Goal: Task Accomplishment & Management: Complete application form

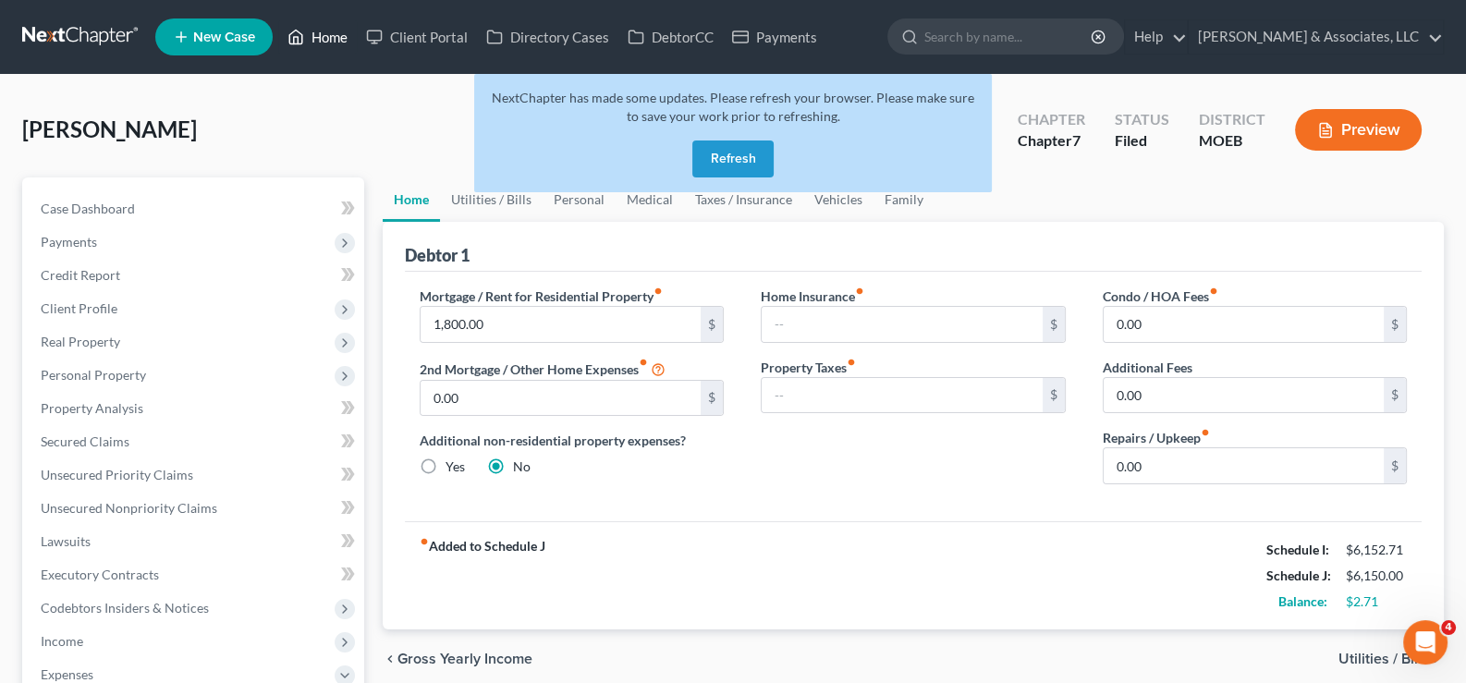
click at [332, 29] on link "Home" at bounding box center [317, 36] width 79 height 33
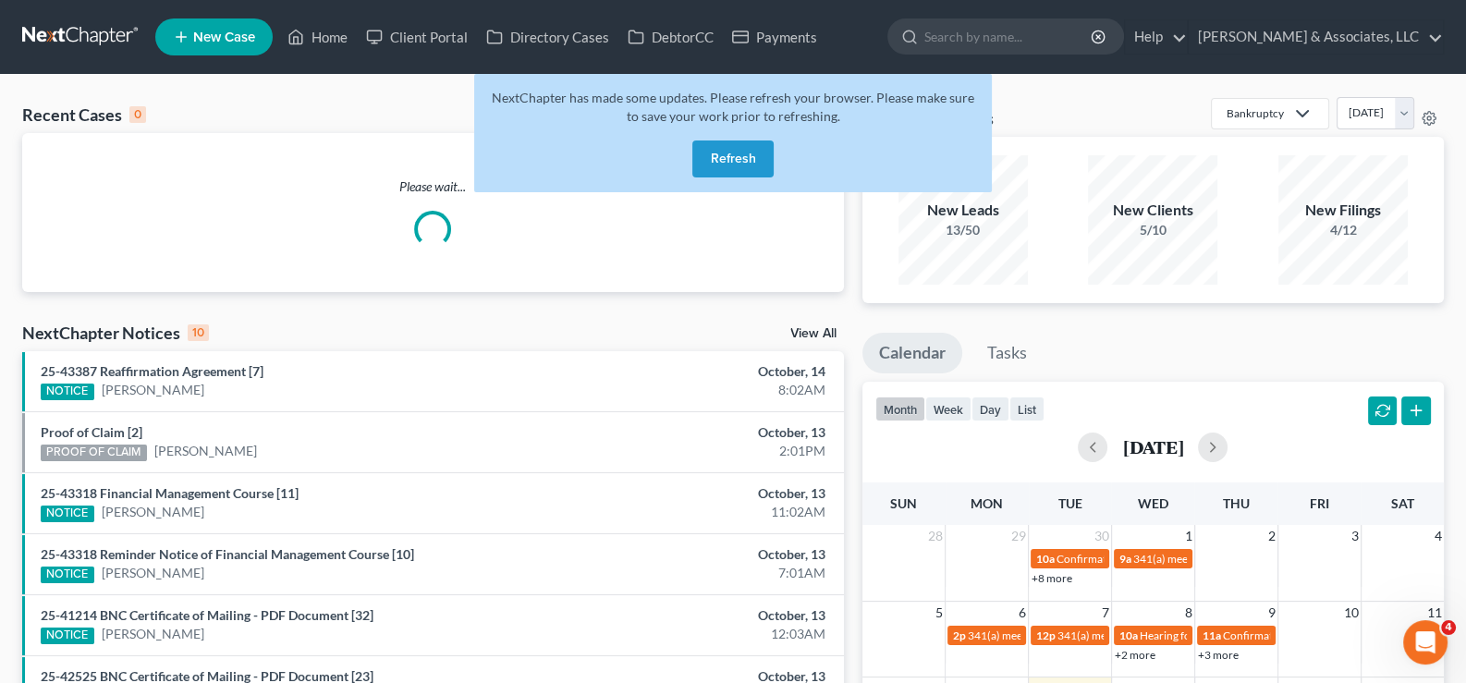
click at [749, 148] on button "Refresh" at bounding box center [732, 159] width 81 height 37
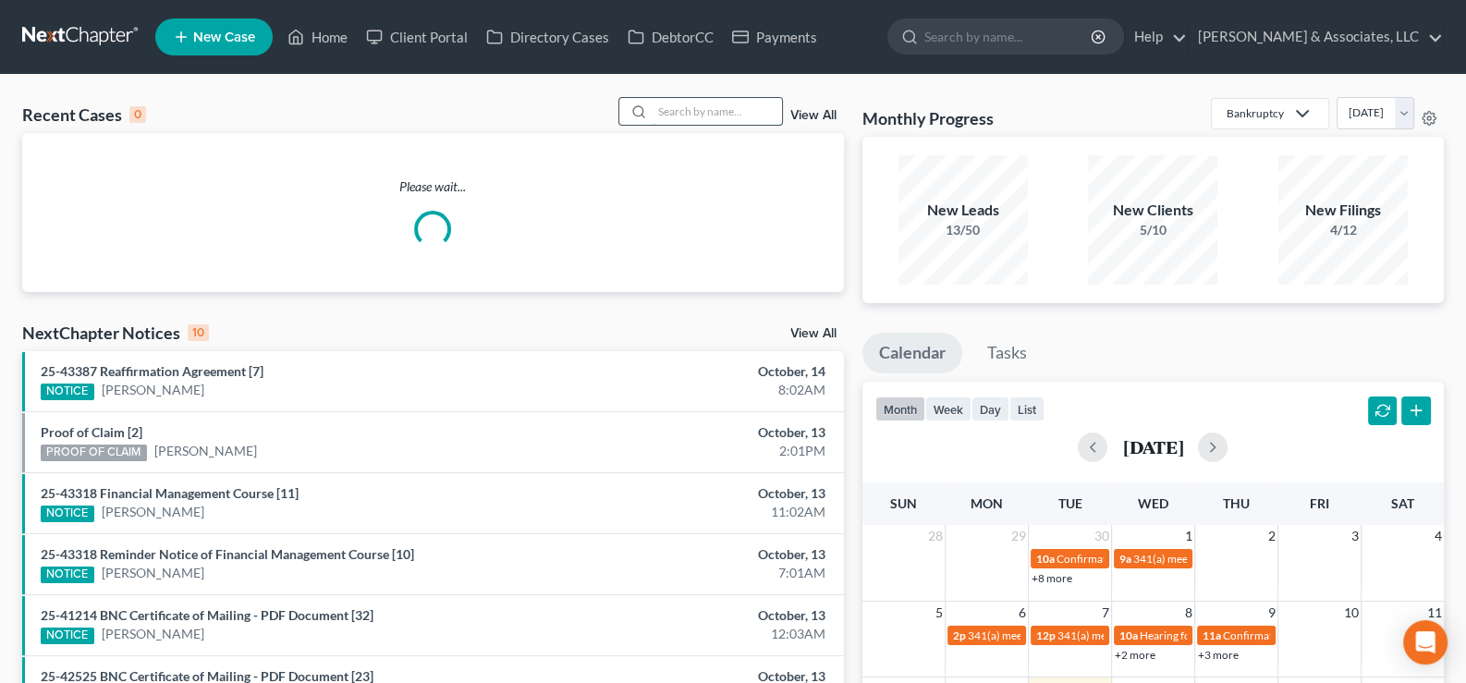
click at [703, 110] on input "search" at bounding box center [717, 111] width 129 height 27
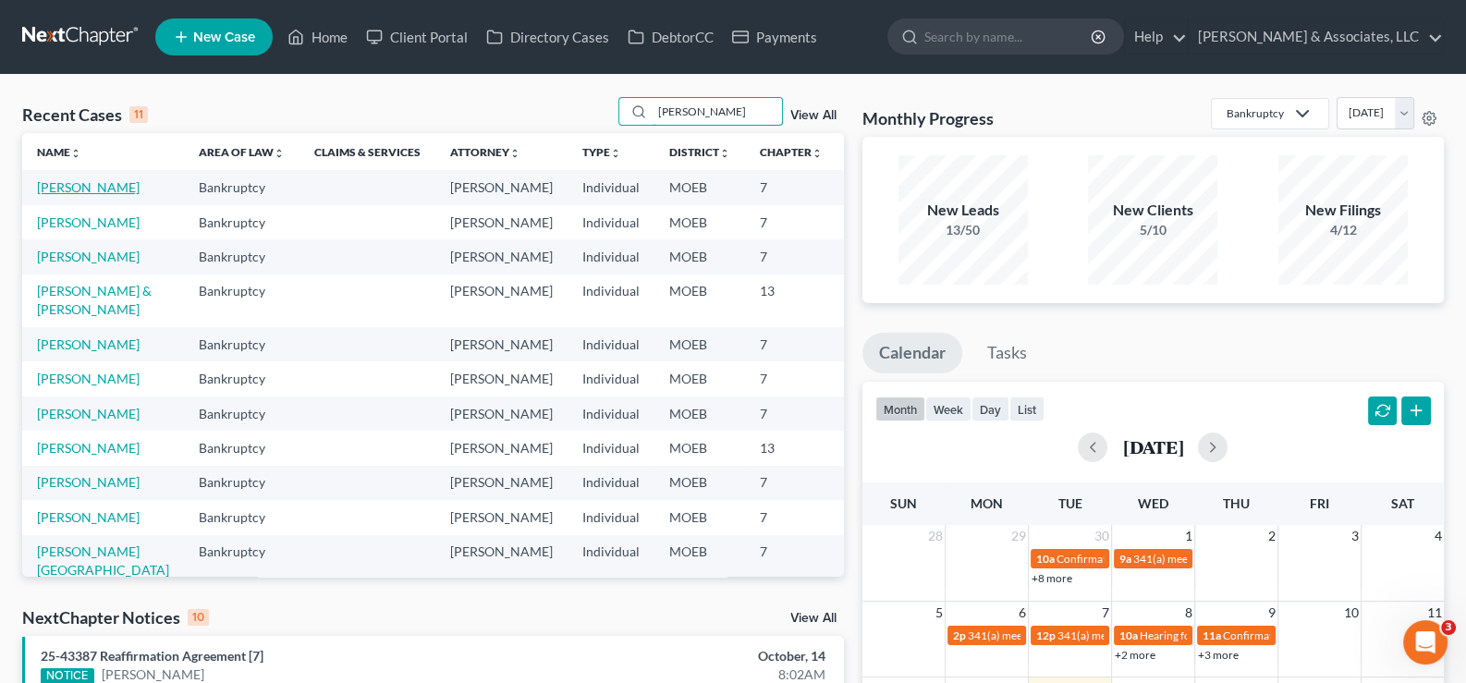
type input "[PERSON_NAME]"
click at [66, 195] on link "[PERSON_NAME]" at bounding box center [88, 187] width 103 height 16
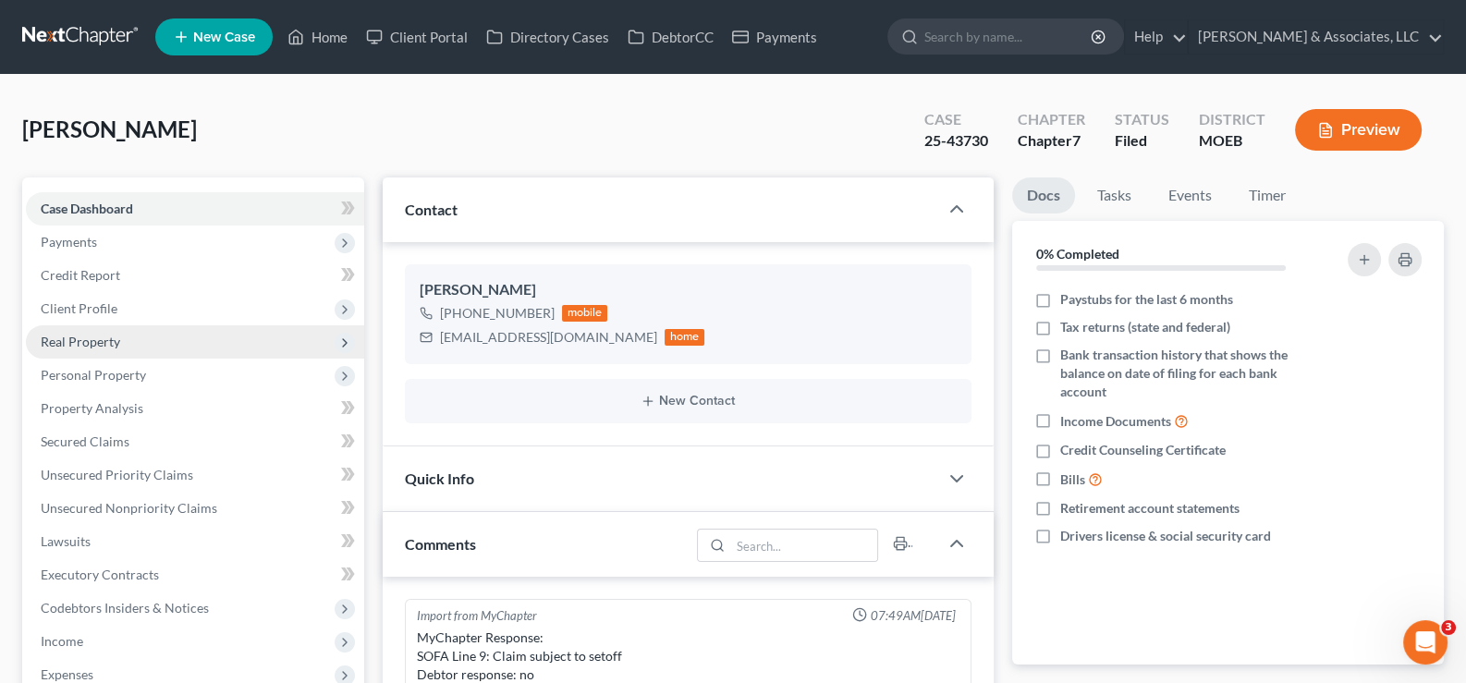
scroll to position [2375, 0]
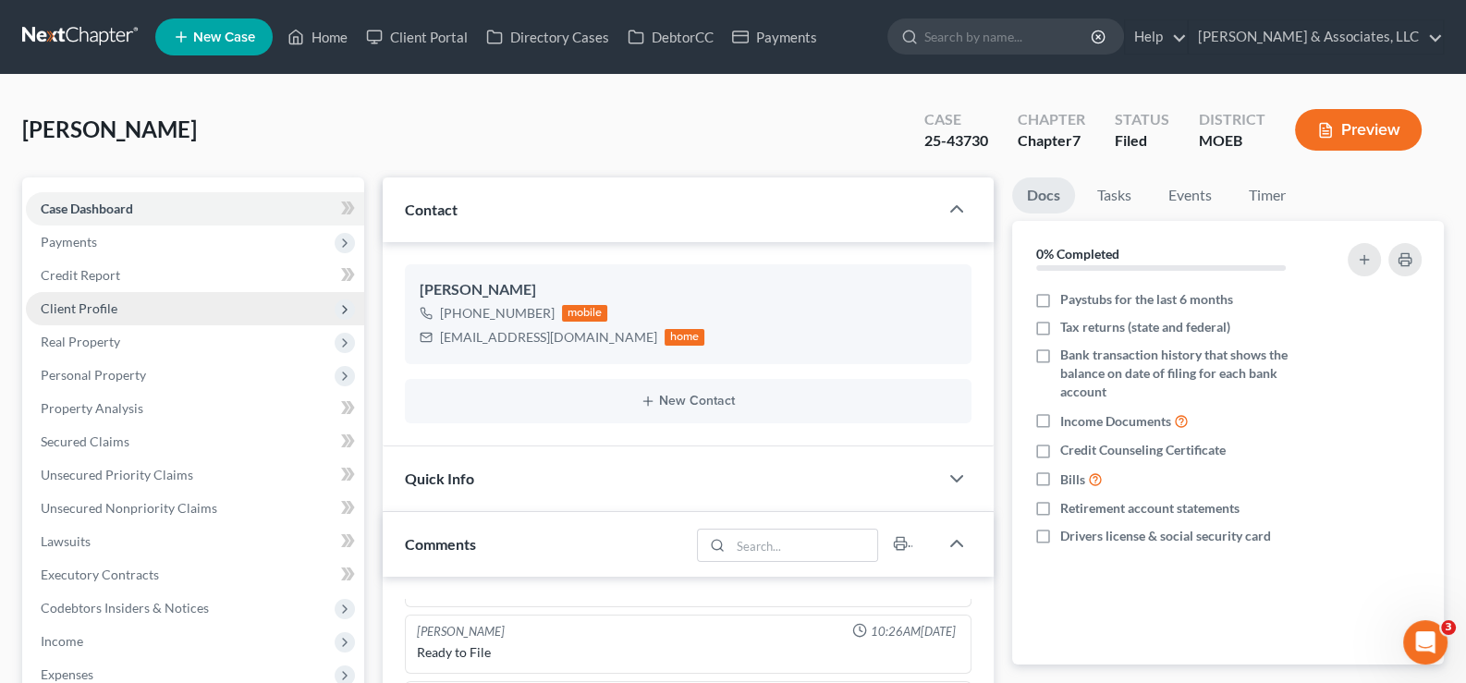
click at [91, 312] on span "Client Profile" at bounding box center [79, 308] width 77 height 16
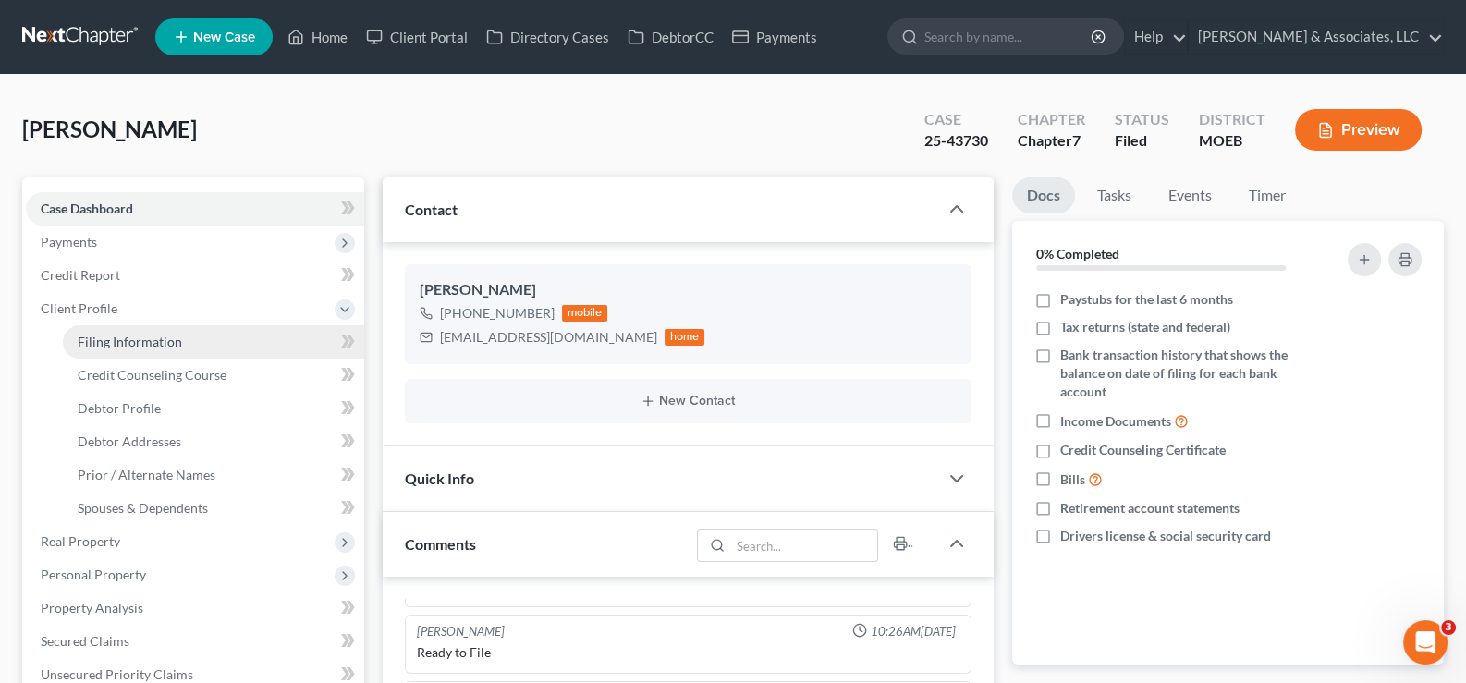
click at [112, 345] on span "Filing Information" at bounding box center [130, 342] width 104 height 16
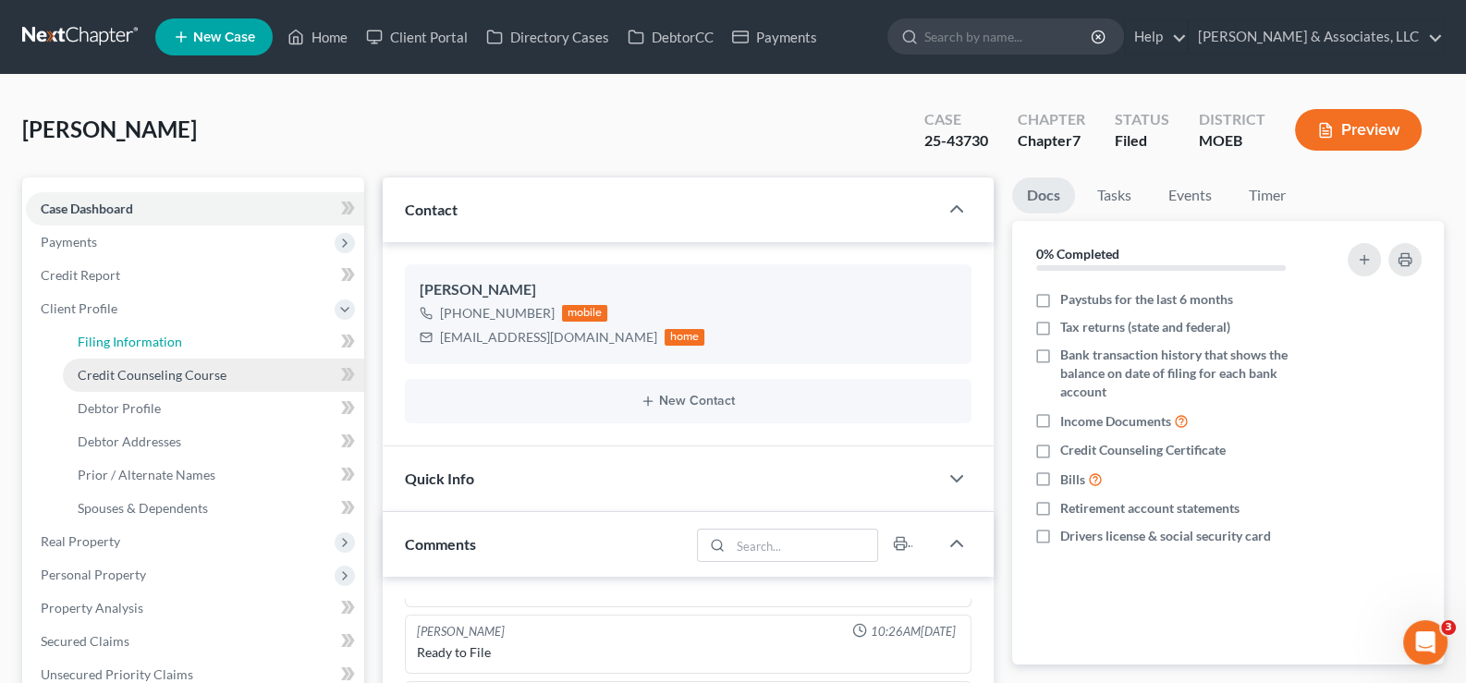
select select "1"
select select "0"
select select "26"
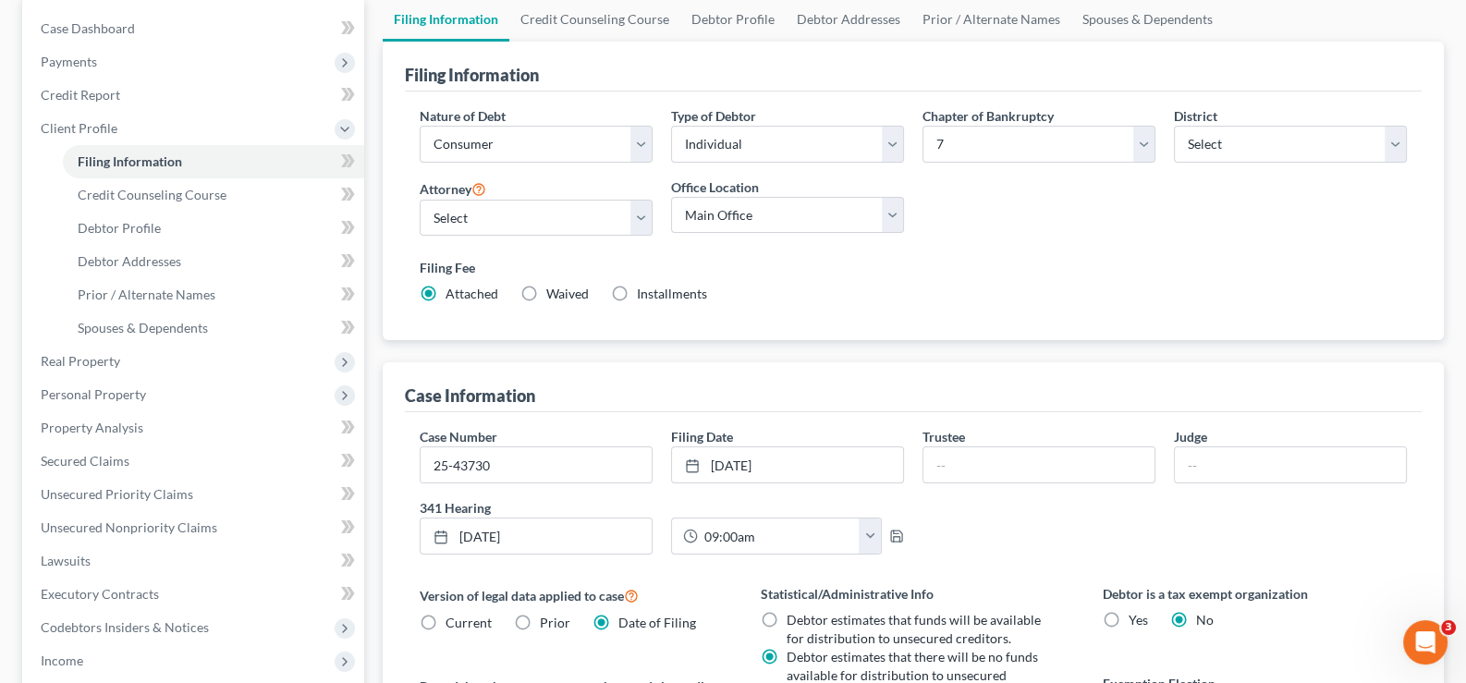
scroll to position [184, 0]
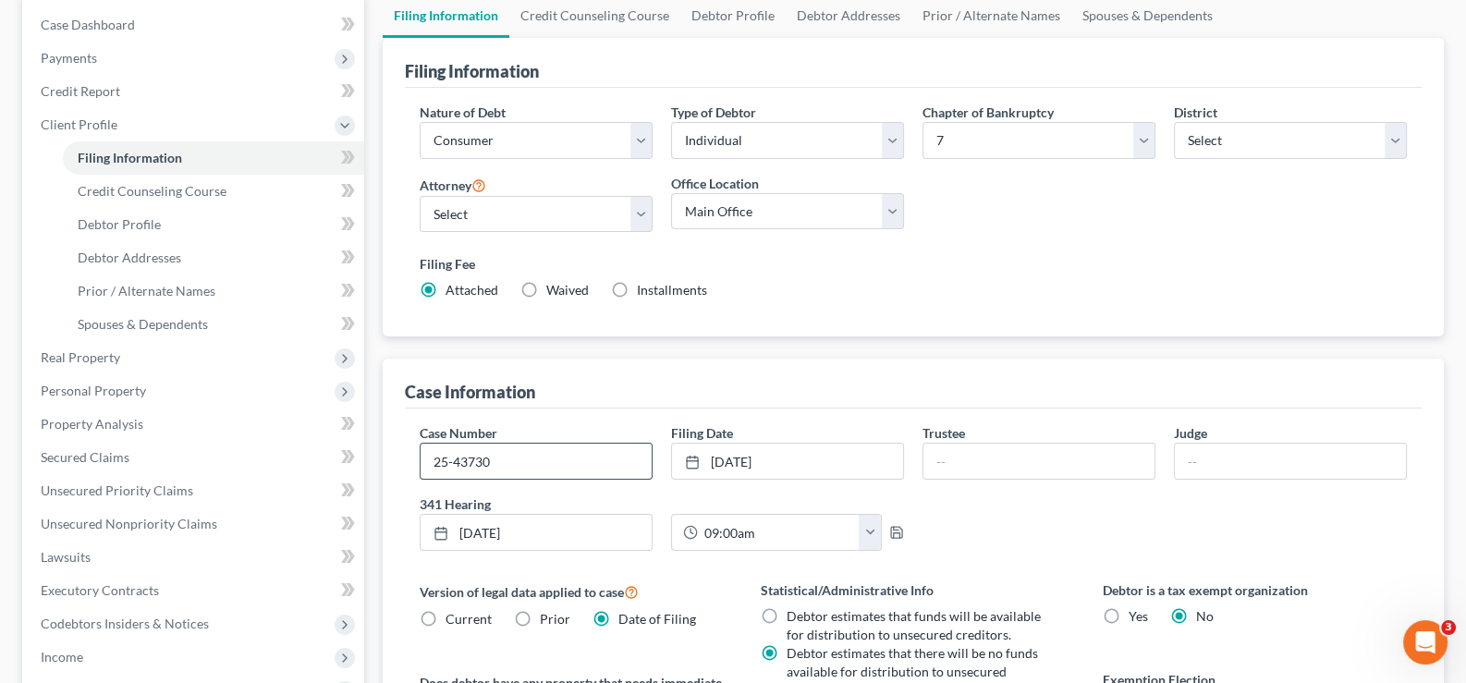
drag, startPoint x: 505, startPoint y: 468, endPoint x: 435, endPoint y: 466, distance: 70.3
click at [435, 466] on input "25-43730" at bounding box center [536, 461] width 231 height 35
click at [60, 119] on span "Client Profile" at bounding box center [79, 124] width 77 height 16
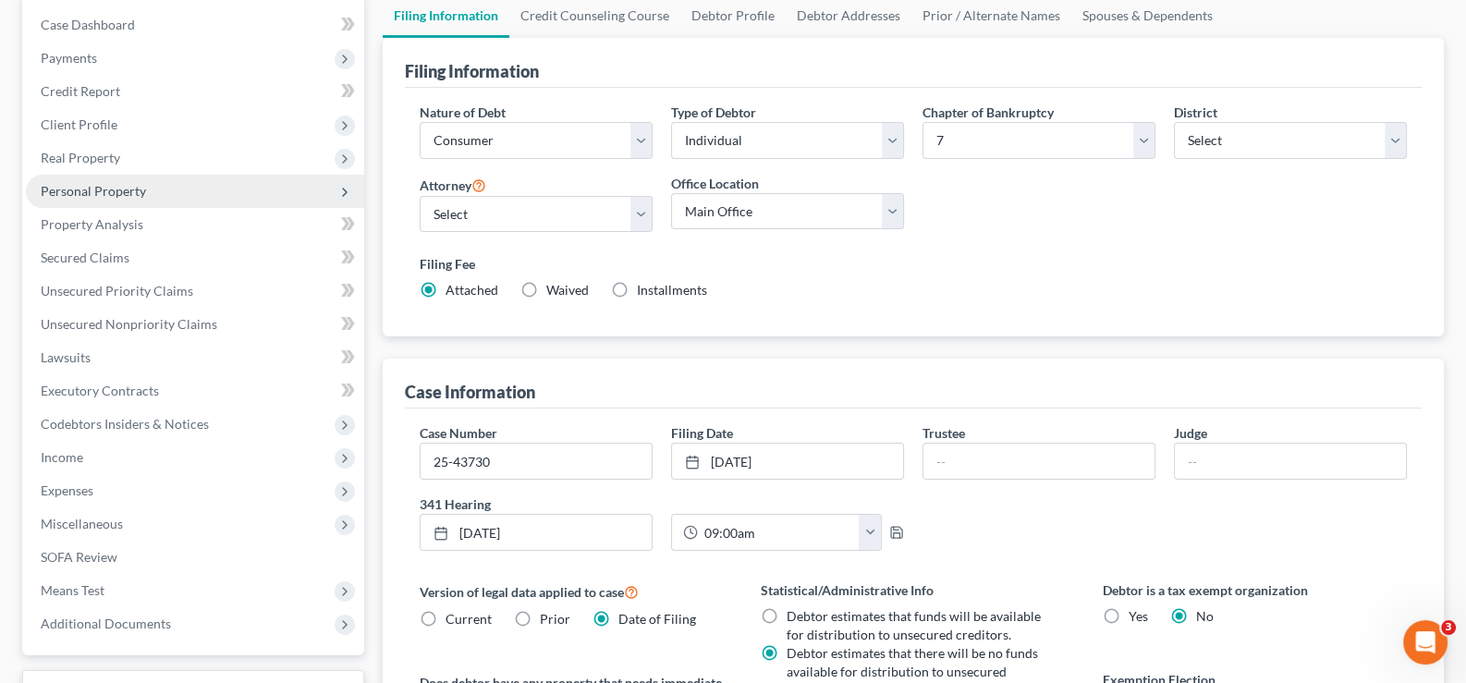
click at [66, 183] on span "Personal Property" at bounding box center [93, 191] width 105 height 16
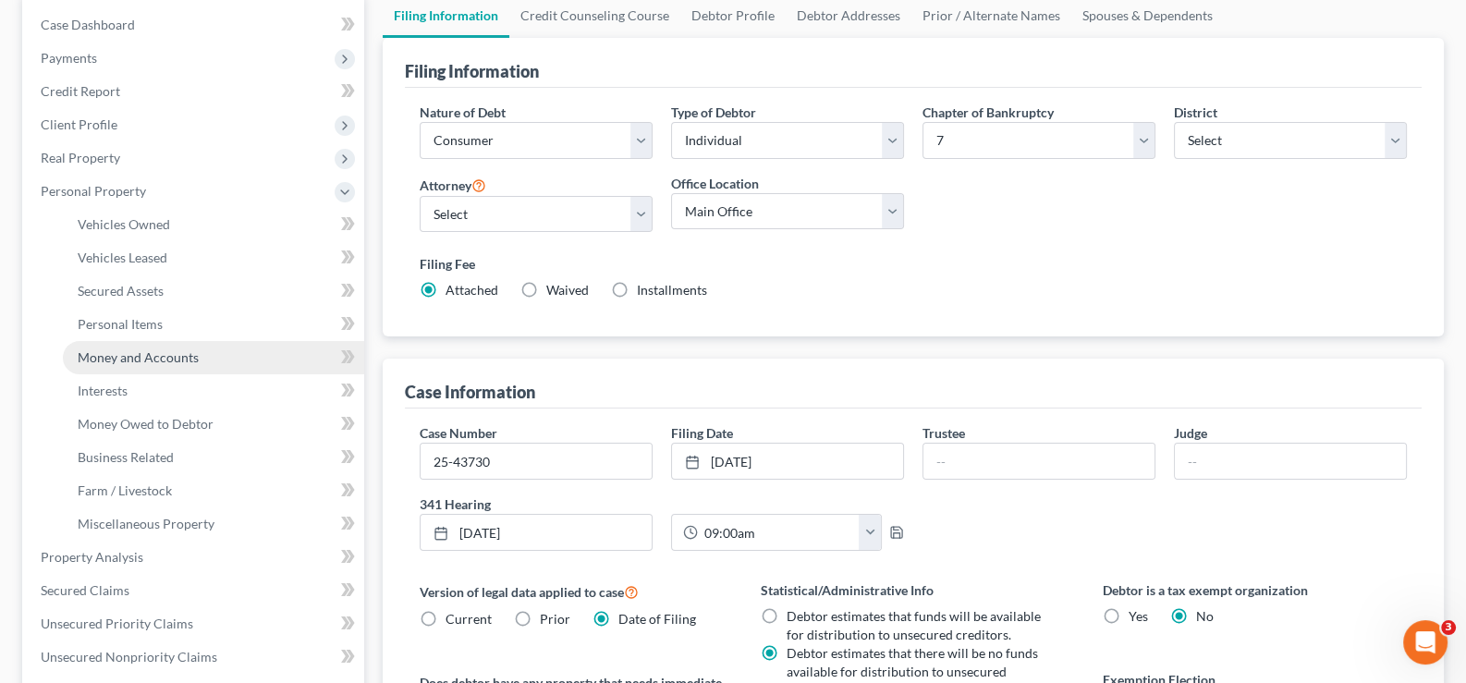
click at [97, 350] on span "Money and Accounts" at bounding box center [138, 357] width 121 height 16
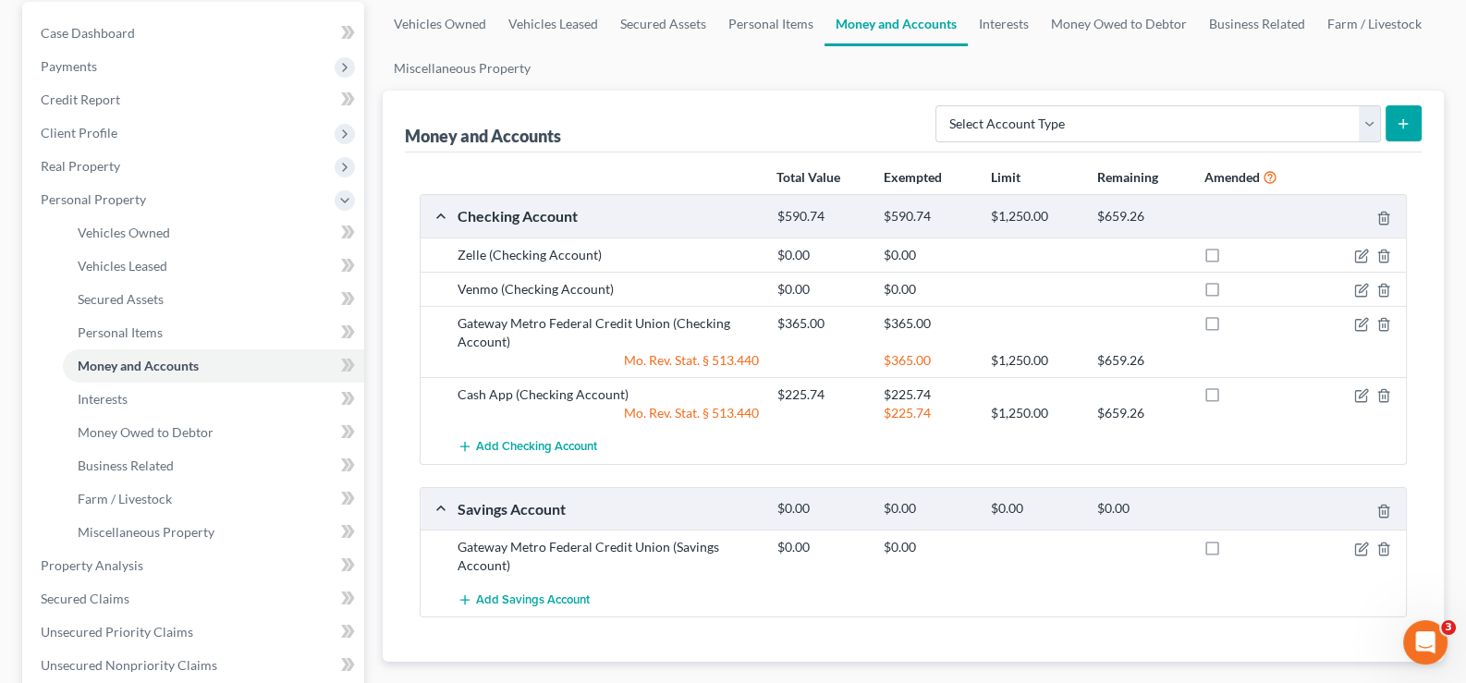
scroll to position [184, 0]
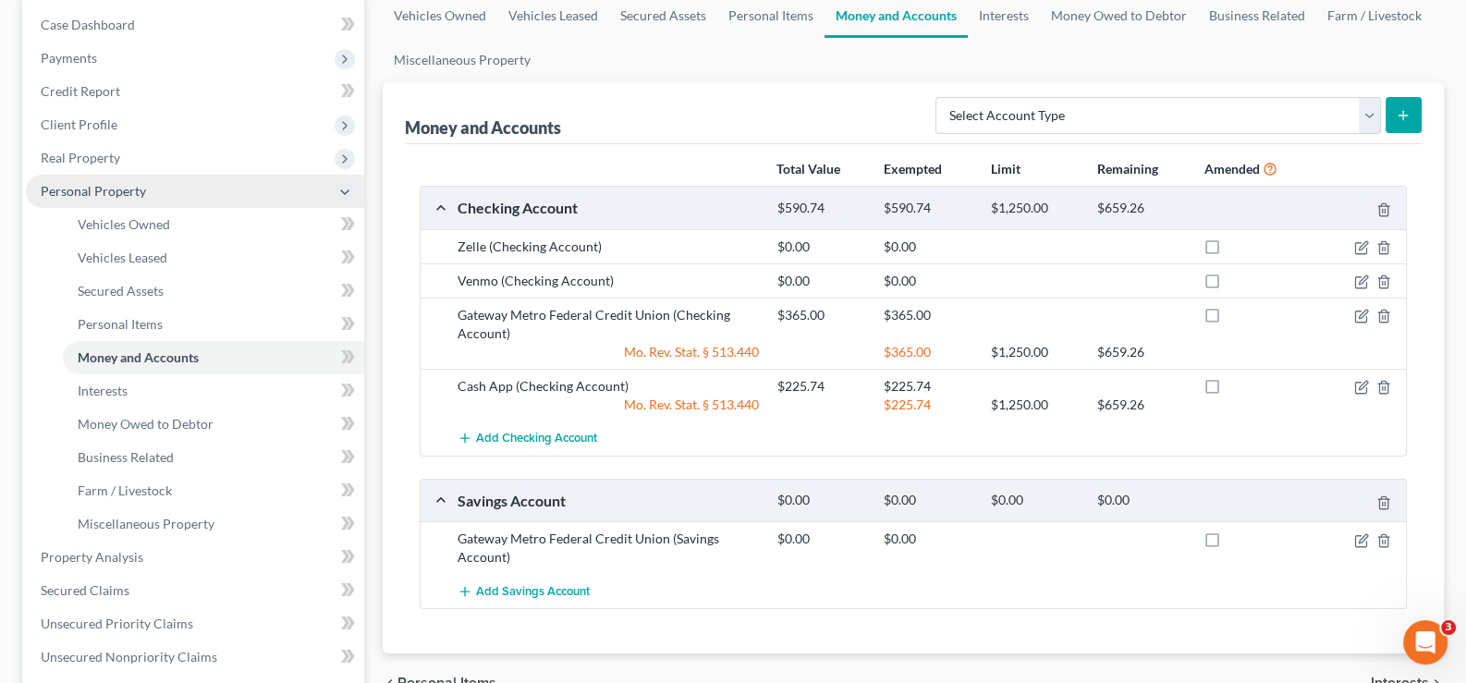
click at [32, 193] on span "Personal Property" at bounding box center [195, 191] width 338 height 33
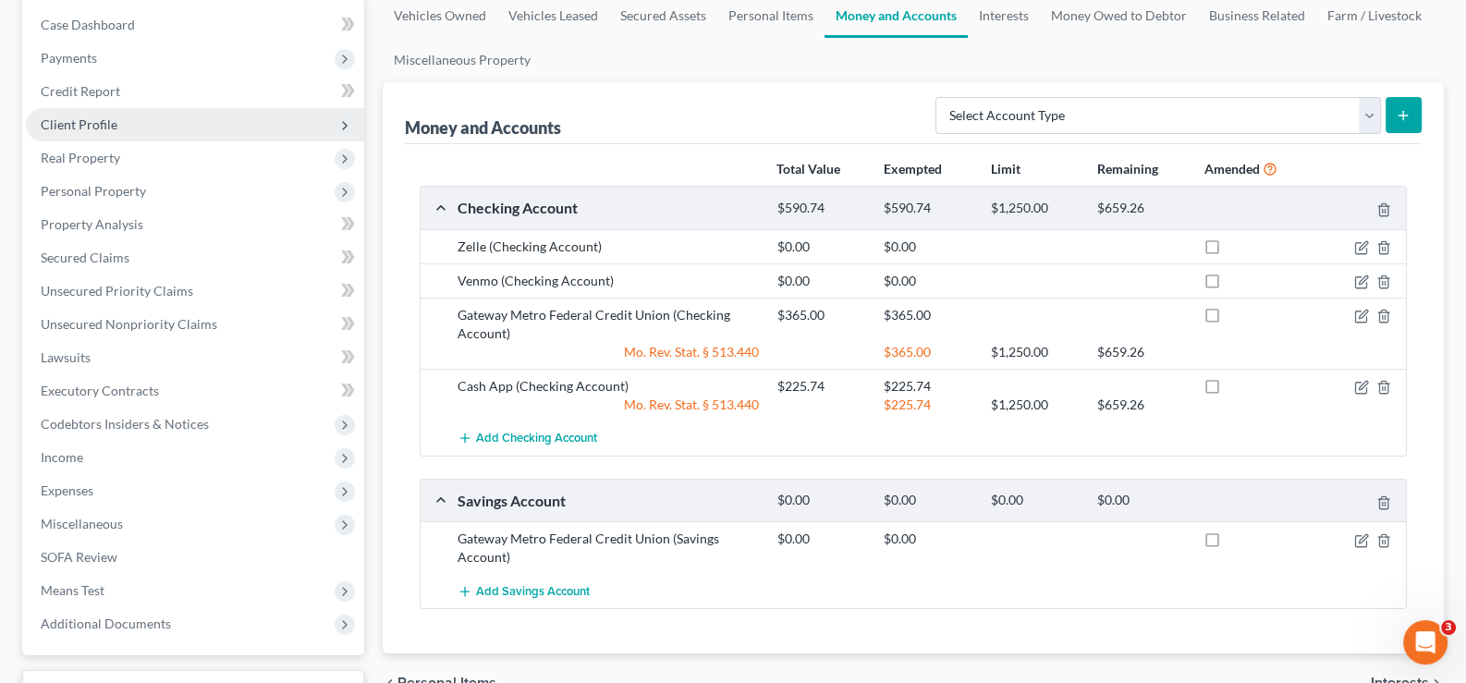
click at [73, 120] on span "Client Profile" at bounding box center [79, 124] width 77 height 16
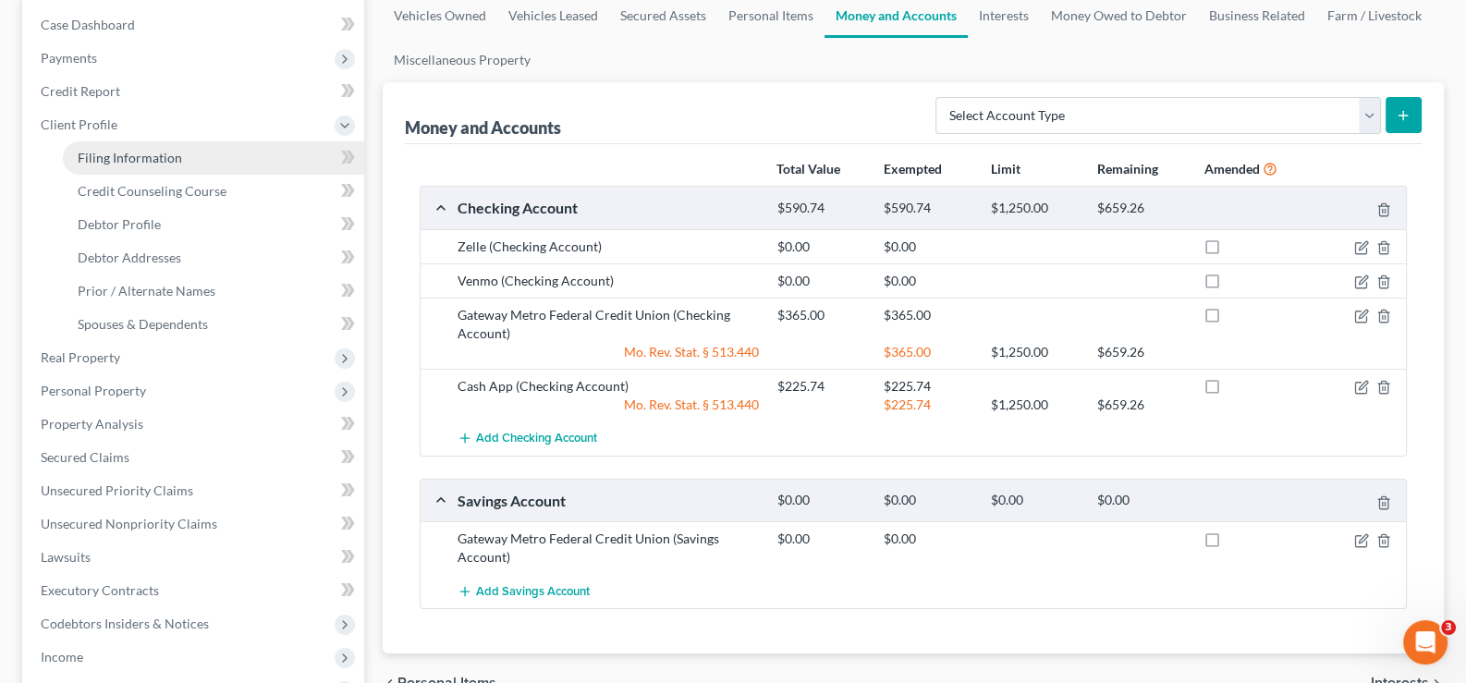
click at [97, 150] on span "Filing Information" at bounding box center [130, 158] width 104 height 16
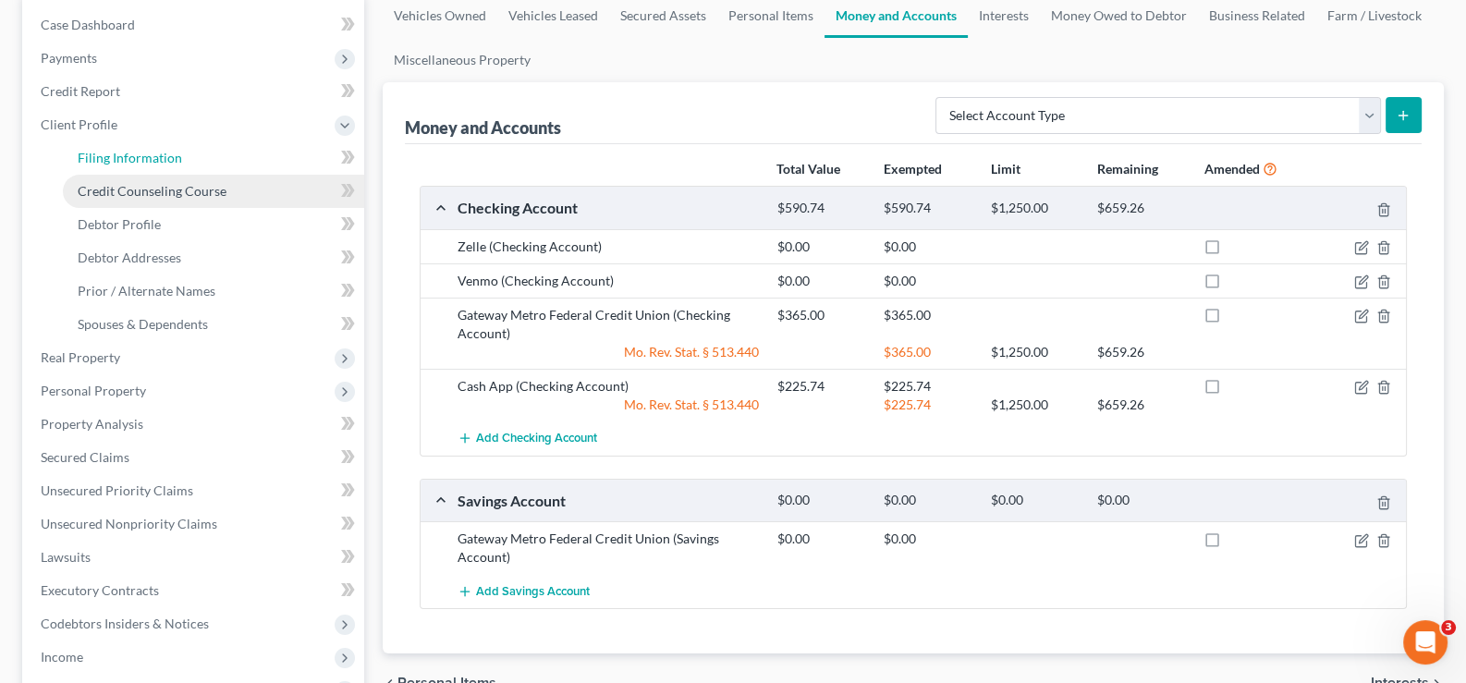
select select "1"
select select "0"
select select "45"
select select "0"
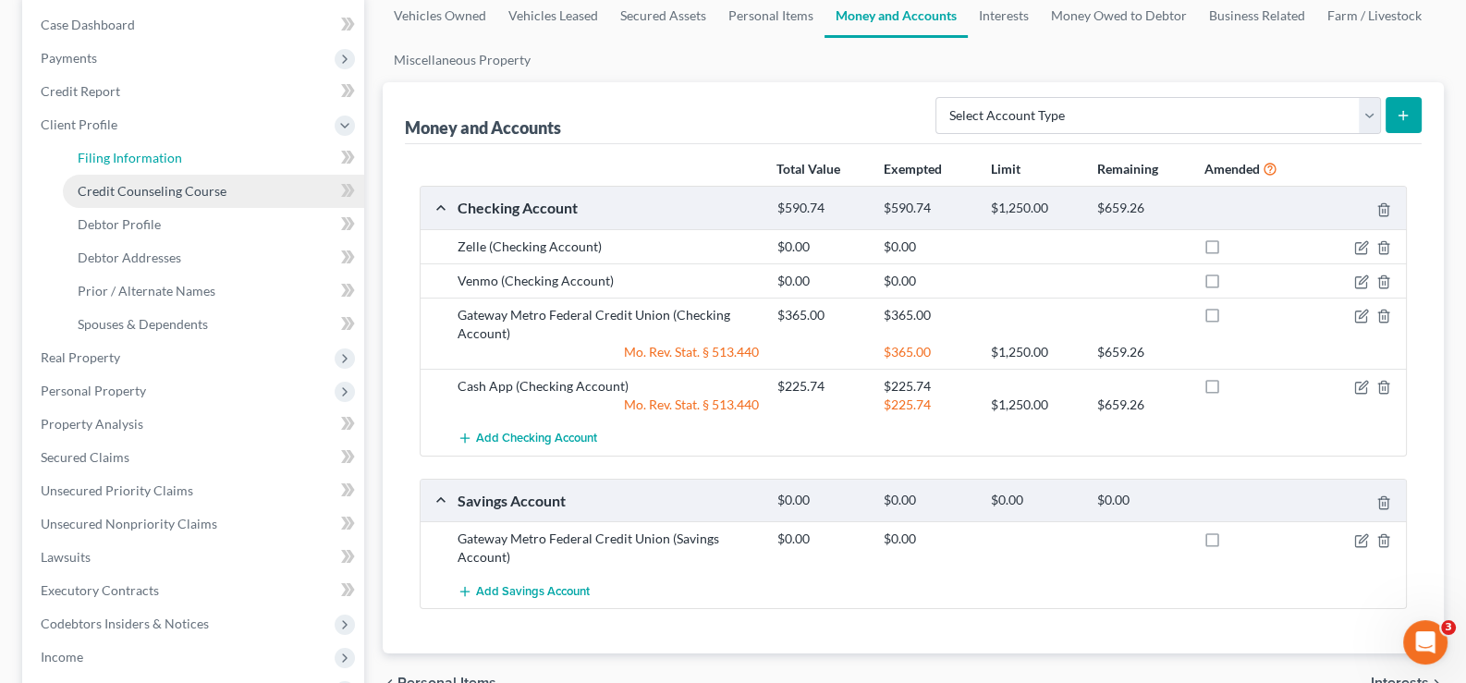
select select "26"
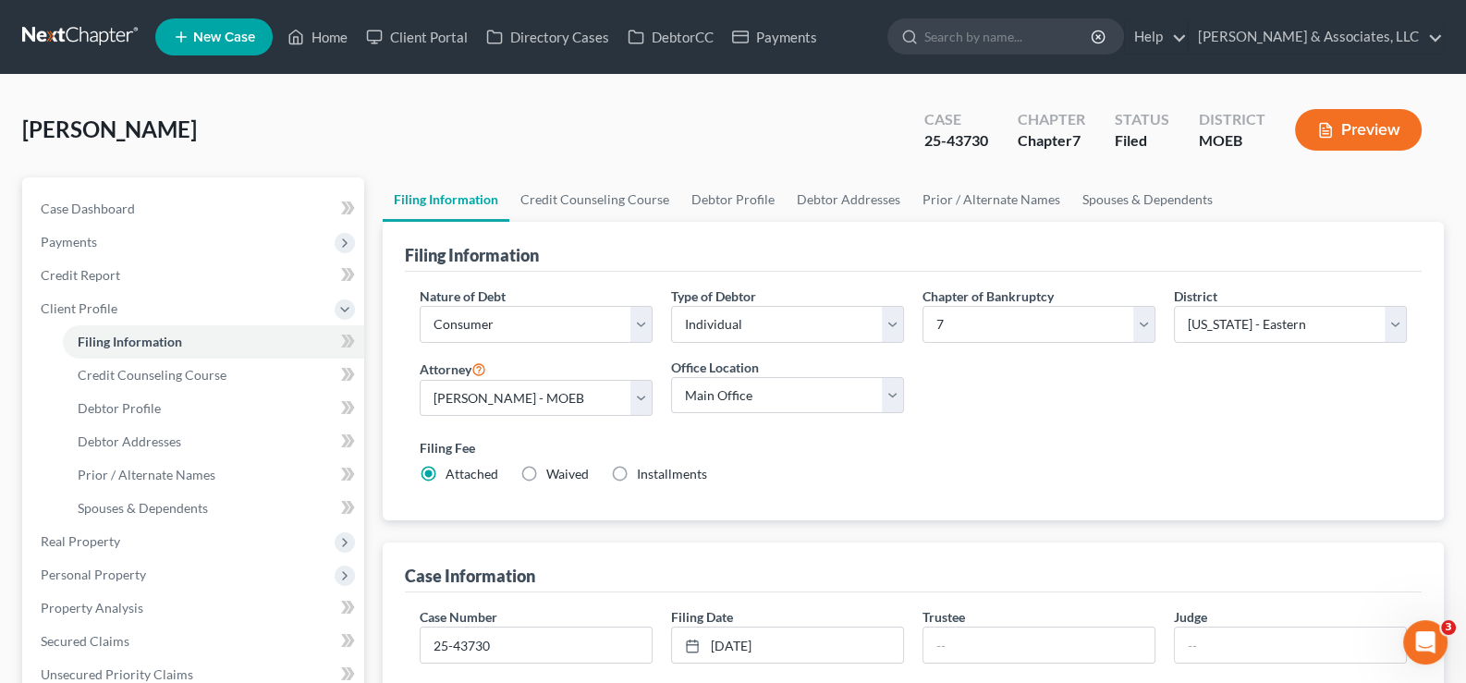
click at [211, 42] on span "New Case" at bounding box center [224, 38] width 62 height 14
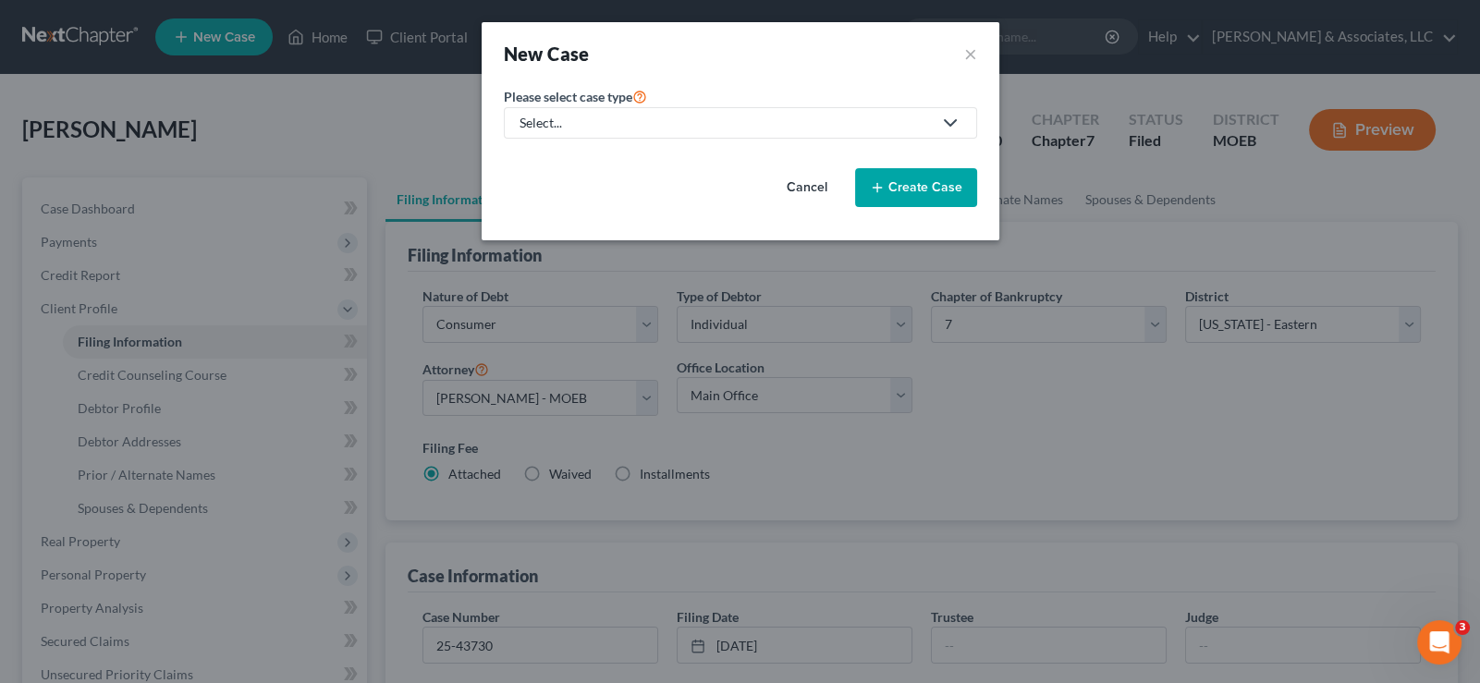
click at [533, 115] on div "Select..." at bounding box center [726, 123] width 412 height 18
click at [535, 148] on link "Bankruptcy" at bounding box center [602, 159] width 197 height 29
select select "45"
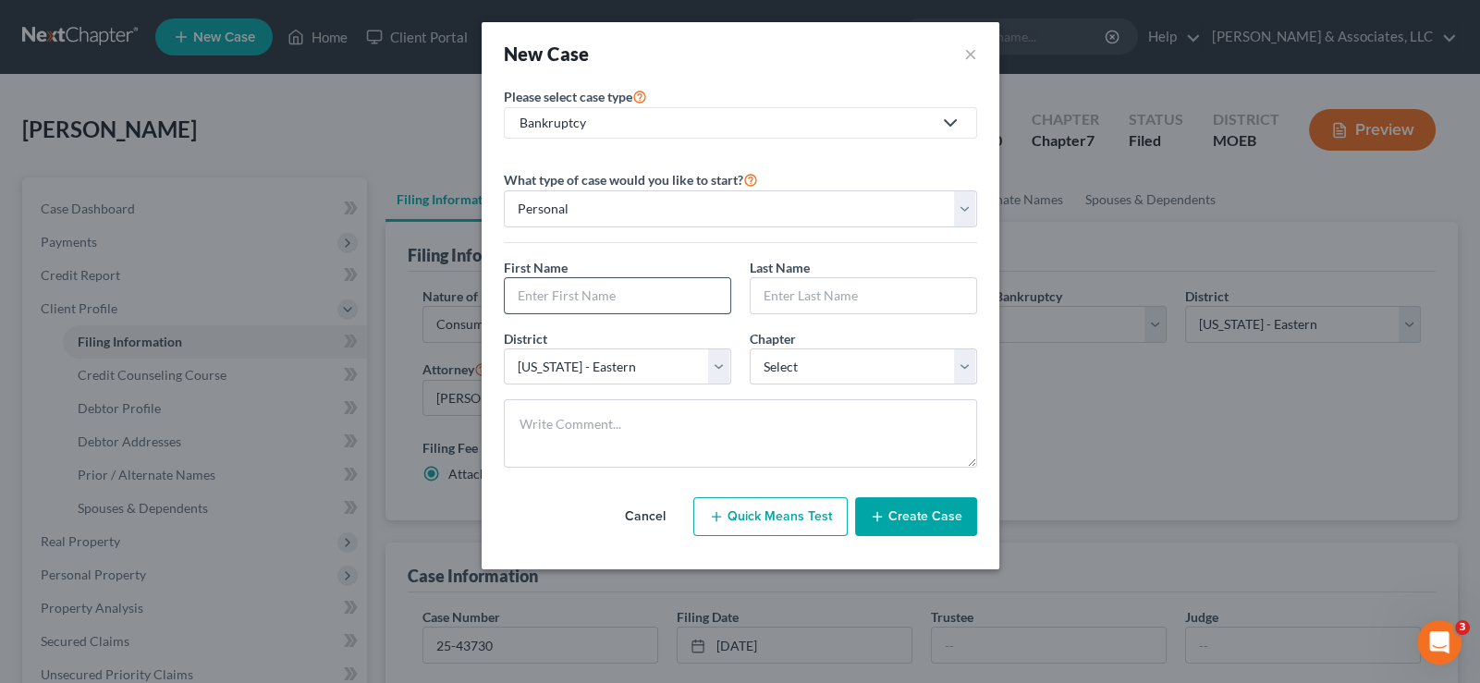
click at [555, 294] on input "text" at bounding box center [618, 295] width 226 height 35
type input "H"
type input "[PERSON_NAME]"
type input "Hampton"
click at [529, 414] on textarea at bounding box center [740, 433] width 473 height 68
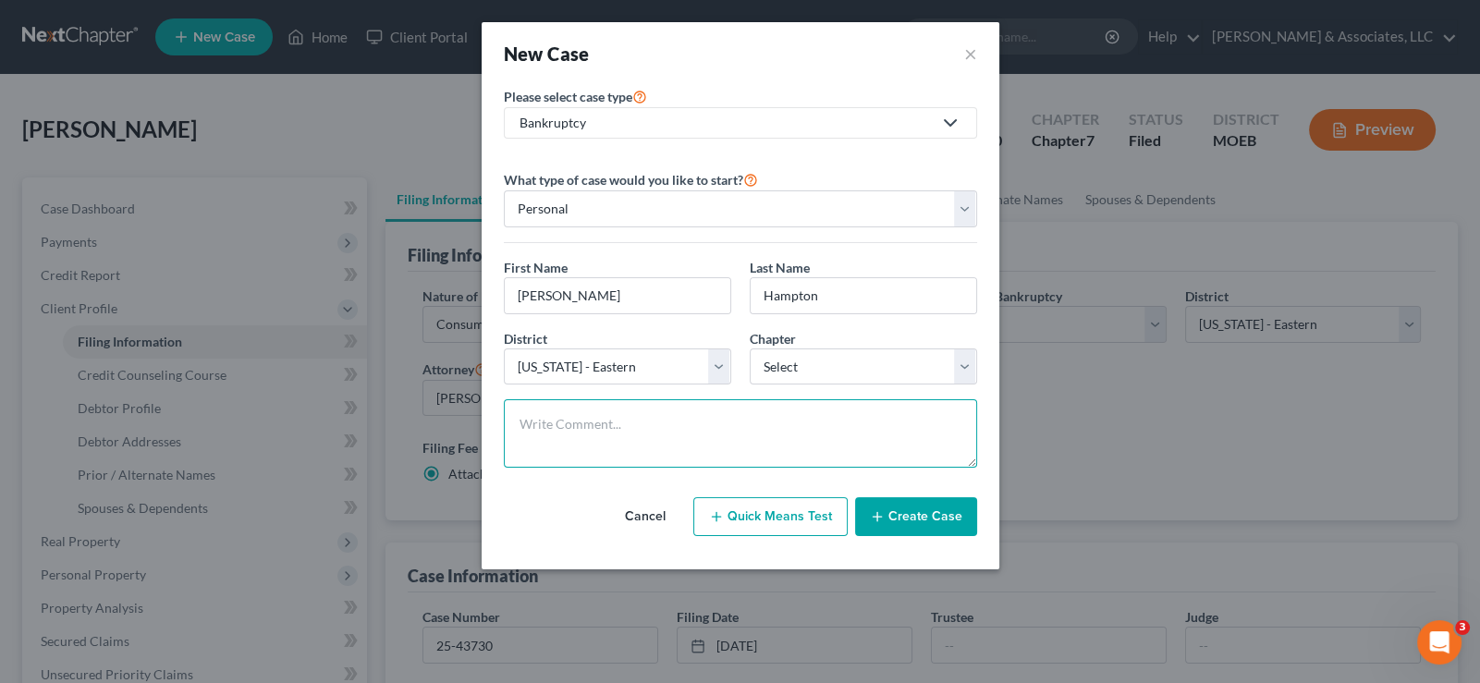
paste textarea "Ch 7. Metlife. Eligibility # 49VJXG5IE"
type textarea "Ch 7. Metlife. Eligibility # 49VJXG5IE"
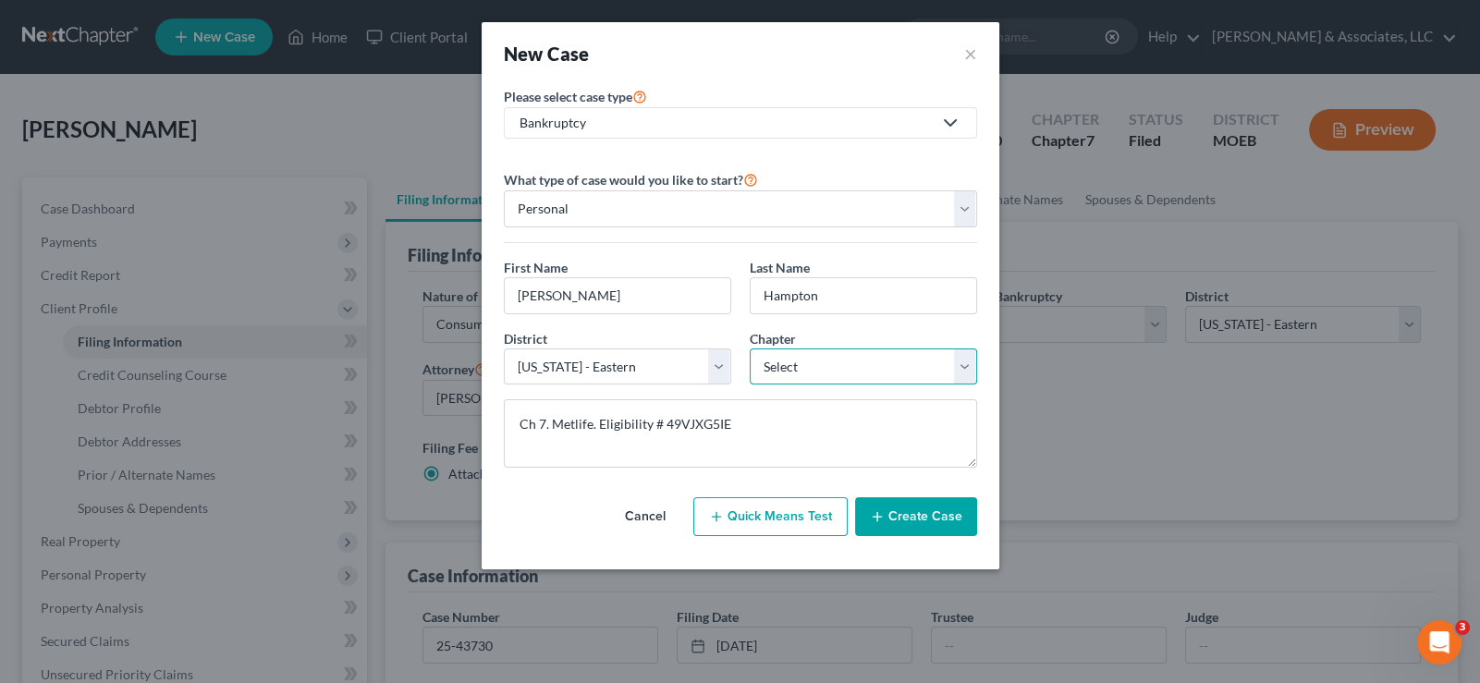
drag, startPoint x: 794, startPoint y: 360, endPoint x: 786, endPoint y: 376, distance: 18.6
click at [793, 361] on select "Select 7 11 12 13" at bounding box center [863, 367] width 227 height 37
select select "0"
click at [750, 349] on select "Select 7 11 12 13" at bounding box center [863, 367] width 227 height 37
click at [895, 504] on button "Create Case" at bounding box center [916, 516] width 122 height 39
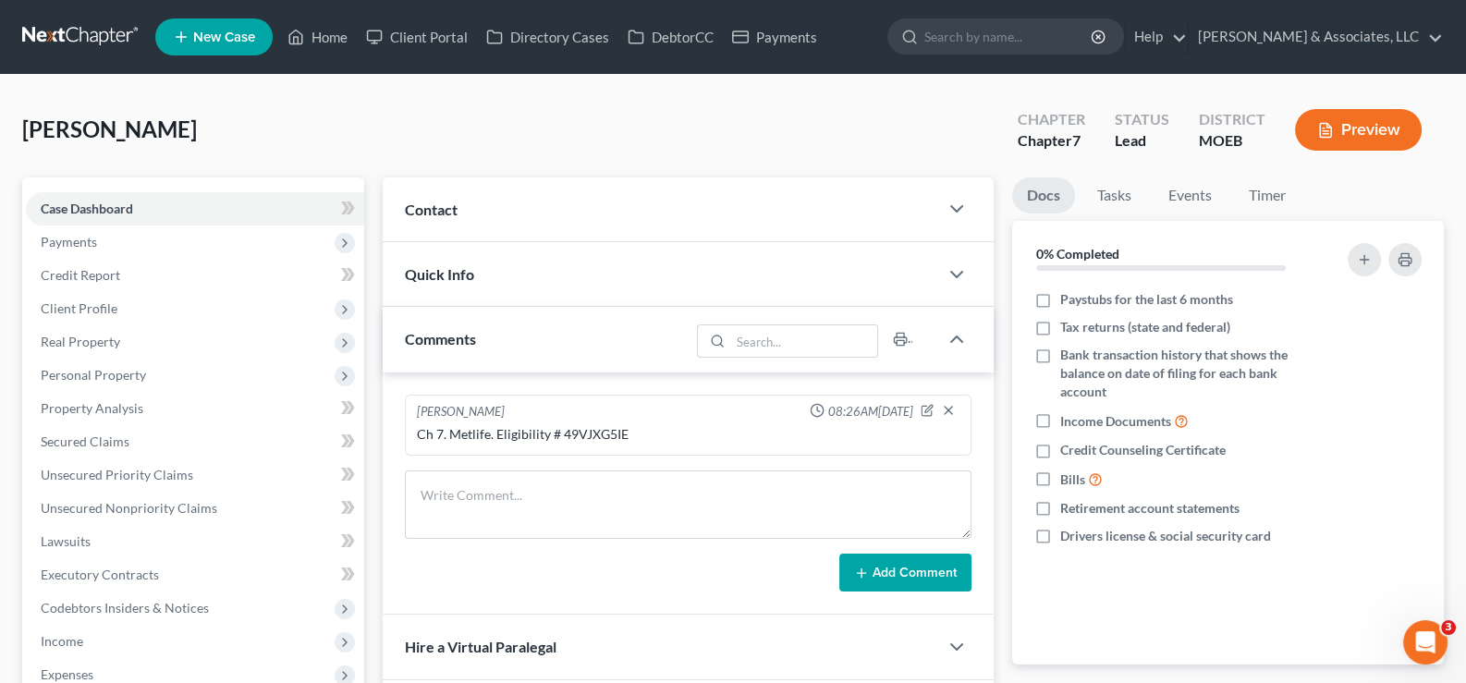
click at [453, 214] on span "Contact" at bounding box center [431, 210] width 53 height 18
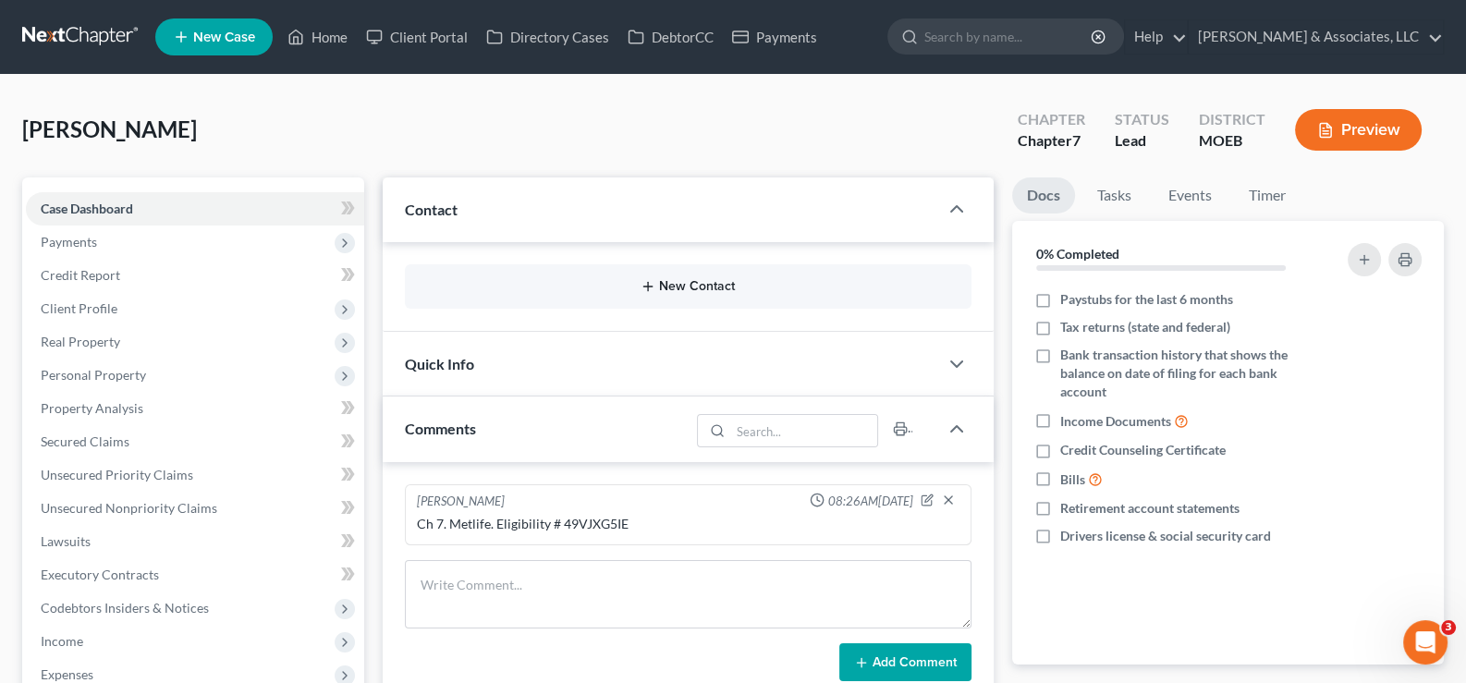
click at [670, 290] on button "New Contact" at bounding box center [689, 286] width 538 height 15
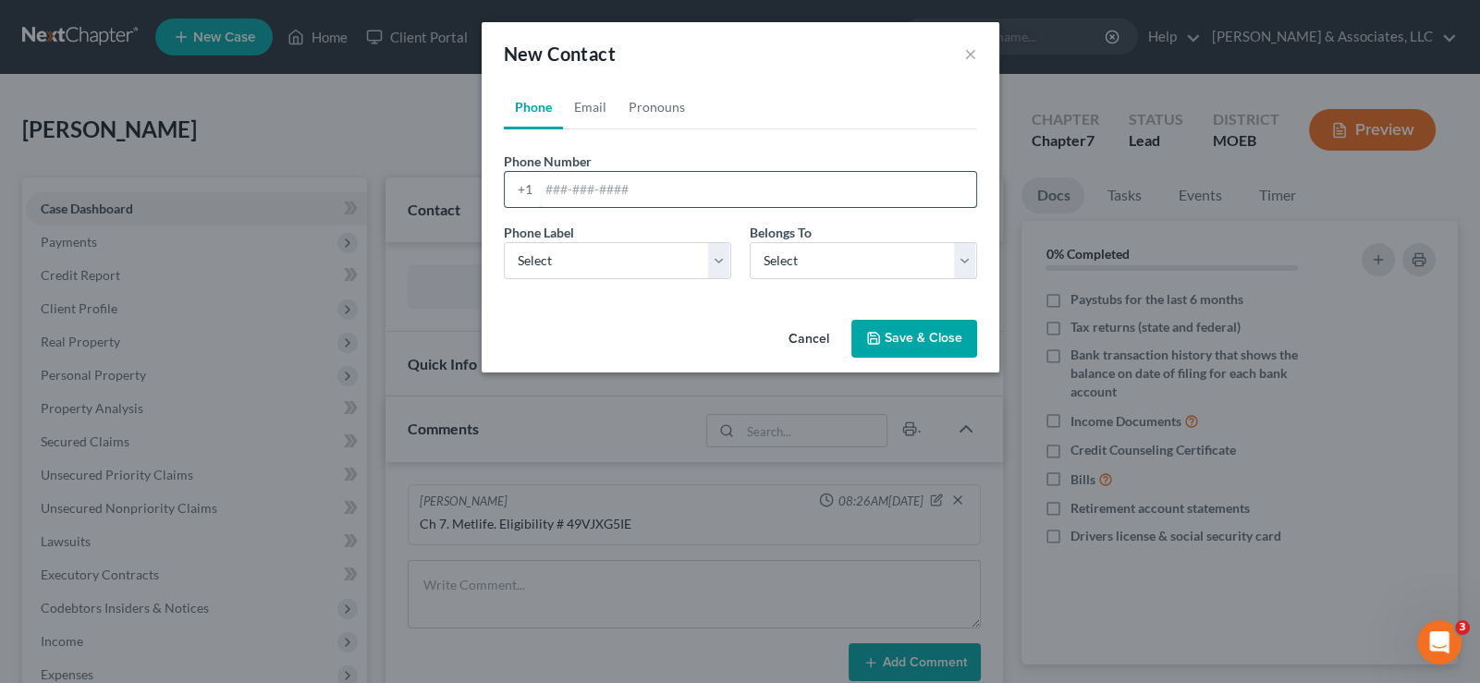
click at [615, 191] on input "tel" at bounding box center [757, 189] width 437 height 35
paste input "[PHONE_NUMBER]"
type input "[PHONE_NUMBER]"
click at [592, 272] on select "Select Mobile Home Work Other" at bounding box center [617, 260] width 227 height 37
select select "0"
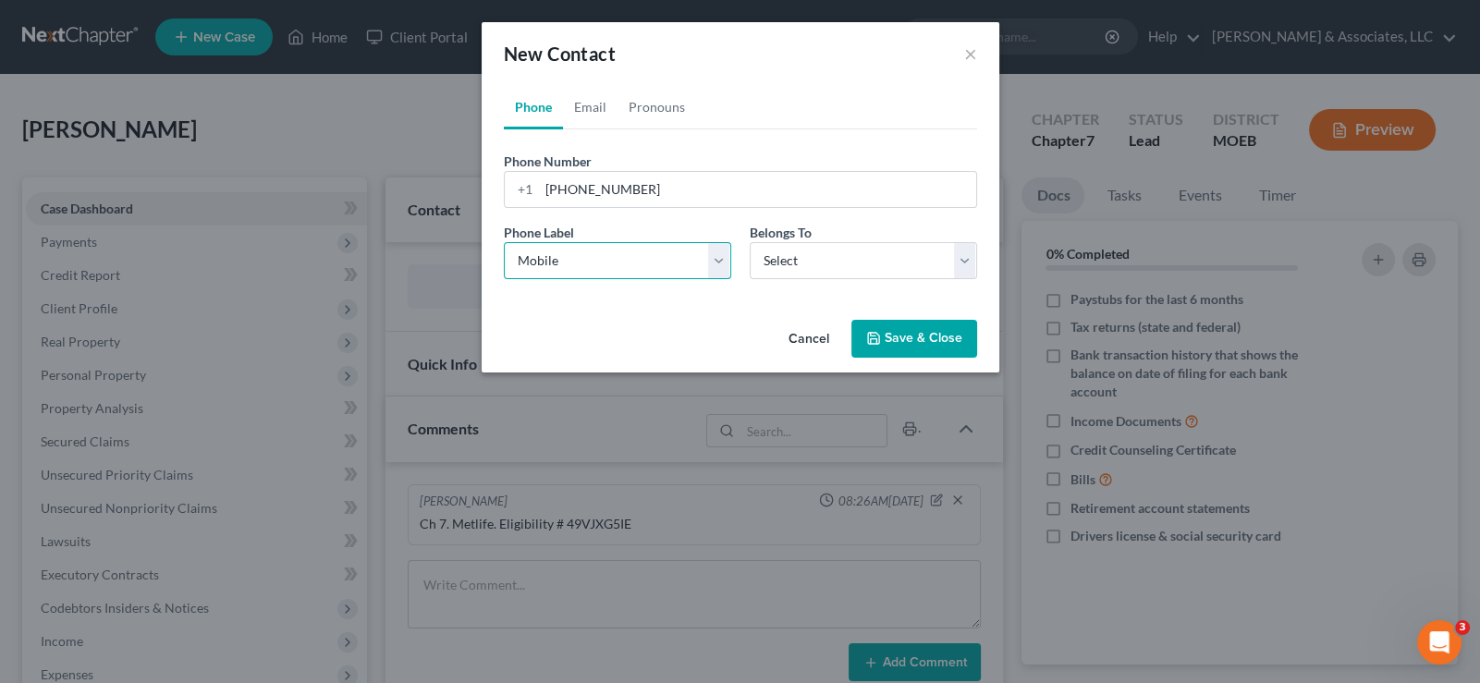
click at [504, 242] on select "Select Mobile Home Work Other" at bounding box center [617, 260] width 227 height 37
click at [771, 256] on select "Select Client Other" at bounding box center [863, 260] width 227 height 37
select select "0"
click at [750, 242] on select "Select Client Other" at bounding box center [863, 260] width 227 height 37
select select "0"
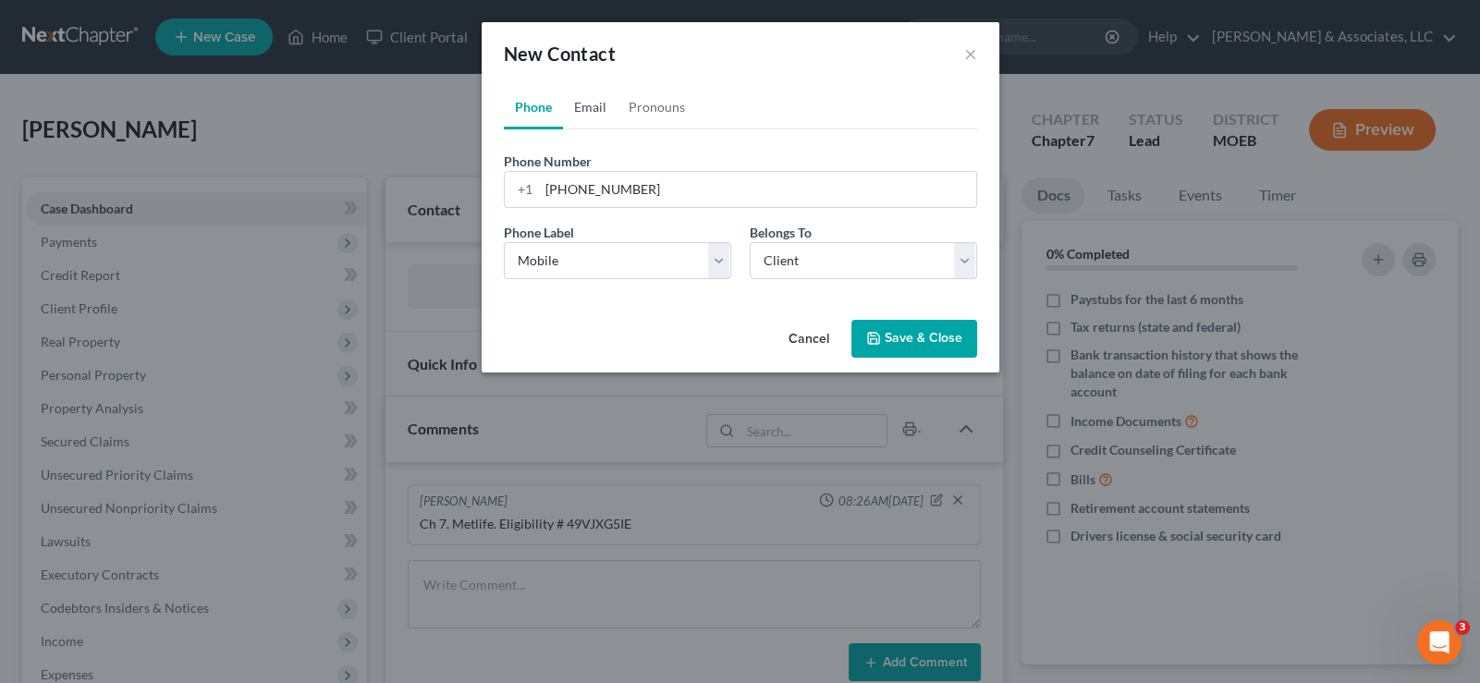
click at [584, 110] on link "Email" at bounding box center [590, 107] width 55 height 44
click at [633, 192] on input "email" at bounding box center [757, 189] width 437 height 35
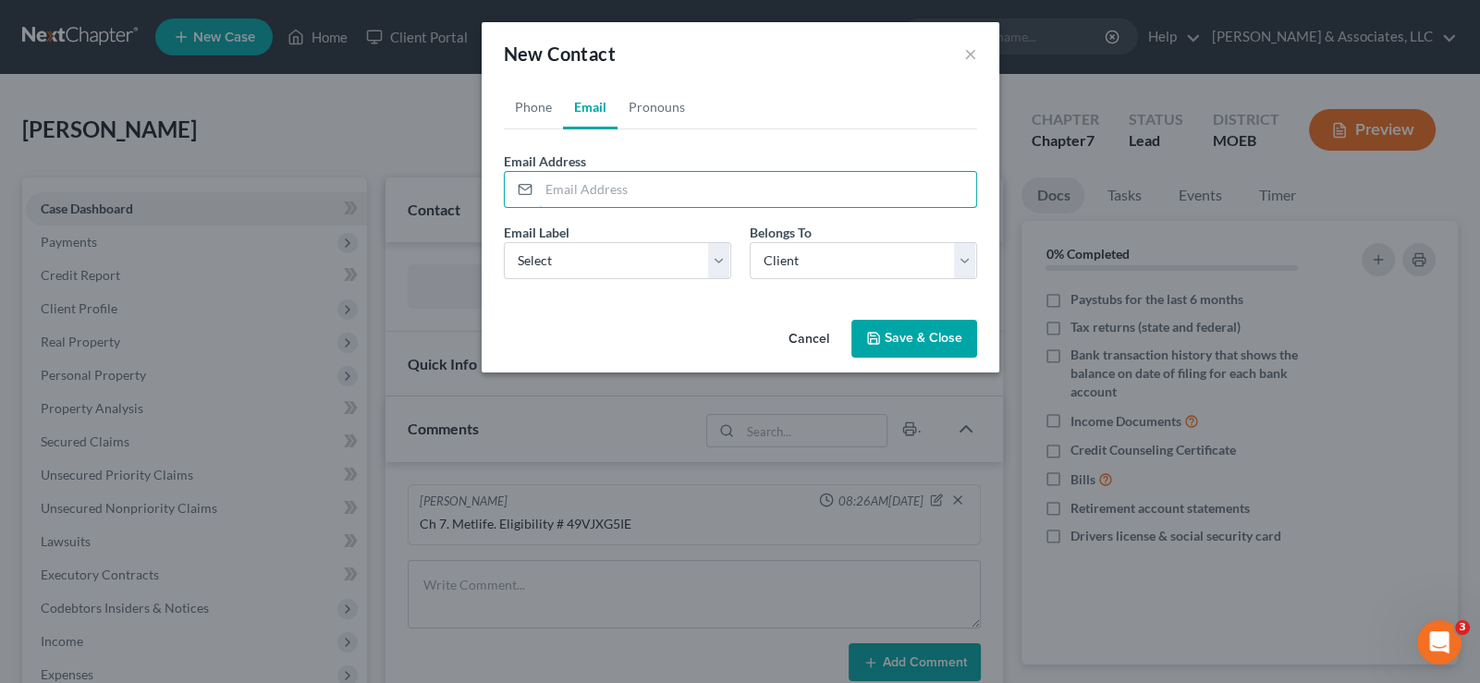
paste input "[EMAIL_ADDRESS][DOMAIN_NAME]"
type input "[EMAIL_ADDRESS][DOMAIN_NAME]"
drag, startPoint x: 576, startPoint y: 251, endPoint x: 562, endPoint y: 263, distance: 19.0
click at [572, 253] on select "Select Home Work Other" at bounding box center [617, 260] width 227 height 37
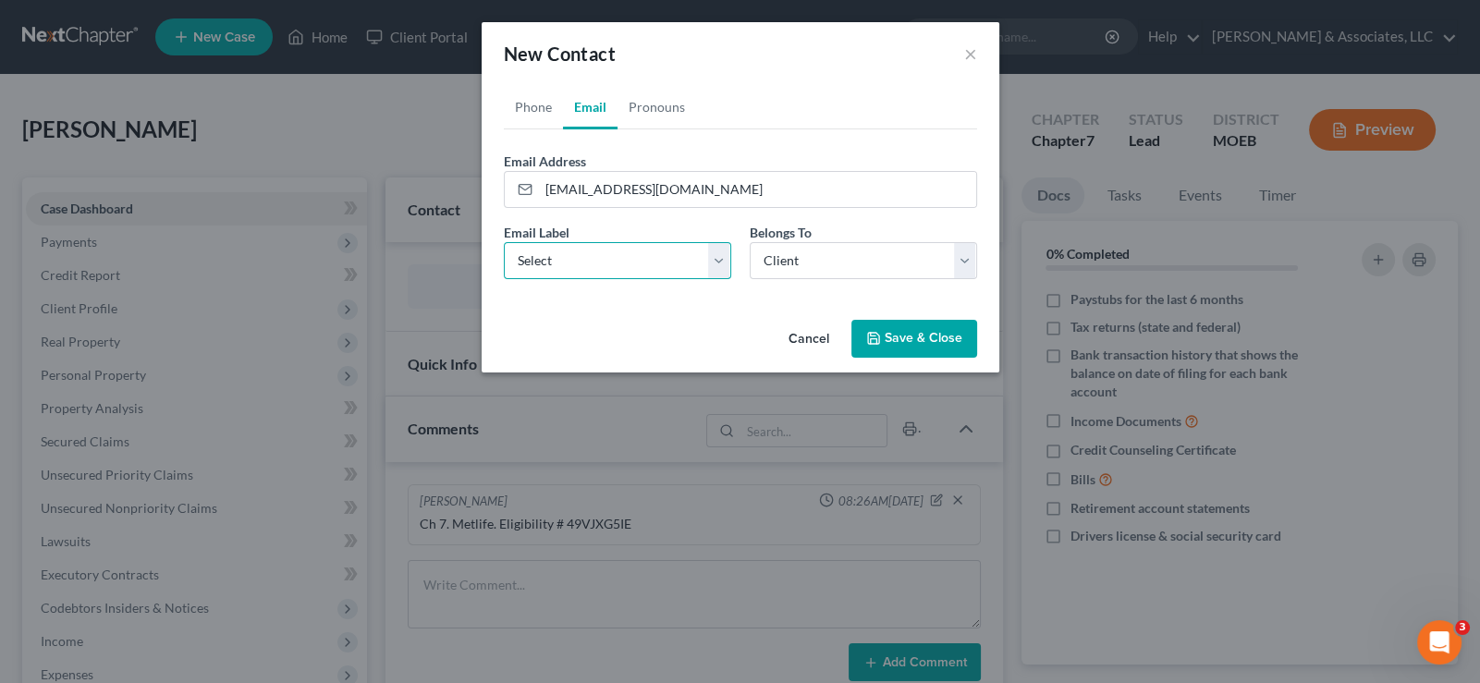
select select "0"
click at [504, 242] on select "Select Home Work Other" at bounding box center [617, 260] width 227 height 37
click at [929, 337] on button "Save & Close" at bounding box center [914, 339] width 126 height 39
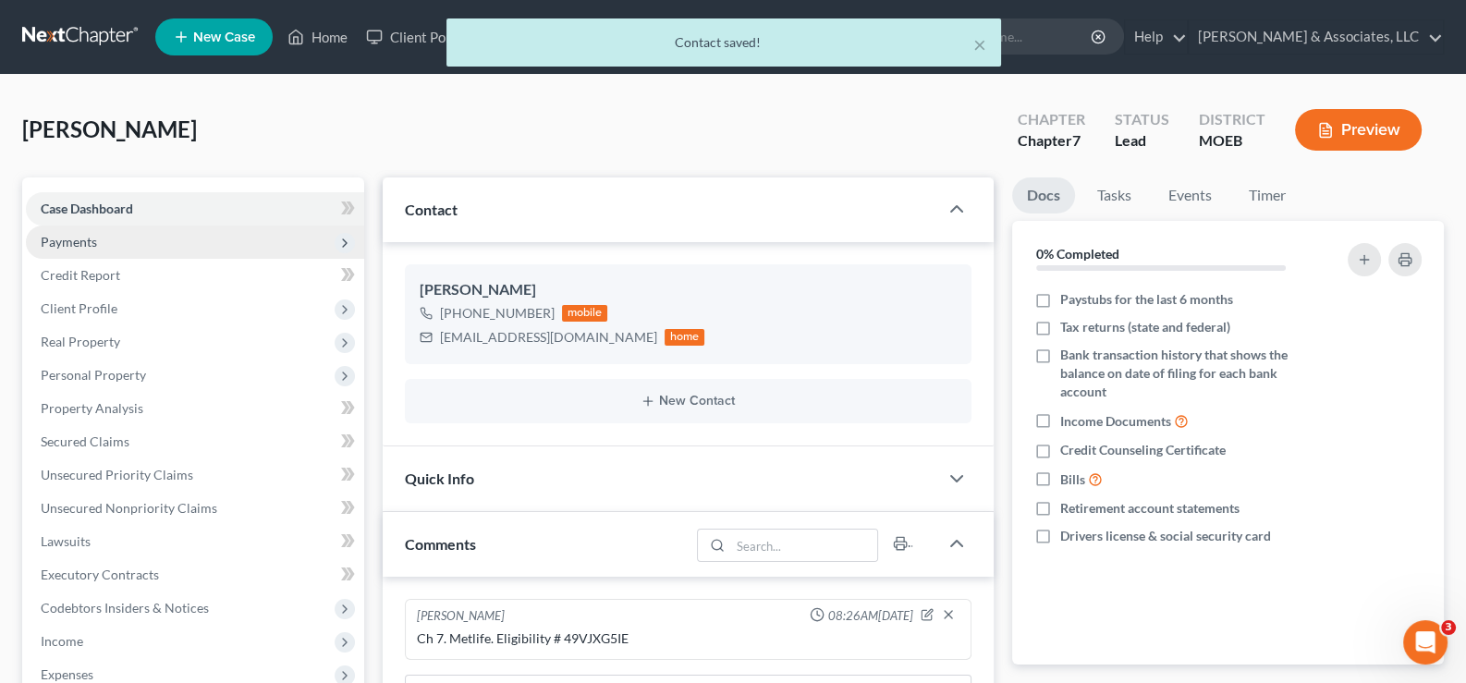
click at [75, 244] on span "Payments" at bounding box center [69, 242] width 56 height 16
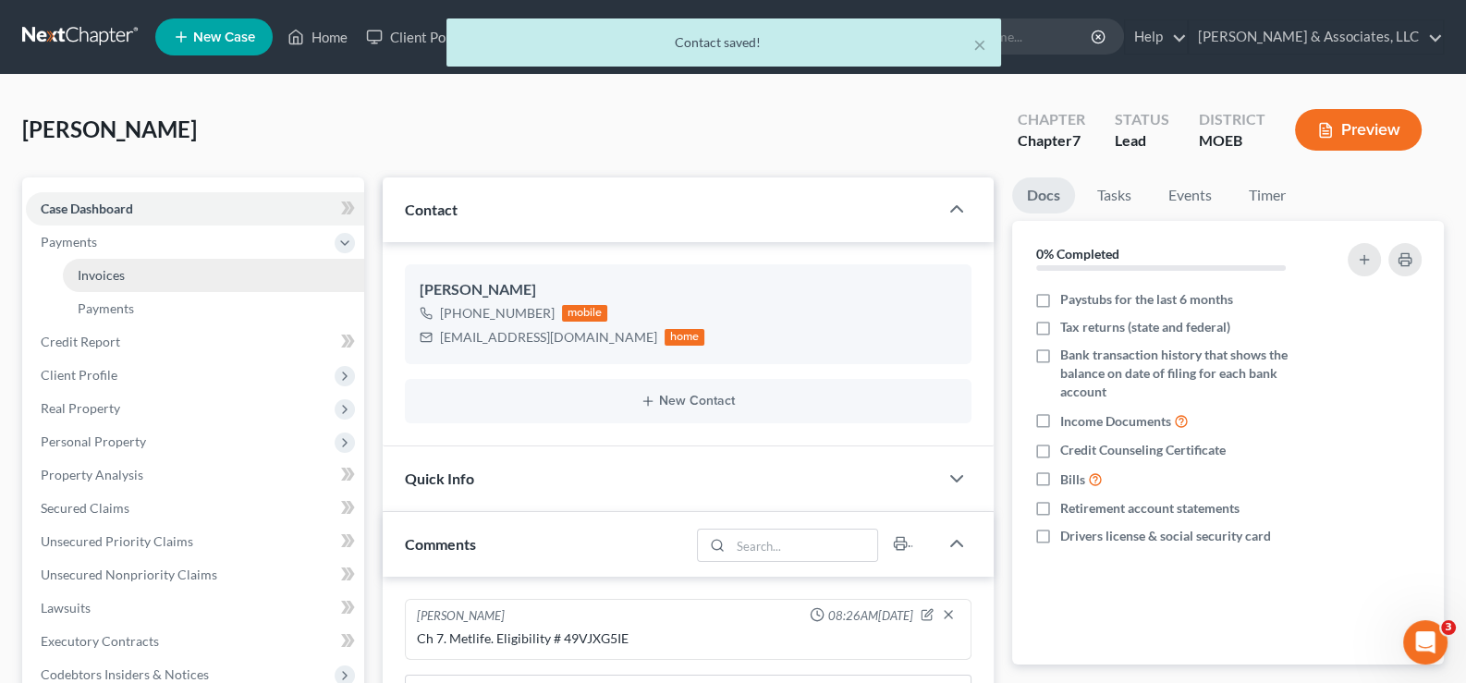
click at [78, 276] on span "Invoices" at bounding box center [101, 275] width 47 height 16
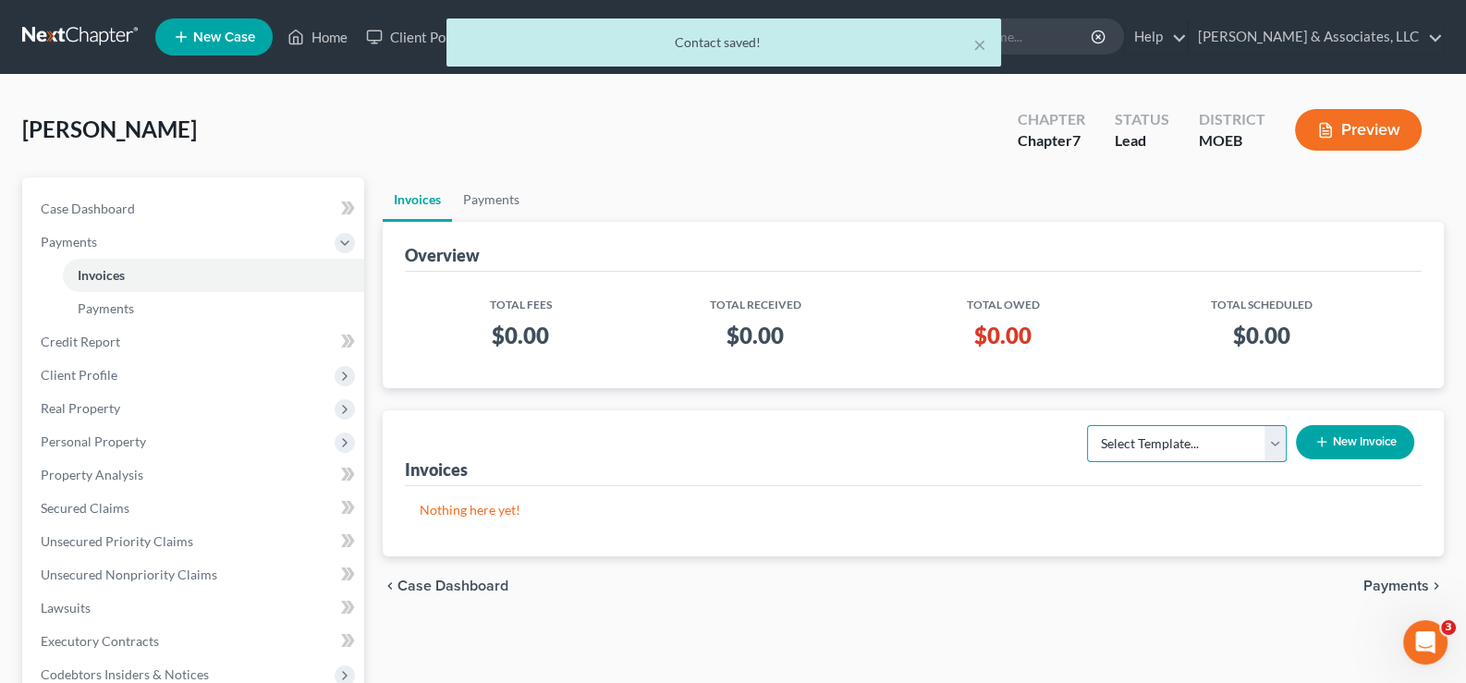
click at [1242, 443] on select "Select Template... Chapter 7 Template Chapter 13 Template Chapter 7 with legal …" at bounding box center [1187, 443] width 200 height 37
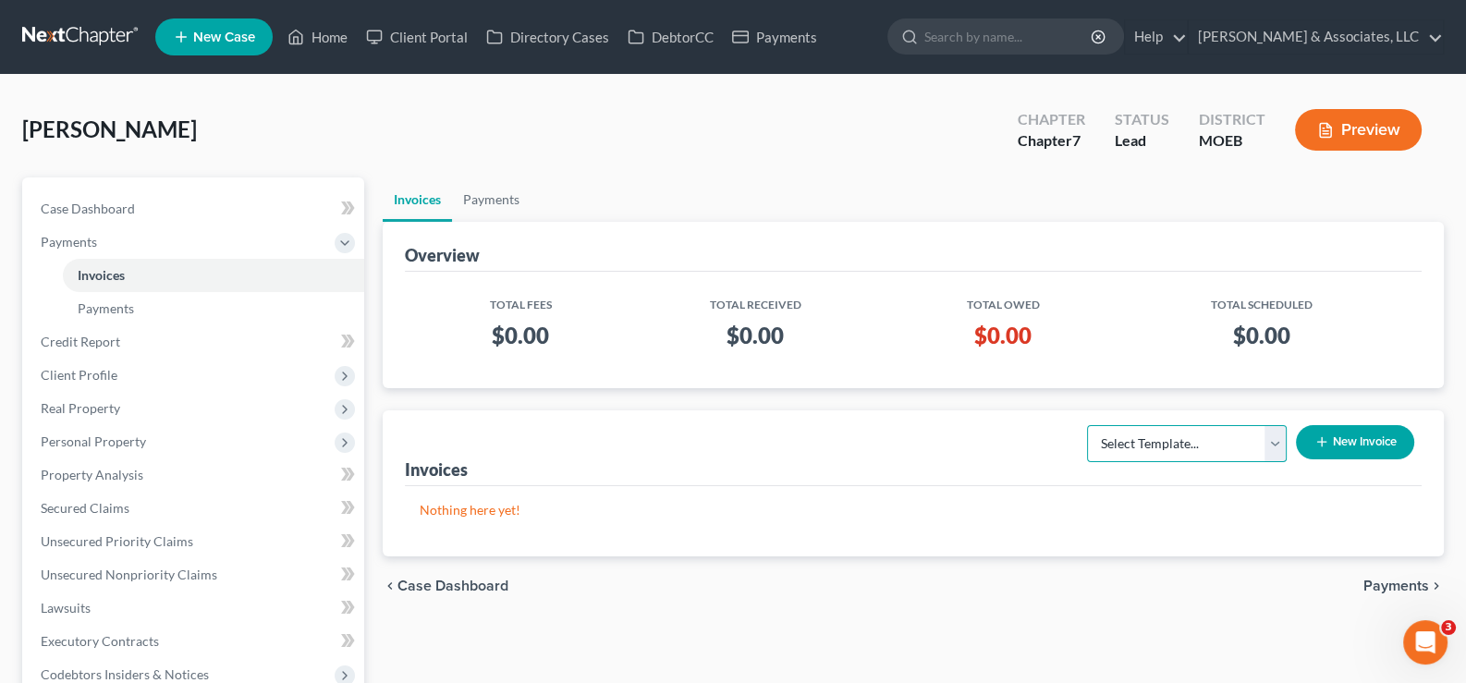
select select "2"
click at [1087, 425] on select "Select Template... Chapter 7 Template Chapter 13 Template Chapter 7 with legal …" at bounding box center [1187, 443] width 200 height 37
click at [1327, 436] on icon "button" at bounding box center [1322, 442] width 15 height 15
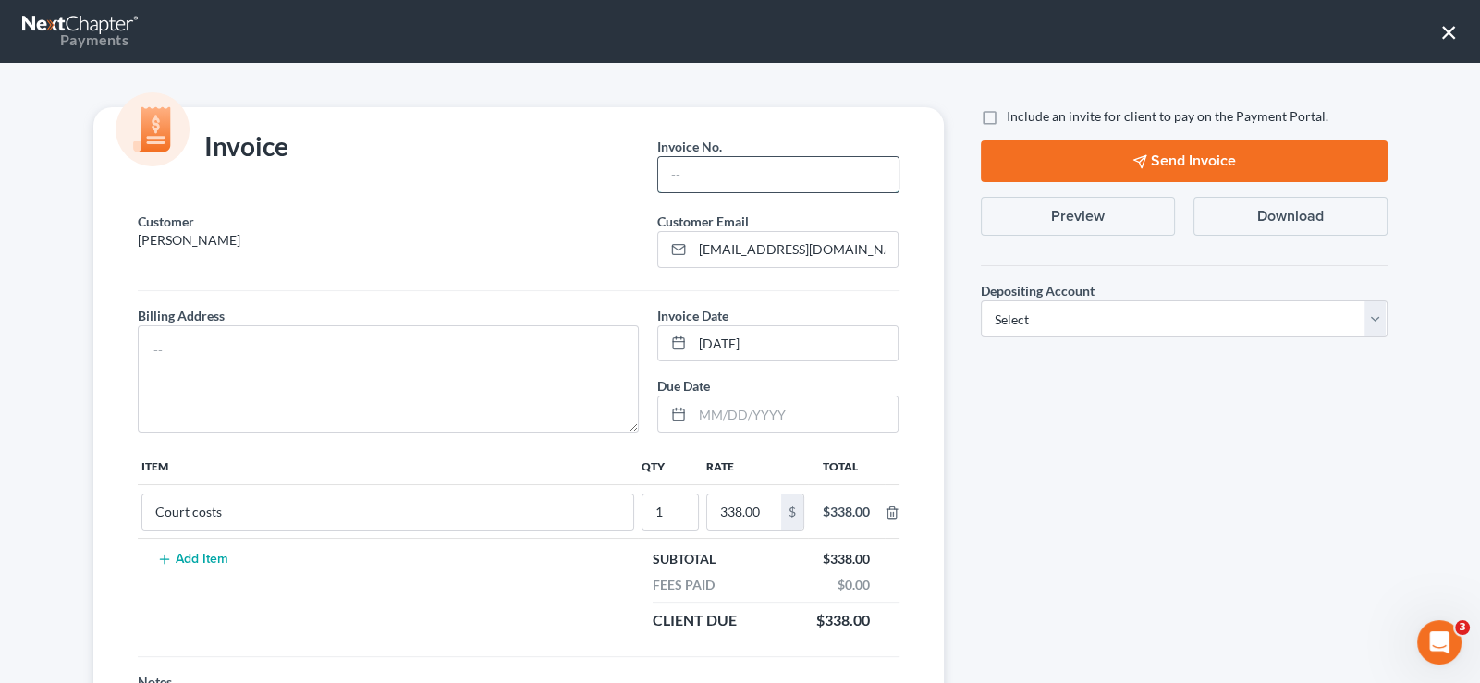
click at [772, 177] on input "text" at bounding box center [777, 174] width 239 height 35
type input "771"
click at [1007, 118] on label "Include an invite for client to pay on the Payment Portal." at bounding box center [1168, 116] width 322 height 18
click at [1014, 118] on input "Include an invite for client to pay on the Payment Portal." at bounding box center [1020, 113] width 12 height 12
checkbox input "true"
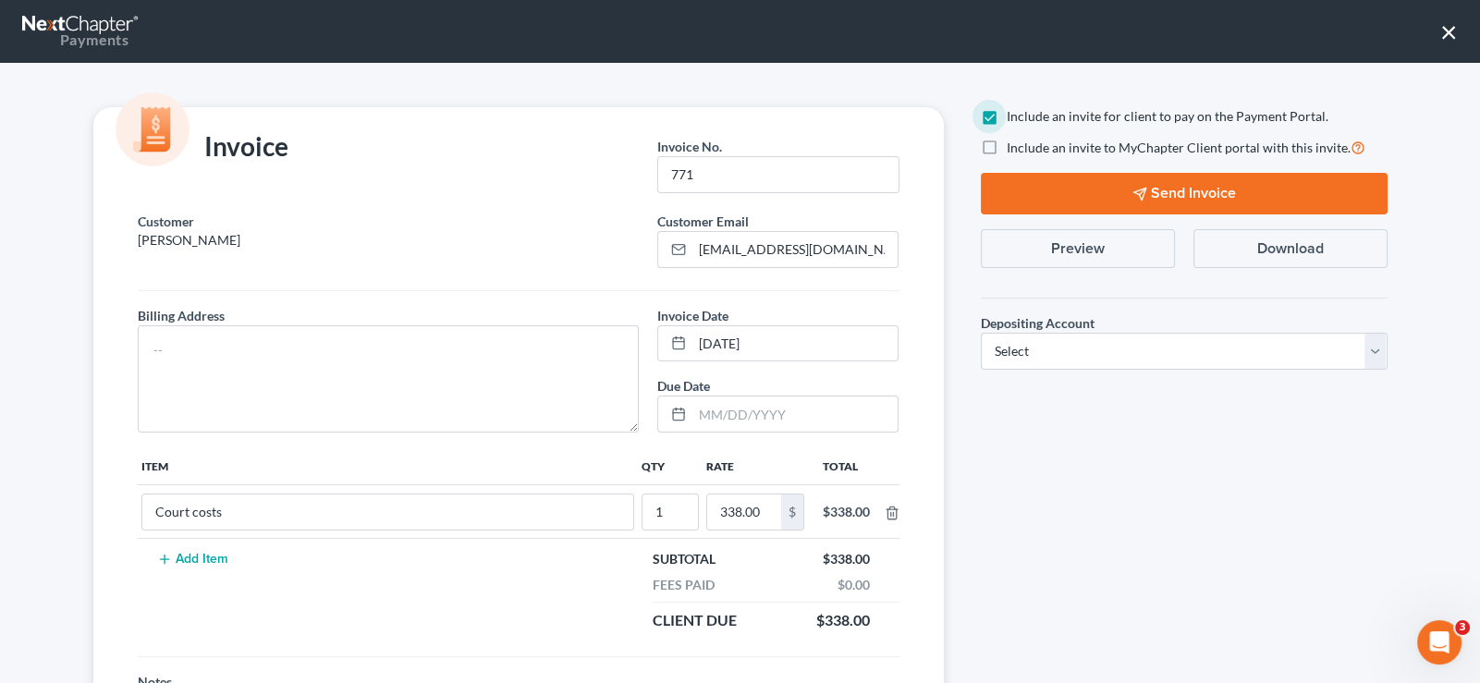
click at [1007, 144] on label "Include an invite to MyChapter Client portal with this invite." at bounding box center [1186, 147] width 359 height 21
click at [1014, 144] on input "Include an invite to MyChapter Client portal with this invite." at bounding box center [1020, 143] width 12 height 12
checkbox input "true"
click at [157, 341] on textarea at bounding box center [389, 378] width 502 height 107
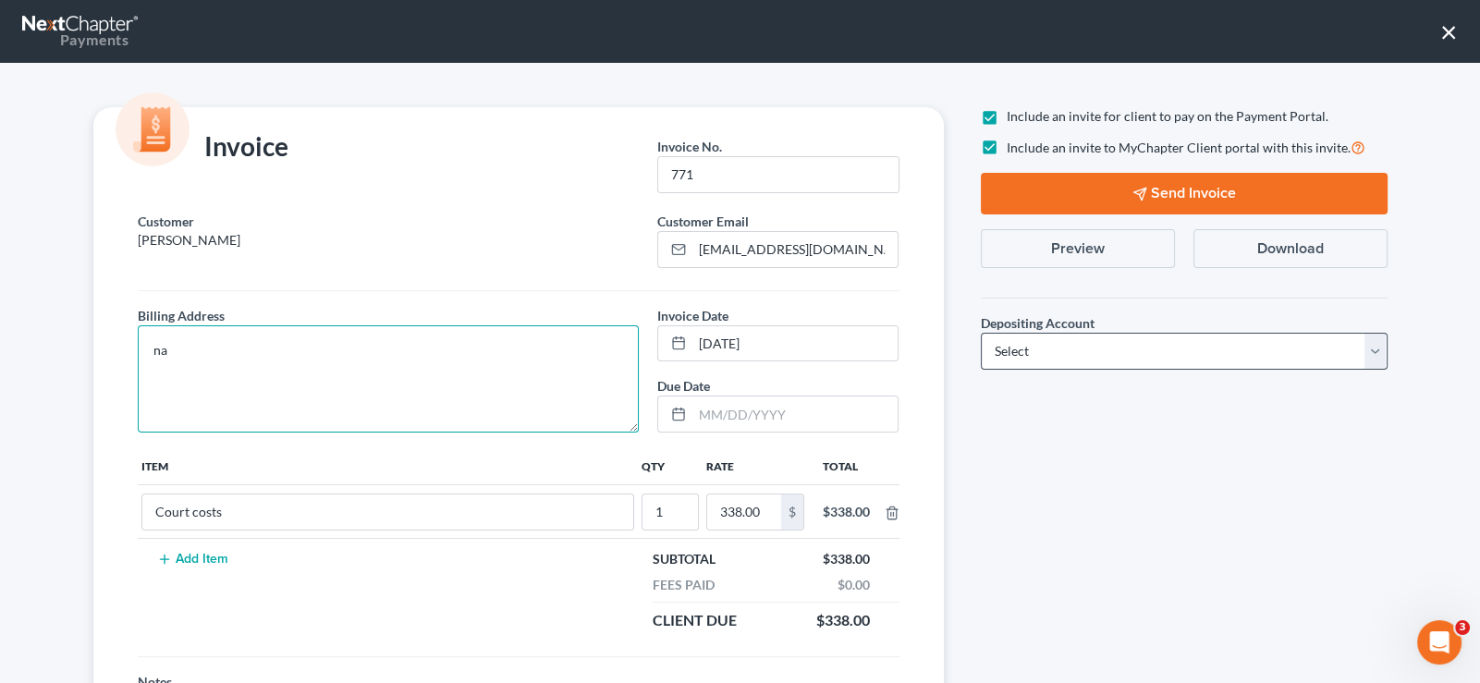
type textarea "na"
drag, startPoint x: 1130, startPoint y: 353, endPoint x: 1120, endPoint y: 366, distance: 15.9
click at [1130, 353] on select "Select Operation Trust" at bounding box center [1184, 351] width 407 height 37
select select "1"
click at [981, 333] on select "Select Operation Trust" at bounding box center [1184, 351] width 407 height 37
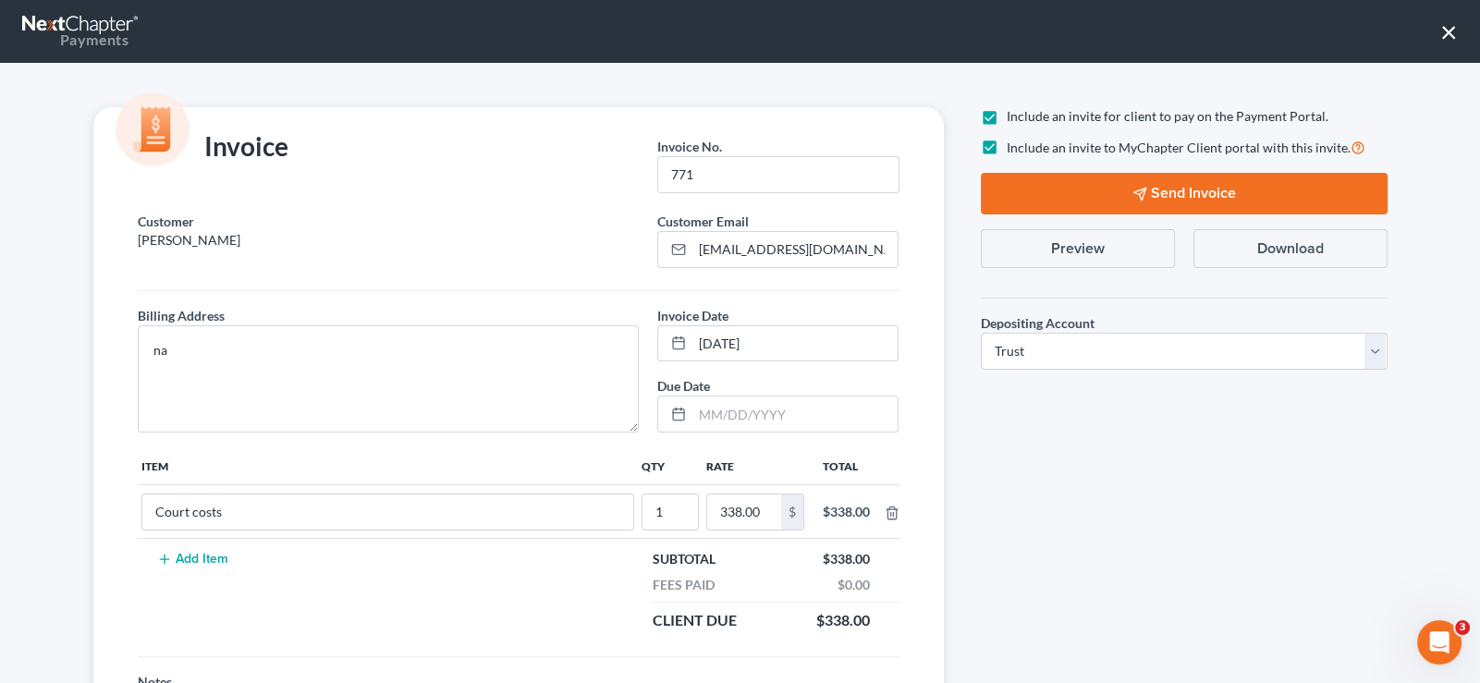
click at [1080, 193] on button "Send Invoice" at bounding box center [1184, 194] width 407 height 42
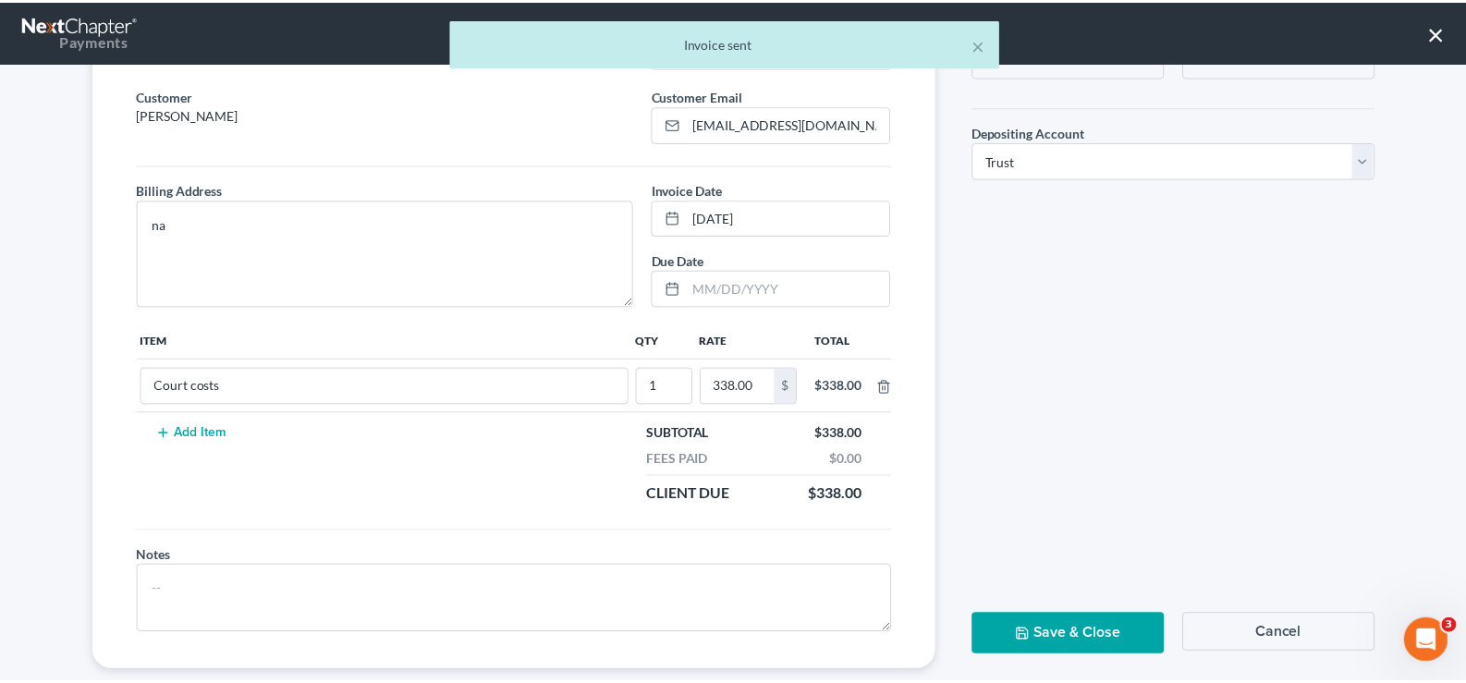
scroll to position [154, 0]
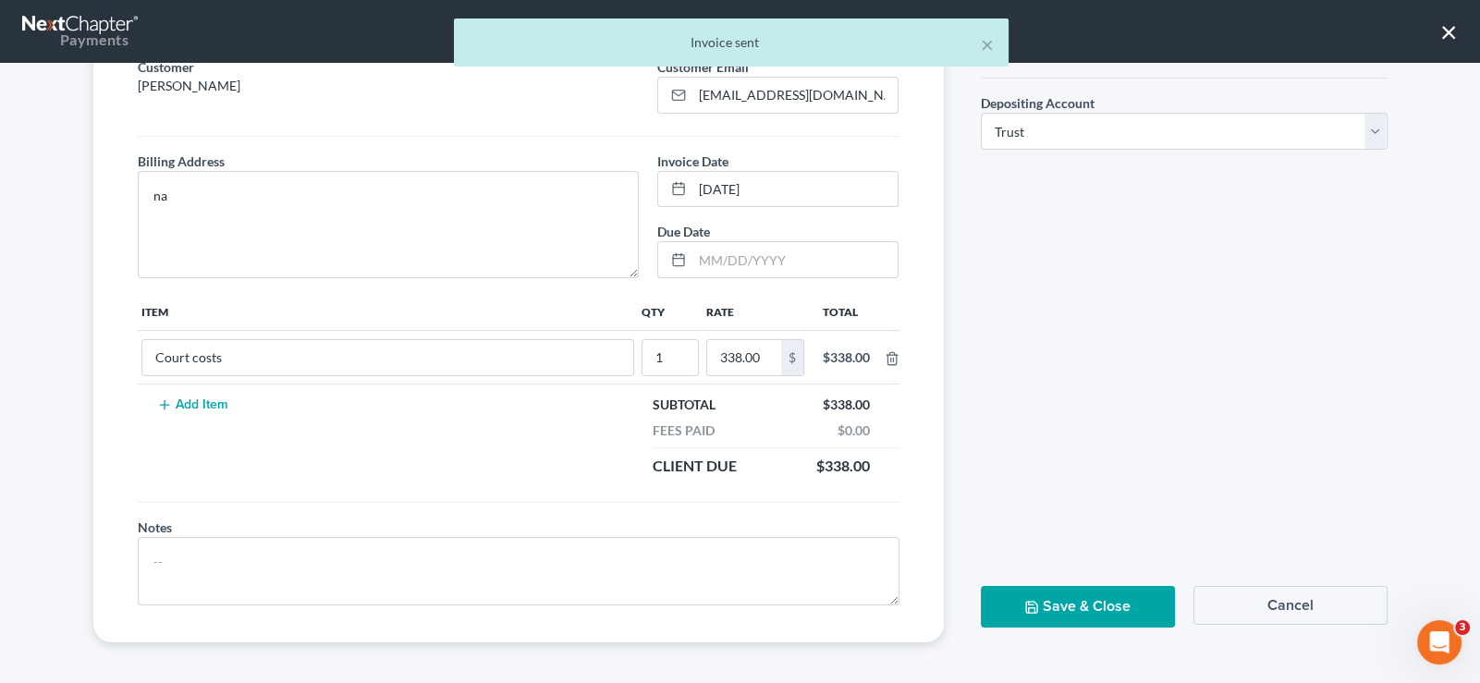
click at [1127, 596] on button "Save & Close" at bounding box center [1078, 607] width 194 height 42
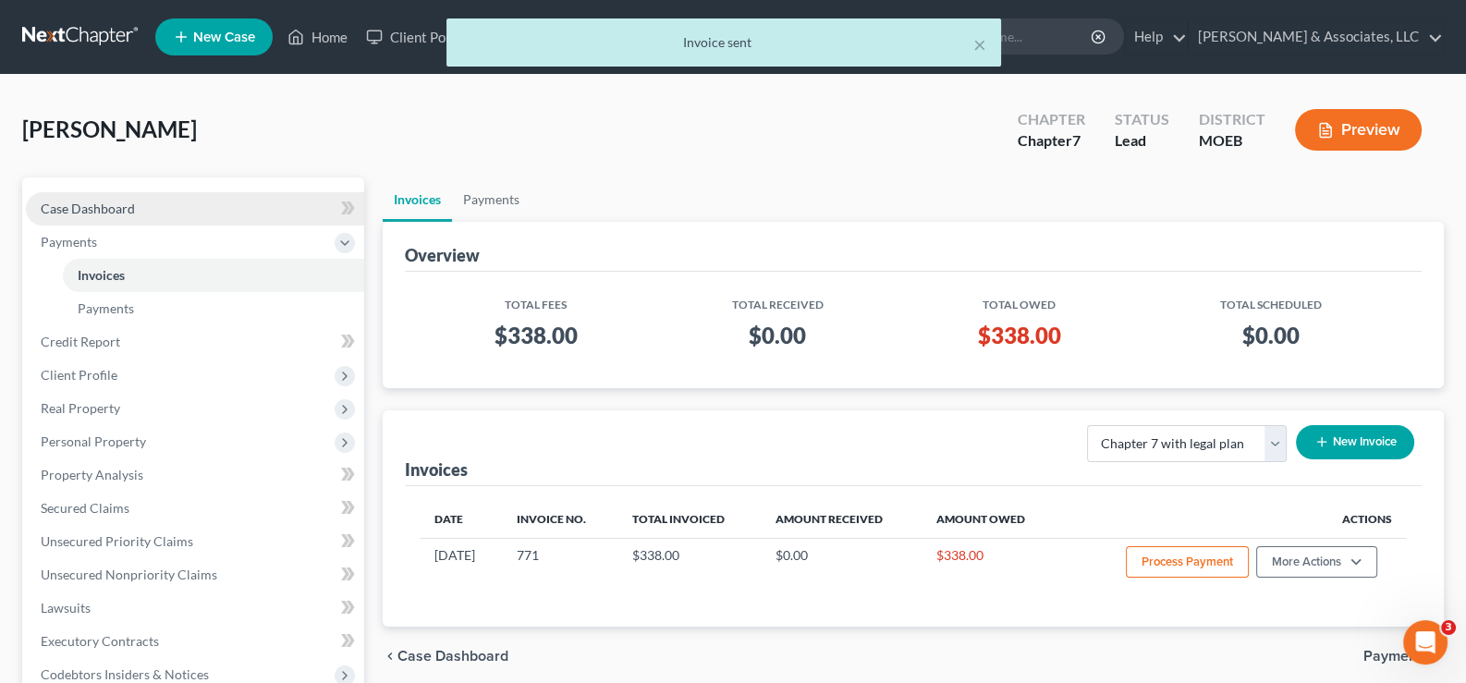
click at [92, 214] on span "Case Dashboard" at bounding box center [88, 209] width 94 height 16
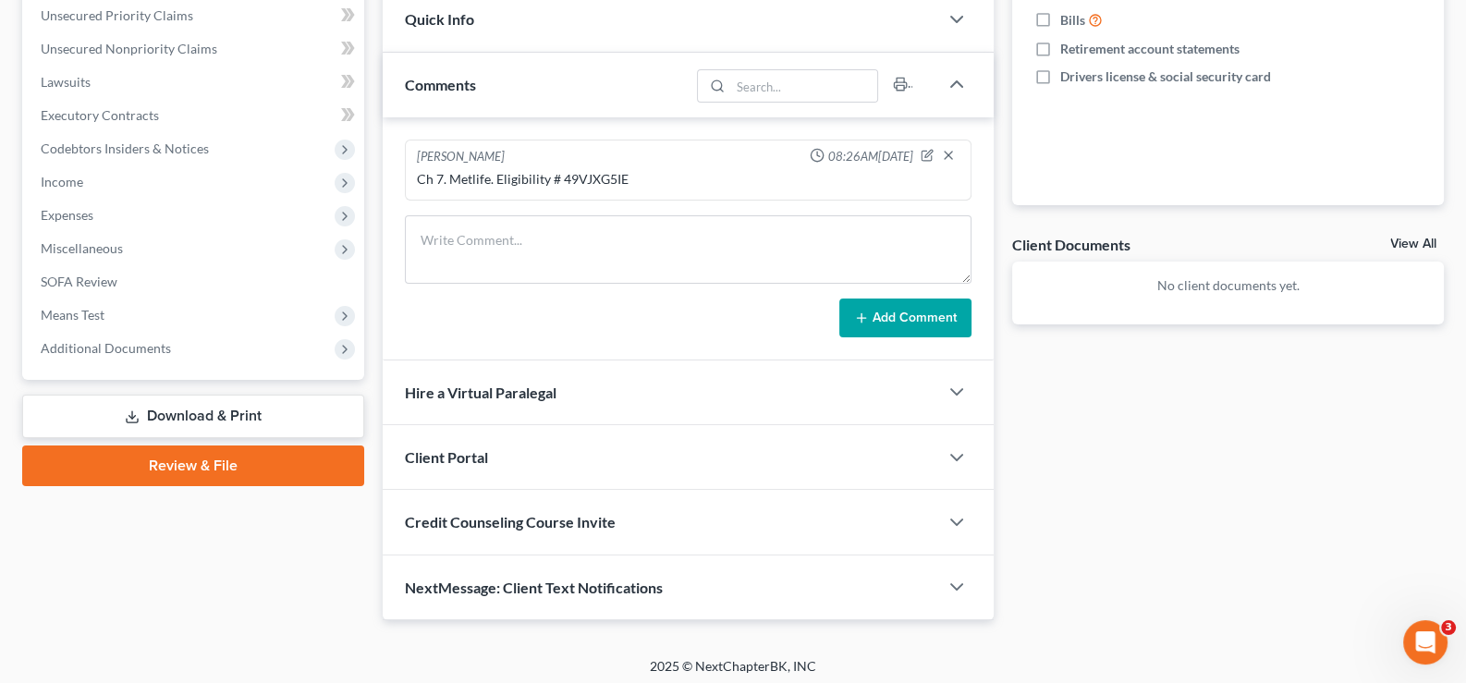
scroll to position [463, 0]
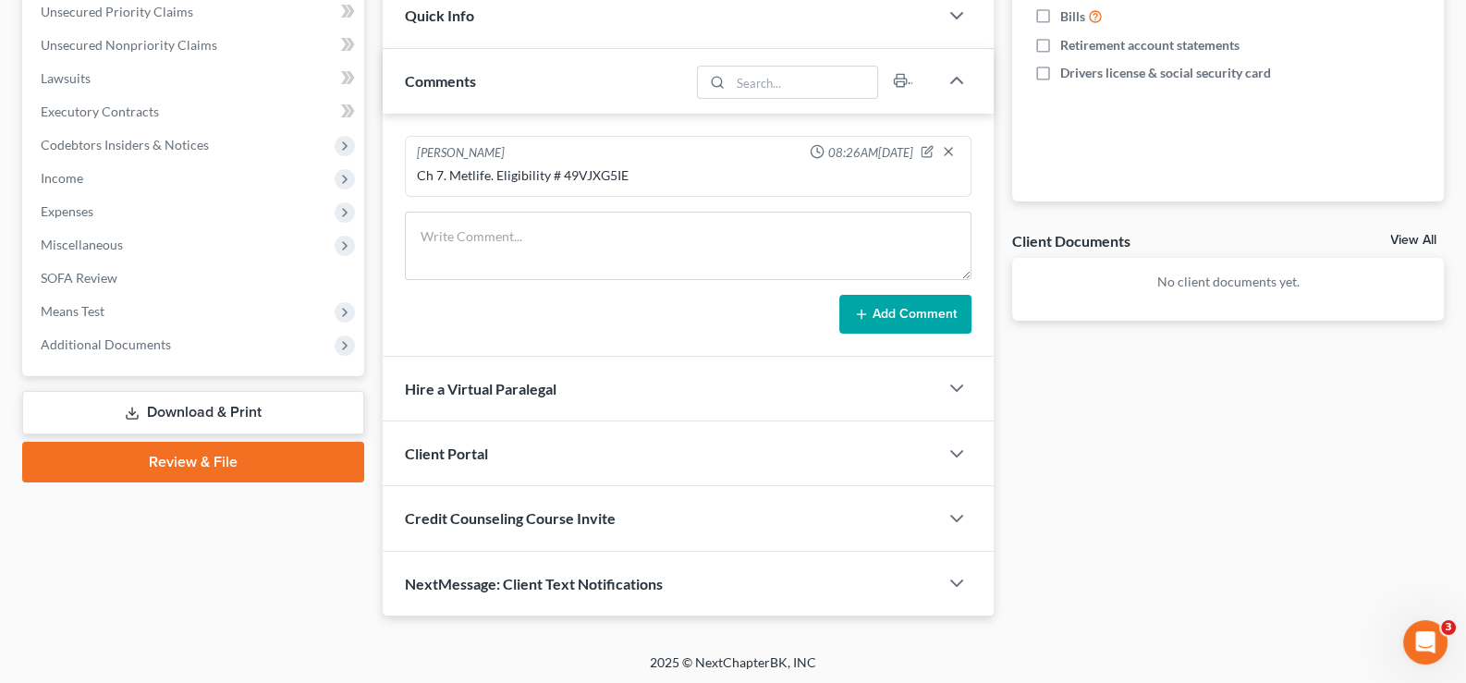
click at [453, 428] on div "Client Portal" at bounding box center [661, 454] width 557 height 64
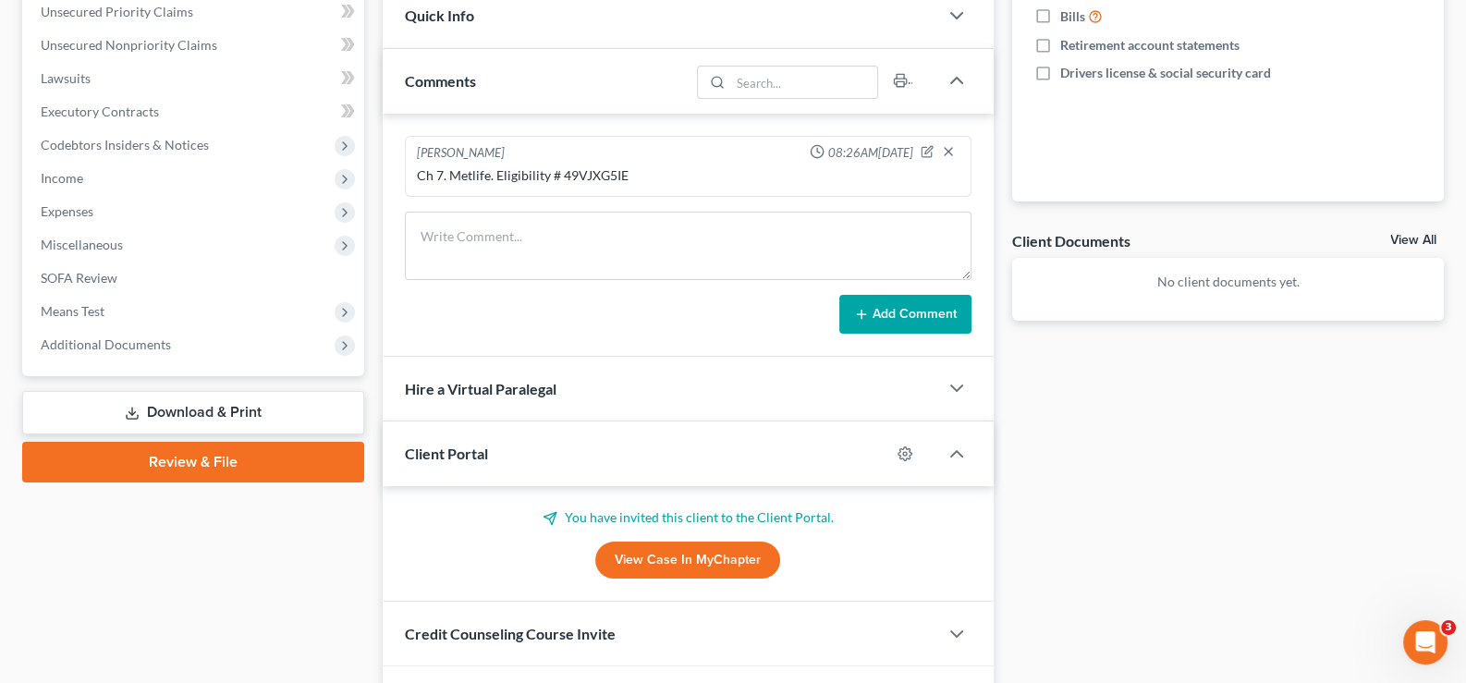
click at [454, 431] on div "Client Portal" at bounding box center [637, 454] width 508 height 64
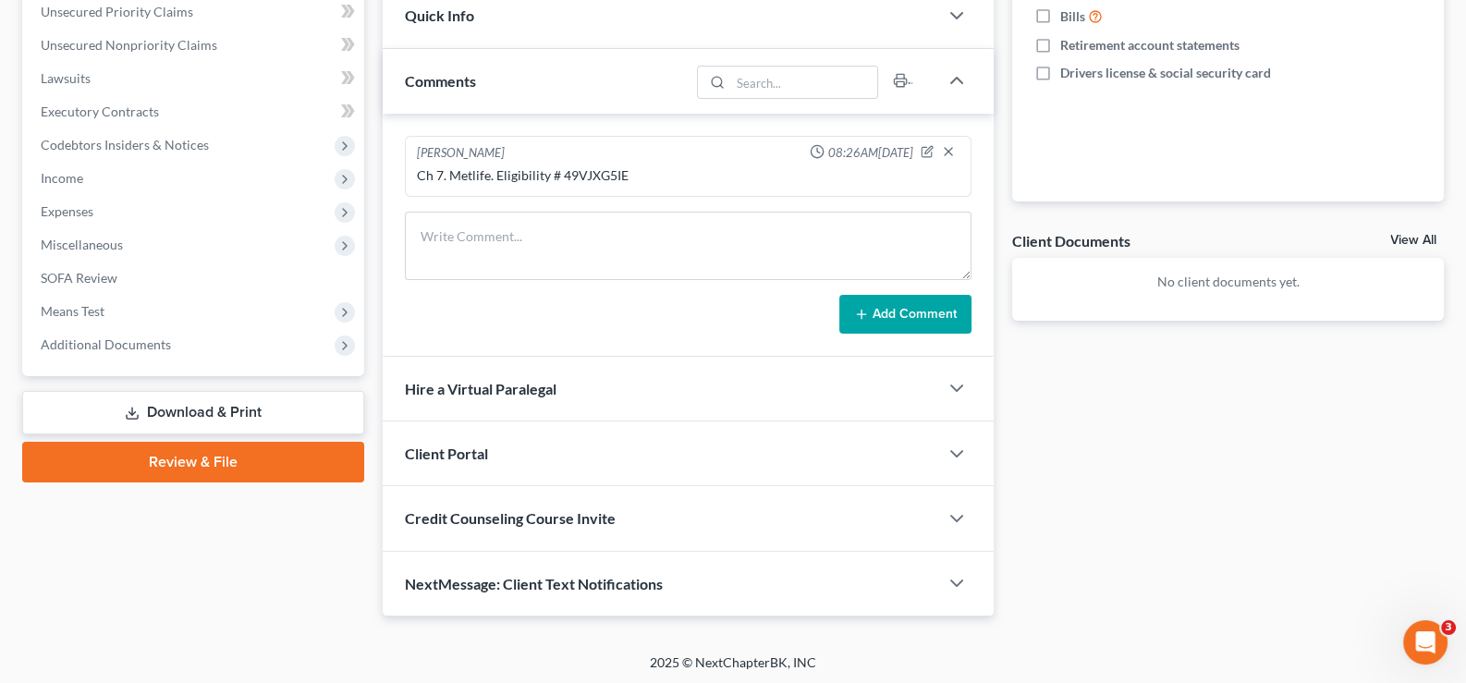
drag, startPoint x: 453, startPoint y: 507, endPoint x: 484, endPoint y: 540, distance: 45.1
click at [451, 512] on span "Credit Counseling Course Invite" at bounding box center [510, 518] width 211 height 18
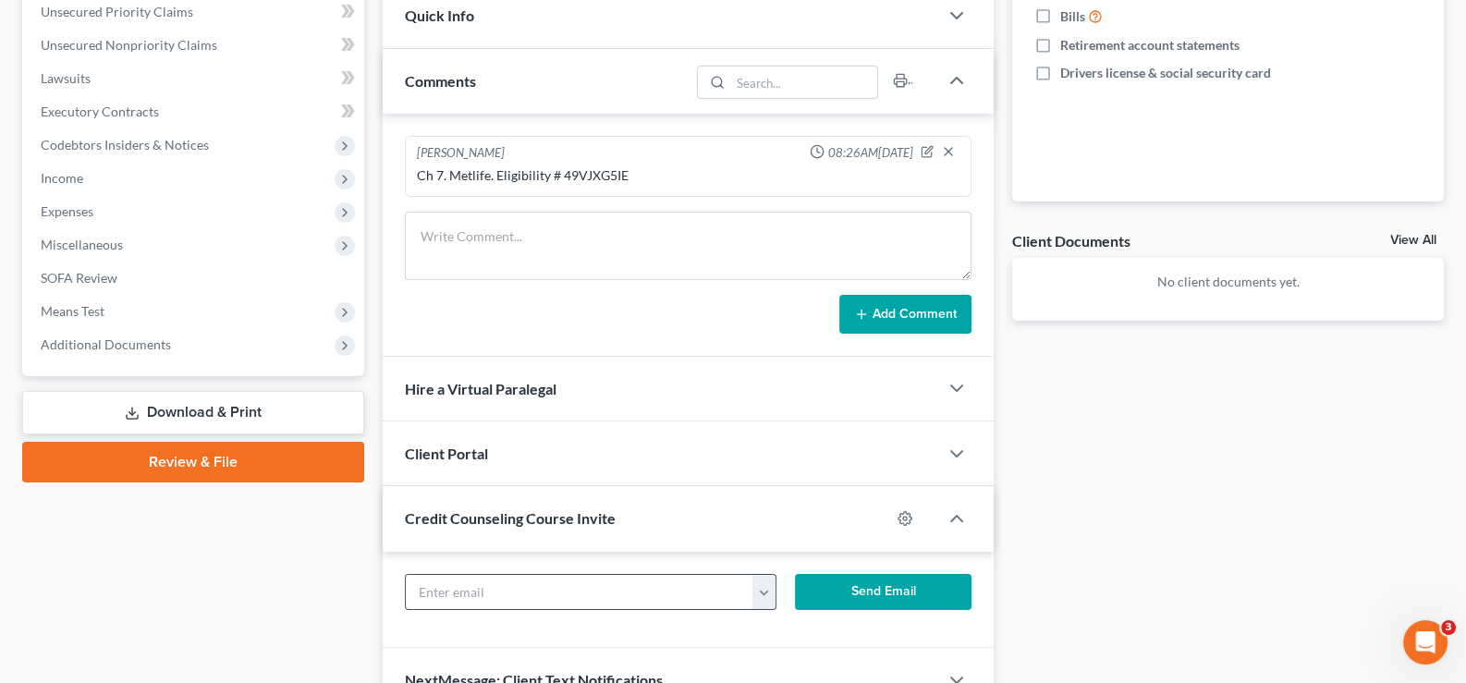
click at [499, 588] on input "text" at bounding box center [580, 592] width 349 height 35
paste input "[EMAIL_ADDRESS][DOMAIN_NAME]"
type input "[EMAIL_ADDRESS][DOMAIN_NAME]"
click at [841, 581] on button "Send Email" at bounding box center [883, 592] width 177 height 37
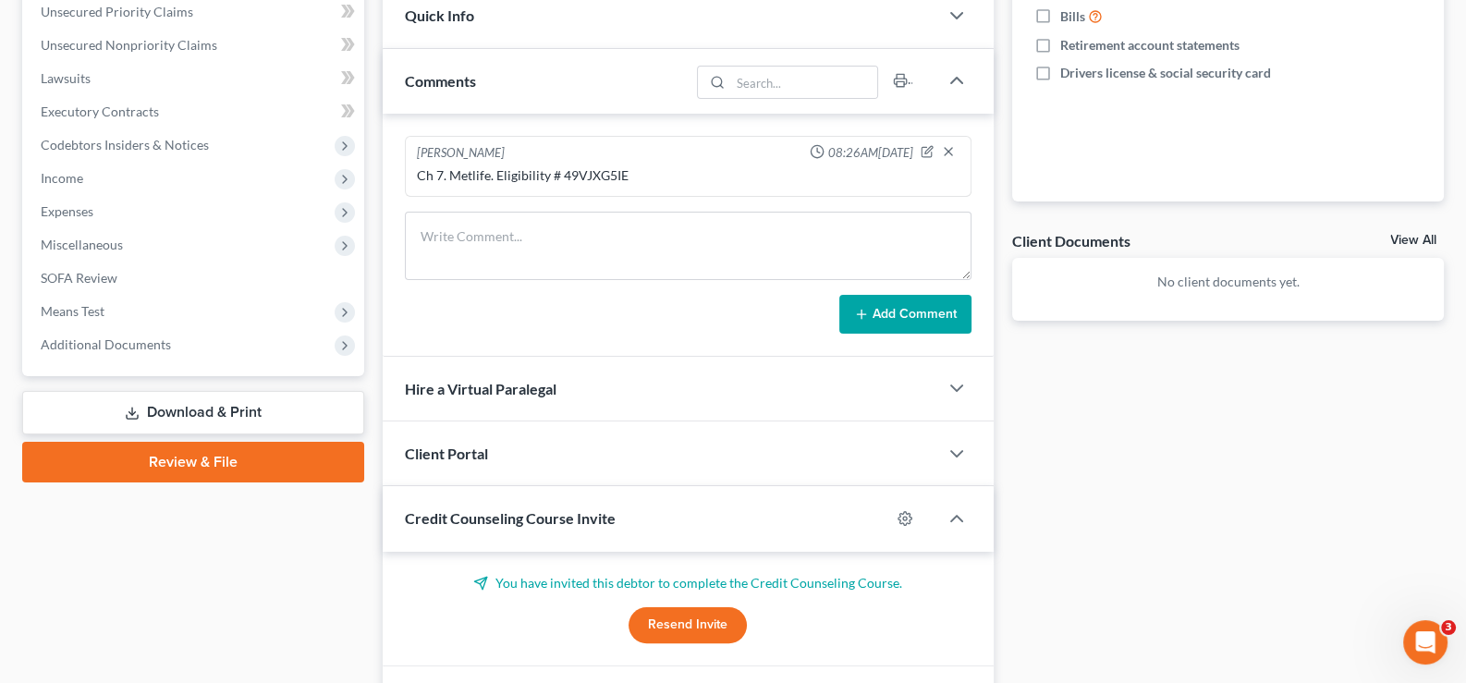
click at [492, 519] on span "Credit Counseling Course Invite" at bounding box center [510, 518] width 211 height 18
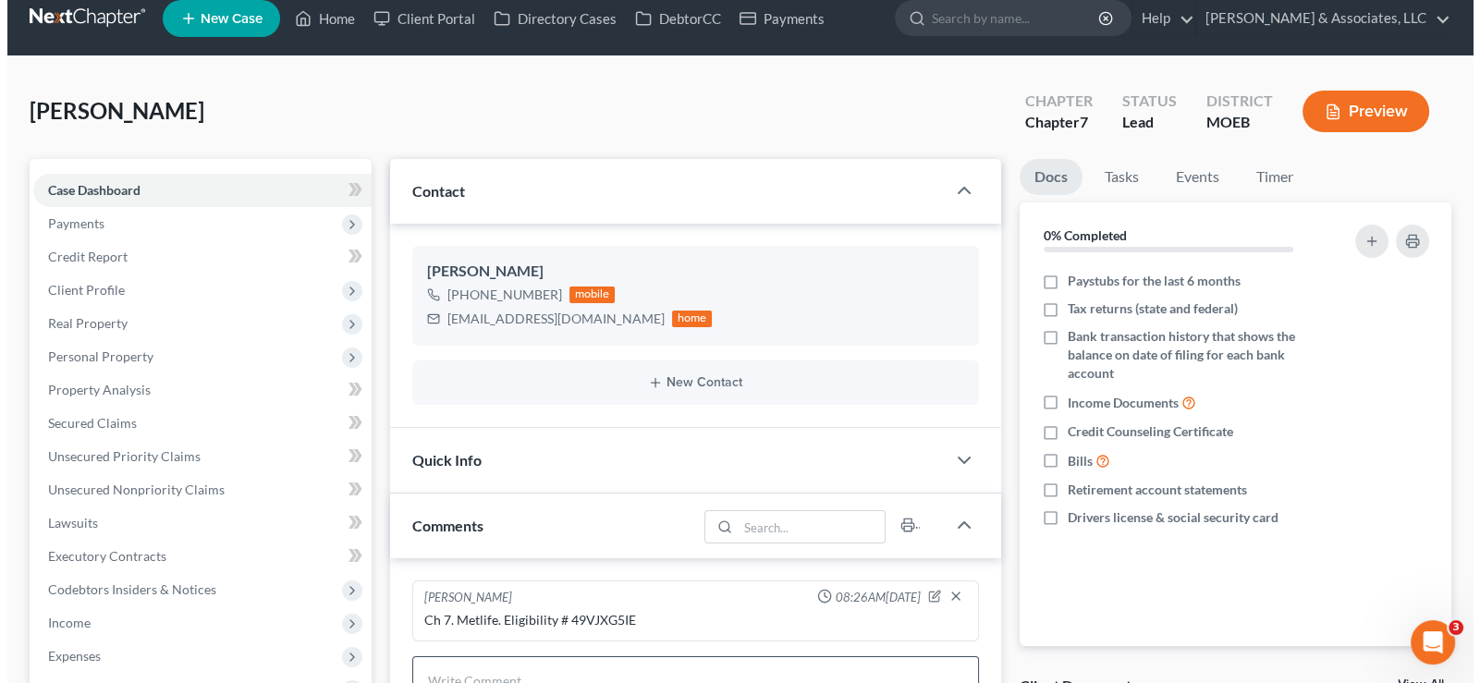
scroll to position [1, 0]
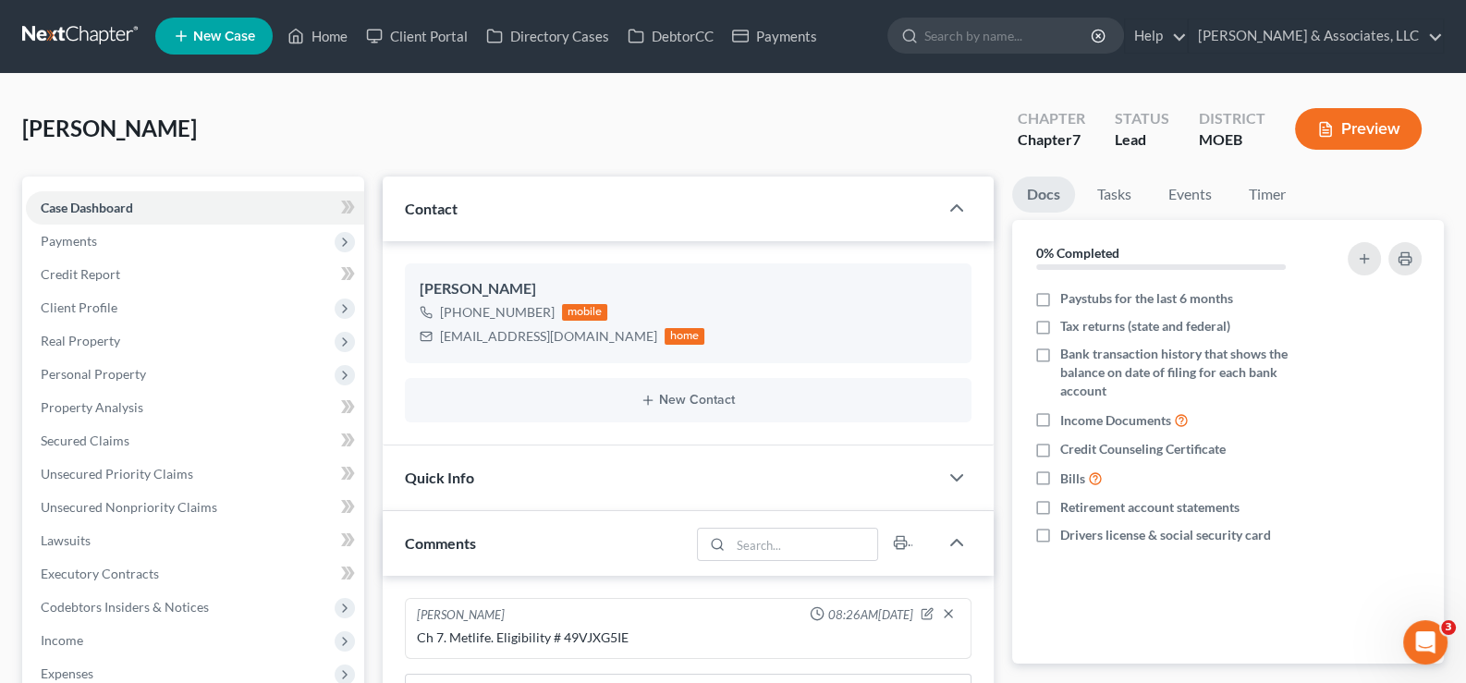
click at [201, 33] on span "New Case" at bounding box center [224, 37] width 62 height 14
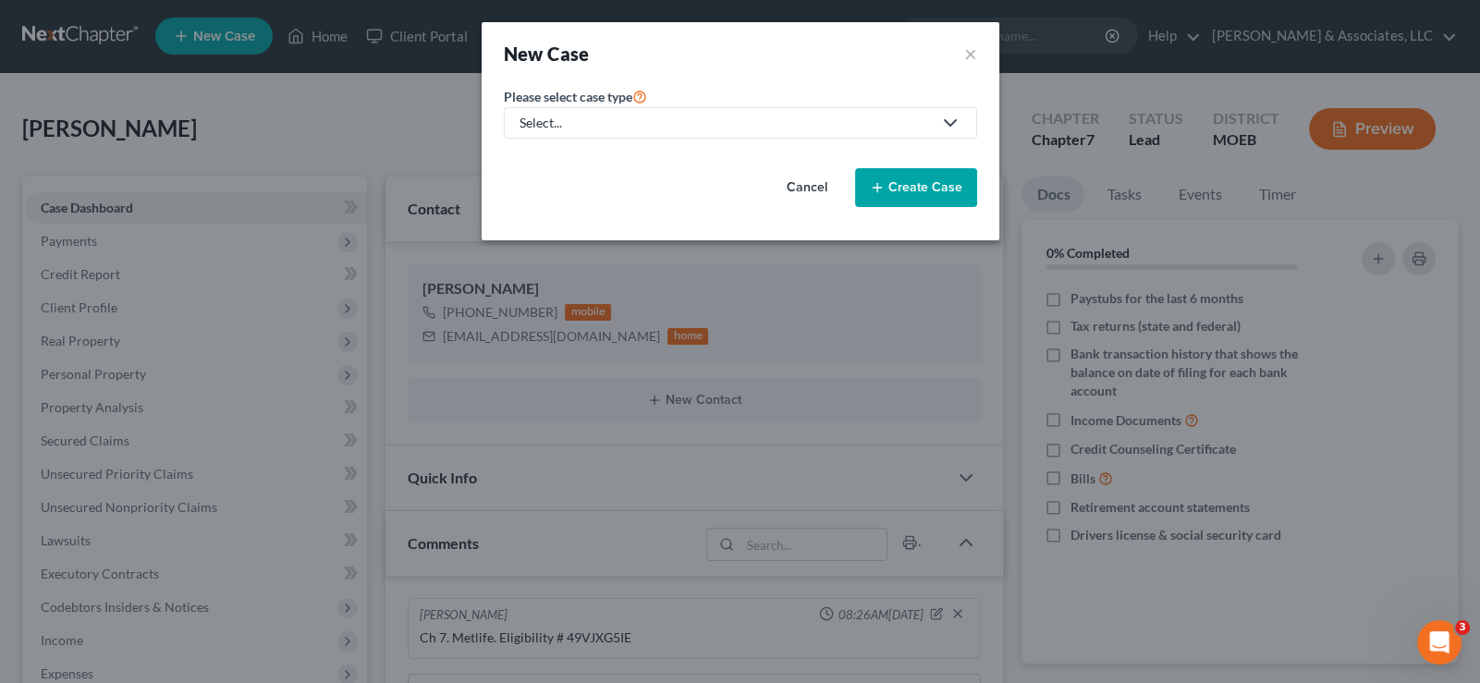
click at [557, 130] on div "Select..." at bounding box center [726, 123] width 412 height 18
click at [548, 161] on div "Bankruptcy" at bounding box center [602, 159] width 162 height 18
select select "45"
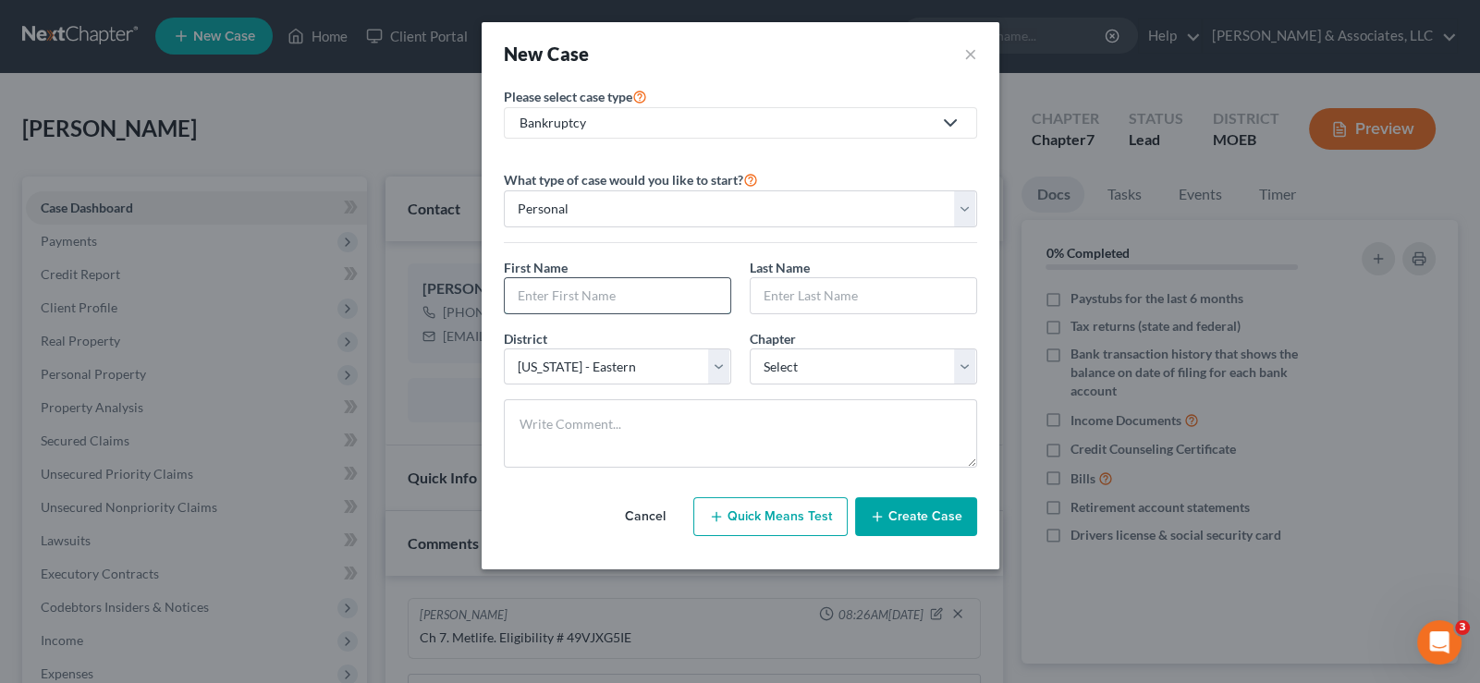
click at [570, 284] on input "text" at bounding box center [618, 295] width 226 height 35
type input "[PERSON_NAME]"
type input "Teason"
select select "3"
click at [938, 514] on button "Create Case" at bounding box center [916, 516] width 122 height 39
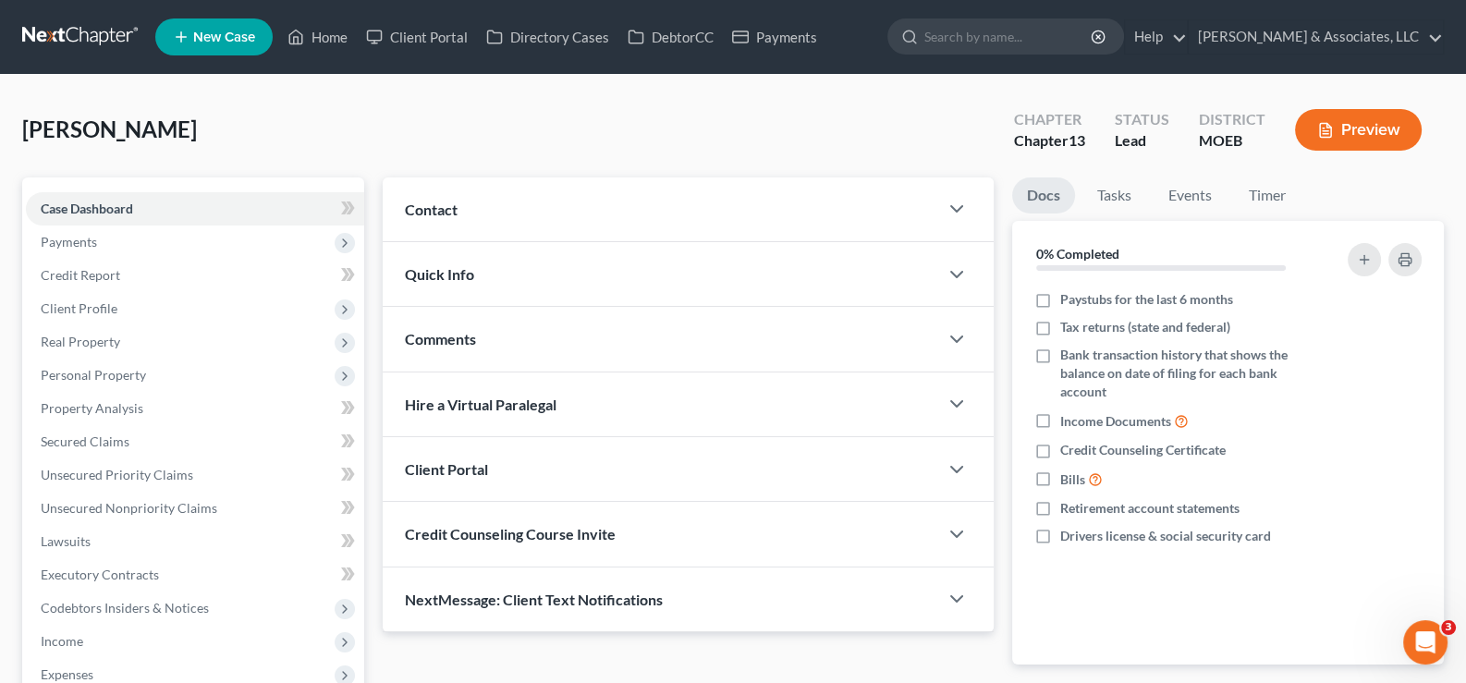
click at [410, 214] on span "Contact" at bounding box center [431, 210] width 53 height 18
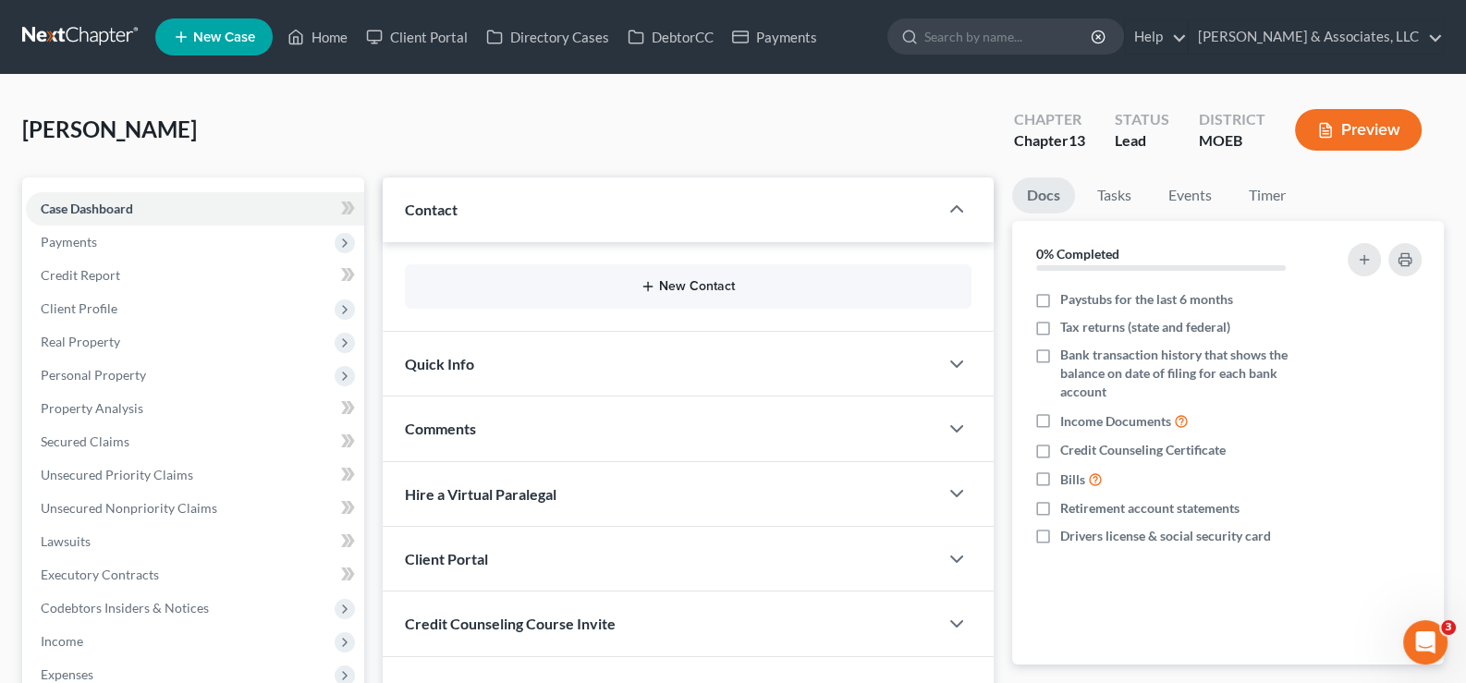
click at [695, 281] on button "New Contact" at bounding box center [689, 286] width 538 height 15
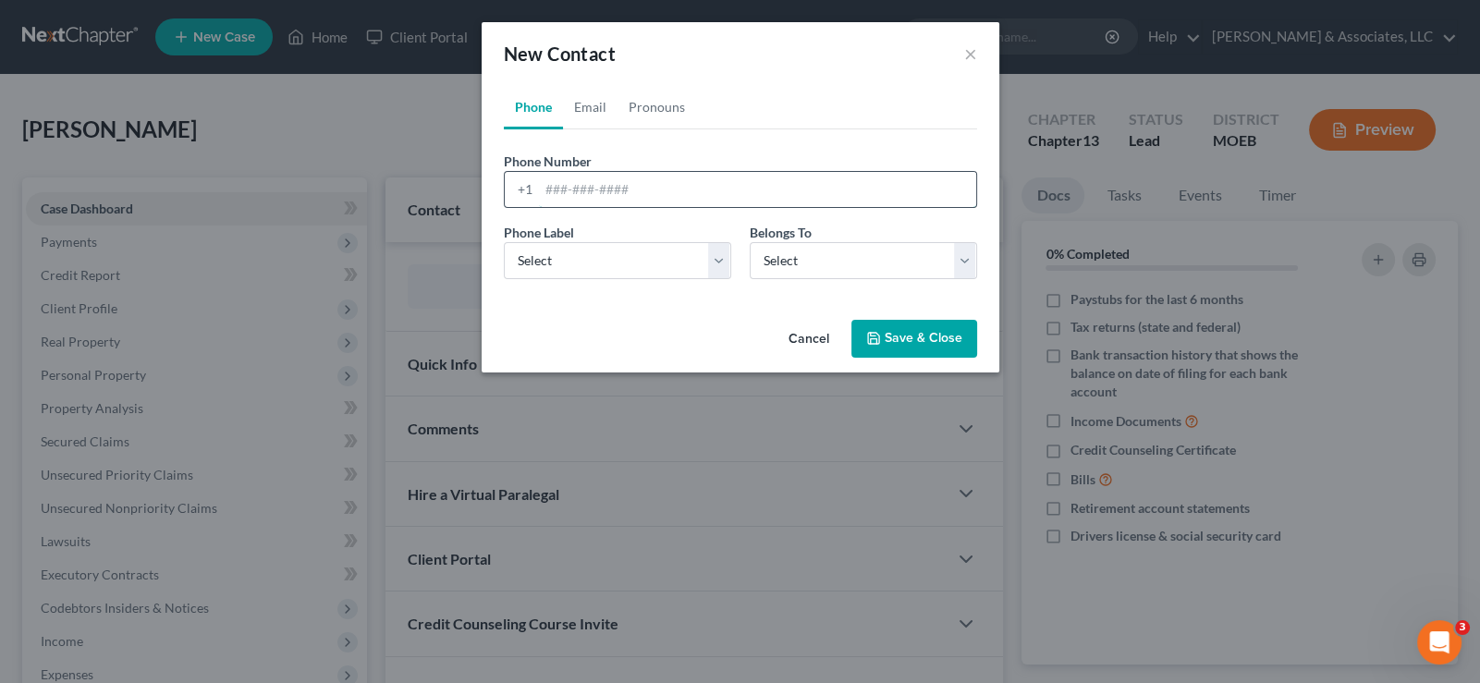
click at [573, 195] on input "tel" at bounding box center [757, 189] width 437 height 35
paste input "[PHONE_NUMBER]"
type input "[PHONE_NUMBER]"
click at [663, 261] on select "Select Mobile Home Work Other" at bounding box center [617, 260] width 227 height 37
click at [504, 242] on select "Select Mobile Home Work Other" at bounding box center [617, 260] width 227 height 37
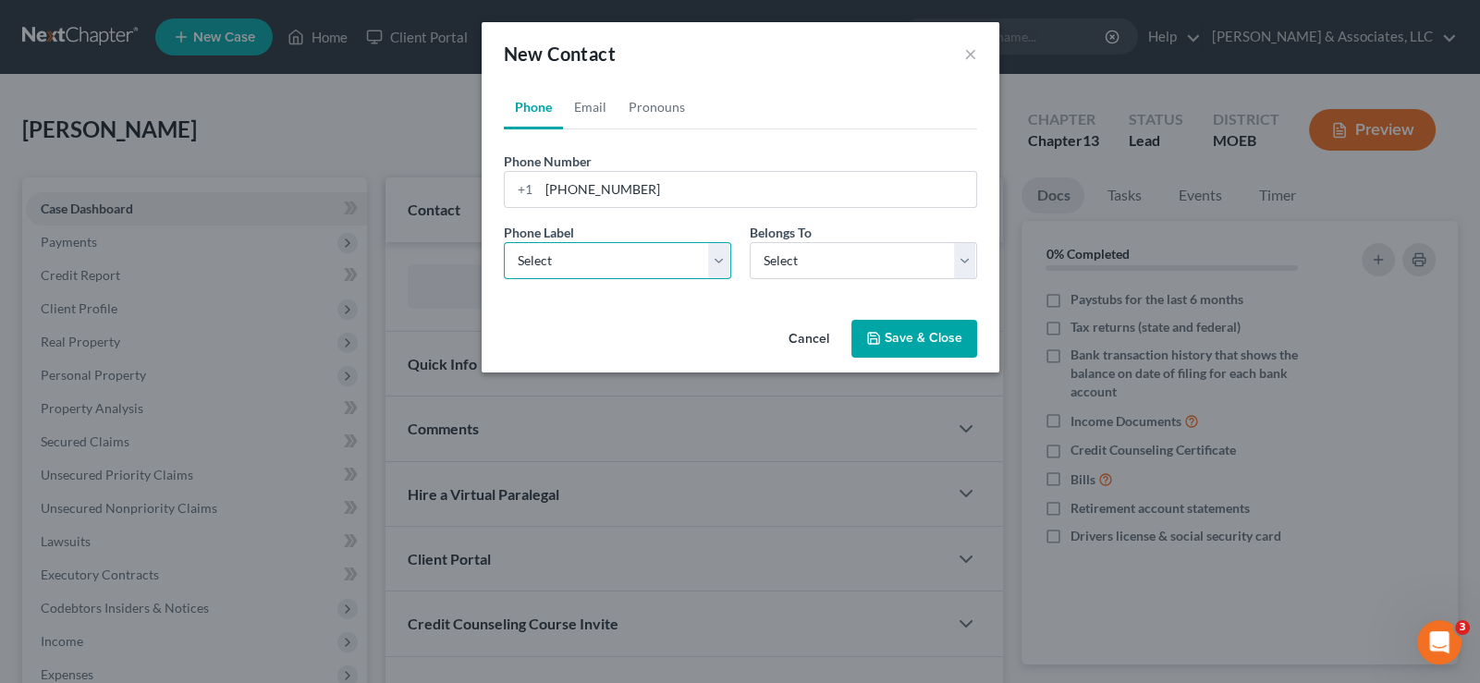
click at [601, 271] on select "Select Mobile Home Work Other" at bounding box center [617, 260] width 227 height 37
select select "0"
click at [504, 242] on select "Select Mobile Home Work Other" at bounding box center [617, 260] width 227 height 37
click at [772, 271] on select "Select Client Other" at bounding box center [863, 260] width 227 height 37
select select "0"
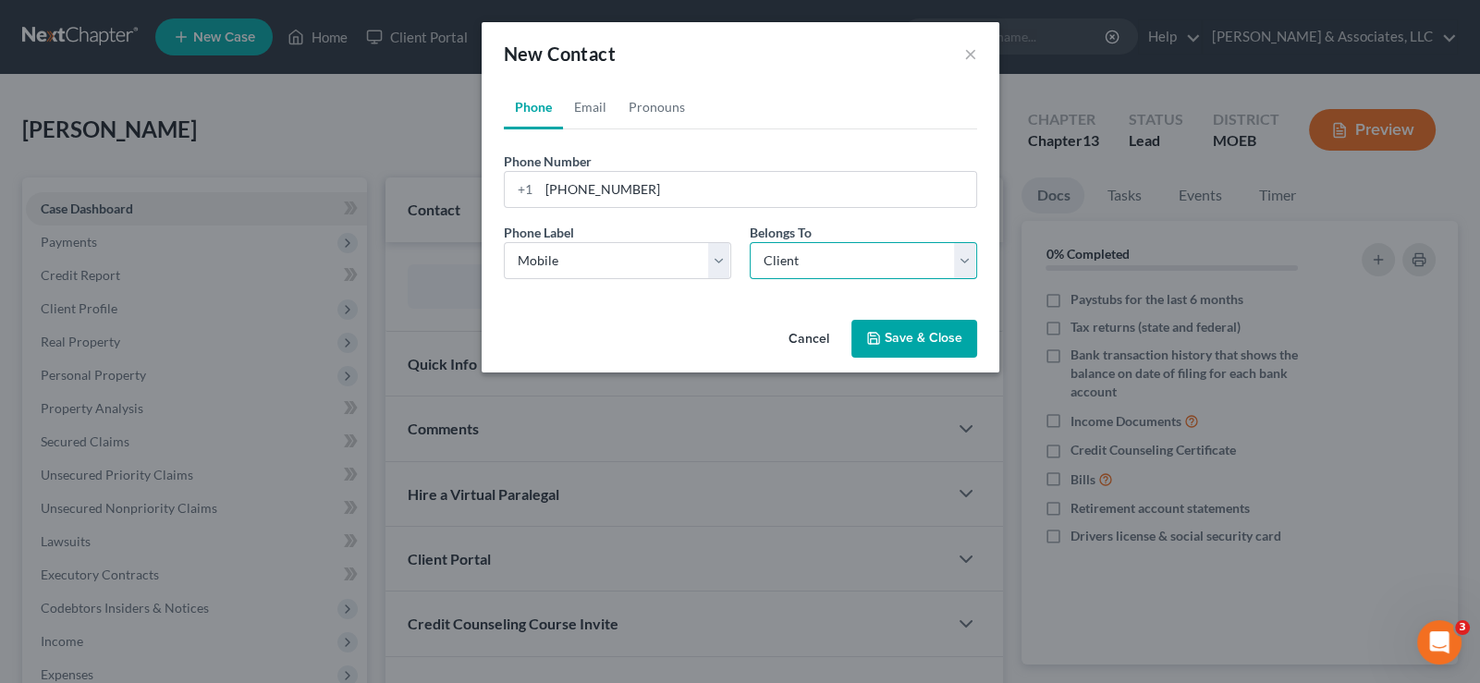
click at [750, 242] on select "Select Client Other" at bounding box center [863, 260] width 227 height 37
click at [594, 105] on link "Email" at bounding box center [590, 107] width 55 height 44
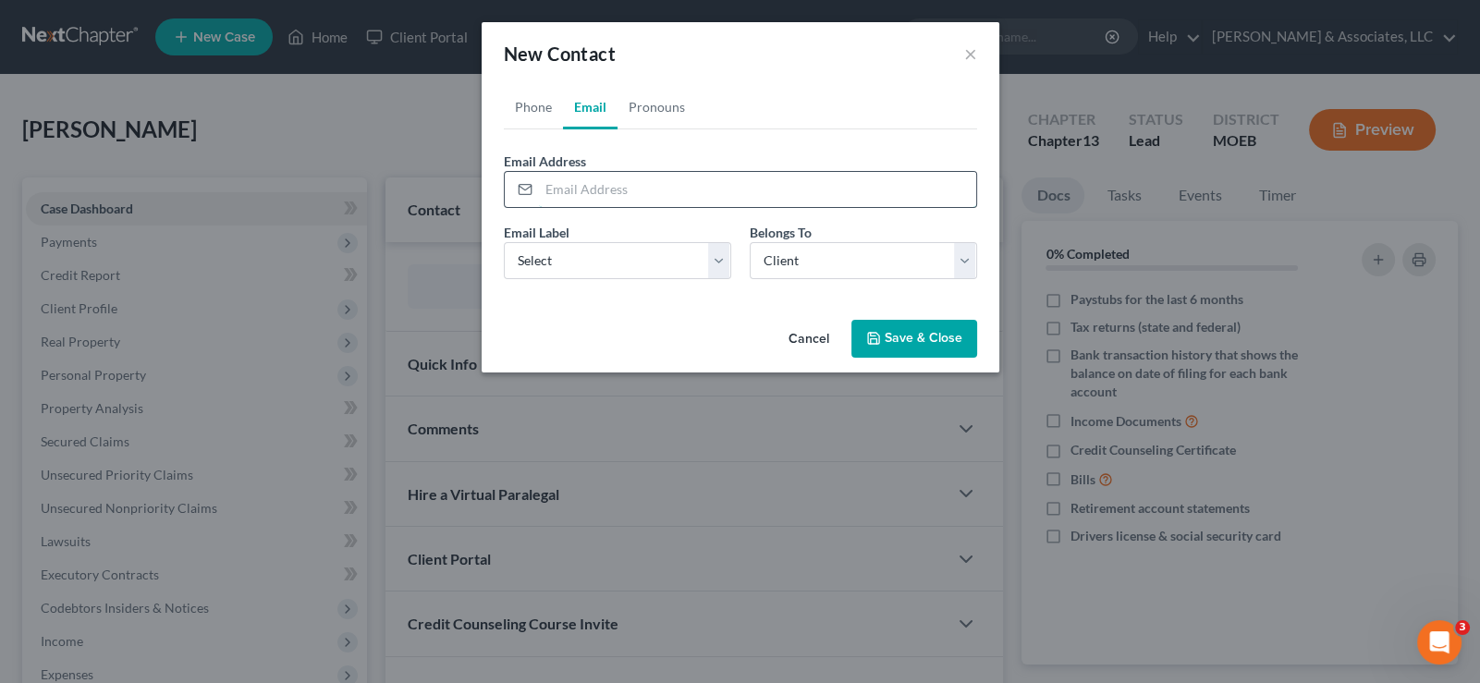
click at [578, 202] on input "email" at bounding box center [757, 189] width 437 height 35
paste input "[EMAIL_ADDRESS][DOMAIN_NAME]"
type input "[EMAIL_ADDRESS][DOMAIN_NAME]"
click at [523, 249] on select "Select Home Work Other" at bounding box center [617, 260] width 227 height 37
select select "0"
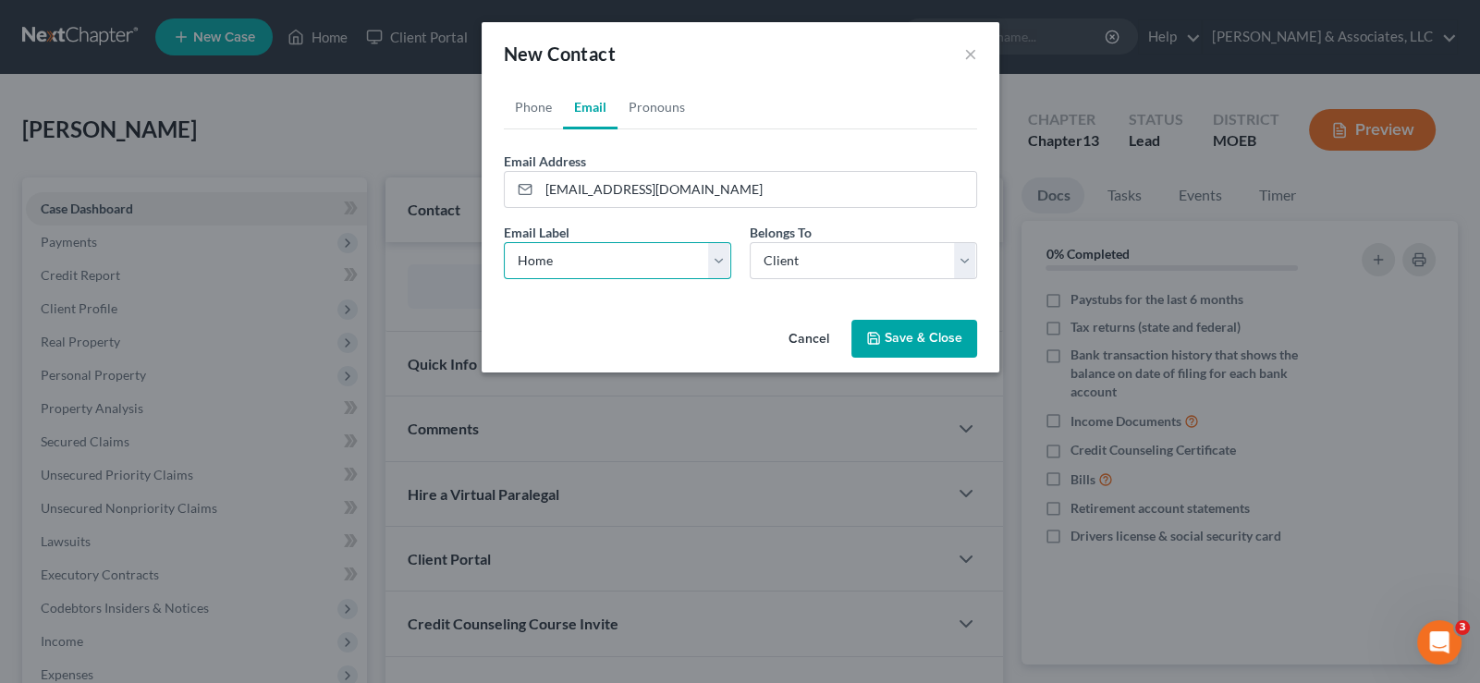
click at [504, 242] on select "Select Home Work Other" at bounding box center [617, 260] width 227 height 37
click at [891, 332] on button "Save & Close" at bounding box center [914, 339] width 126 height 39
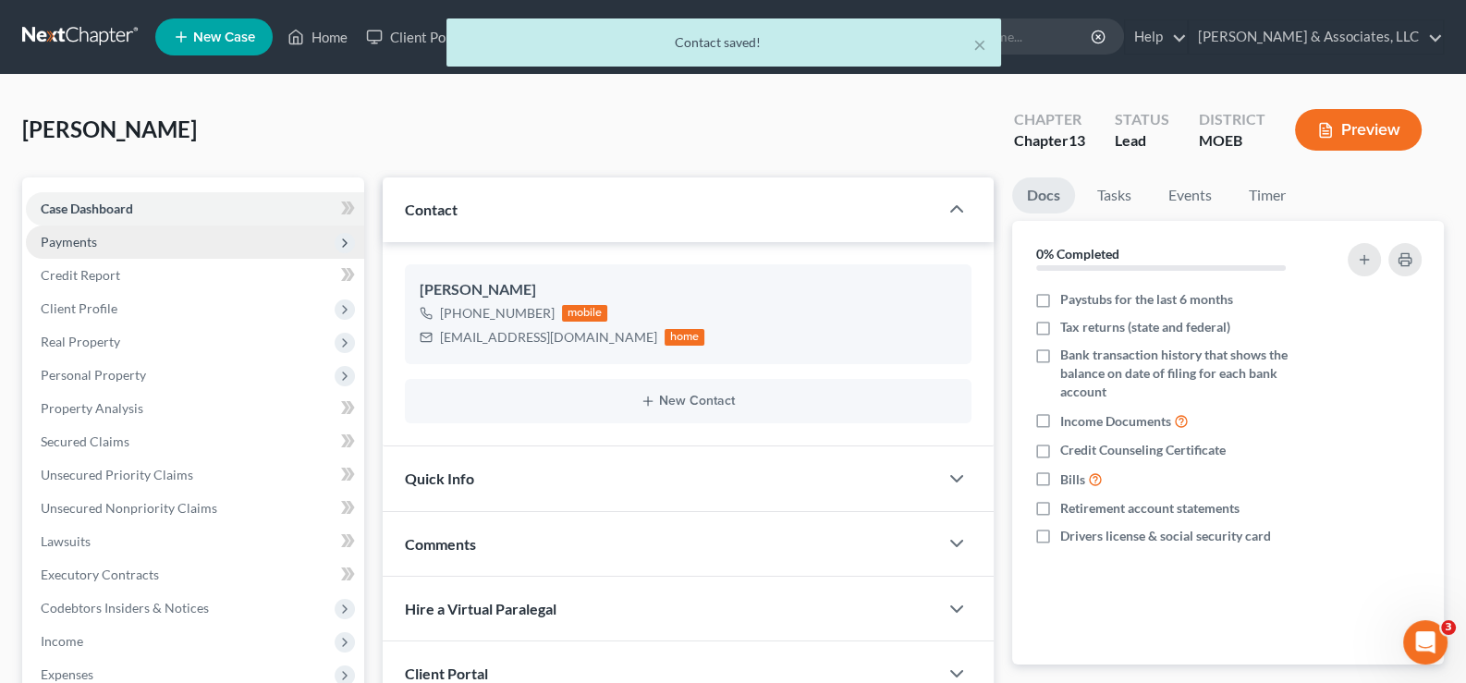
click at [71, 237] on span "Payments" at bounding box center [69, 242] width 56 height 16
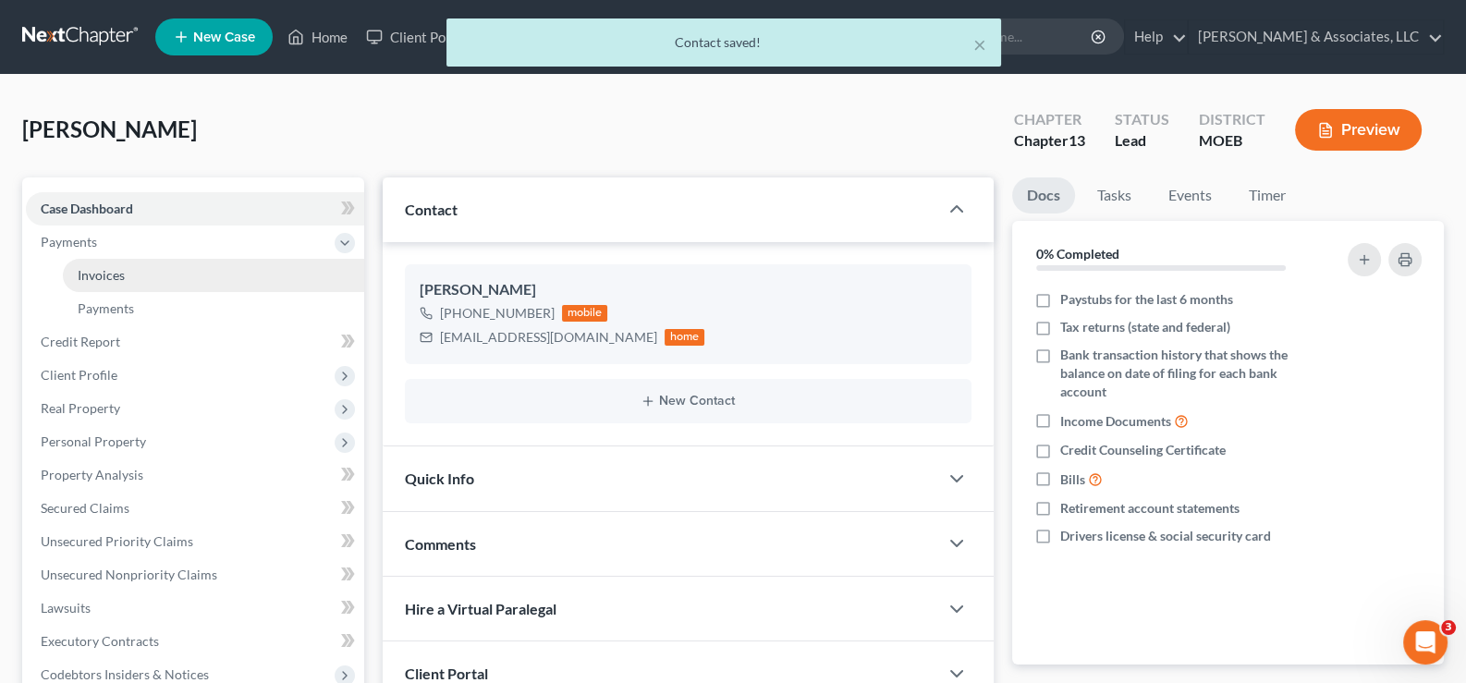
click at [88, 278] on span "Invoices" at bounding box center [101, 275] width 47 height 16
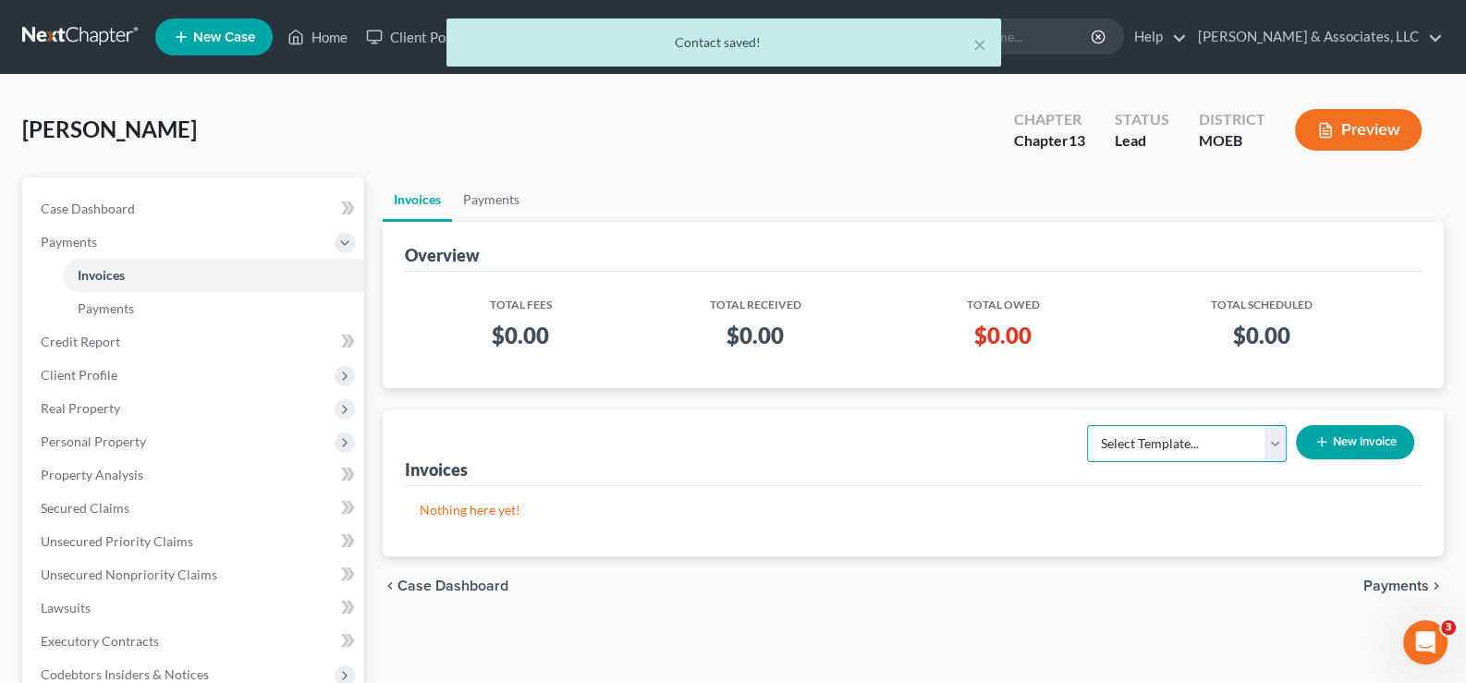
click at [1130, 433] on select "Select Template... Chapter 7 Template Chapter 13 Template Chapter 7 with legal …" at bounding box center [1187, 443] width 200 height 37
select select "1"
click at [1087, 425] on select "Select Template... Chapter 7 Template Chapter 13 Template Chapter 7 with legal …" at bounding box center [1187, 443] width 200 height 37
click at [1336, 436] on button "New Invoice" at bounding box center [1355, 442] width 118 height 34
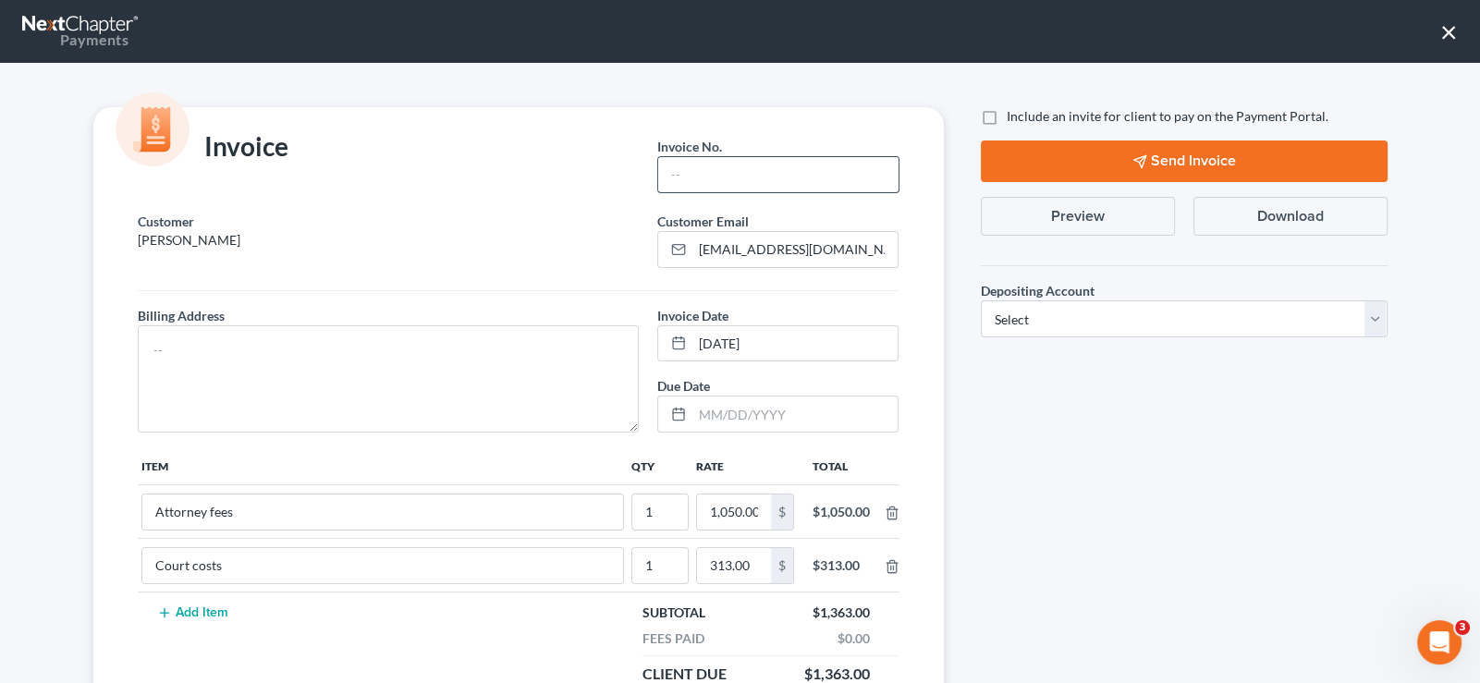
click at [696, 156] on div at bounding box center [777, 174] width 241 height 37
drag, startPoint x: 689, startPoint y: 163, endPoint x: 677, endPoint y: 169, distance: 13.6
click at [689, 163] on input "text" at bounding box center [777, 174] width 239 height 35
type input "772"
click at [402, 337] on textarea at bounding box center [389, 378] width 502 height 107
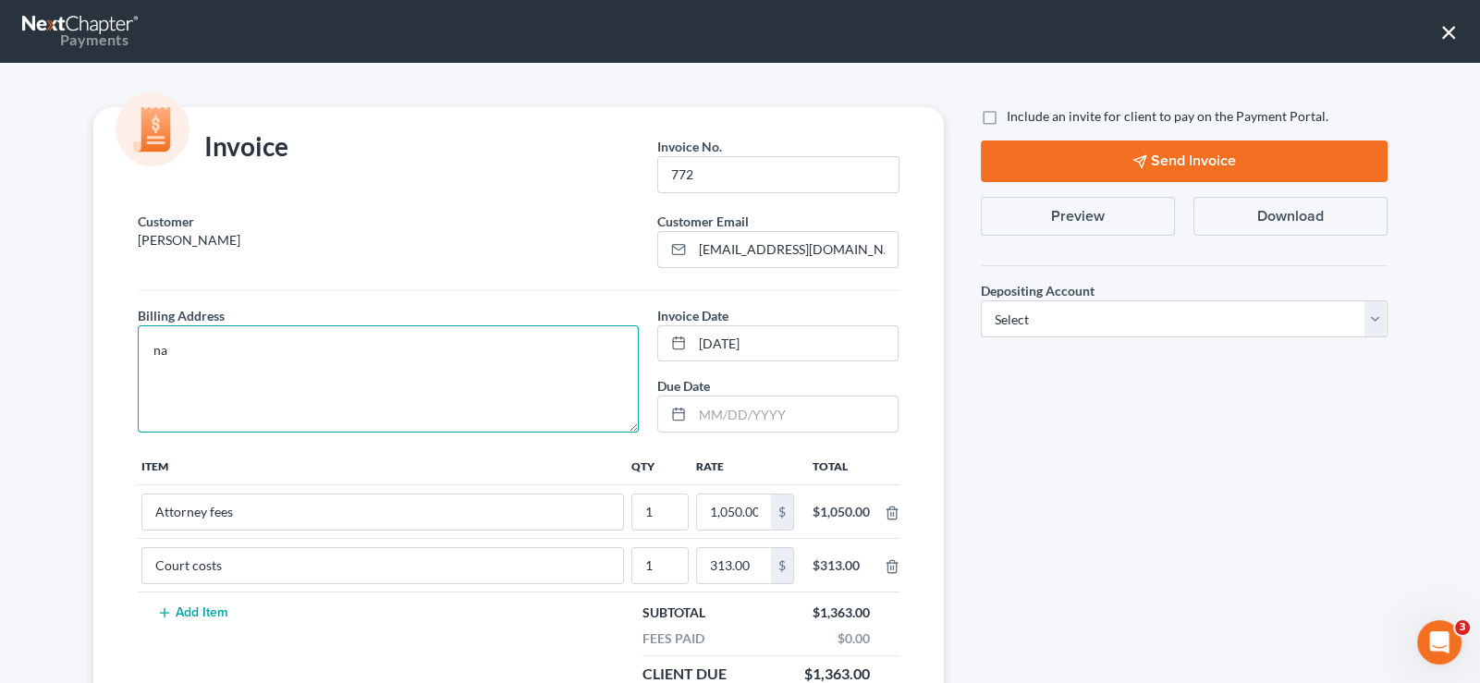
type textarea "na"
click at [1007, 118] on label "Include an invite for client to pay on the Payment Portal." at bounding box center [1168, 116] width 322 height 18
click at [1014, 118] on input "Include an invite for client to pay on the Payment Portal." at bounding box center [1020, 113] width 12 height 12
checkbox input "true"
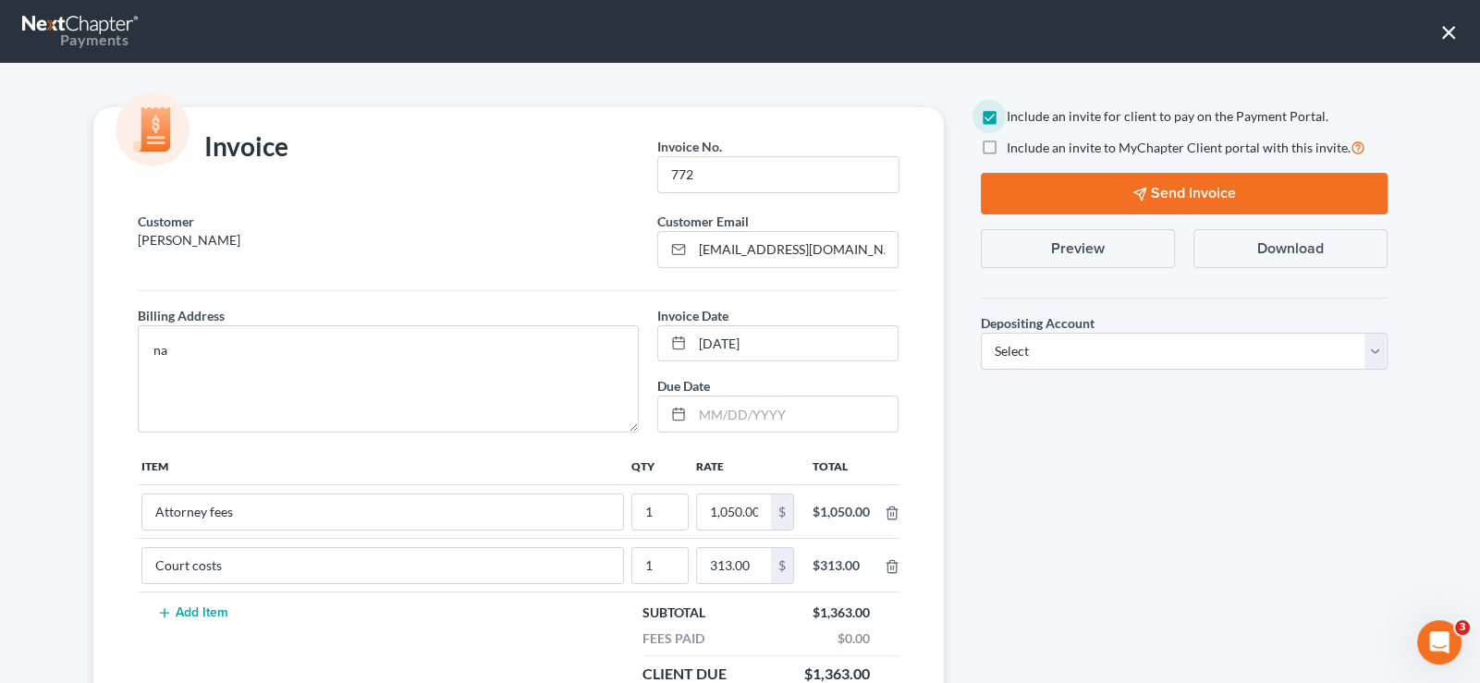
click at [1007, 151] on label "Include an invite to MyChapter Client portal with this invite." at bounding box center [1186, 147] width 359 height 21
click at [1014, 149] on input "Include an invite to MyChapter Client portal with this invite." at bounding box center [1020, 143] width 12 height 12
checkbox input "true"
drag, startPoint x: 1028, startPoint y: 342, endPoint x: 1031, endPoint y: 353, distance: 11.4
click at [1028, 342] on select "Select Operation Trust" at bounding box center [1184, 351] width 407 height 37
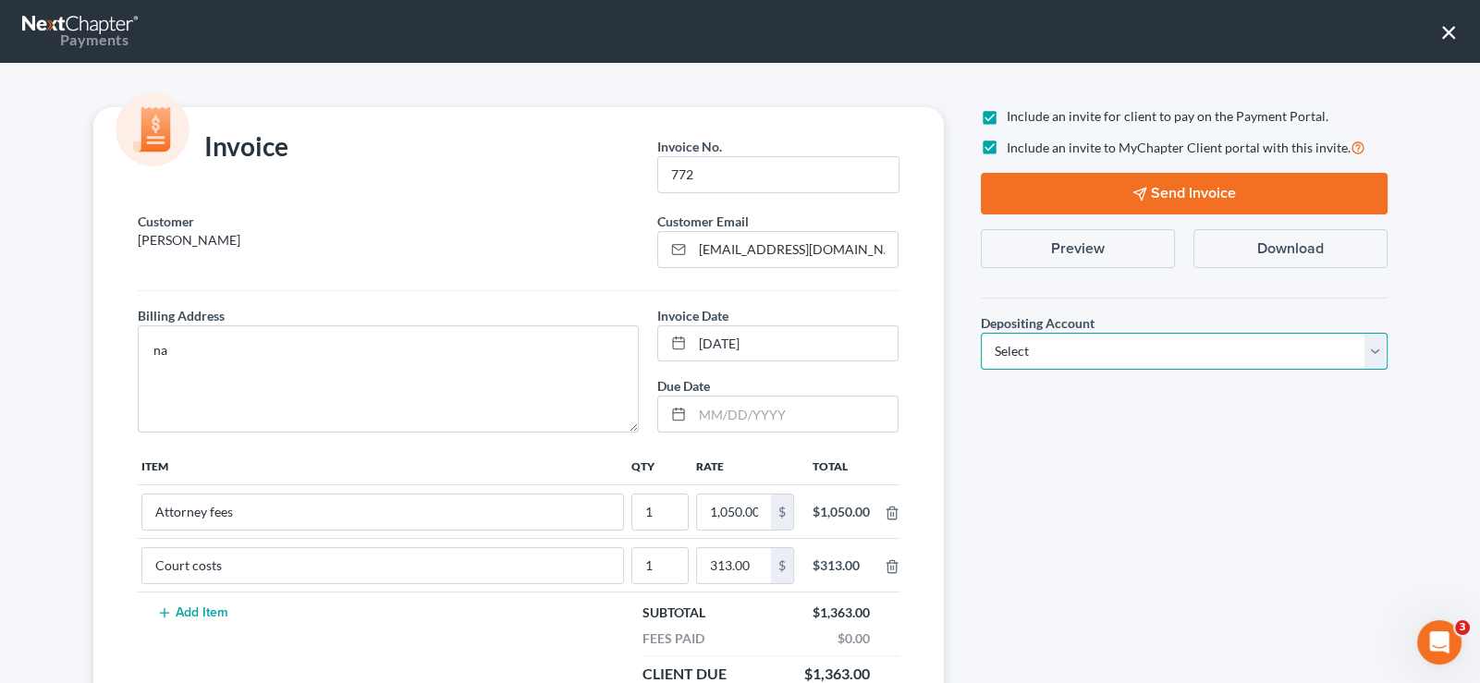
select select "1"
click at [981, 333] on select "Select Operation Trust" at bounding box center [1184, 351] width 407 height 37
click at [1142, 201] on button "Send Invoice" at bounding box center [1184, 194] width 407 height 42
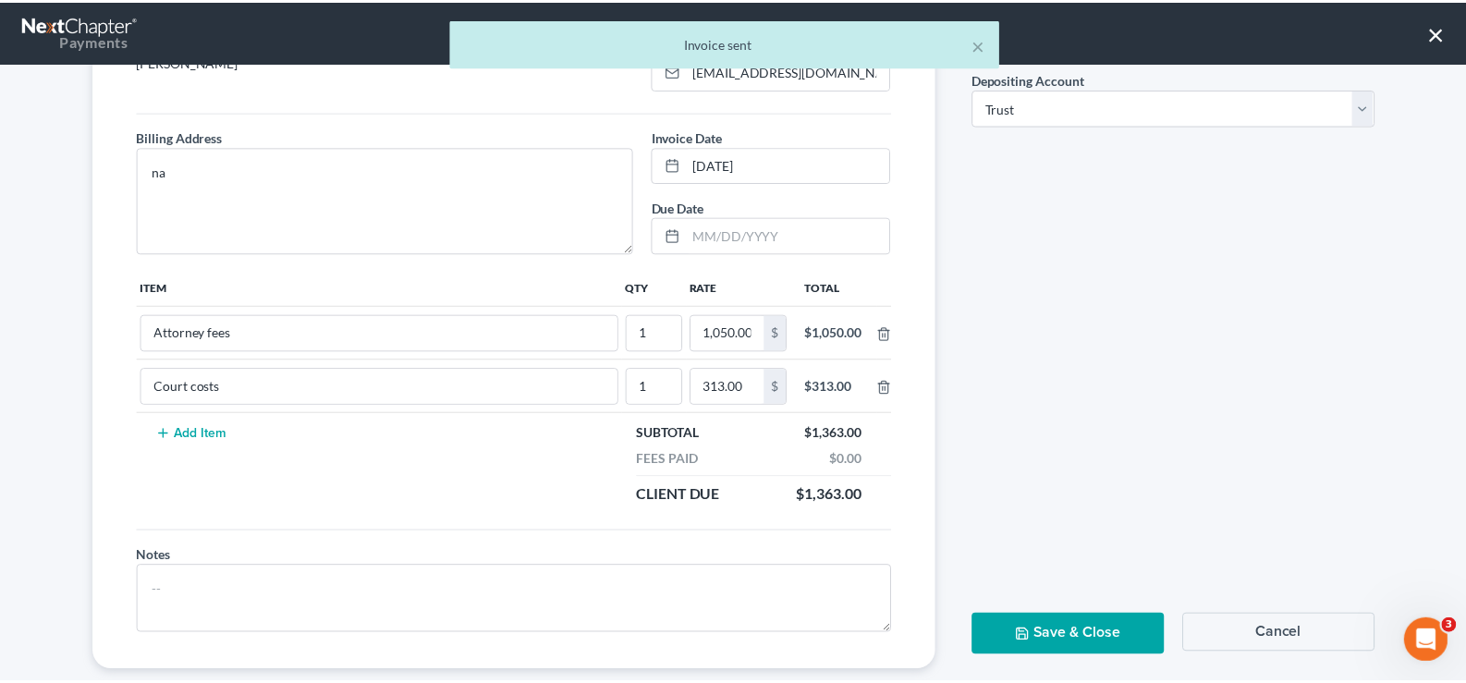
scroll to position [208, 0]
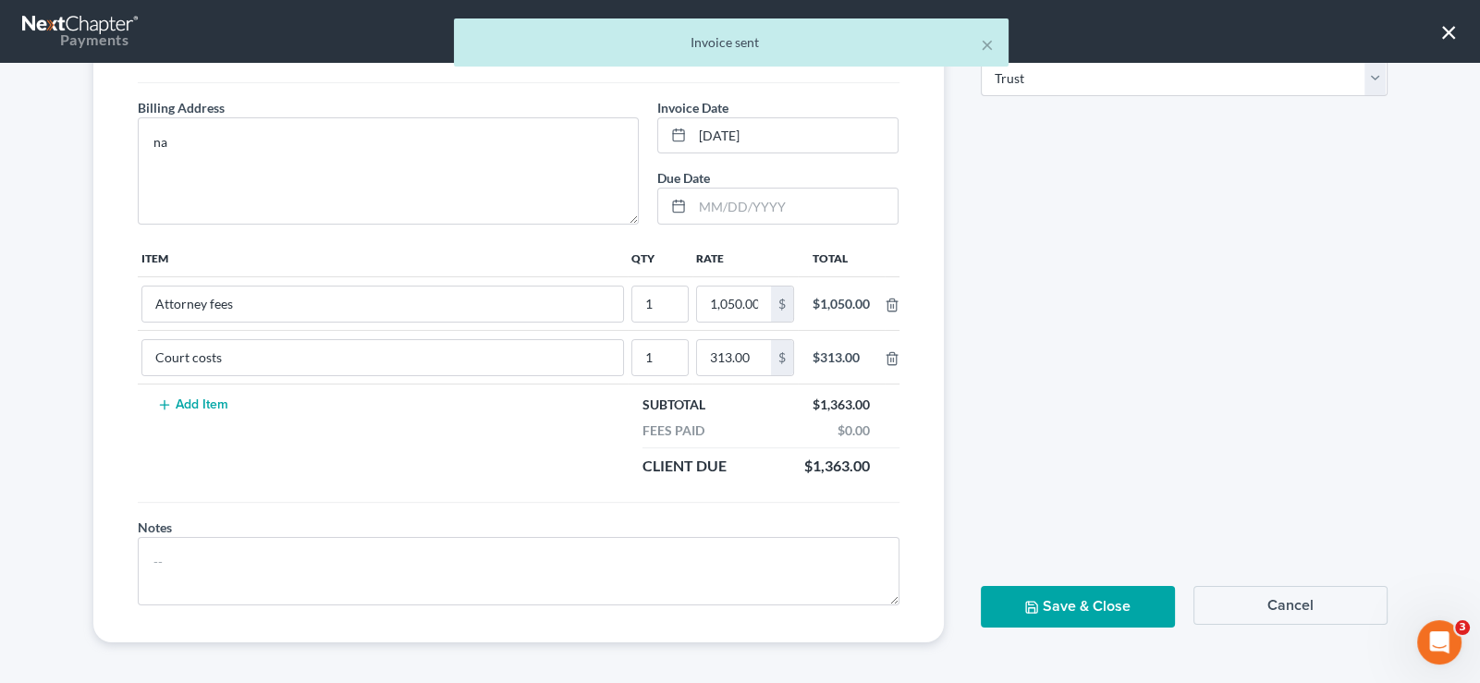
click at [1105, 611] on button "Save & Close" at bounding box center [1078, 607] width 194 height 42
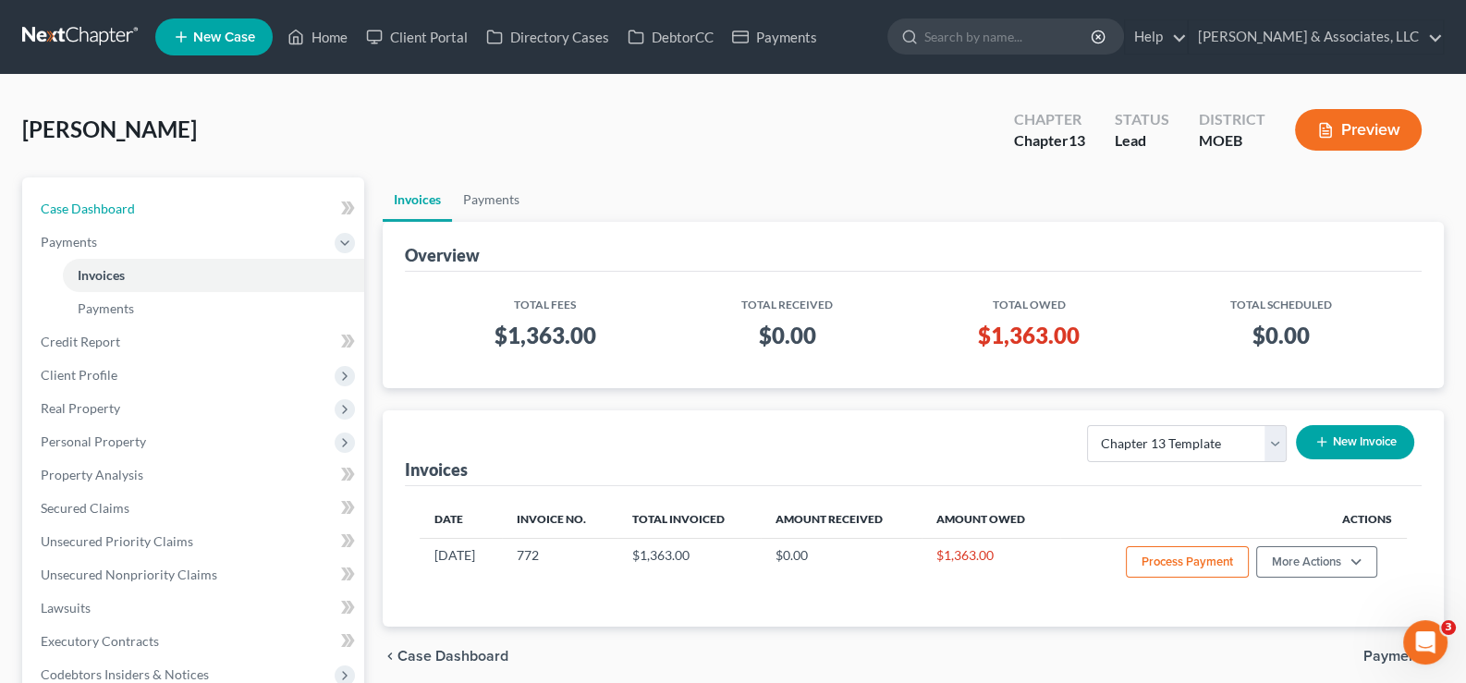
drag, startPoint x: 90, startPoint y: 199, endPoint x: 352, endPoint y: 211, distance: 262.8
click at [90, 201] on span "Case Dashboard" at bounding box center [88, 209] width 94 height 16
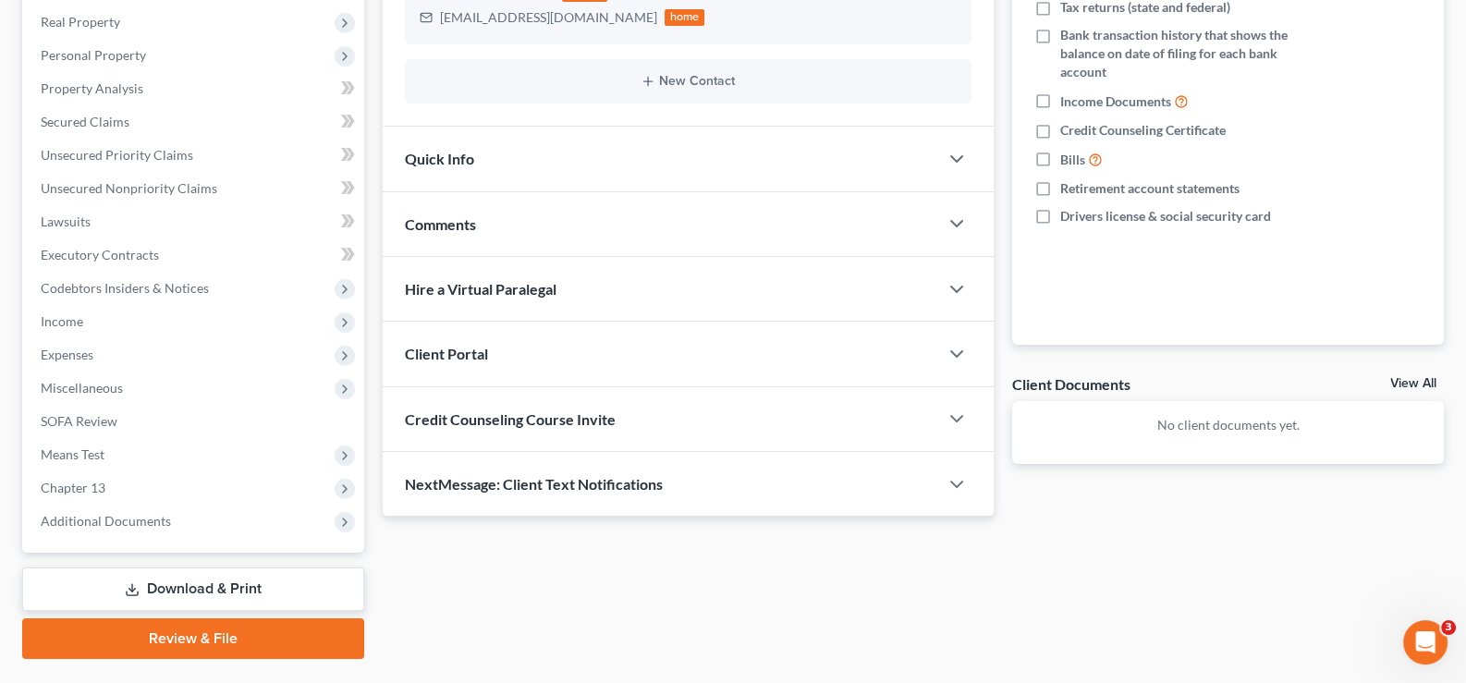
scroll to position [364, 0]
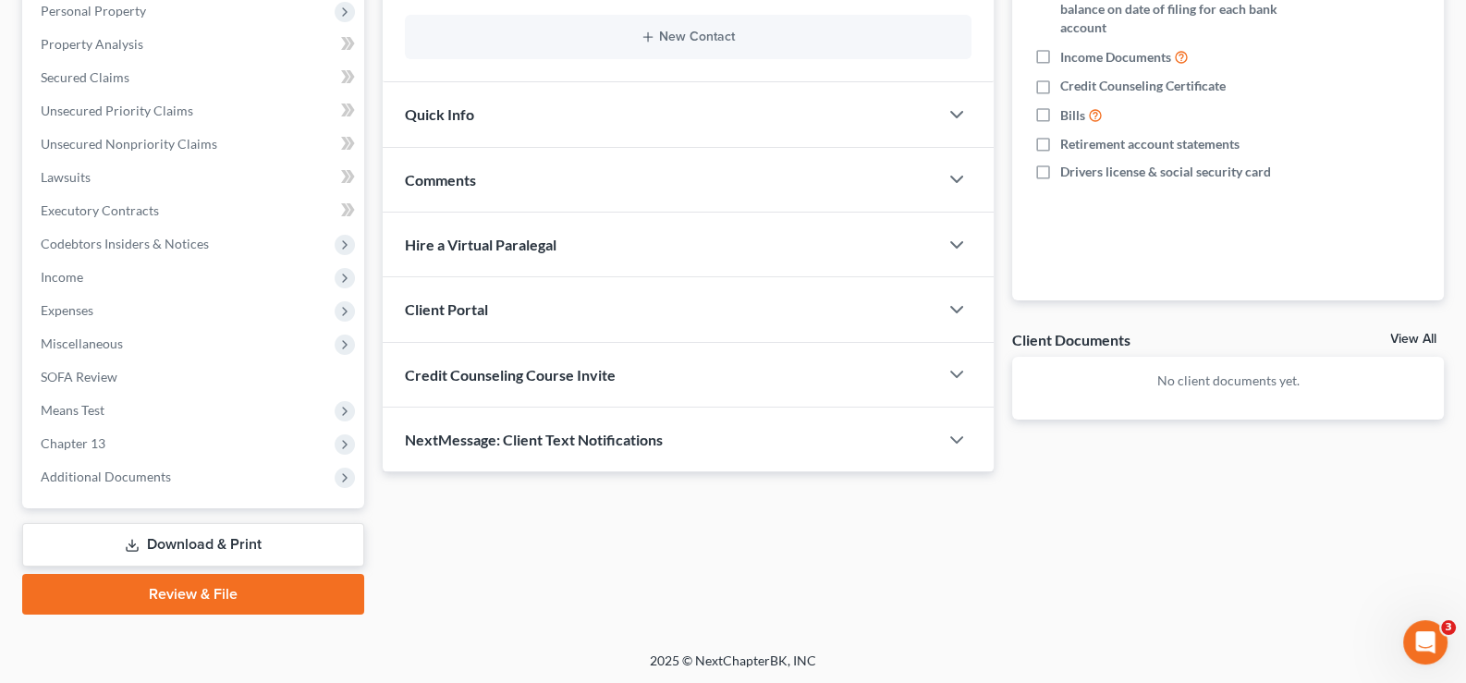
click at [468, 303] on span "Client Portal" at bounding box center [446, 309] width 83 height 18
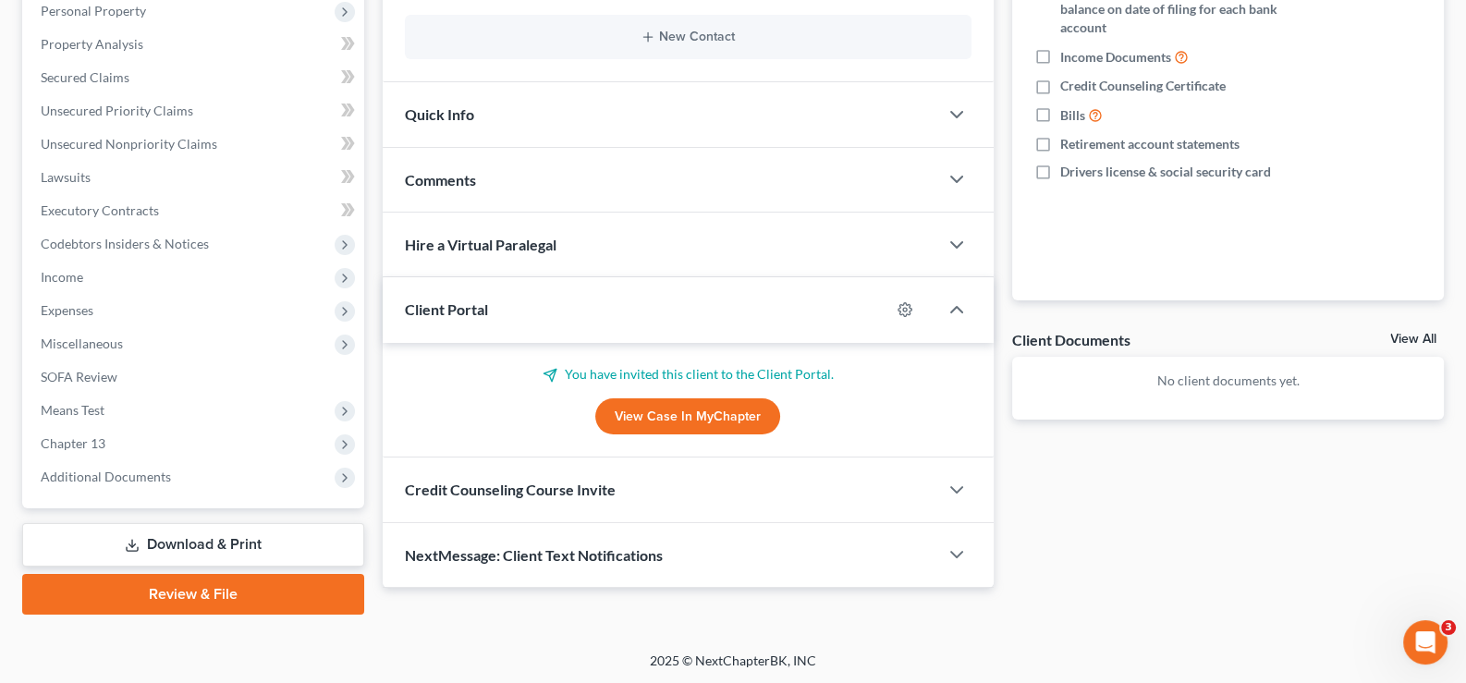
click at [468, 303] on span "Client Portal" at bounding box center [446, 309] width 83 height 18
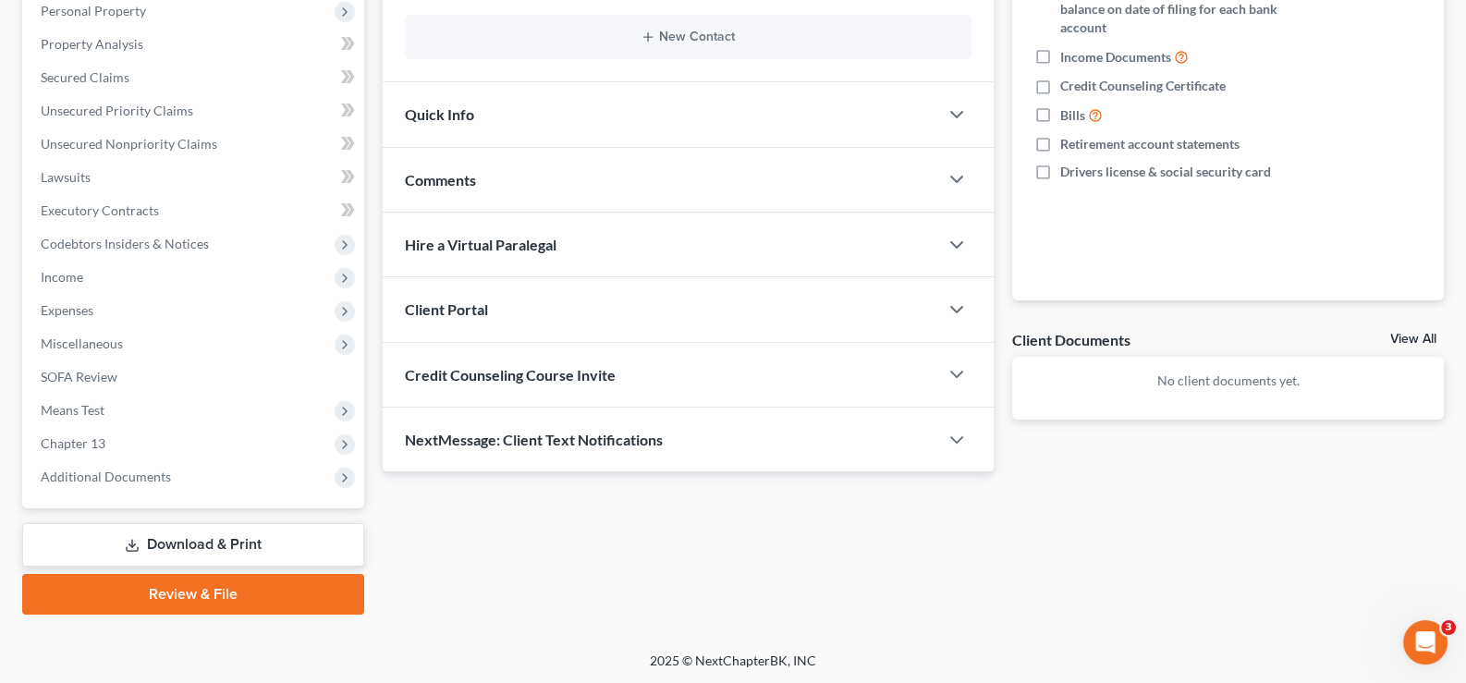
click at [466, 383] on div "Credit Counseling Course Invite" at bounding box center [661, 375] width 557 height 64
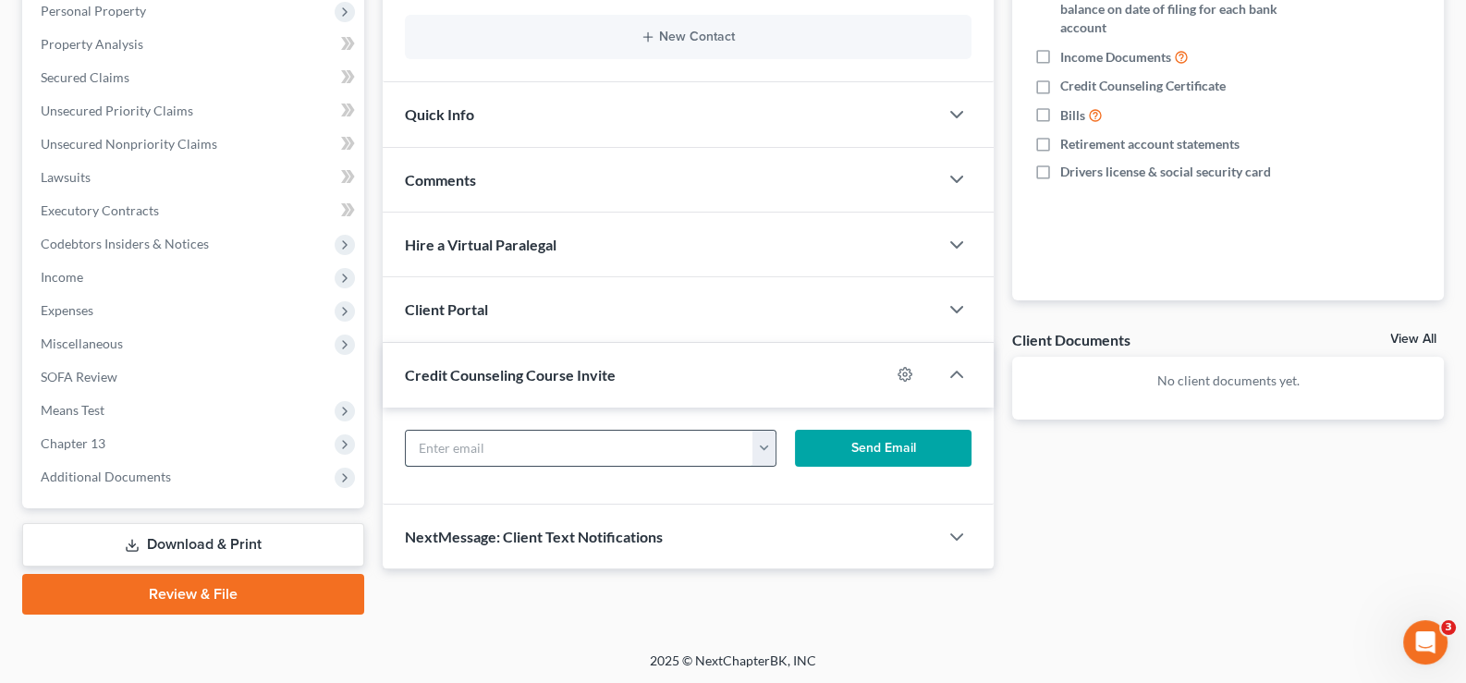
click at [482, 455] on input "text" at bounding box center [580, 448] width 349 height 35
paste input "[EMAIL_ADDRESS][DOMAIN_NAME]"
type input "[EMAIL_ADDRESS][DOMAIN_NAME]"
click at [874, 447] on button "Send Email" at bounding box center [883, 448] width 177 height 37
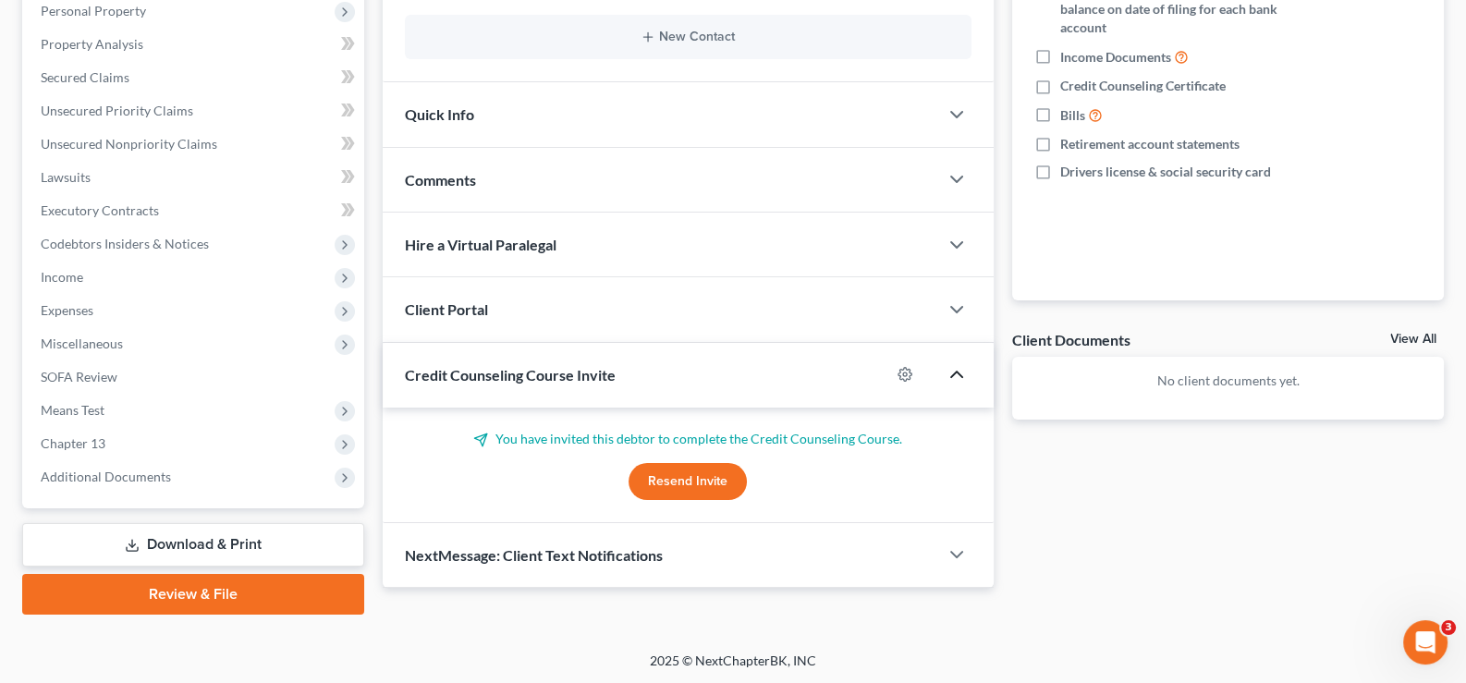
click at [951, 364] on icon "button" at bounding box center [957, 374] width 22 height 22
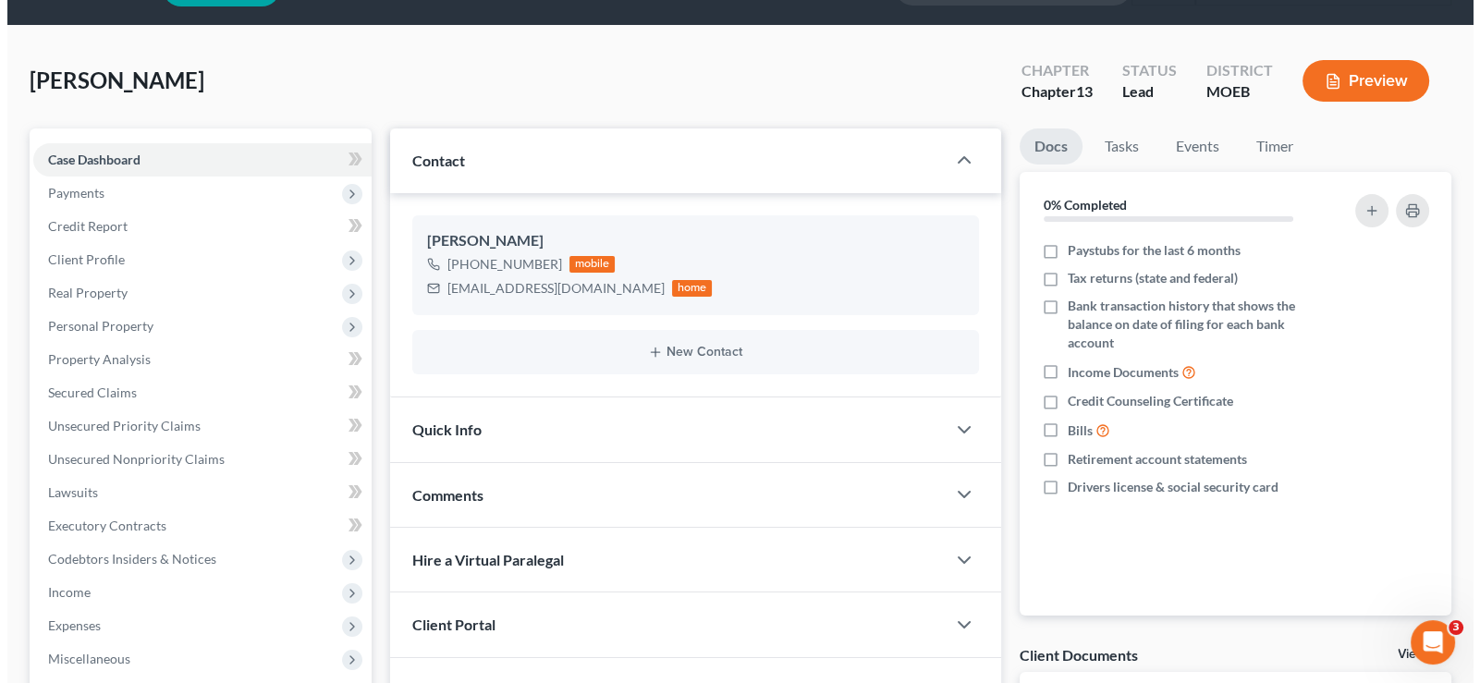
scroll to position [0, 0]
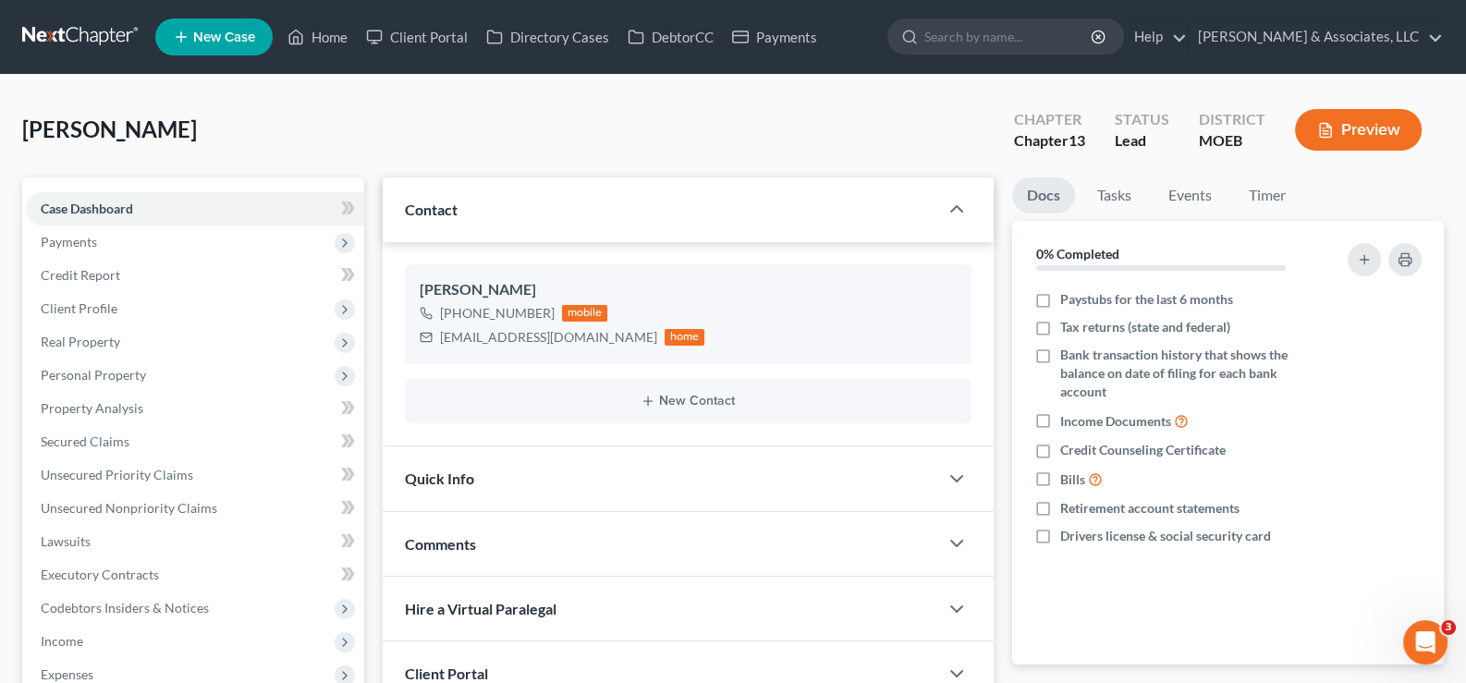
click at [194, 33] on span "New Case" at bounding box center [224, 38] width 62 height 14
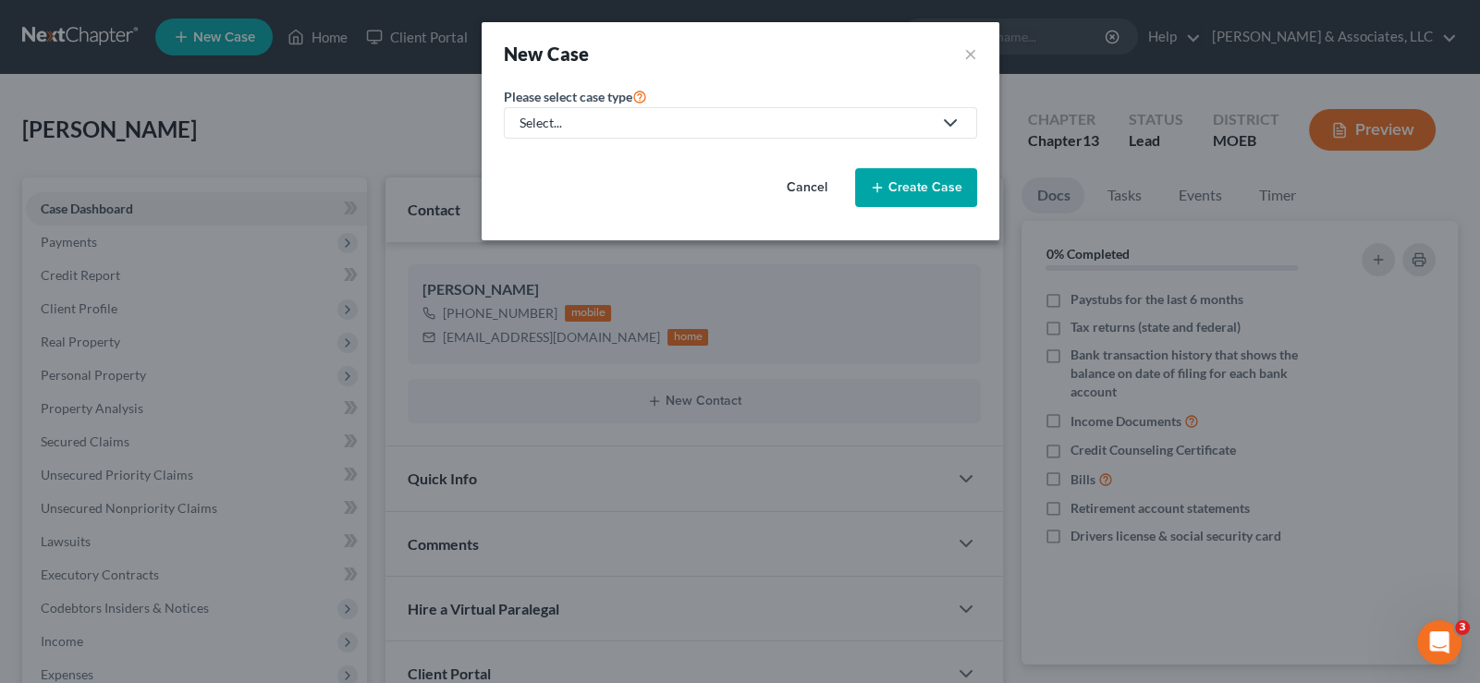
click at [587, 129] on div "Select..." at bounding box center [726, 123] width 412 height 18
click at [573, 157] on div "Bankruptcy" at bounding box center [602, 159] width 162 height 18
select select "45"
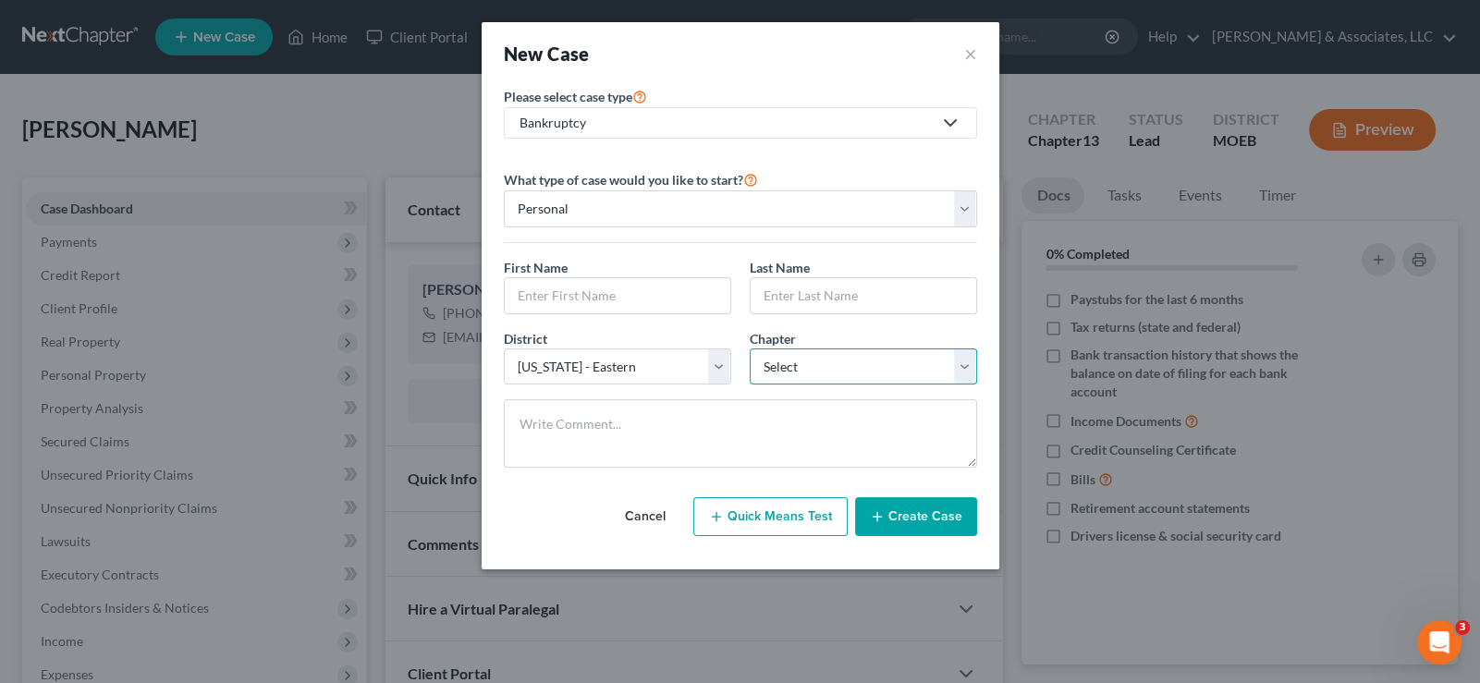
drag, startPoint x: 804, startPoint y: 370, endPoint x: 803, endPoint y: 381, distance: 11.1
click at [804, 370] on select "Select 7 11 12 13" at bounding box center [863, 367] width 227 height 37
select select "0"
click at [750, 349] on select "Select 7 11 12 13" at bounding box center [863, 367] width 227 height 37
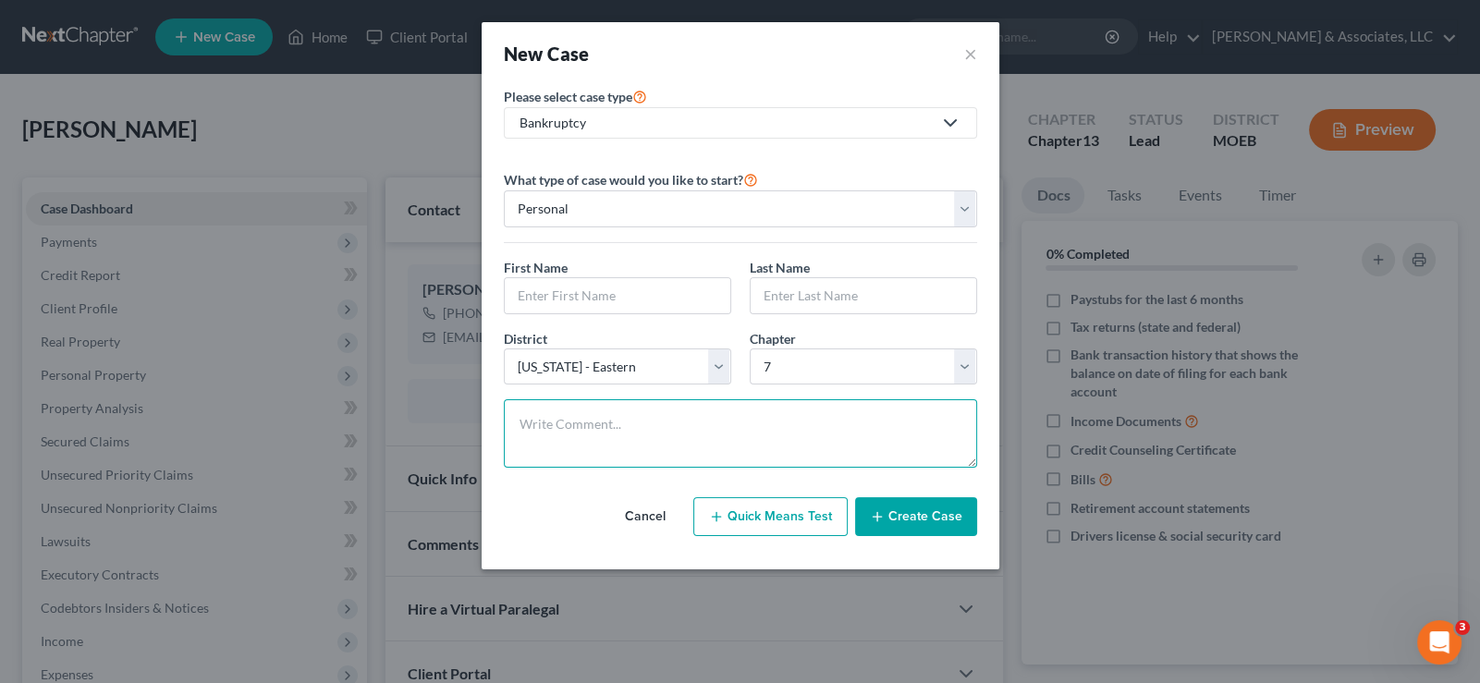
click at [641, 401] on textarea at bounding box center [740, 433] width 473 height 68
type textarea "Needs means test"
click at [606, 300] on input "text" at bounding box center [618, 295] width 226 height 35
type input "[PERSON_NAME]"
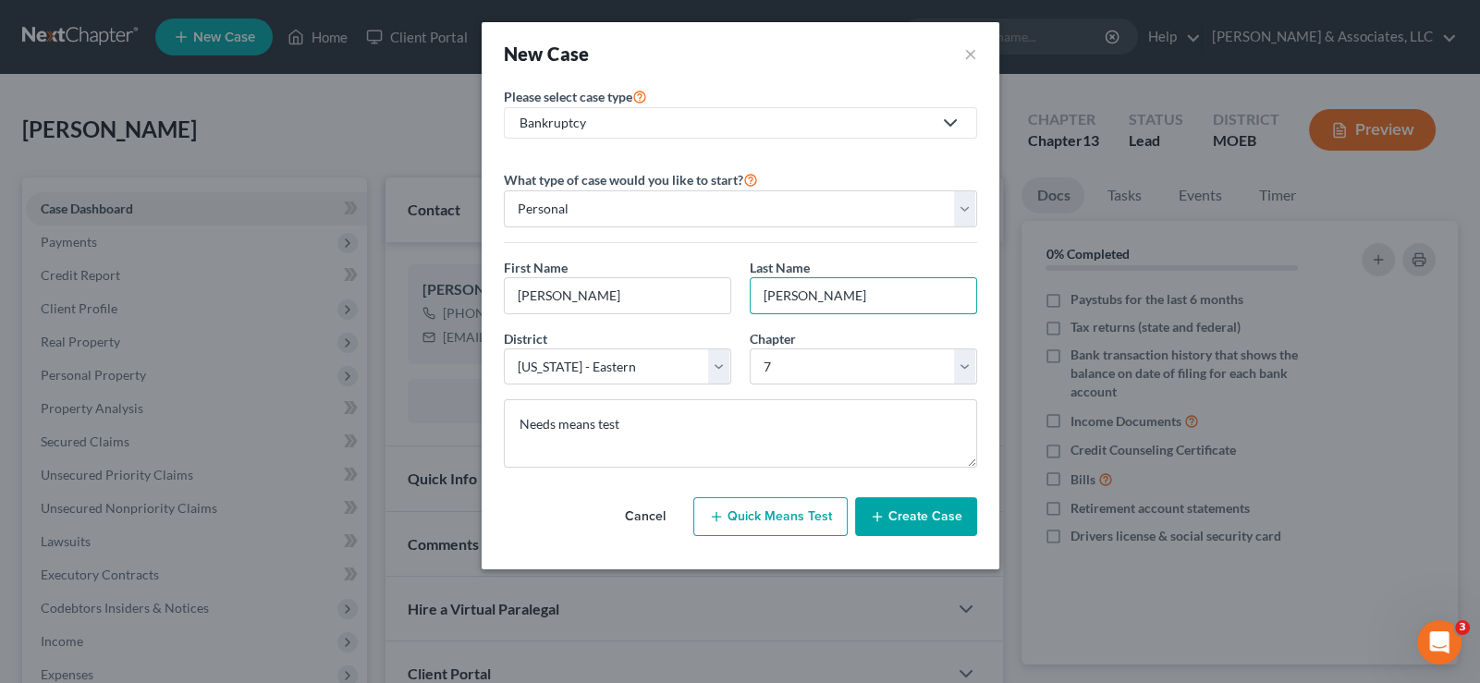
type input "[PERSON_NAME]"
click at [898, 508] on button "Create Case" at bounding box center [916, 516] width 122 height 39
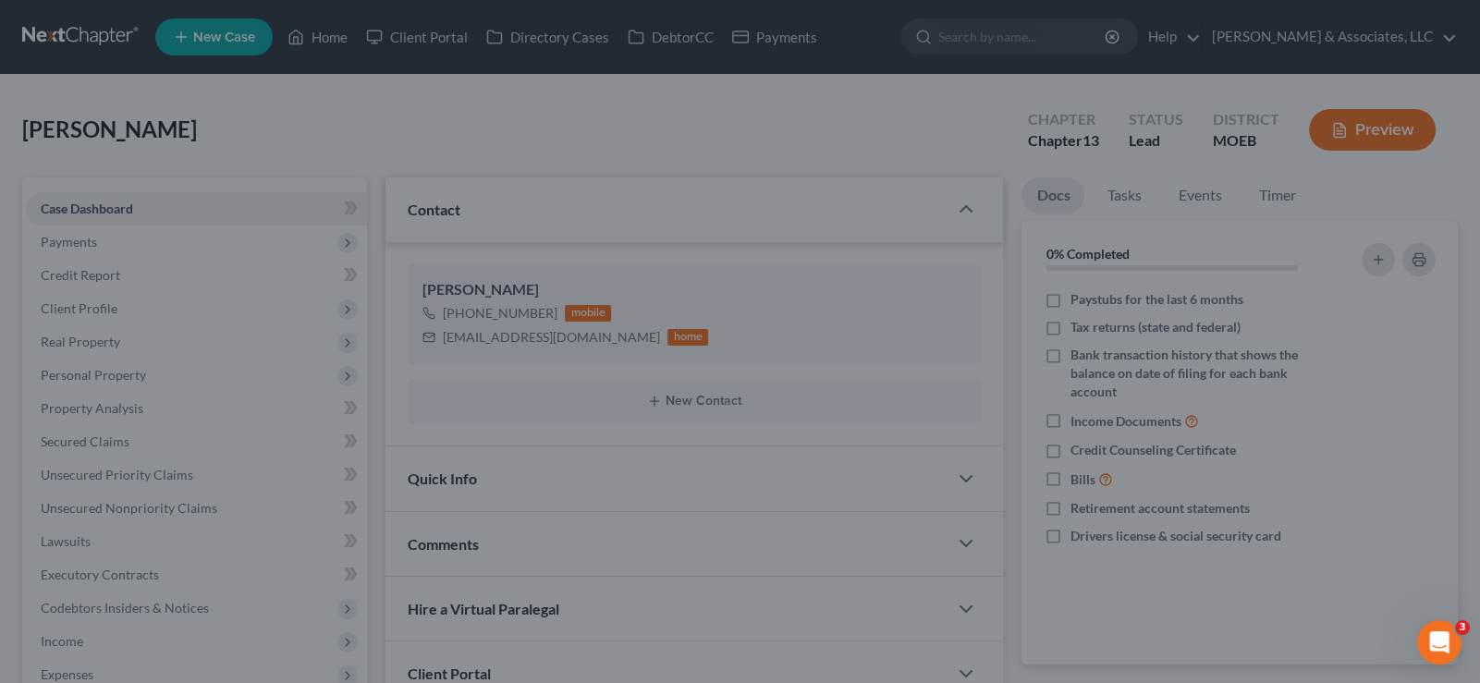
click at [429, 208] on div at bounding box center [740, 341] width 1480 height 683
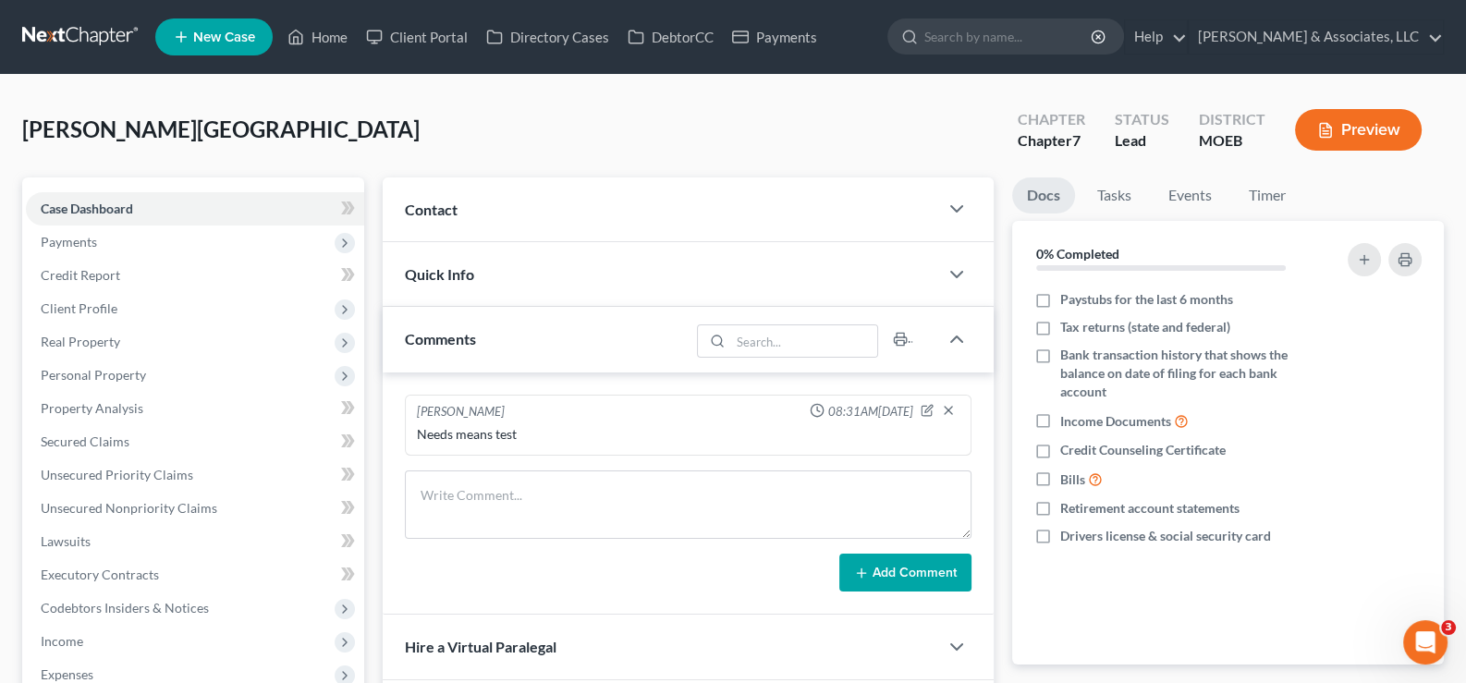
drag, startPoint x: 420, startPoint y: 205, endPoint x: 426, endPoint y: 221, distance: 17.0
click at [420, 205] on span "Contact" at bounding box center [431, 210] width 53 height 18
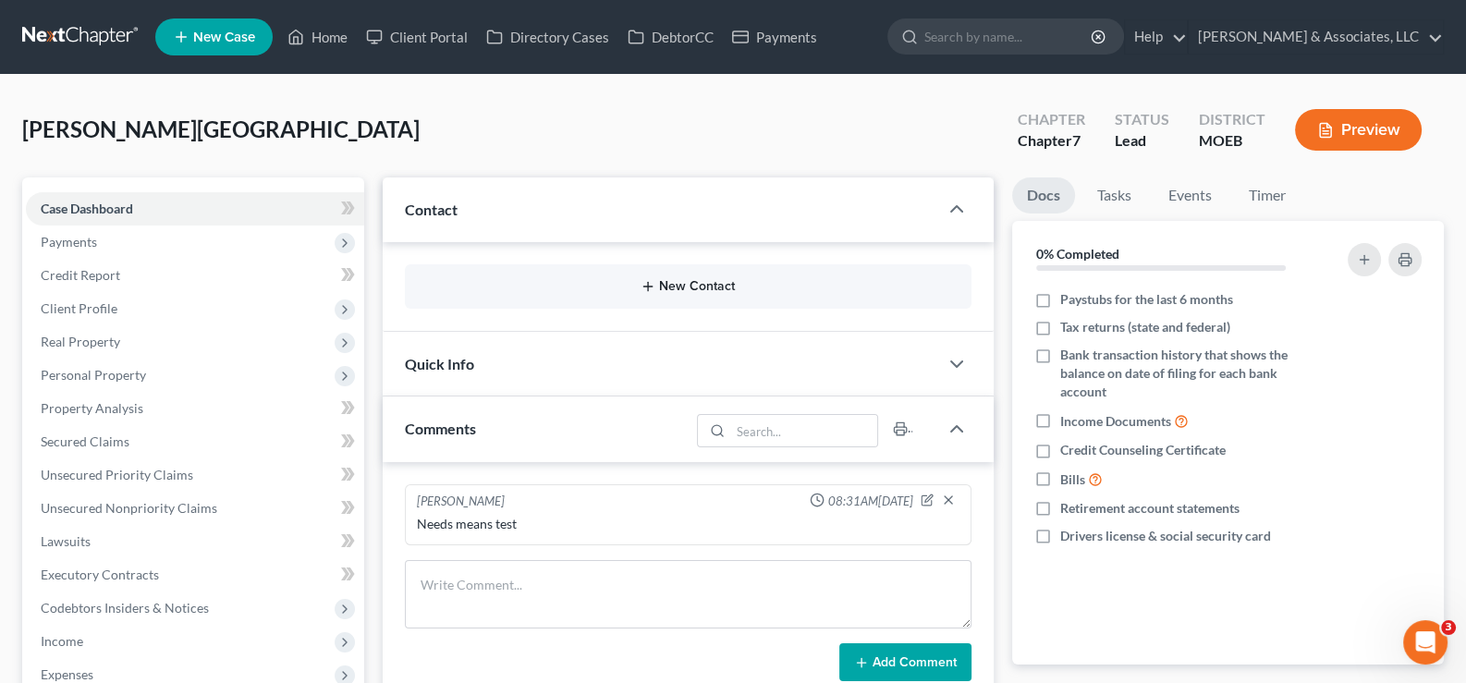
click at [660, 285] on button "New Contact" at bounding box center [689, 286] width 538 height 15
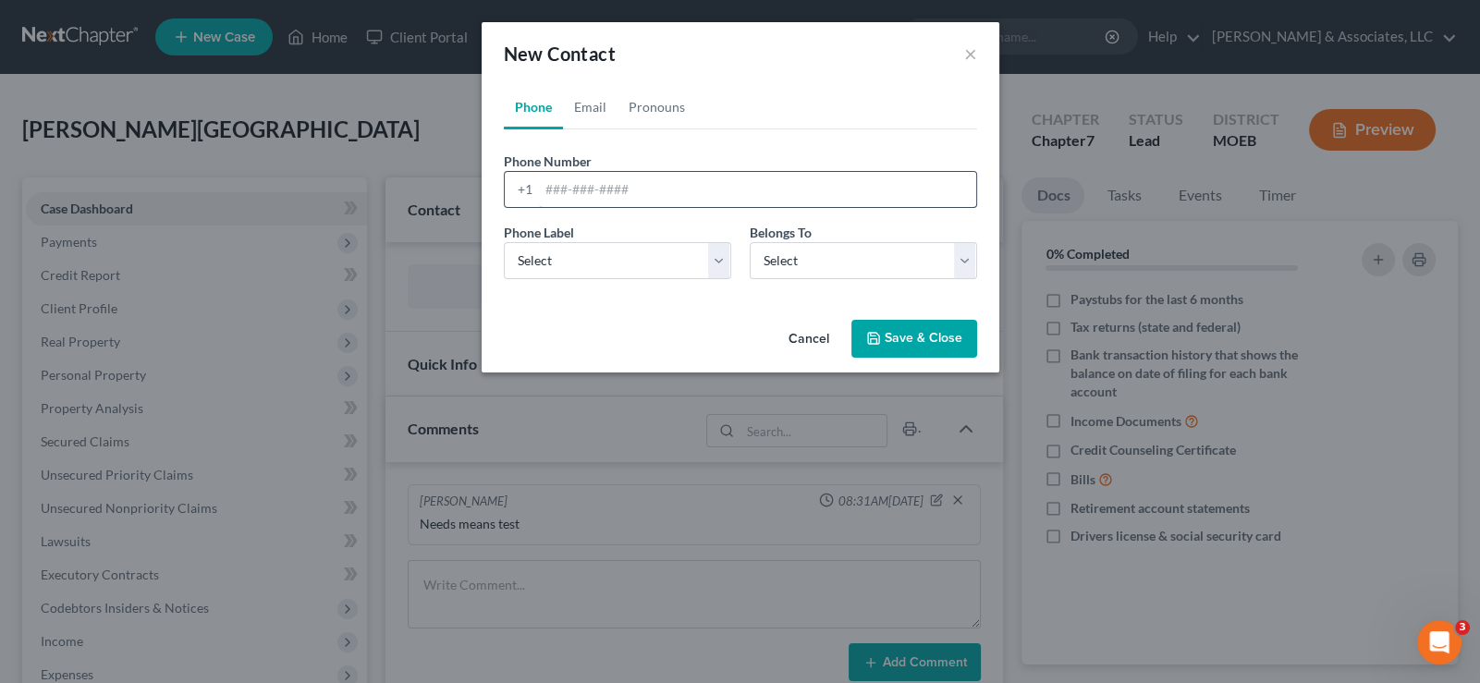
click at [606, 190] on input "tel" at bounding box center [757, 189] width 437 height 35
paste input "[PHONE_NUMBER]"
type input "[PHONE_NUMBER]"
click at [562, 277] on select "Select Mobile Home Work Other" at bounding box center [617, 260] width 227 height 37
select select "1"
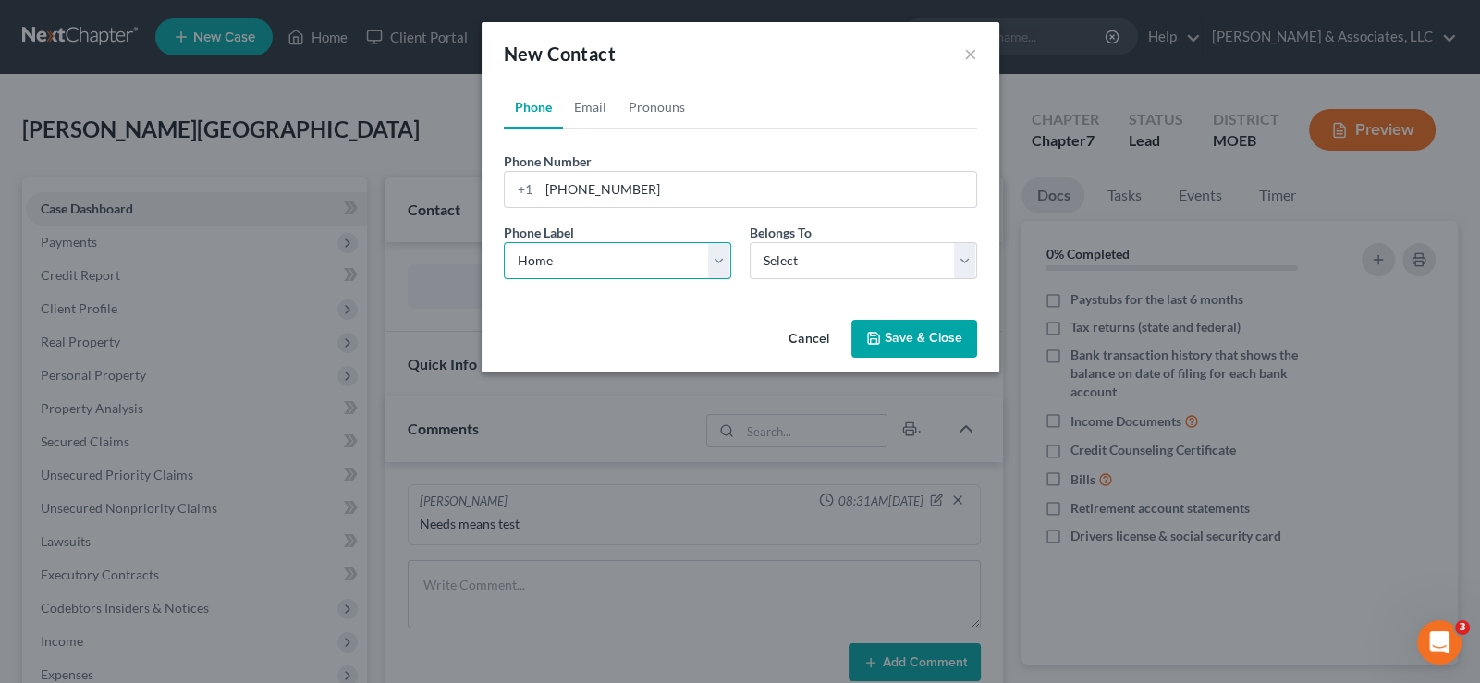
click at [504, 242] on select "Select Mobile Home Work Other" at bounding box center [617, 260] width 227 height 37
drag, startPoint x: 813, startPoint y: 263, endPoint x: 802, endPoint y: 276, distance: 17.2
click at [813, 263] on select "Select Client Other" at bounding box center [863, 260] width 227 height 37
select select "0"
click at [750, 242] on select "Select Client Other" at bounding box center [863, 260] width 227 height 37
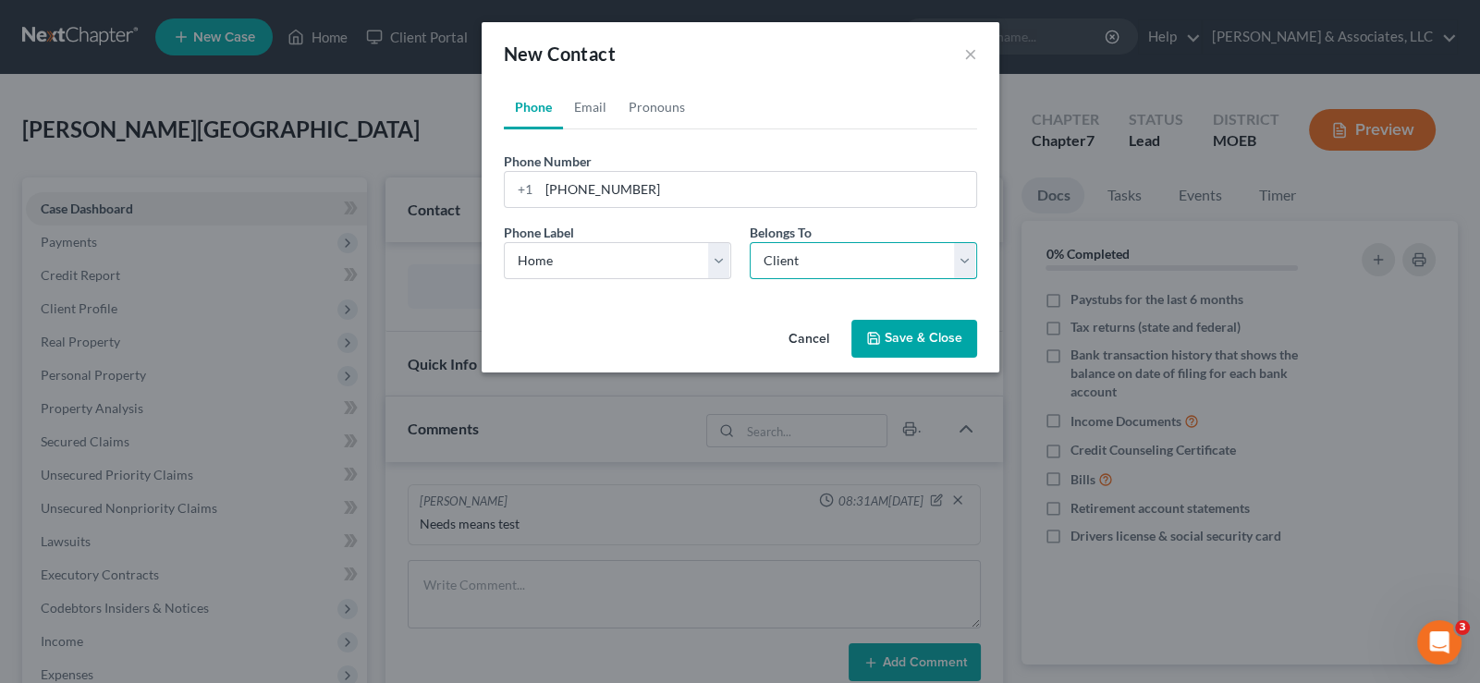
select select "0"
click at [584, 98] on link "Email" at bounding box center [590, 107] width 55 height 44
drag, startPoint x: 569, startPoint y: 184, endPoint x: 586, endPoint y: 154, distance: 33.9
click at [569, 184] on input "email" at bounding box center [757, 189] width 437 height 35
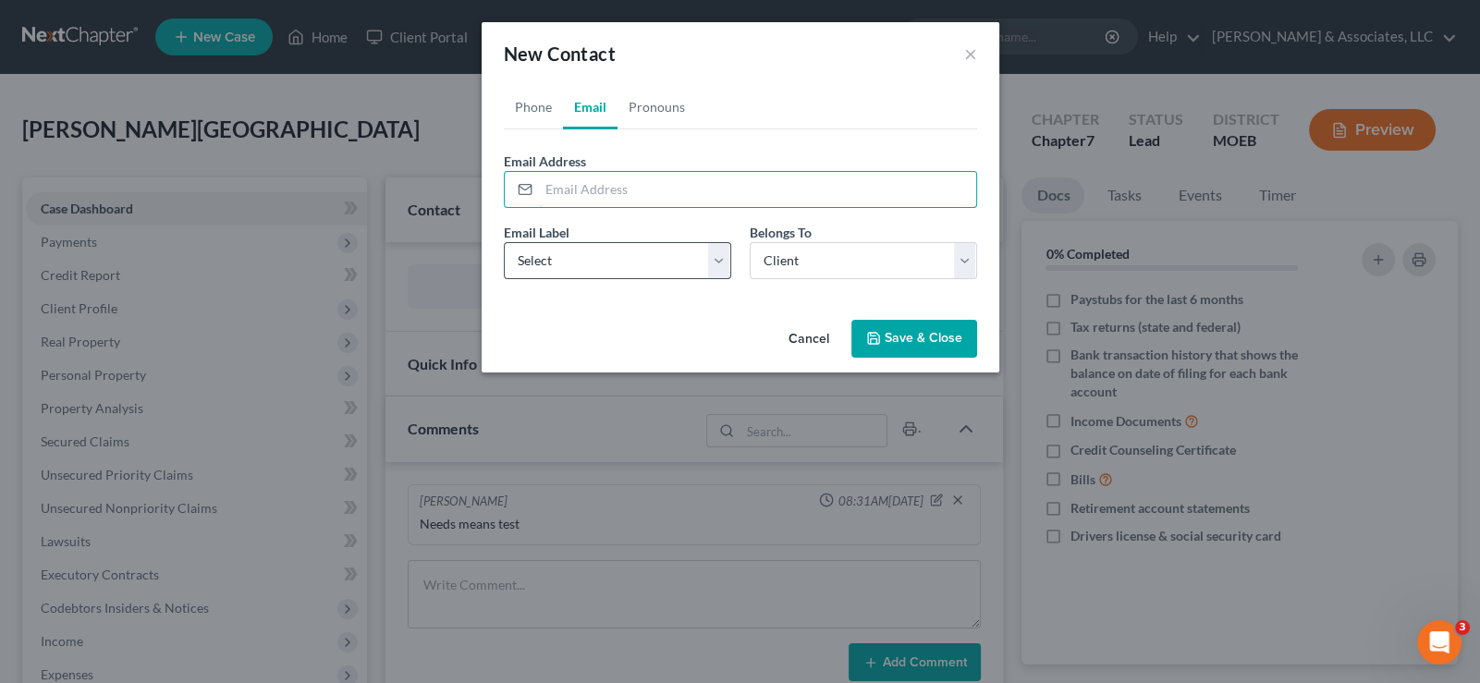
paste input "[EMAIL_ADDRESS][DOMAIN_NAME]"
type input "[EMAIL_ADDRESS][DOMAIN_NAME]"
drag, startPoint x: 596, startPoint y: 259, endPoint x: 585, endPoint y: 276, distance: 20.8
click at [596, 259] on select "Select Home Work Other" at bounding box center [617, 260] width 227 height 37
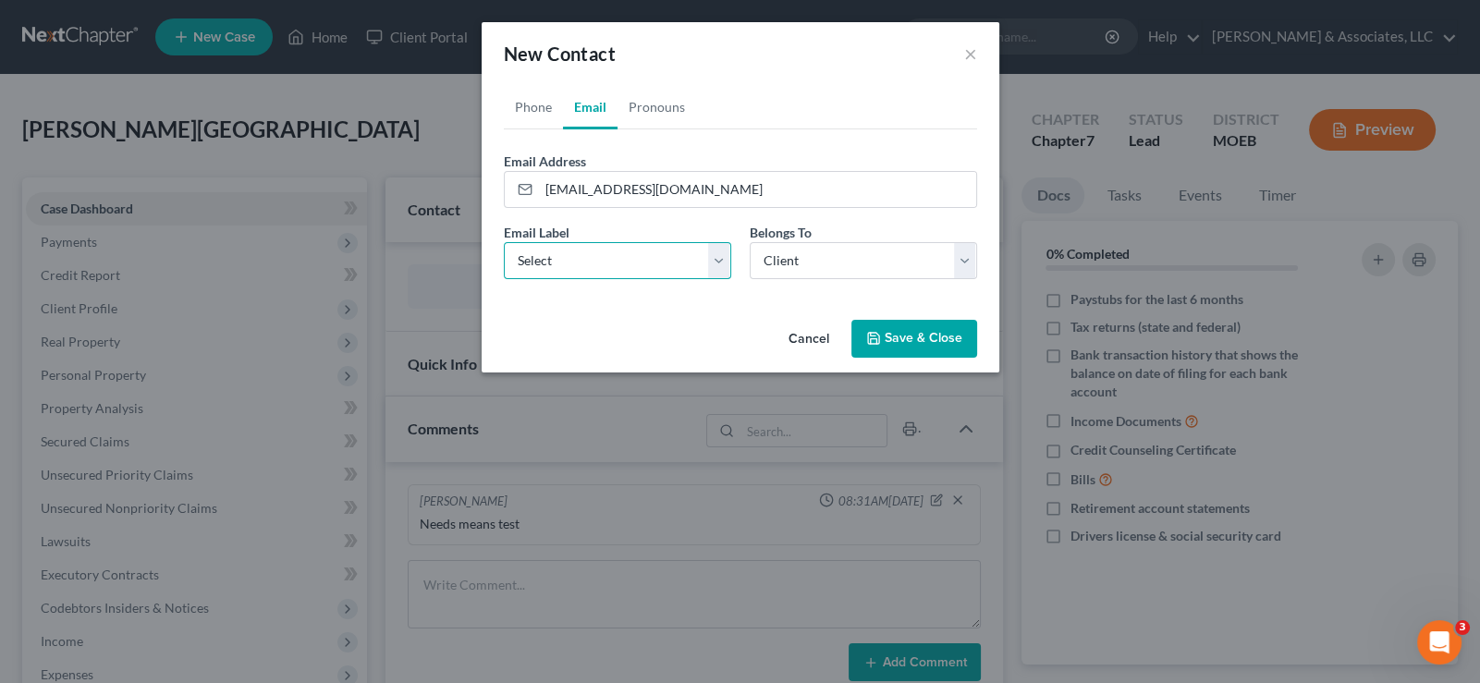
select select "0"
click at [504, 242] on select "Select Home Work Other" at bounding box center [617, 260] width 227 height 37
click at [911, 332] on button "Save & Close" at bounding box center [914, 339] width 126 height 39
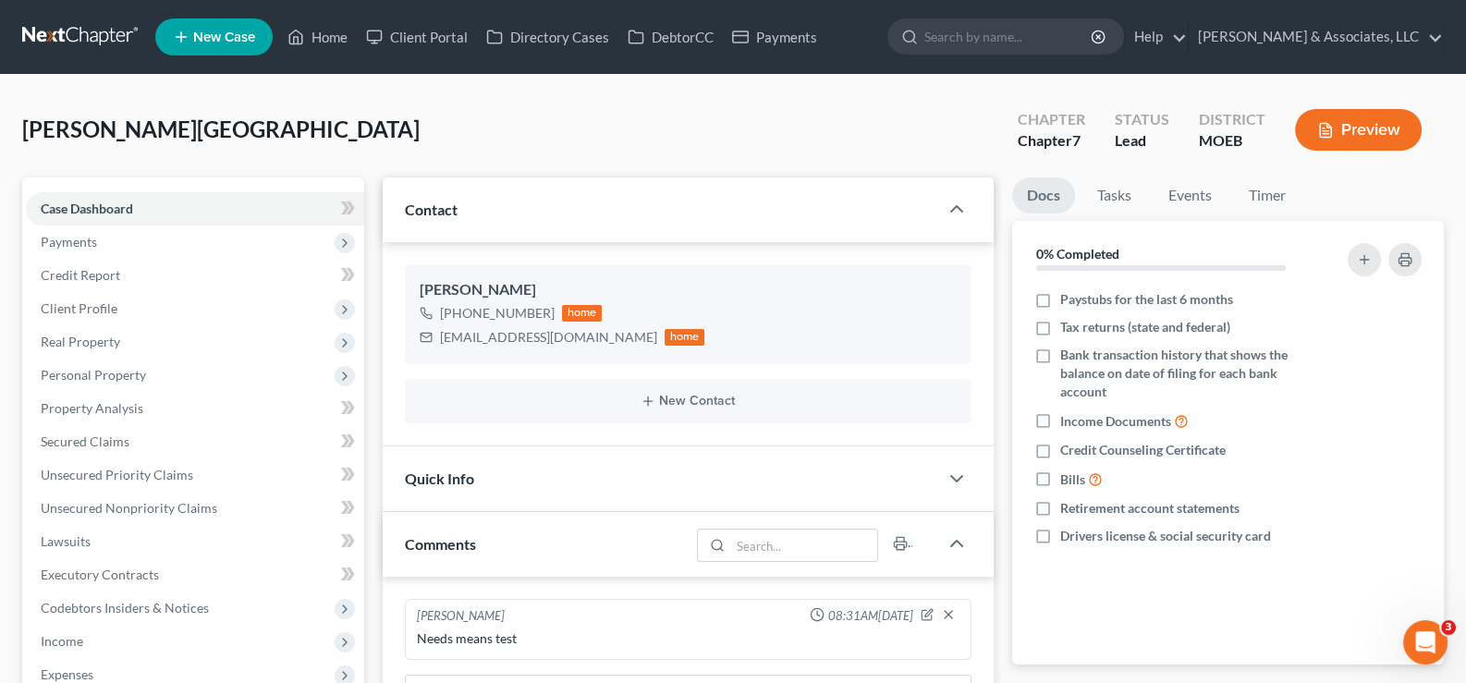
click at [246, 27] on link "New Case" at bounding box center [213, 36] width 117 height 37
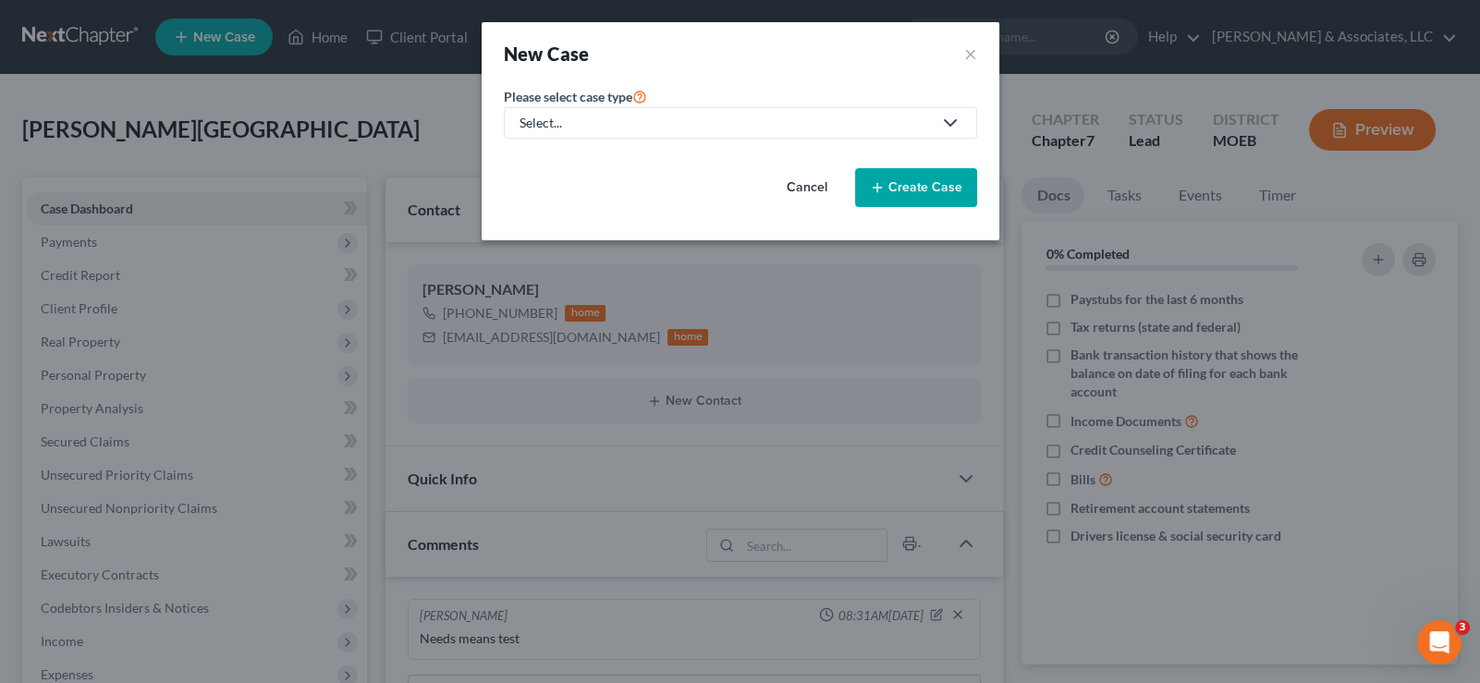
click at [627, 115] on div "Select..." at bounding box center [726, 123] width 412 height 18
click at [612, 161] on div "Bankruptcy" at bounding box center [602, 159] width 162 height 18
select select "45"
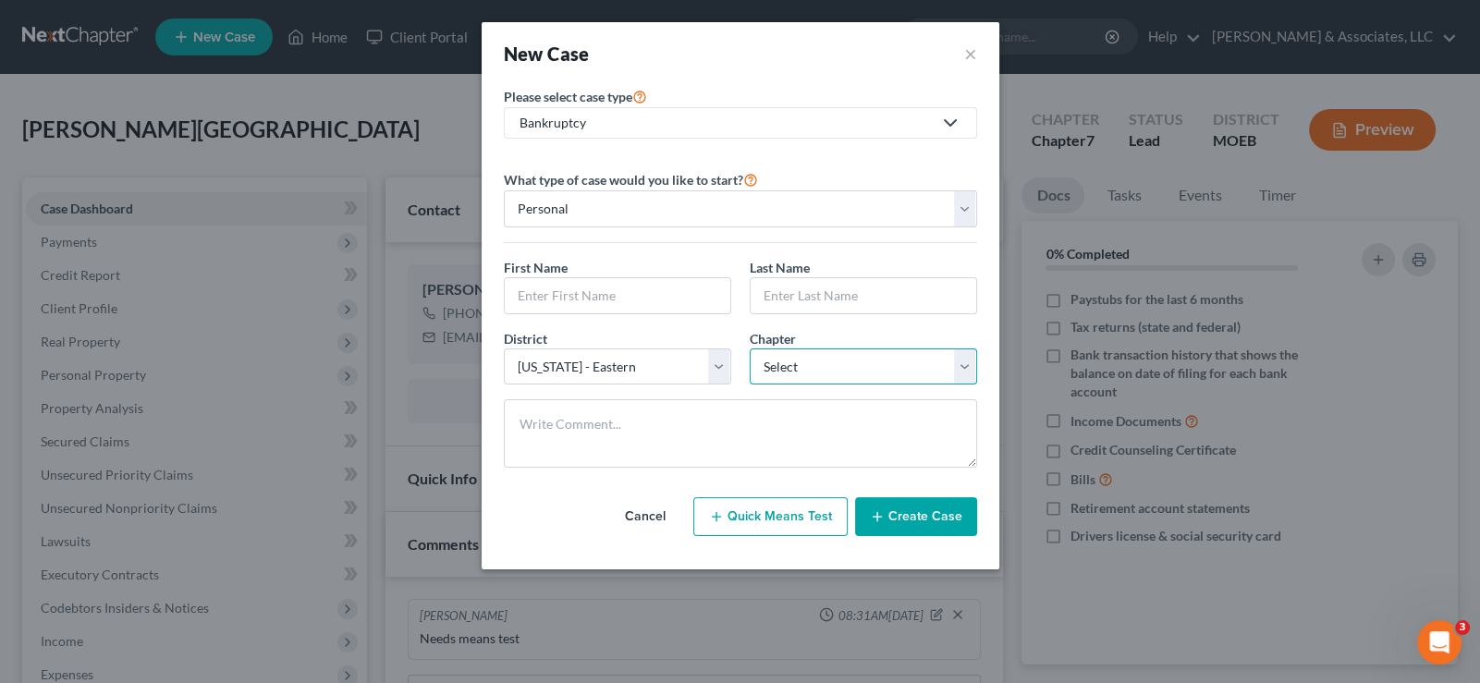
click at [811, 373] on select "Select 7 11 12 13" at bounding box center [863, 367] width 227 height 37
select select "0"
click at [750, 349] on select "Select 7 11 12 13" at bounding box center [863, 367] width 227 height 37
click at [618, 294] on input "text" at bounding box center [618, 295] width 226 height 35
type input "[PERSON_NAME]"
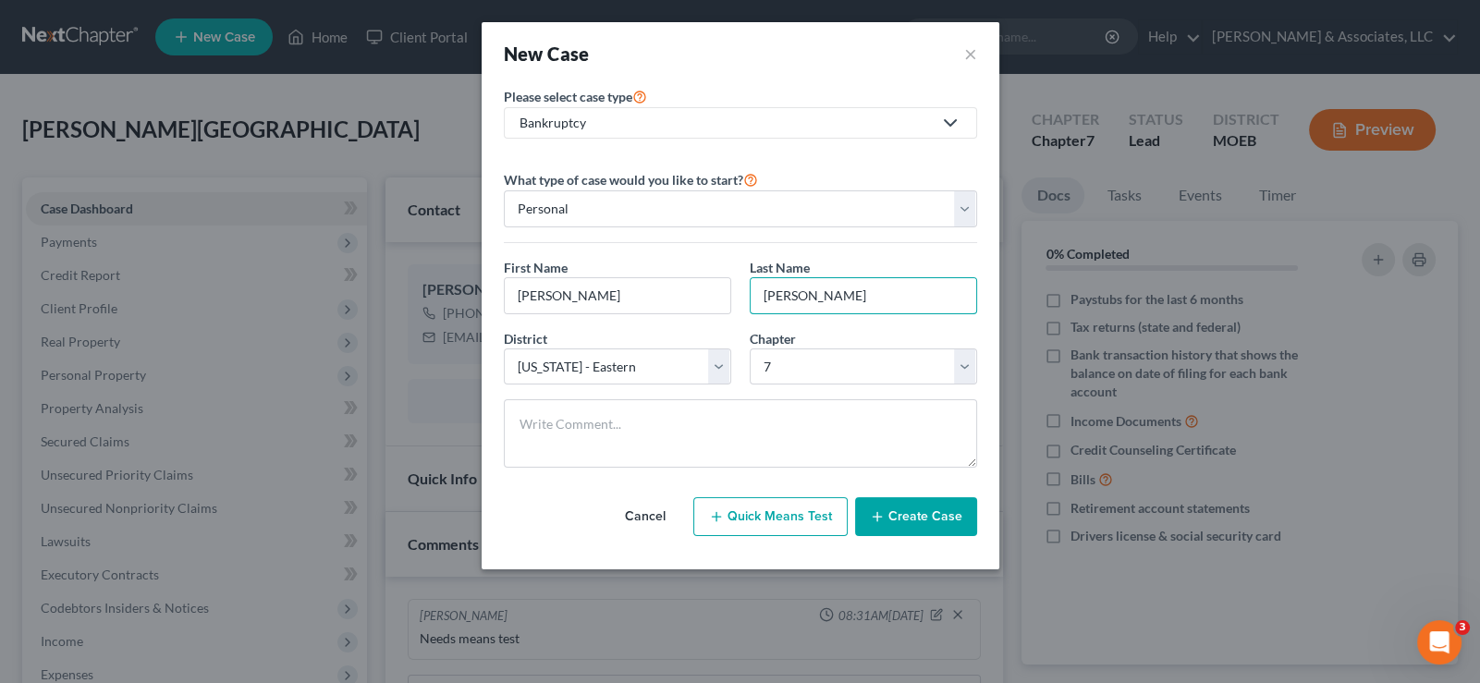
type input "[PERSON_NAME]"
click at [936, 523] on button "Create Case" at bounding box center [916, 516] width 122 height 39
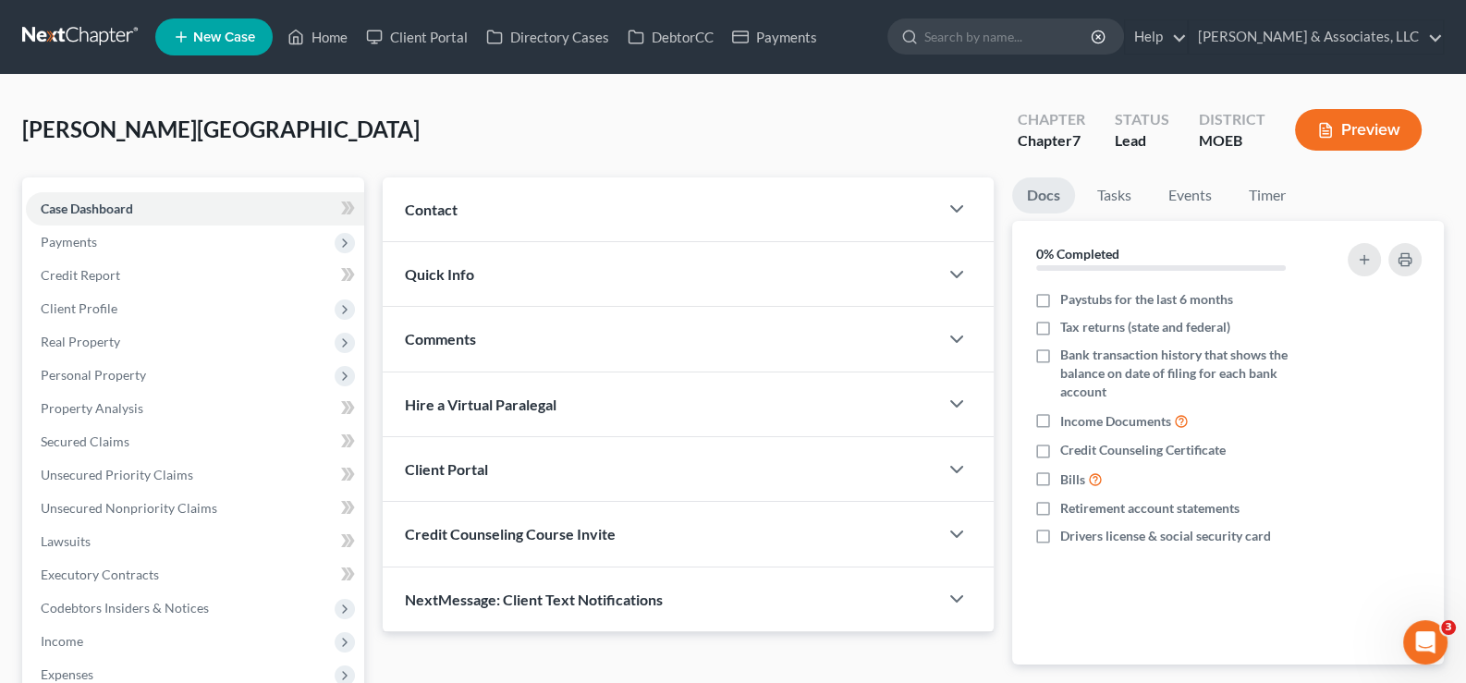
click at [433, 212] on span "Contact" at bounding box center [431, 210] width 53 height 18
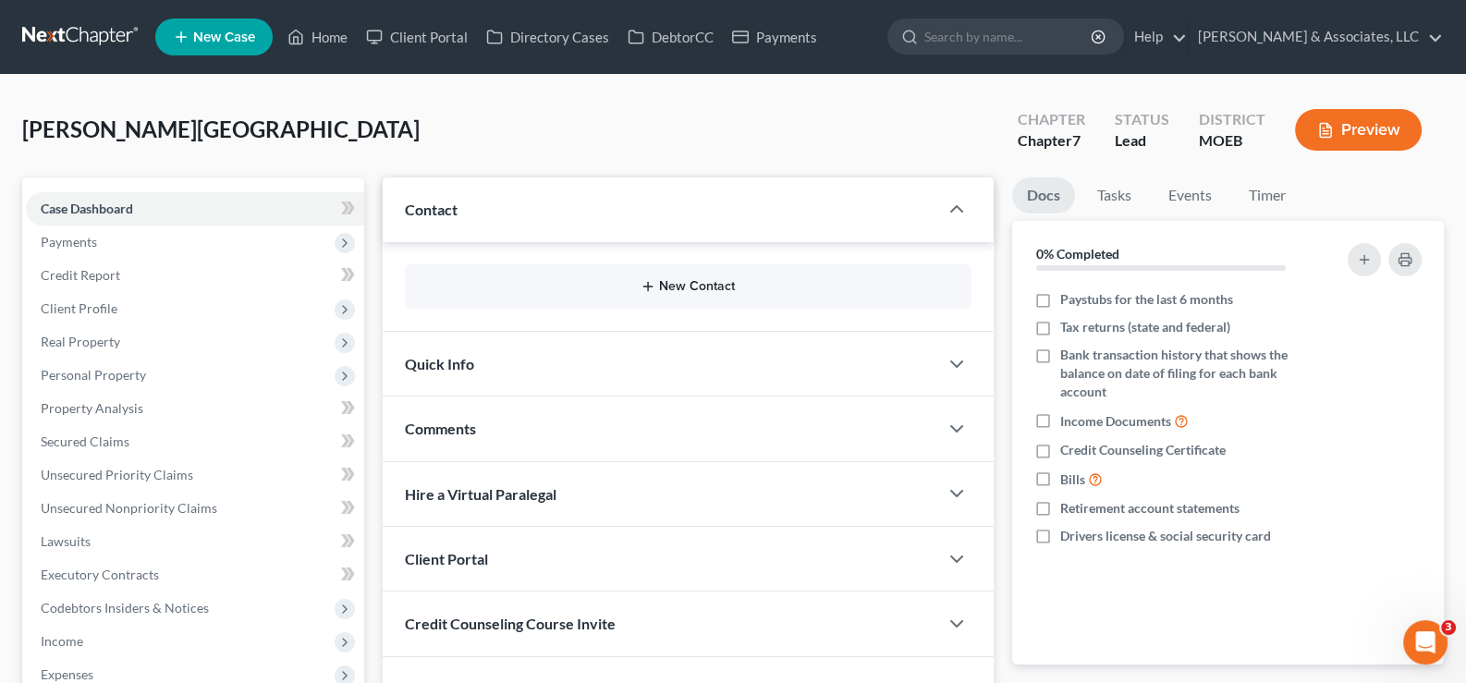
click at [679, 282] on button "New Contact" at bounding box center [689, 286] width 538 height 15
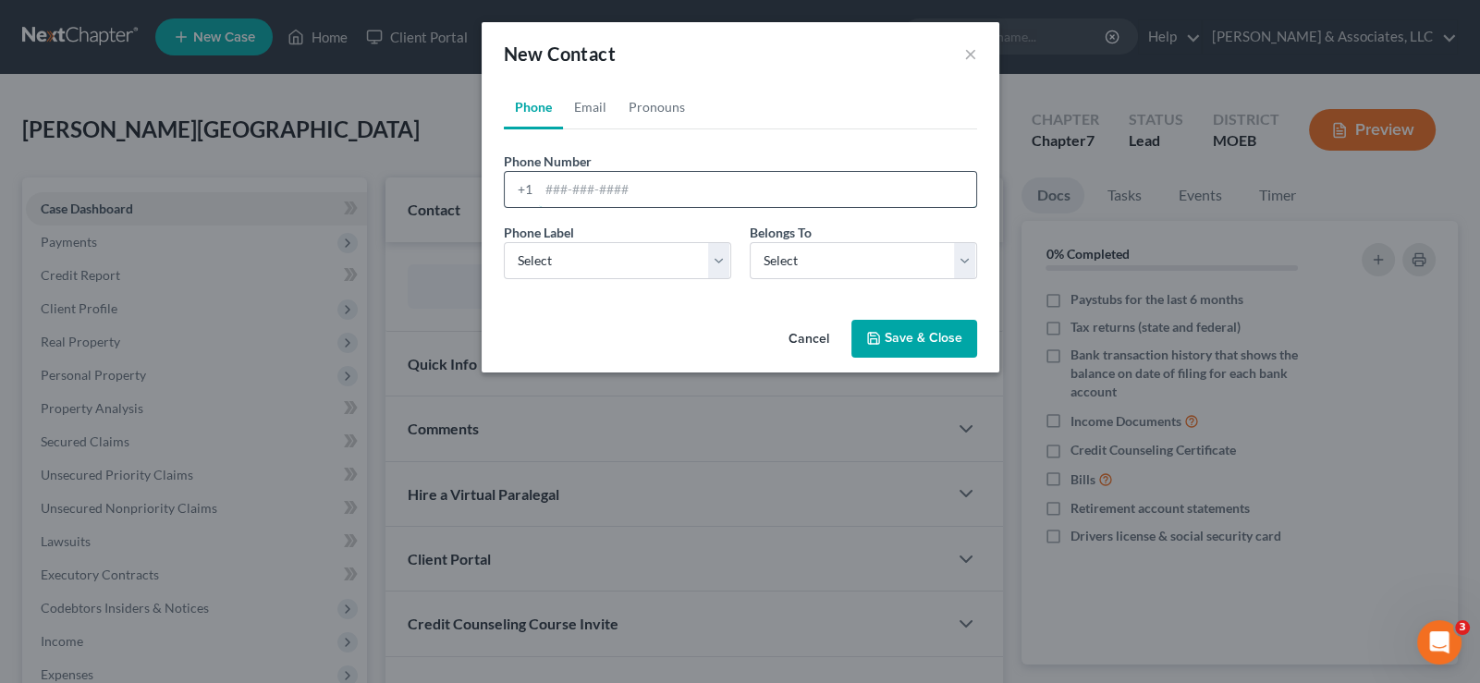
click at [602, 184] on input "tel" at bounding box center [757, 189] width 437 height 35
paste input "[PHONE_NUMBER]"
type input "[PHONE_NUMBER]"
click at [550, 261] on select "Select Mobile Home Work Other" at bounding box center [617, 260] width 227 height 37
select select "0"
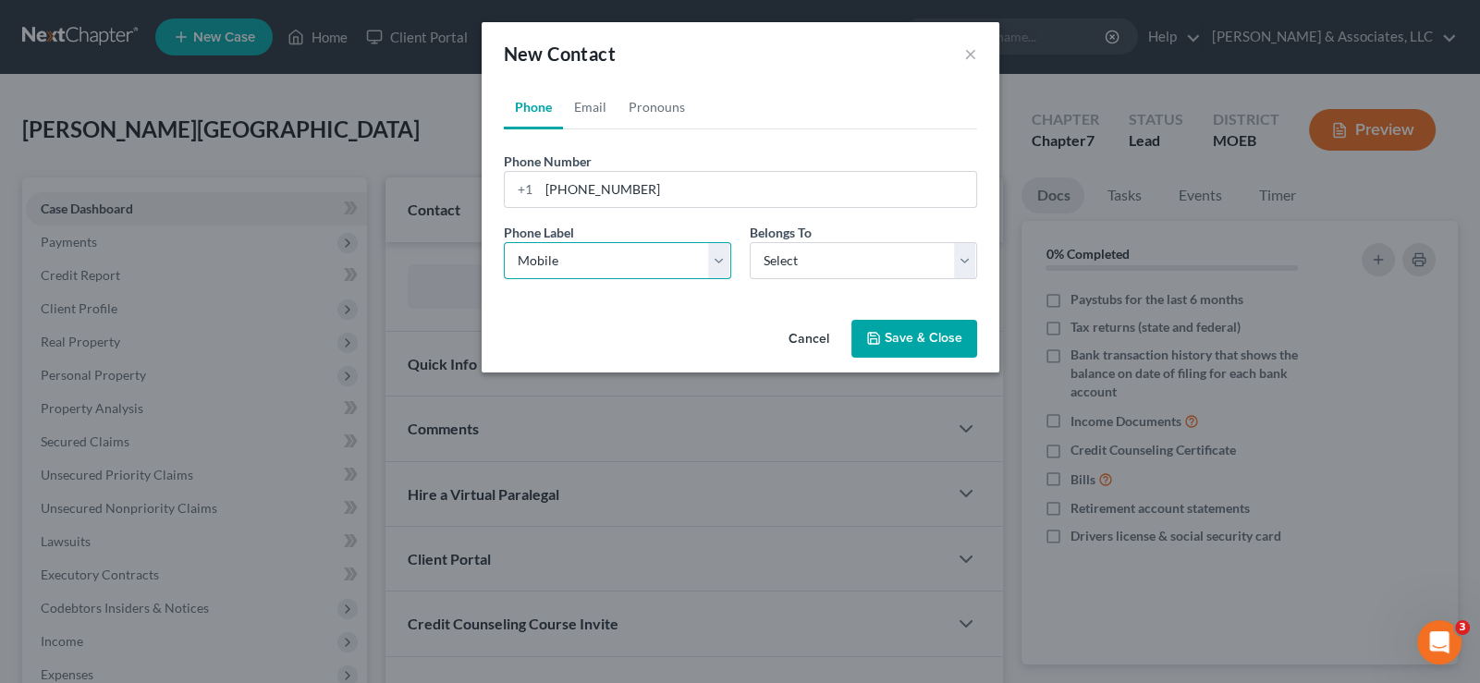
click at [504, 242] on select "Select Mobile Home Work Other" at bounding box center [617, 260] width 227 height 37
click at [811, 272] on select "Select Client Other" at bounding box center [863, 260] width 227 height 37
select select "0"
click at [750, 242] on select "Select Client Other" at bounding box center [863, 260] width 227 height 37
select select "0"
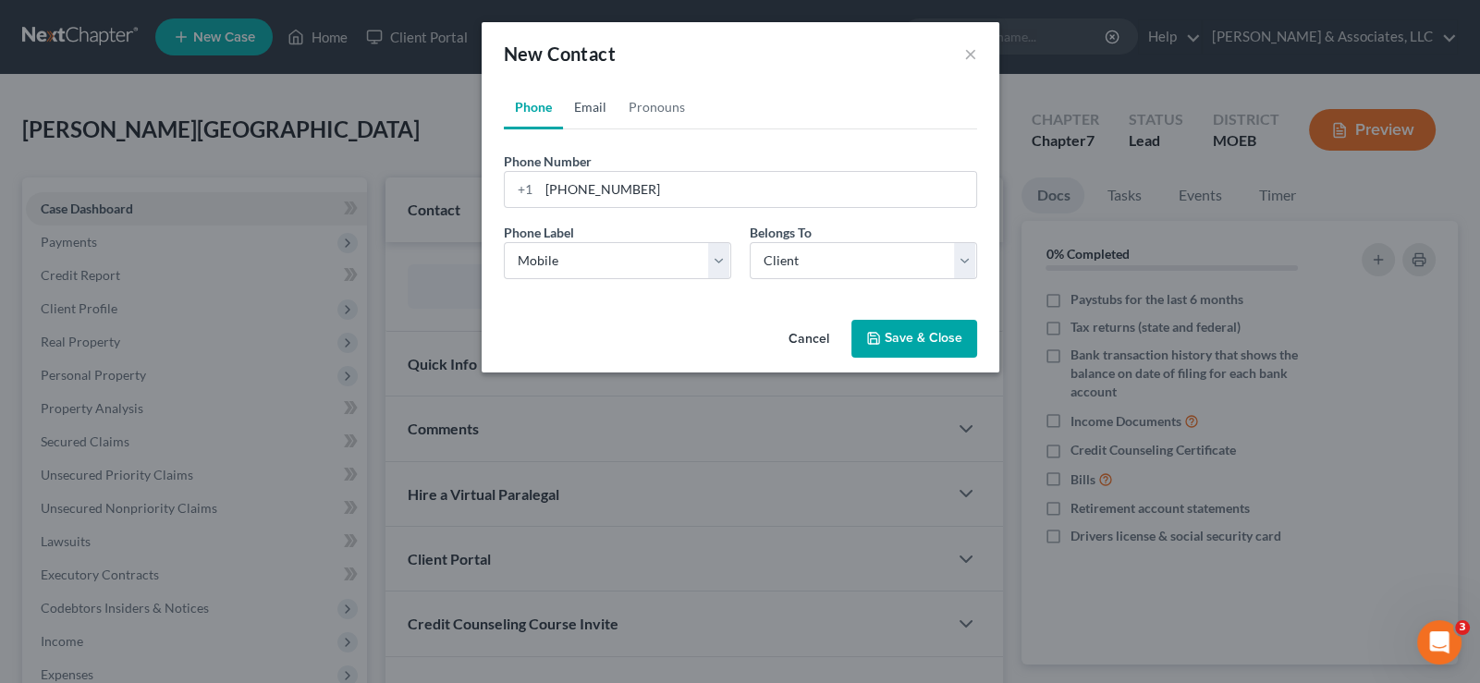
click at [584, 109] on link "Email" at bounding box center [590, 107] width 55 height 44
click at [559, 179] on input "email" at bounding box center [757, 189] width 437 height 35
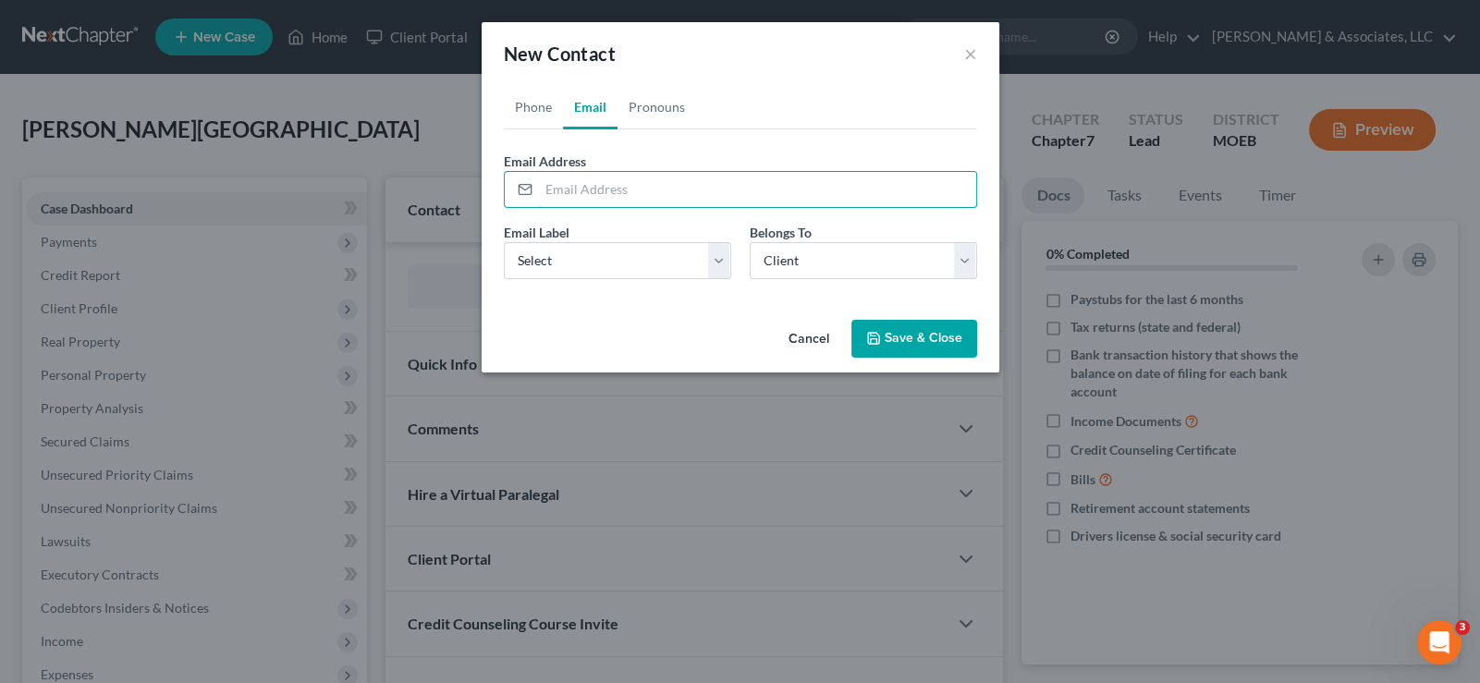
paste input "[EMAIL_ADDRESS][DOMAIN_NAME]"
type input "[EMAIL_ADDRESS][DOMAIN_NAME]"
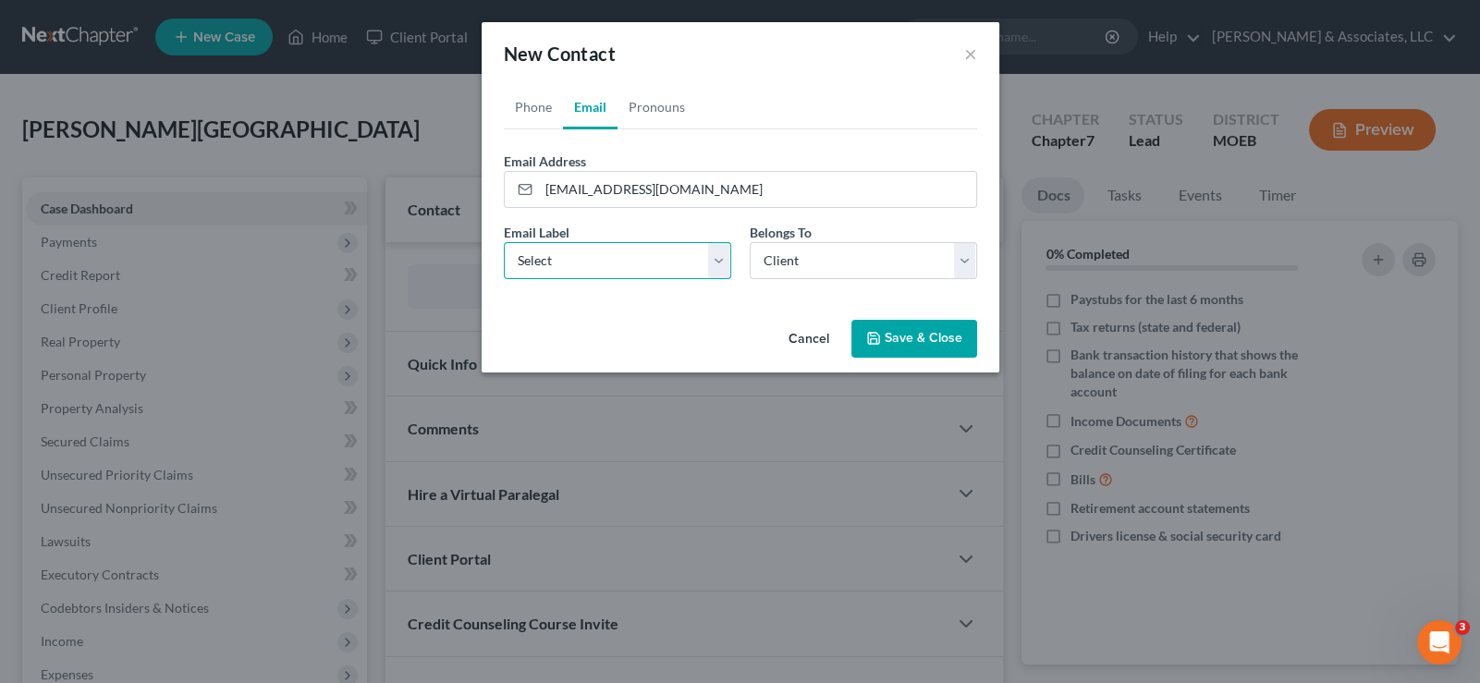
click at [609, 270] on select "Select Home Work Other" at bounding box center [617, 260] width 227 height 37
select select "0"
click at [504, 242] on select "Select Home Work Other" at bounding box center [617, 260] width 227 height 37
click at [785, 268] on select "Select Client Other" at bounding box center [863, 260] width 227 height 37
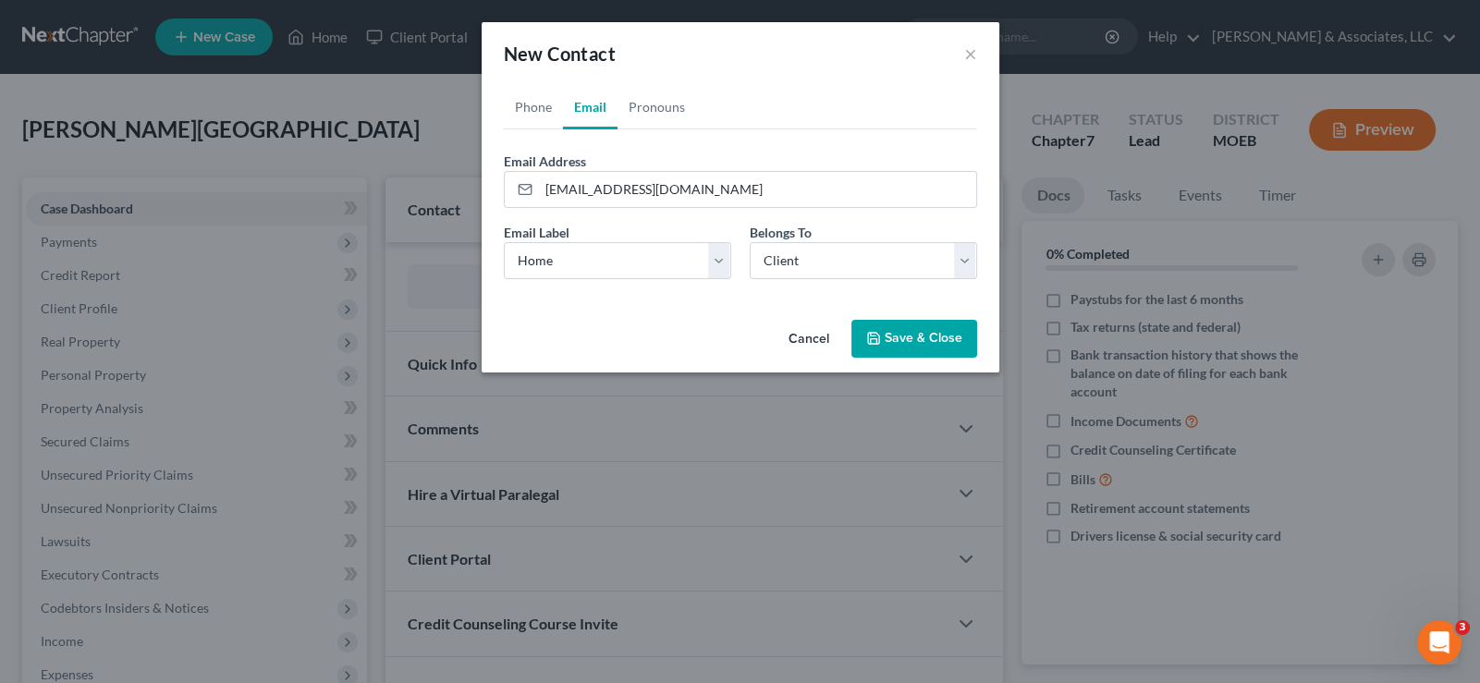
click at [888, 336] on button "Save & Close" at bounding box center [914, 339] width 126 height 39
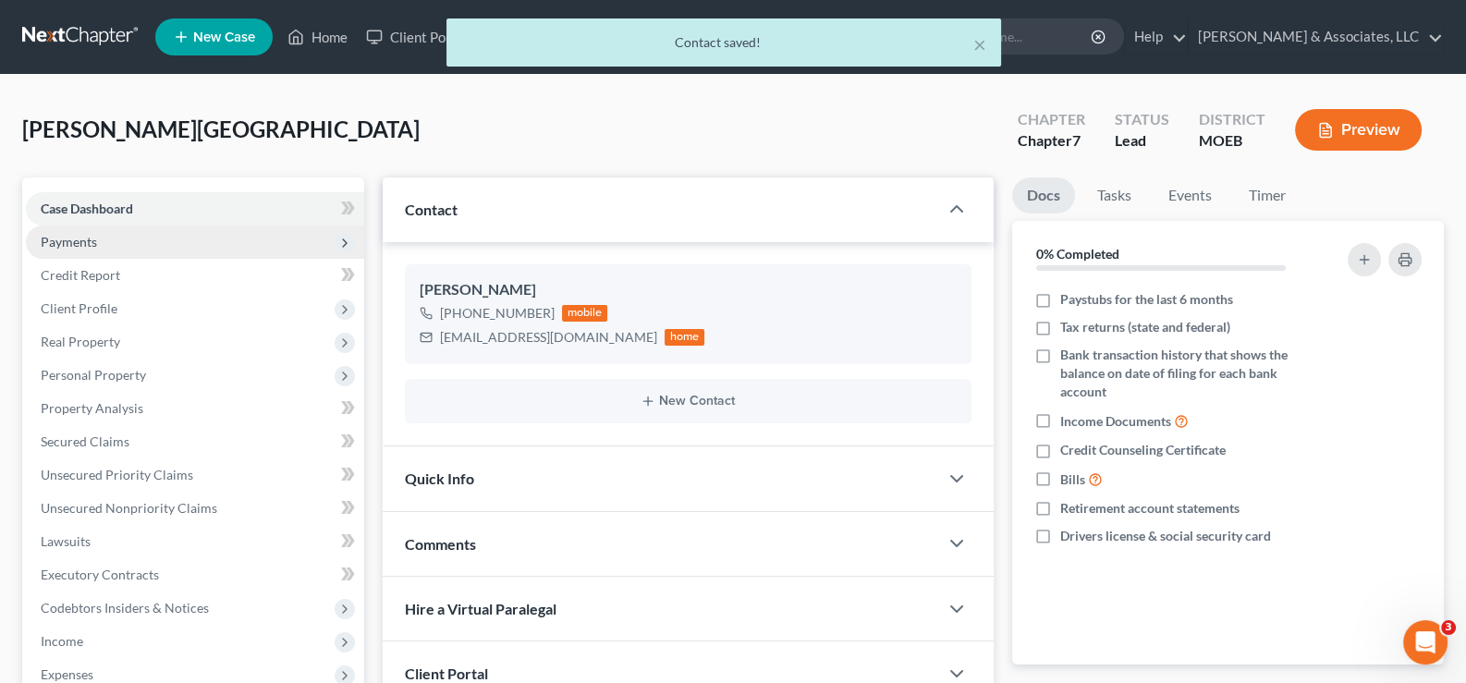
click at [81, 235] on span "Payments" at bounding box center [69, 242] width 56 height 16
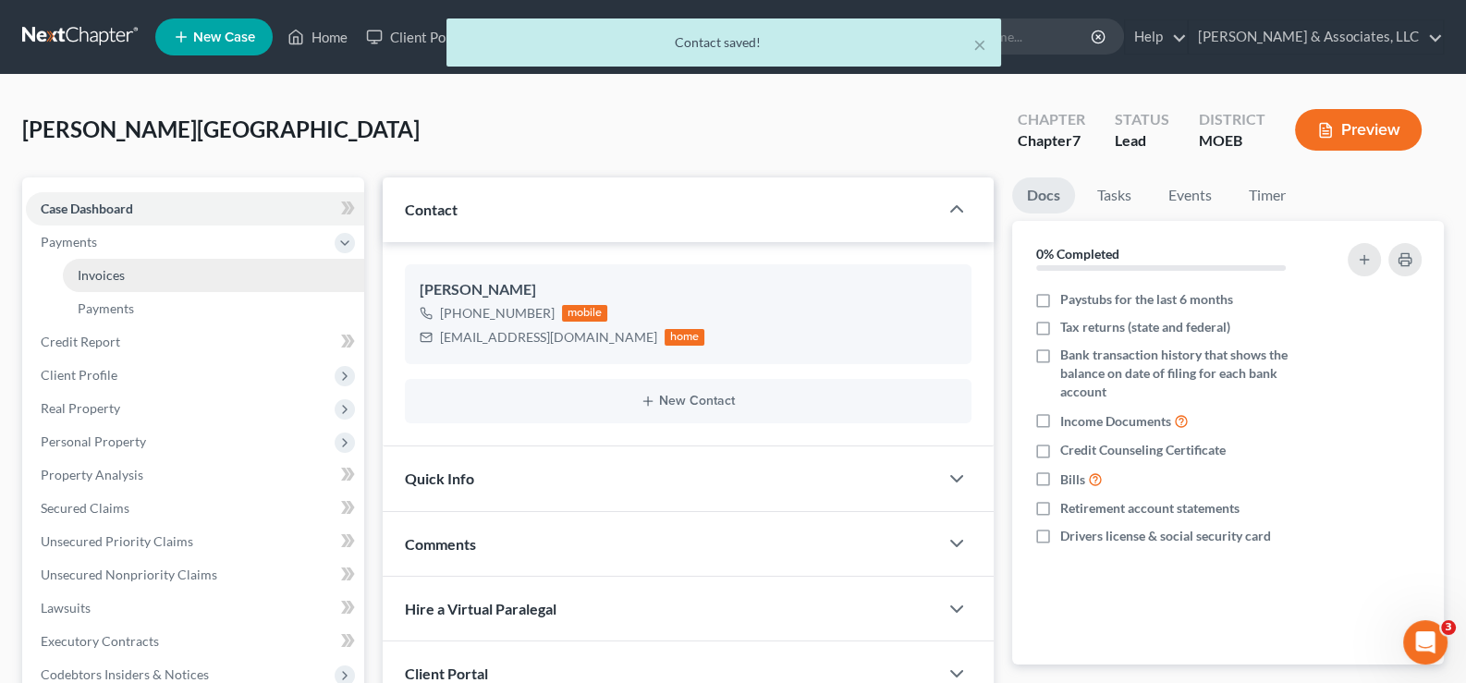
click at [88, 282] on link "Invoices" at bounding box center [213, 275] width 301 height 33
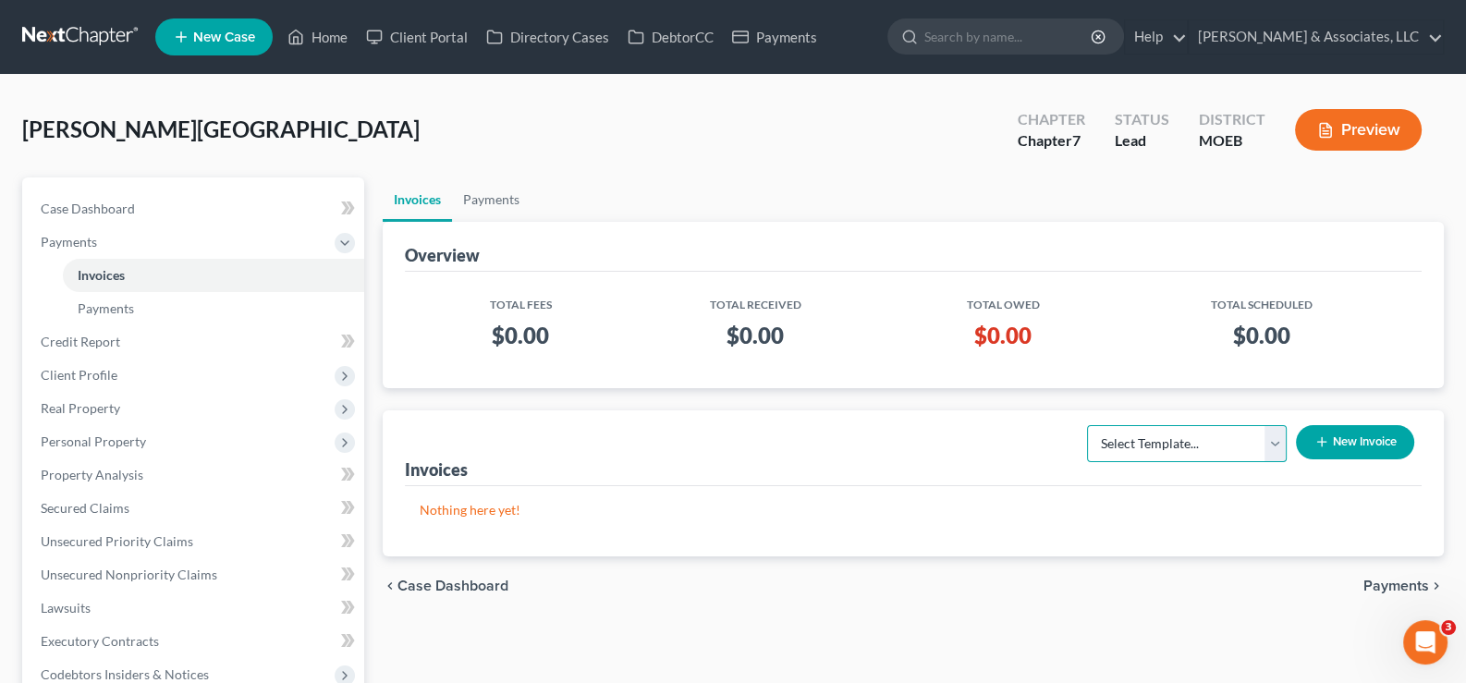
drag, startPoint x: 1157, startPoint y: 438, endPoint x: 1147, endPoint y: 443, distance: 11.2
click at [1157, 439] on select "Select Template... Chapter 7 Template Chapter 13 Template Chapter 7 with legal …" at bounding box center [1187, 443] width 200 height 37
select select "0"
click at [1087, 425] on select "Select Template... Chapter 7 Template Chapter 13 Template Chapter 7 with legal …" at bounding box center [1187, 443] width 200 height 37
click at [1348, 435] on button "New Invoice" at bounding box center [1355, 442] width 118 height 34
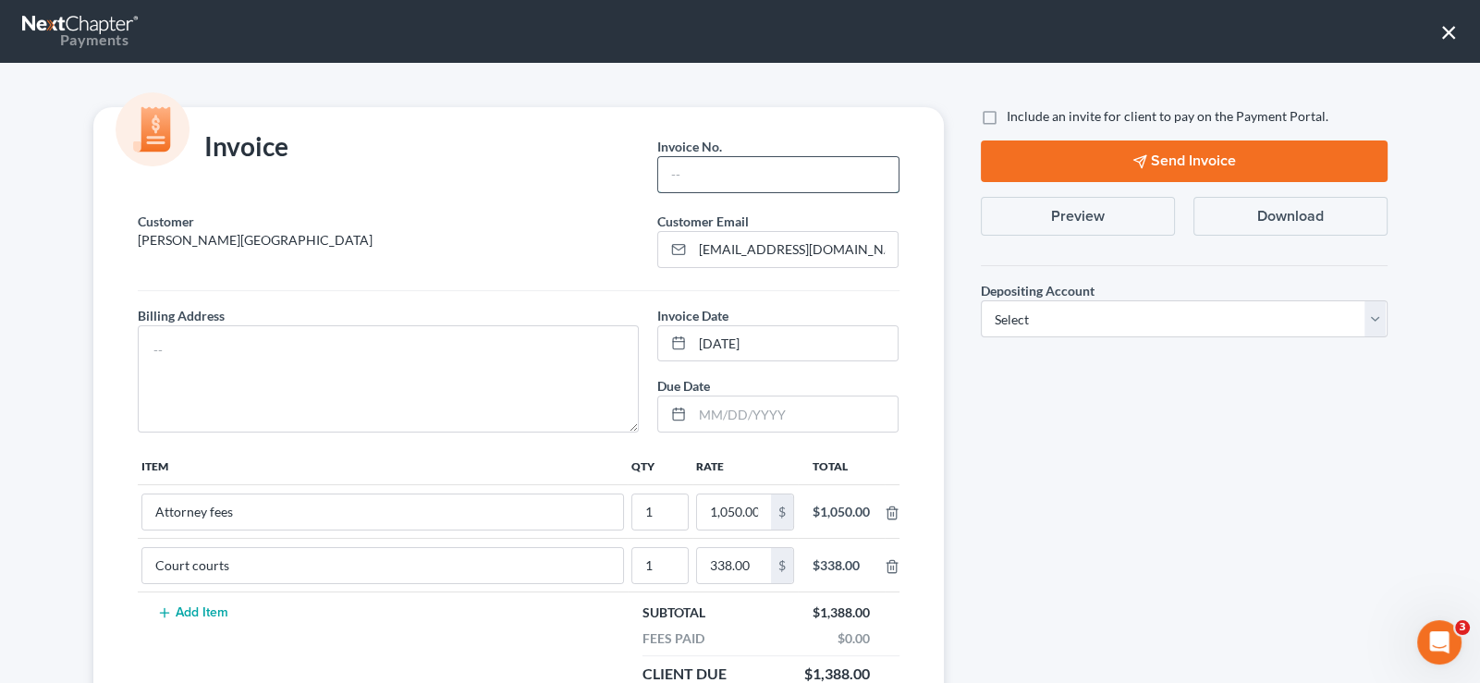
click at [752, 166] on input "text" at bounding box center [777, 174] width 239 height 35
type input "773"
click at [379, 346] on textarea at bounding box center [389, 378] width 502 height 107
type textarea "na"
click at [1007, 124] on label "Include an invite for client to pay on the Payment Portal." at bounding box center [1168, 116] width 322 height 18
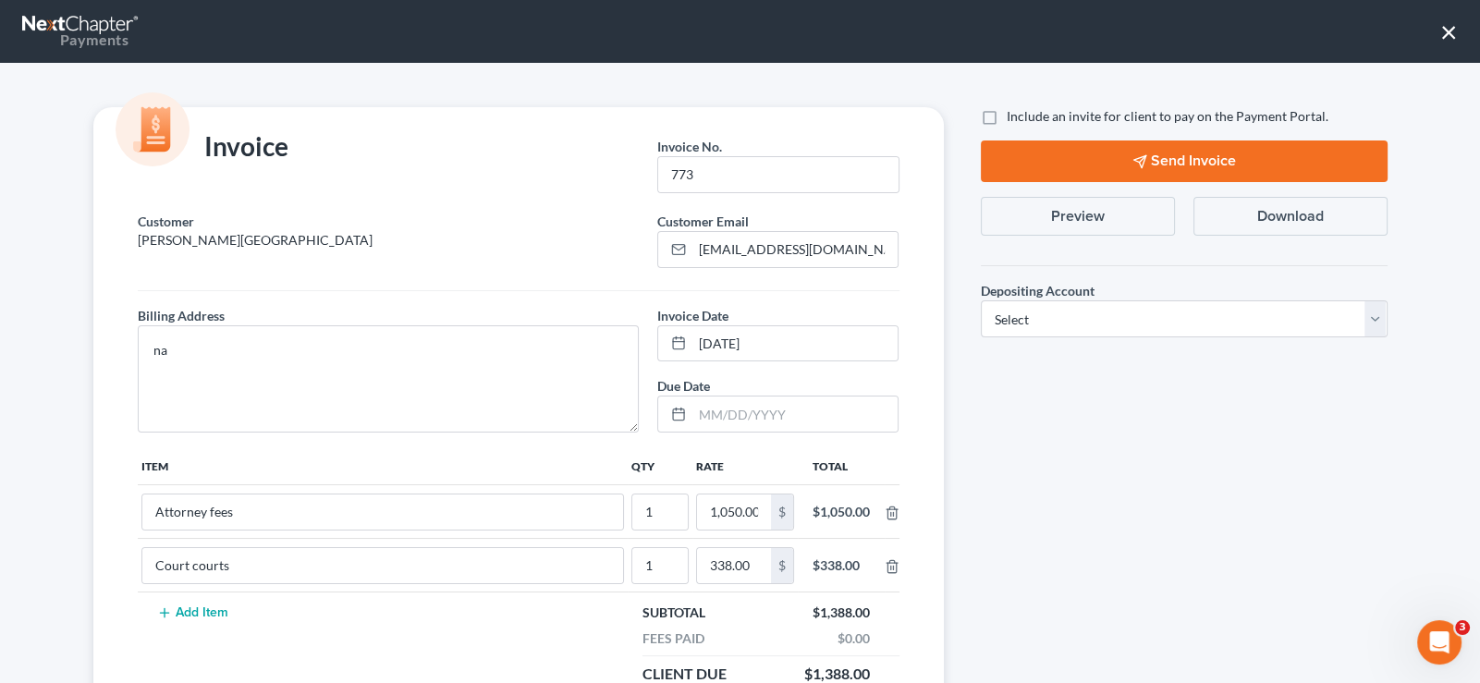
click at [1014, 119] on input "Include an invite for client to pay on the Payment Portal." at bounding box center [1020, 113] width 12 height 12
checkbox input "true"
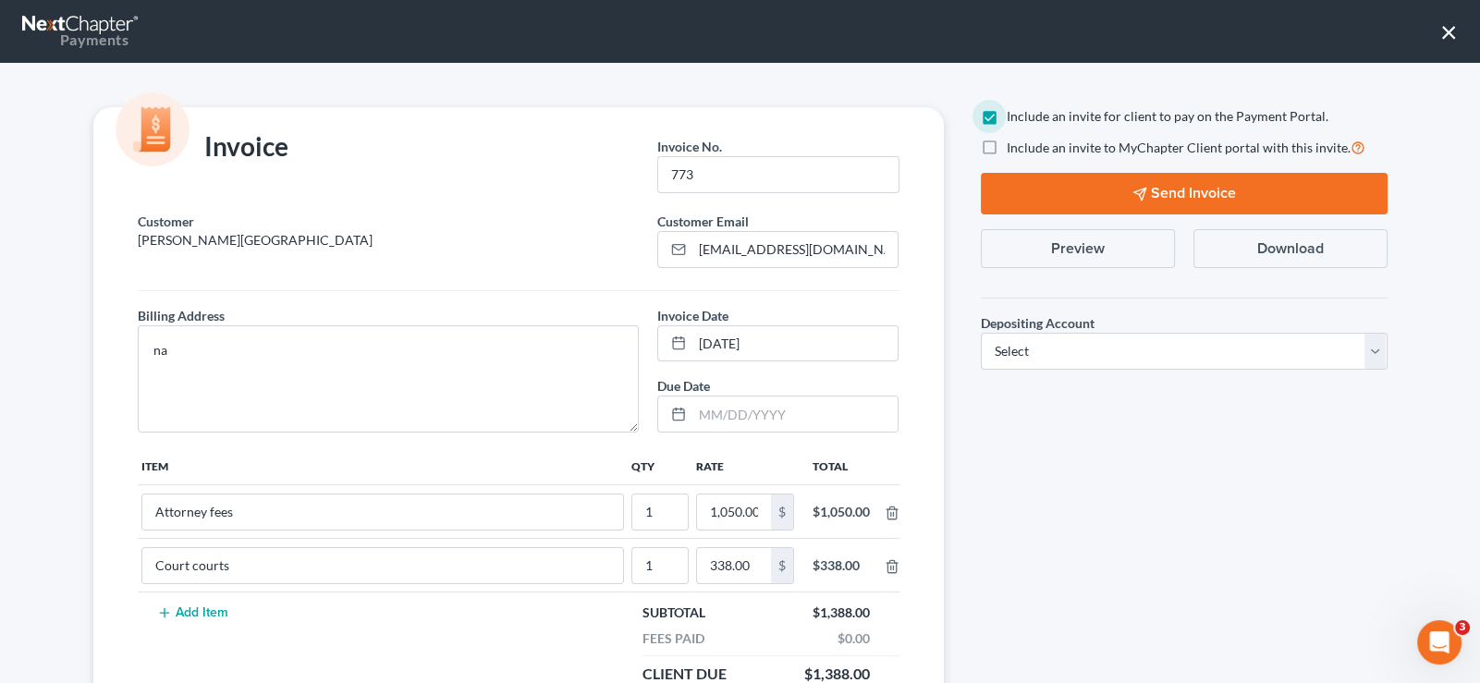
click at [1007, 142] on label "Include an invite to MyChapter Client portal with this invite." at bounding box center [1186, 147] width 359 height 21
click at [1014, 142] on input "Include an invite to MyChapter Client portal with this invite." at bounding box center [1020, 143] width 12 height 12
checkbox input "true"
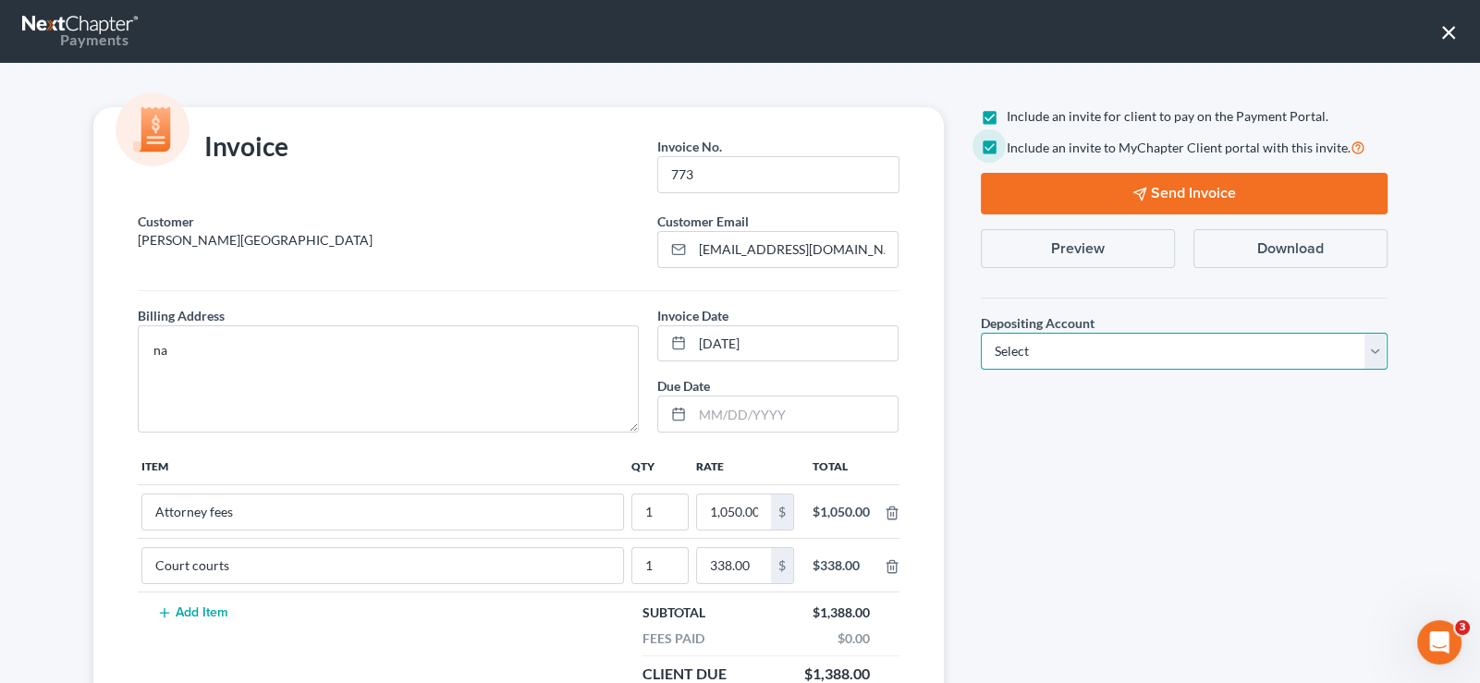
click at [1010, 347] on select "Select Operation Trust" at bounding box center [1184, 351] width 407 height 37
select select "1"
click at [981, 333] on select "Select Operation Trust" at bounding box center [1184, 351] width 407 height 37
click at [1076, 194] on button "Send Invoice" at bounding box center [1184, 194] width 407 height 42
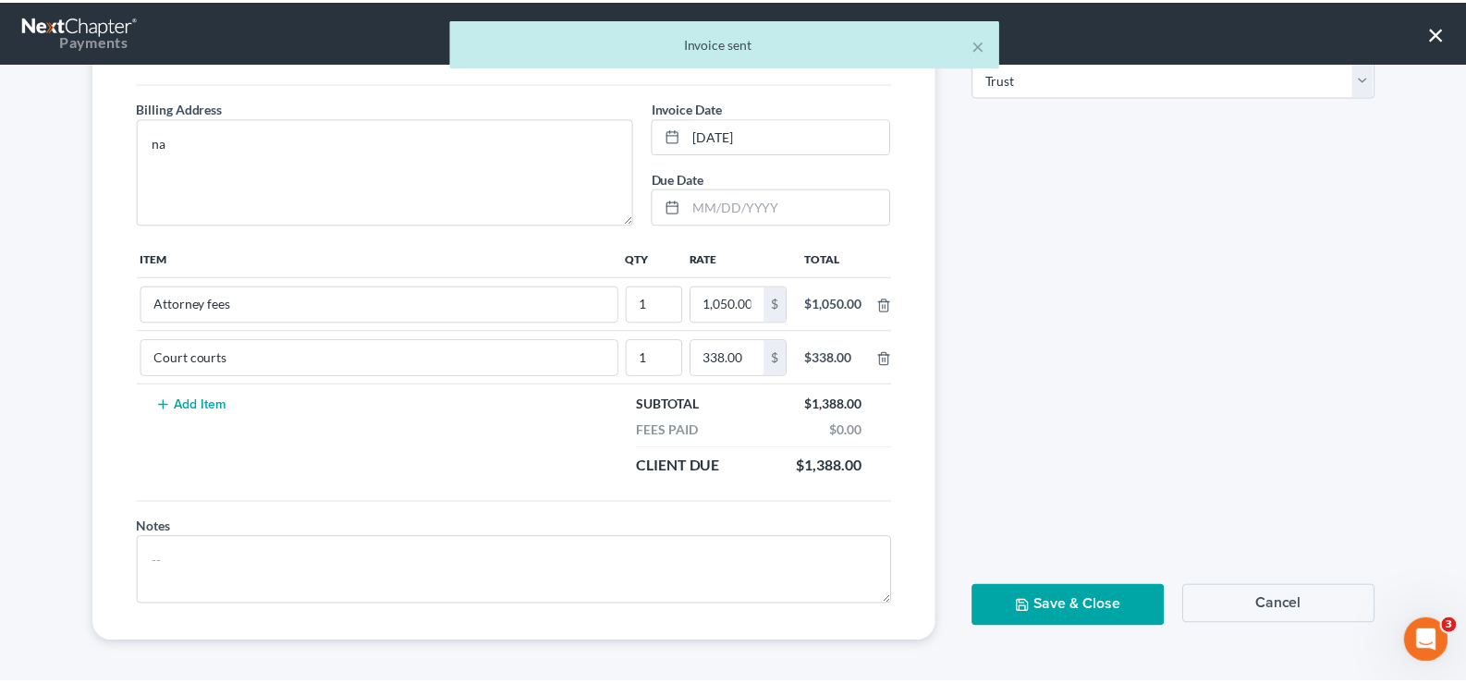
scroll to position [208, 0]
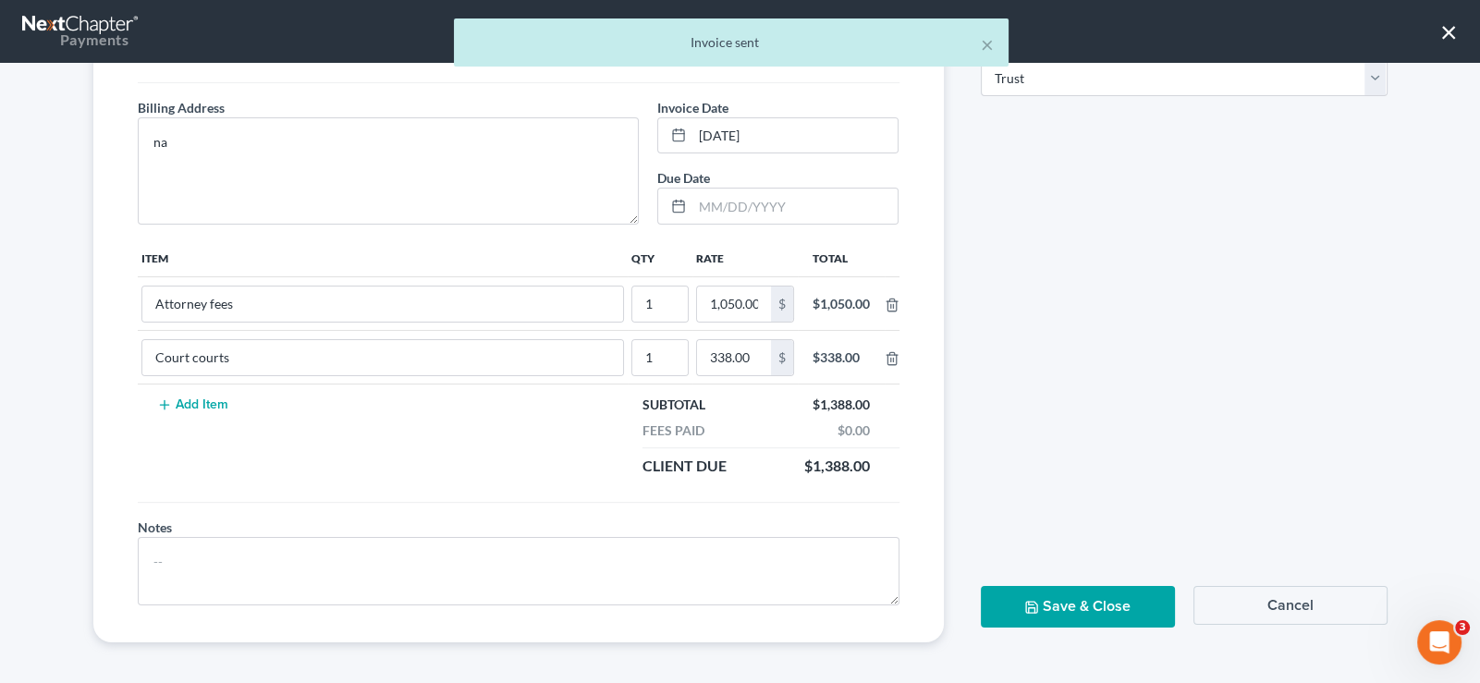
click at [1096, 607] on button "Save & Close" at bounding box center [1078, 607] width 194 height 42
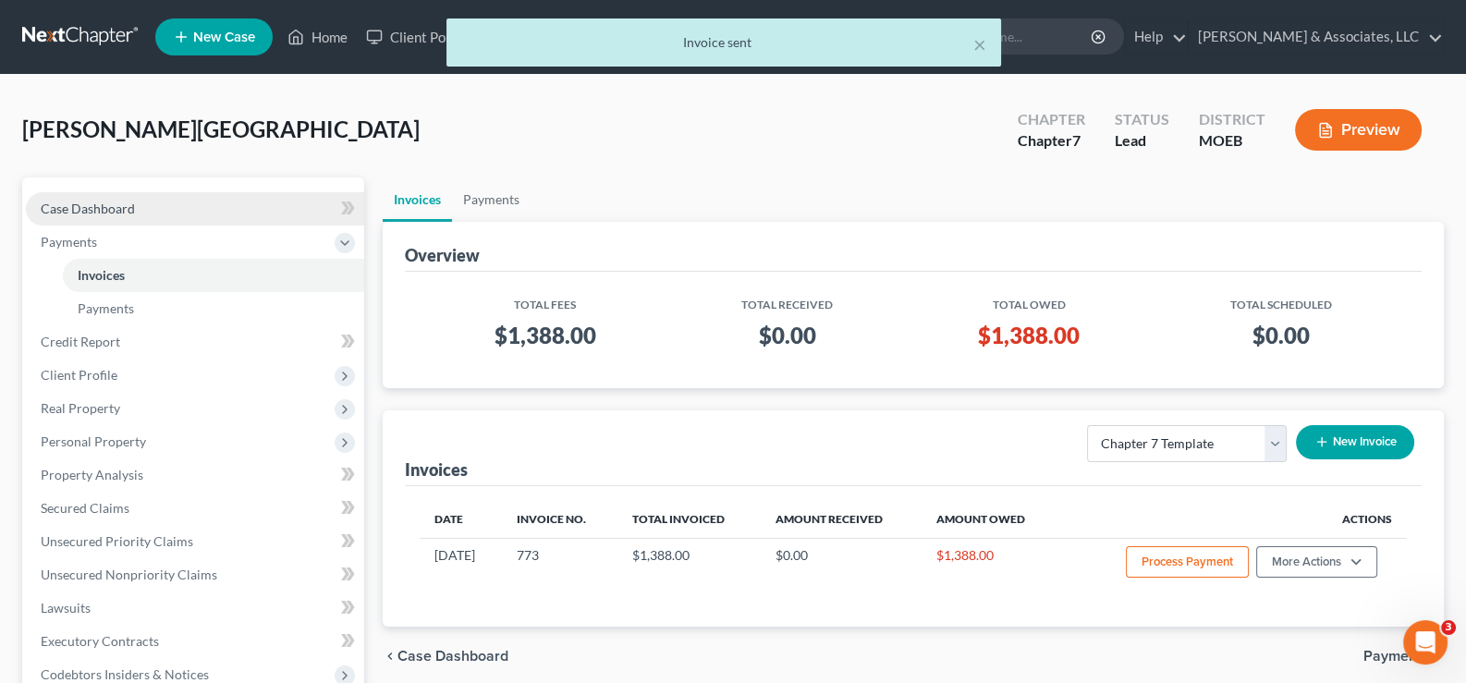
click at [101, 204] on span "Case Dashboard" at bounding box center [88, 209] width 94 height 16
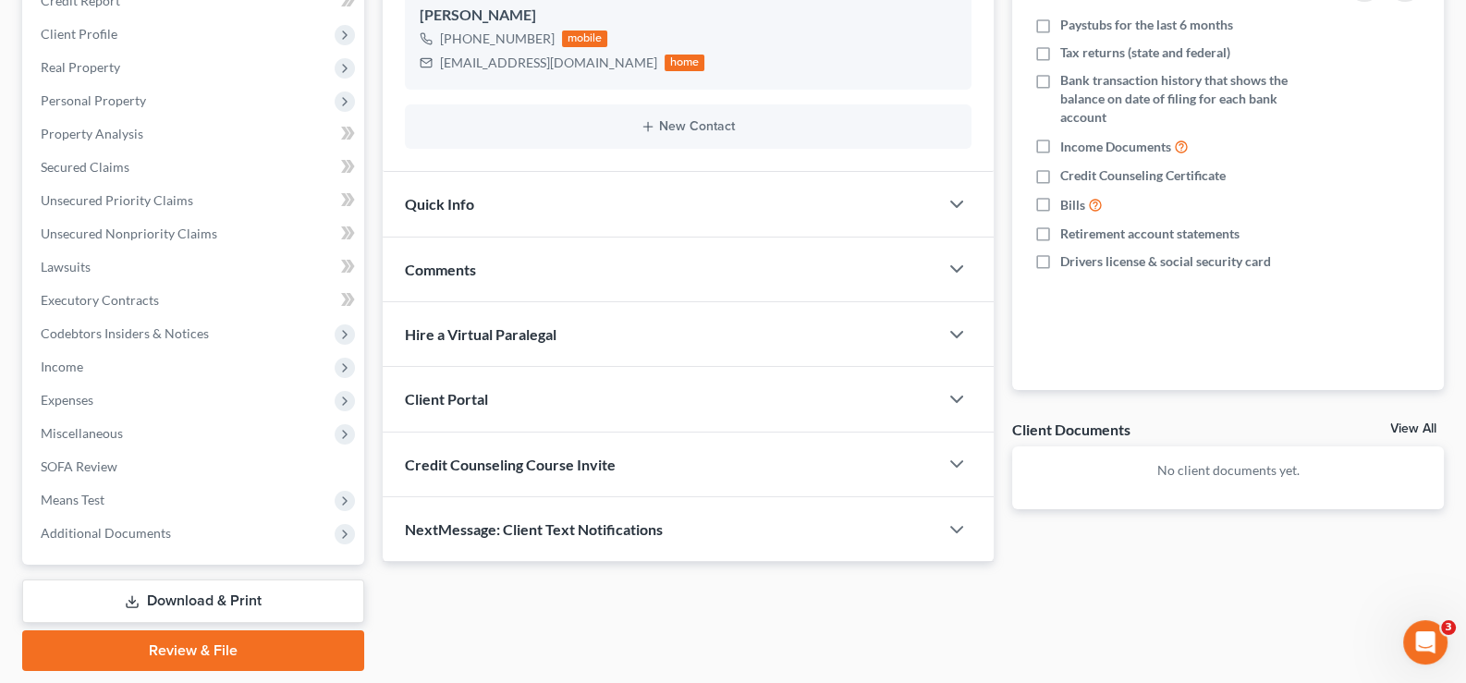
scroll to position [331, 0]
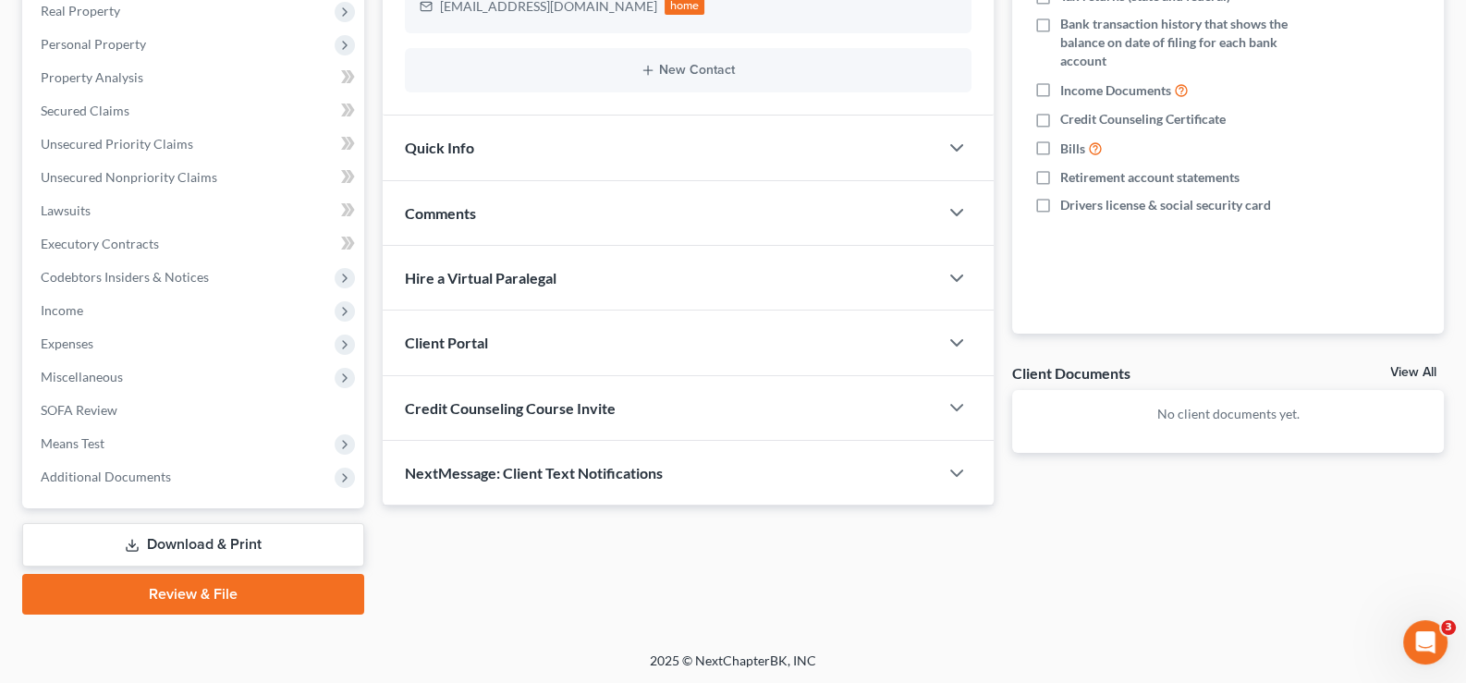
click at [454, 341] on span "Client Portal" at bounding box center [446, 343] width 83 height 18
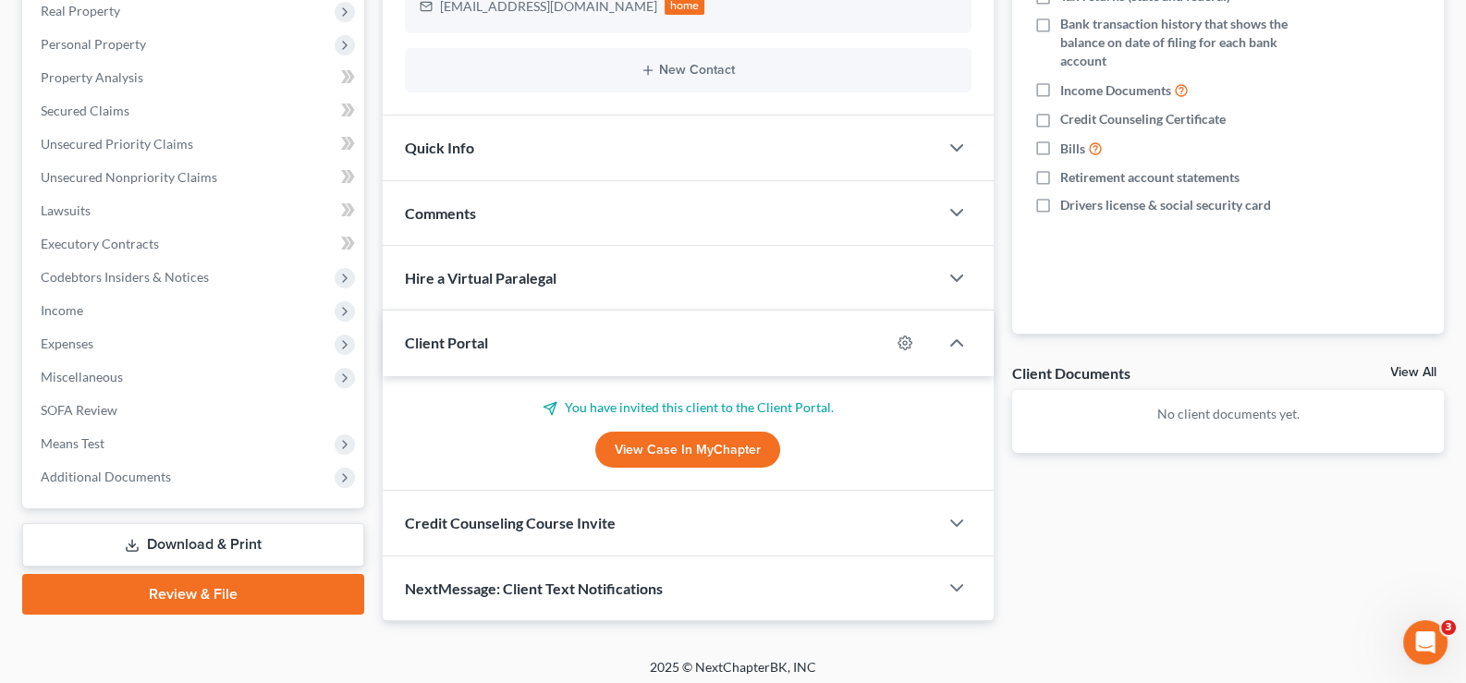
click at [454, 341] on span "Client Portal" at bounding box center [446, 343] width 83 height 18
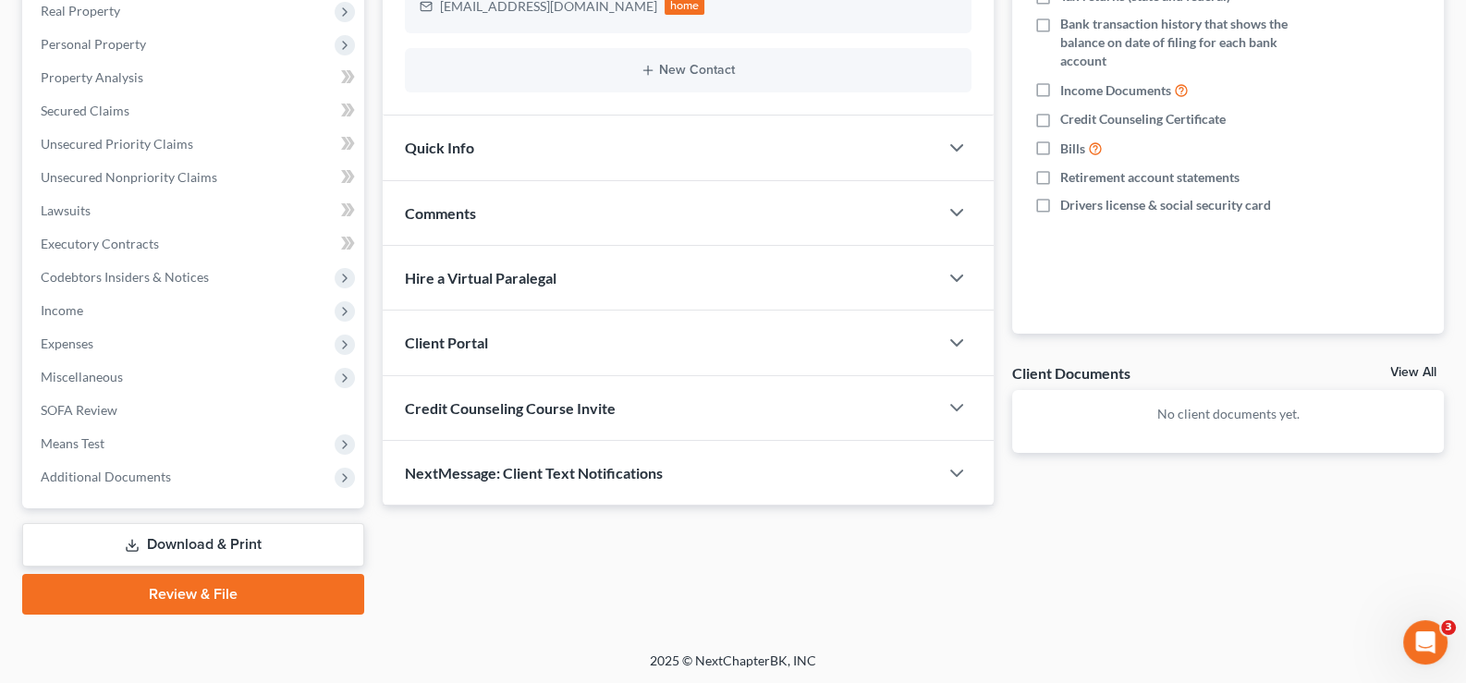
click at [458, 410] on span "Credit Counseling Course Invite" at bounding box center [510, 408] width 211 height 18
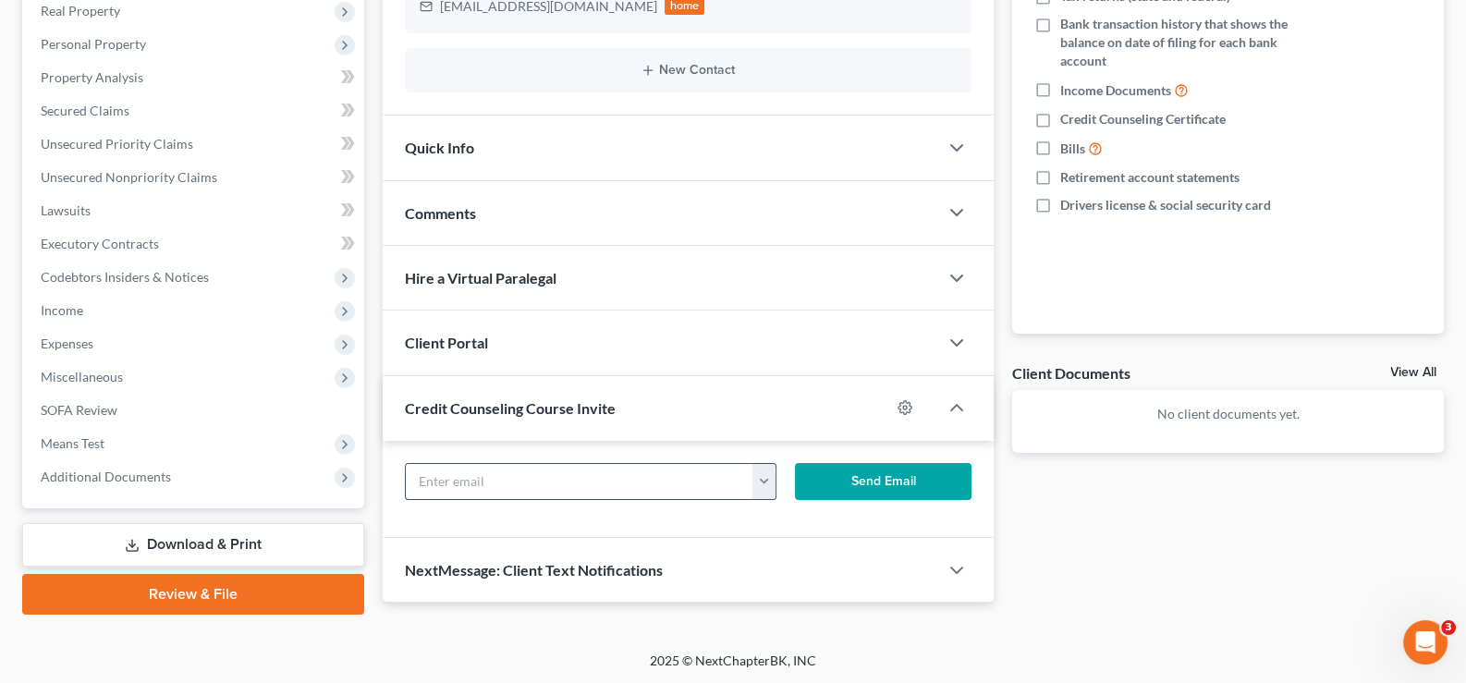
click at [485, 489] on input "text" at bounding box center [580, 481] width 349 height 35
paste input "[EMAIL_ADDRESS][DOMAIN_NAME]"
type input "[EMAIL_ADDRESS][DOMAIN_NAME]"
click at [830, 468] on button "Send Email" at bounding box center [883, 481] width 177 height 37
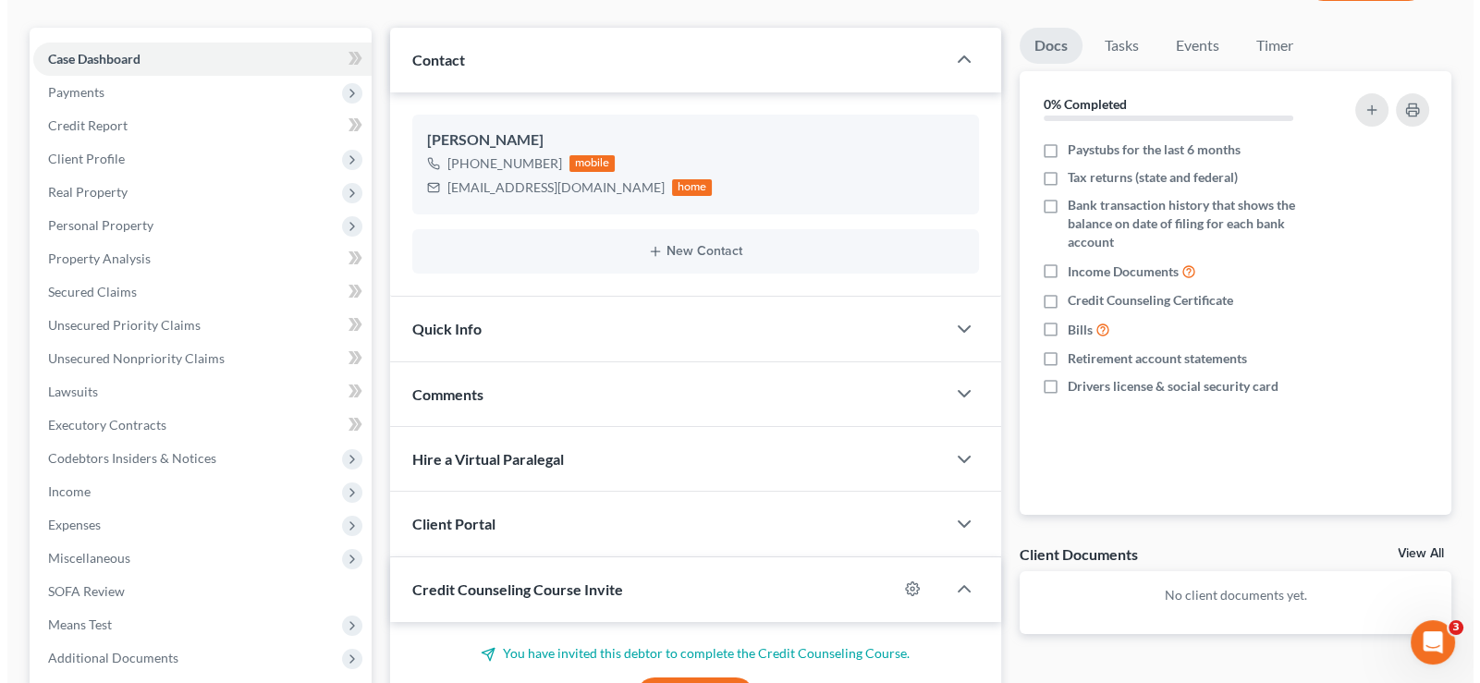
scroll to position [0, 0]
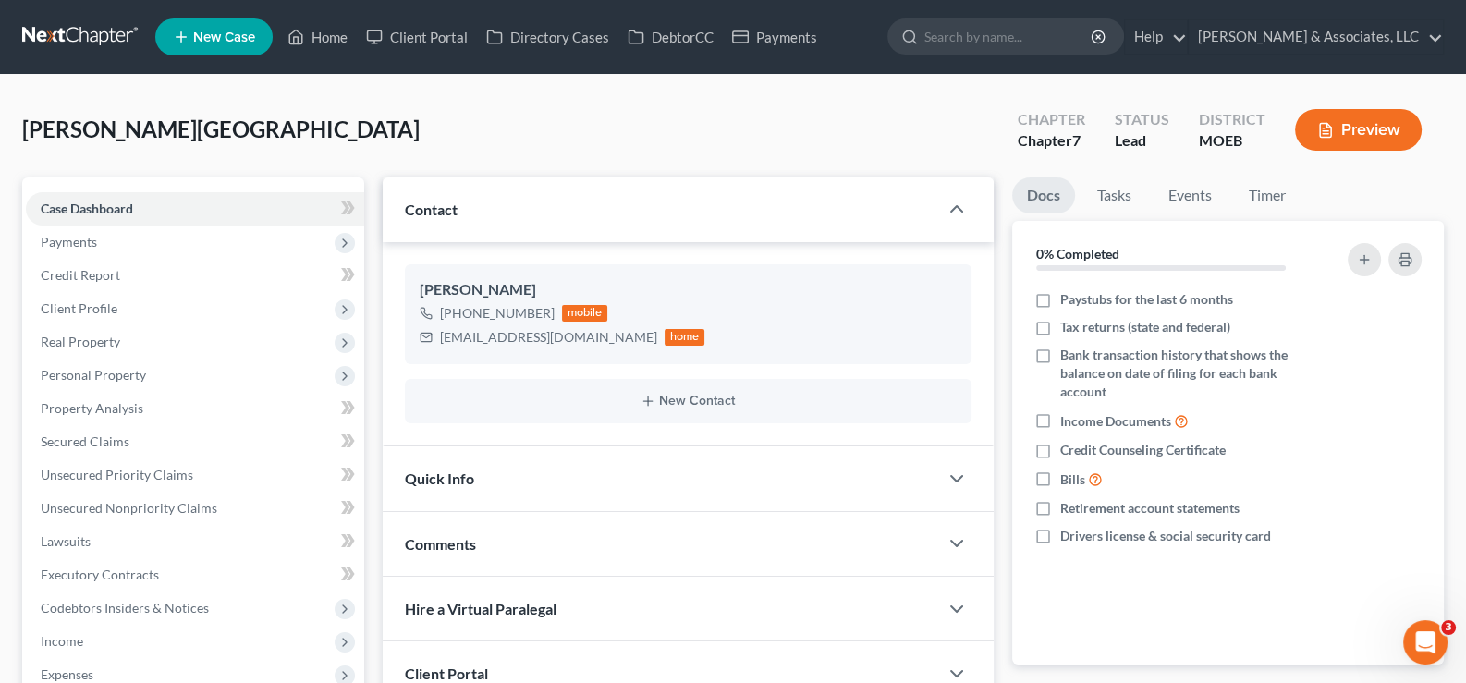
click at [250, 47] on link "New Case" at bounding box center [213, 36] width 117 height 37
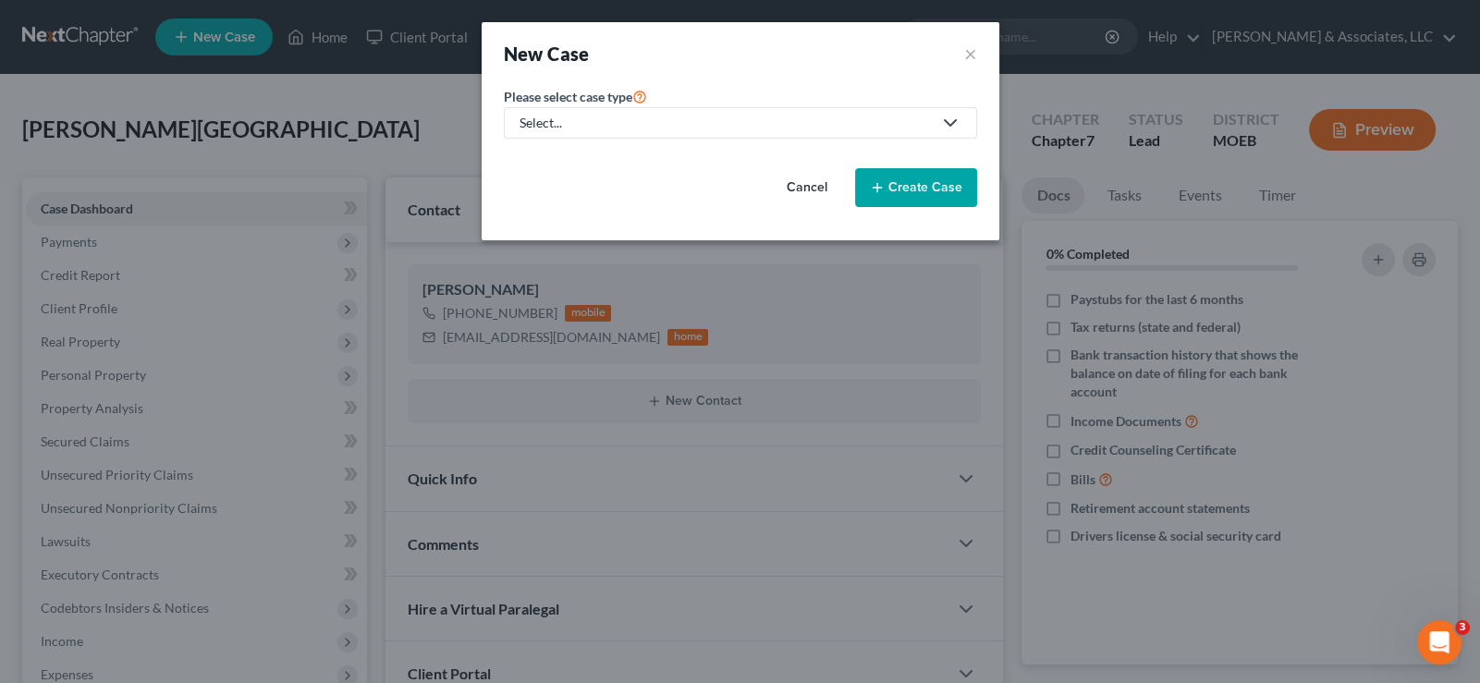
click at [622, 124] on div "Select..." at bounding box center [726, 123] width 412 height 18
click at [596, 161] on div "Bankruptcy" at bounding box center [602, 159] width 162 height 18
select select "45"
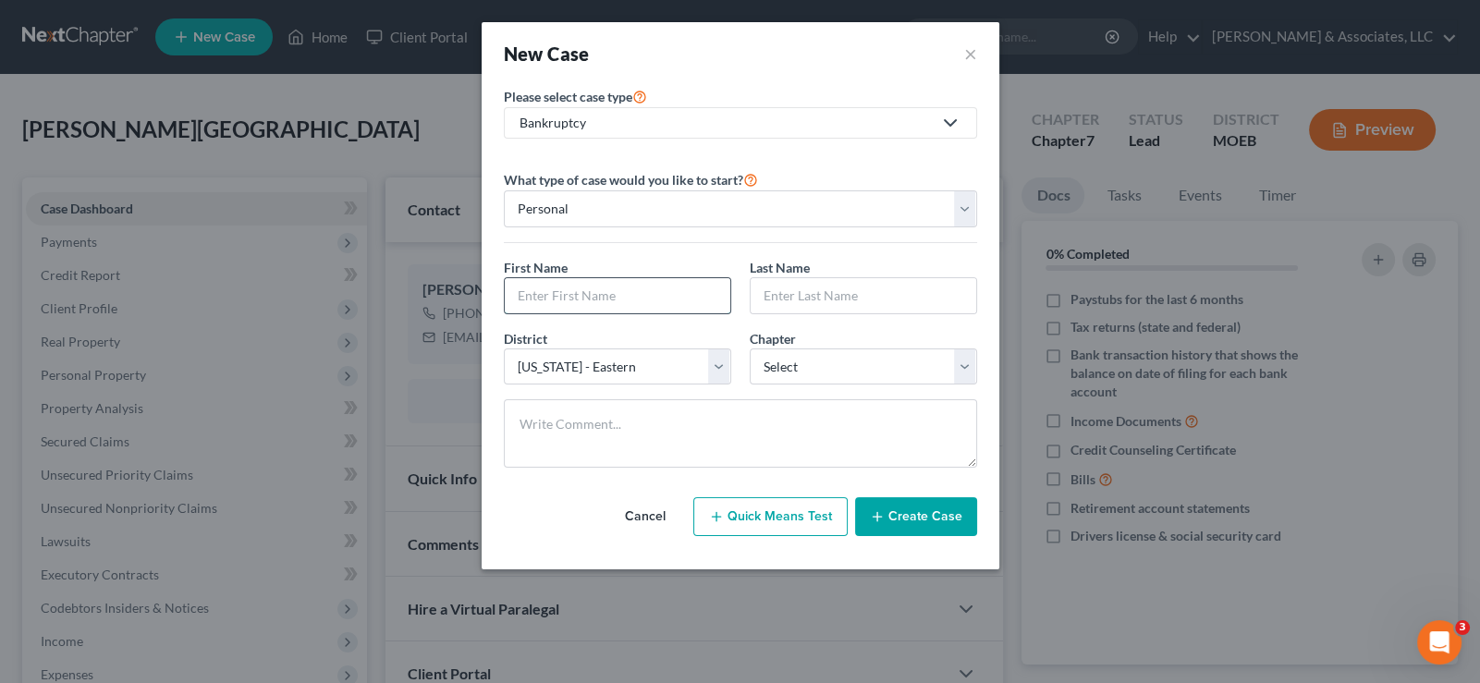
click at [581, 298] on input "text" at bounding box center [618, 295] width 226 height 35
type input "[PERSON_NAME]"
select select "0"
click at [948, 525] on button "Create Case" at bounding box center [916, 516] width 122 height 39
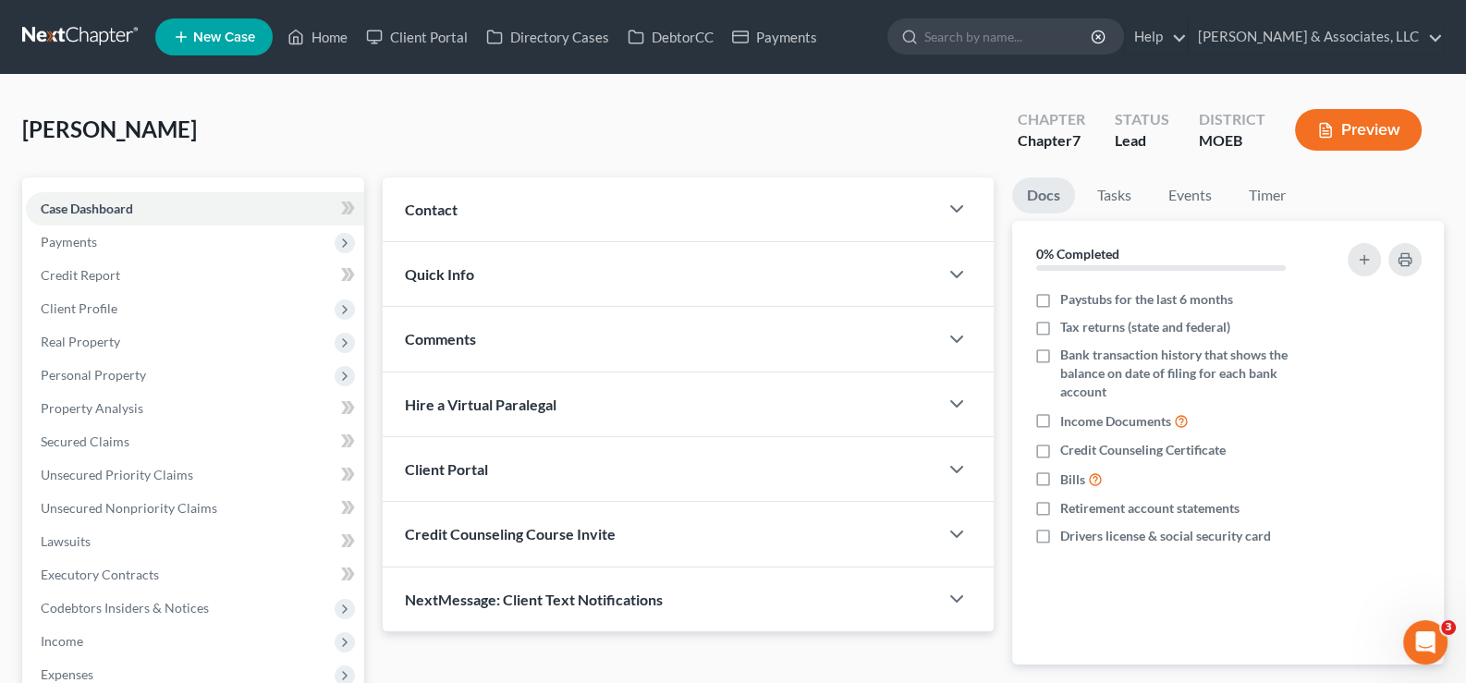
drag, startPoint x: 445, startPoint y: 209, endPoint x: 459, endPoint y: 232, distance: 27.4
click at [445, 209] on span "Contact" at bounding box center [431, 210] width 53 height 18
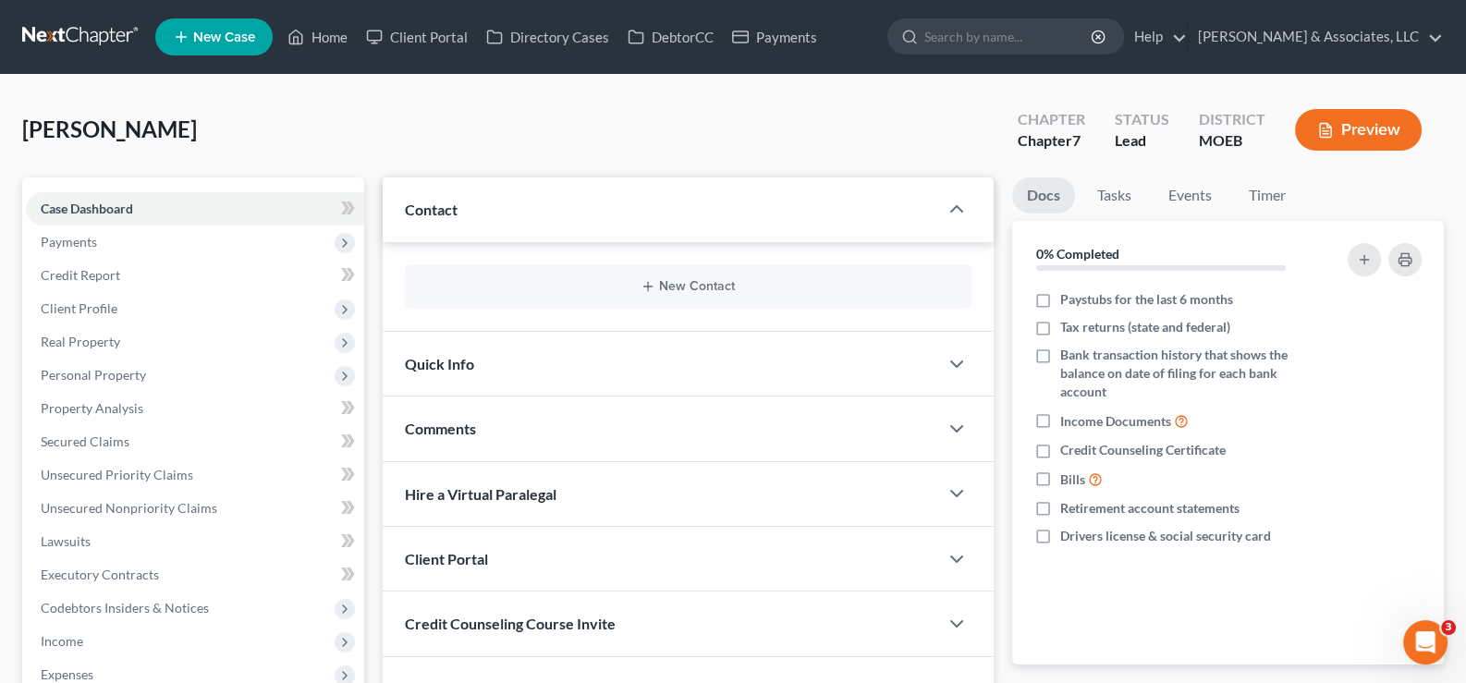
click at [661, 275] on div "New Contact" at bounding box center [689, 286] width 568 height 44
click at [655, 286] on icon "button" at bounding box center [648, 286] width 15 height 15
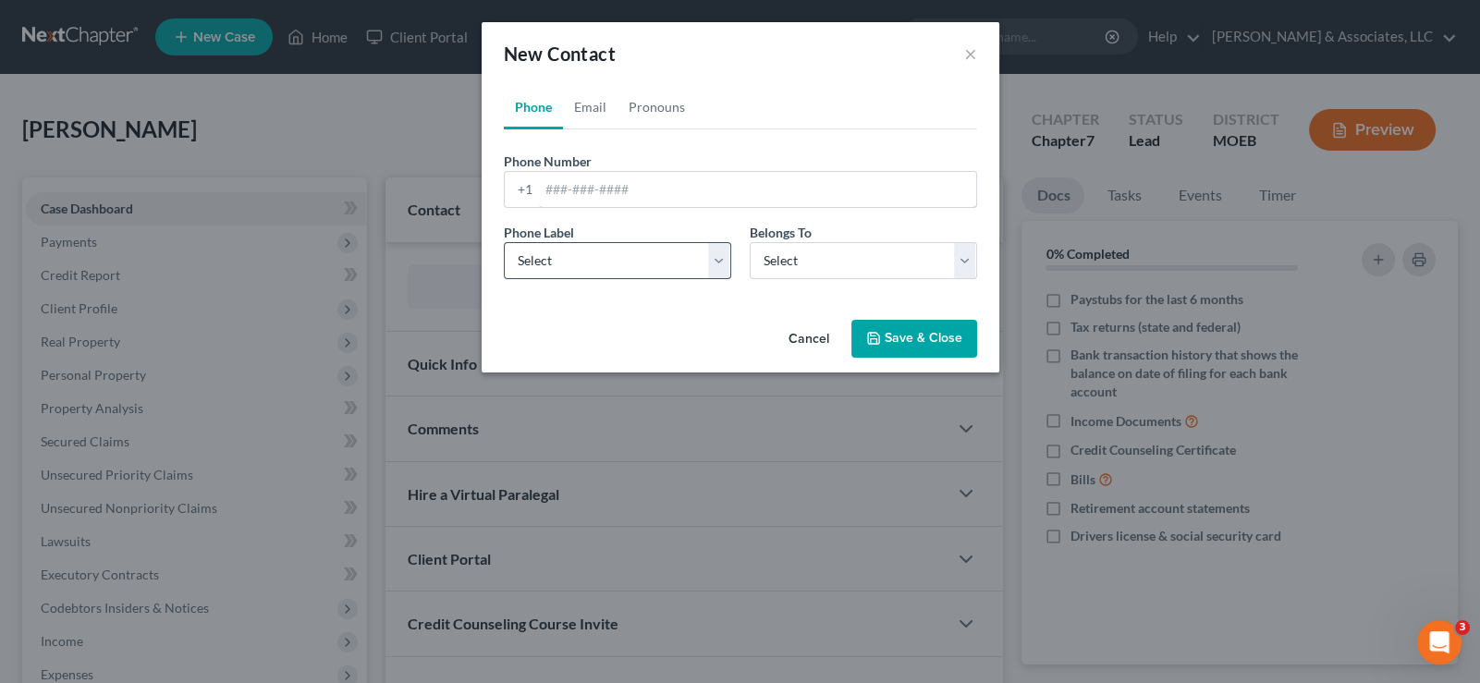
drag, startPoint x: 544, startPoint y: 191, endPoint x: 552, endPoint y: 251, distance: 59.7
click at [544, 191] on input "tel" at bounding box center [757, 189] width 437 height 35
paste input "[PHONE_NUMBER]"
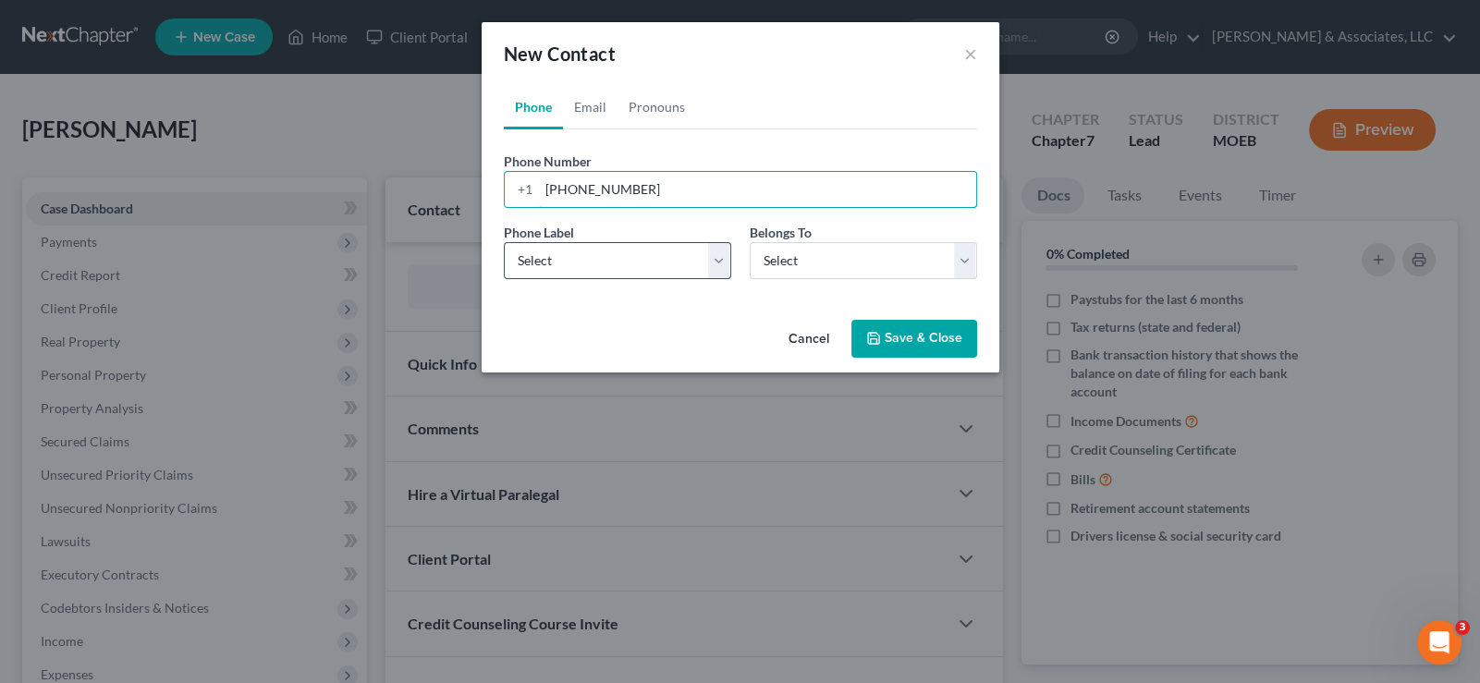
type input "[PHONE_NUMBER]"
drag, startPoint x: 555, startPoint y: 264, endPoint x: 555, endPoint y: 275, distance: 10.2
click at [555, 264] on select "Select Mobile Home Work Other" at bounding box center [617, 260] width 227 height 37
select select "0"
click at [504, 242] on select "Select Mobile Home Work Other" at bounding box center [617, 260] width 227 height 37
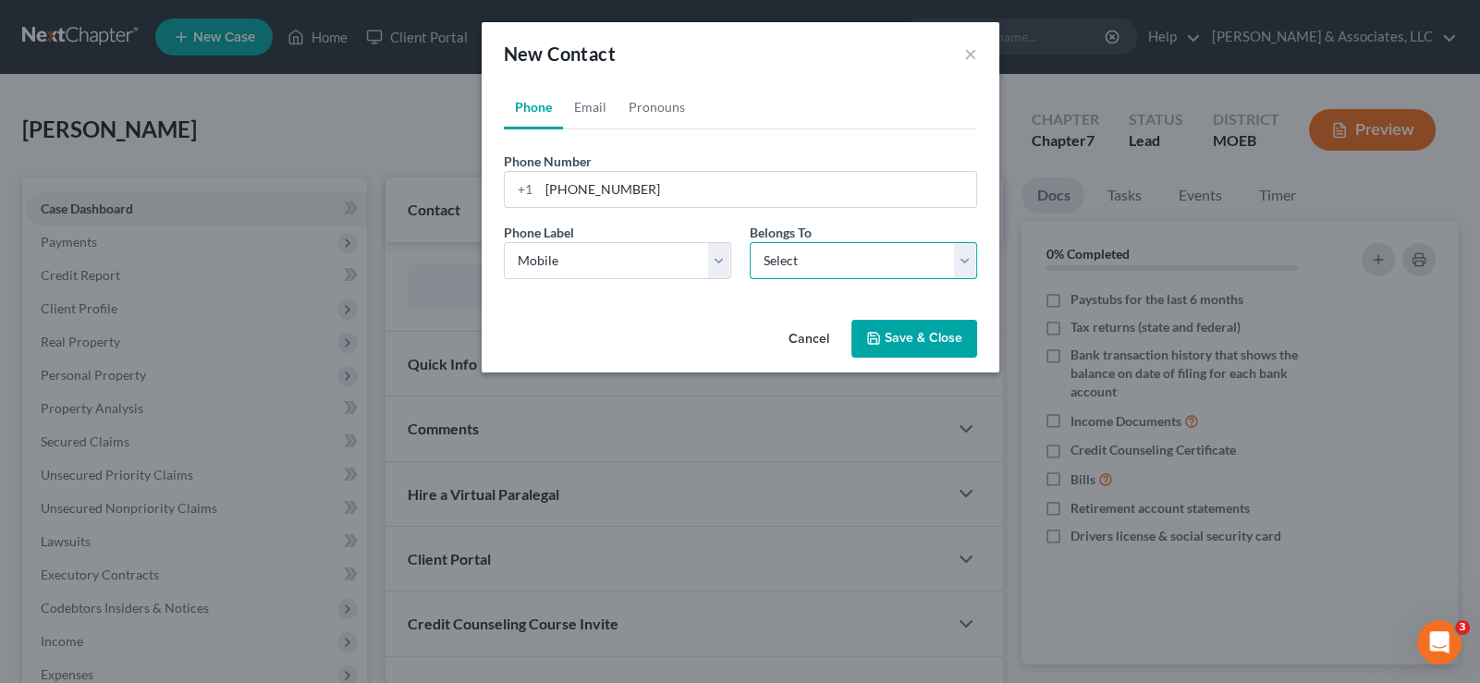
drag, startPoint x: 827, startPoint y: 249, endPoint x: 825, endPoint y: 272, distance: 23.3
click at [827, 249] on select "Select Client Other" at bounding box center [863, 260] width 227 height 37
select select "0"
click at [750, 242] on select "Select Client Other" at bounding box center [863, 260] width 227 height 37
click at [587, 105] on link "Email" at bounding box center [590, 107] width 55 height 44
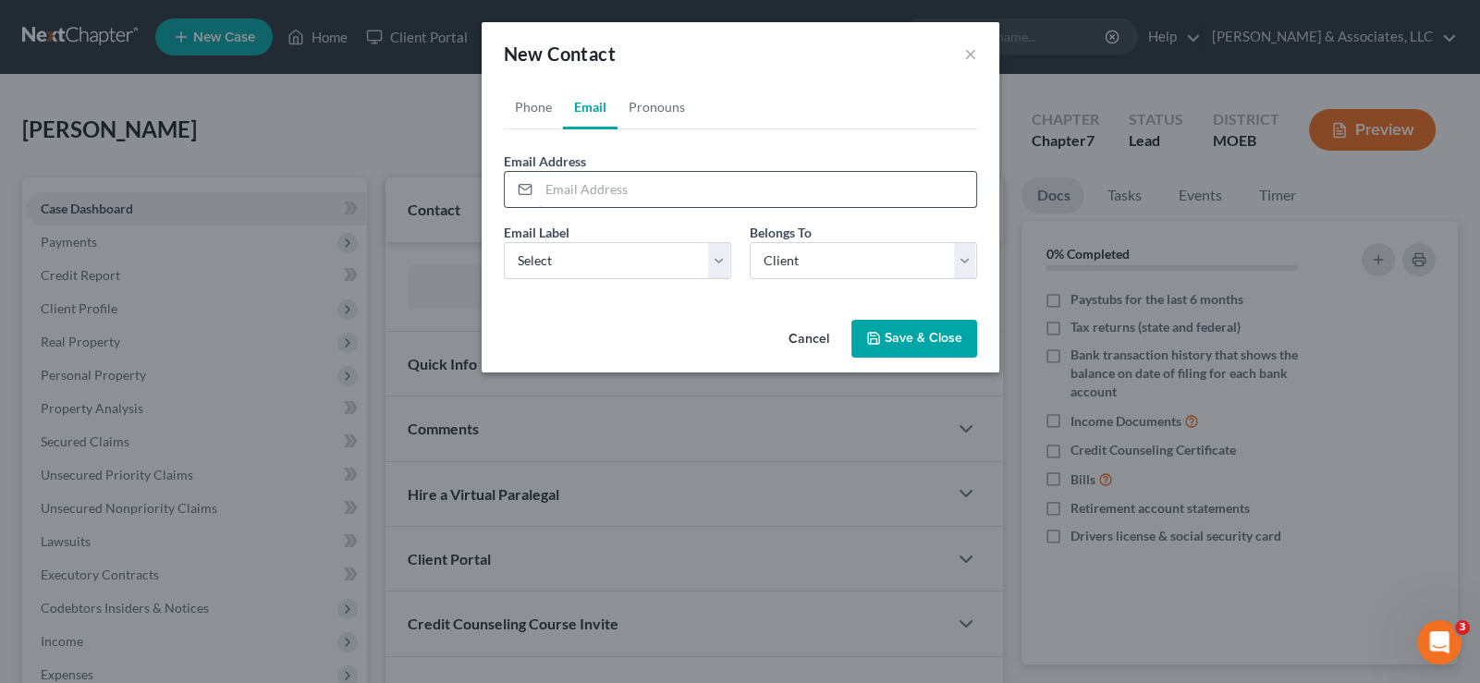
drag, startPoint x: 565, startPoint y: 200, endPoint x: 691, endPoint y: 103, distance: 158.8
click at [565, 198] on input "email" at bounding box center [757, 189] width 437 height 35
paste input "[EMAIL_ADDRESS][DOMAIN_NAME]"
type input "[EMAIL_ADDRESS][DOMAIN_NAME]"
drag, startPoint x: 561, startPoint y: 260, endPoint x: 557, endPoint y: 275, distance: 15.5
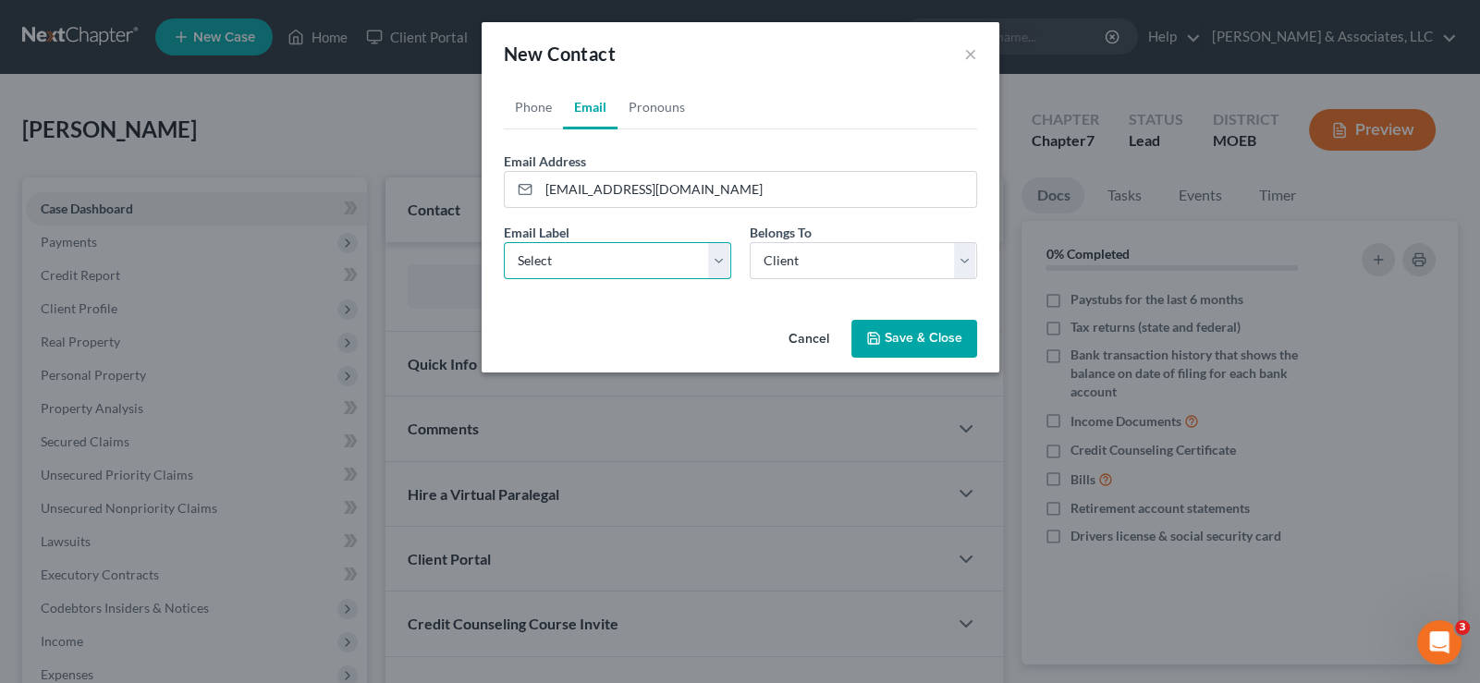
click at [561, 260] on select "Select Home Work Other" at bounding box center [617, 260] width 227 height 37
select select "0"
click at [504, 242] on select "Select Home Work Other" at bounding box center [617, 260] width 227 height 37
click at [873, 342] on icon "button" at bounding box center [873, 338] width 15 height 15
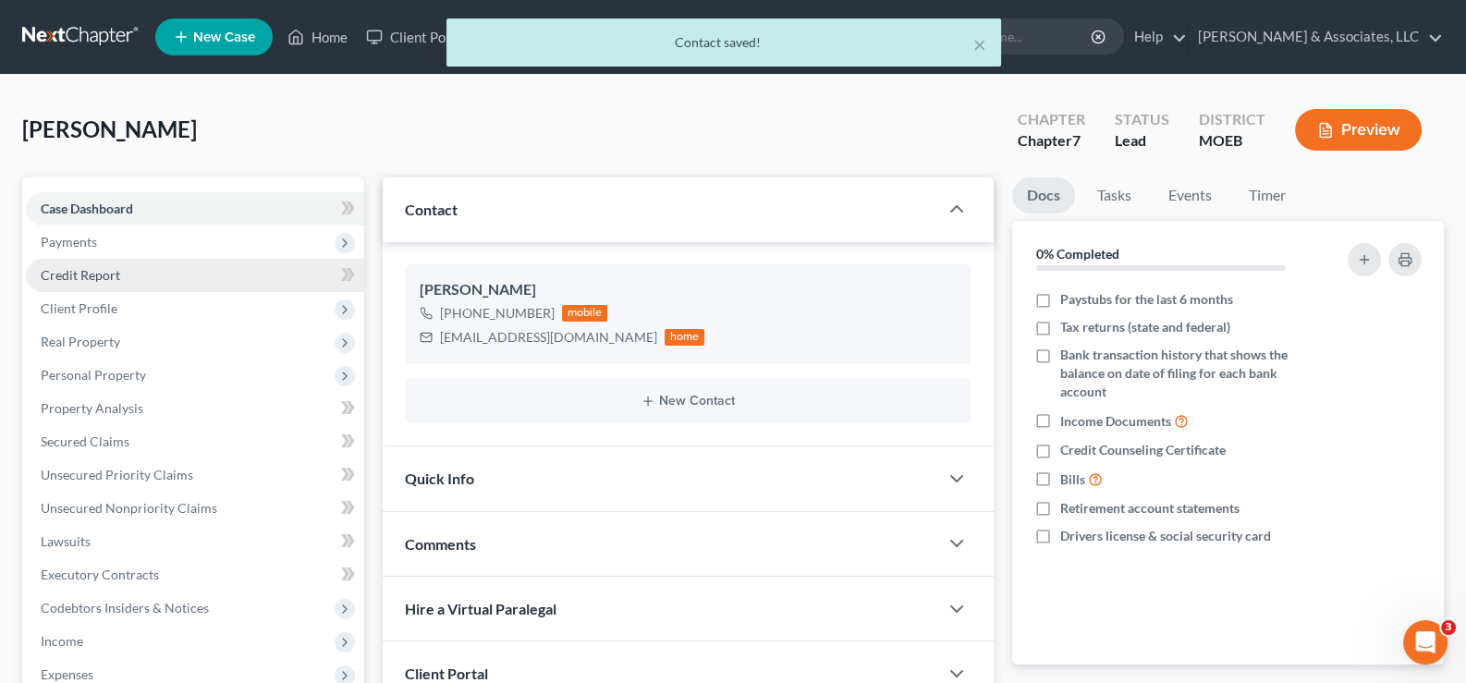
drag, startPoint x: 77, startPoint y: 242, endPoint x: 85, endPoint y: 267, distance: 26.3
click at [77, 242] on span "Payments" at bounding box center [69, 242] width 56 height 16
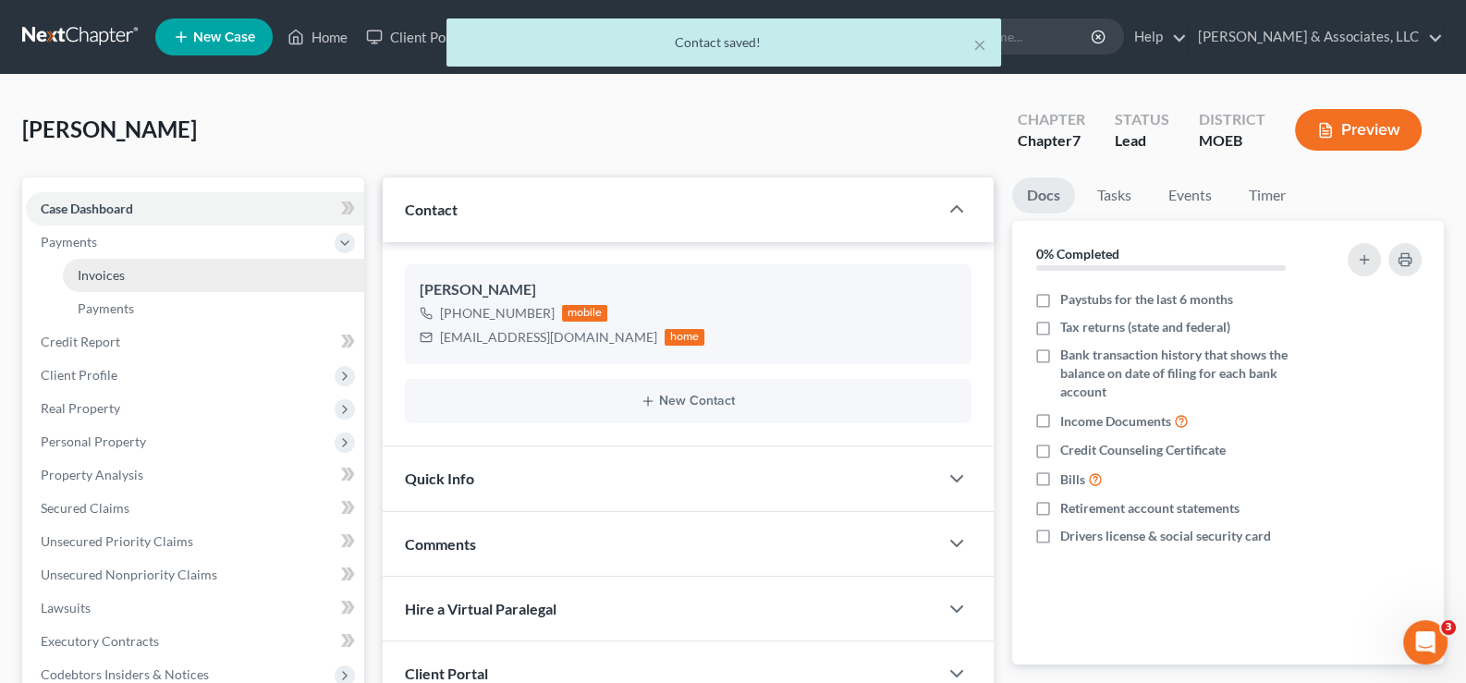
click at [114, 269] on span "Invoices" at bounding box center [101, 275] width 47 height 16
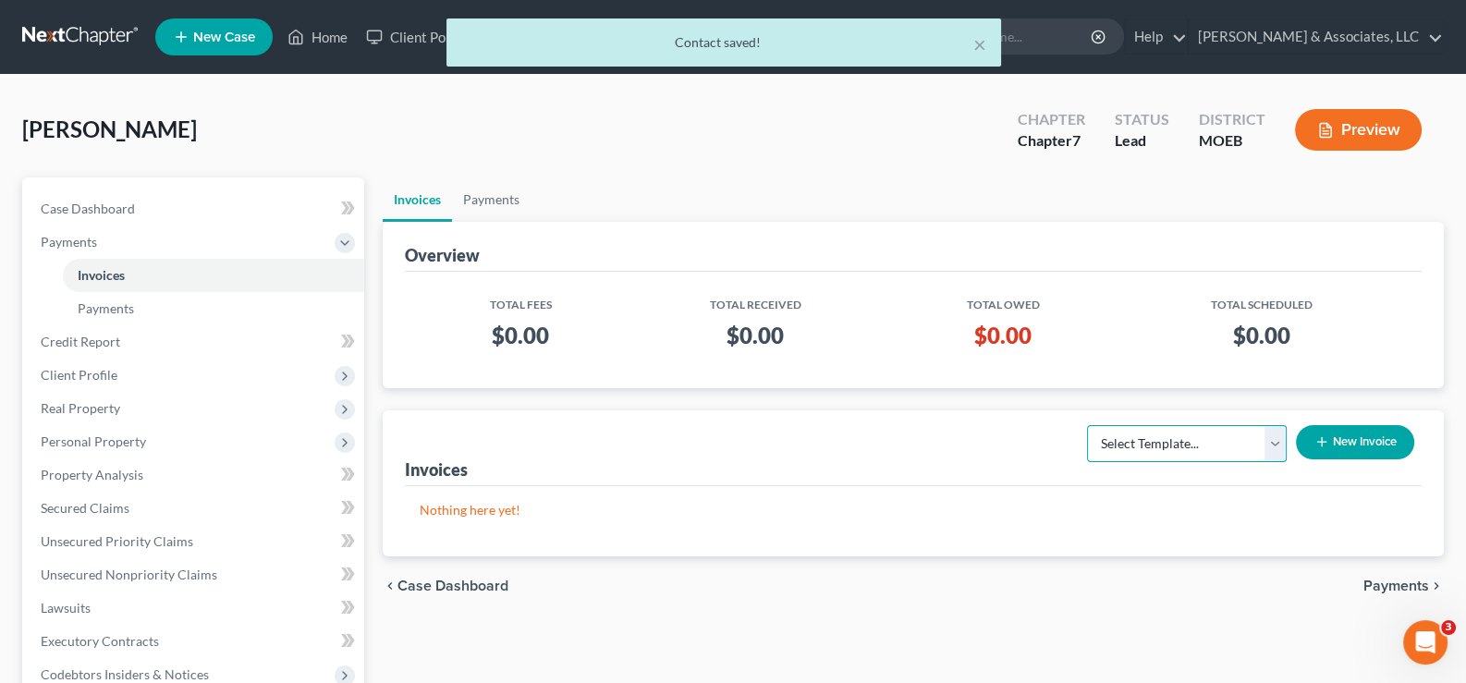
drag, startPoint x: 1218, startPoint y: 429, endPoint x: 1214, endPoint y: 443, distance: 14.6
click at [1218, 431] on select "Select Template... Chapter 7 Template Chapter 13 Template Chapter 7 with legal …" at bounding box center [1187, 443] width 200 height 37
select select "0"
click at [1087, 425] on select "Select Template... Chapter 7 Template Chapter 13 Template Chapter 7 with legal …" at bounding box center [1187, 443] width 200 height 37
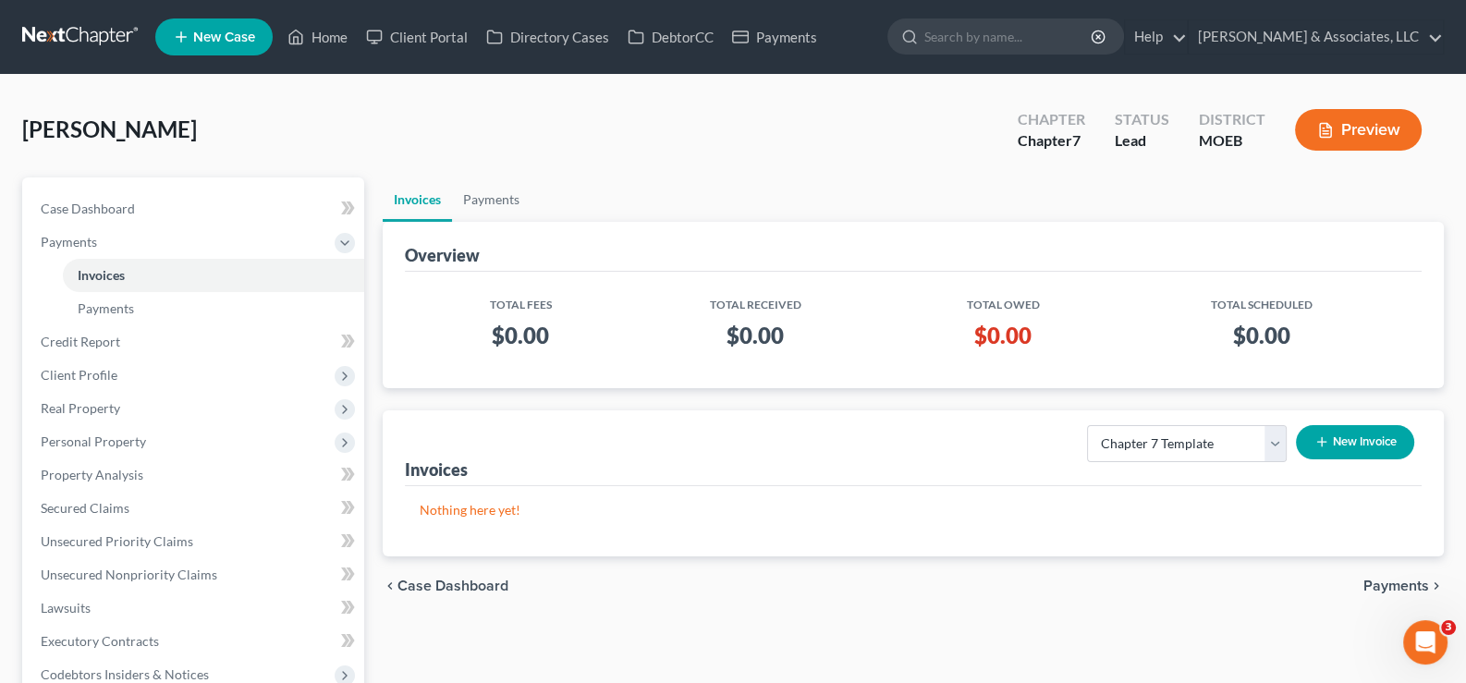
click at [1306, 434] on button "New Invoice" at bounding box center [1355, 442] width 118 height 34
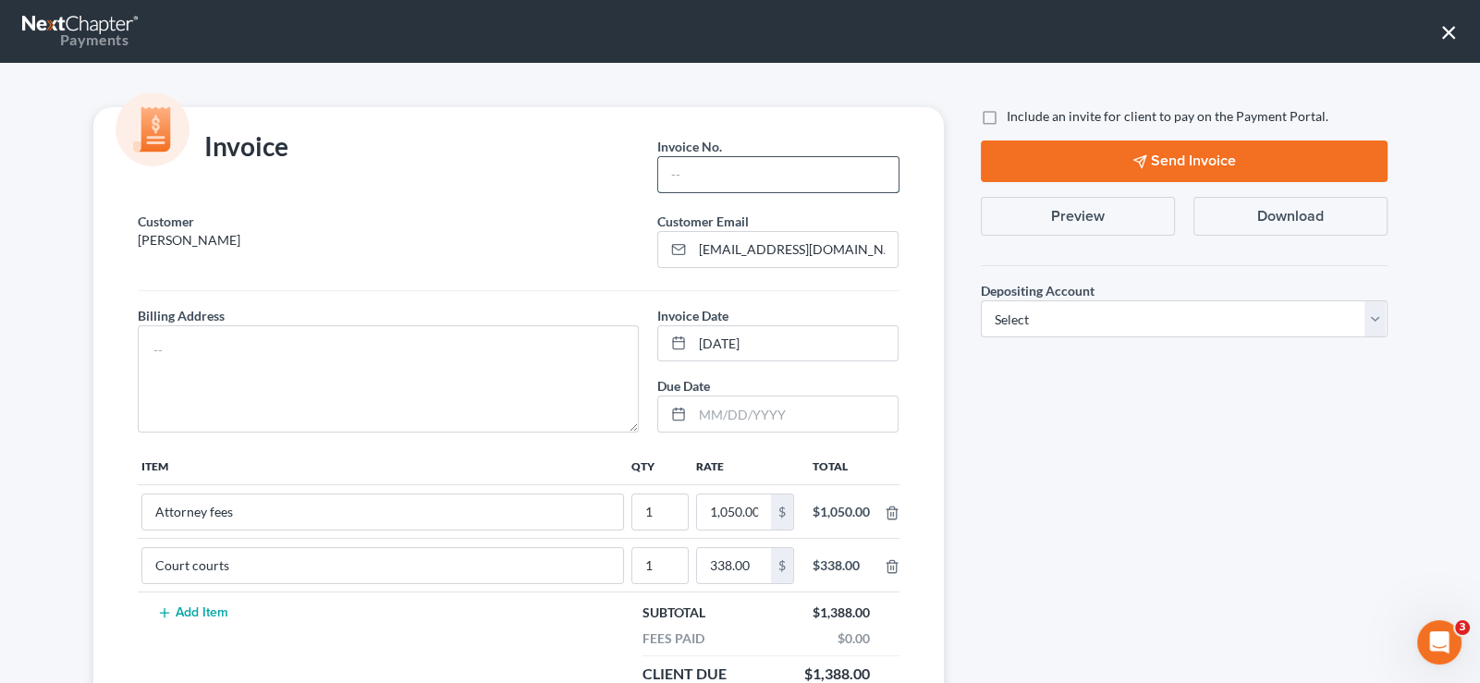
click at [729, 181] on input "text" at bounding box center [777, 174] width 239 height 35
type input "774"
click at [218, 346] on textarea at bounding box center [389, 378] width 502 height 107
type textarea "na"
click at [1007, 115] on label "Include an invite for client to pay on the Payment Portal." at bounding box center [1168, 116] width 322 height 18
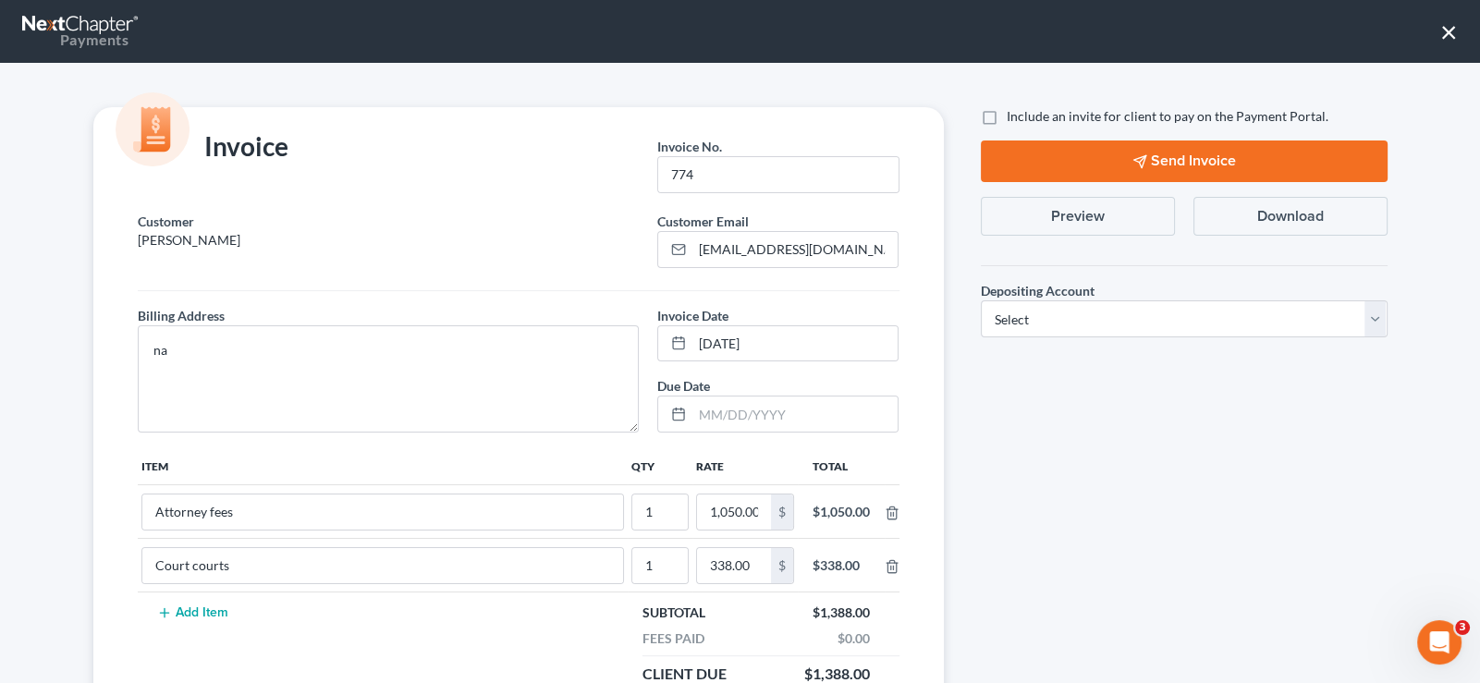
click at [1014, 115] on input "Include an invite for client to pay on the Payment Portal." at bounding box center [1020, 113] width 12 height 12
checkbox input "true"
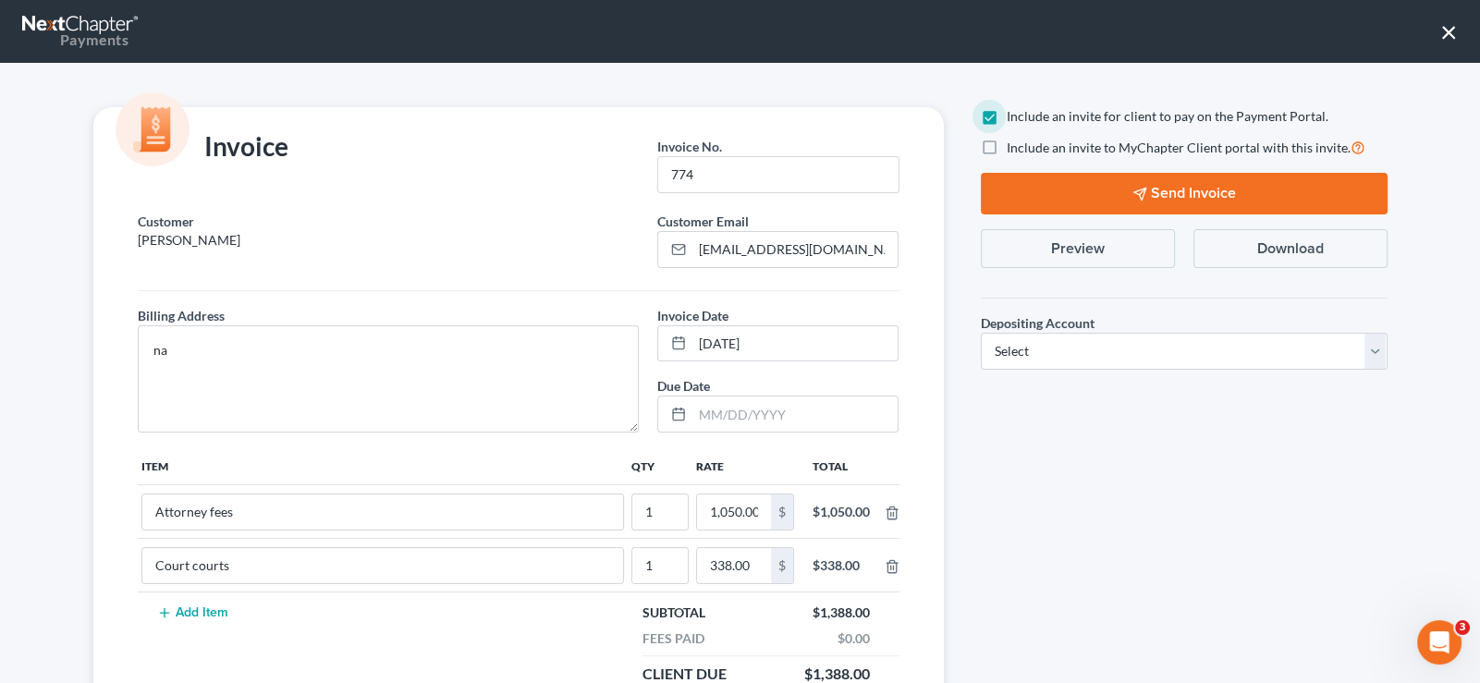
drag, startPoint x: 985, startPoint y: 152, endPoint x: 997, endPoint y: 174, distance: 25.2
click at [1007, 151] on label "Include an invite to MyChapter Client portal with this invite." at bounding box center [1186, 147] width 359 height 21
click at [1014, 149] on input "Include an invite to MyChapter Client portal with this invite." at bounding box center [1020, 143] width 12 height 12
checkbox input "true"
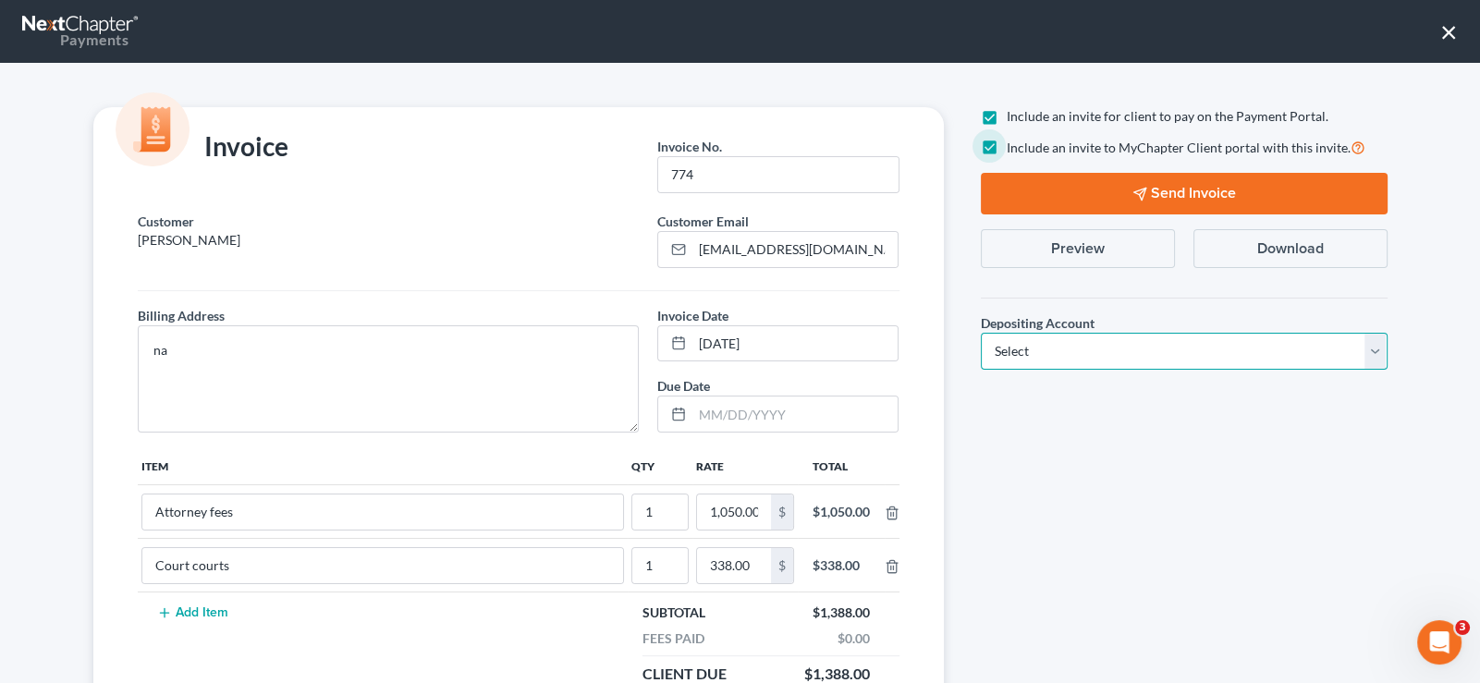
click at [1085, 360] on select "Select Operation Trust" at bounding box center [1184, 351] width 407 height 37
select select "1"
click at [981, 333] on select "Select Operation Trust" at bounding box center [1184, 351] width 407 height 37
click at [1132, 189] on icon "button" at bounding box center [1139, 194] width 15 height 15
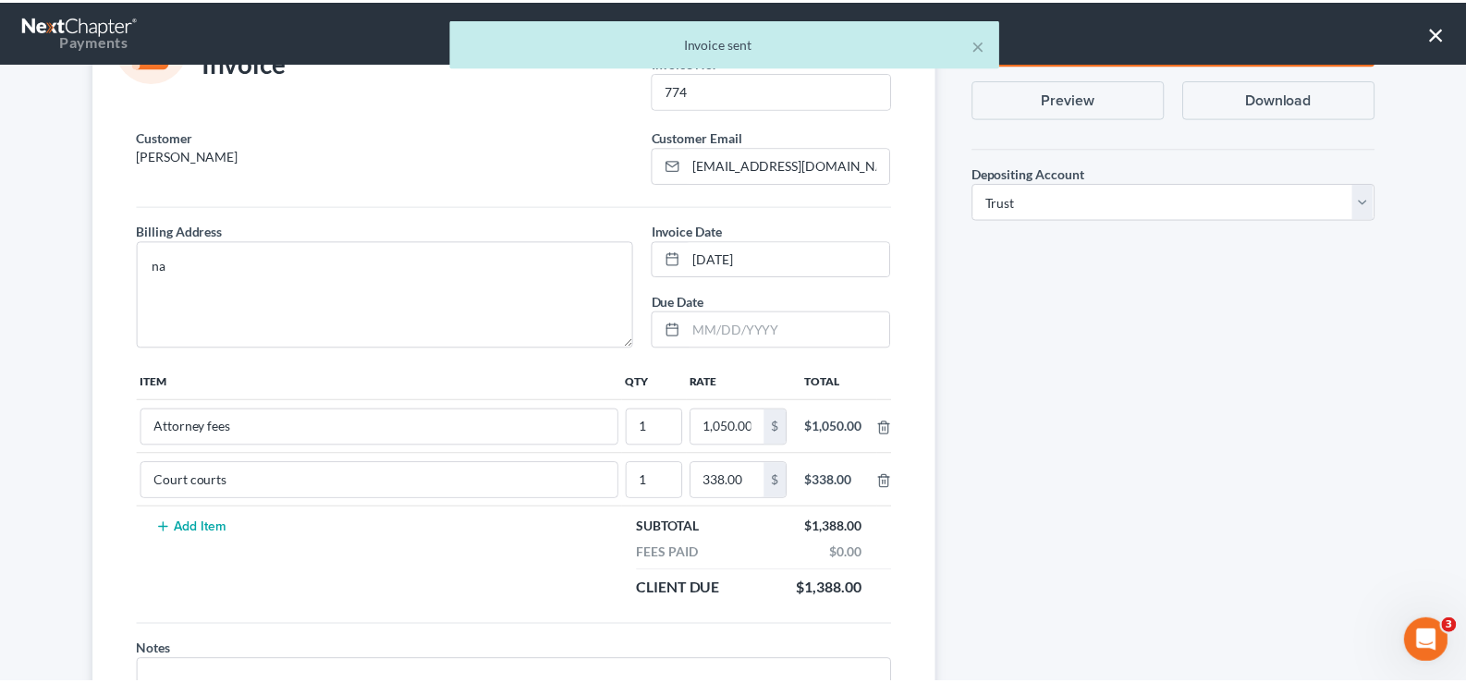
scroll to position [208, 0]
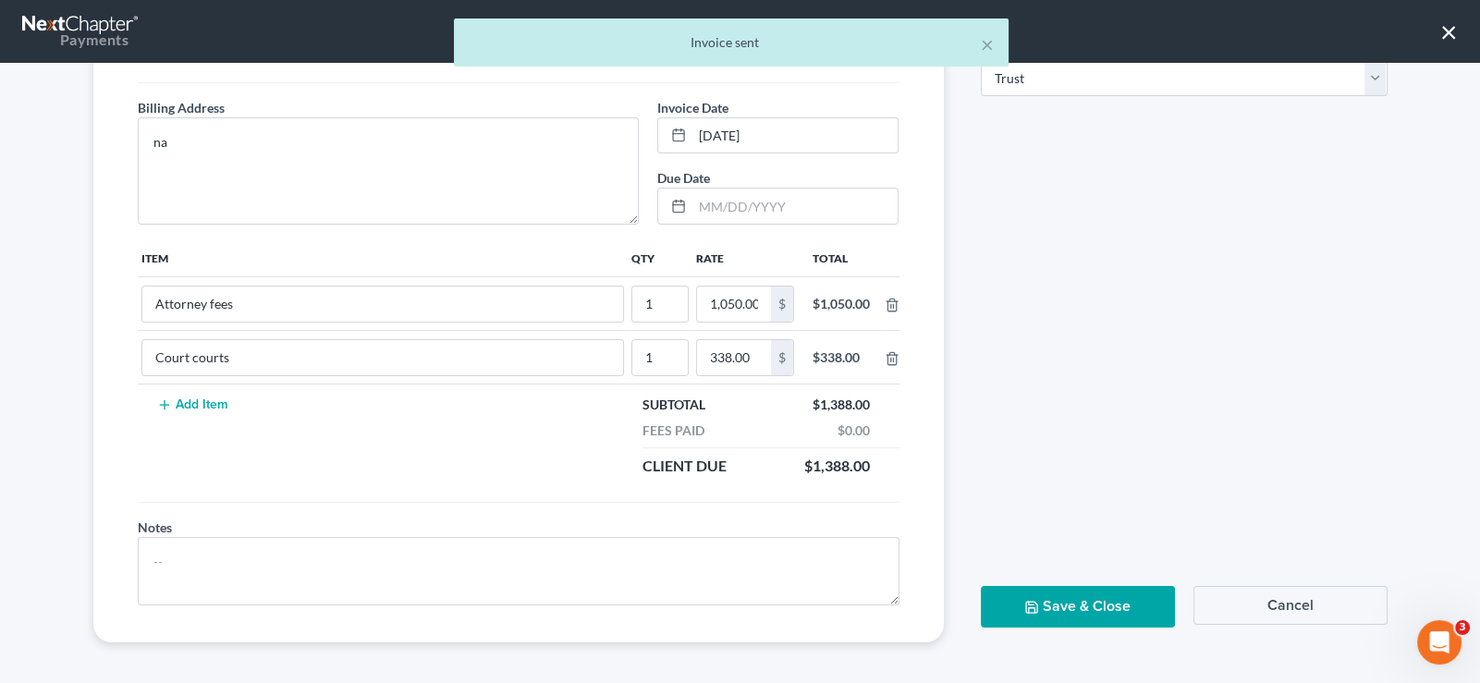
click at [1091, 594] on button "Save & Close" at bounding box center [1078, 607] width 194 height 42
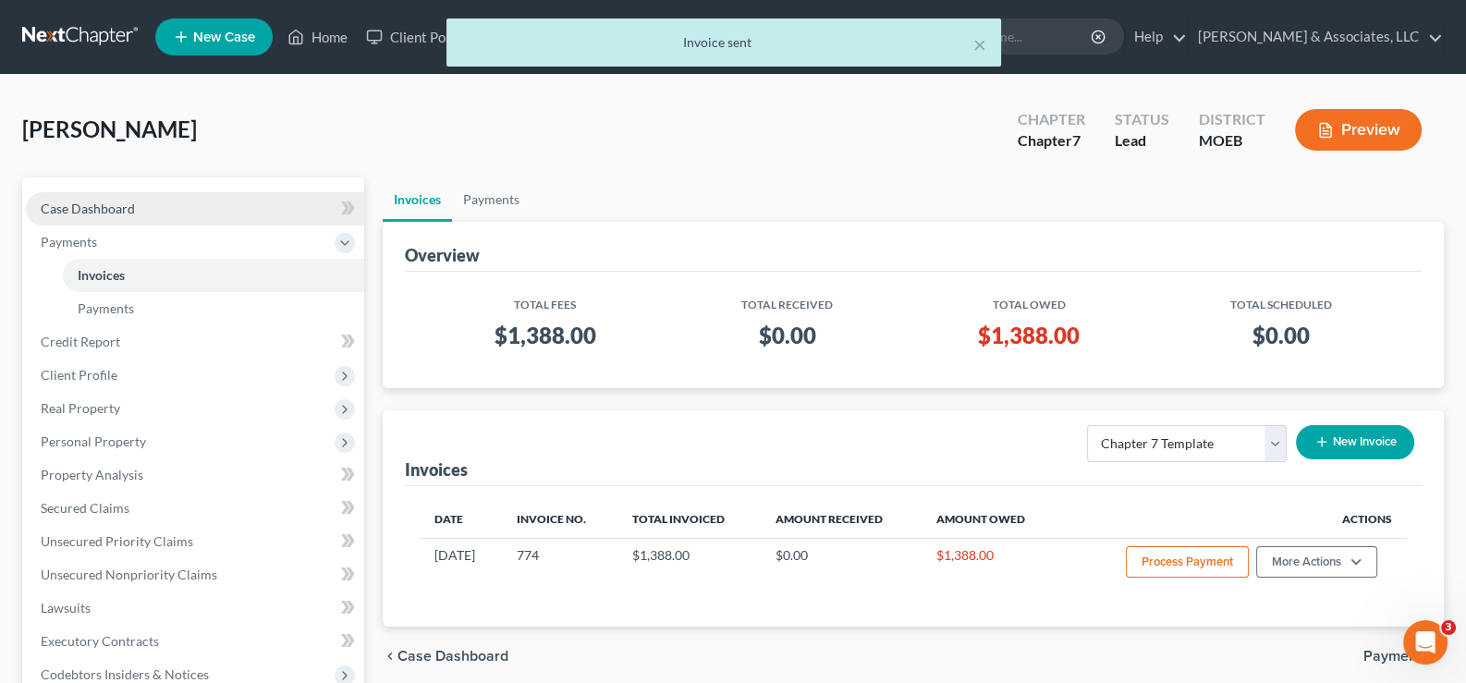
click at [116, 208] on span "Case Dashboard" at bounding box center [88, 209] width 94 height 16
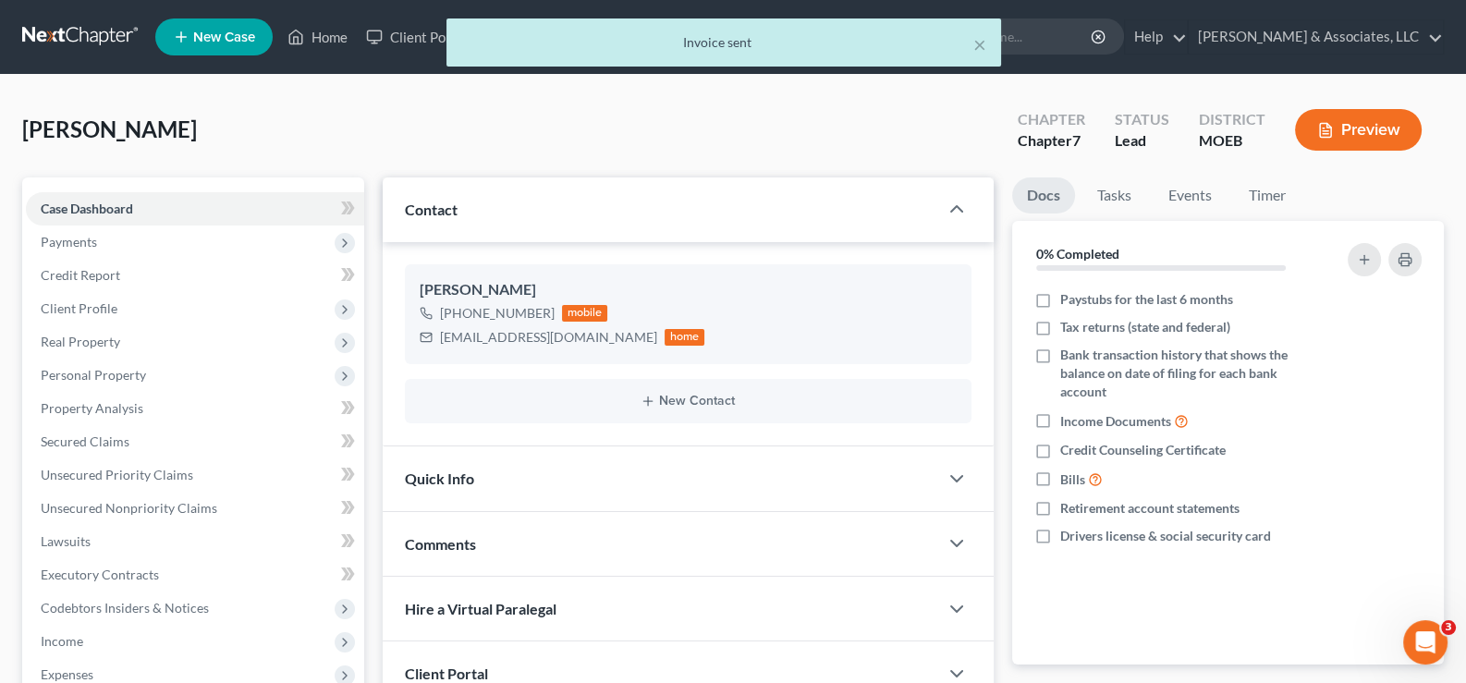
scroll to position [331, 0]
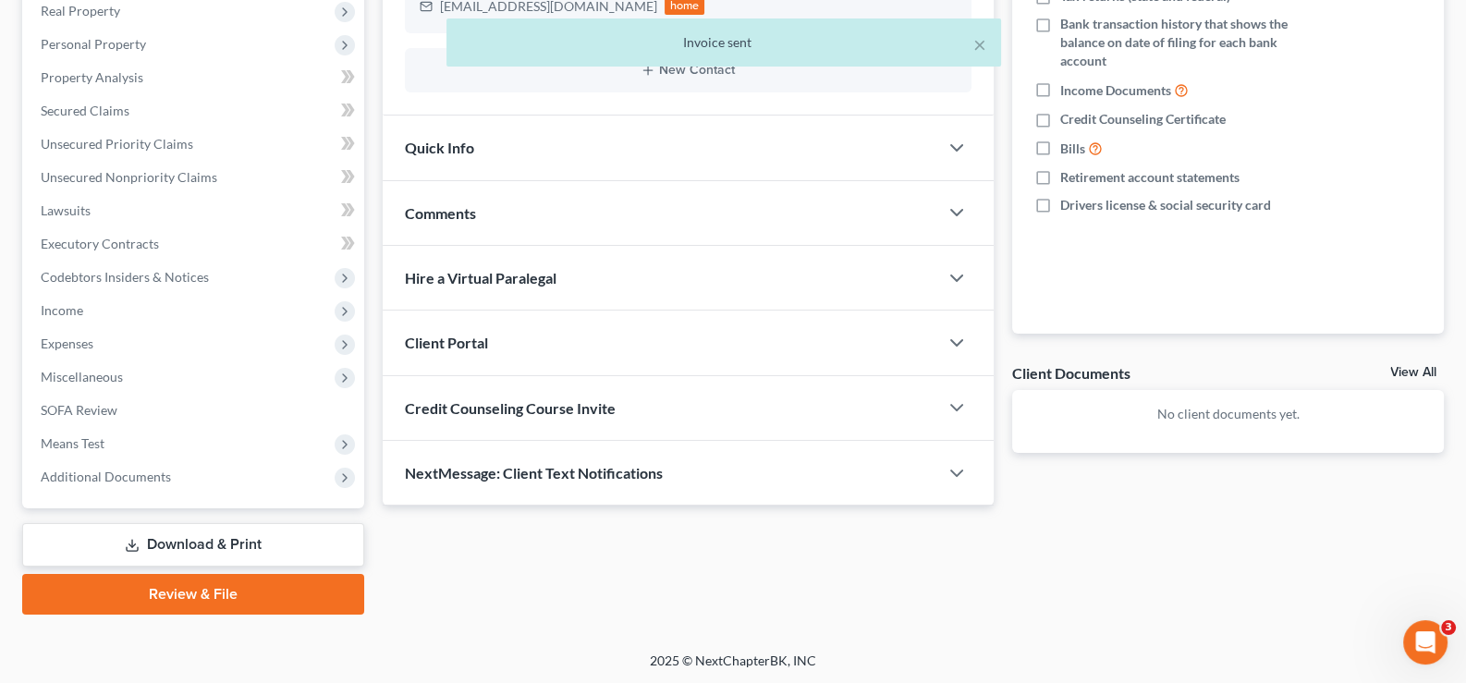
click at [425, 350] on div "Client Portal" at bounding box center [661, 343] width 557 height 64
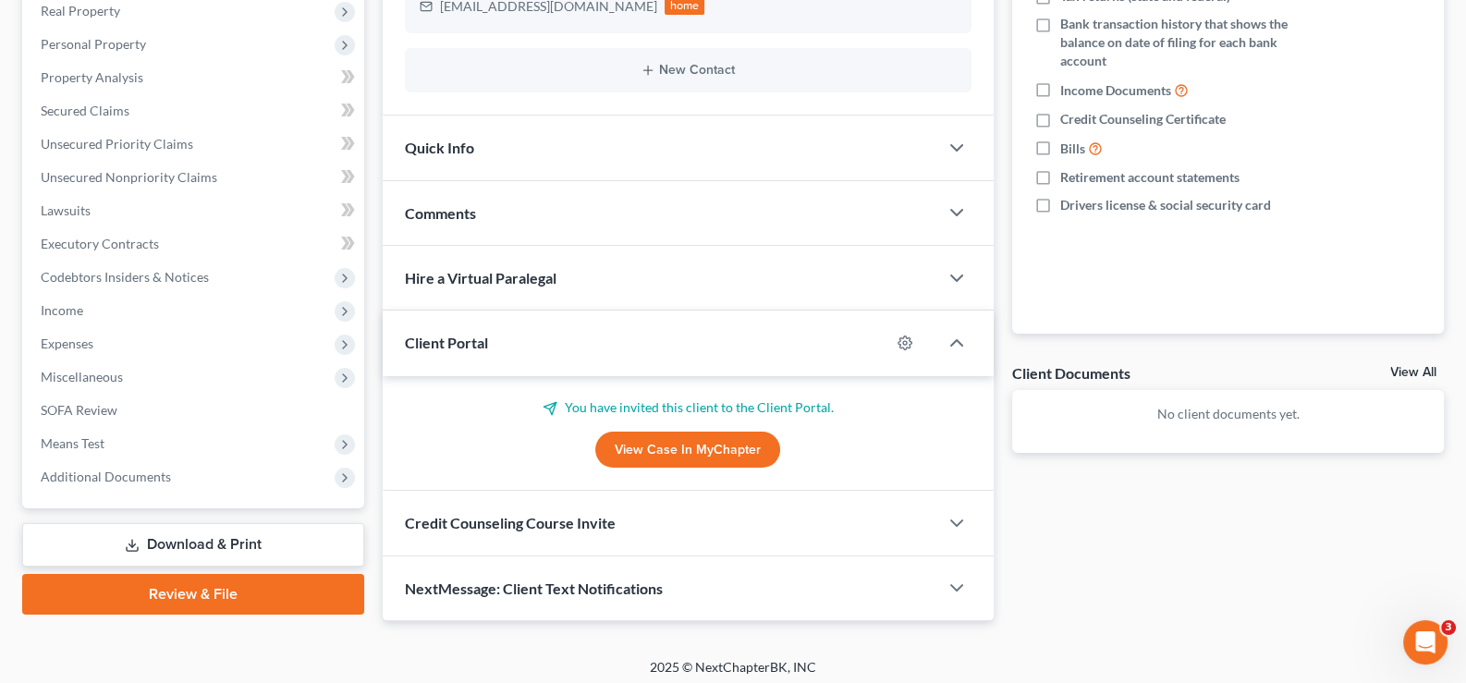
click at [425, 350] on div "Client Portal" at bounding box center [637, 343] width 508 height 64
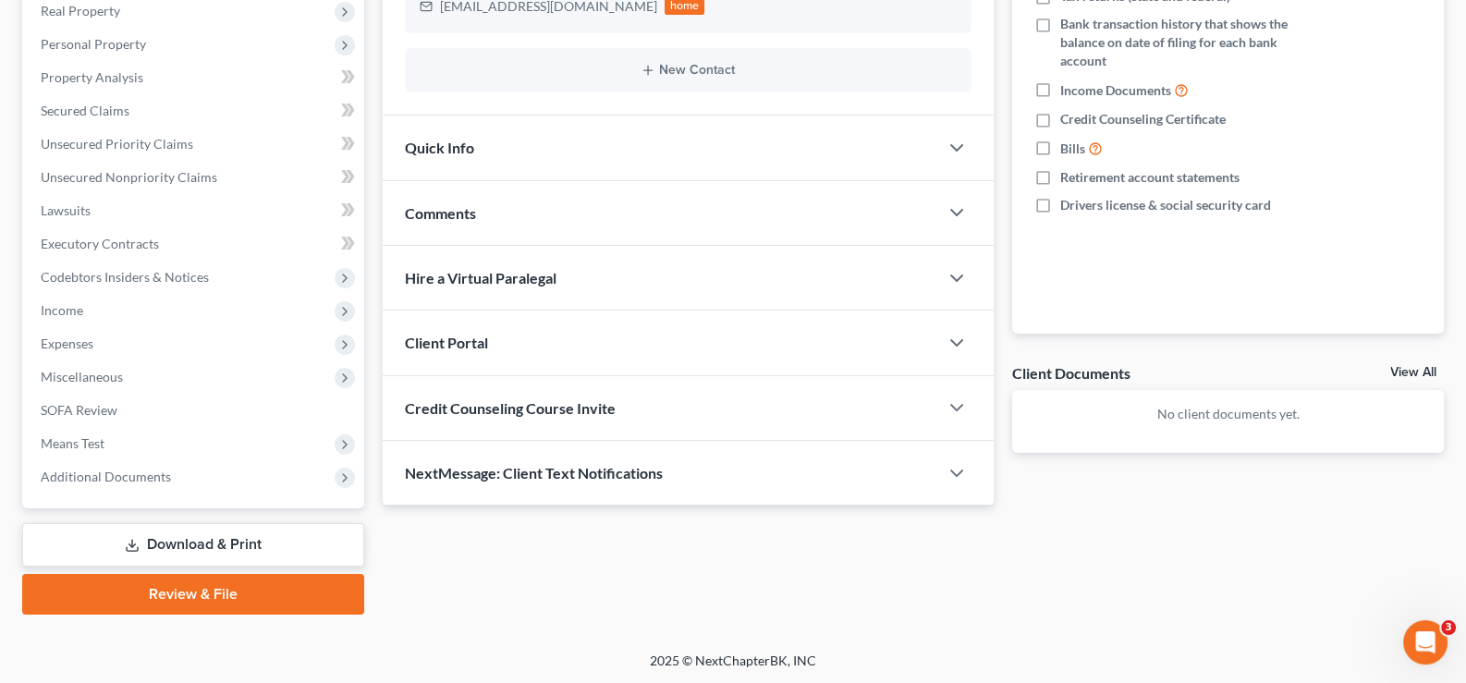
click at [456, 422] on div "Credit Counseling Course Invite" at bounding box center [661, 408] width 557 height 64
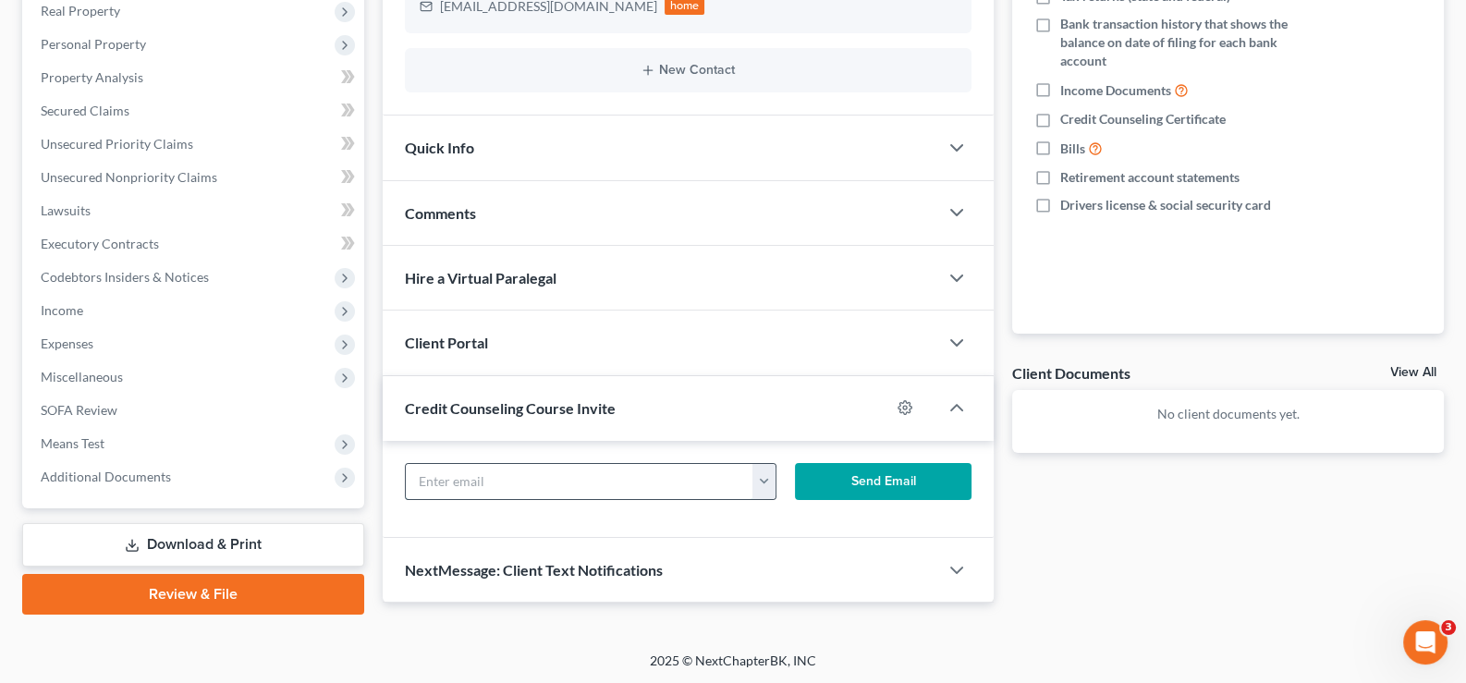
click at [518, 488] on input "text" at bounding box center [580, 481] width 349 height 35
paste input "[EMAIL_ADDRESS][DOMAIN_NAME]"
type input "[EMAIL_ADDRESS][DOMAIN_NAME]"
click at [850, 485] on button "Send Email" at bounding box center [883, 481] width 177 height 37
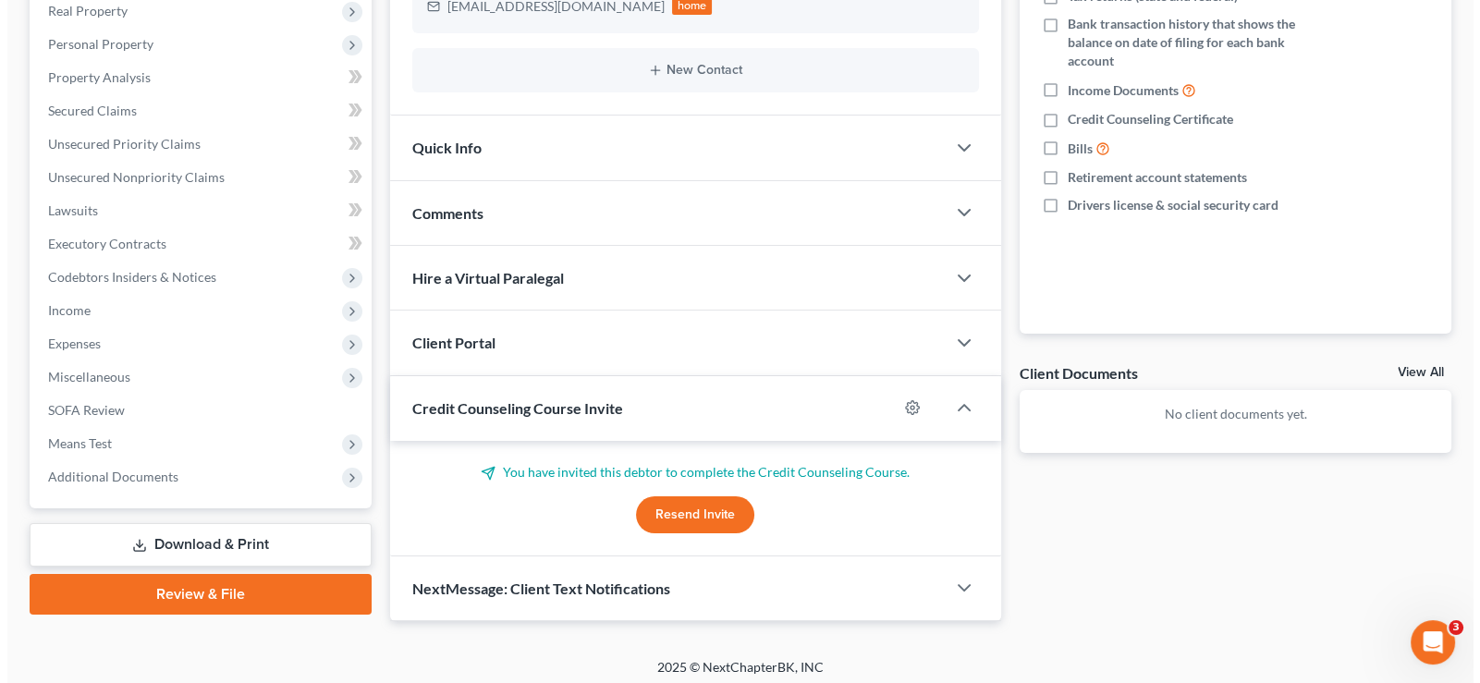
scroll to position [0, 0]
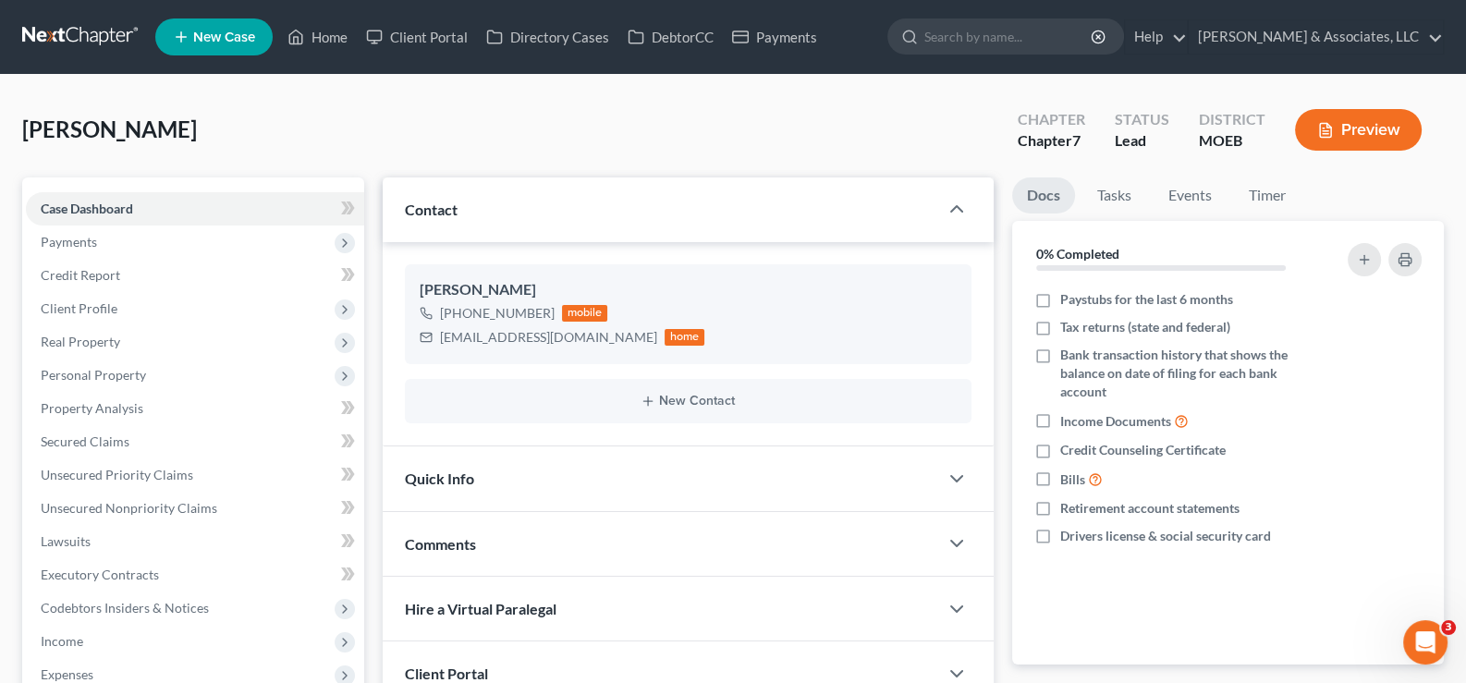
click at [254, 23] on link "New Case" at bounding box center [213, 36] width 117 height 37
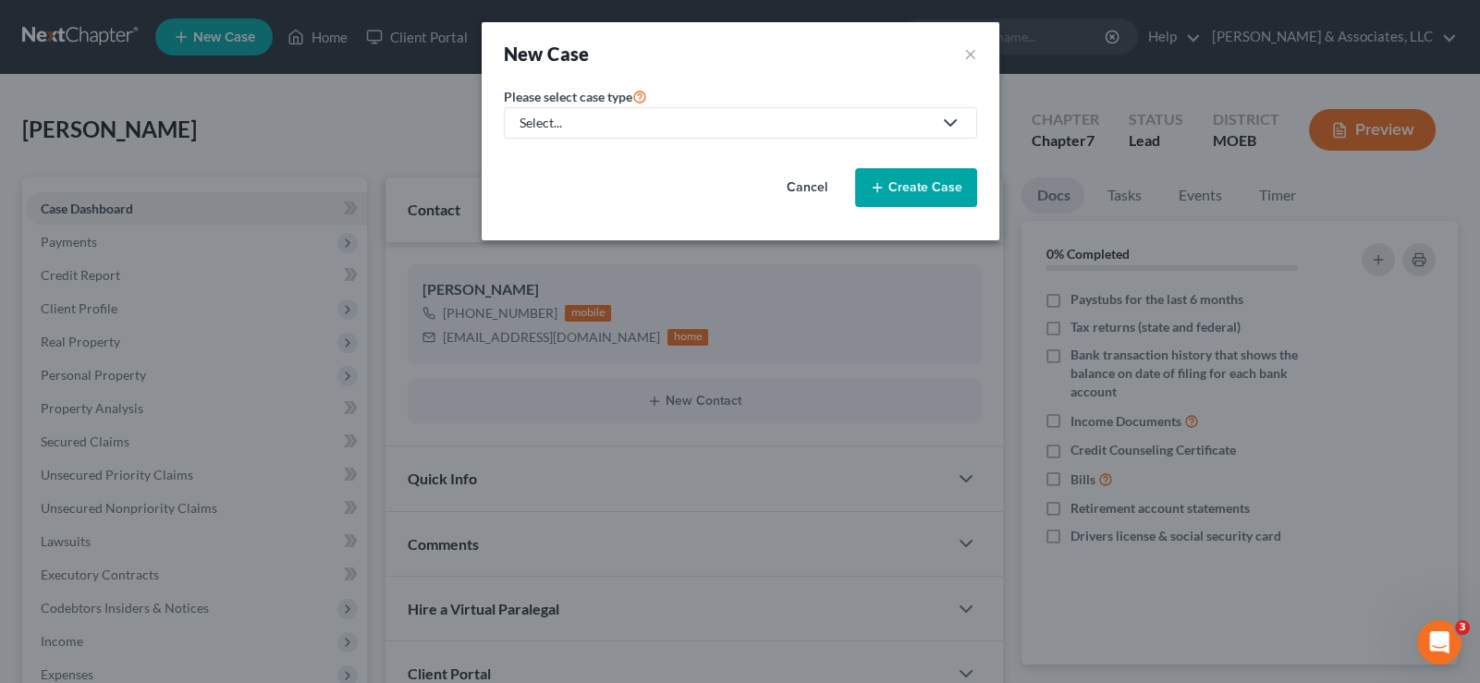
click at [574, 121] on div "Select..." at bounding box center [726, 123] width 412 height 18
click at [567, 161] on div "Bankruptcy" at bounding box center [602, 159] width 162 height 18
select select "45"
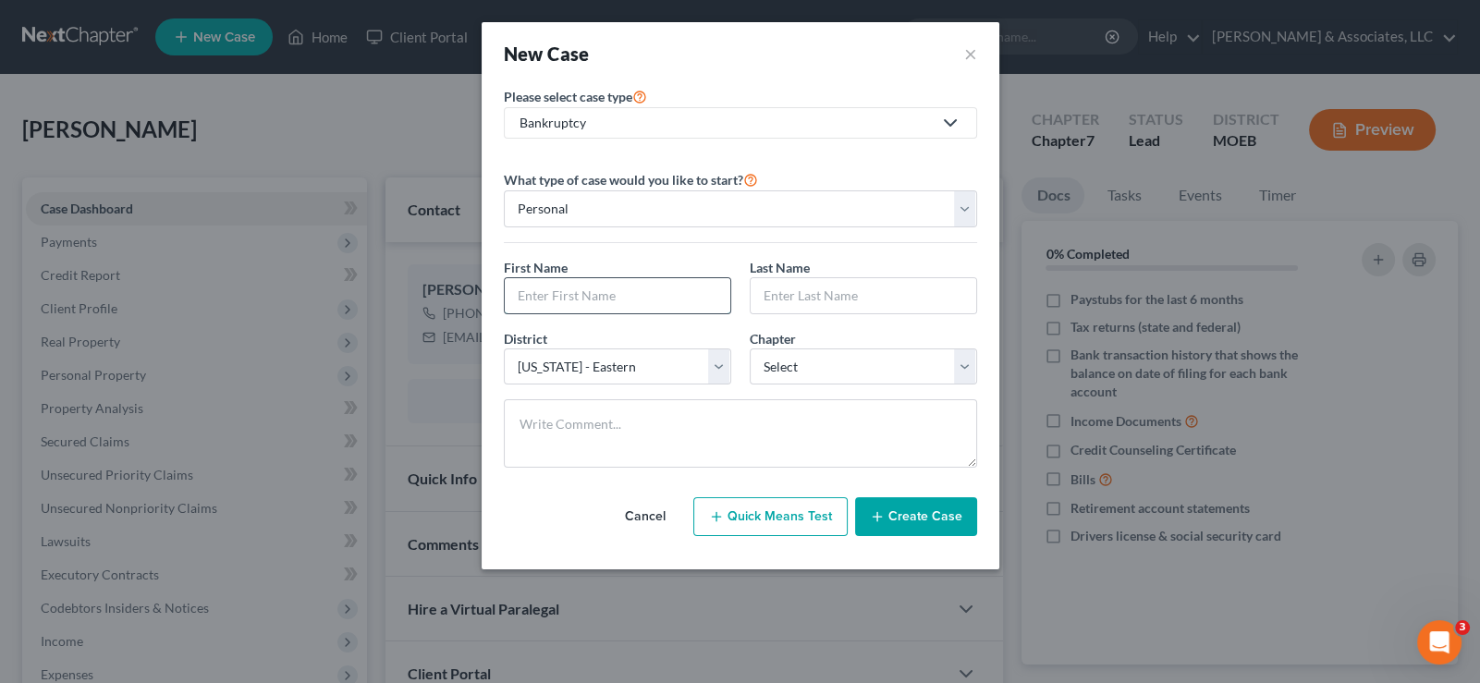
click at [544, 280] on input "text" at bounding box center [618, 295] width 226 height 35
type input "E"
type input "[PERSON_NAME]"
select select "3"
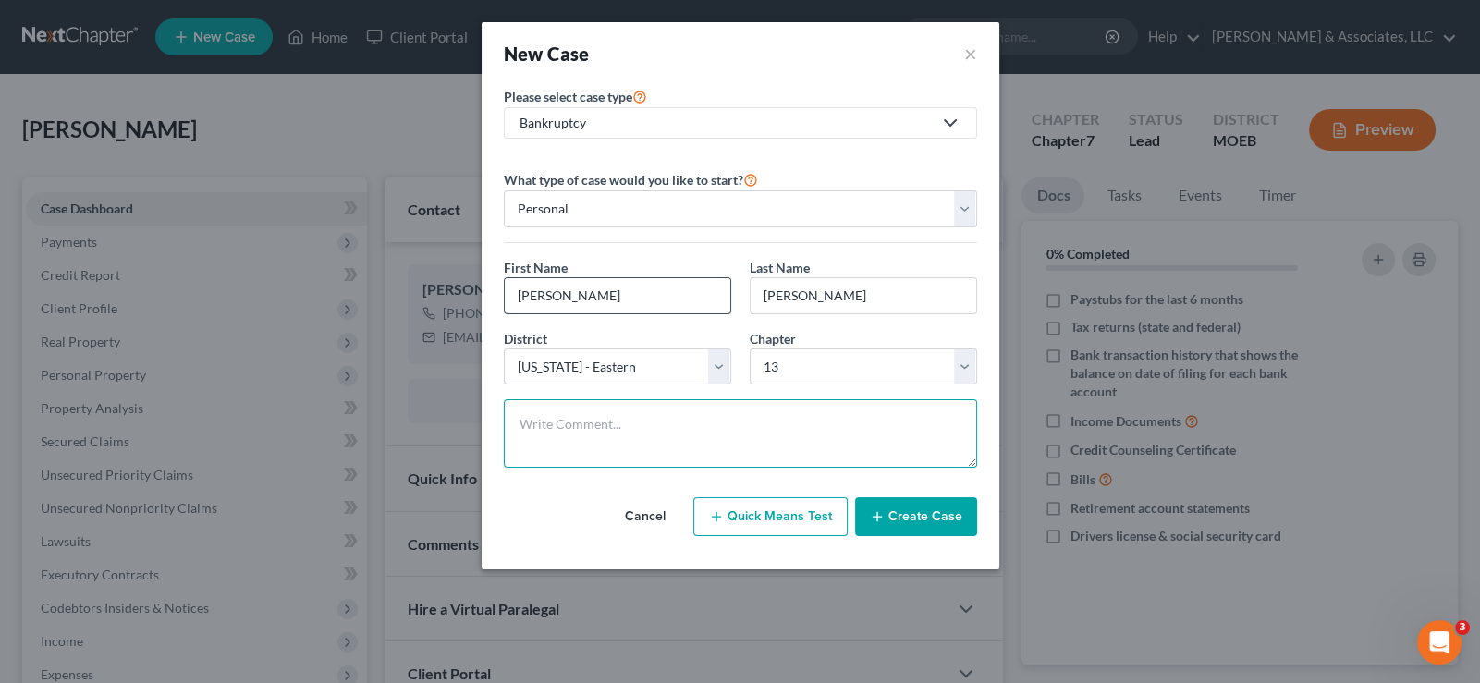
paste textarea "Ch 13 due to prior case."
type textarea "Ch 13 due to prior case."
click at [915, 515] on button "Create Case" at bounding box center [916, 516] width 122 height 39
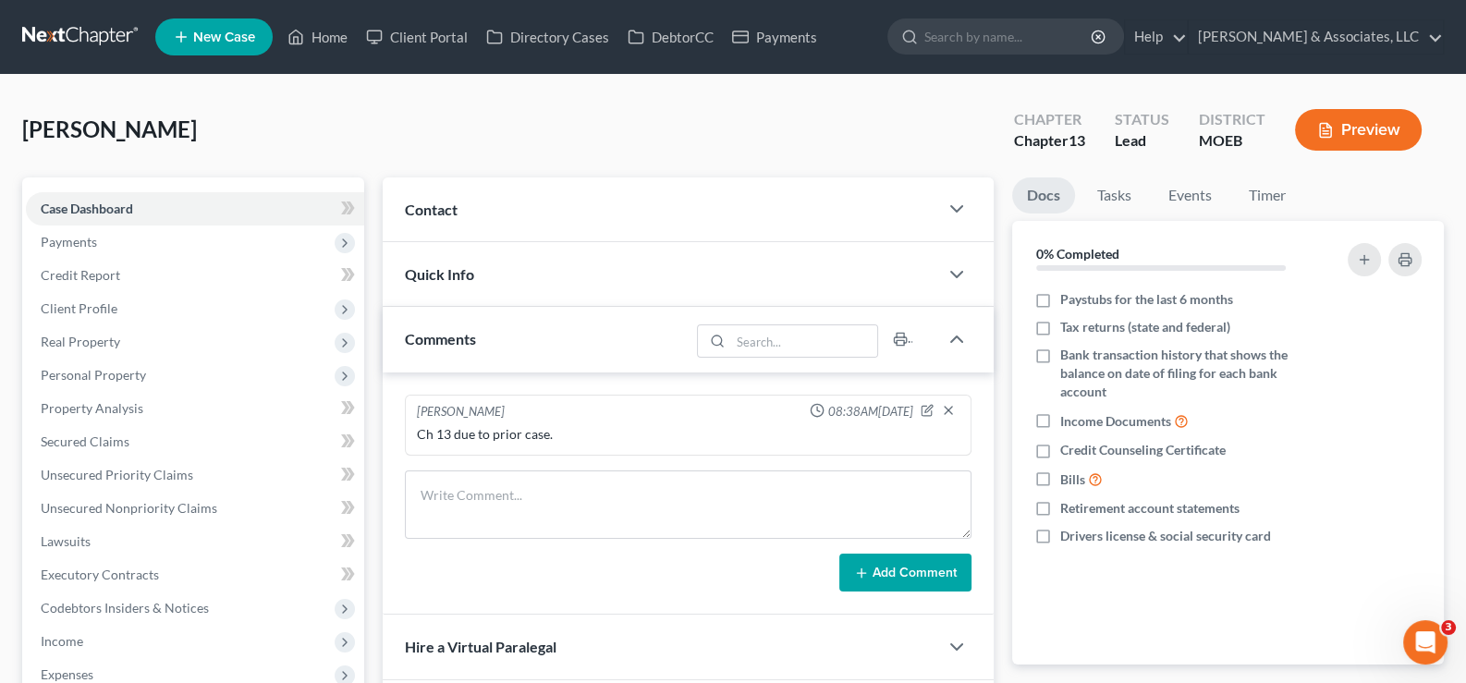
click at [421, 211] on span "Contact" at bounding box center [431, 210] width 53 height 18
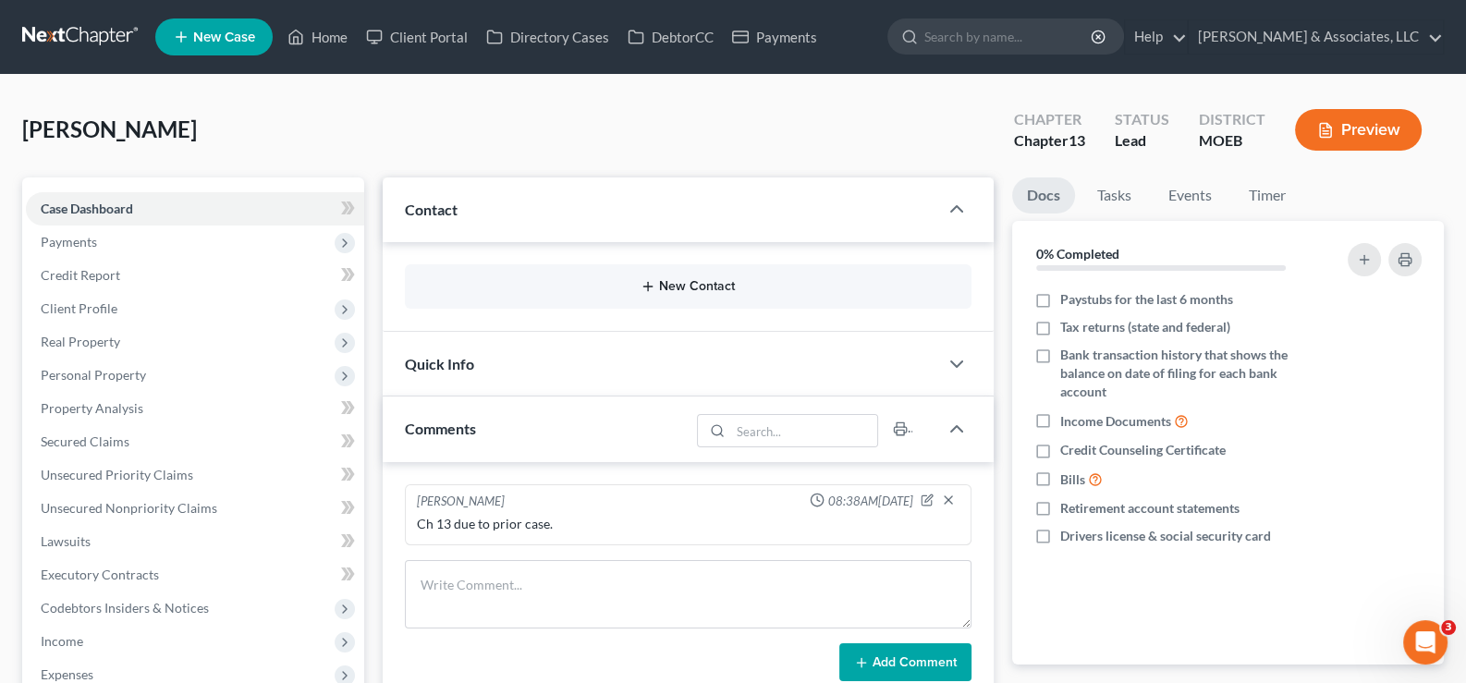
click at [714, 288] on button "New Contact" at bounding box center [689, 286] width 538 height 15
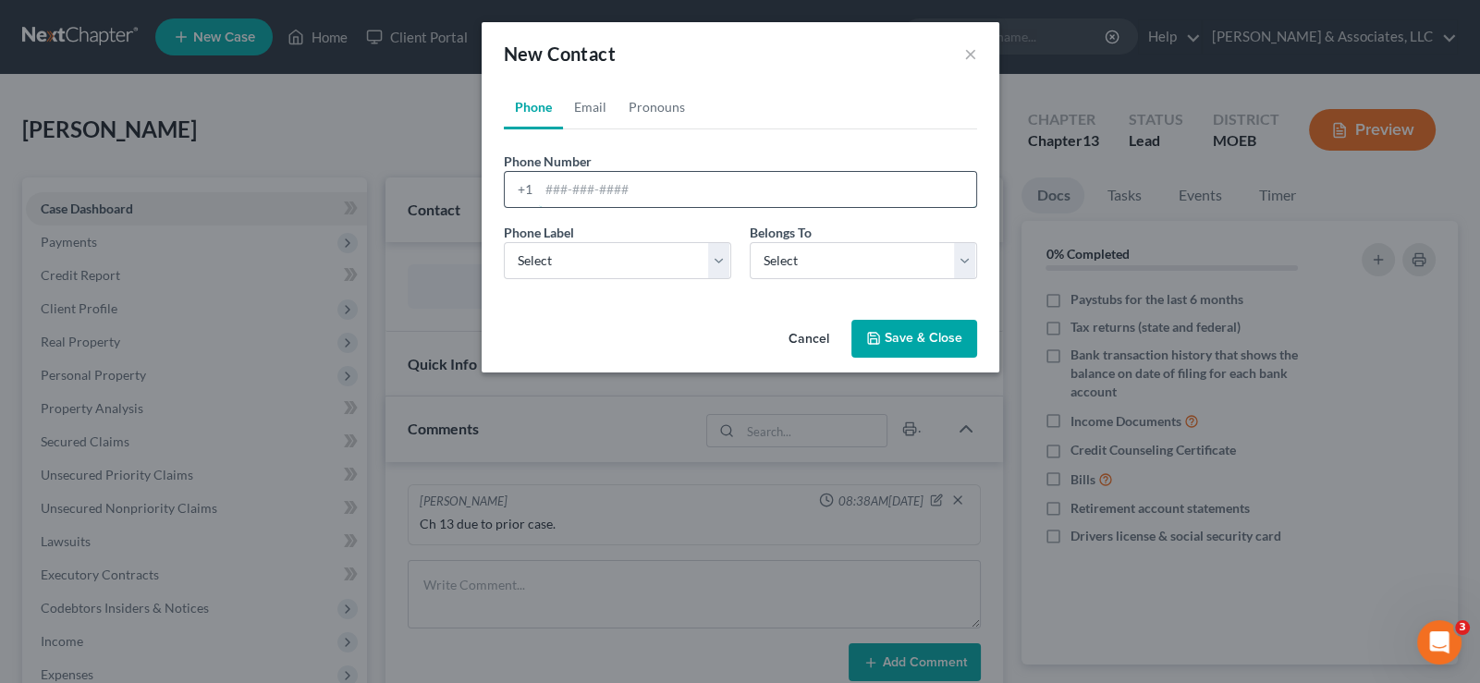
click at [564, 191] on input "tel" at bounding box center [757, 189] width 437 height 35
paste input "[PHONE_NUMBER]"
type input "[PHONE_NUMBER]"
drag, startPoint x: 541, startPoint y: 260, endPoint x: 538, endPoint y: 272, distance: 12.3
click at [541, 261] on select "Select Mobile Home Work Other" at bounding box center [617, 260] width 227 height 37
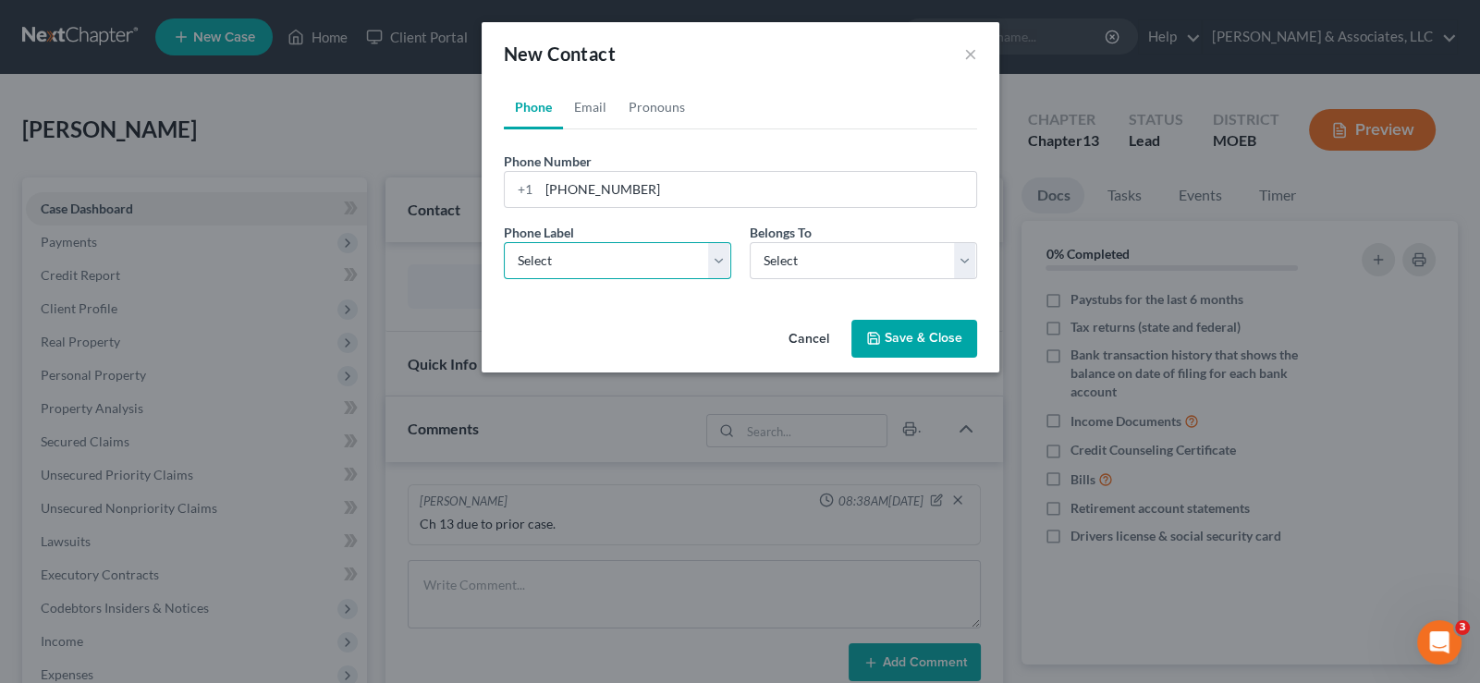
select select "0"
click at [504, 242] on select "Select Mobile Home Work Other" at bounding box center [617, 260] width 227 height 37
drag, startPoint x: 779, startPoint y: 257, endPoint x: 779, endPoint y: 275, distance: 18.5
click at [779, 257] on select "Select Client Other" at bounding box center [863, 260] width 227 height 37
select select "0"
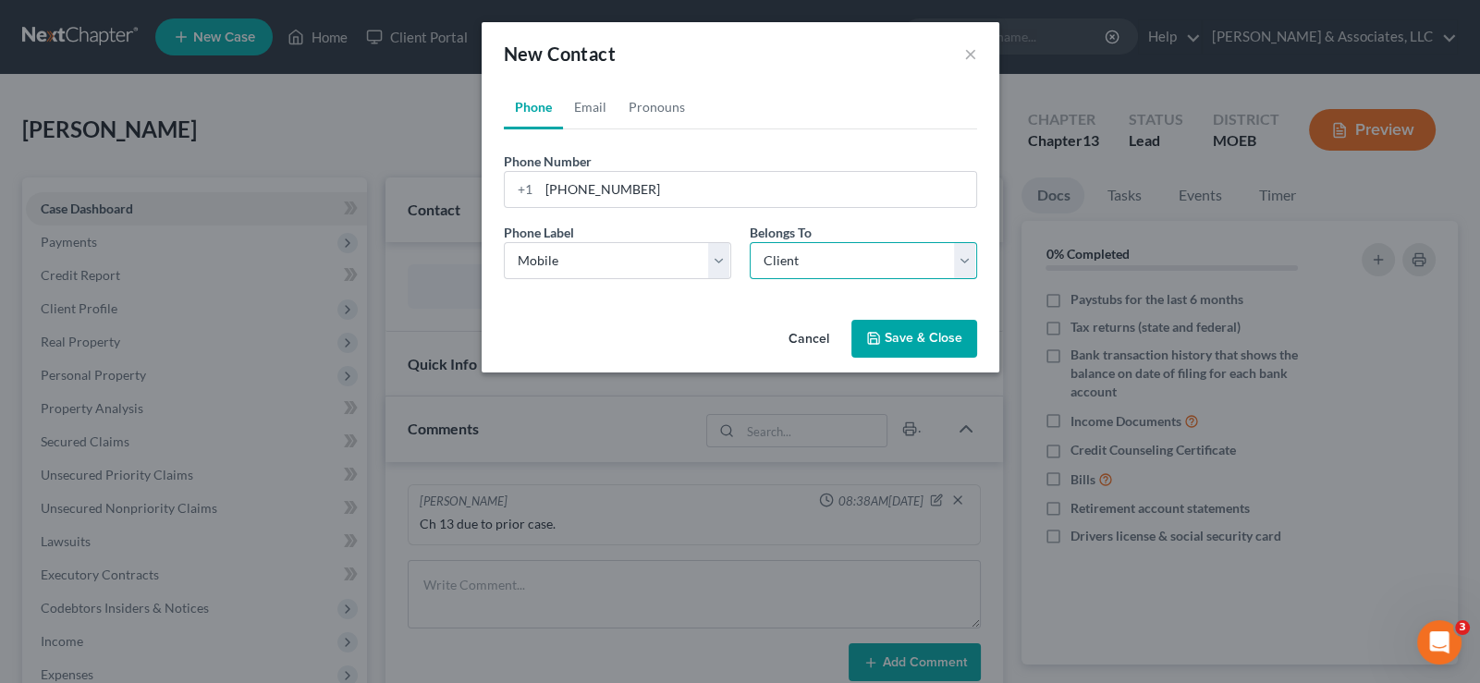
click at [750, 242] on select "Select Client Other" at bounding box center [863, 260] width 227 height 37
select select "0"
click at [596, 111] on link "Email" at bounding box center [590, 107] width 55 height 44
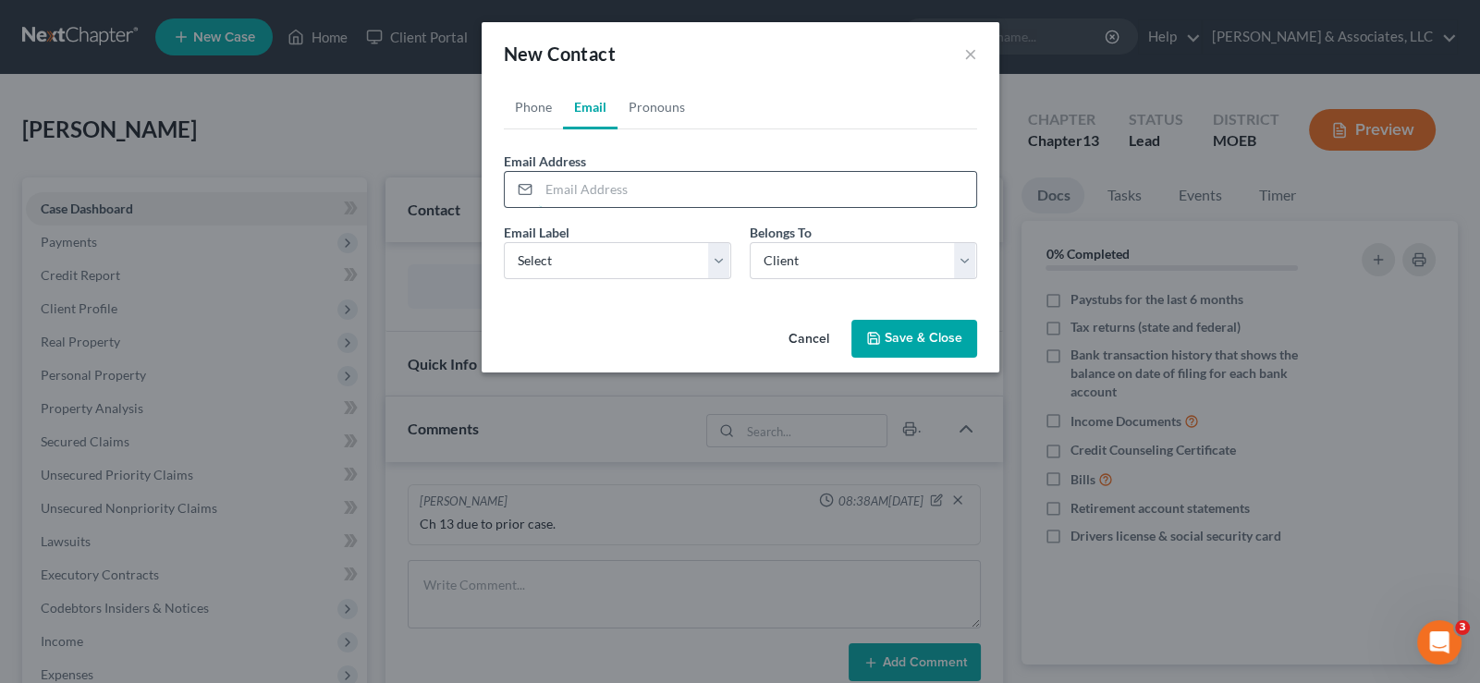
click at [571, 188] on input "email" at bounding box center [757, 189] width 437 height 35
paste input "[EMAIL_ADDRESS][DOMAIN_NAME]"
type input "[EMAIL_ADDRESS][DOMAIN_NAME]"
click at [554, 268] on select "Select Home Work Other" at bounding box center [617, 260] width 227 height 37
select select "0"
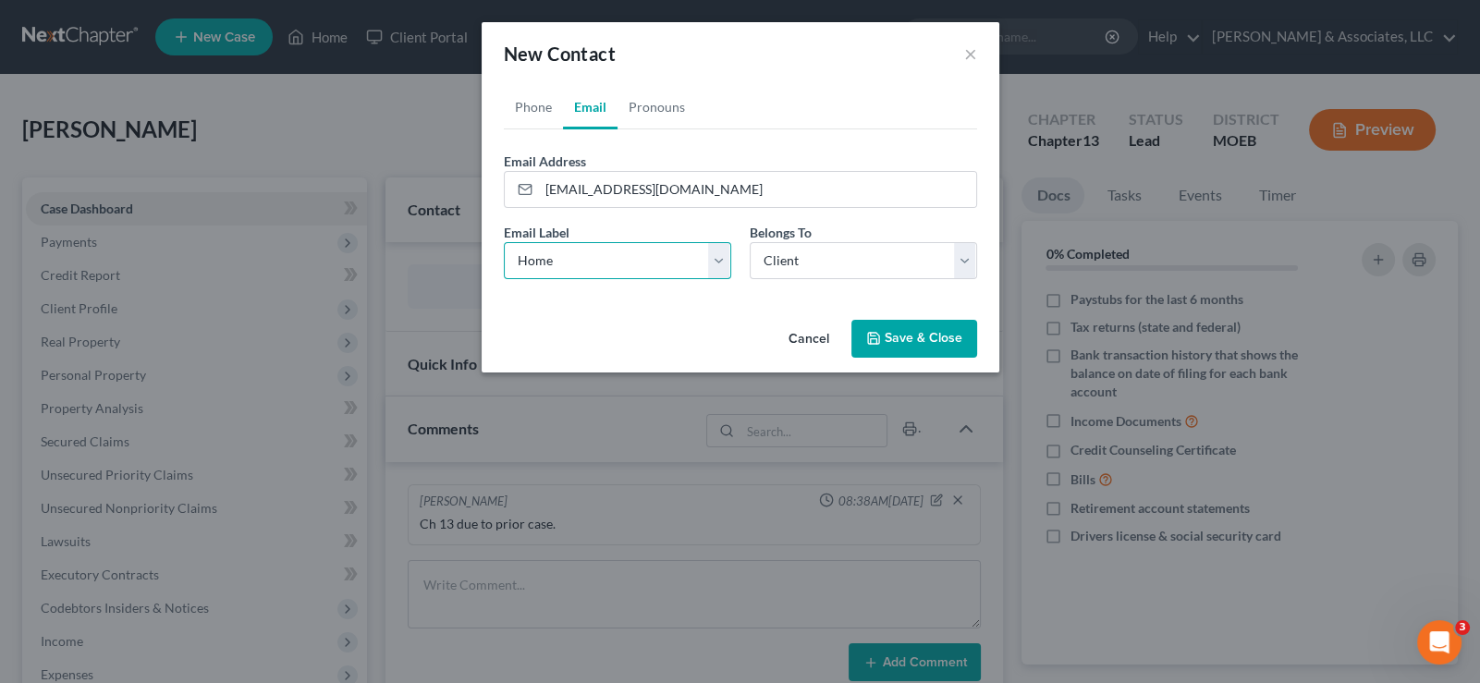
click at [504, 242] on select "Select Home Work Other" at bounding box center [617, 260] width 227 height 37
click at [903, 329] on button "Save & Close" at bounding box center [914, 339] width 126 height 39
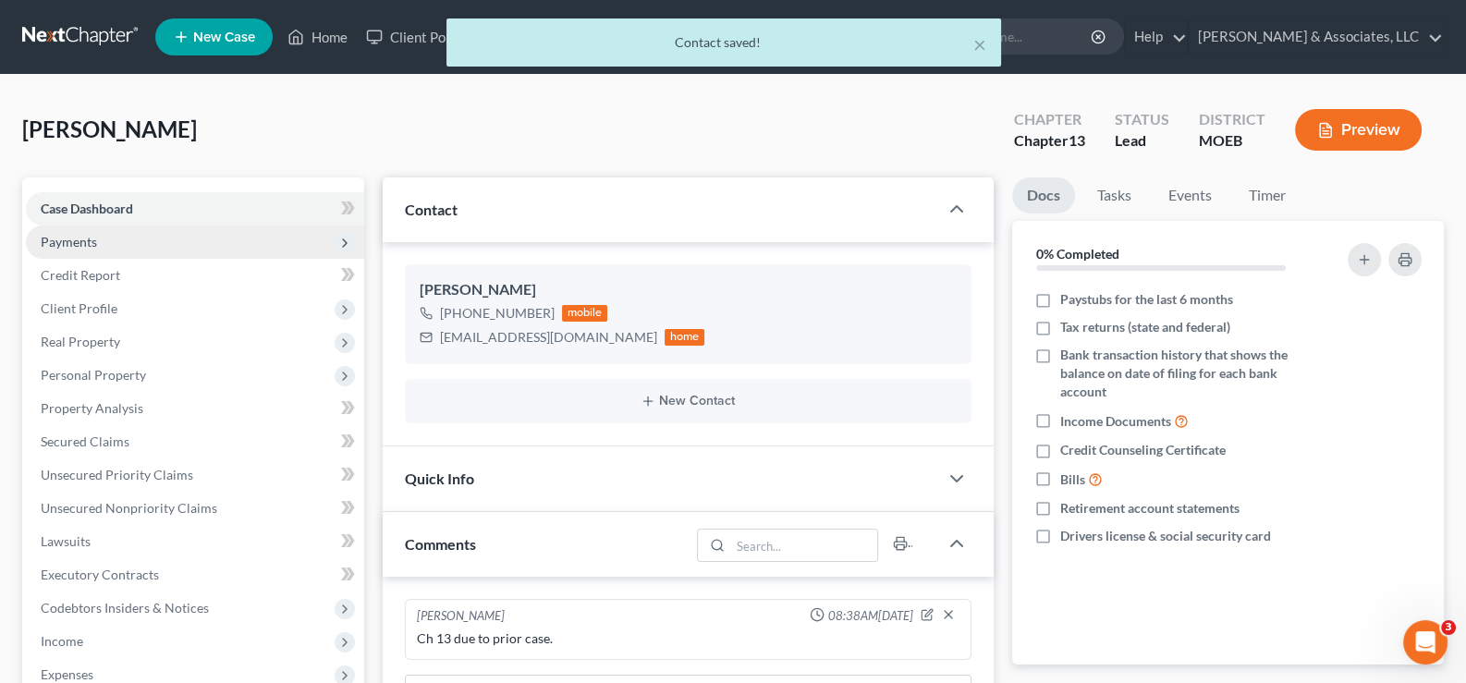
click at [83, 235] on span "Payments" at bounding box center [69, 242] width 56 height 16
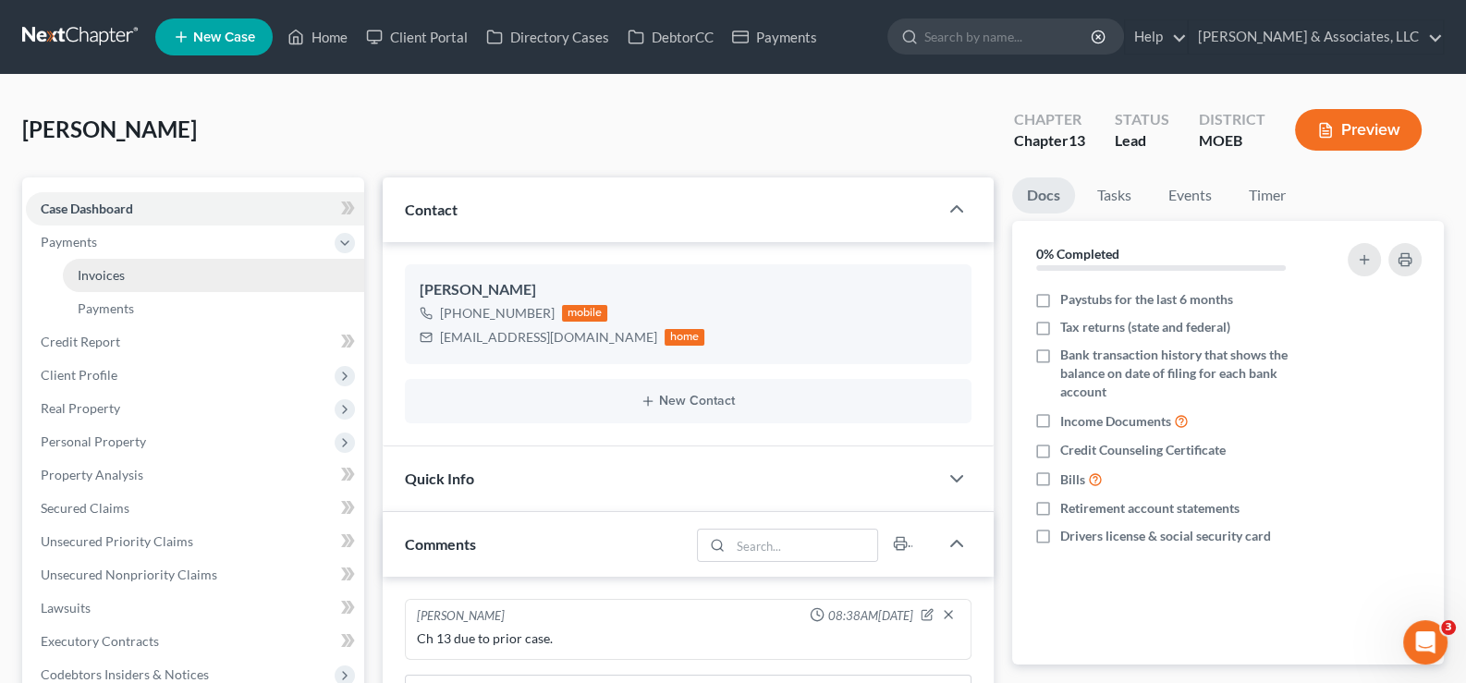
click at [104, 267] on span "Invoices" at bounding box center [101, 275] width 47 height 16
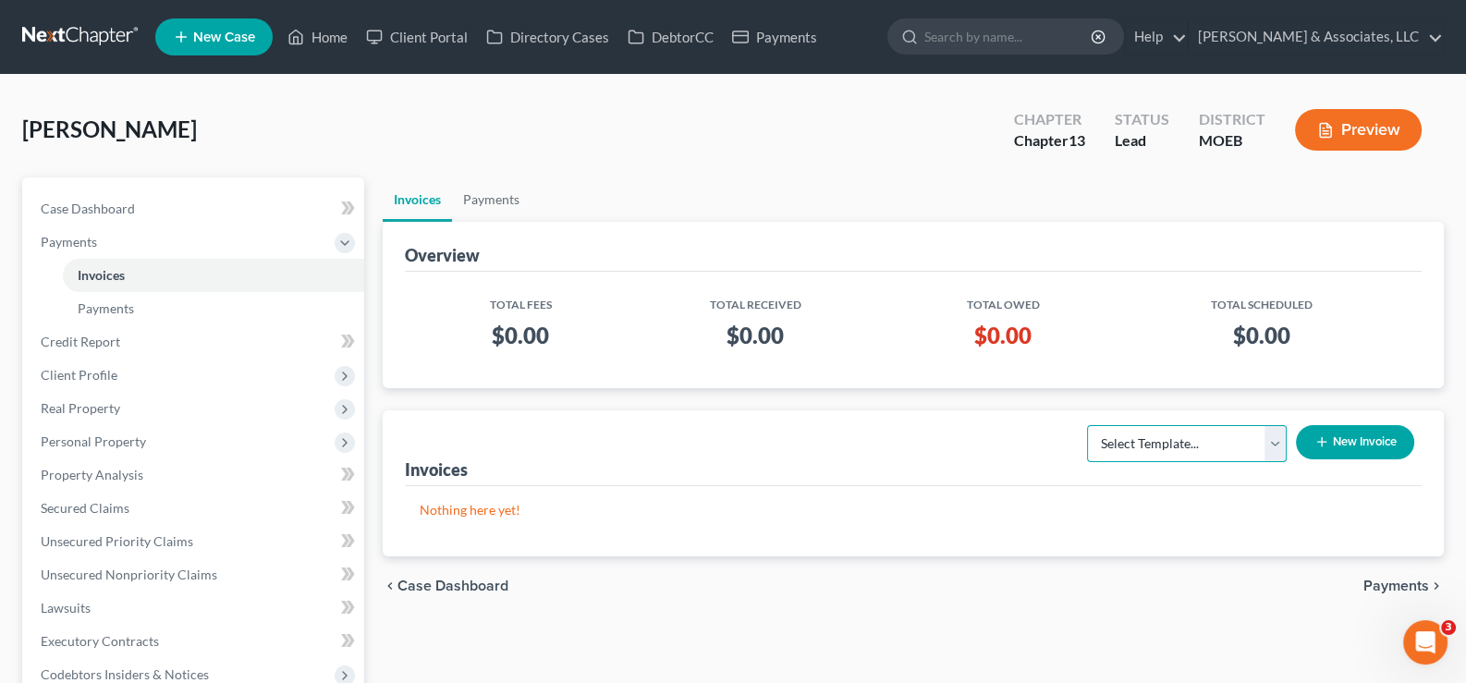
click at [1233, 432] on select "Select Template... Chapter 7 Template Chapter 13 Template Chapter 7 with legal …" at bounding box center [1187, 443] width 200 height 37
select select "1"
click at [1087, 425] on select "Select Template... Chapter 7 Template Chapter 13 Template Chapter 7 with legal …" at bounding box center [1187, 443] width 200 height 37
click at [1359, 430] on button "New Invoice" at bounding box center [1355, 442] width 118 height 34
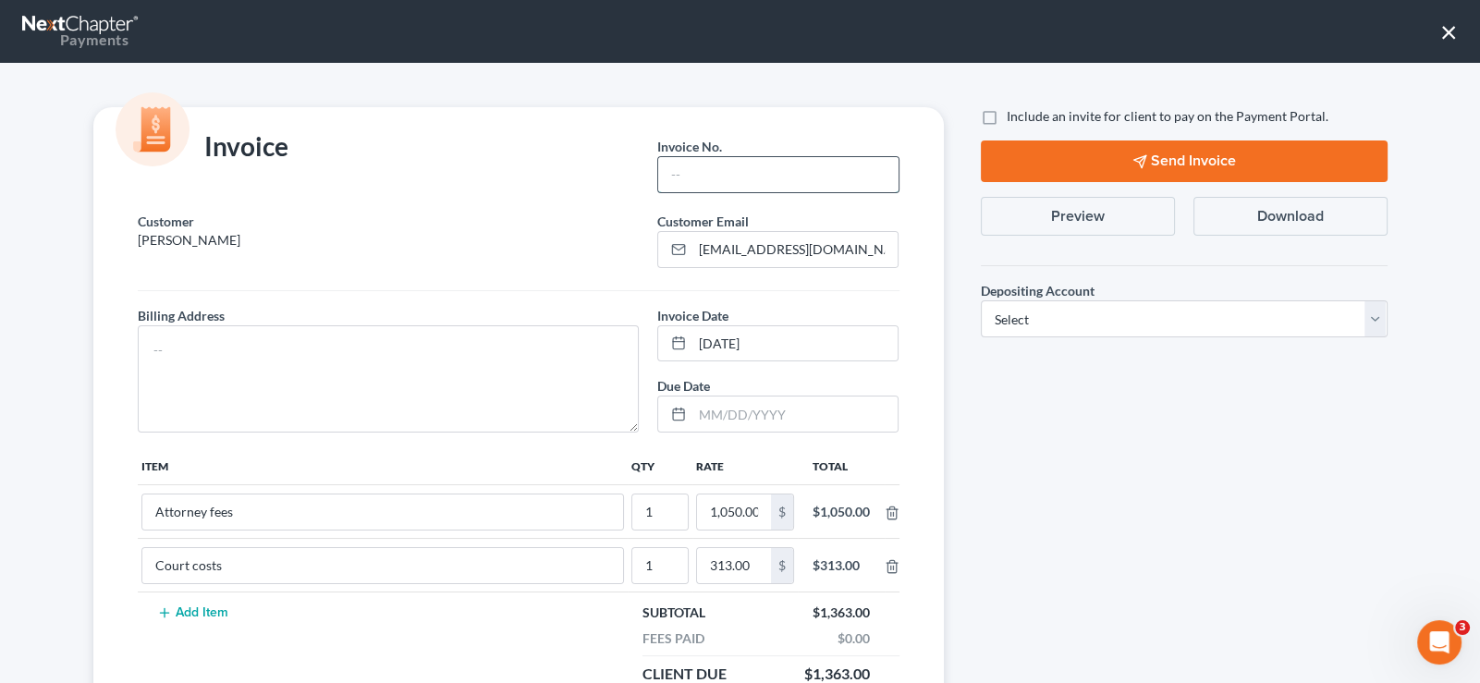
drag, startPoint x: 716, startPoint y: 169, endPoint x: 693, endPoint y: 187, distance: 29.0
click at [716, 169] on input "text" at bounding box center [777, 174] width 239 height 35
type input "775"
click at [203, 344] on textarea at bounding box center [389, 378] width 502 height 107
type textarea "na"
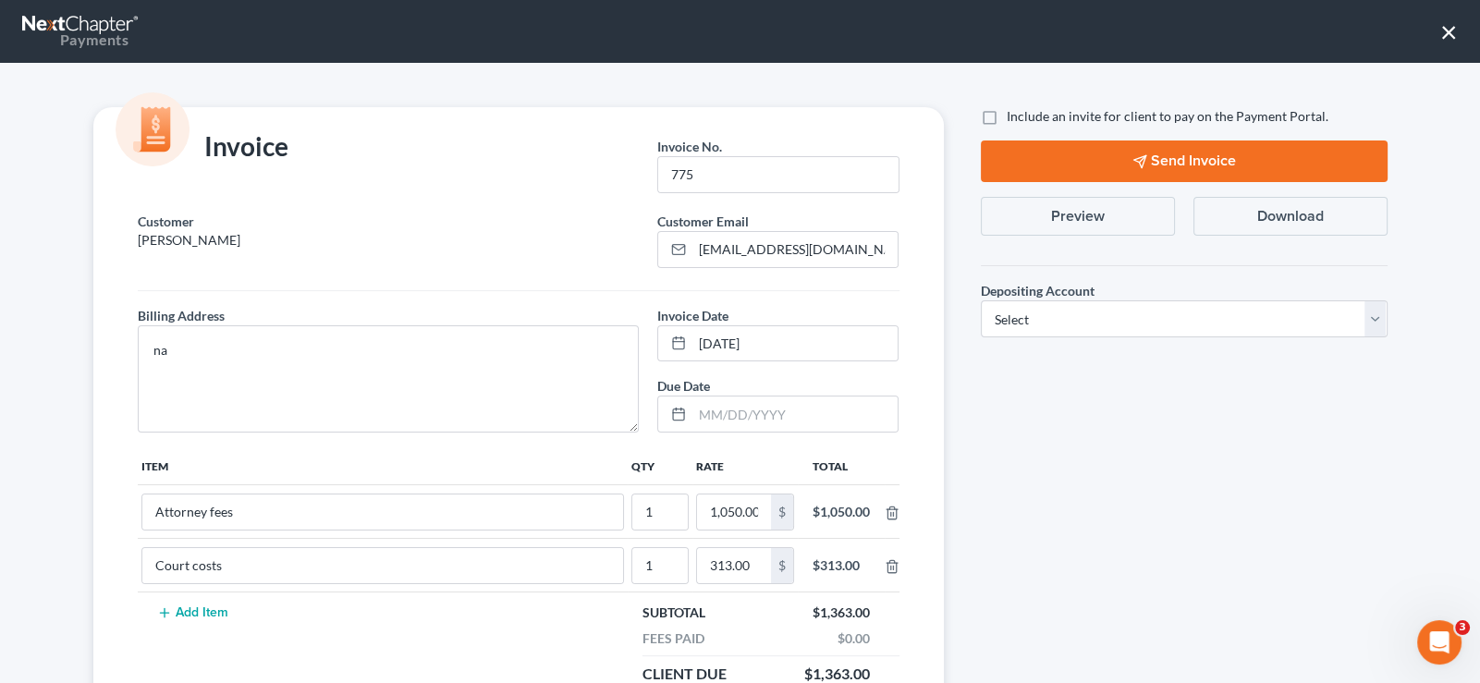
click at [1007, 114] on label "Include an invite for client to pay on the Payment Portal." at bounding box center [1168, 116] width 322 height 18
click at [1014, 114] on input "Include an invite for client to pay on the Payment Portal." at bounding box center [1020, 113] width 12 height 12
checkbox input "true"
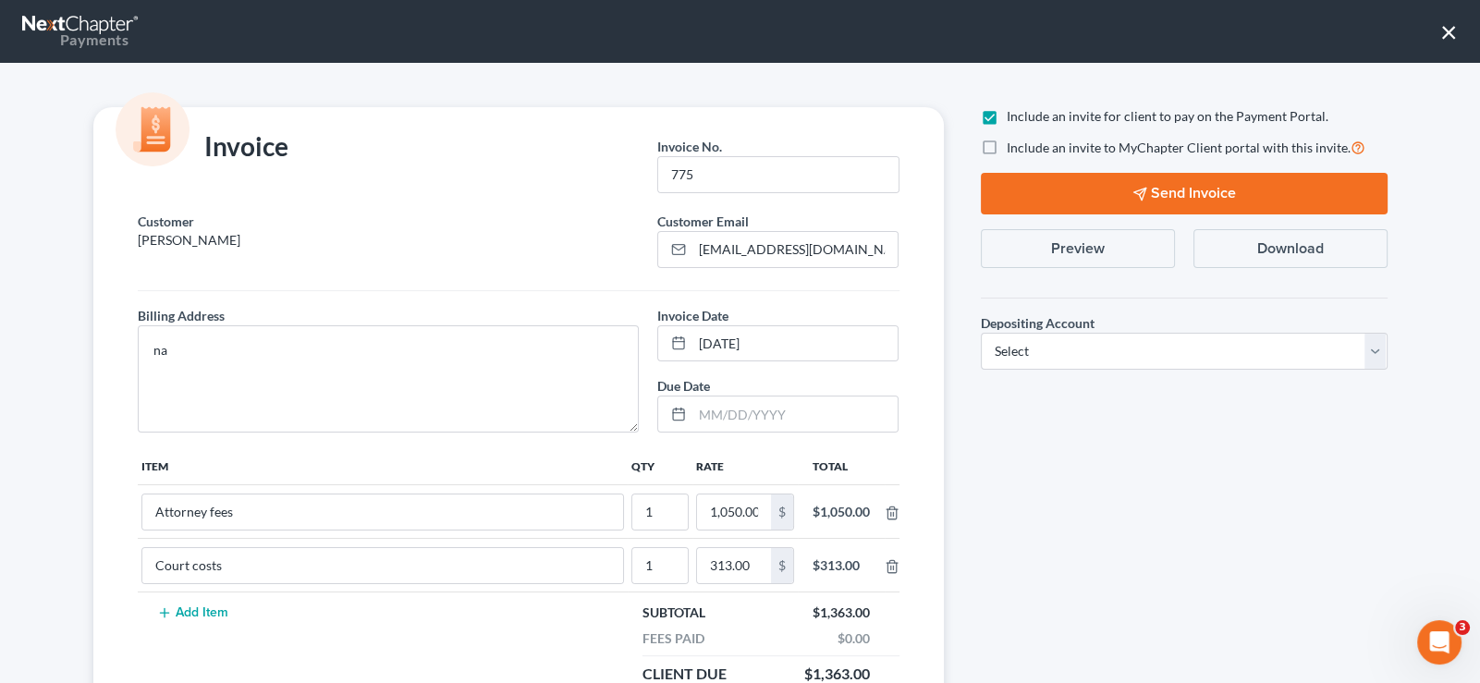
click at [1007, 141] on label "Include an invite to MyChapter Client portal with this invite." at bounding box center [1186, 147] width 359 height 21
click at [1014, 141] on input "Include an invite to MyChapter Client portal with this invite." at bounding box center [1020, 143] width 12 height 12
checkbox input "true"
drag, startPoint x: 1034, startPoint y: 352, endPoint x: 1034, endPoint y: 367, distance: 14.8
click at [1034, 353] on select "Select Operation Trust" at bounding box center [1184, 351] width 407 height 37
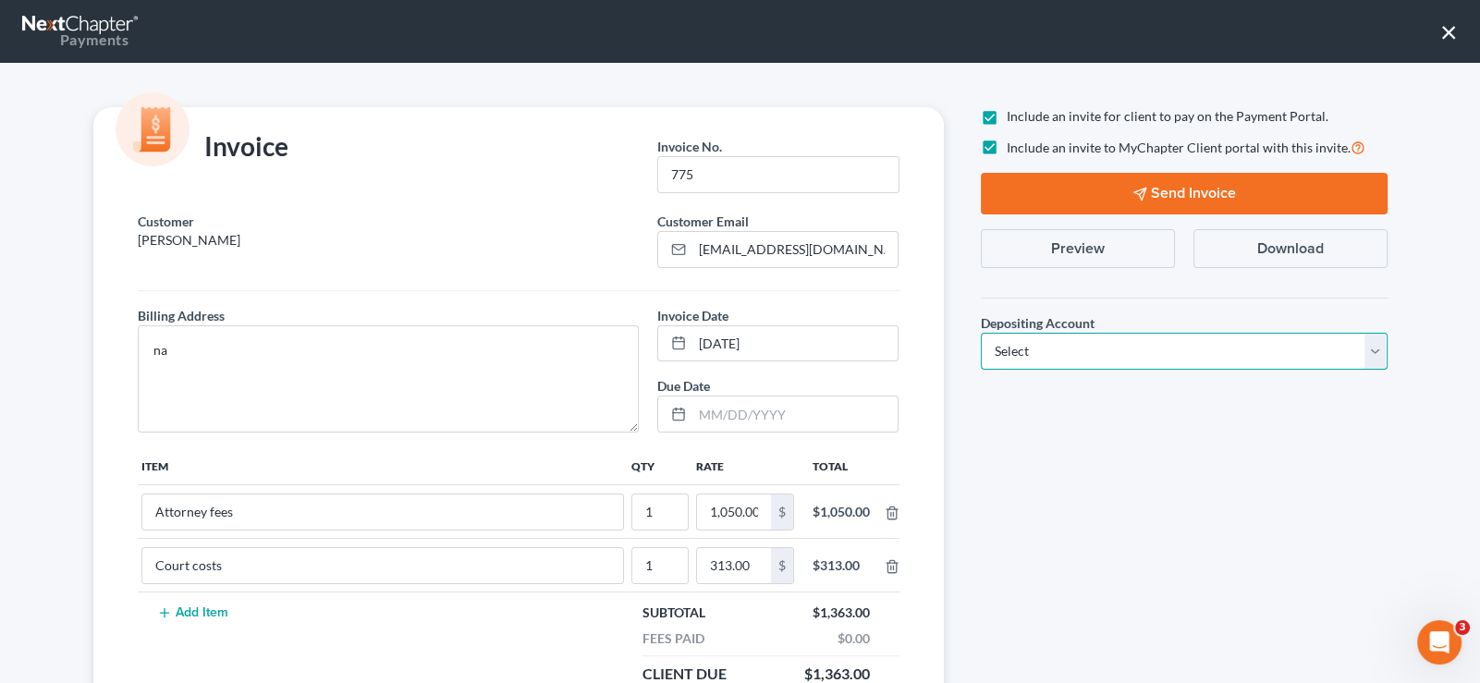
select select "1"
click at [981, 333] on select "Select Operation Trust" at bounding box center [1184, 351] width 407 height 37
click at [1067, 187] on button "Send Invoice" at bounding box center [1184, 194] width 407 height 42
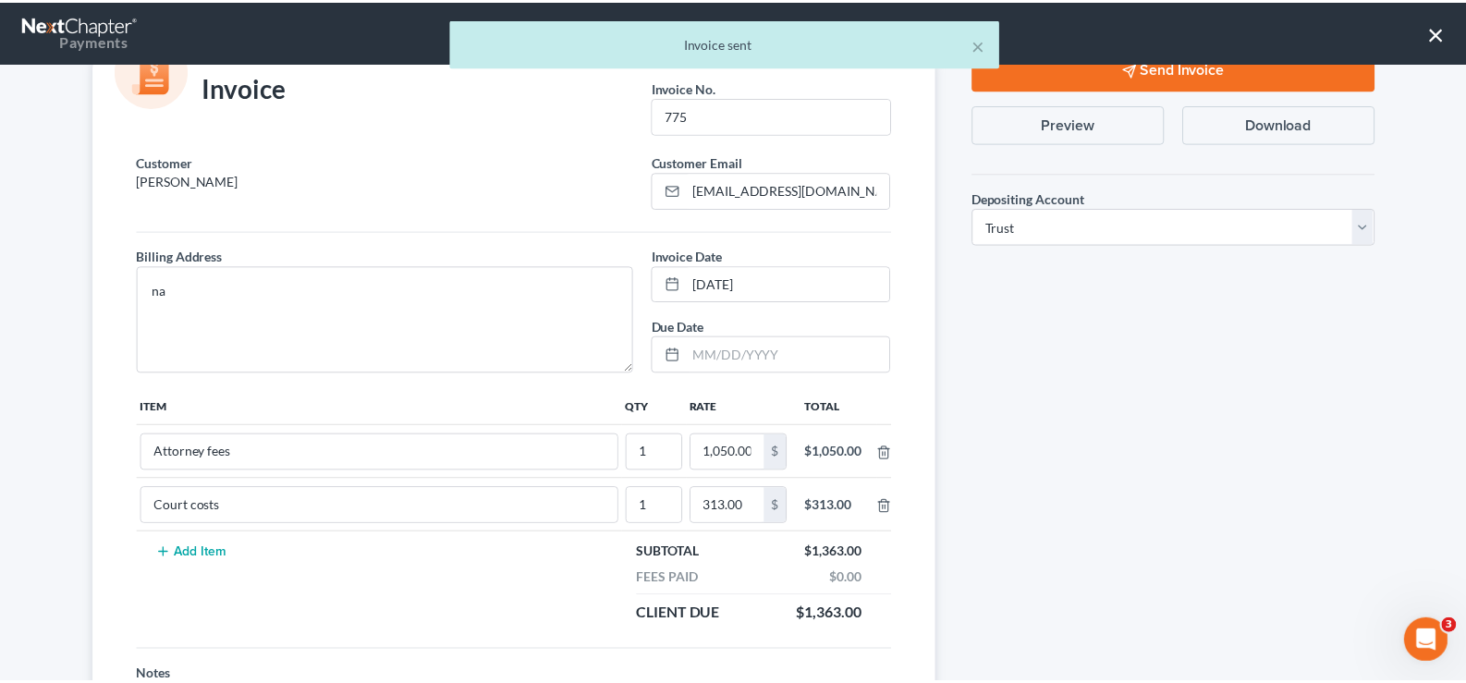
scroll to position [208, 0]
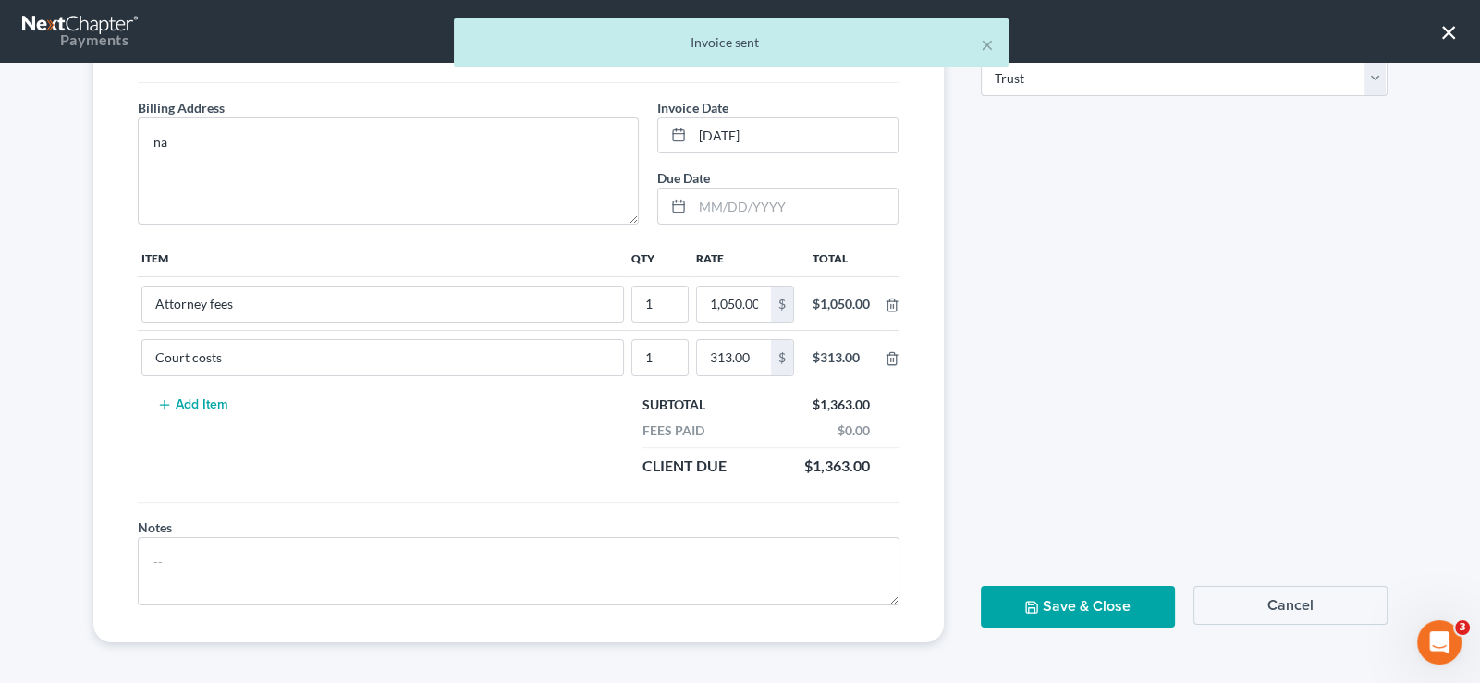
click at [1053, 600] on button "Save & Close" at bounding box center [1078, 607] width 194 height 42
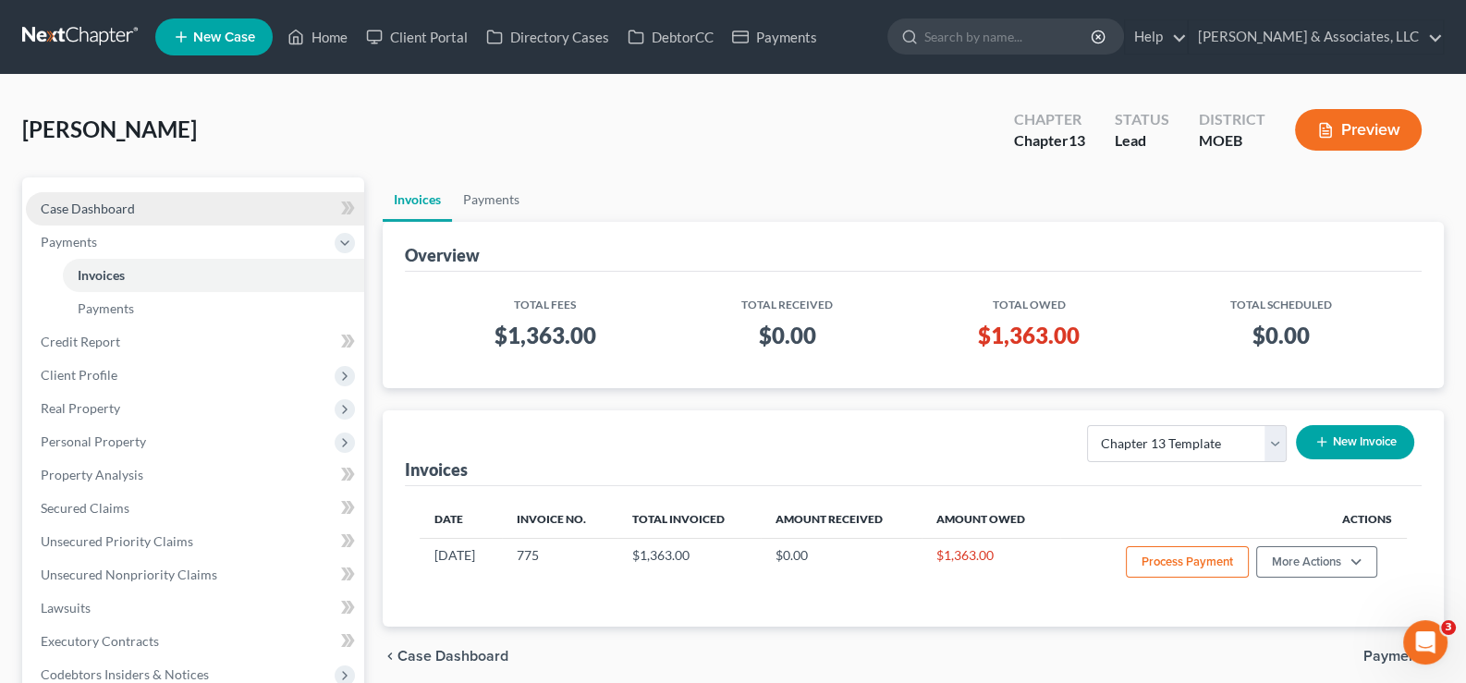
click at [116, 202] on span "Case Dashboard" at bounding box center [88, 209] width 94 height 16
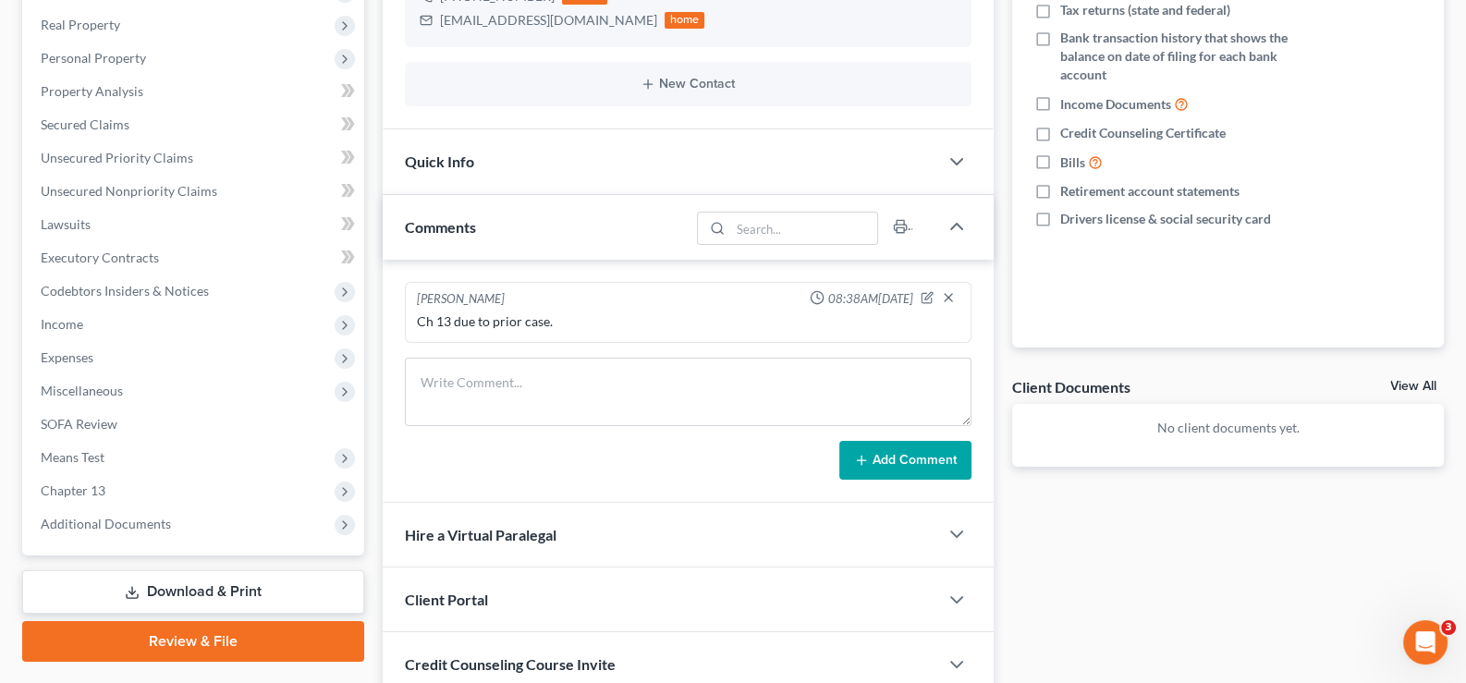
scroll to position [369, 0]
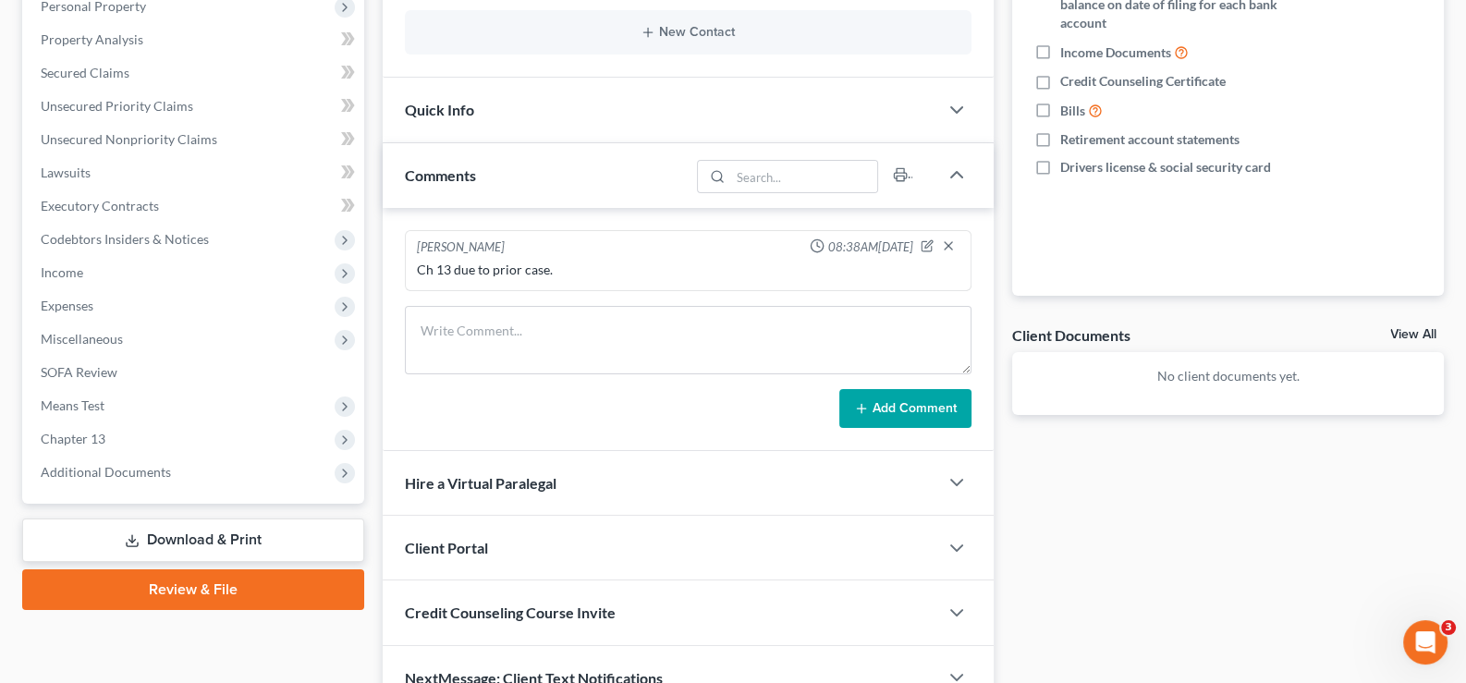
click at [437, 545] on span "Client Portal" at bounding box center [446, 548] width 83 height 18
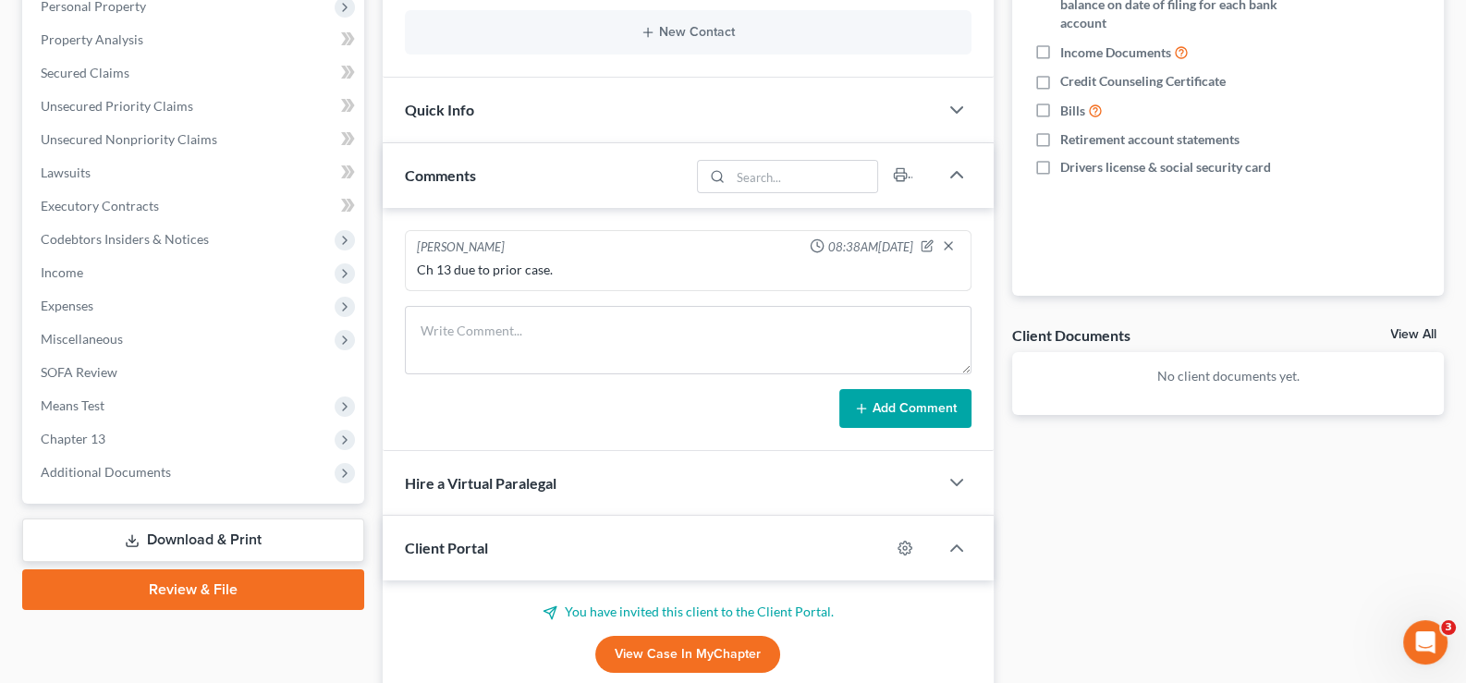
click at [437, 545] on span "Client Portal" at bounding box center [446, 548] width 83 height 18
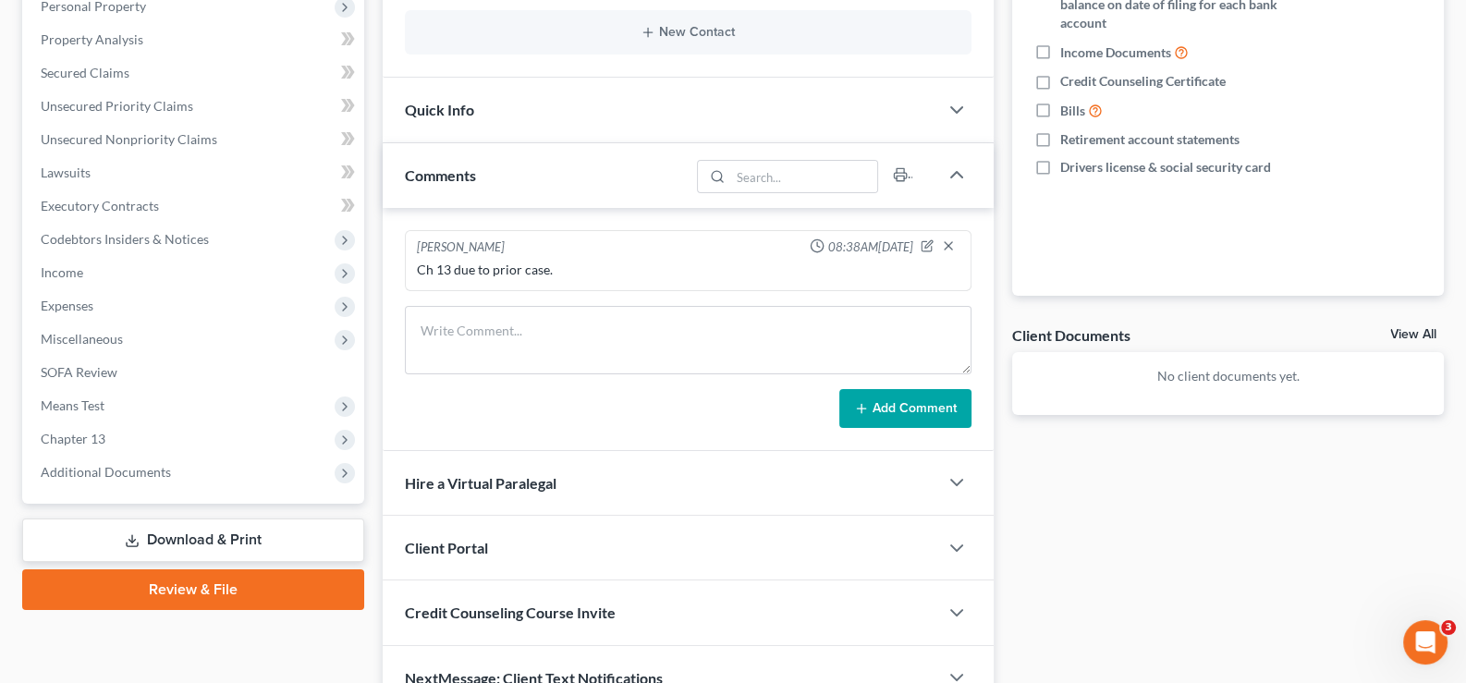
click at [444, 594] on div "Credit Counseling Course Invite" at bounding box center [661, 613] width 557 height 64
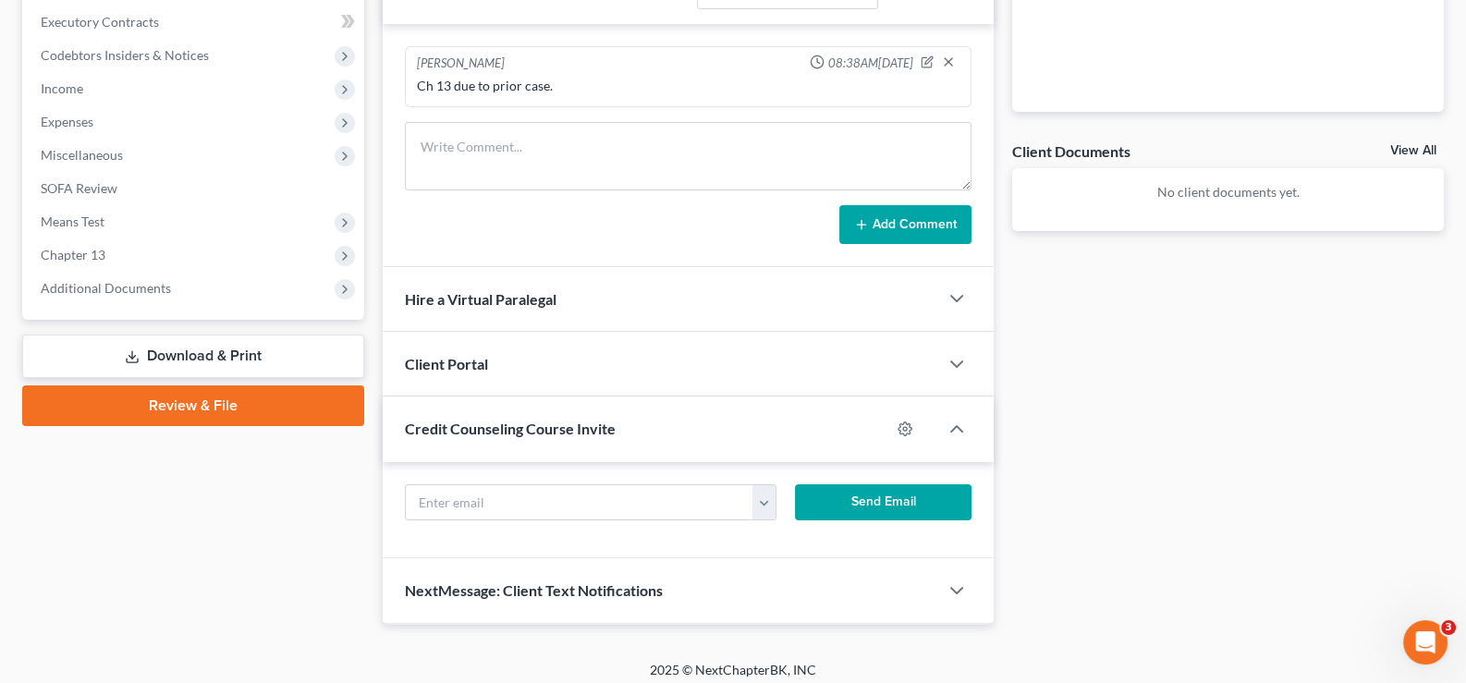
scroll to position [555, 0]
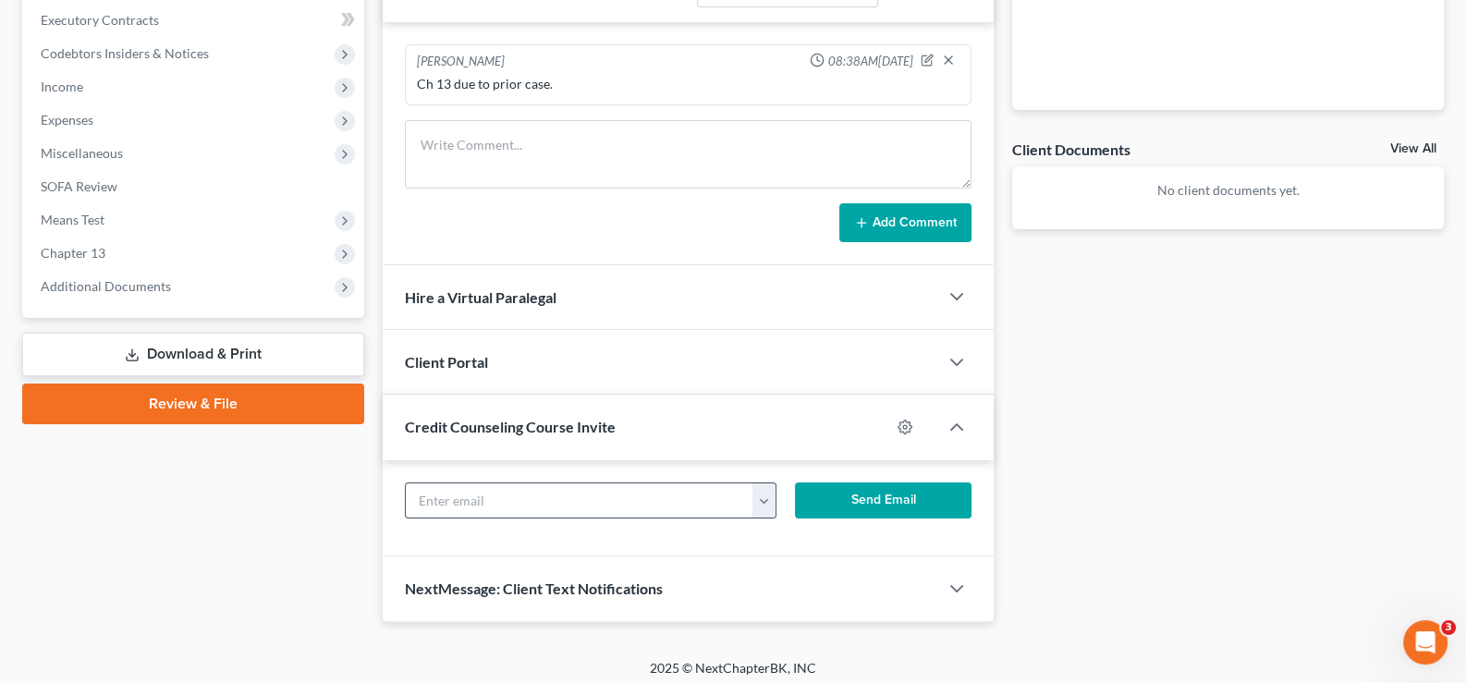
click at [502, 502] on input "text" at bounding box center [580, 501] width 349 height 35
paste input "[EMAIL_ADDRESS][DOMAIN_NAME]"
type input "[EMAIL_ADDRESS][DOMAIN_NAME]"
click at [853, 488] on button "Send Email" at bounding box center [883, 501] width 177 height 37
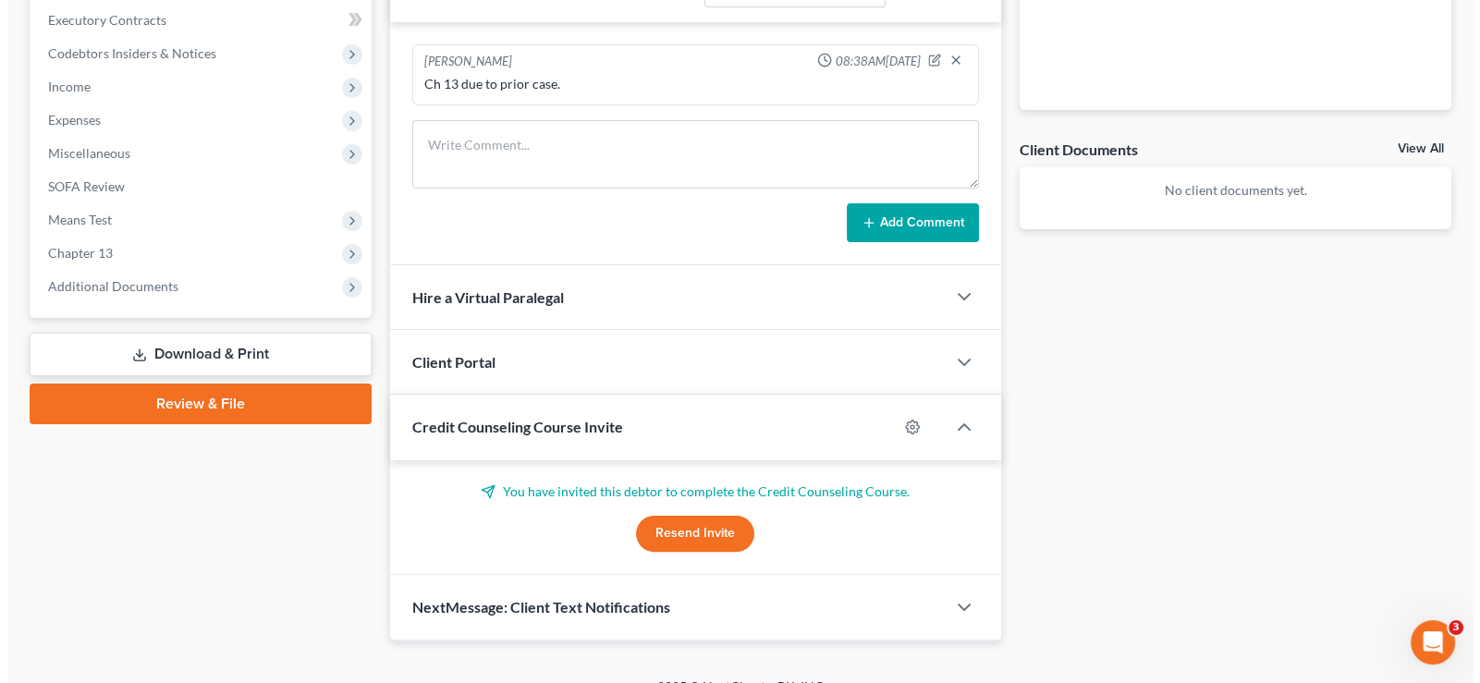
scroll to position [0, 0]
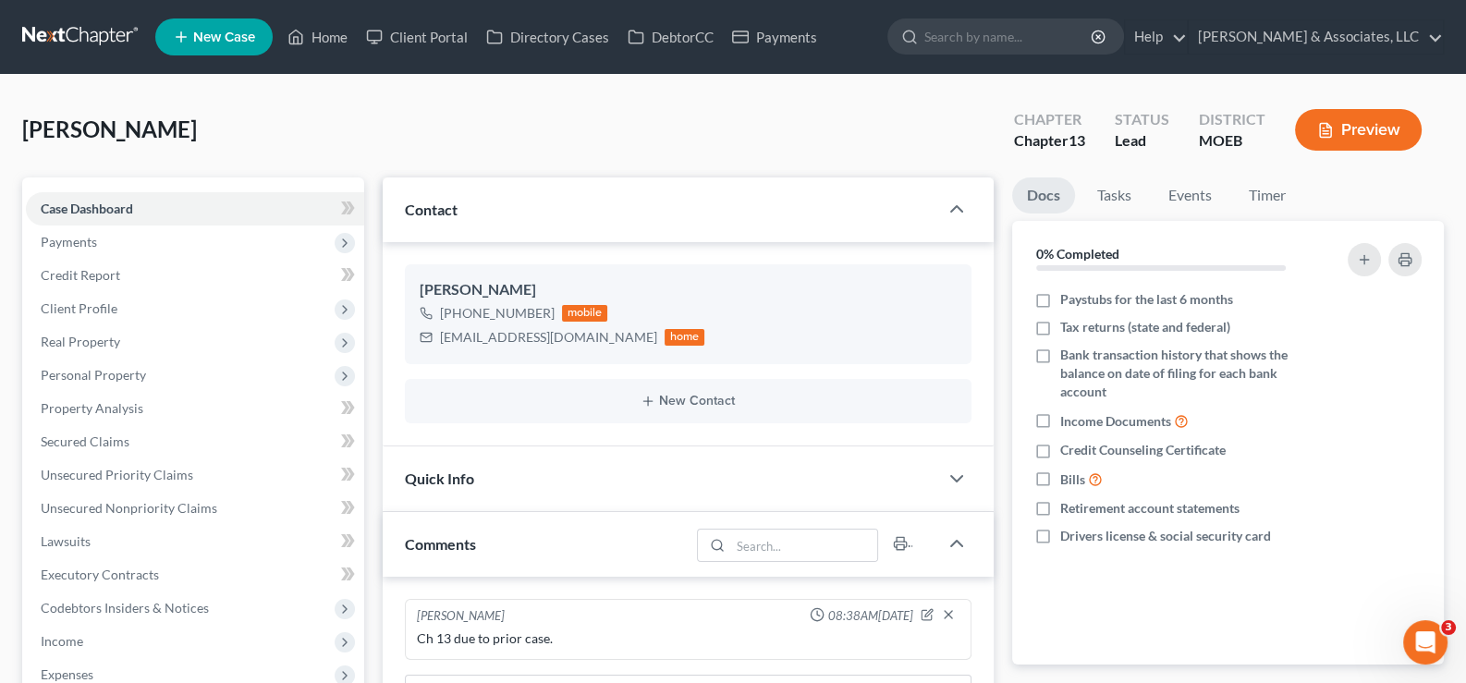
click at [263, 26] on link "New Case" at bounding box center [213, 36] width 117 height 37
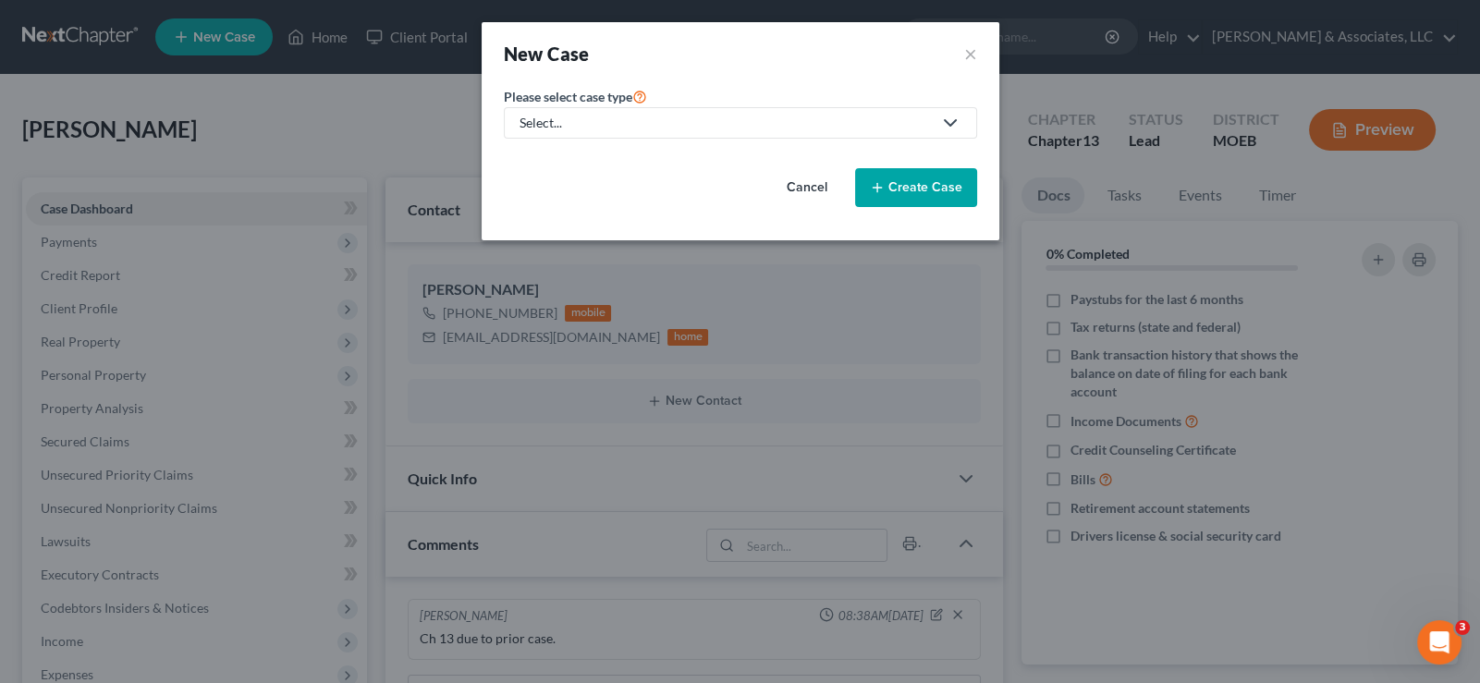
click at [581, 133] on link "Select..." at bounding box center [740, 122] width 473 height 31
click at [578, 160] on div "Bankruptcy" at bounding box center [602, 159] width 162 height 18
select select "45"
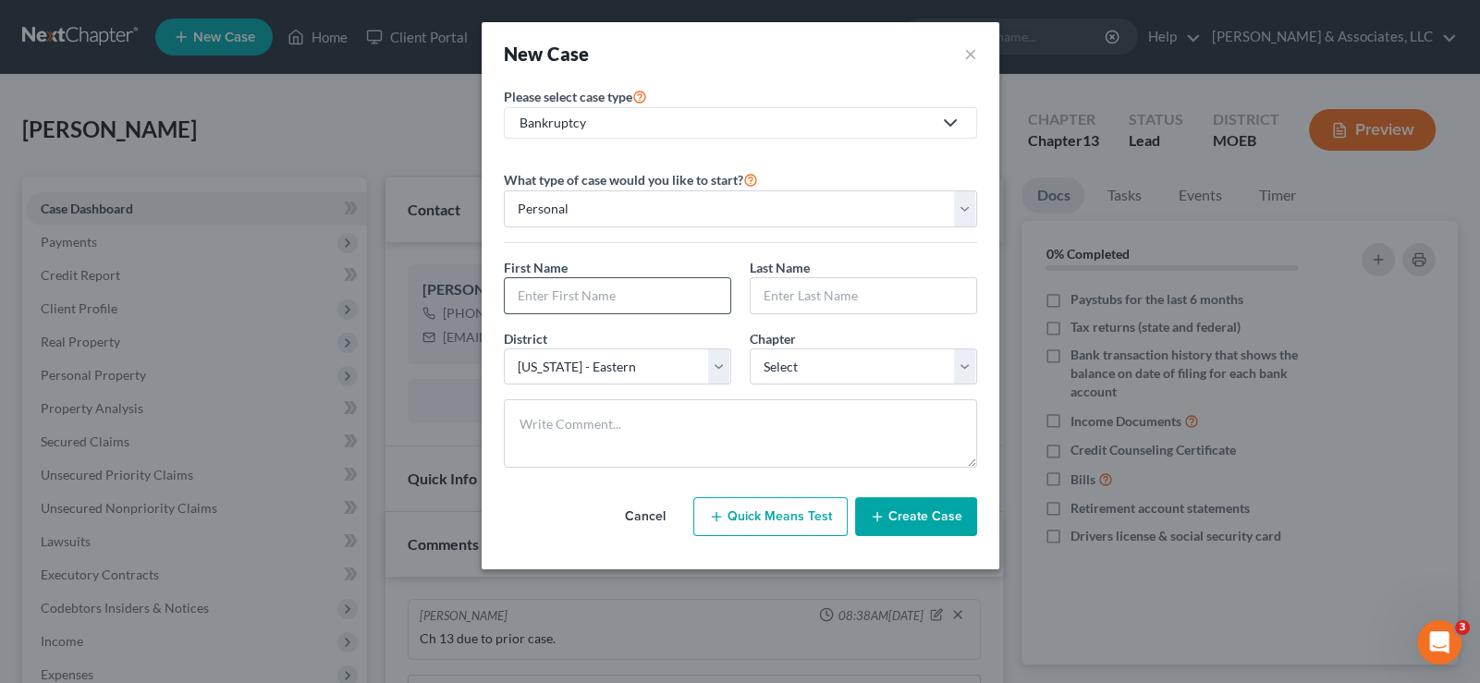
click at [550, 300] on input "text" at bounding box center [618, 295] width 226 height 35
type input "[PERSON_NAME]"
click at [590, 431] on textarea at bounding box center [740, 433] width 473 height 68
paste textarea "Needs means test. Metlife."
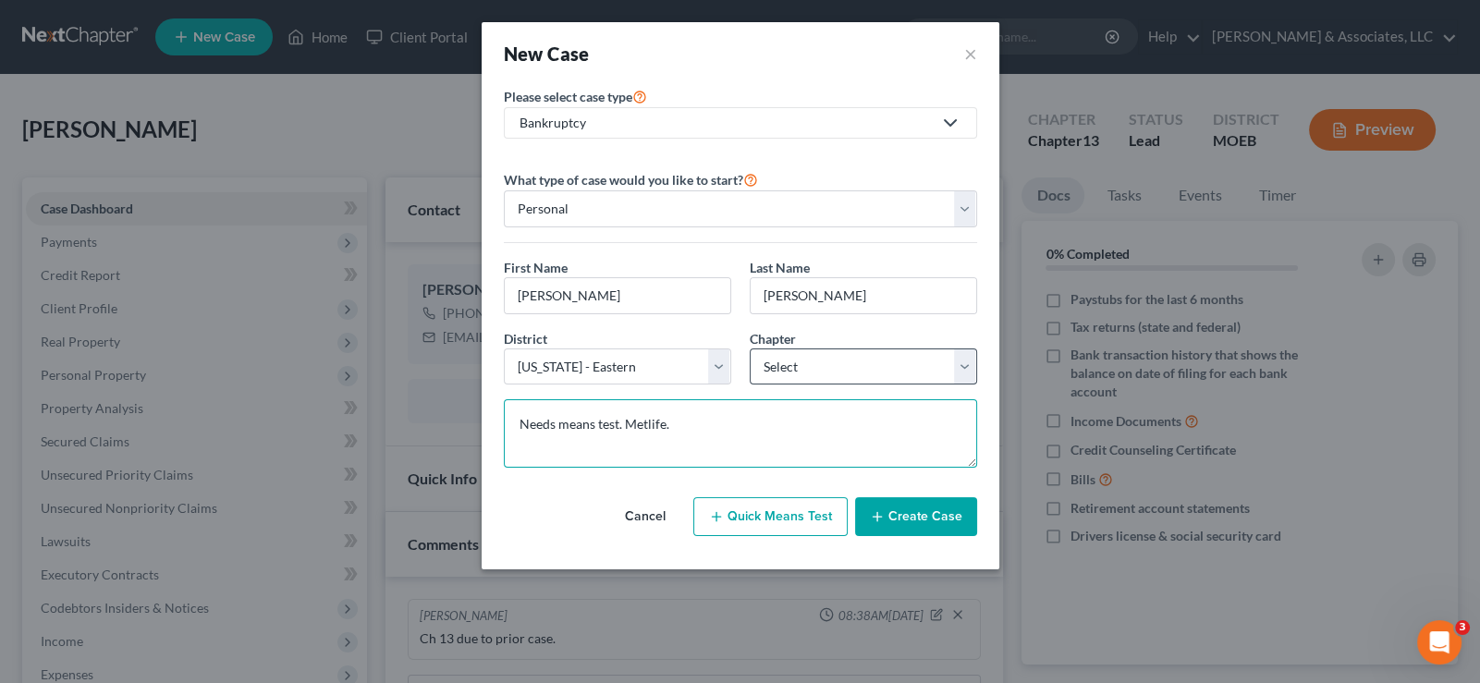
type textarea "Needs means test. Metlife."
drag, startPoint x: 781, startPoint y: 359, endPoint x: 781, endPoint y: 379, distance: 20.3
click at [781, 359] on select "Select 7 11 12 13" at bounding box center [863, 367] width 227 height 37
select select "0"
click at [750, 349] on select "Select 7 11 12 13" at bounding box center [863, 367] width 227 height 37
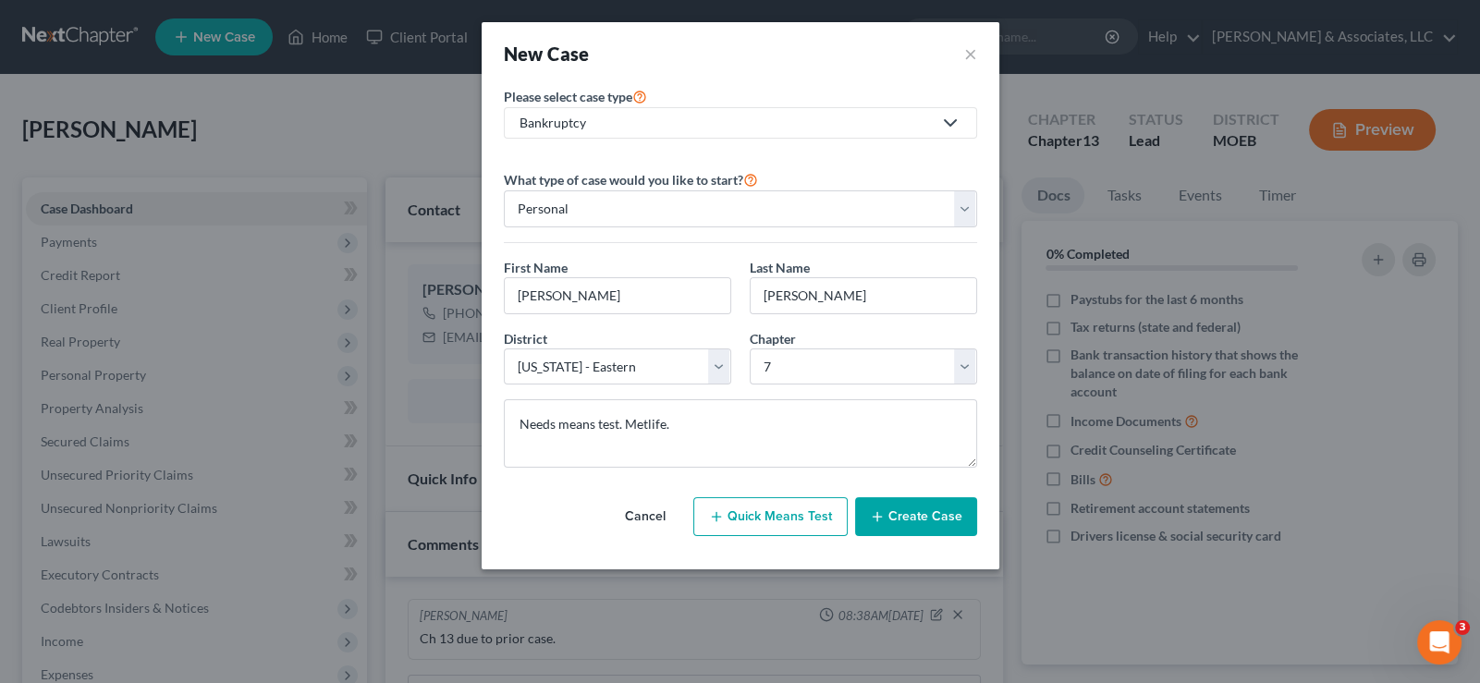
click at [900, 521] on button "Create Case" at bounding box center [916, 516] width 122 height 39
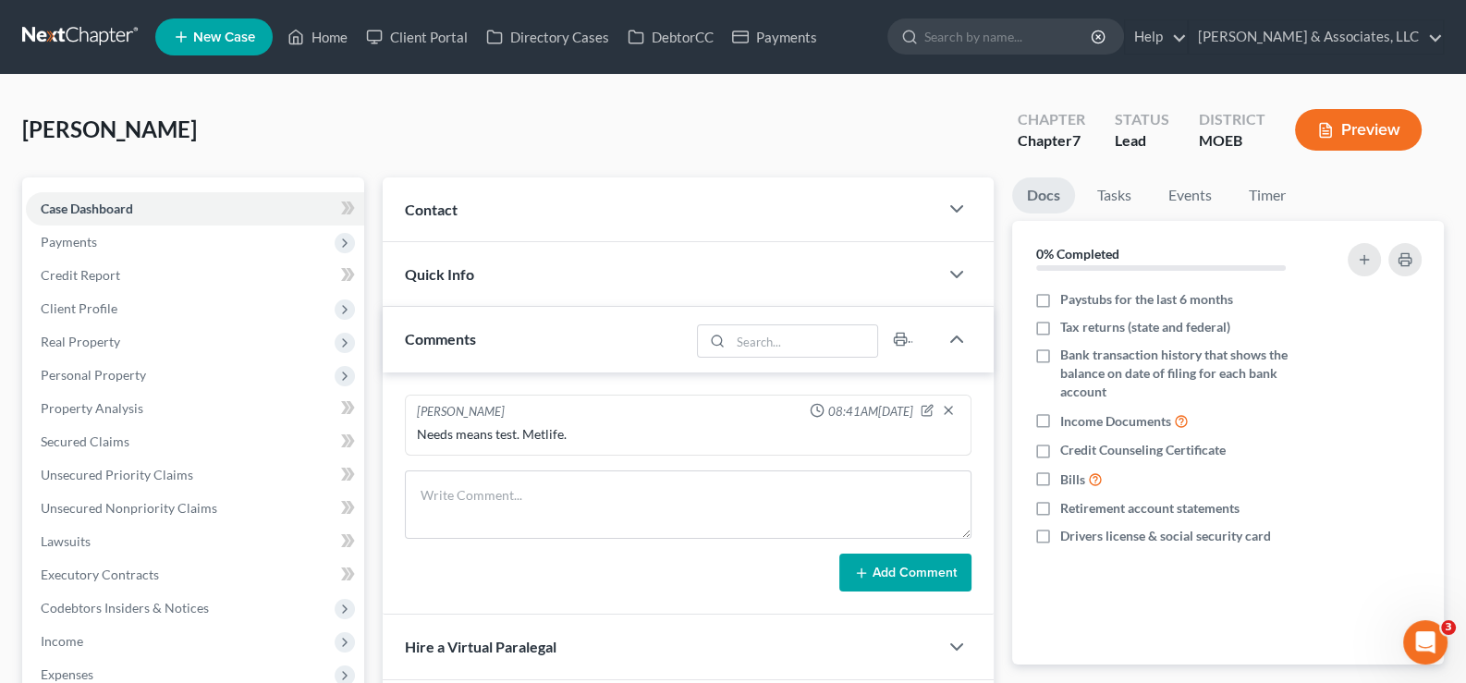
click at [445, 204] on span "Contact" at bounding box center [431, 210] width 53 height 18
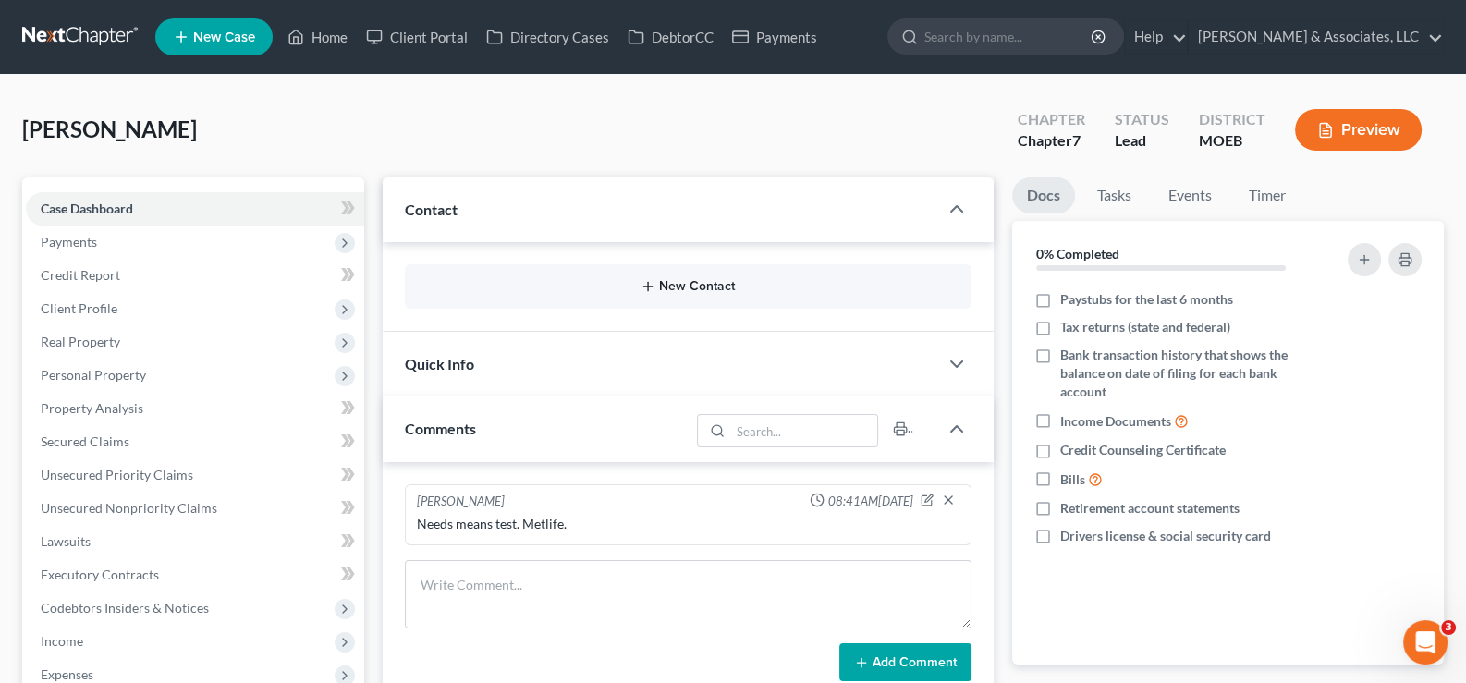
click at [652, 288] on icon "button" at bounding box center [648, 286] width 15 height 15
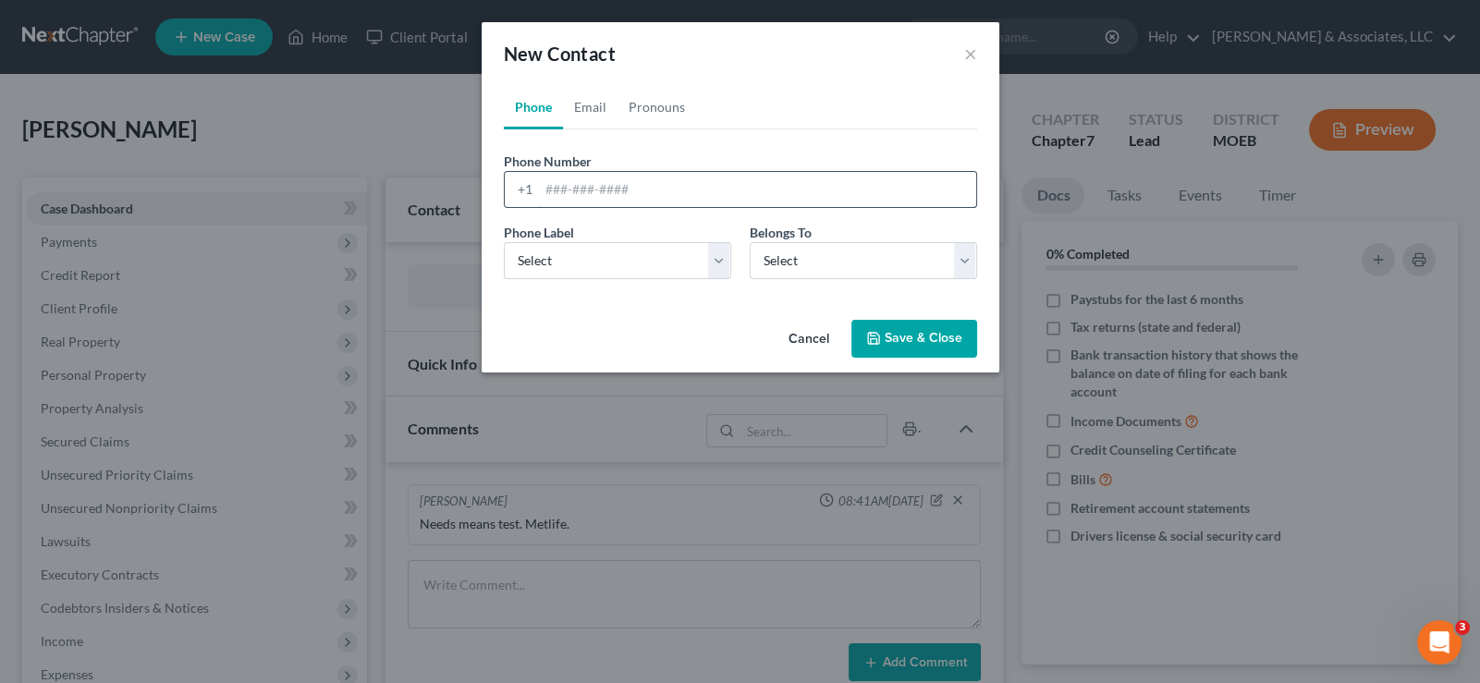
click at [592, 193] on input "tel" at bounding box center [757, 189] width 437 height 35
paste input "[PHONE_NUMBER]"
type input "[PHONE_NUMBER]"
drag, startPoint x: 542, startPoint y: 254, endPoint x: 544, endPoint y: 272, distance: 17.7
click at [542, 254] on select "Select Mobile Home Work Other" at bounding box center [617, 260] width 227 height 37
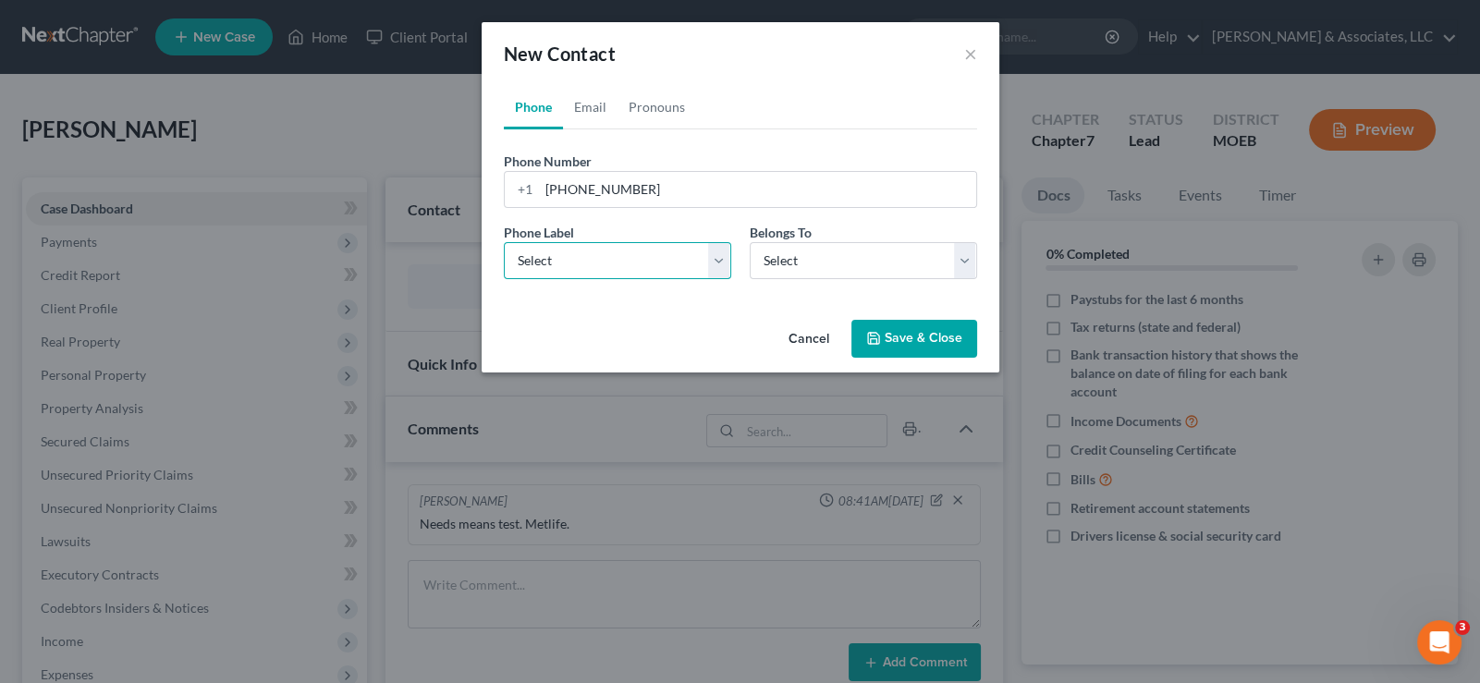
select select "0"
click at [504, 242] on select "Select Mobile Home Work Other" at bounding box center [617, 260] width 227 height 37
drag, startPoint x: 806, startPoint y: 258, endPoint x: 799, endPoint y: 275, distance: 18.2
click at [806, 258] on select "Select Client Other" at bounding box center [863, 260] width 227 height 37
select select "0"
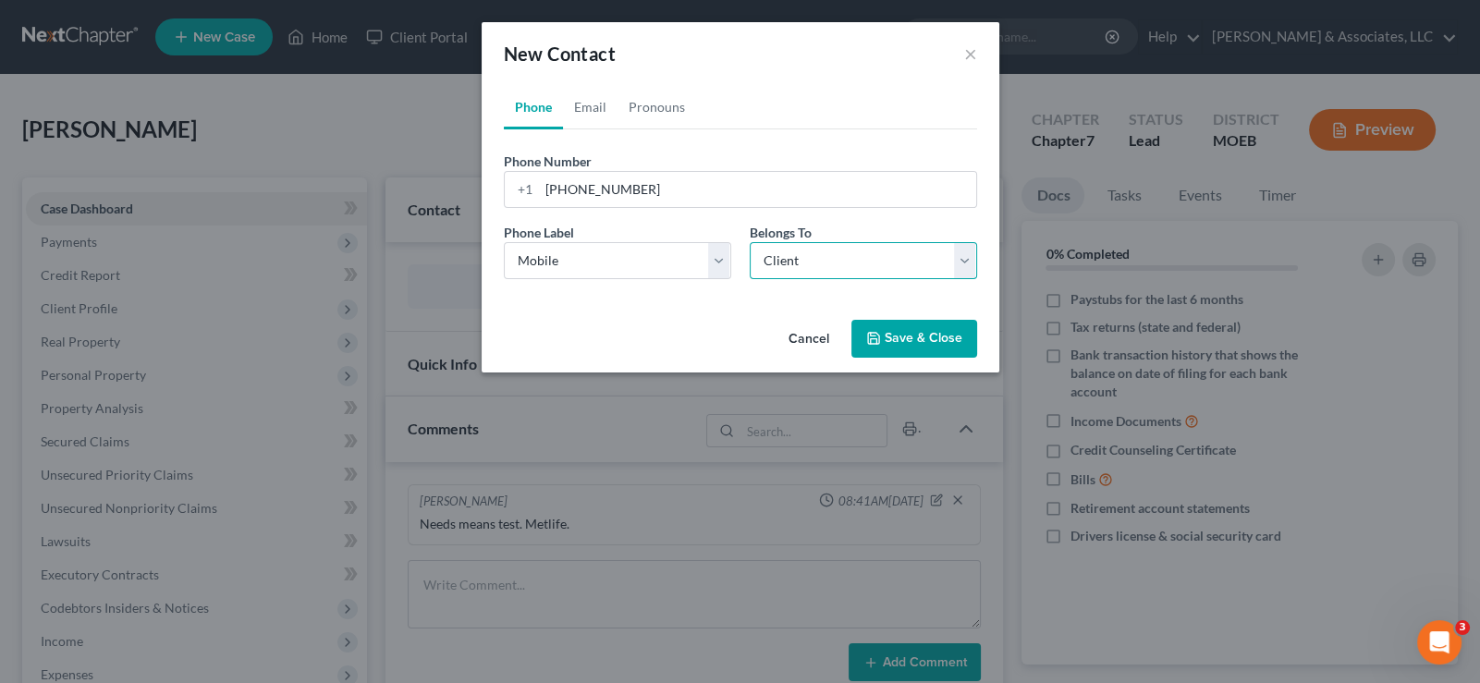
click at [750, 242] on select "Select Client Other" at bounding box center [863, 260] width 227 height 37
select select "0"
click at [594, 104] on link "Email" at bounding box center [590, 107] width 55 height 44
drag, startPoint x: 568, startPoint y: 180, endPoint x: 667, endPoint y: 47, distance: 166.4
click at [568, 180] on input "email" at bounding box center [757, 189] width 437 height 35
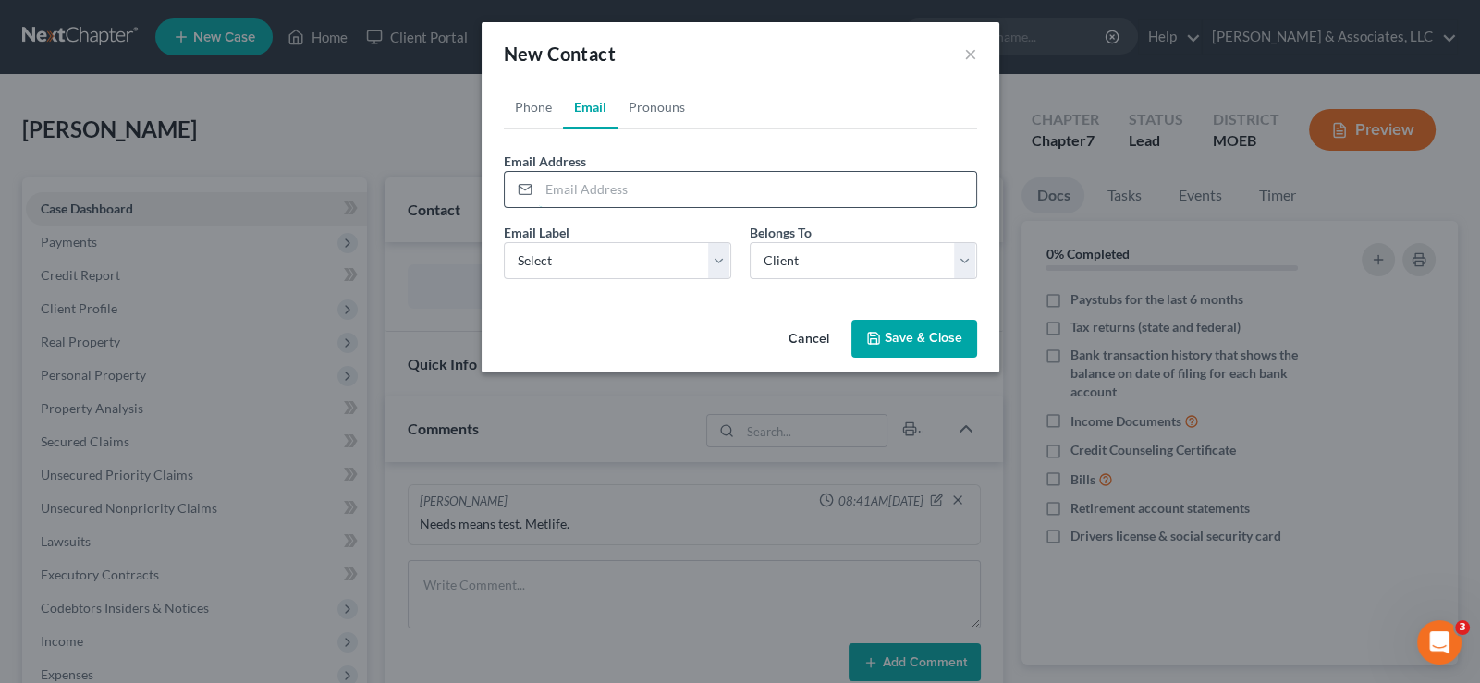
paste input "[EMAIL_ADDRESS][DOMAIN_NAME]"
type input "[EMAIL_ADDRESS][DOMAIN_NAME]"
drag, startPoint x: 581, startPoint y: 265, endPoint x: 574, endPoint y: 274, distance: 10.5
click at [577, 268] on select "Select Home Work Other" at bounding box center [617, 260] width 227 height 37
select select "0"
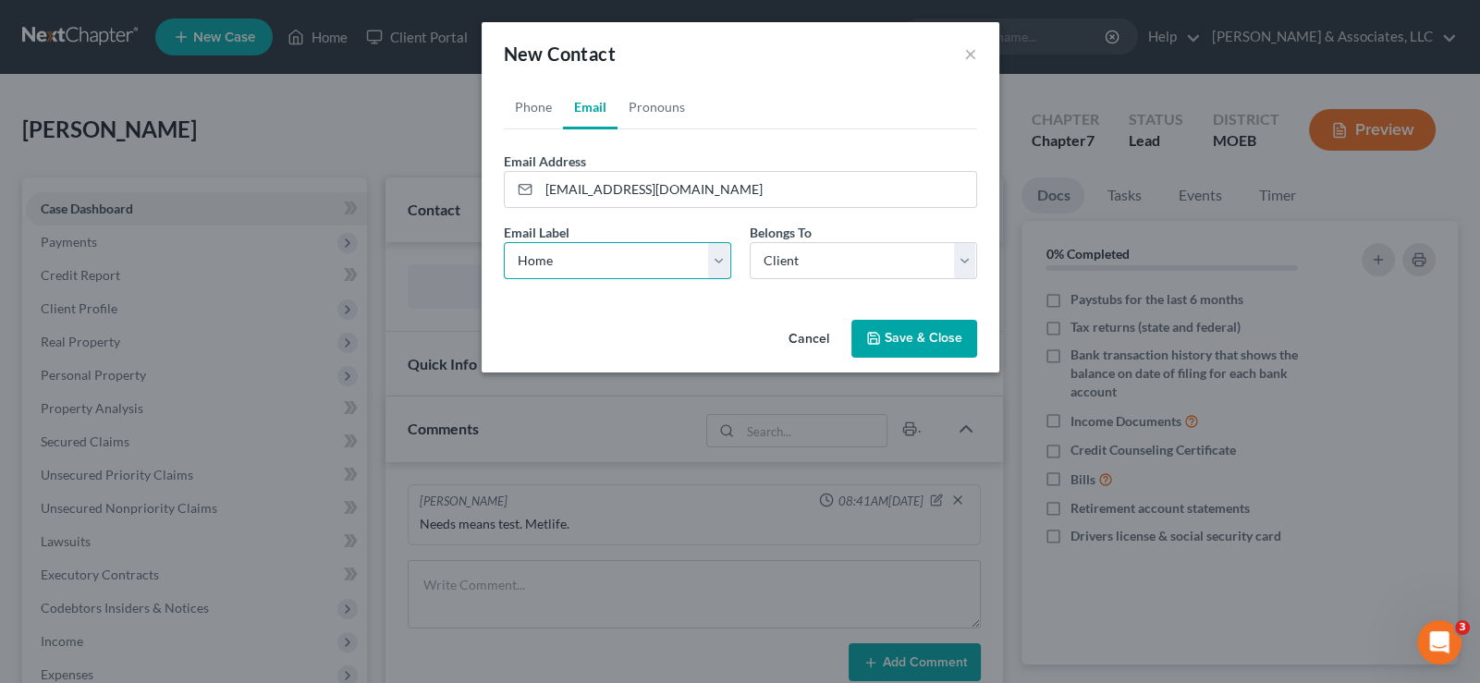
click at [504, 242] on select "Select Home Work Other" at bounding box center [617, 260] width 227 height 37
click at [888, 335] on button "Save & Close" at bounding box center [914, 339] width 126 height 39
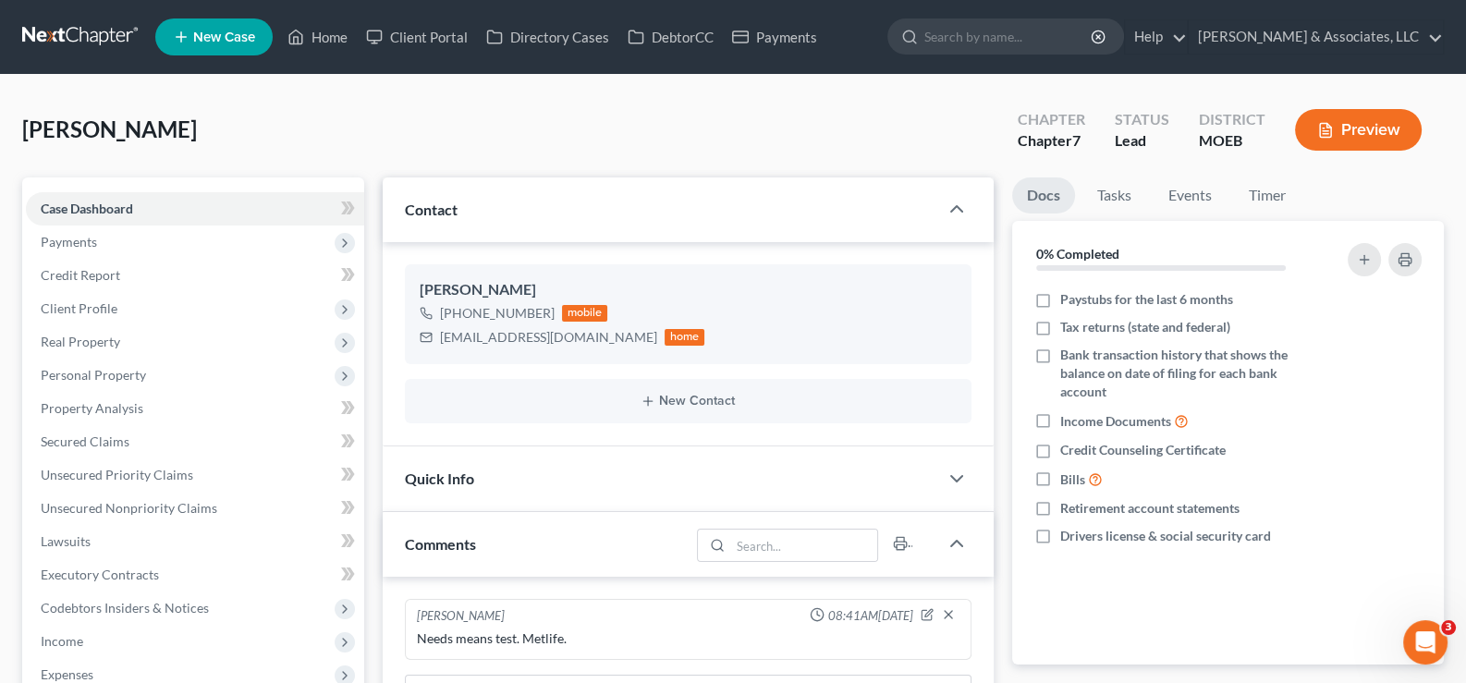
click at [211, 27] on link "New Case" at bounding box center [213, 36] width 117 height 37
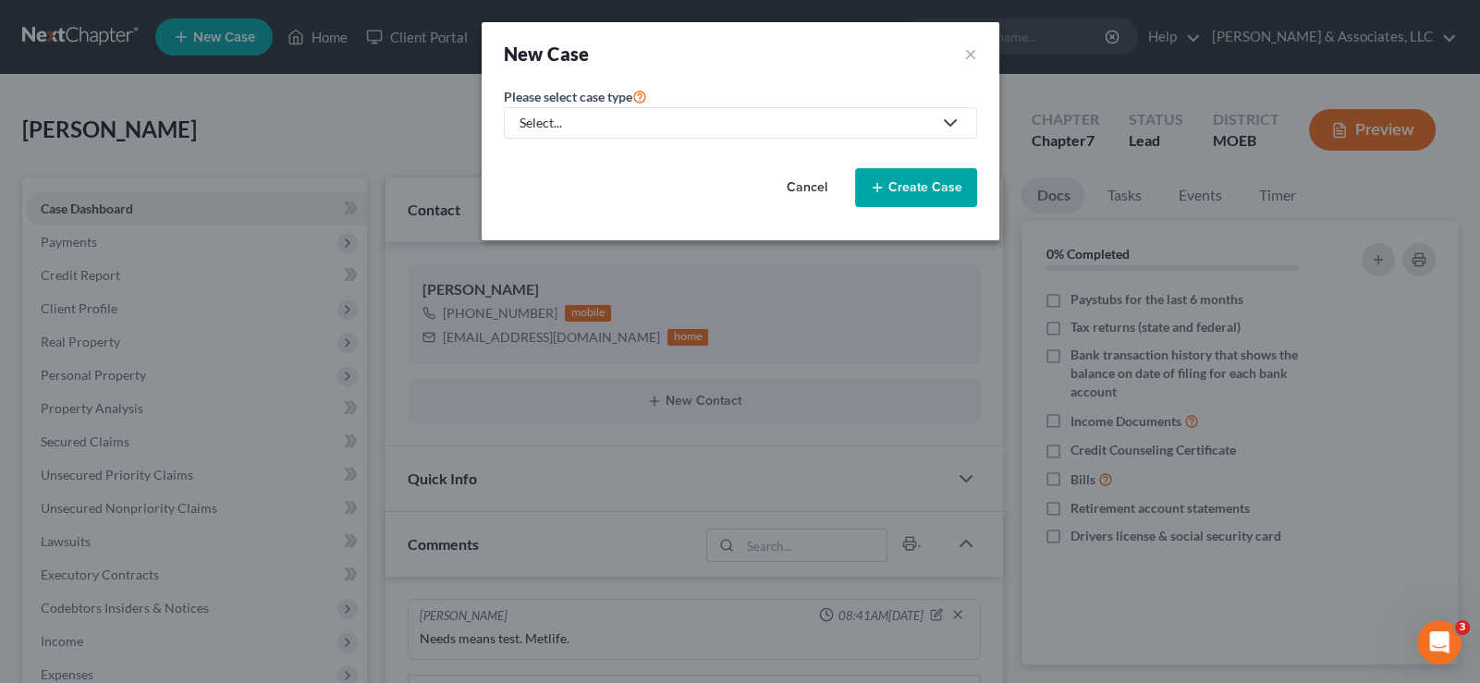
click at [571, 118] on div "Select..." at bounding box center [726, 123] width 412 height 18
click at [559, 152] on div "Bankruptcy" at bounding box center [602, 159] width 162 height 18
select select "45"
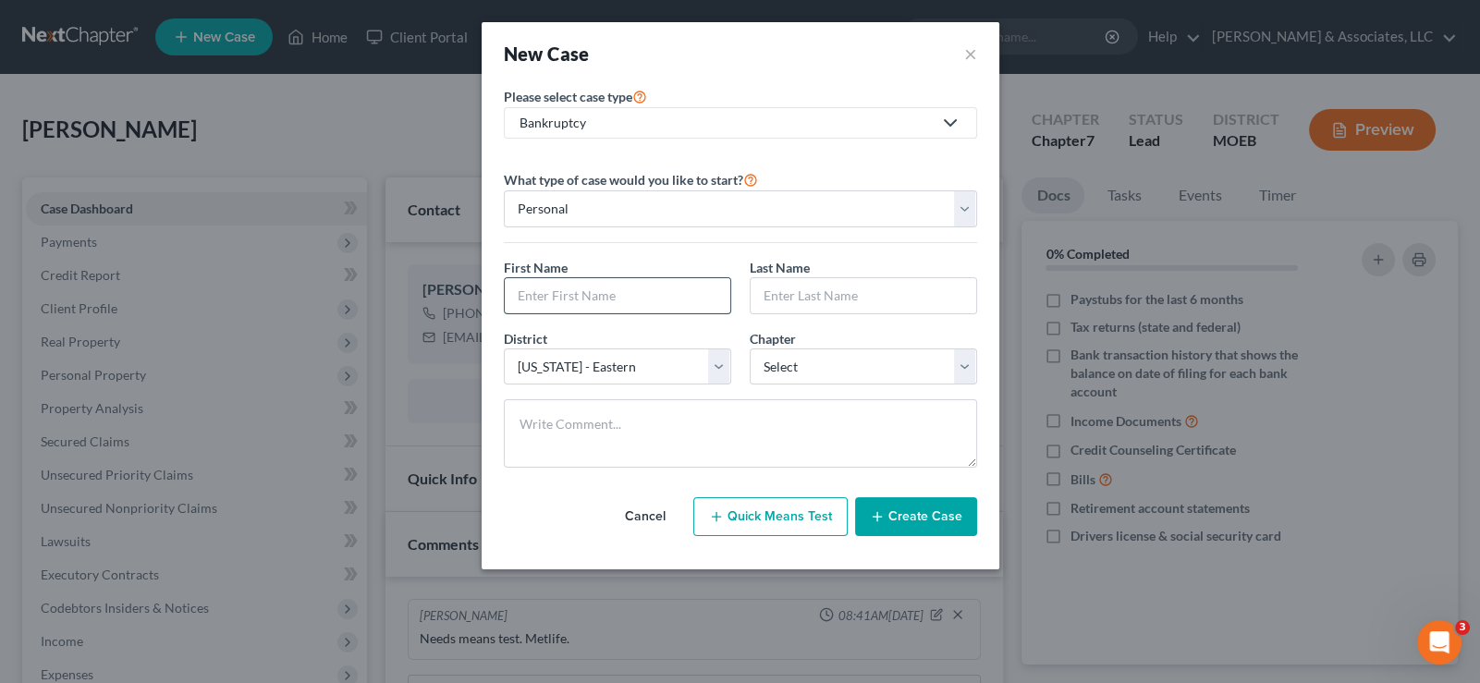
click at [532, 282] on input "text" at bounding box center [618, 295] width 226 height 35
type input "[PERSON_NAME]"
click at [783, 359] on select "Select 7 11 12 13" at bounding box center [863, 367] width 227 height 37
select select "0"
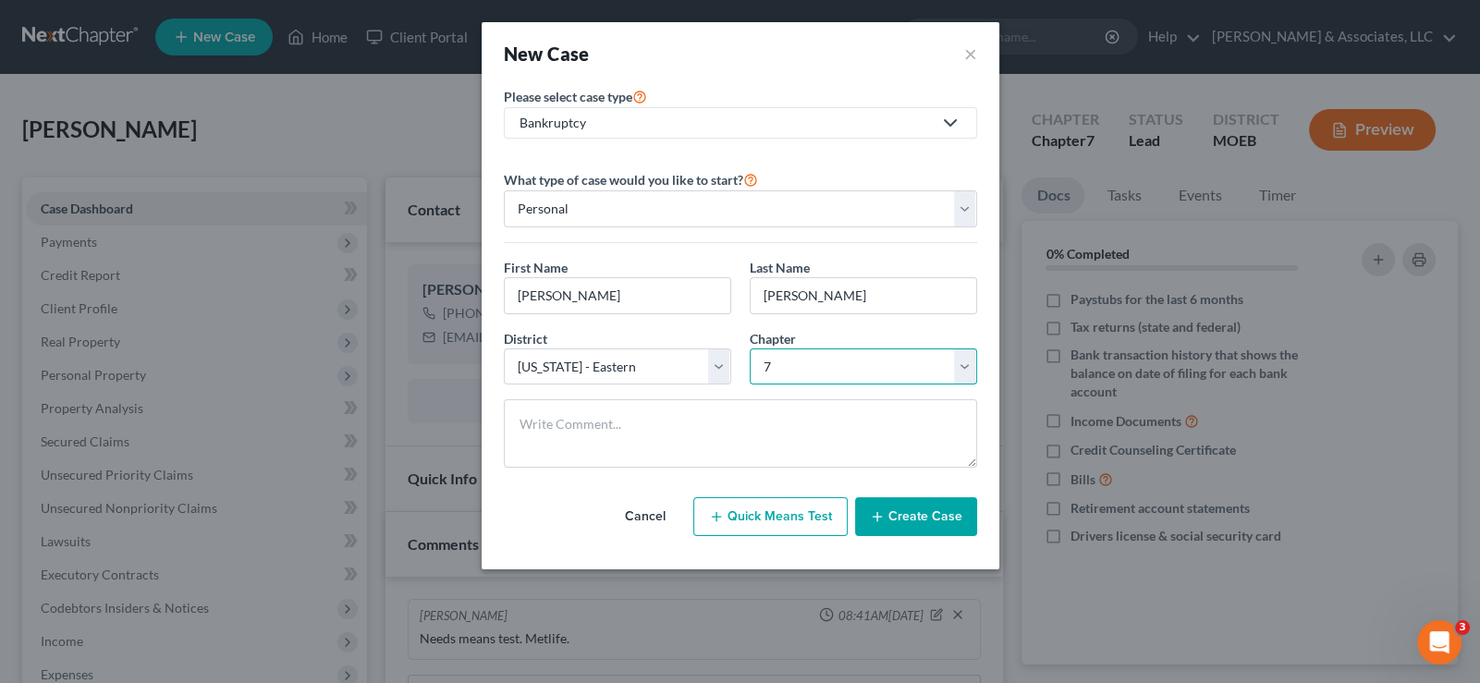
click at [750, 349] on select "Select 7 11 12 13" at bounding box center [863, 367] width 227 height 37
click at [888, 512] on button "Create Case" at bounding box center [916, 516] width 122 height 39
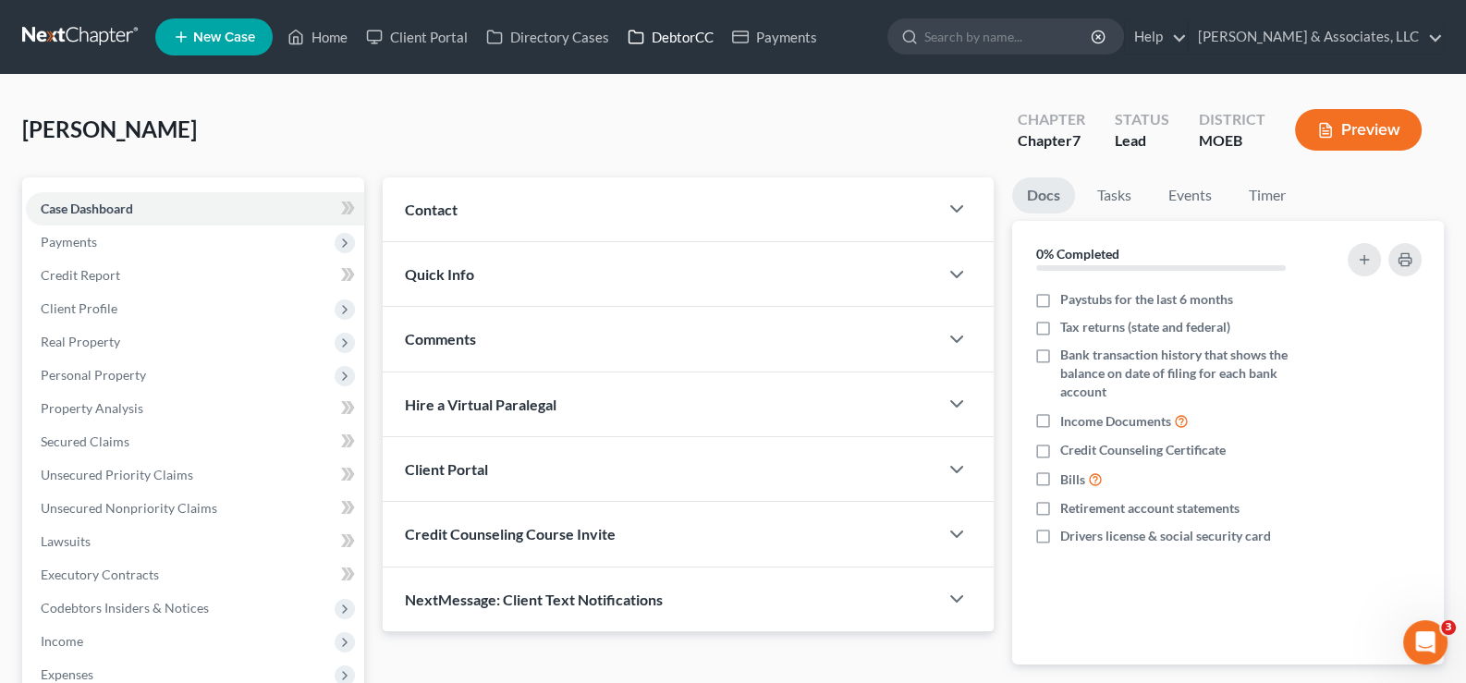
drag, startPoint x: 444, startPoint y: 189, endPoint x: 657, endPoint y: 51, distance: 254.1
click at [444, 189] on div "Contact" at bounding box center [661, 209] width 557 height 64
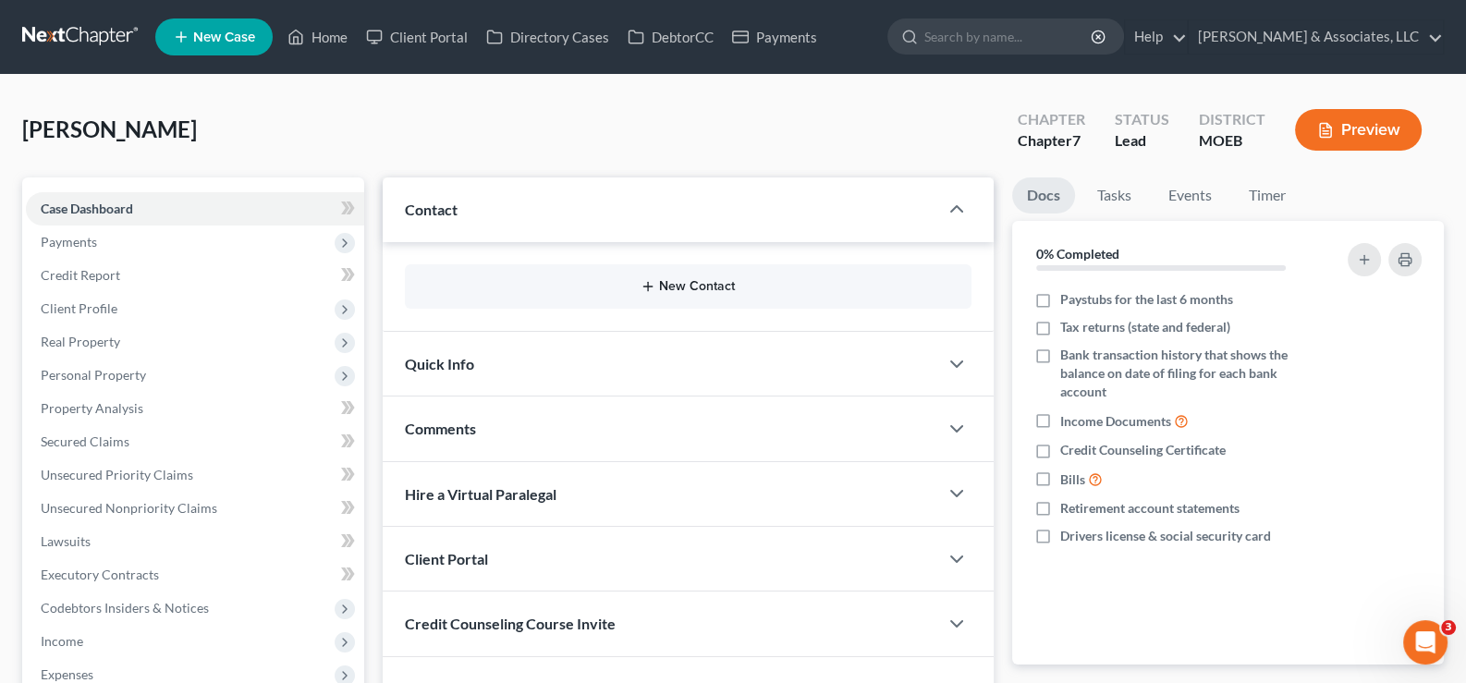
click at [734, 290] on button "New Contact" at bounding box center [689, 286] width 538 height 15
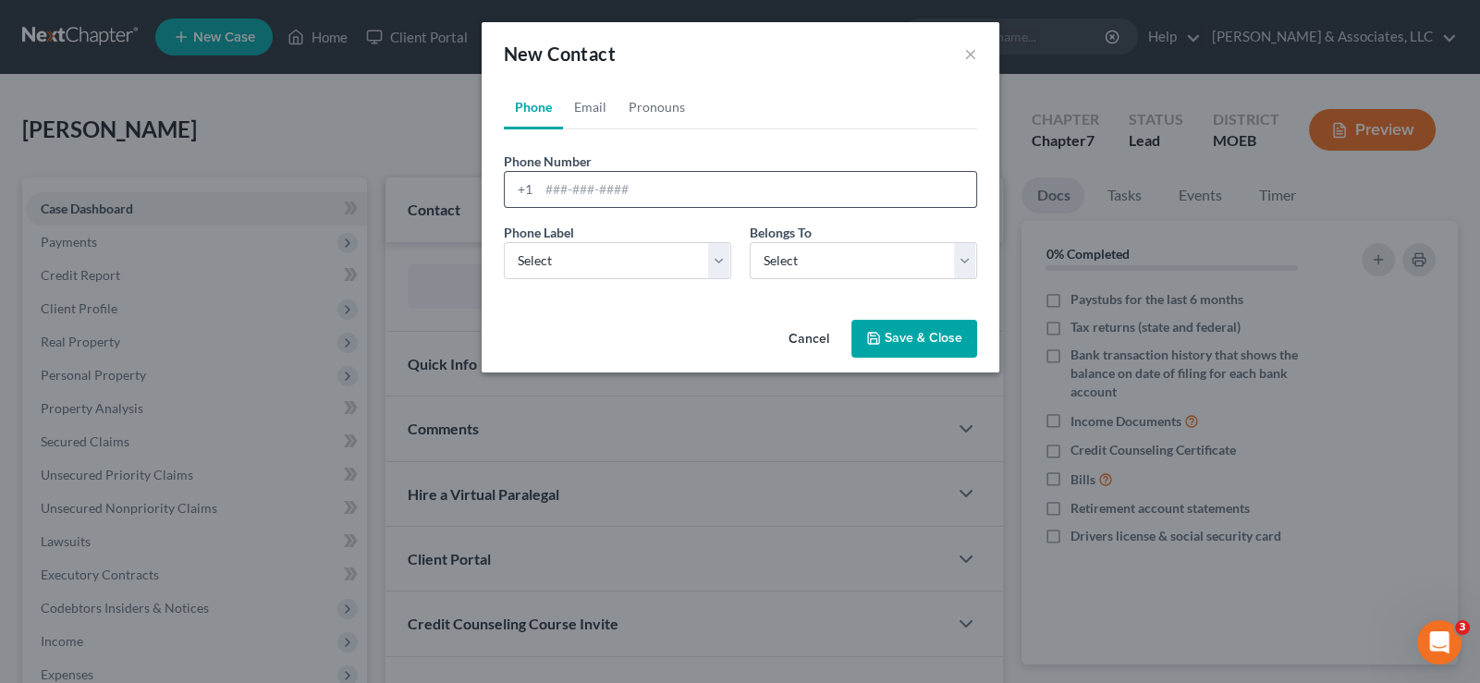
click at [532, 191] on div "+1" at bounding box center [522, 189] width 34 height 35
click at [622, 185] on input "tel" at bounding box center [757, 189] width 437 height 35
paste input "[PHONE_NUMBER]"
type input "[PHONE_NUMBER]"
drag, startPoint x: 552, startPoint y: 259, endPoint x: 550, endPoint y: 276, distance: 17.7
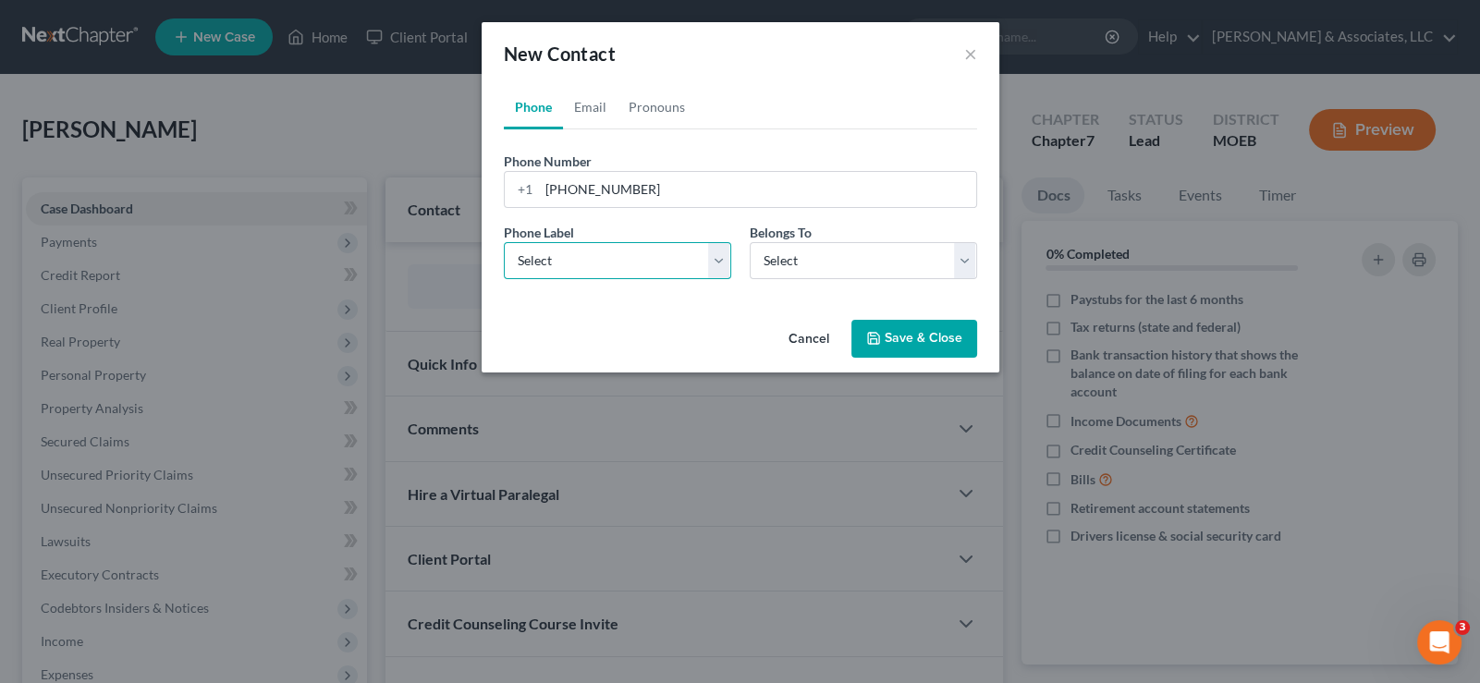
click at [552, 259] on select "Select Mobile Home Work Other" at bounding box center [617, 260] width 227 height 37
select select "0"
click at [504, 242] on select "Select Mobile Home Work Other" at bounding box center [617, 260] width 227 height 37
drag, startPoint x: 772, startPoint y: 261, endPoint x: 772, endPoint y: 273, distance: 12.0
click at [772, 261] on select "Select Client Other" at bounding box center [863, 260] width 227 height 37
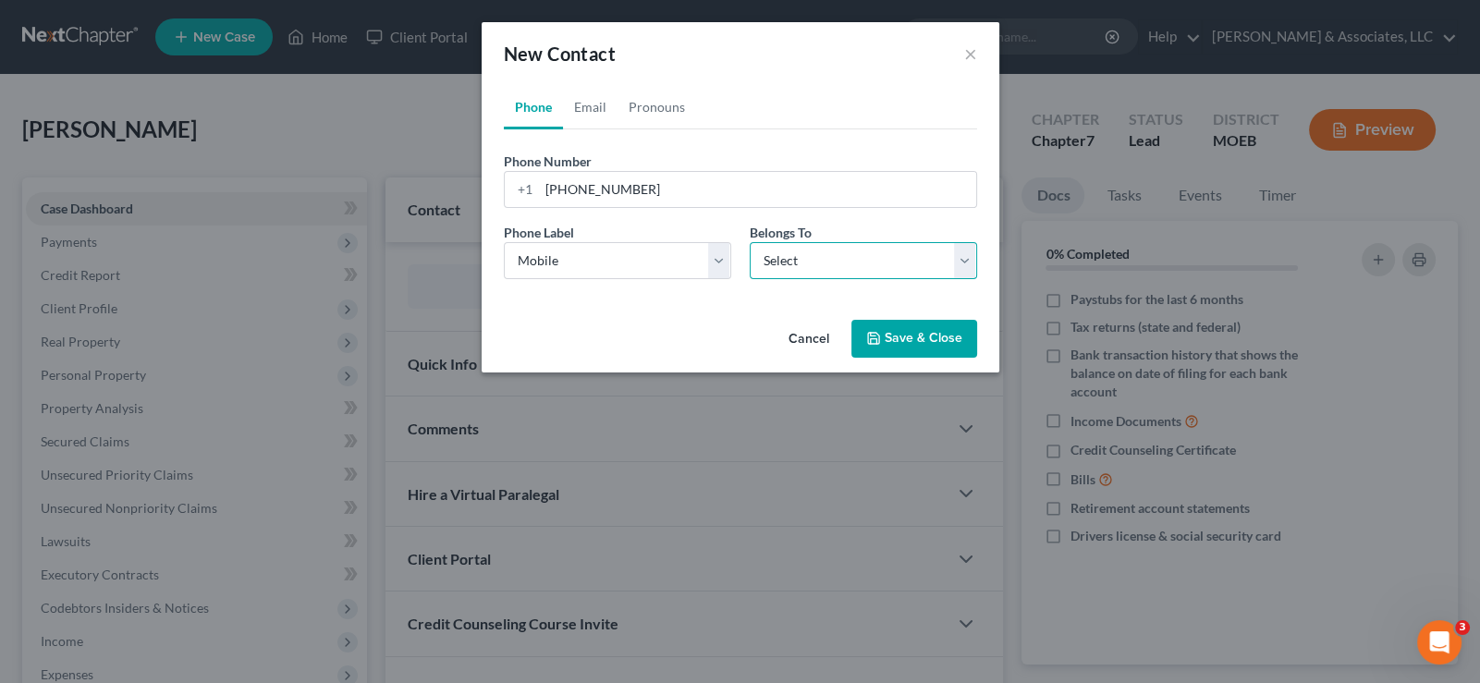
select select "0"
click at [750, 242] on select "Select Client Other" at bounding box center [863, 260] width 227 height 37
click at [595, 115] on link "Email" at bounding box center [590, 107] width 55 height 44
drag, startPoint x: 572, startPoint y: 202, endPoint x: 643, endPoint y: 132, distance: 99.4
click at [572, 202] on input "email" at bounding box center [757, 189] width 437 height 35
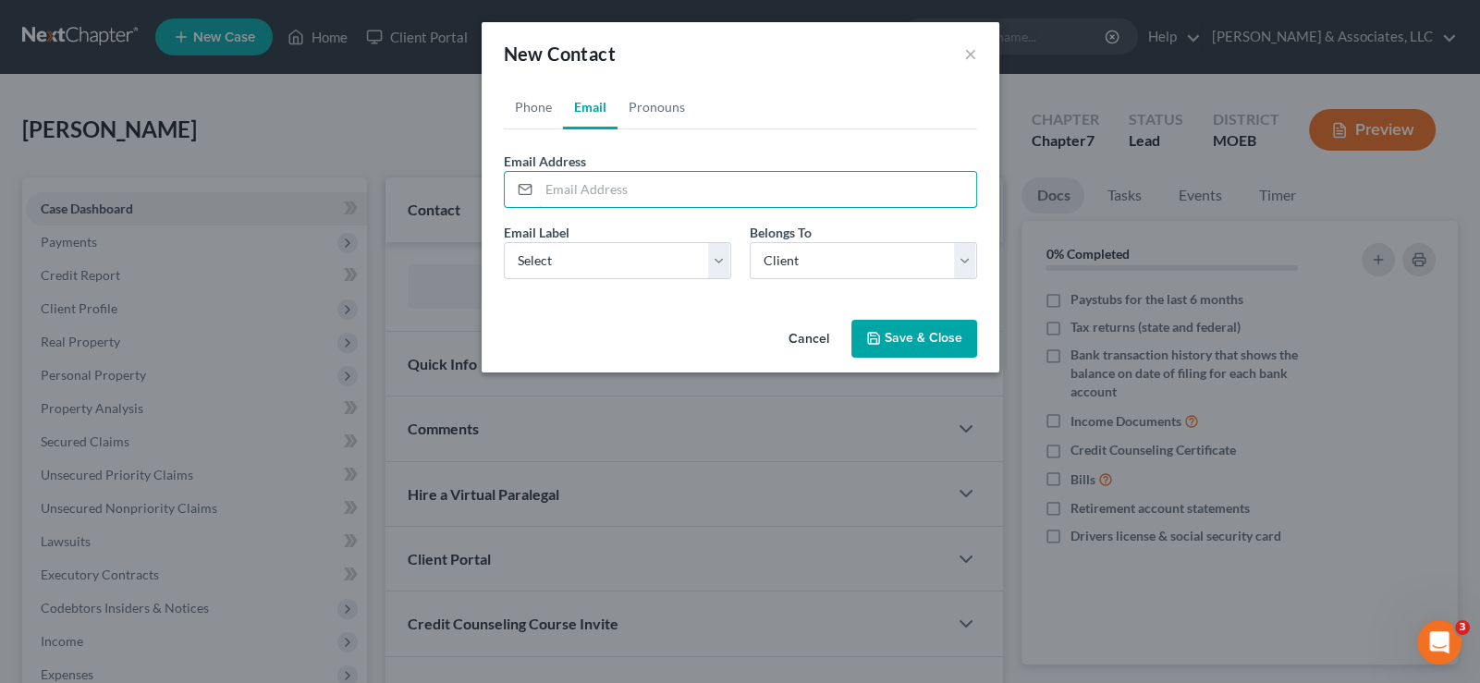
paste input "[PERSON_NAME][EMAIL_ADDRESS][PERSON_NAME][PERSON_NAME][DOMAIN_NAME]"
type input "[PERSON_NAME][EMAIL_ADDRESS][PERSON_NAME][PERSON_NAME][DOMAIN_NAME]"
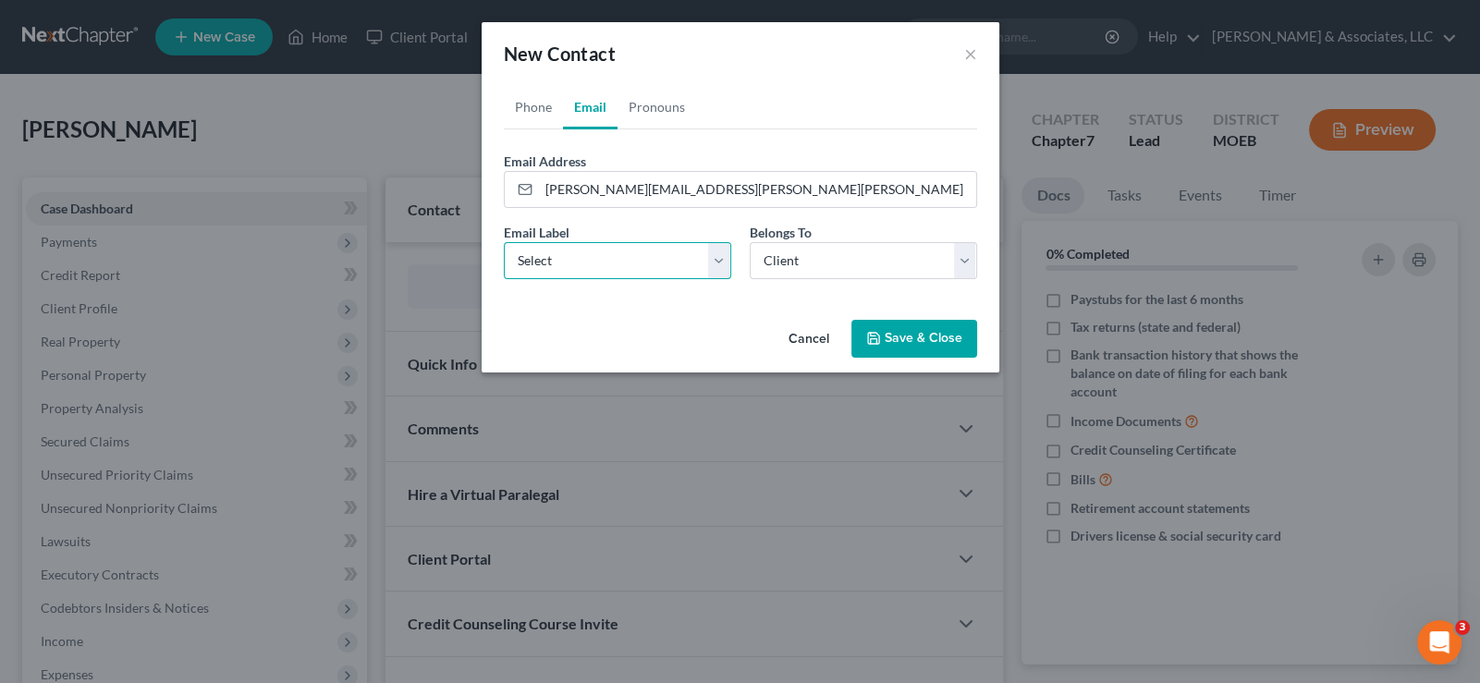
click at [561, 265] on select "Select Home Work Other" at bounding box center [617, 260] width 227 height 37
select select "0"
click at [504, 242] on select "Select Home Work Other" at bounding box center [617, 260] width 227 height 37
click at [891, 344] on button "Save & Close" at bounding box center [914, 339] width 126 height 39
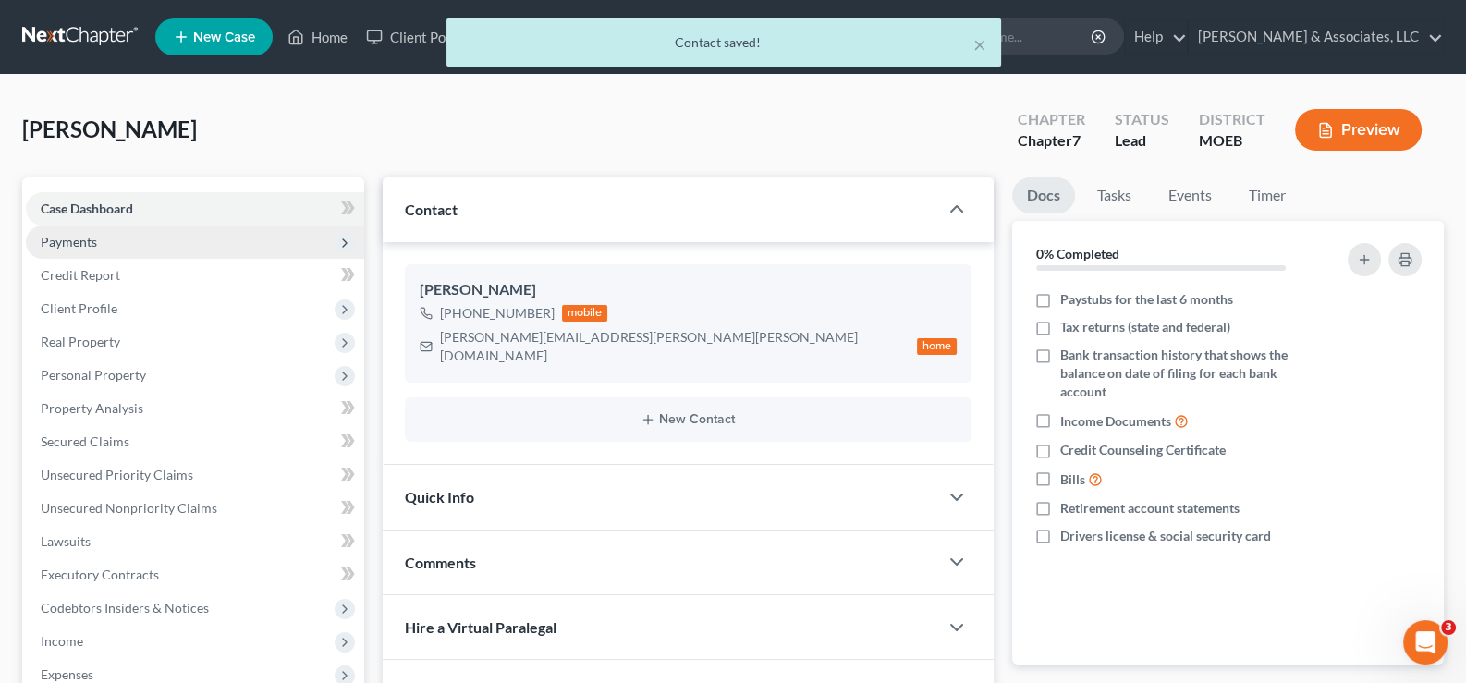
click at [84, 247] on span "Payments" at bounding box center [69, 242] width 56 height 16
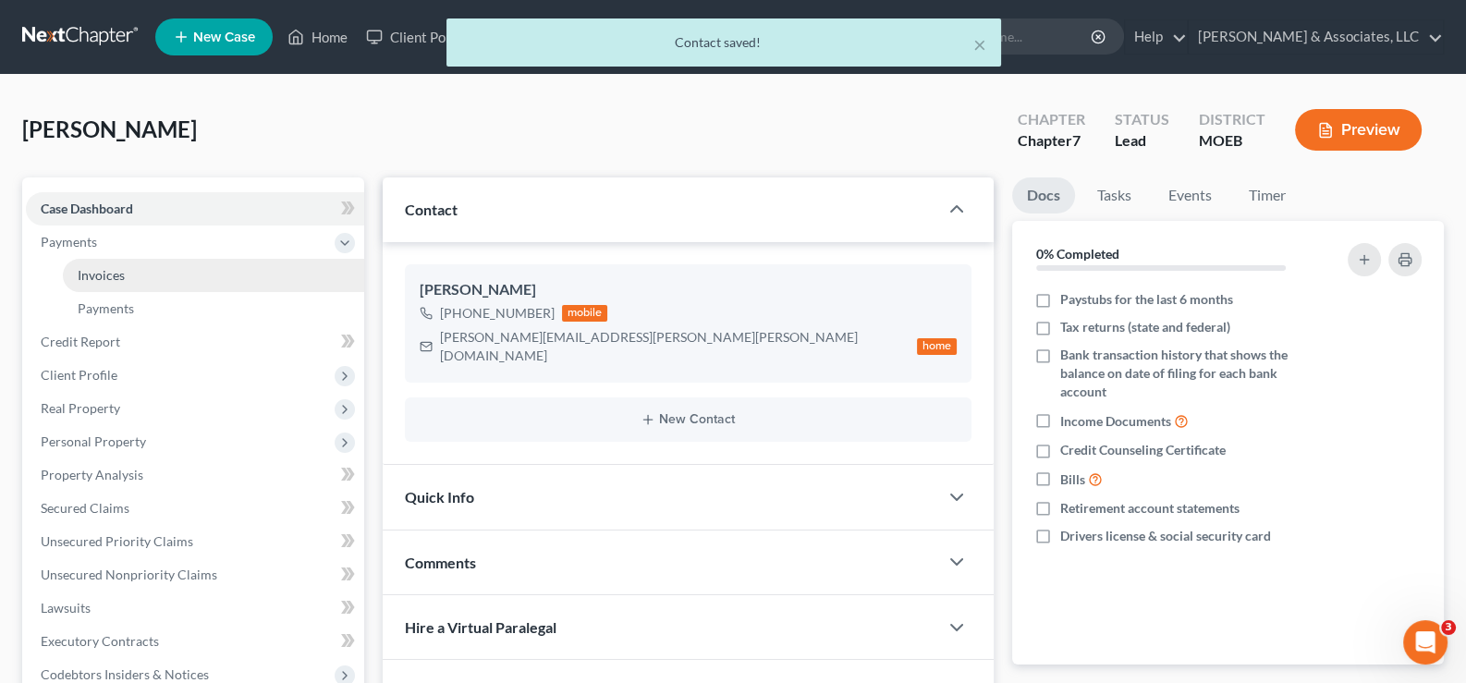
click at [101, 275] on span "Invoices" at bounding box center [101, 275] width 47 height 16
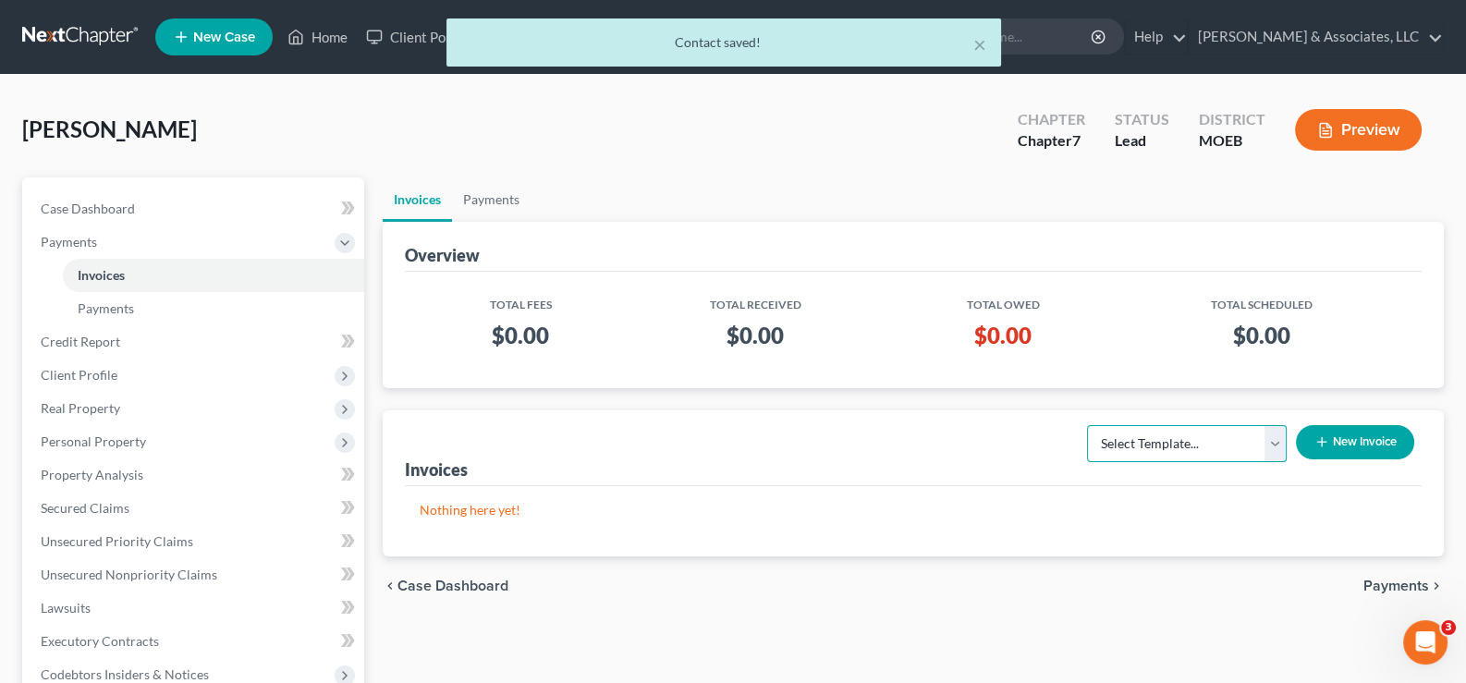
click at [1164, 439] on select "Select Template... Chapter 7 Template Chapter 13 Template Chapter 7 with legal …" at bounding box center [1187, 443] width 200 height 37
select select "0"
click at [1087, 425] on select "Select Template... Chapter 7 Template Chapter 13 Template Chapter 7 with legal …" at bounding box center [1187, 443] width 200 height 37
click at [1340, 439] on button "New Invoice" at bounding box center [1355, 442] width 118 height 34
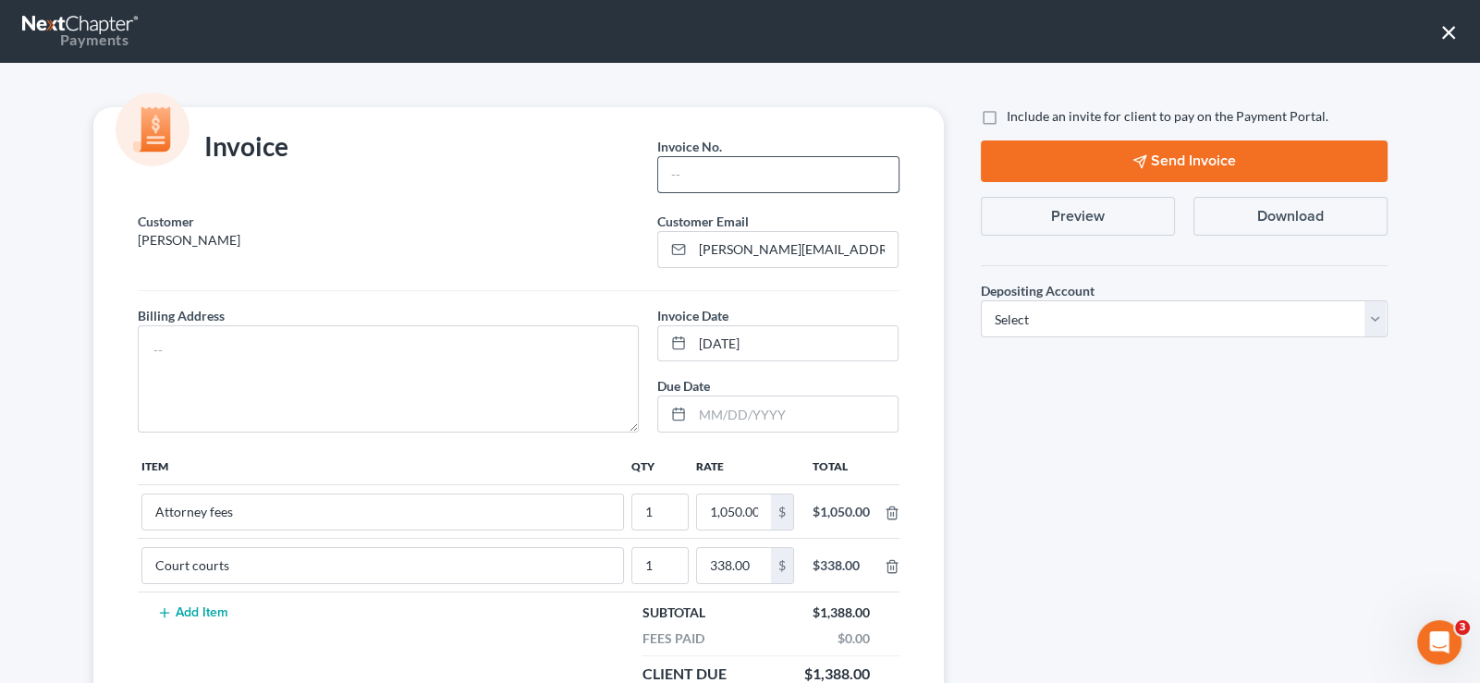
click at [681, 167] on input "text" at bounding box center [777, 174] width 239 height 35
type input "776"
click at [359, 355] on textarea at bounding box center [389, 378] width 502 height 107
type textarea "na"
click at [1007, 113] on label "Include an invite for client to pay on the Payment Portal." at bounding box center [1168, 116] width 322 height 18
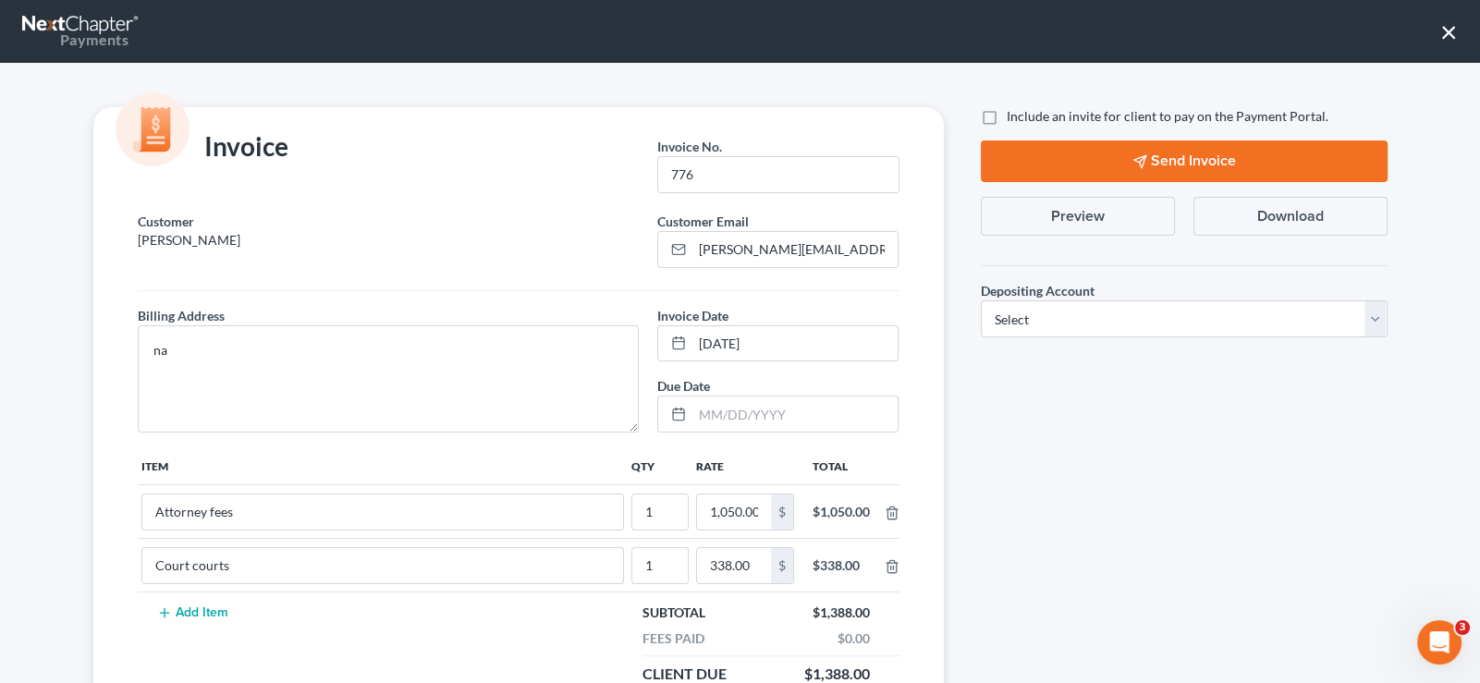
click at [1014, 113] on input "Include an invite for client to pay on the Payment Portal." at bounding box center [1020, 113] width 12 height 12
checkbox input "true"
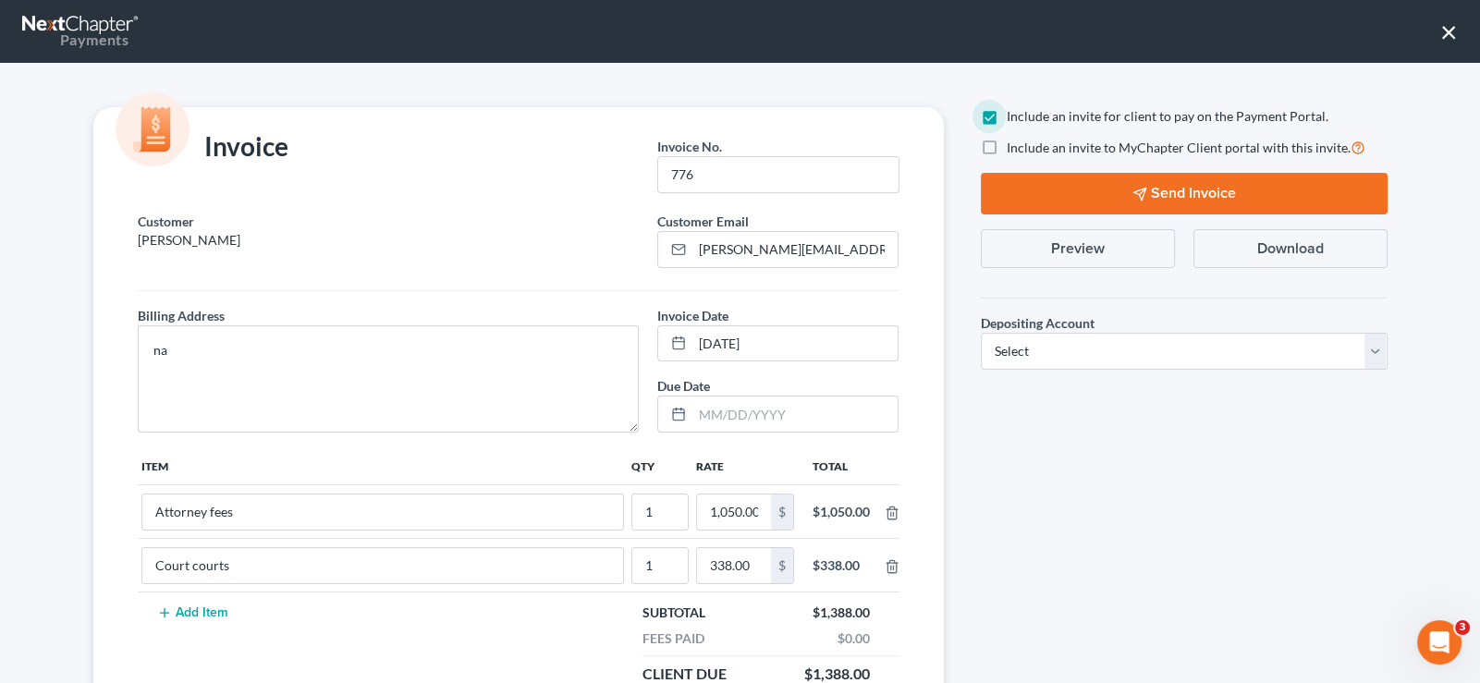
click at [1007, 147] on label "Include an invite to MyChapter Client portal with this invite." at bounding box center [1186, 147] width 359 height 21
click at [1014, 147] on input "Include an invite to MyChapter Client portal with this invite." at bounding box center [1020, 143] width 12 height 12
checkbox input "true"
drag, startPoint x: 1047, startPoint y: 342, endPoint x: 1048, endPoint y: 354, distance: 12.1
click at [1047, 342] on select "Select Operation Trust" at bounding box center [1184, 351] width 407 height 37
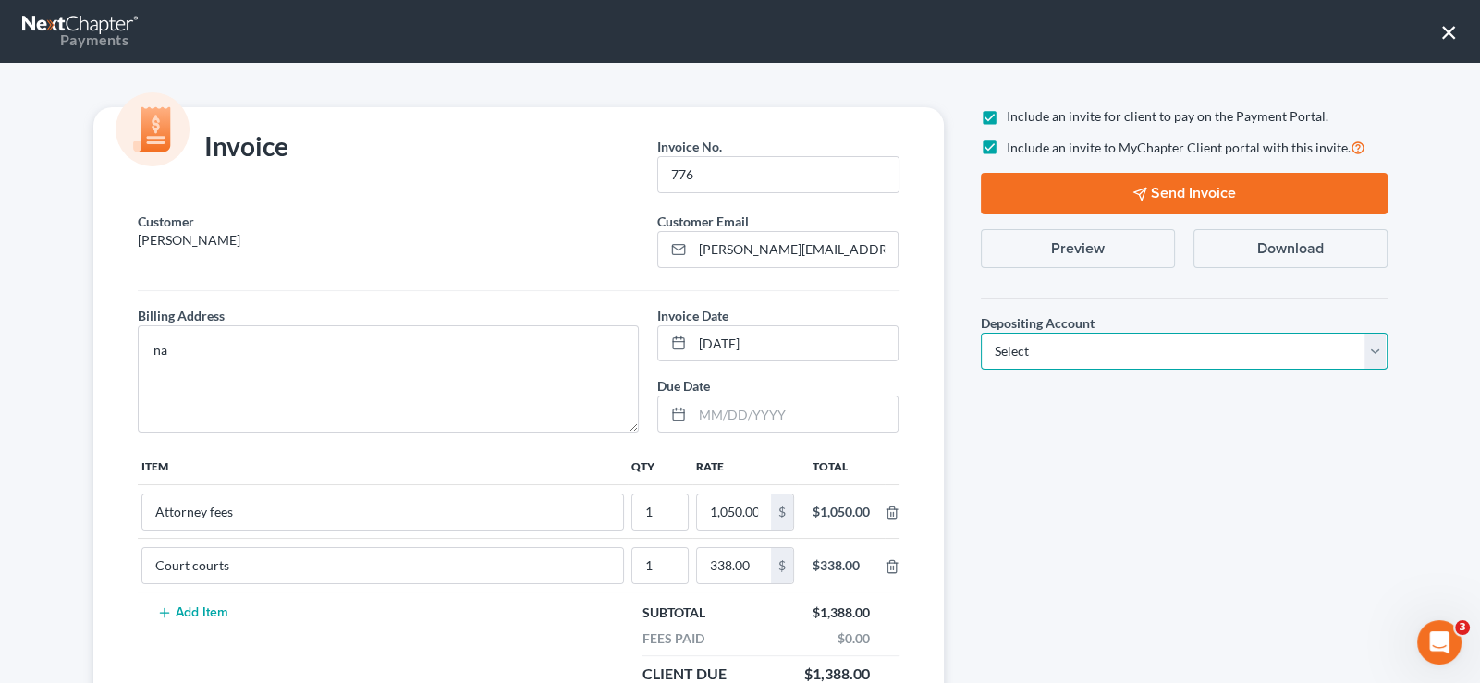
select select "1"
click at [981, 333] on select "Select Operation Trust" at bounding box center [1184, 351] width 407 height 37
click at [1082, 187] on button "Send Invoice" at bounding box center [1184, 194] width 407 height 42
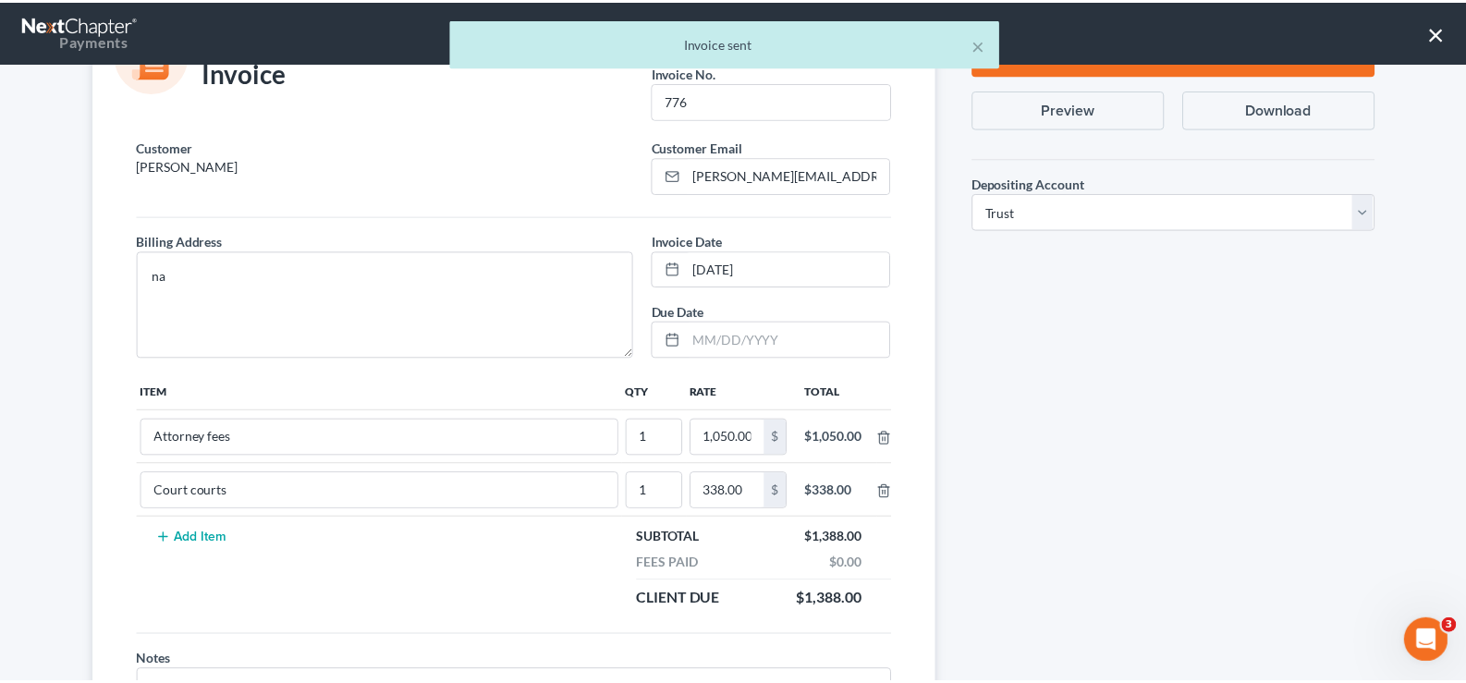
scroll to position [208, 0]
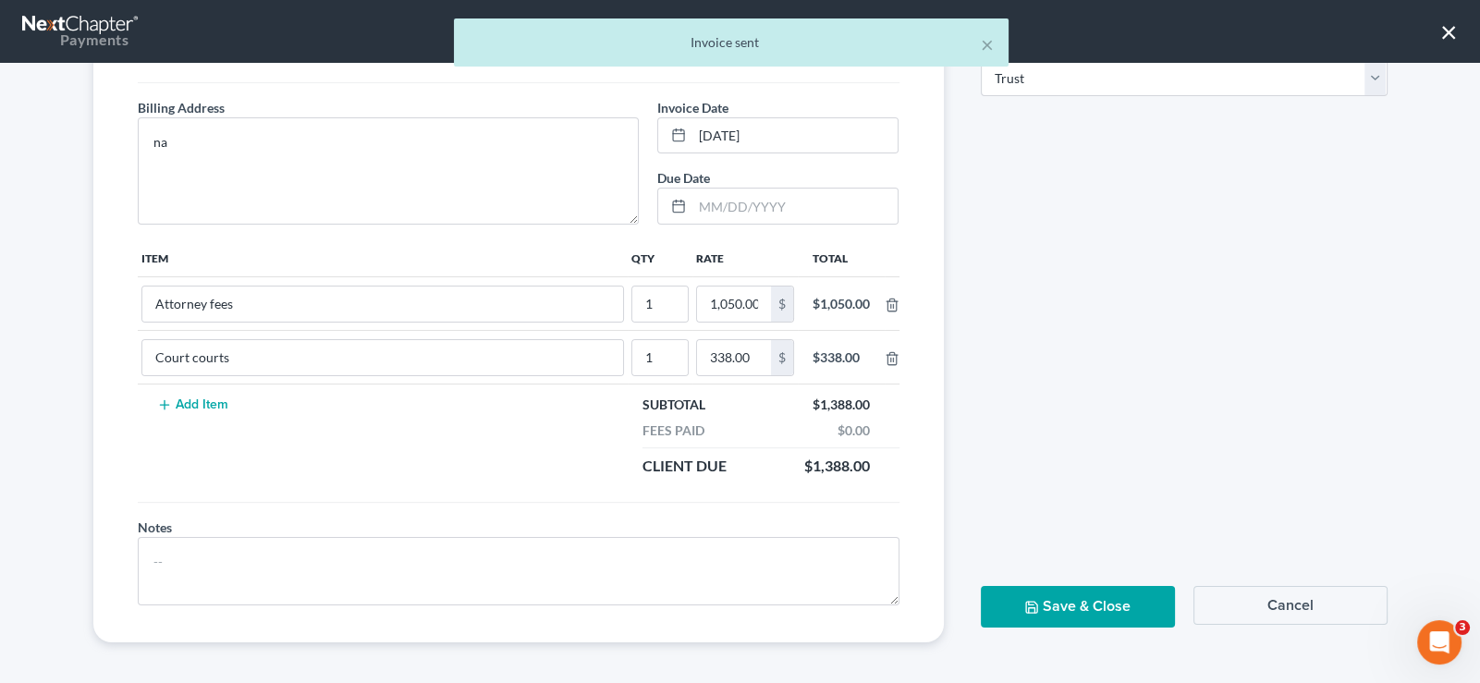
click at [1099, 614] on button "Save & Close" at bounding box center [1078, 607] width 194 height 42
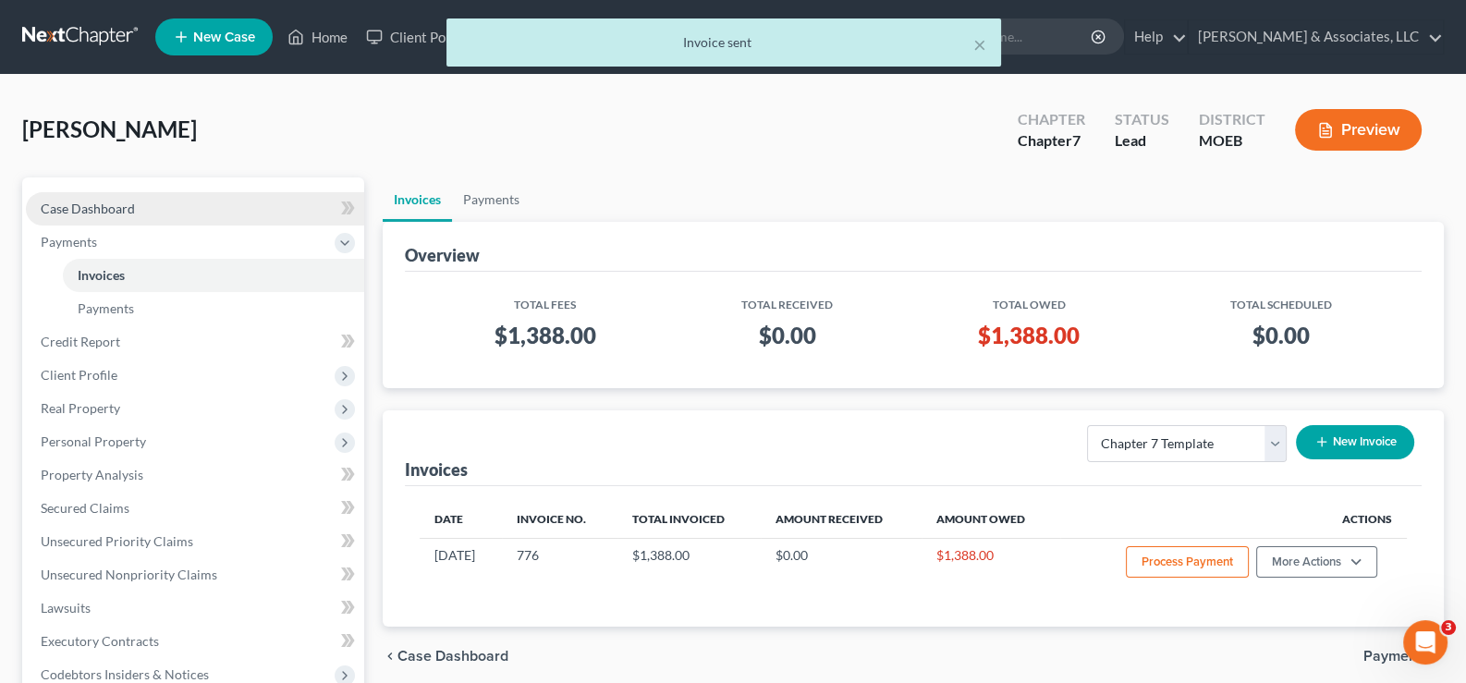
click at [104, 196] on link "Case Dashboard" at bounding box center [195, 208] width 338 height 33
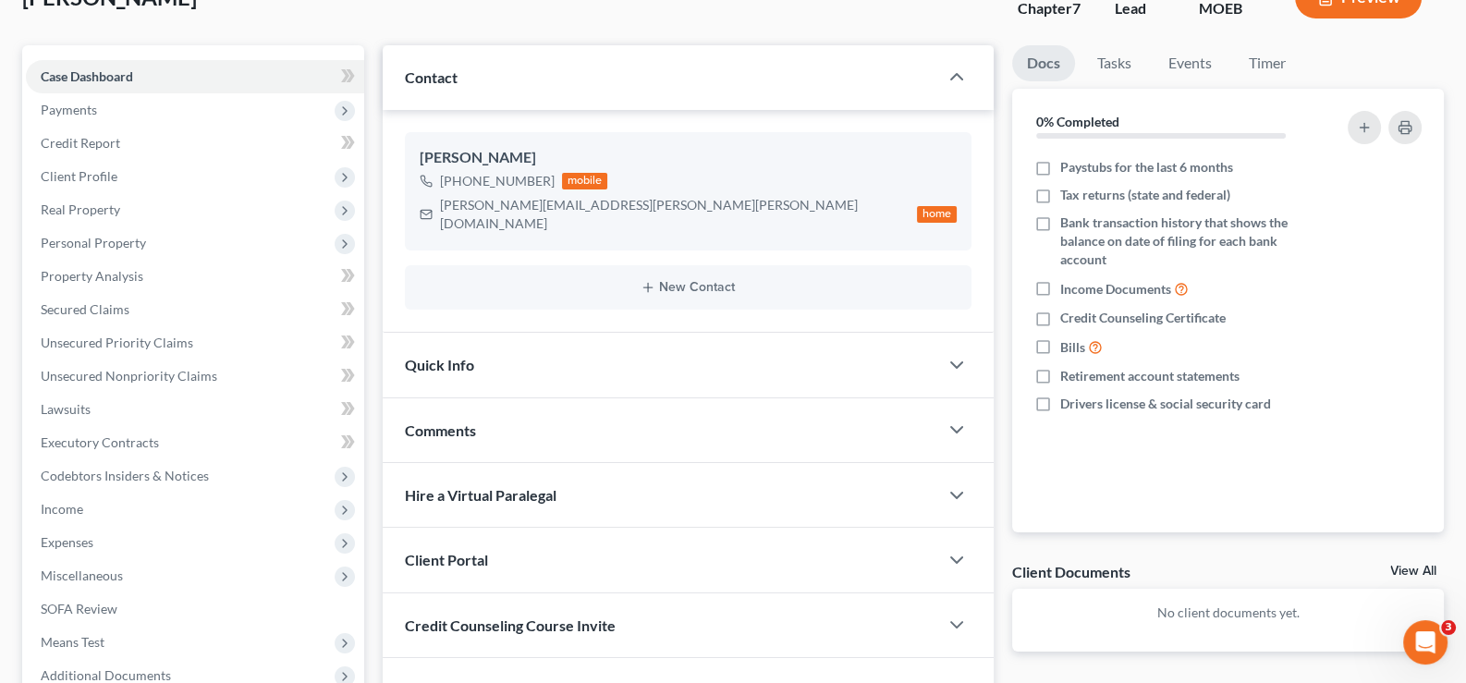
scroll to position [184, 0]
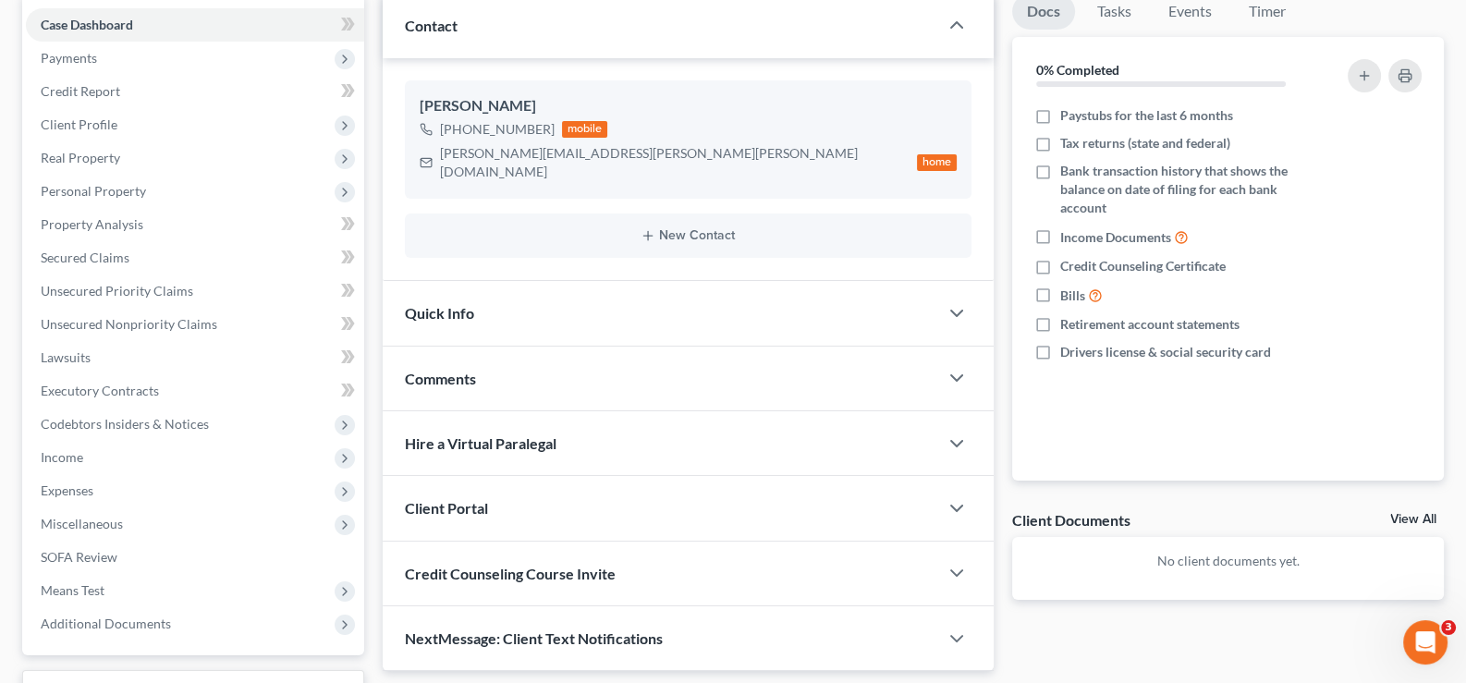
click at [448, 499] on span "Client Portal" at bounding box center [446, 508] width 83 height 18
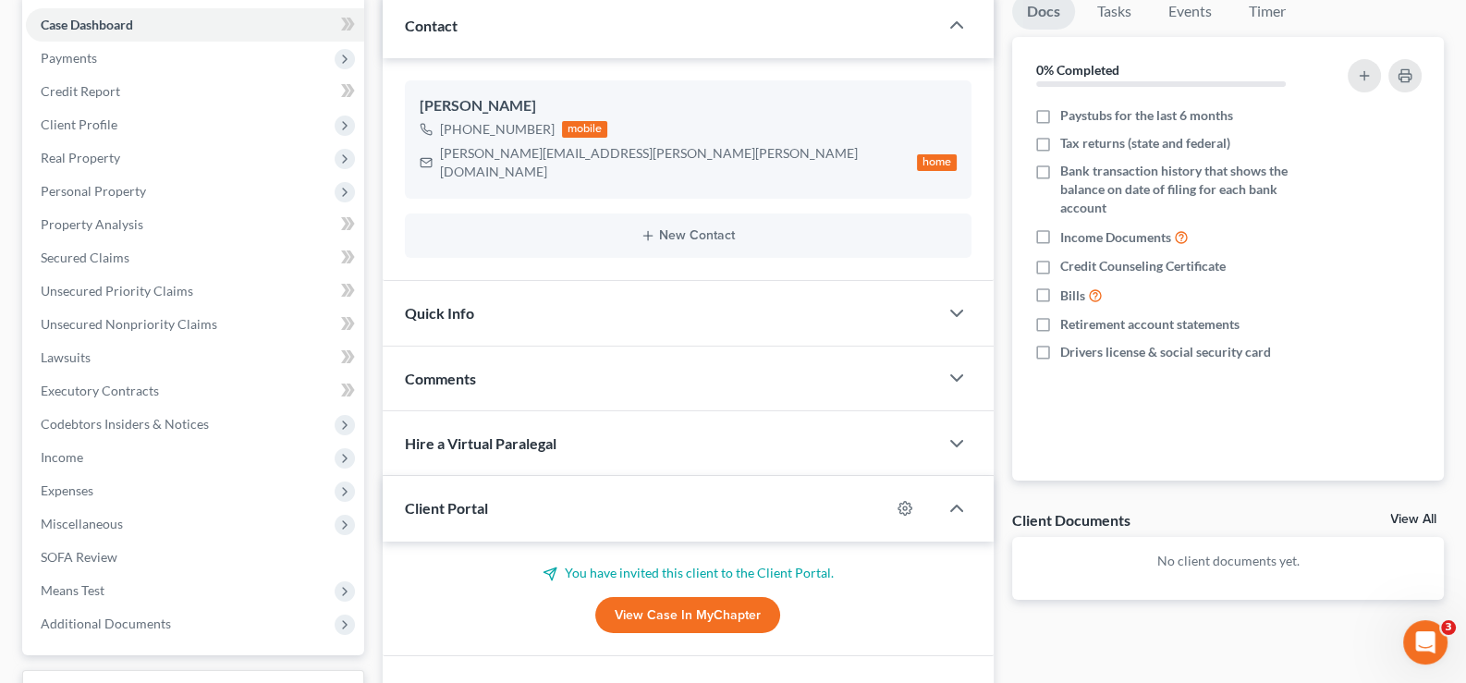
click at [448, 499] on span "Client Portal" at bounding box center [446, 508] width 83 height 18
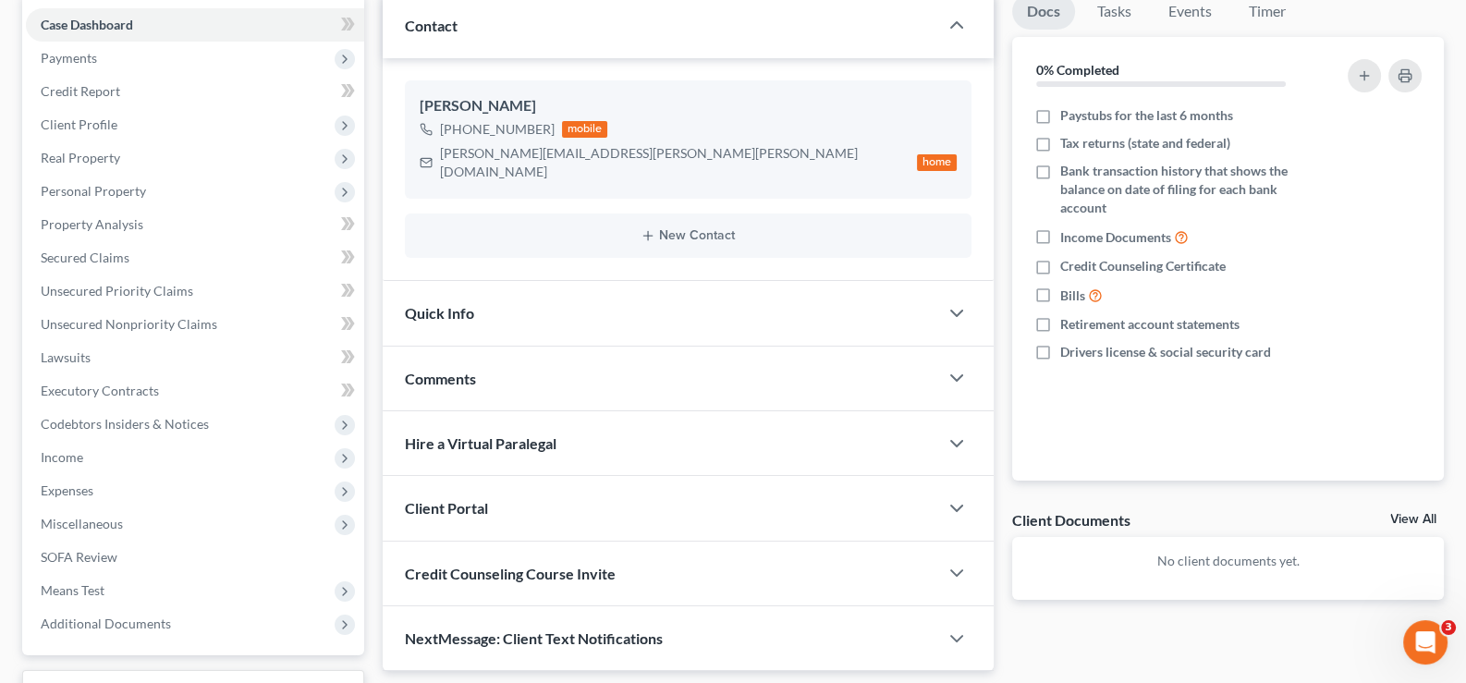
click at [429, 542] on div "Credit Counseling Course Invite" at bounding box center [661, 574] width 557 height 64
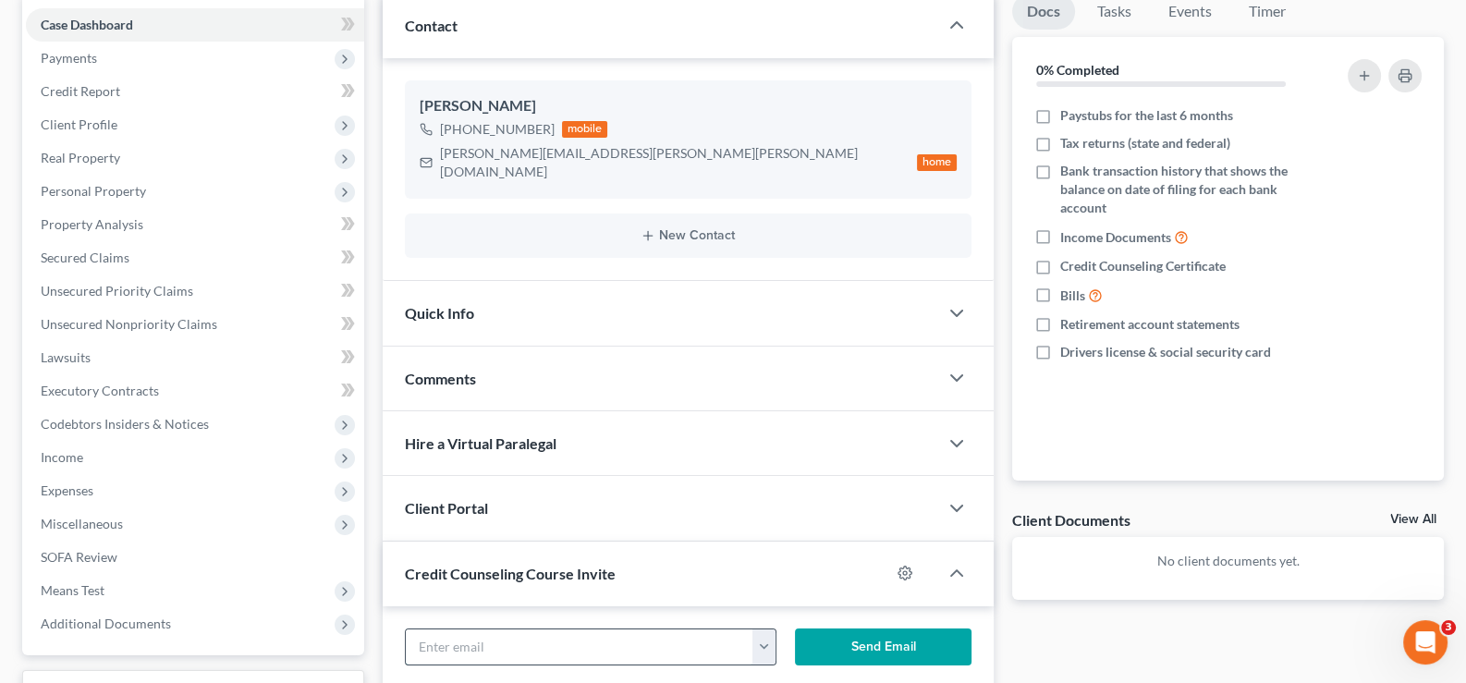
click at [594, 630] on input "text" at bounding box center [580, 647] width 349 height 35
paste input "[PERSON_NAME][EMAIL_ADDRESS][PERSON_NAME][PERSON_NAME][DOMAIN_NAME]"
type input "[PERSON_NAME][EMAIL_ADDRESS][PERSON_NAME][PERSON_NAME][DOMAIN_NAME]"
click at [849, 629] on button "Send Email" at bounding box center [883, 647] width 177 height 37
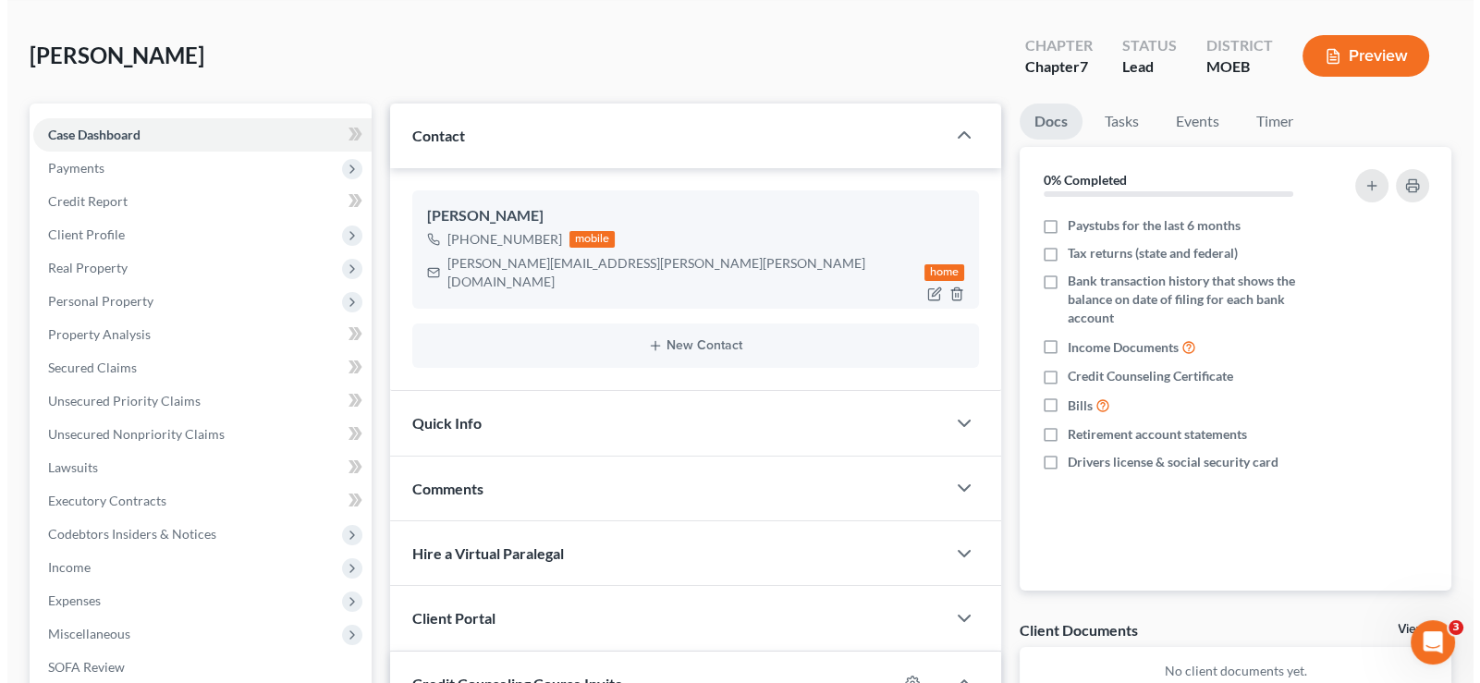
scroll to position [0, 0]
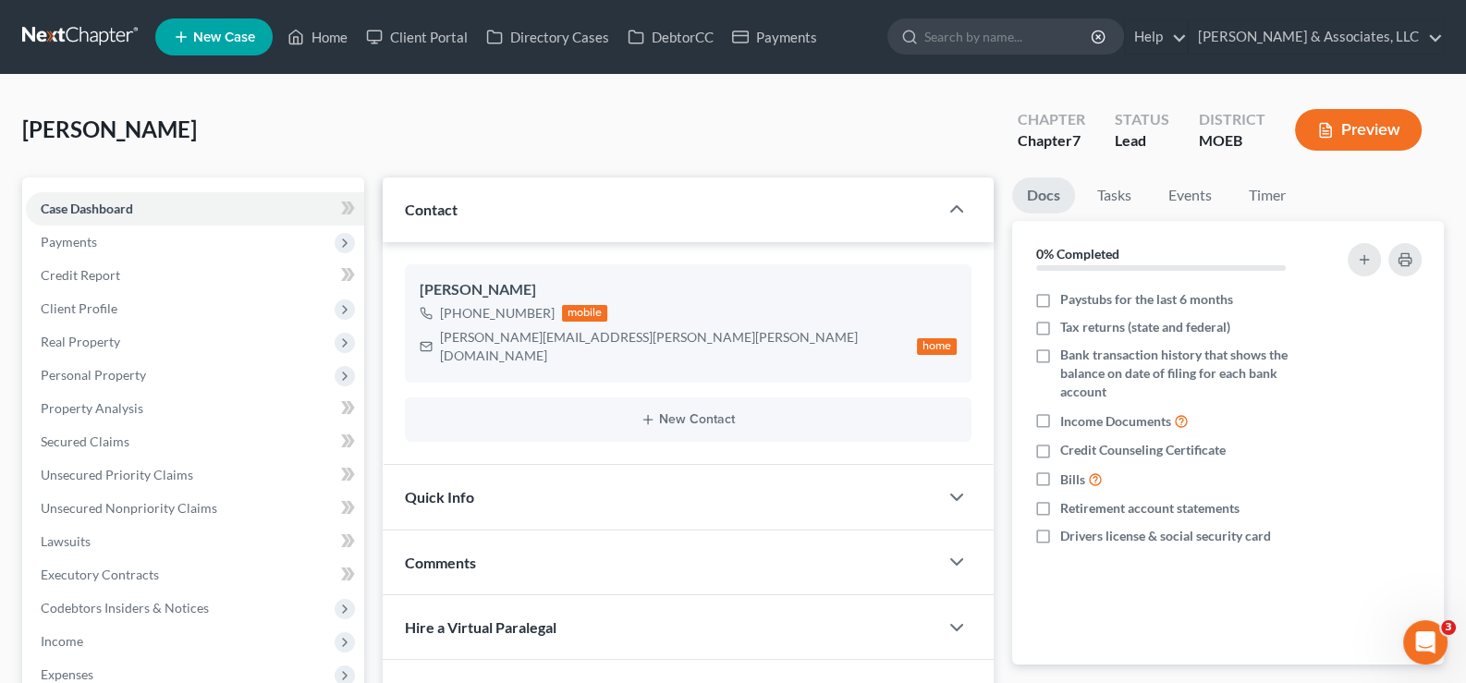
click at [231, 45] on link "New Case" at bounding box center [213, 36] width 117 height 37
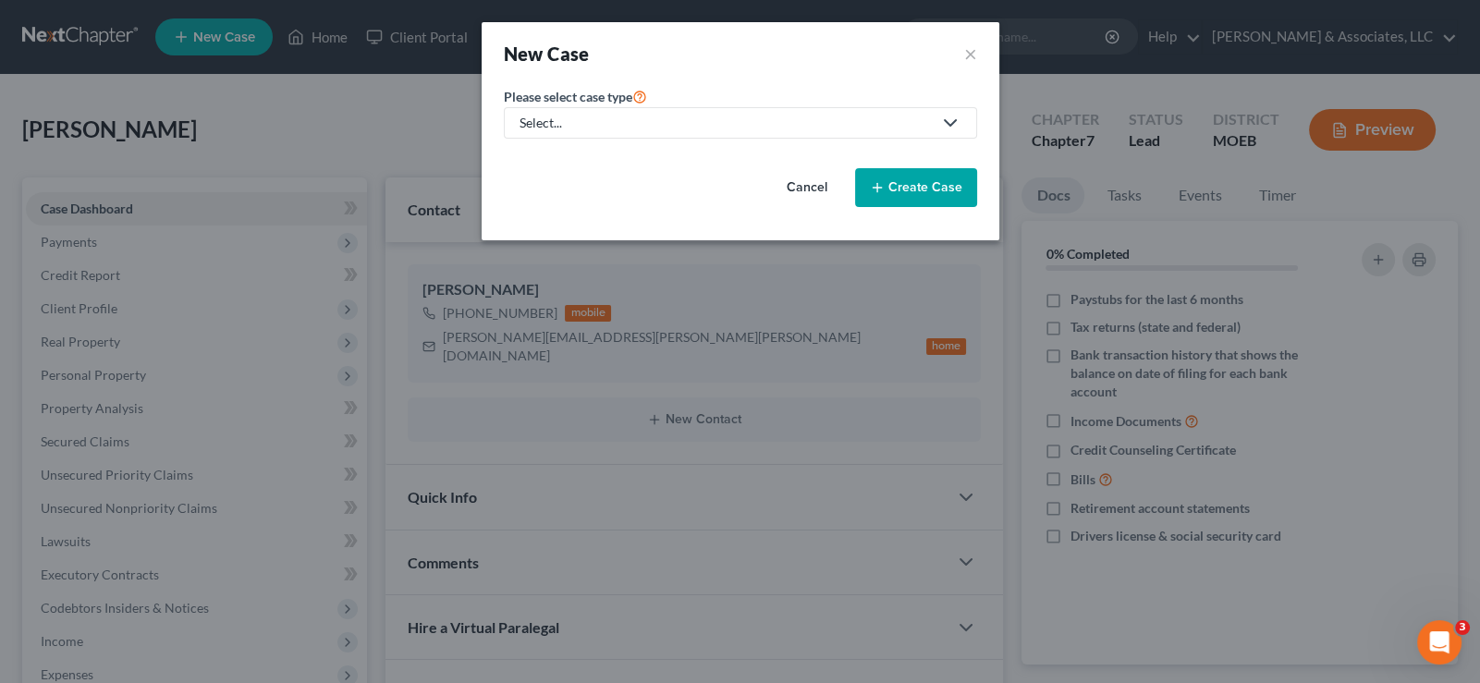
click at [592, 119] on div "Select..." at bounding box center [726, 123] width 412 height 18
click at [582, 161] on div "Bankruptcy" at bounding box center [602, 159] width 162 height 18
select select "45"
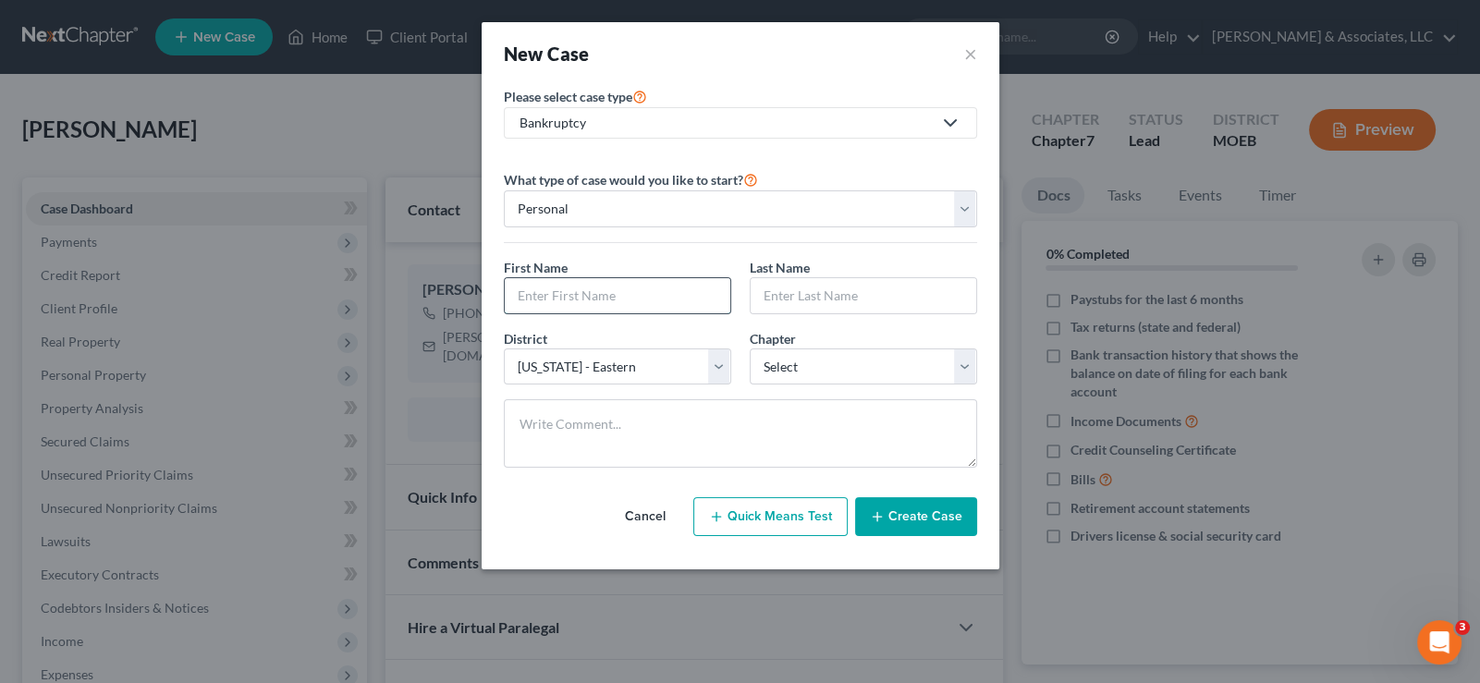
drag, startPoint x: 562, startPoint y: 301, endPoint x: 564, endPoint y: 279, distance: 22.3
click at [562, 301] on input "text" at bounding box center [618, 295] width 226 height 35
type input "[PERSON_NAME]"
select select "3"
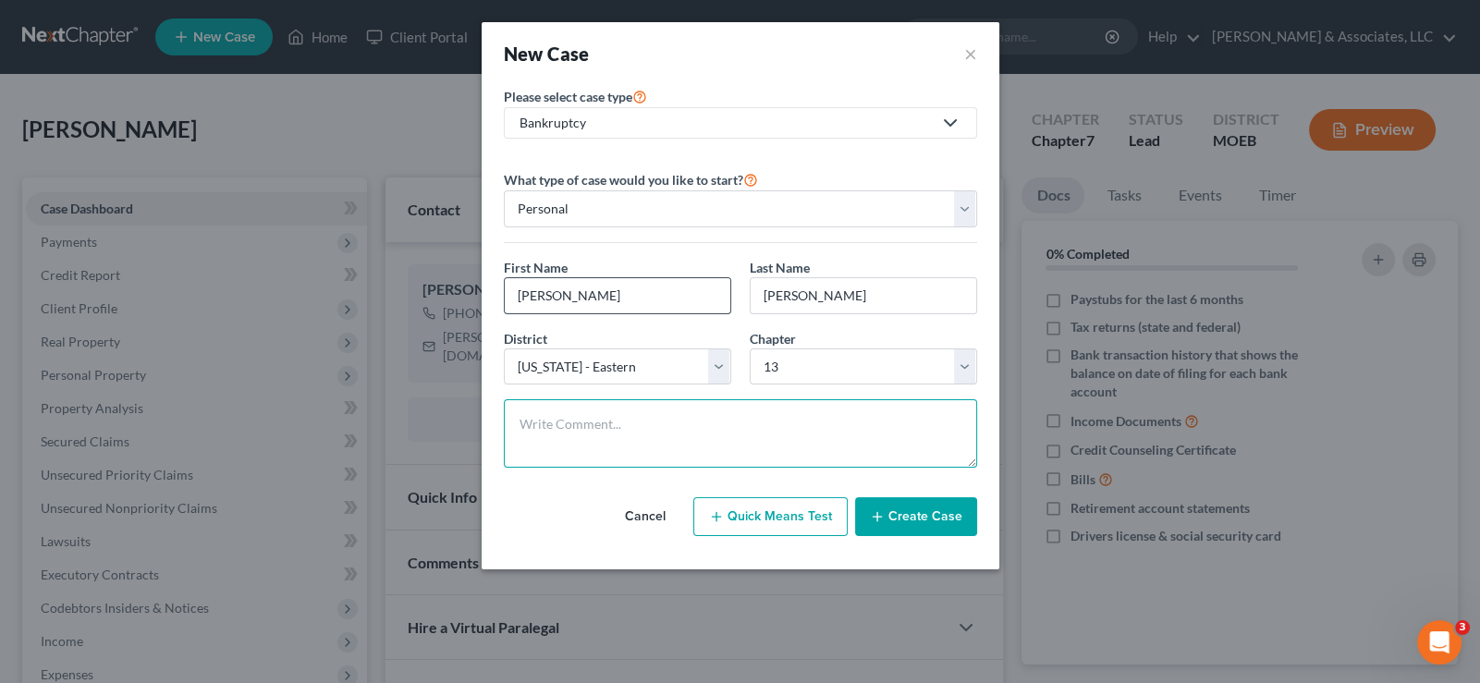
paste textarea "Ch 13. Can't file until 12/8 due to prior 7."
type textarea "Ch 13. Can't file until 12/8 due to prior 7."
click at [906, 521] on button "Create Case" at bounding box center [916, 516] width 122 height 39
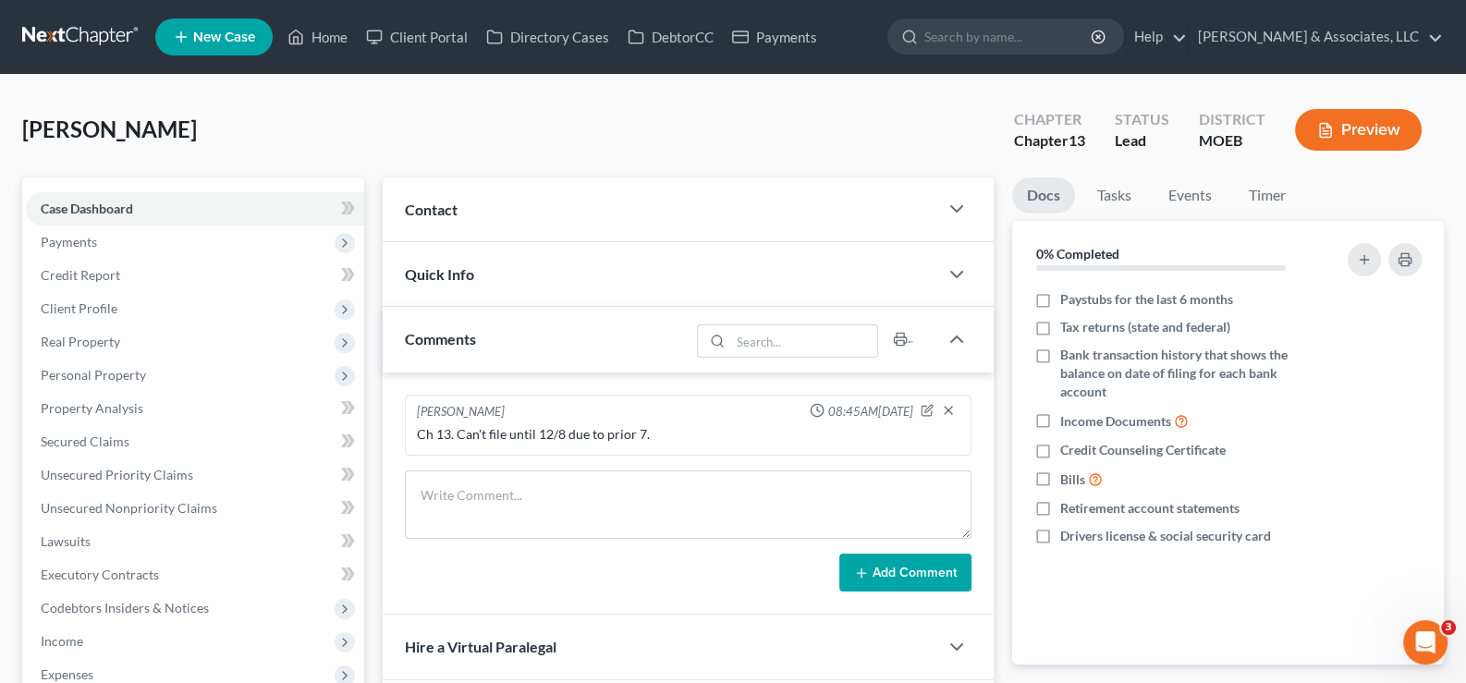
click at [462, 216] on div "Contact" at bounding box center [661, 209] width 557 height 64
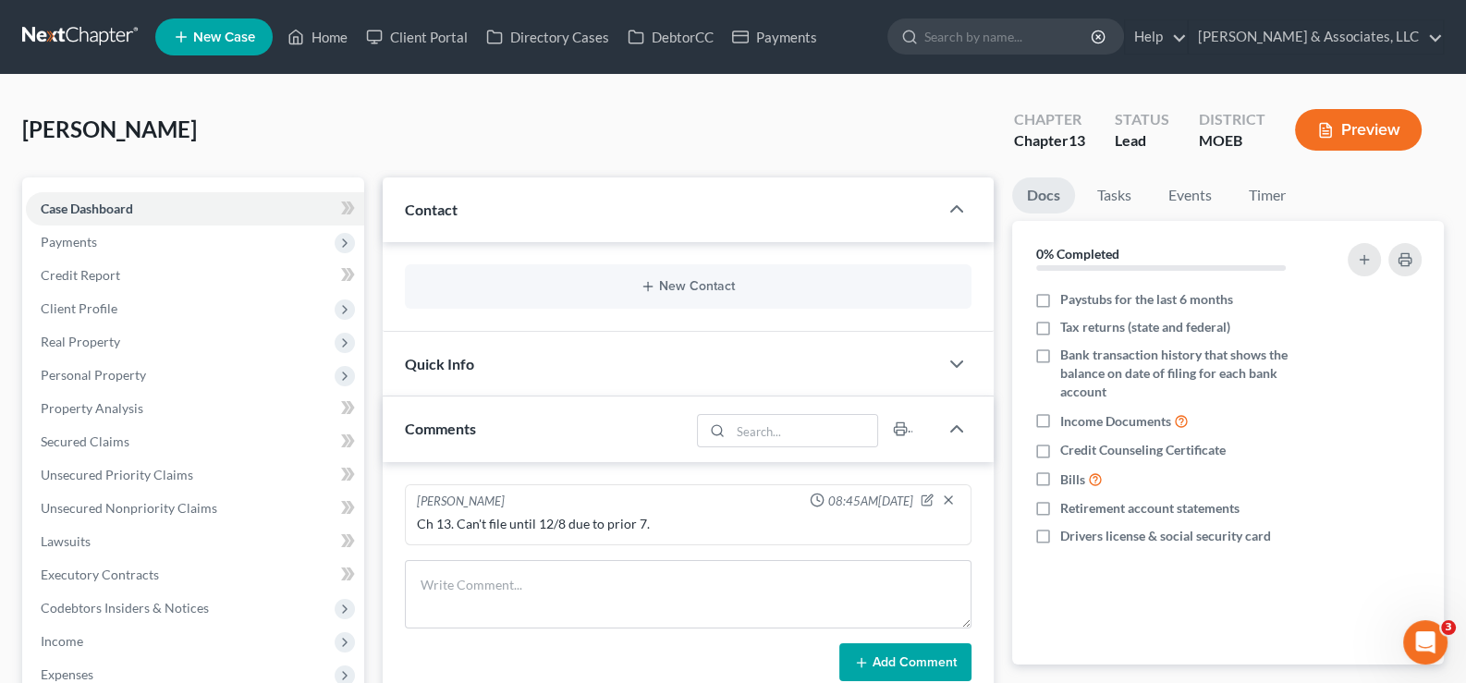
click at [716, 295] on div "New Contact" at bounding box center [689, 286] width 568 height 44
click at [675, 281] on button "New Contact" at bounding box center [689, 286] width 538 height 15
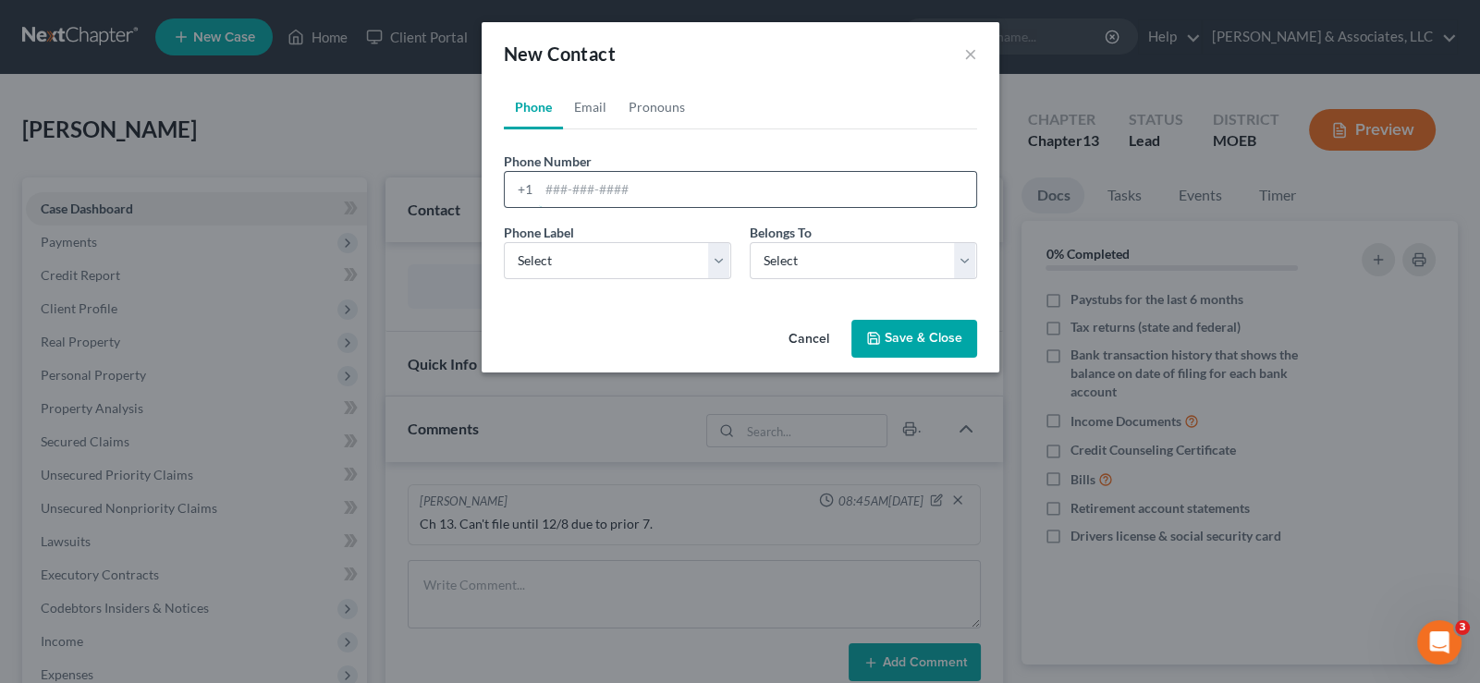
click at [606, 186] on input "tel" at bounding box center [757, 189] width 437 height 35
paste input "[PHONE_NUMBER]"
type input "[PHONE_NUMBER]"
click at [574, 273] on select "Select Mobile Home Work Other" at bounding box center [617, 260] width 227 height 37
select select "0"
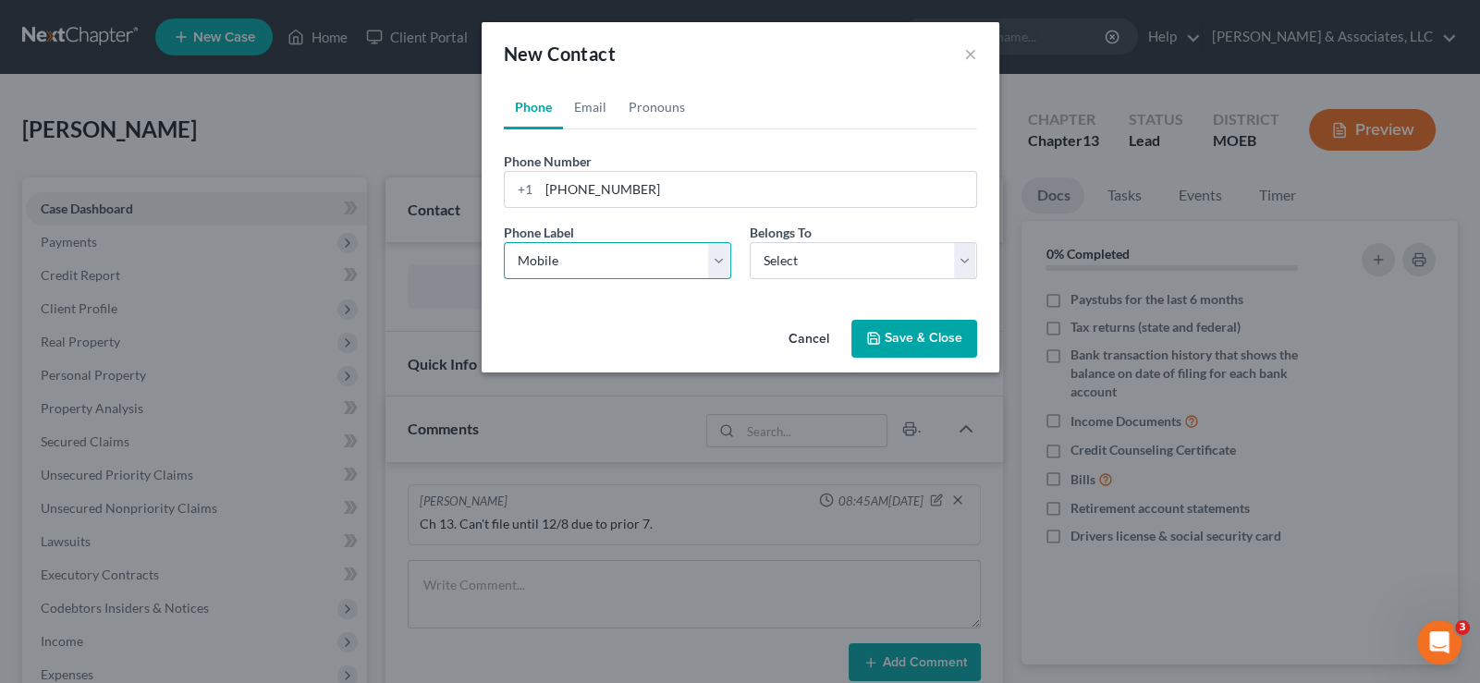
click at [504, 242] on select "Select Mobile Home Work Other" at bounding box center [617, 260] width 227 height 37
click at [786, 275] on select "Select Client Other" at bounding box center [863, 260] width 227 height 37
select select "0"
click at [750, 242] on select "Select Client Other" at bounding box center [863, 260] width 227 height 37
select select "0"
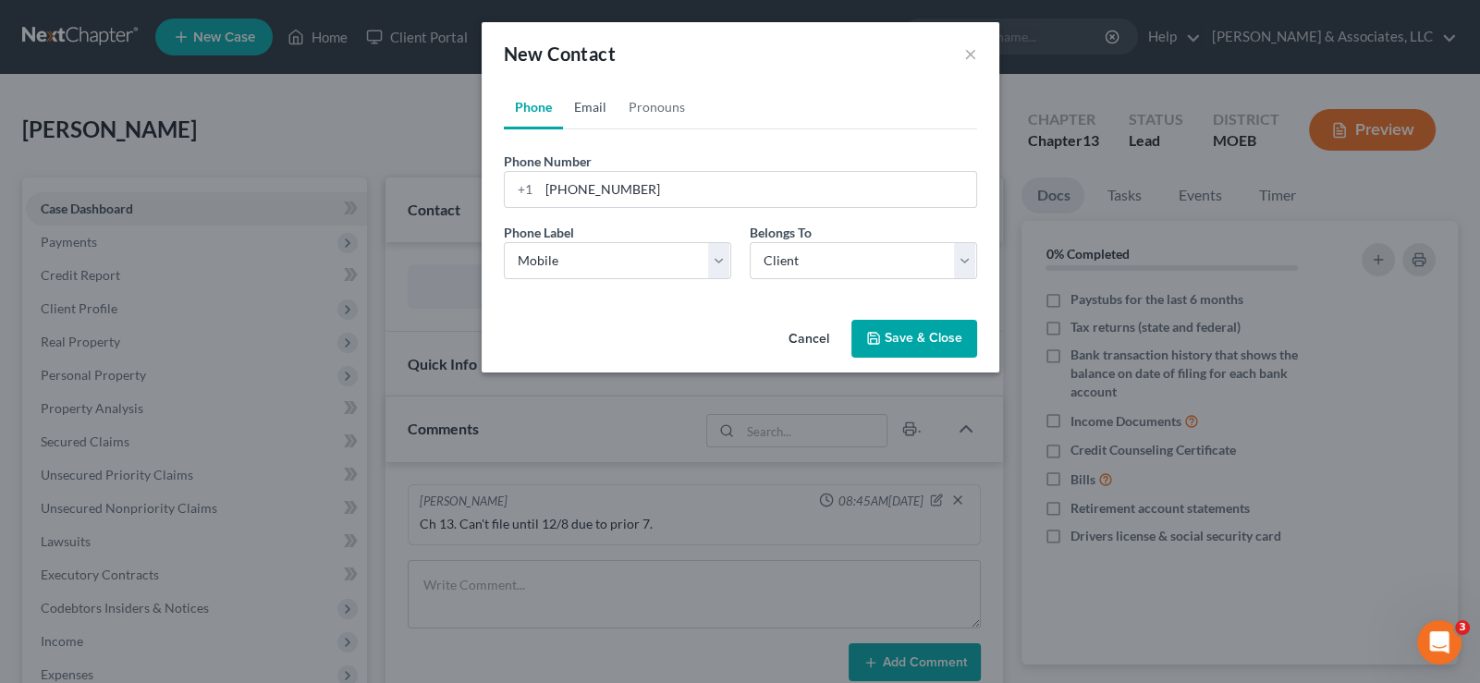
click at [594, 105] on link "Email" at bounding box center [590, 107] width 55 height 44
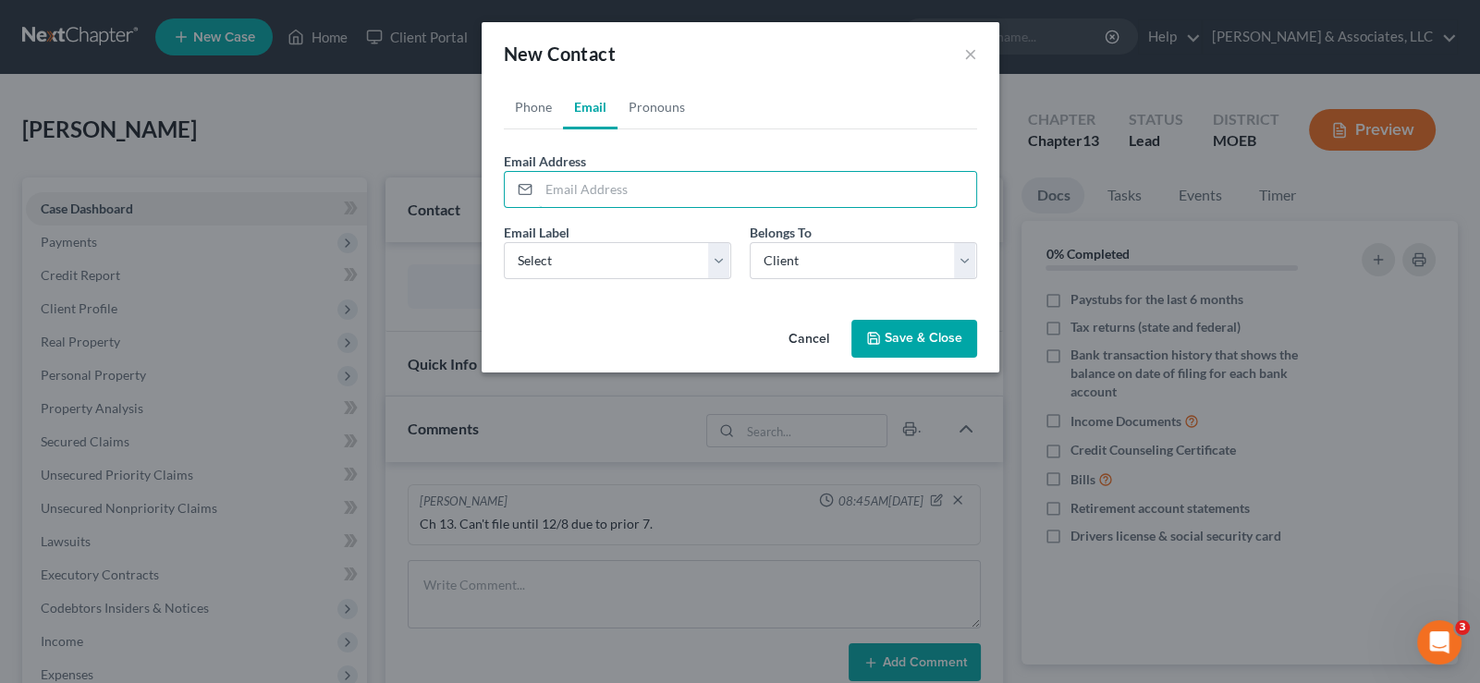
drag, startPoint x: 589, startPoint y: 180, endPoint x: 681, endPoint y: 76, distance: 139.5
click at [589, 180] on input "email" at bounding box center [757, 189] width 437 height 35
paste input "[EMAIL_ADDRESS][DOMAIN_NAME]"
type input "[EMAIL_ADDRESS][DOMAIN_NAME]"
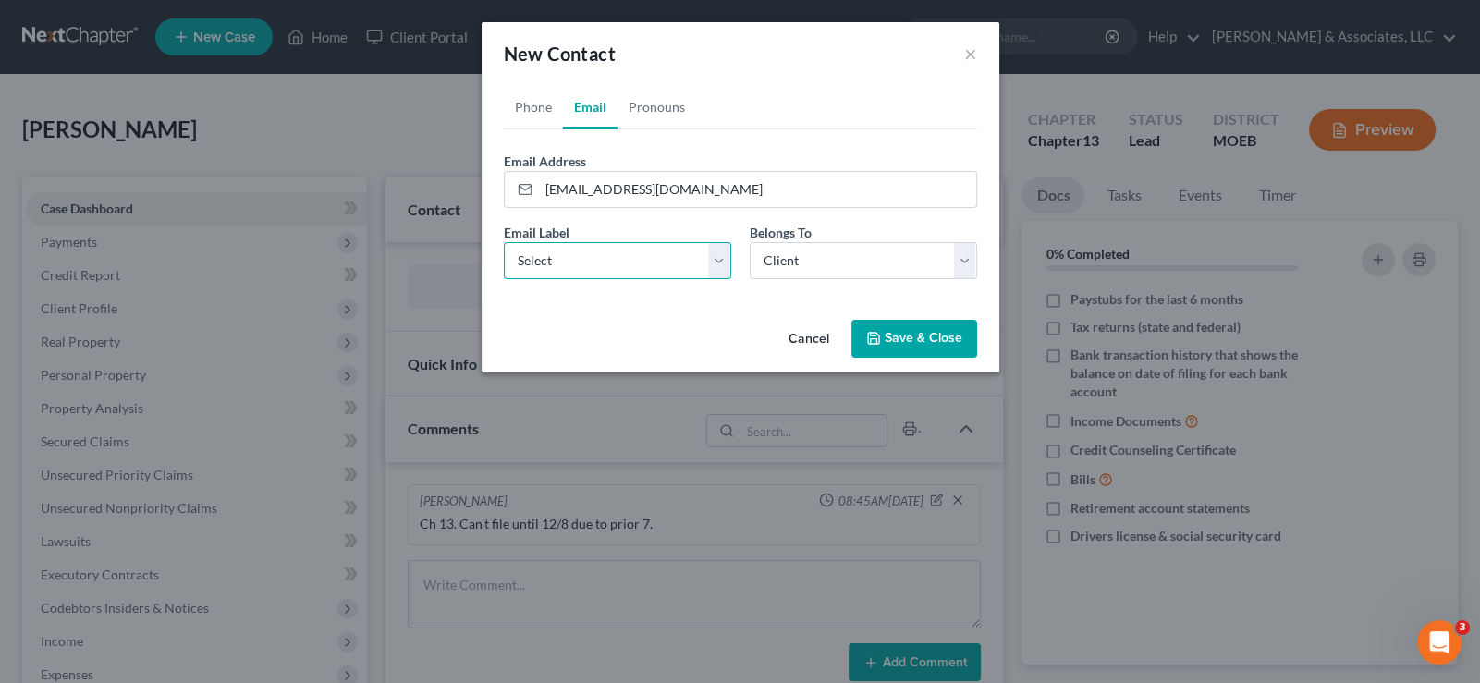
click at [653, 271] on select "Select Home Work Other" at bounding box center [617, 260] width 227 height 37
select select "0"
click at [504, 242] on select "Select Home Work Other" at bounding box center [617, 260] width 227 height 37
click at [897, 335] on button "Save & Close" at bounding box center [914, 339] width 126 height 39
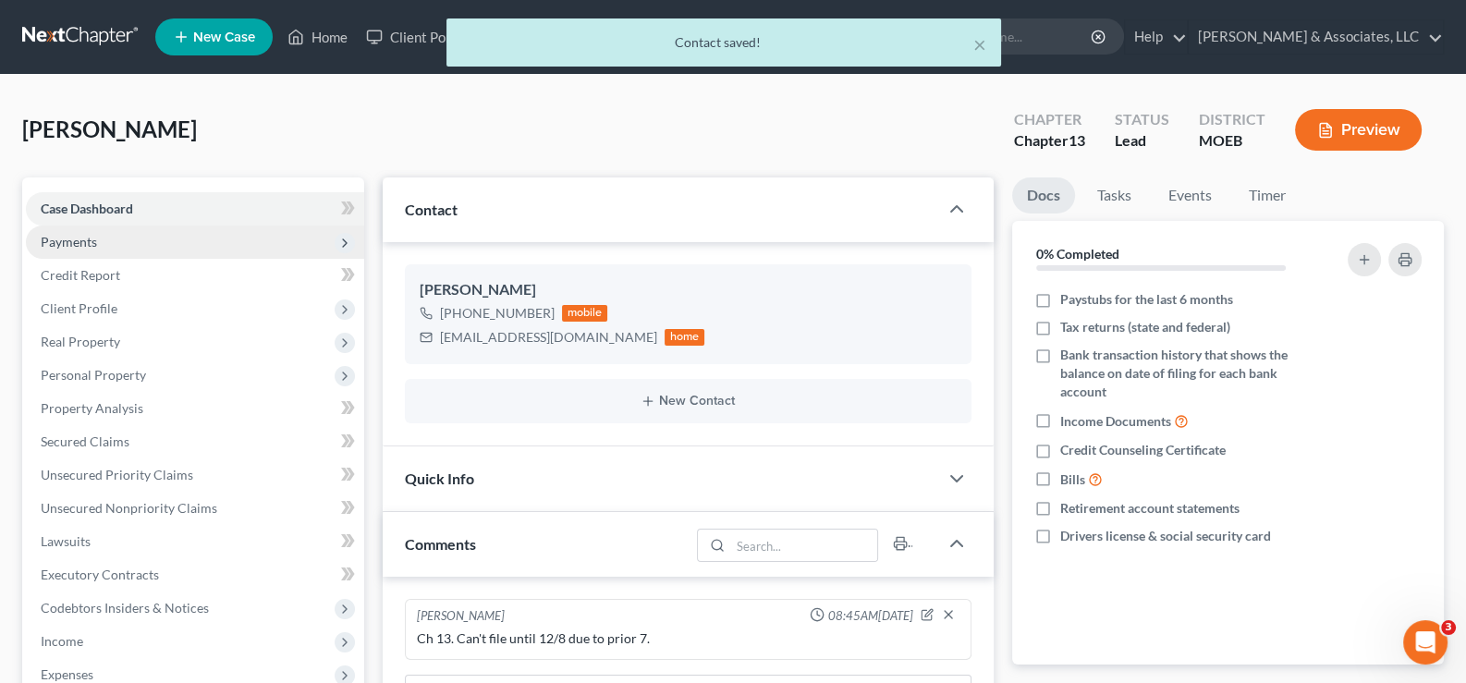
click at [67, 235] on span "Payments" at bounding box center [69, 242] width 56 height 16
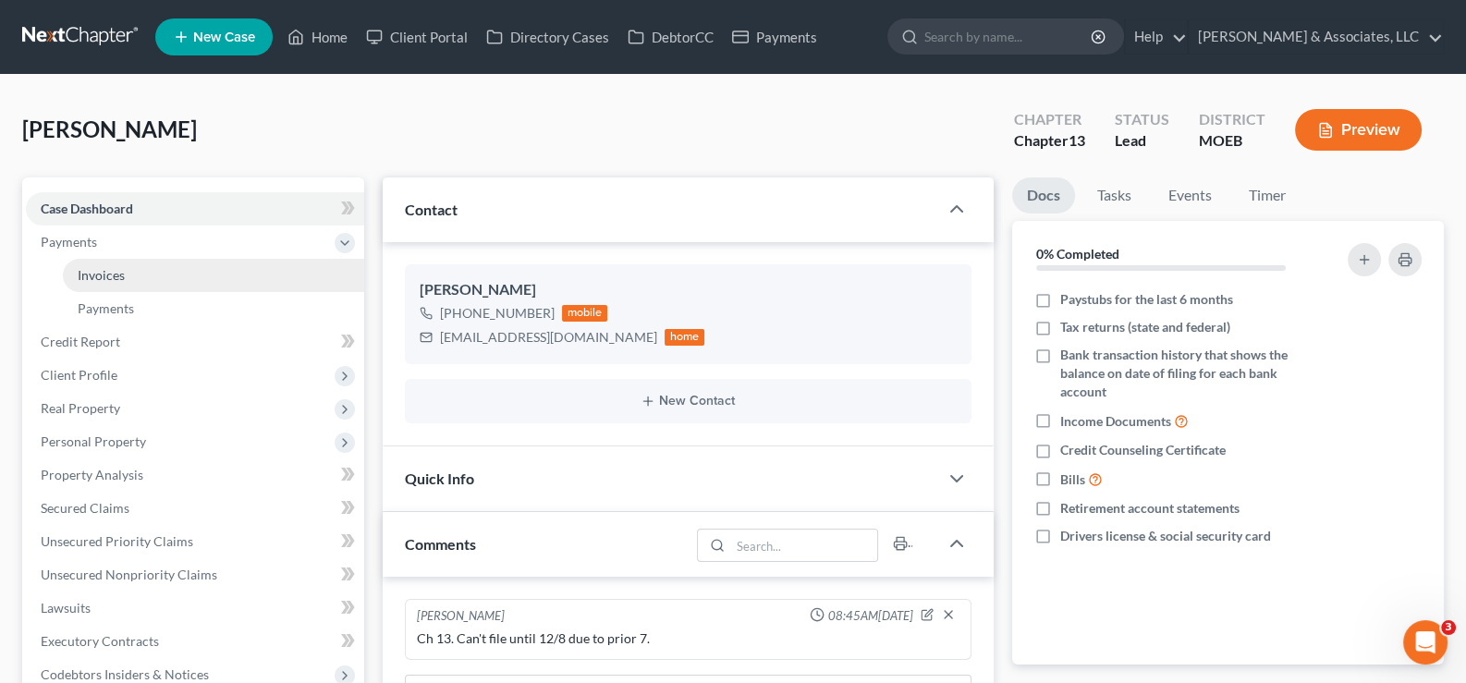
click at [125, 272] on link "Invoices" at bounding box center [213, 275] width 301 height 33
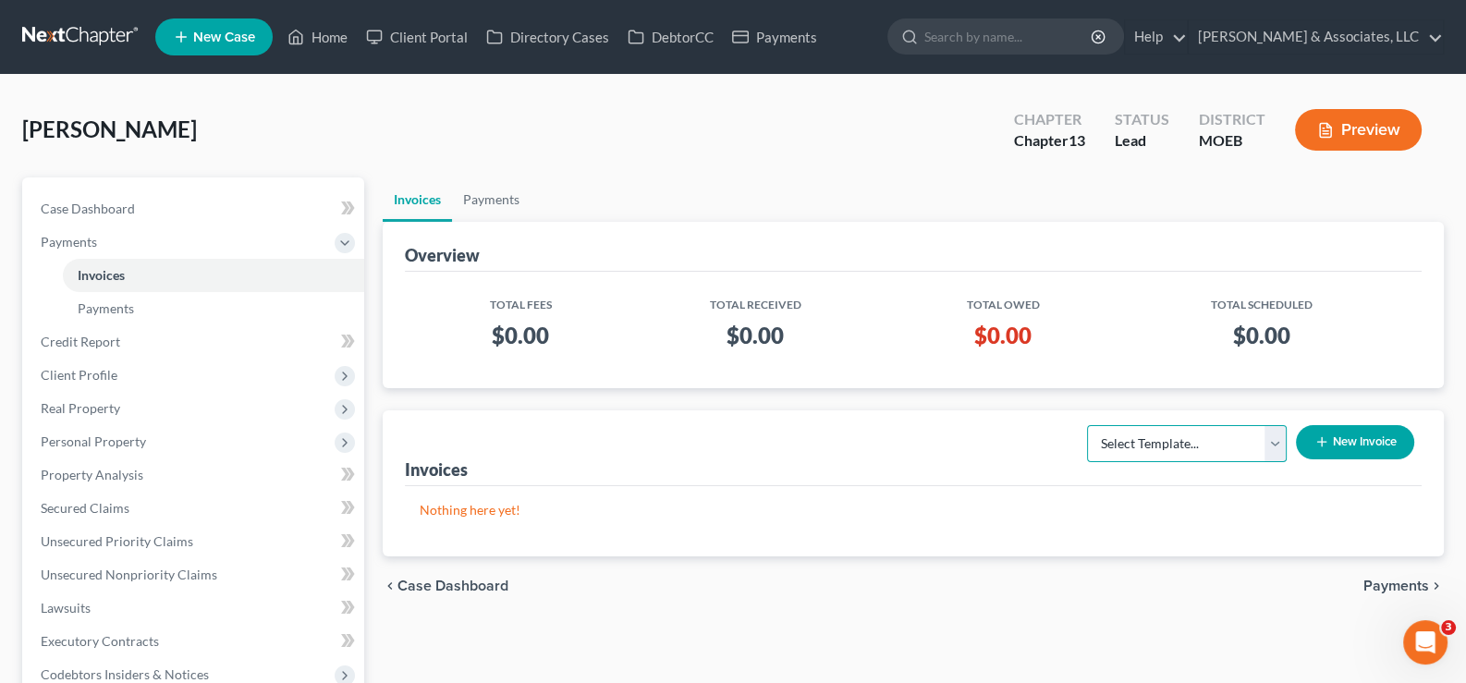
click at [1183, 449] on select "Select Template... Chapter 7 Template Chapter 13 Template Chapter 7 with legal …" at bounding box center [1187, 443] width 200 height 37
click at [1087, 425] on select "Select Template... Chapter 7 Template Chapter 13 Template Chapter 7 with legal …" at bounding box center [1187, 443] width 200 height 37
click at [1206, 452] on select "Select Template... Chapter 7 Template Chapter 13 Template Chapter 7 with legal …" at bounding box center [1187, 443] width 200 height 37
select select "1"
click at [1087, 425] on select "Select Template... Chapter 7 Template Chapter 13 Template Chapter 7 with legal …" at bounding box center [1187, 443] width 200 height 37
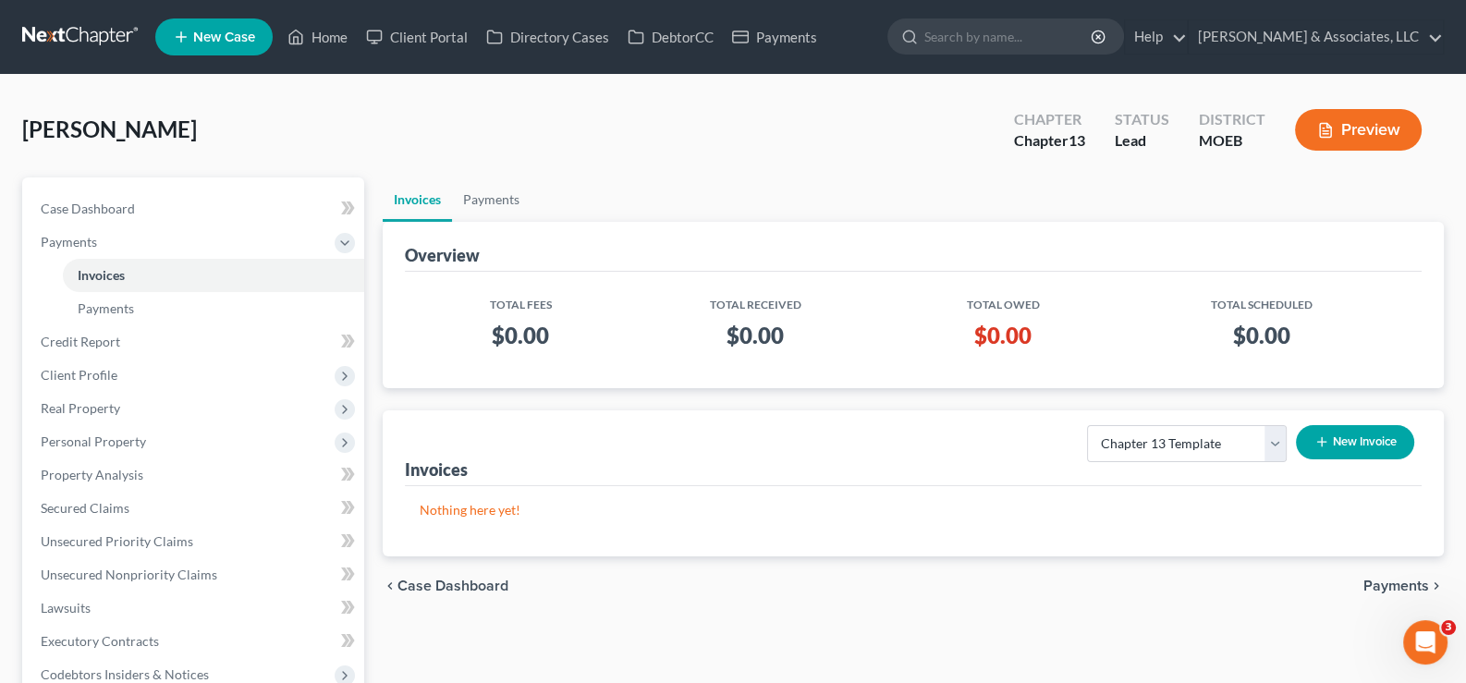
click at [1315, 436] on icon "button" at bounding box center [1322, 442] width 15 height 15
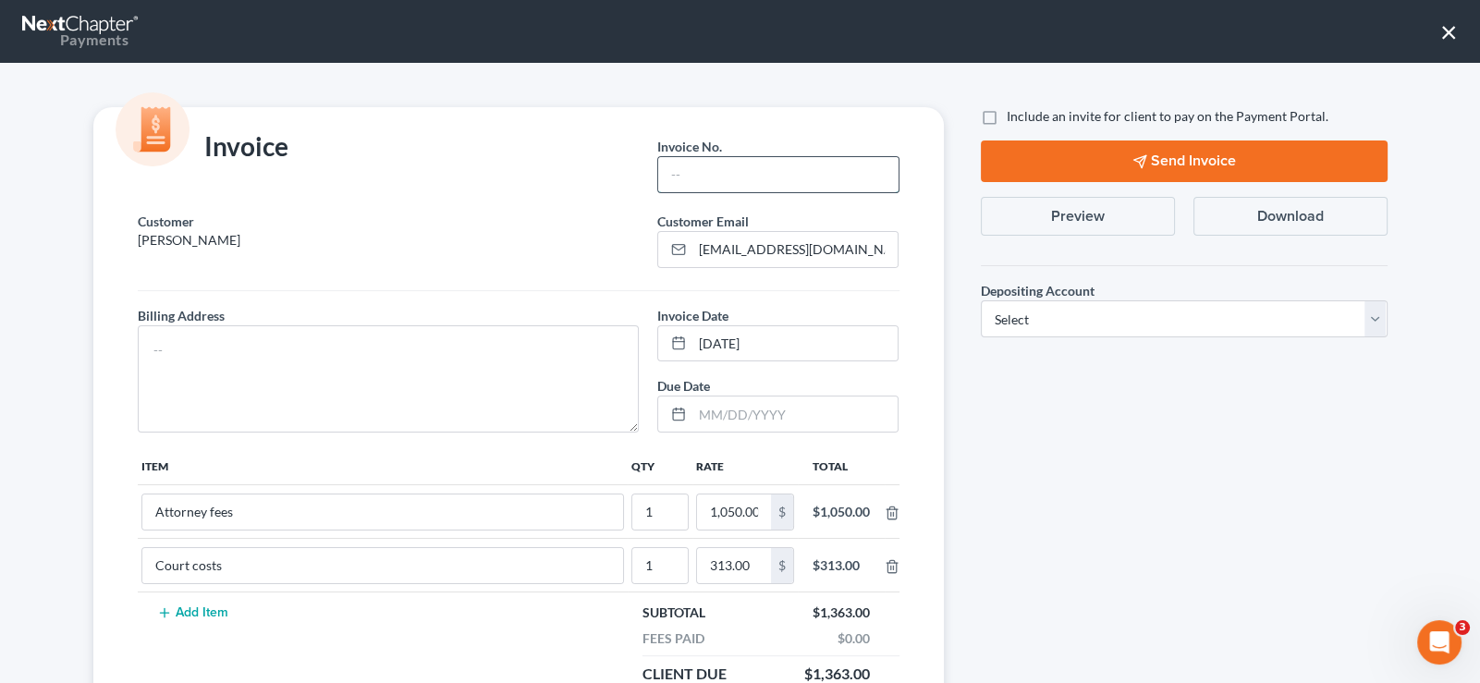
click at [666, 169] on input "text" at bounding box center [777, 174] width 239 height 35
type input "777"
click at [1007, 115] on label "Include an invite for client to pay on the Payment Portal." at bounding box center [1168, 116] width 322 height 18
click at [1014, 115] on input "Include an invite for client to pay on the Payment Portal." at bounding box center [1020, 113] width 12 height 12
checkbox input "true"
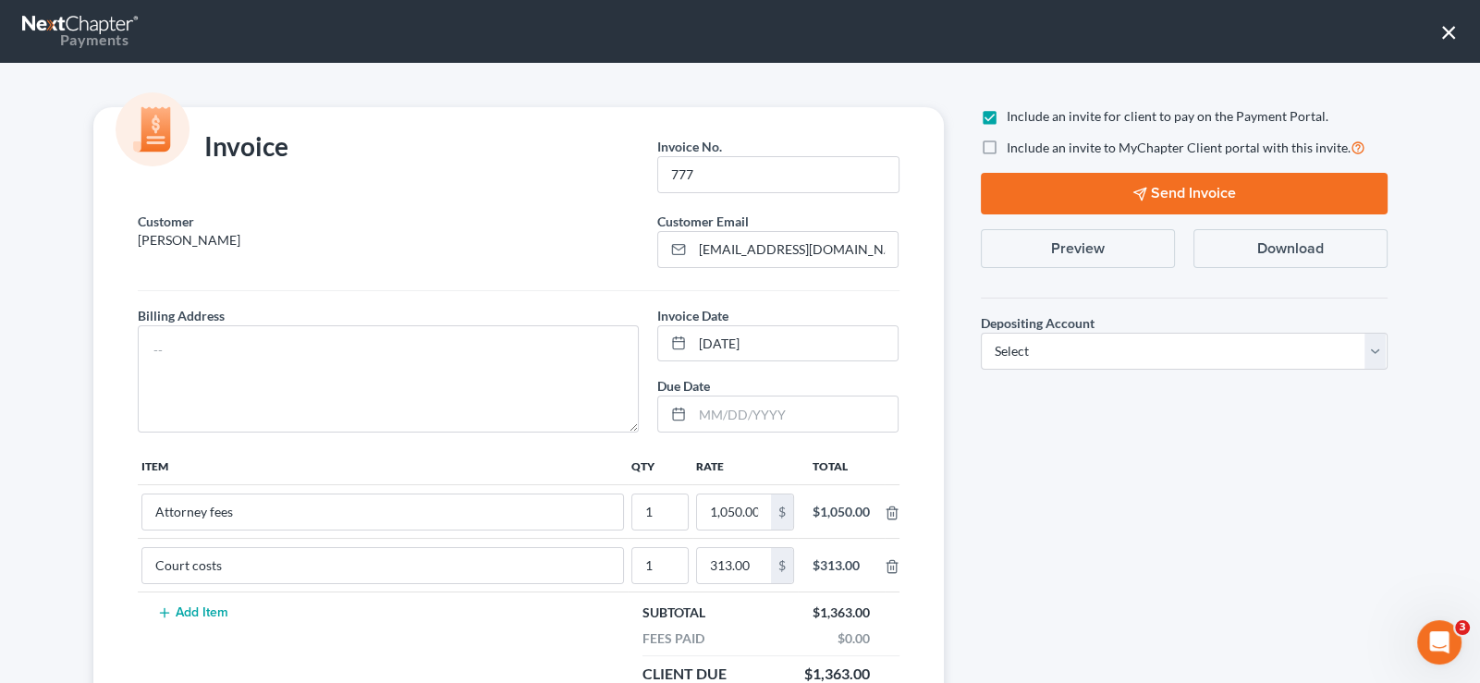
click at [1007, 148] on label "Include an invite to MyChapter Client portal with this invite." at bounding box center [1186, 147] width 359 height 21
click at [1014, 148] on input "Include an invite to MyChapter Client portal with this invite." at bounding box center [1020, 143] width 12 height 12
checkbox input "true"
drag, startPoint x: 1063, startPoint y: 356, endPoint x: 1068, endPoint y: 364, distance: 9.5
click at [1063, 356] on select "Select Operation Trust" at bounding box center [1184, 351] width 407 height 37
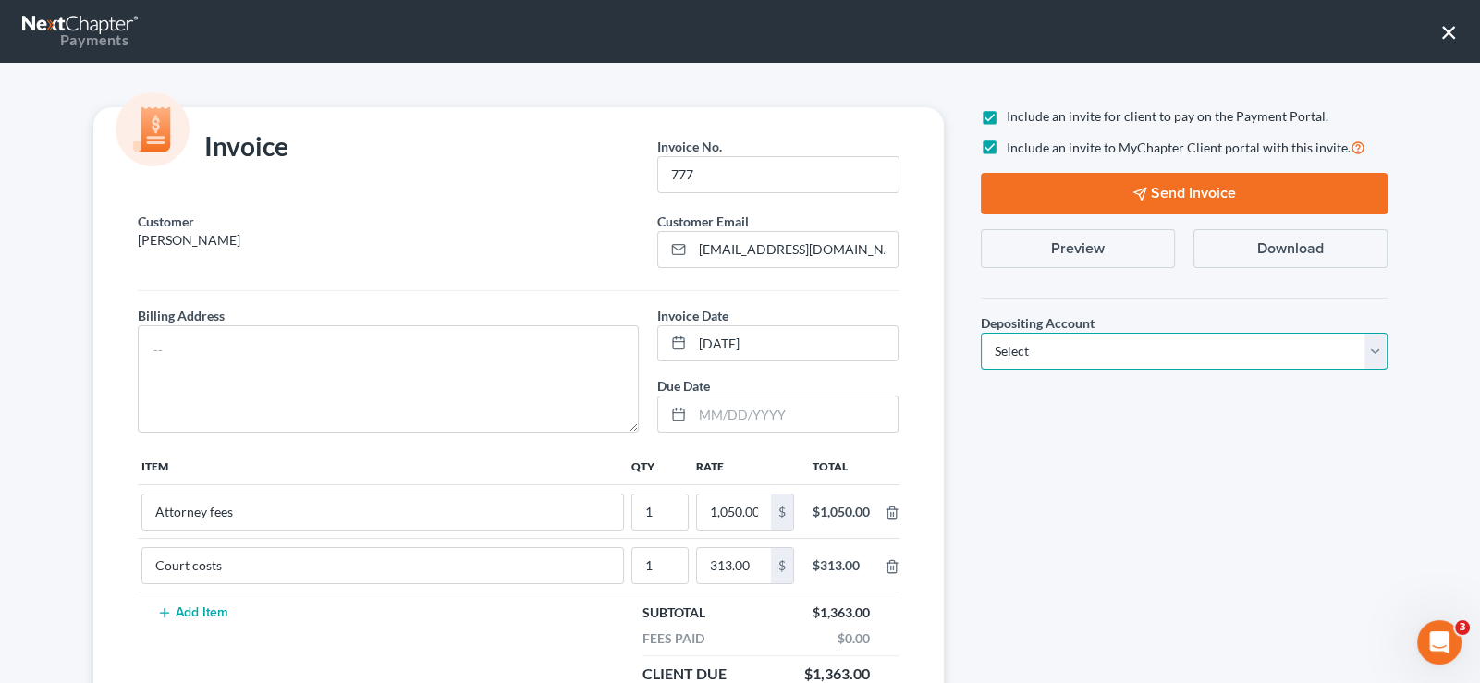
select select "1"
click at [981, 333] on select "Select Operation Trust" at bounding box center [1184, 351] width 407 height 37
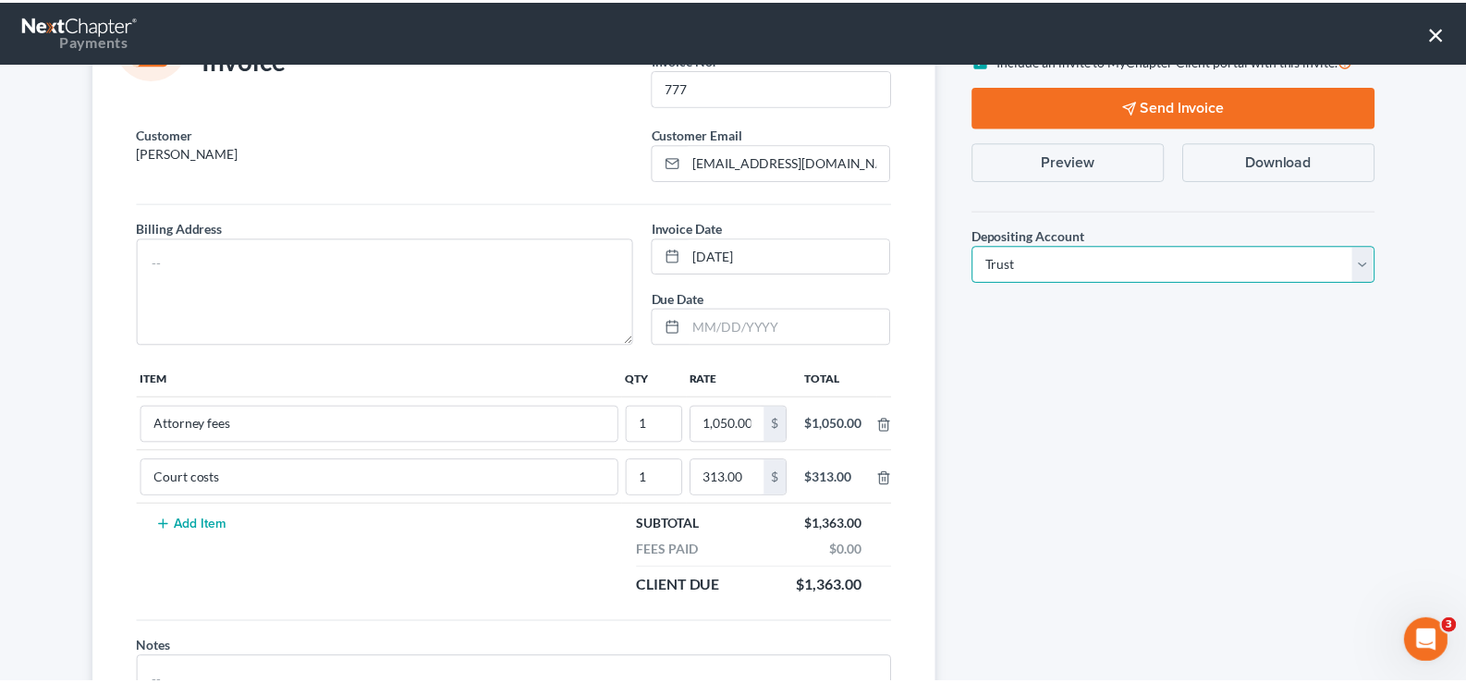
scroll to position [208, 0]
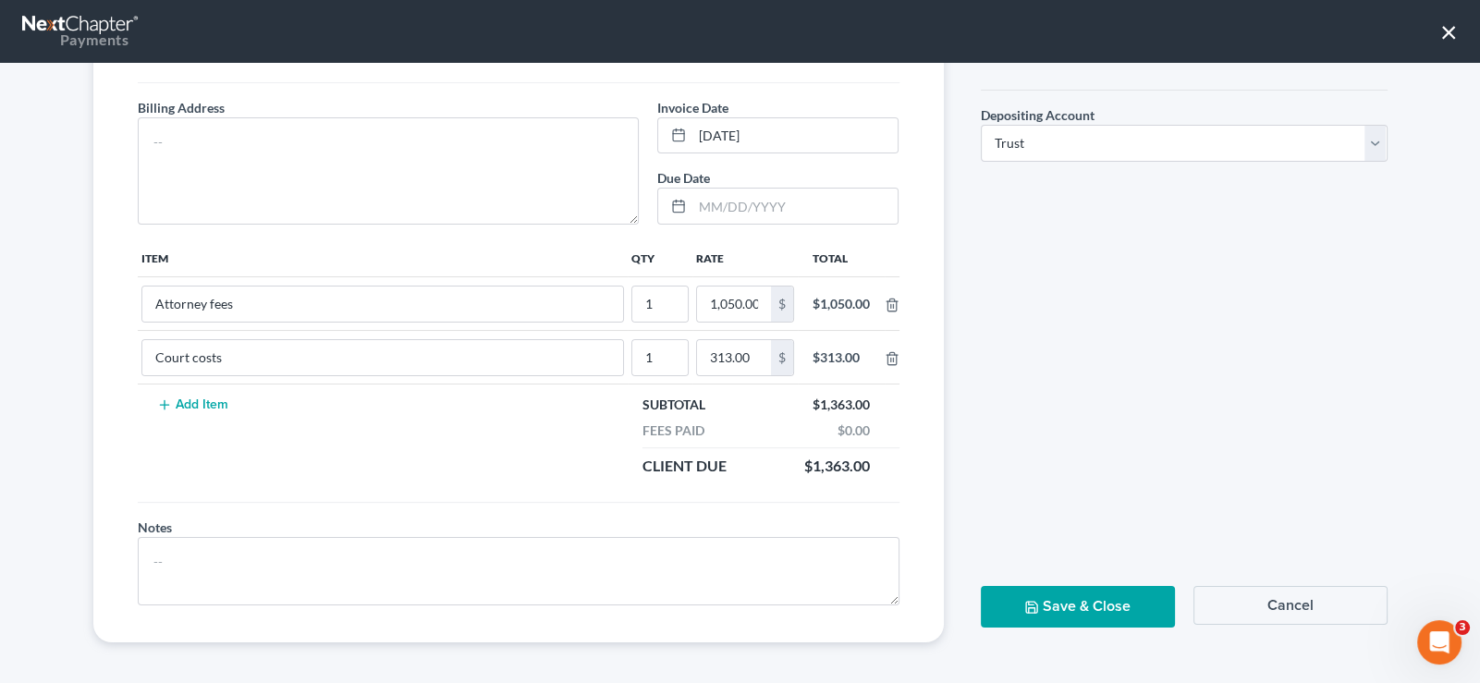
click at [1102, 600] on button "Save & Close" at bounding box center [1078, 607] width 194 height 42
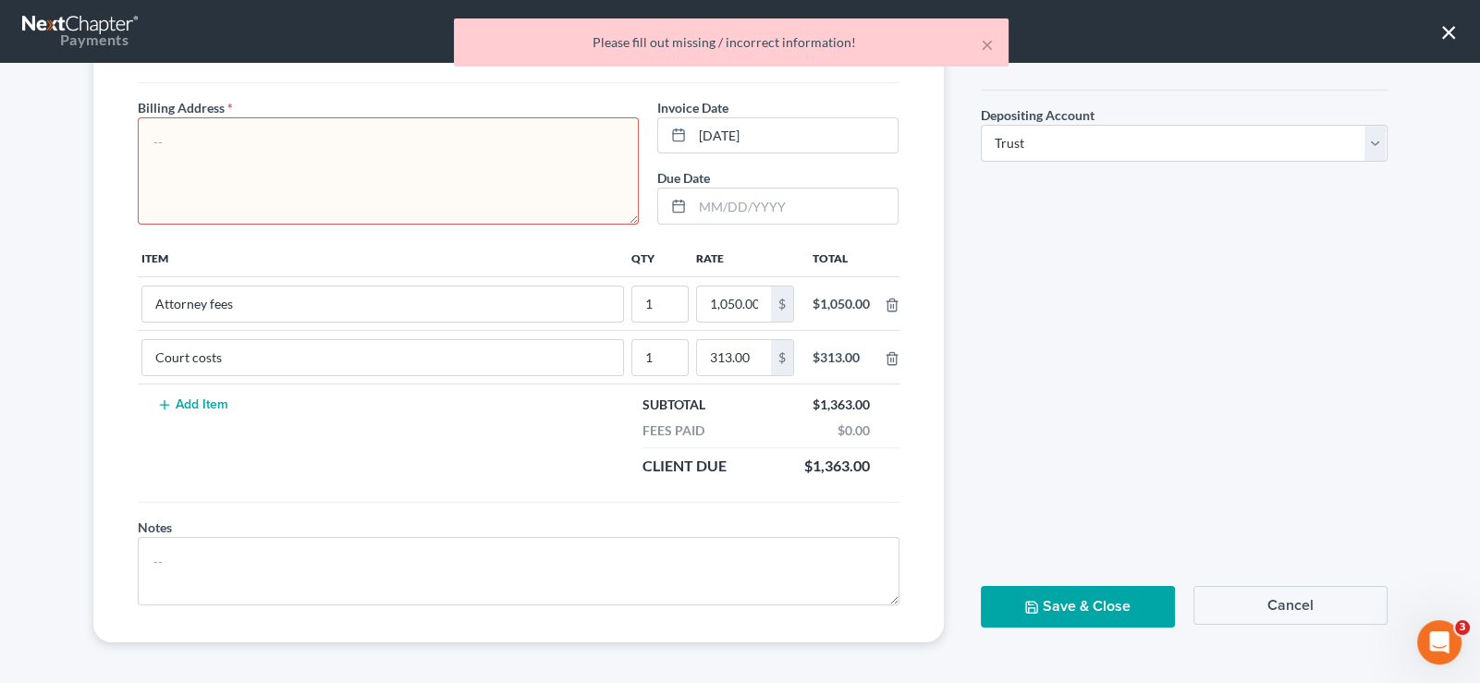
click at [356, 152] on textarea at bounding box center [389, 170] width 502 height 107
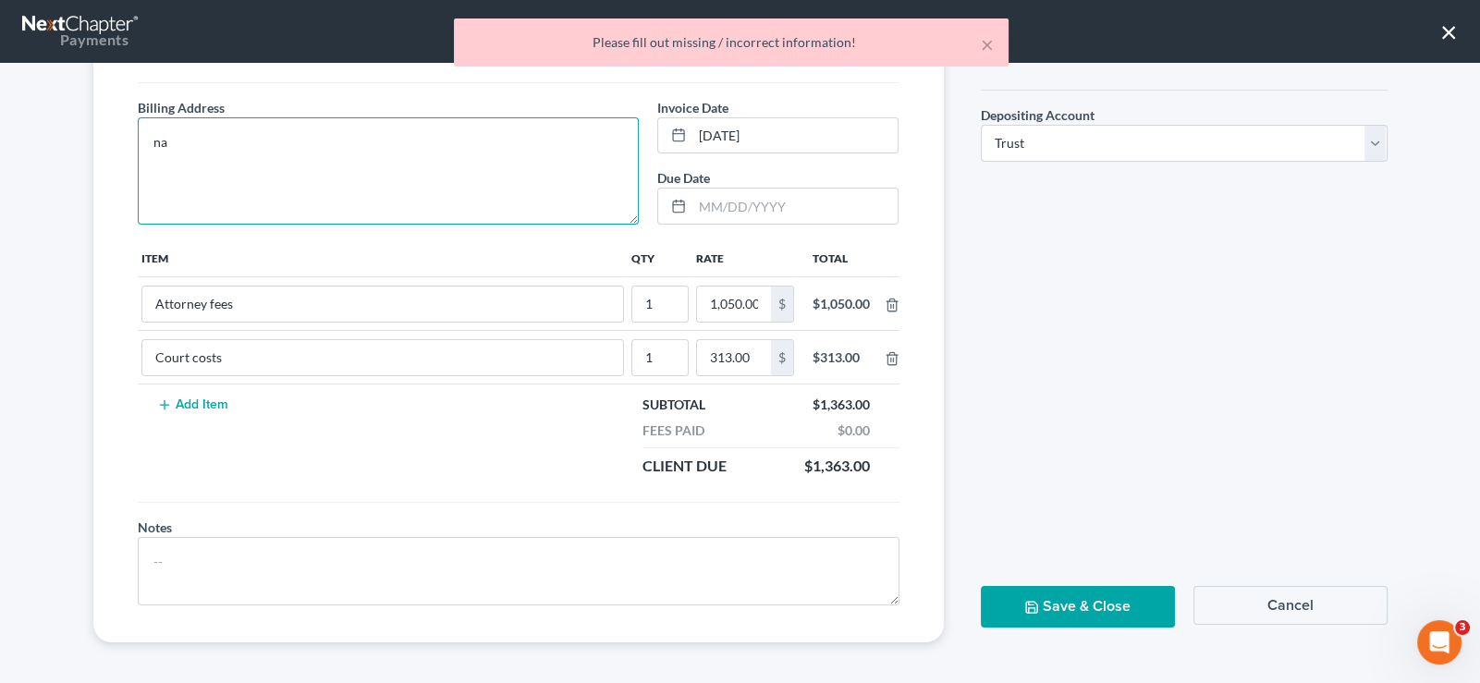
type textarea "na"
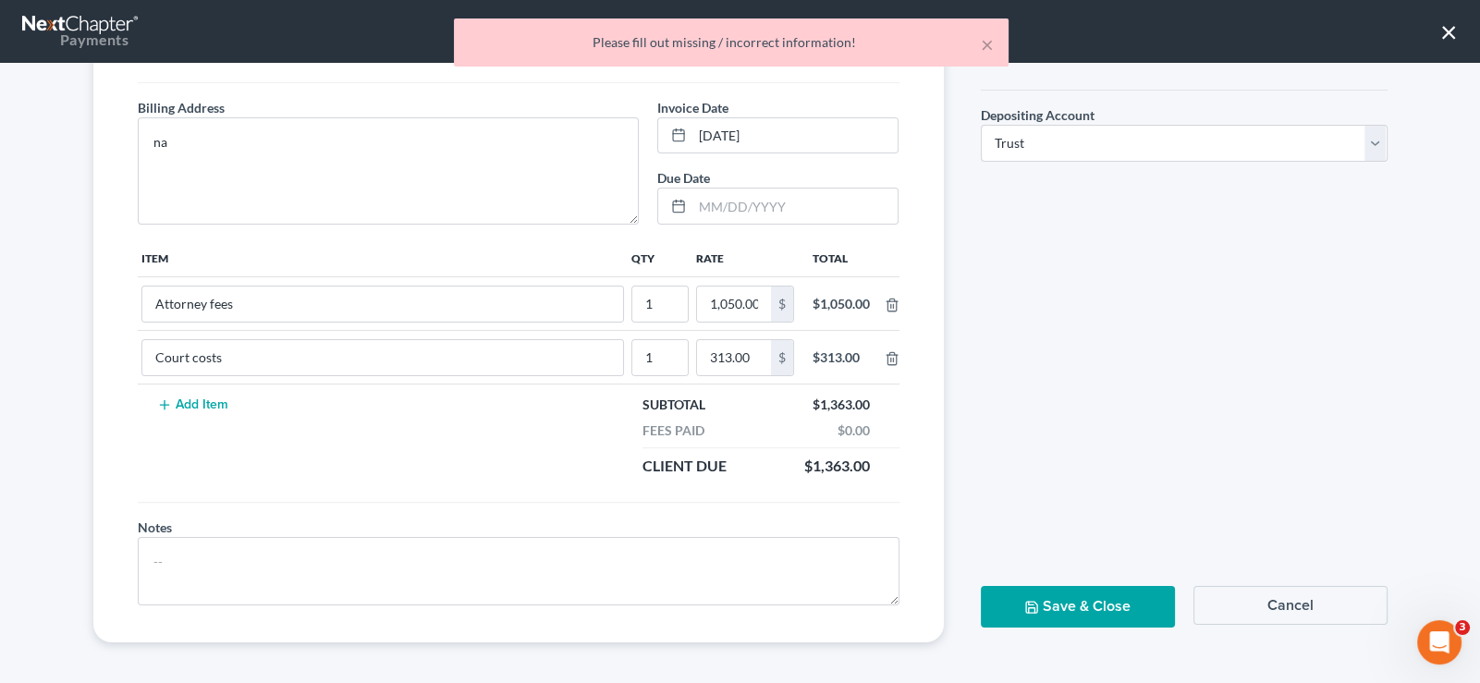
click at [1035, 602] on button "Save & Close" at bounding box center [1078, 607] width 194 height 42
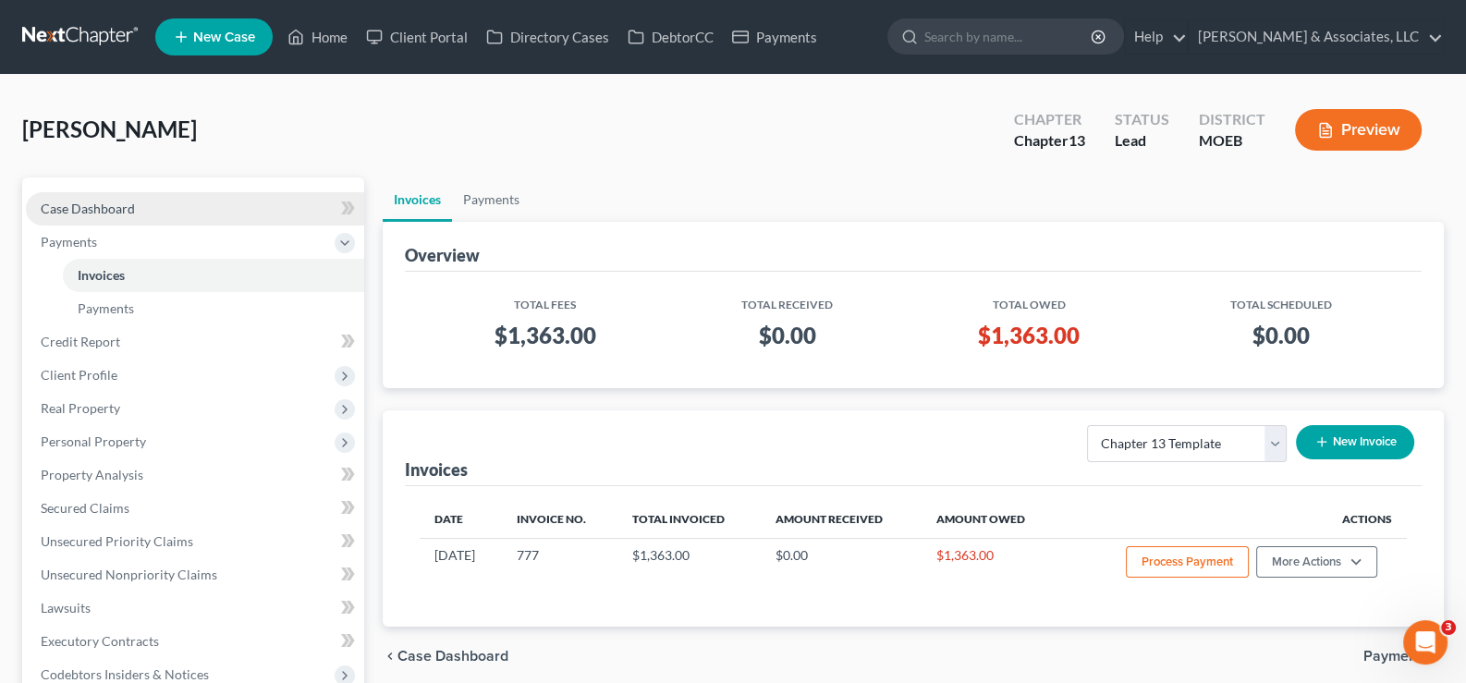
click at [118, 214] on span "Case Dashboard" at bounding box center [88, 209] width 94 height 16
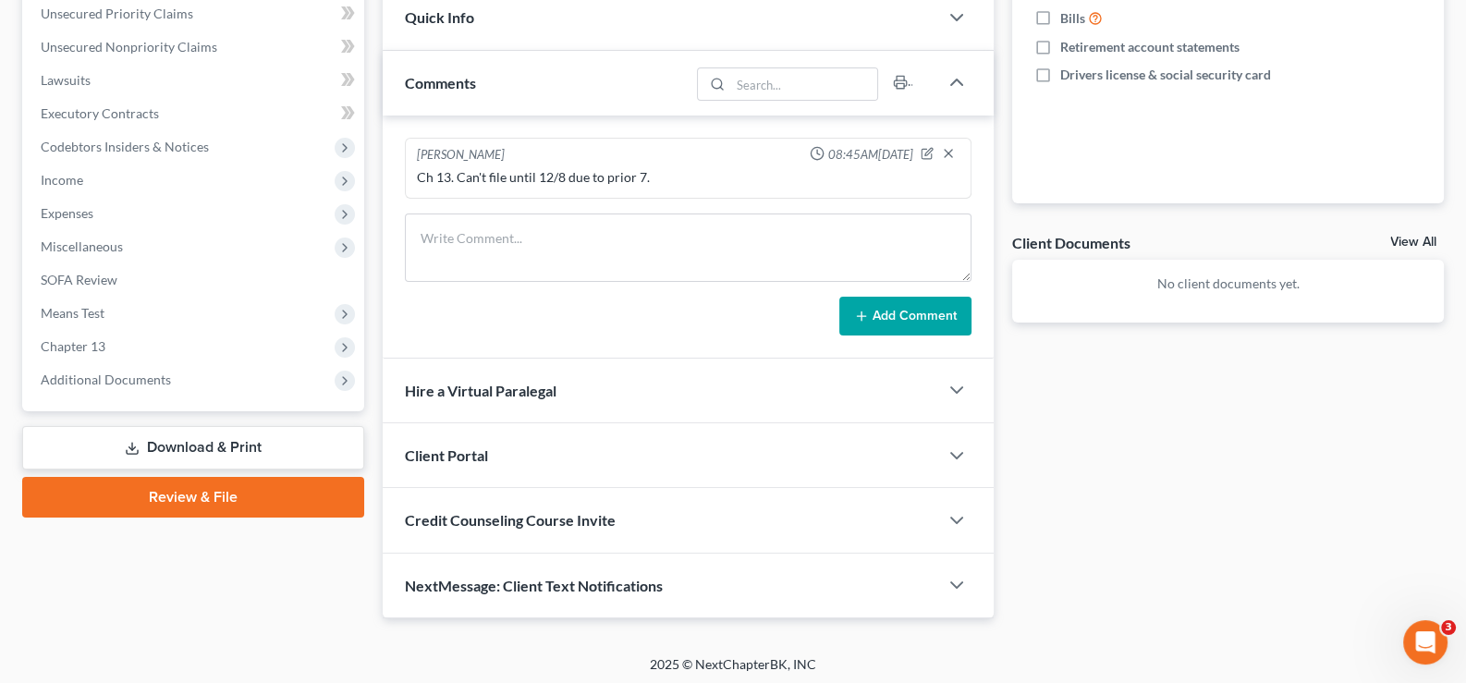
scroll to position [463, 0]
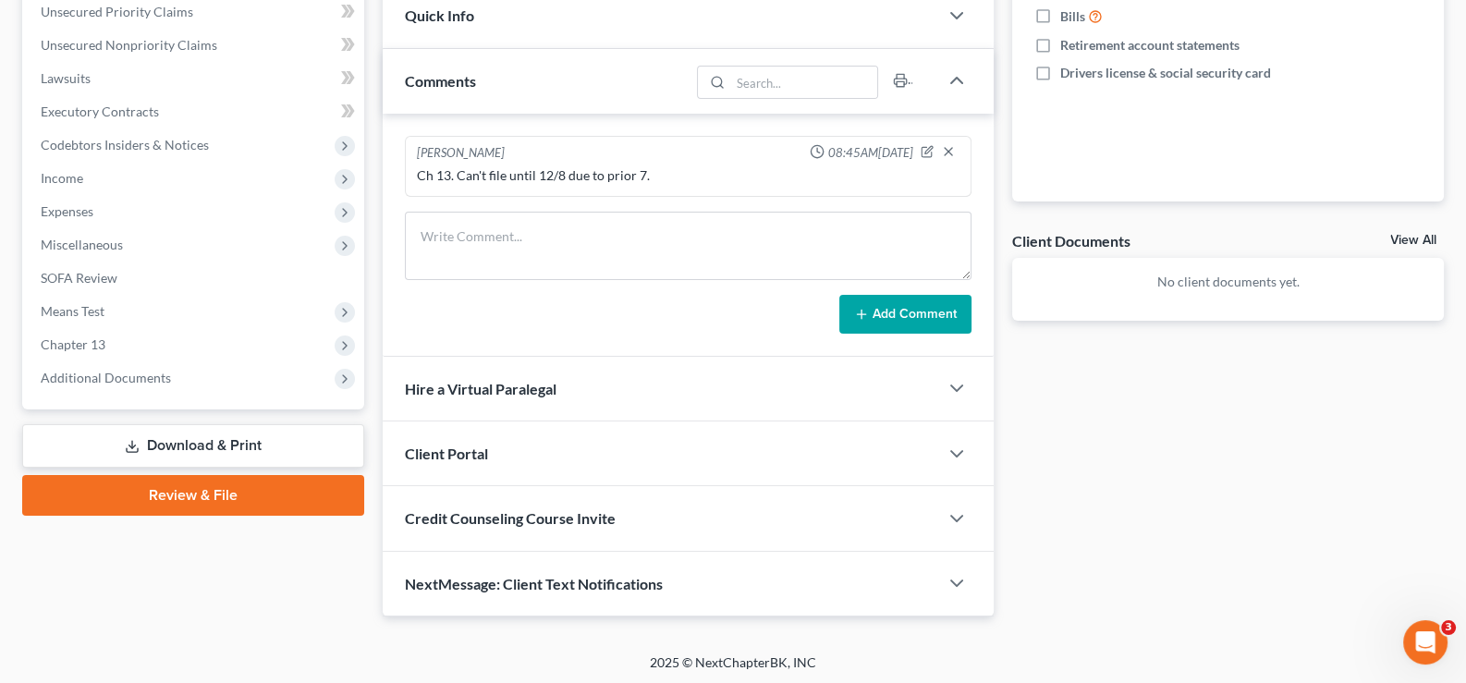
click at [468, 450] on span "Client Portal" at bounding box center [446, 454] width 83 height 18
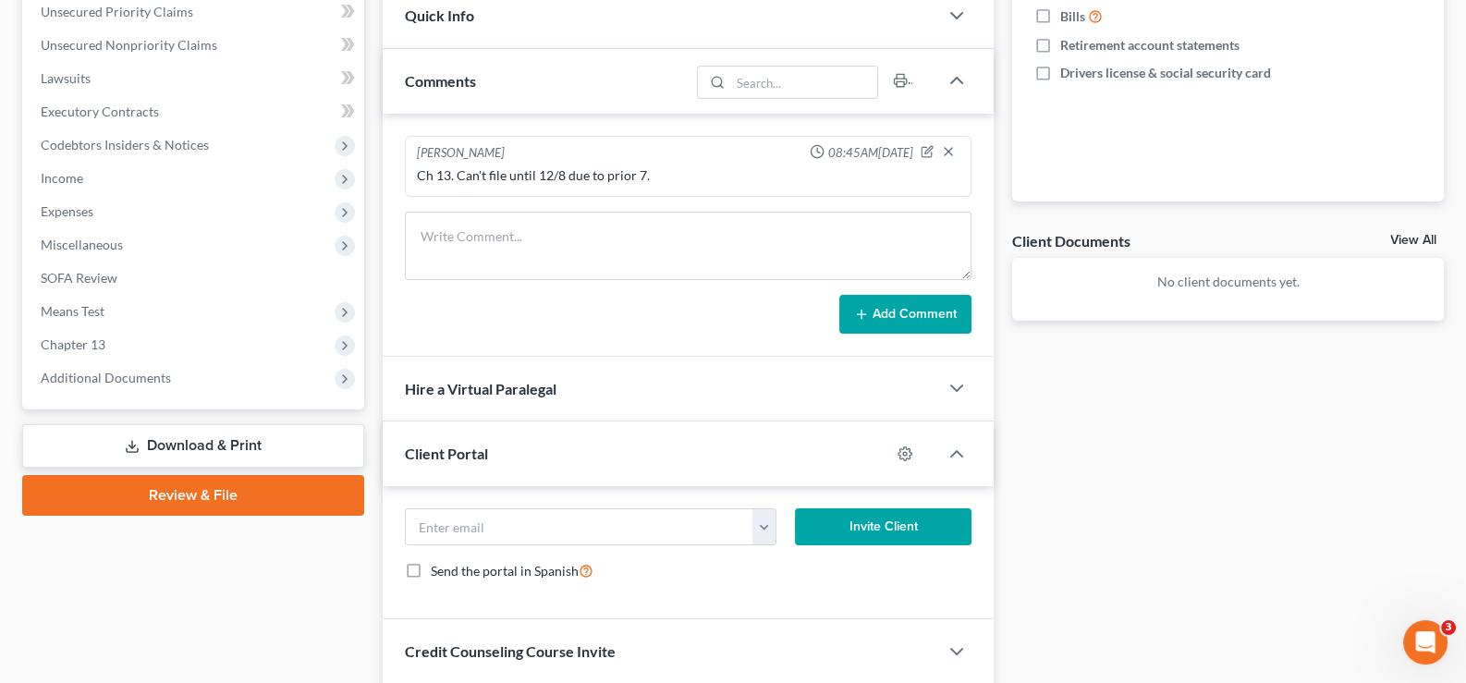
click at [468, 450] on span "Client Portal" at bounding box center [446, 454] width 83 height 18
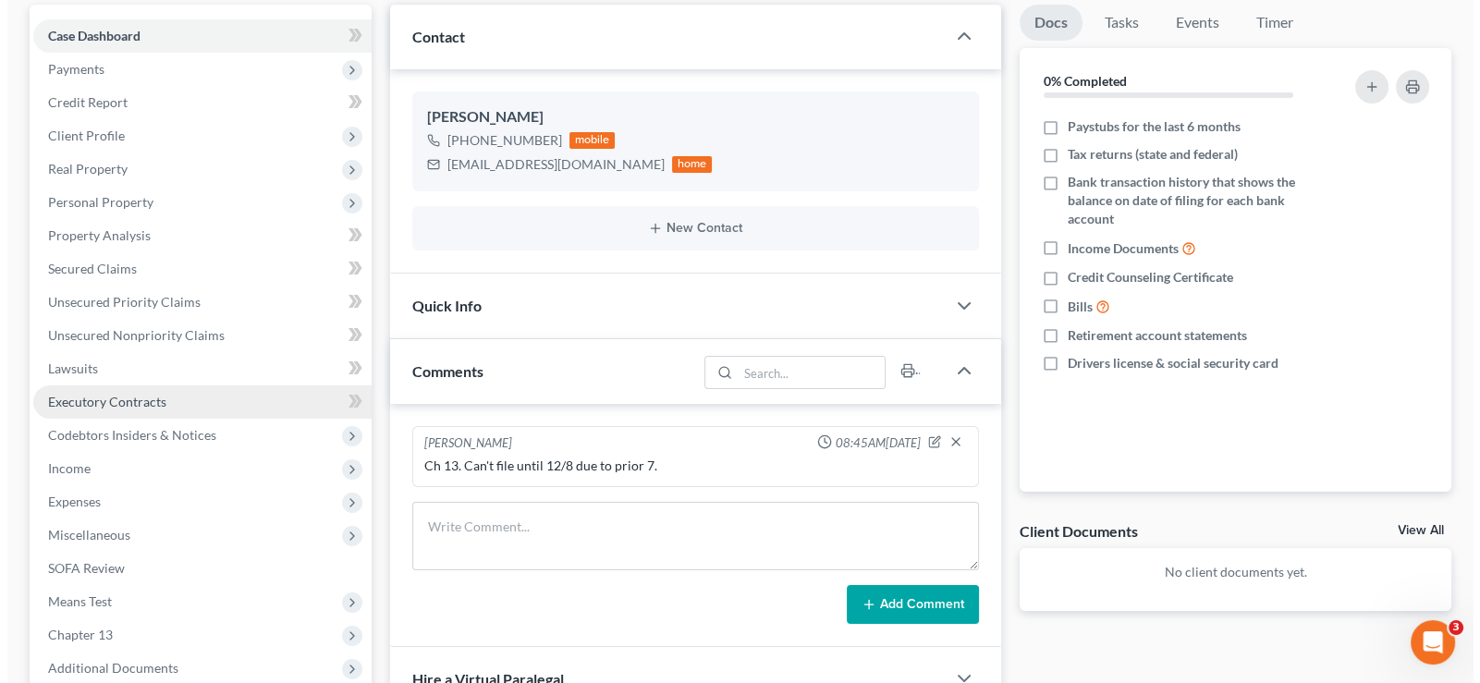
scroll to position [0, 0]
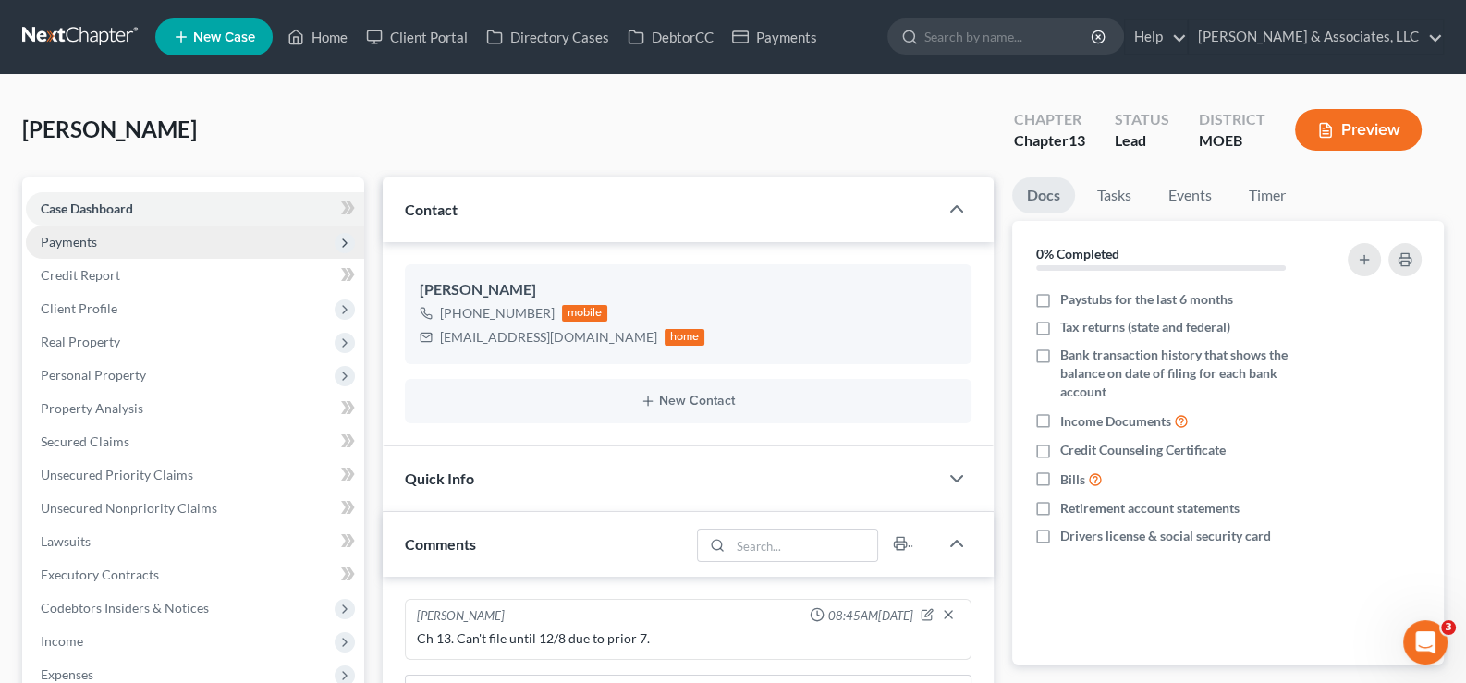
click at [67, 231] on span "Payments" at bounding box center [195, 242] width 338 height 33
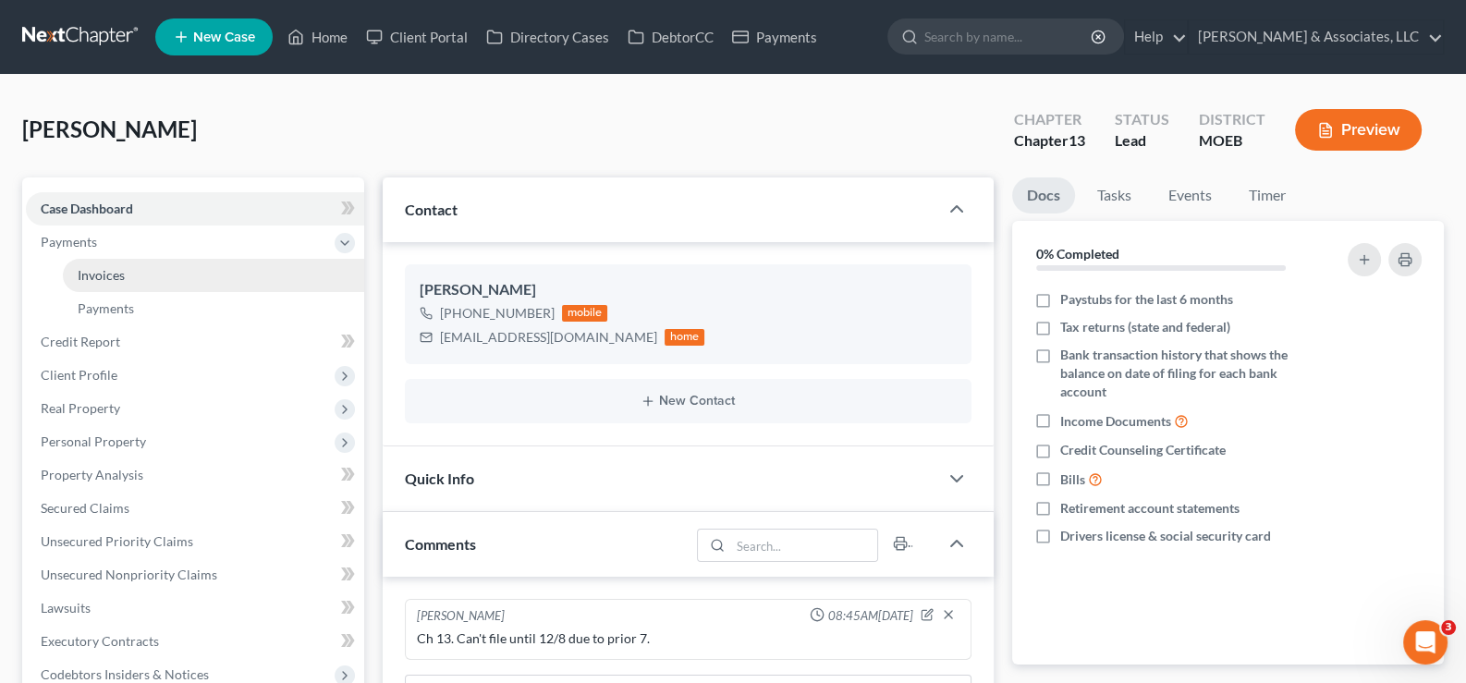
click at [95, 277] on span "Invoices" at bounding box center [101, 275] width 47 height 16
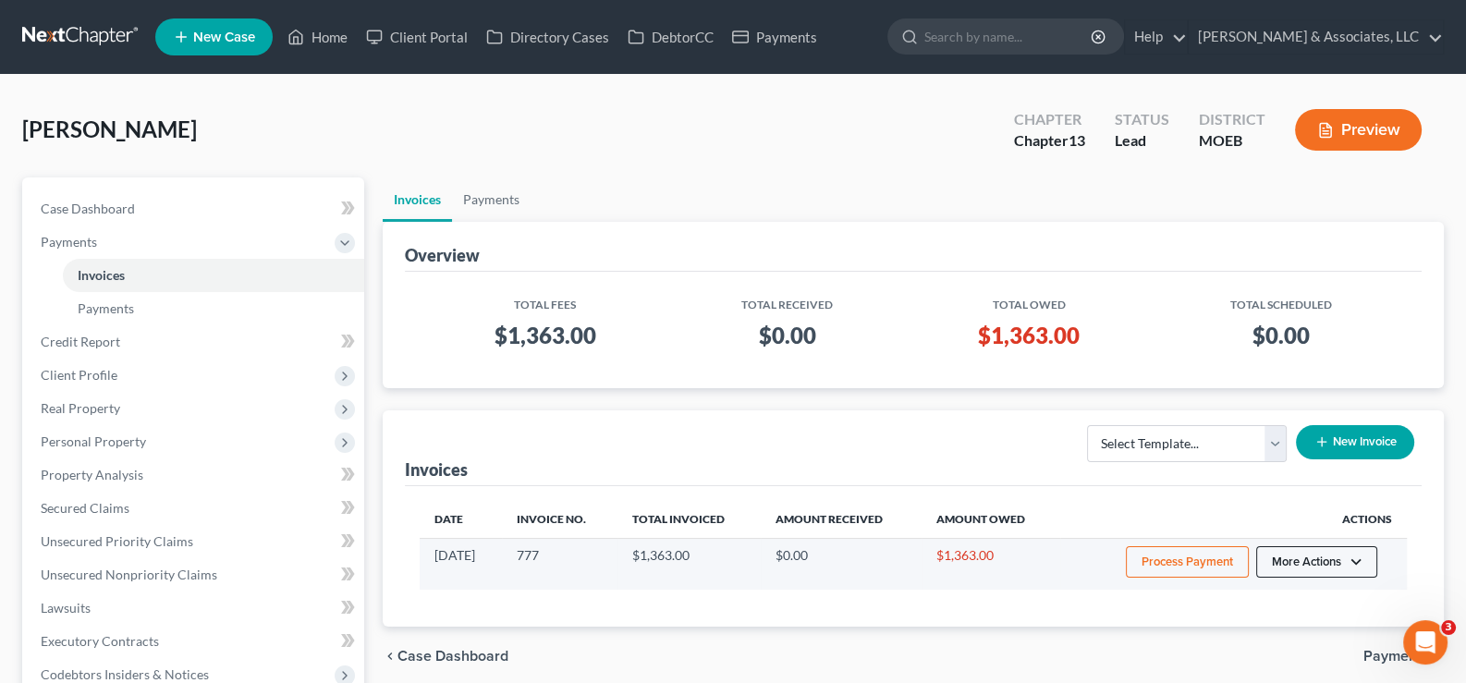
click at [1341, 571] on button "More Actions" at bounding box center [1316, 561] width 121 height 31
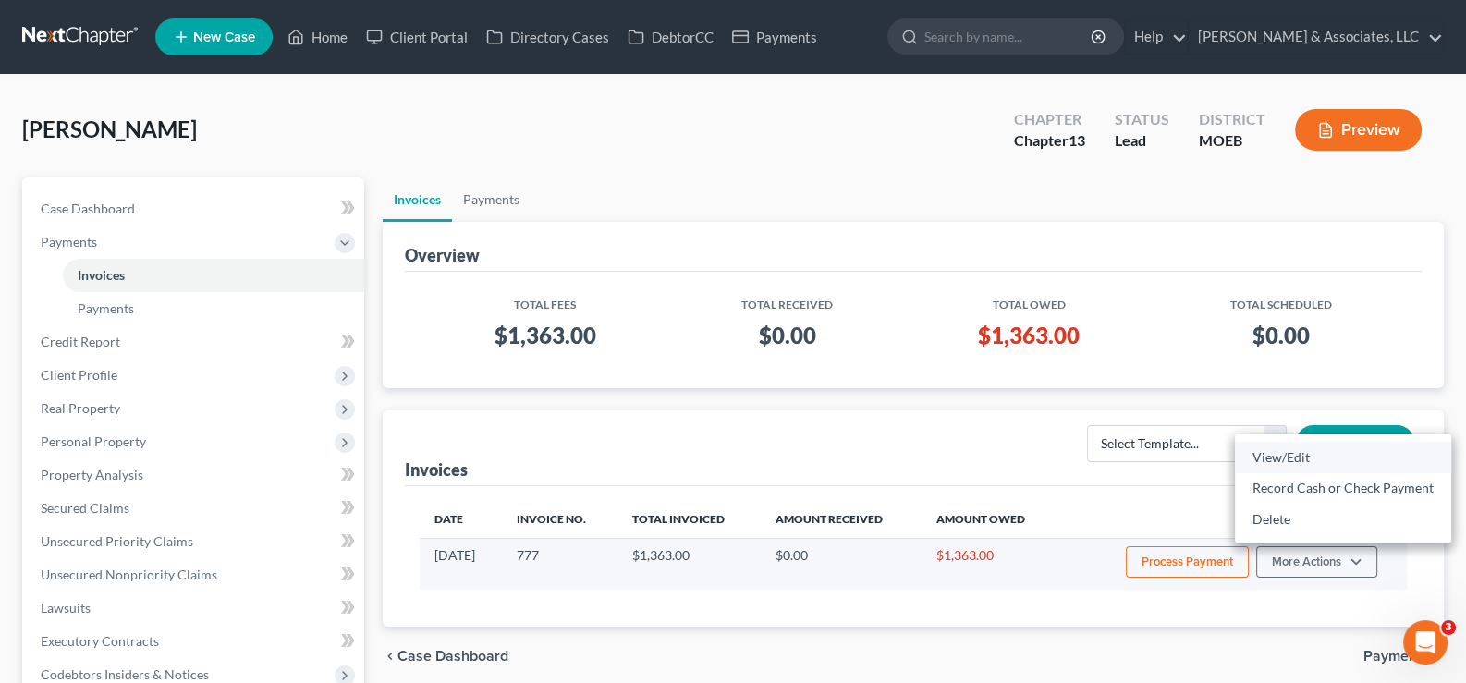
click at [1277, 457] on link "View/Edit" at bounding box center [1343, 457] width 216 height 31
select select "1"
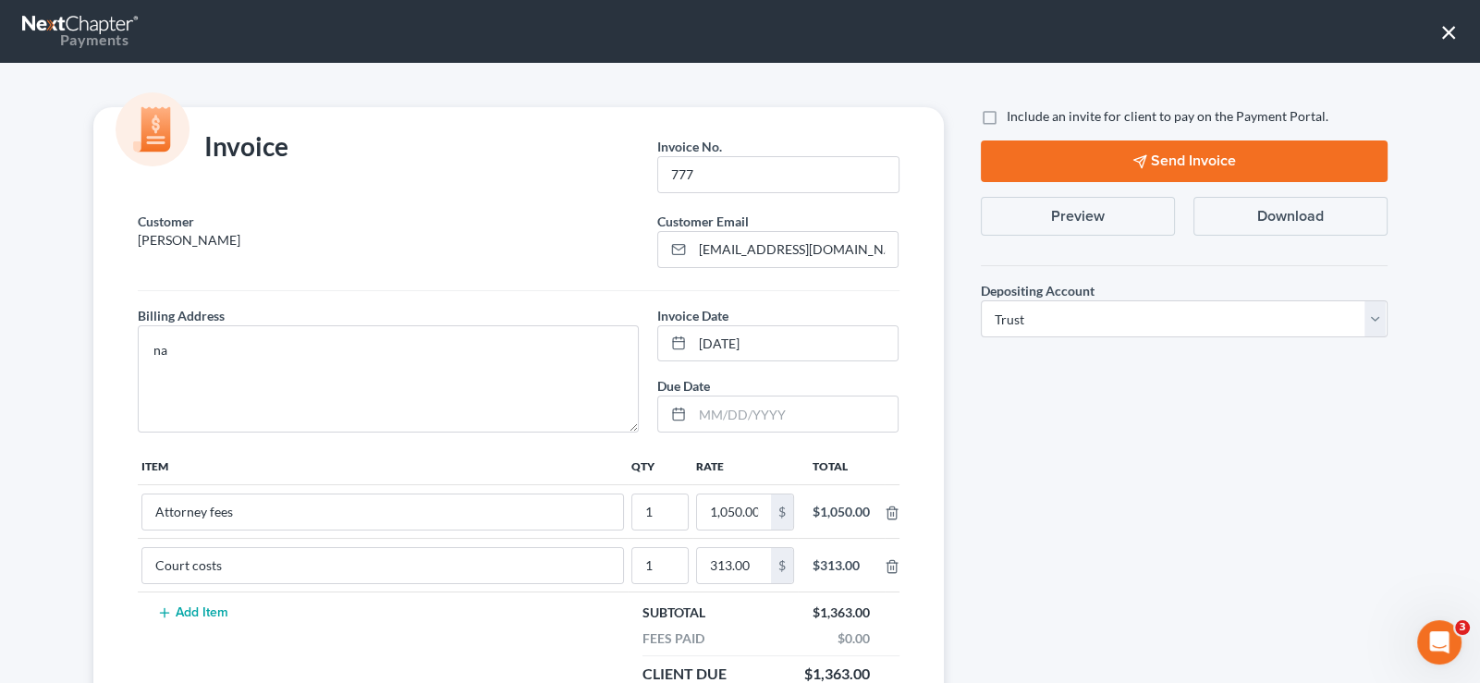
click at [1007, 113] on label "Include an invite for client to pay on the Payment Portal." at bounding box center [1168, 116] width 322 height 18
click at [1014, 113] on input "Include an invite for client to pay on the Payment Portal." at bounding box center [1020, 113] width 12 height 12
checkbox input "true"
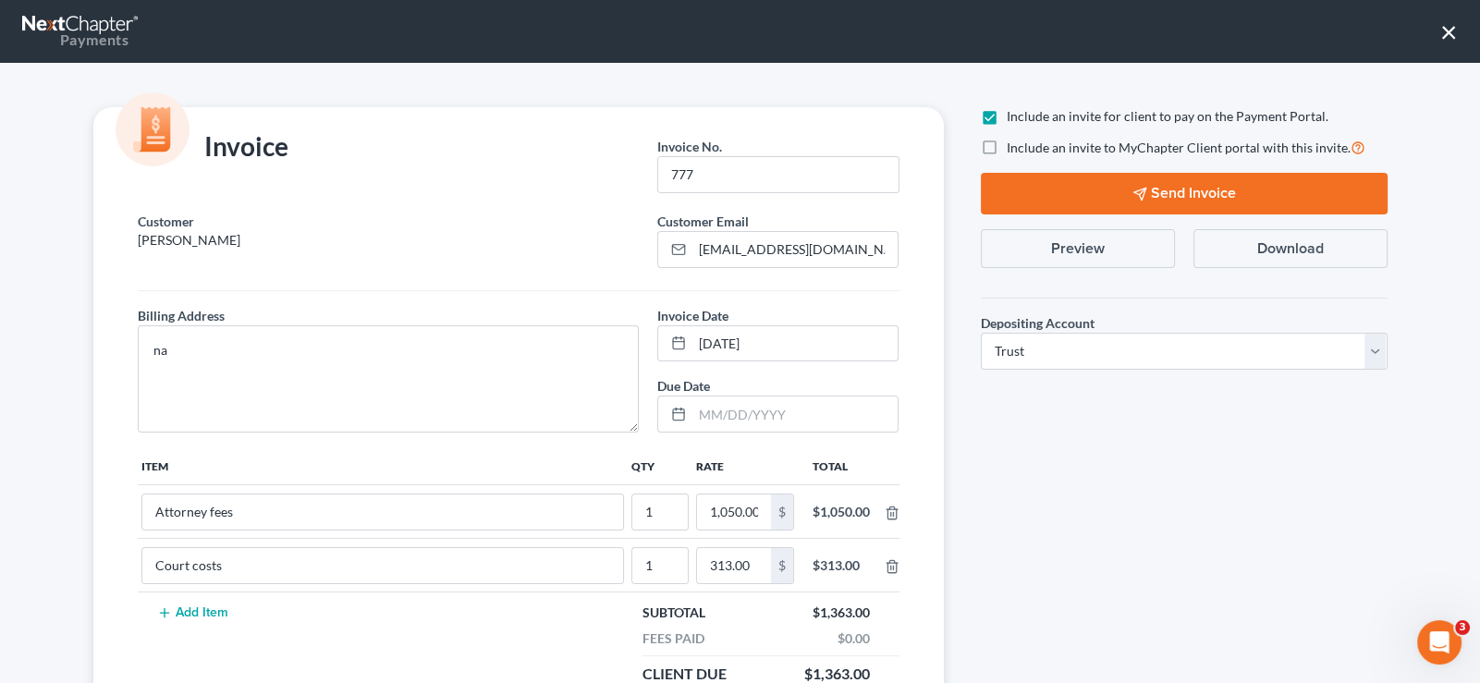
click at [1007, 146] on label "Include an invite to MyChapter Client portal with this invite." at bounding box center [1186, 147] width 359 height 21
click at [1014, 146] on input "Include an invite to MyChapter Client portal with this invite." at bounding box center [1020, 143] width 12 height 12
checkbox input "true"
click at [1117, 181] on button "Send Invoice" at bounding box center [1184, 194] width 407 height 42
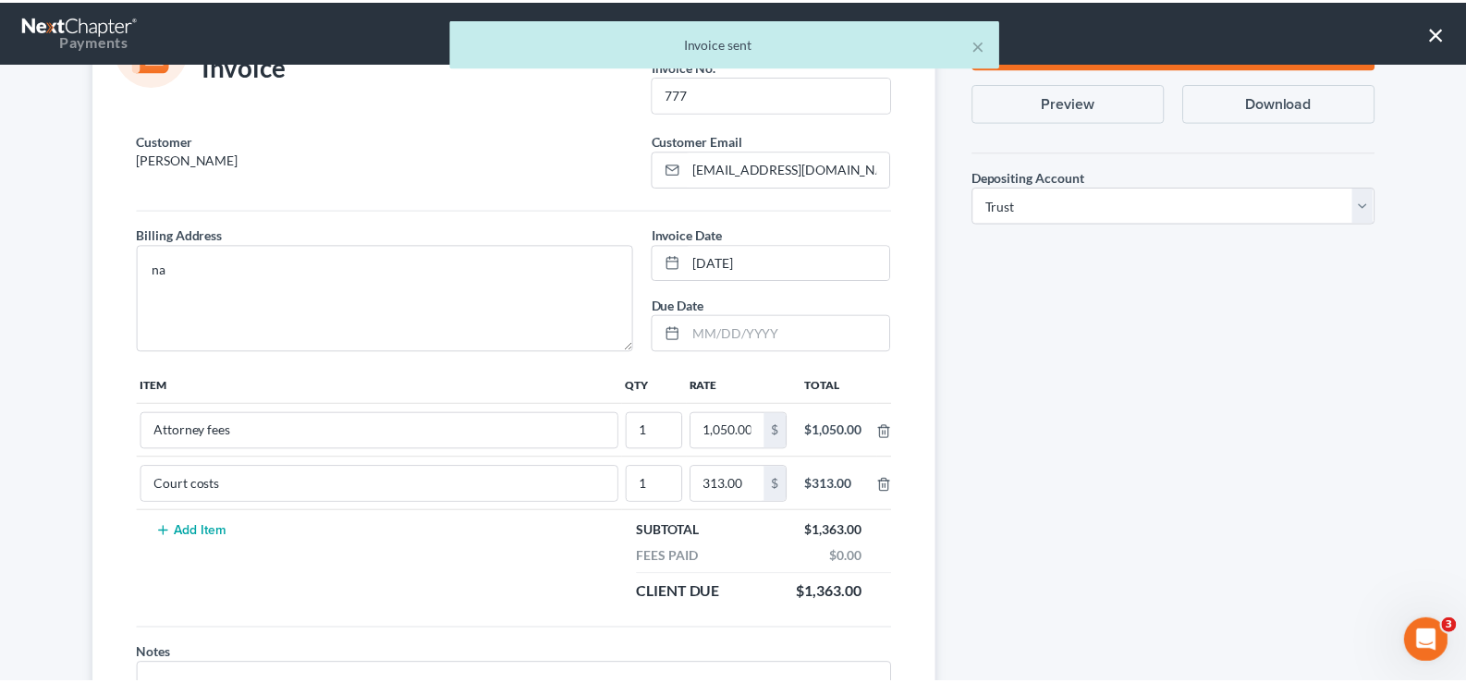
scroll to position [208, 0]
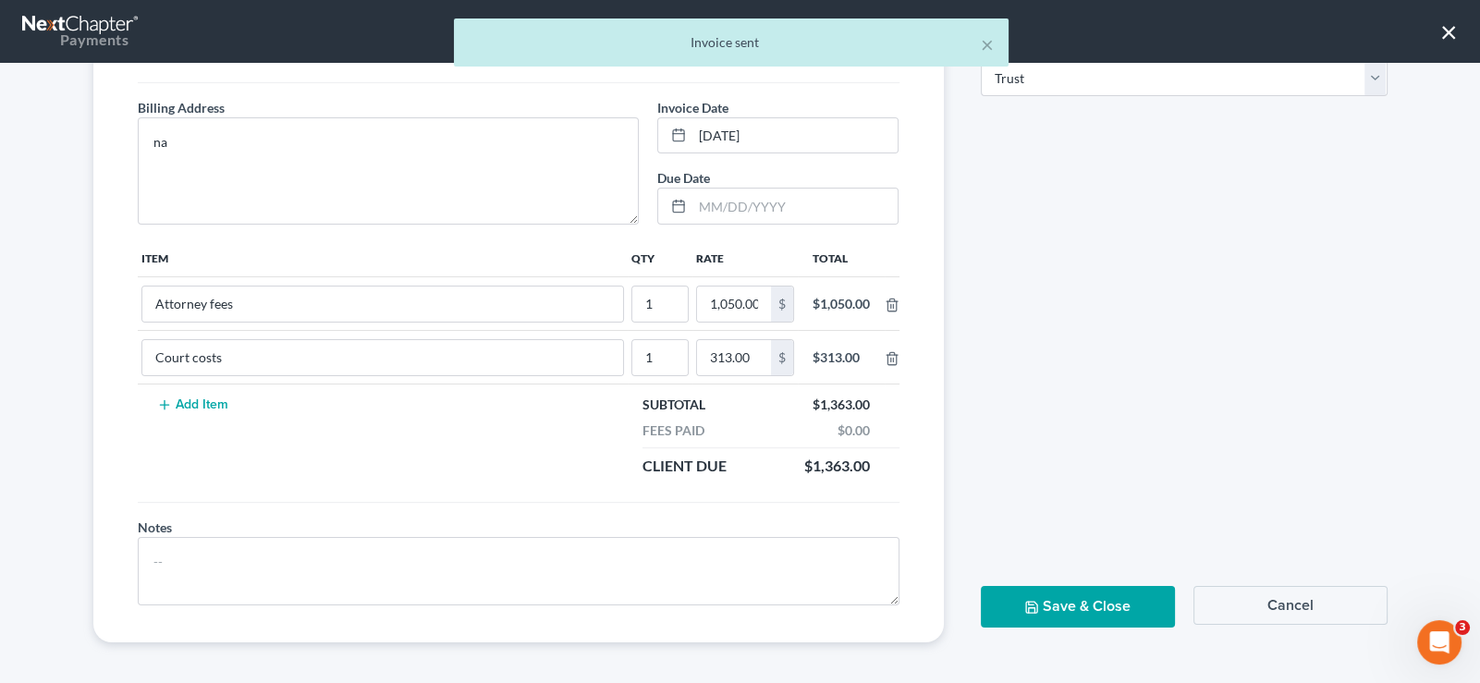
click at [1080, 589] on button "Save & Close" at bounding box center [1078, 607] width 194 height 42
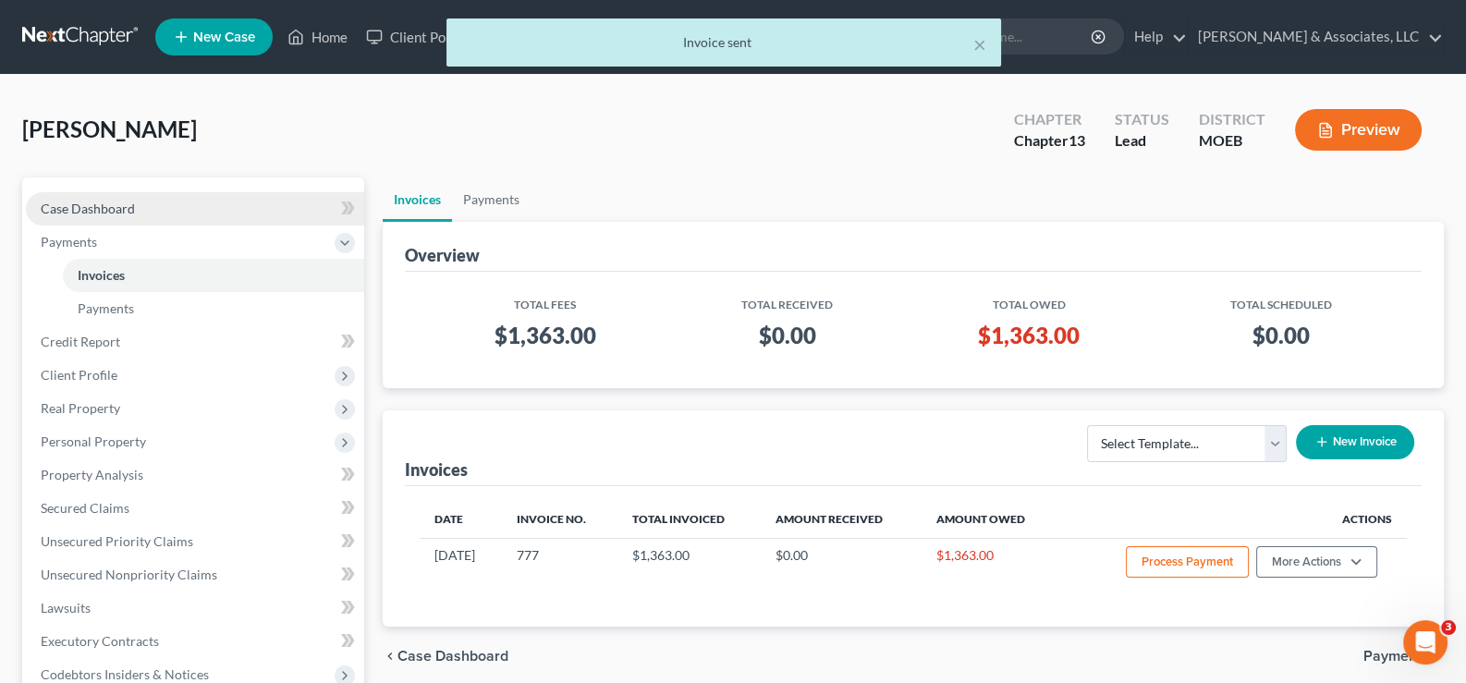
click at [98, 208] on span "Case Dashboard" at bounding box center [88, 209] width 94 height 16
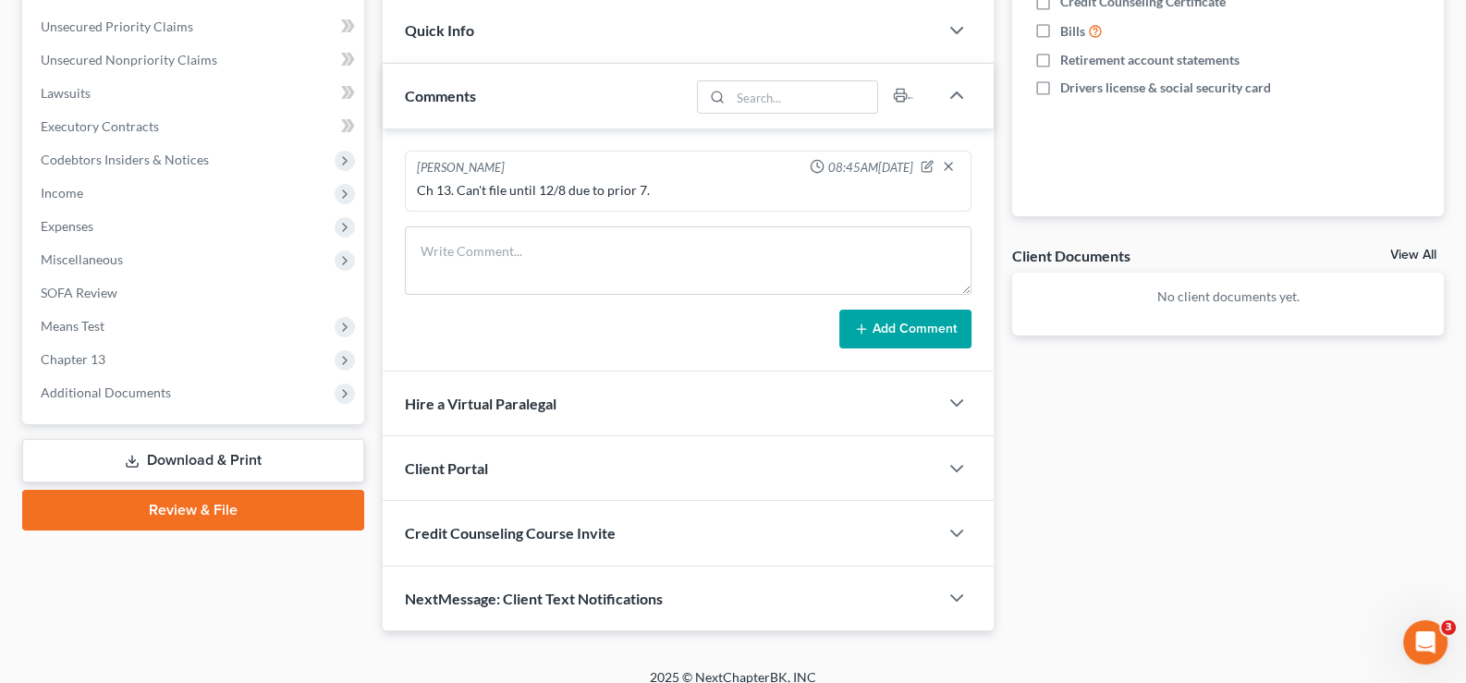
scroll to position [461, 0]
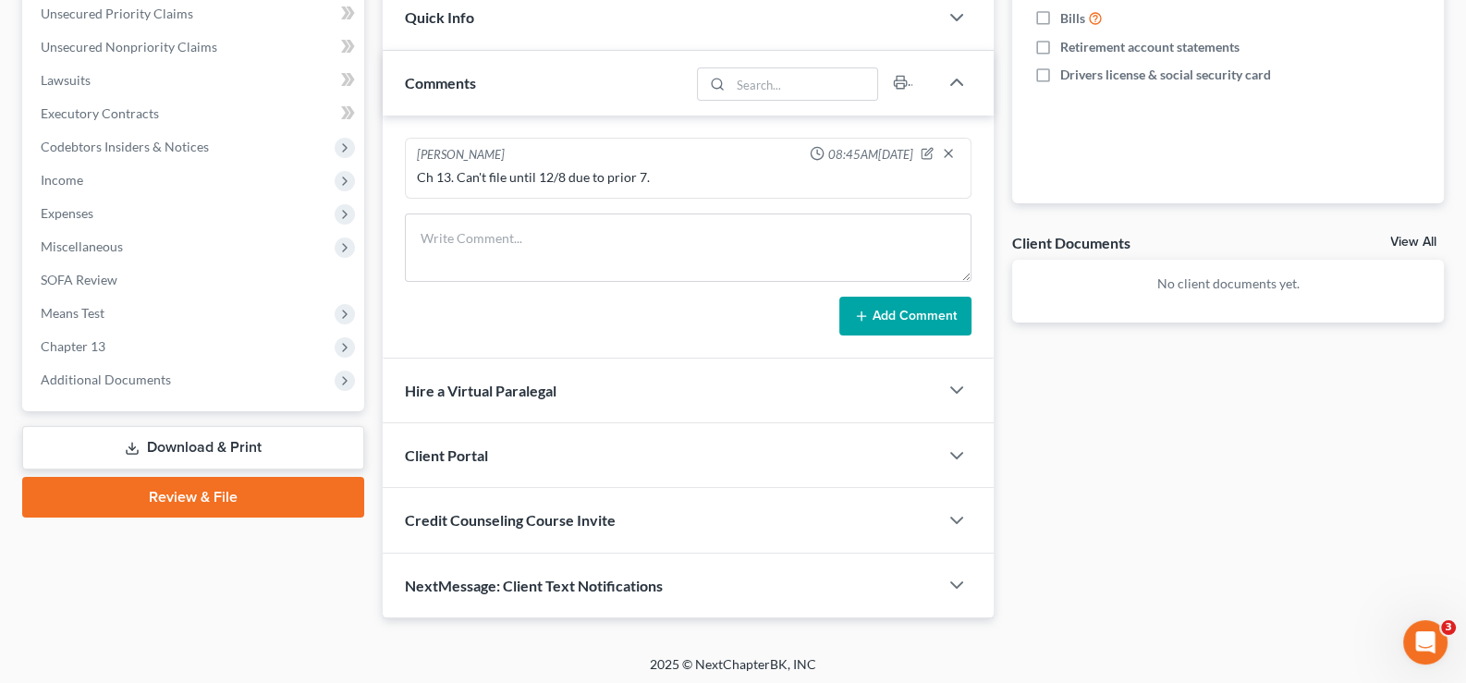
click at [467, 448] on span "Client Portal" at bounding box center [446, 456] width 83 height 18
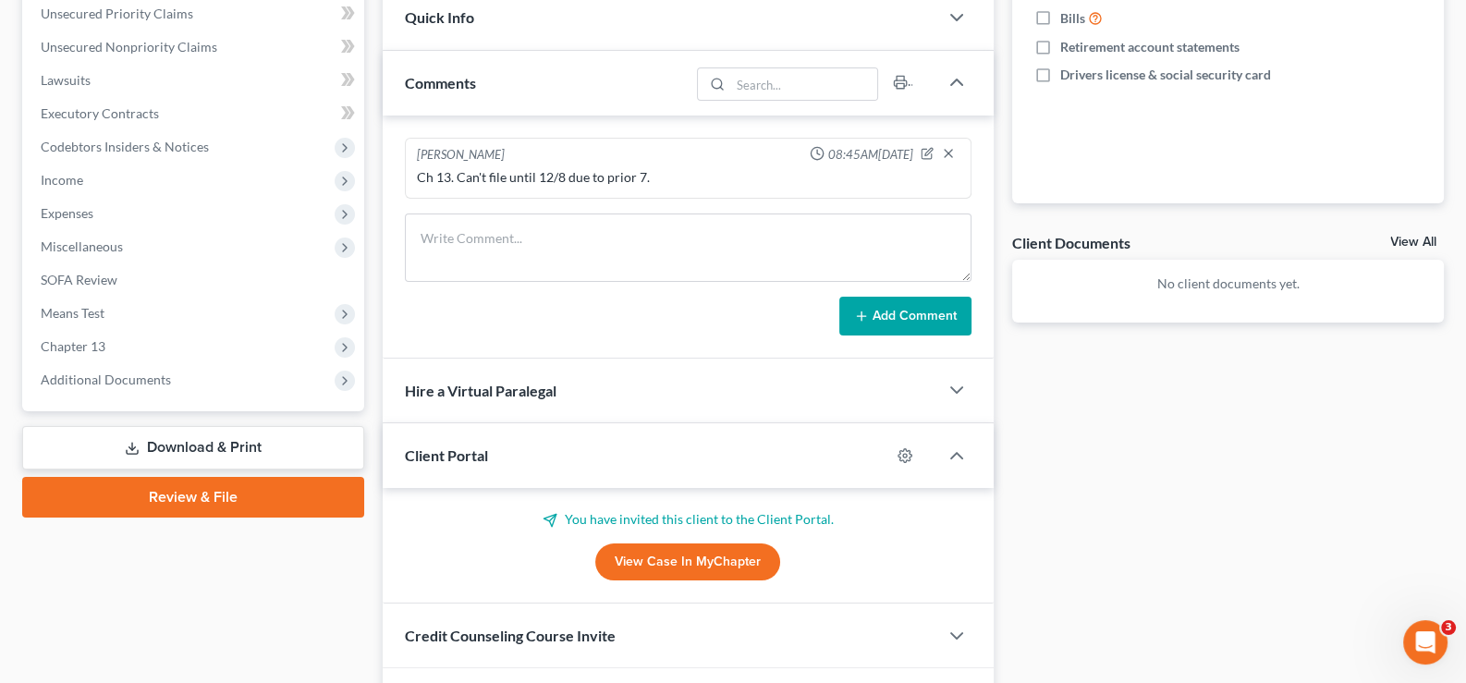
click at [467, 448] on span "Client Portal" at bounding box center [446, 456] width 83 height 18
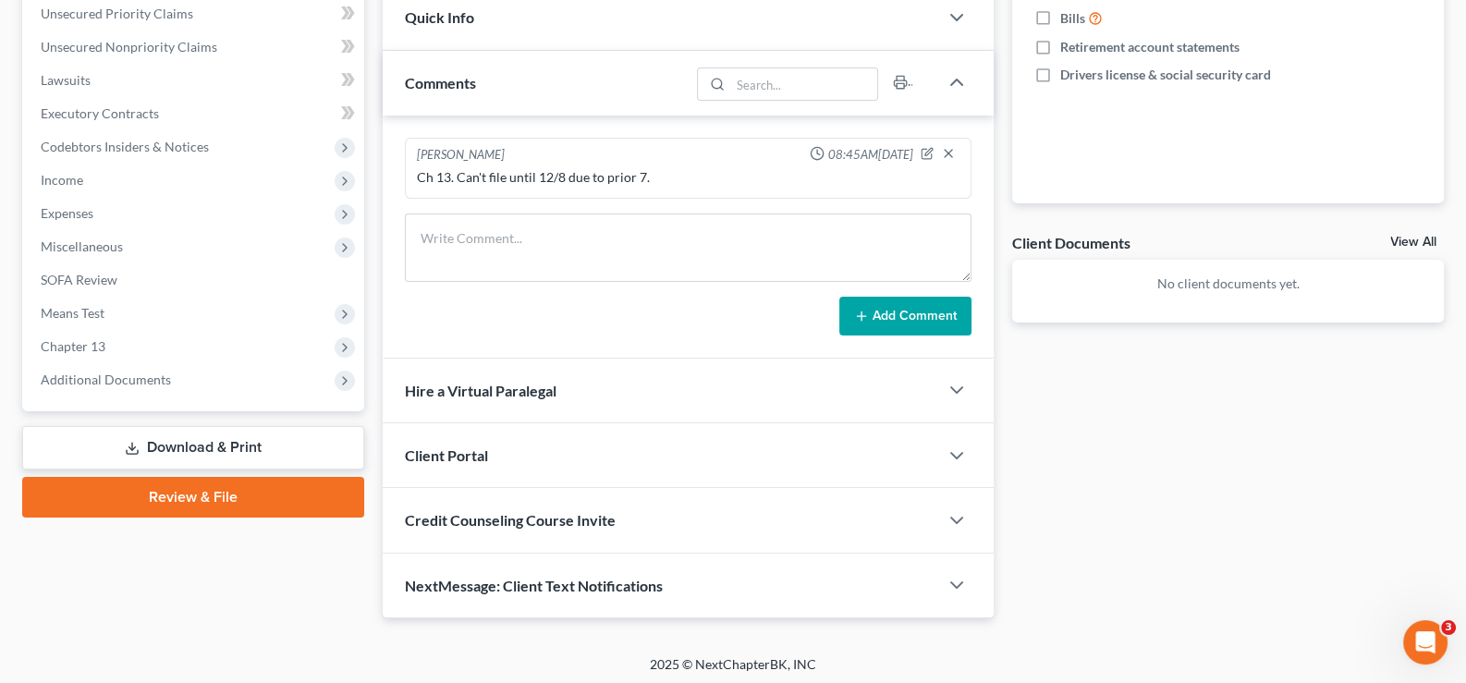
click at [486, 499] on div "Credit Counseling Course Invite" at bounding box center [661, 520] width 557 height 64
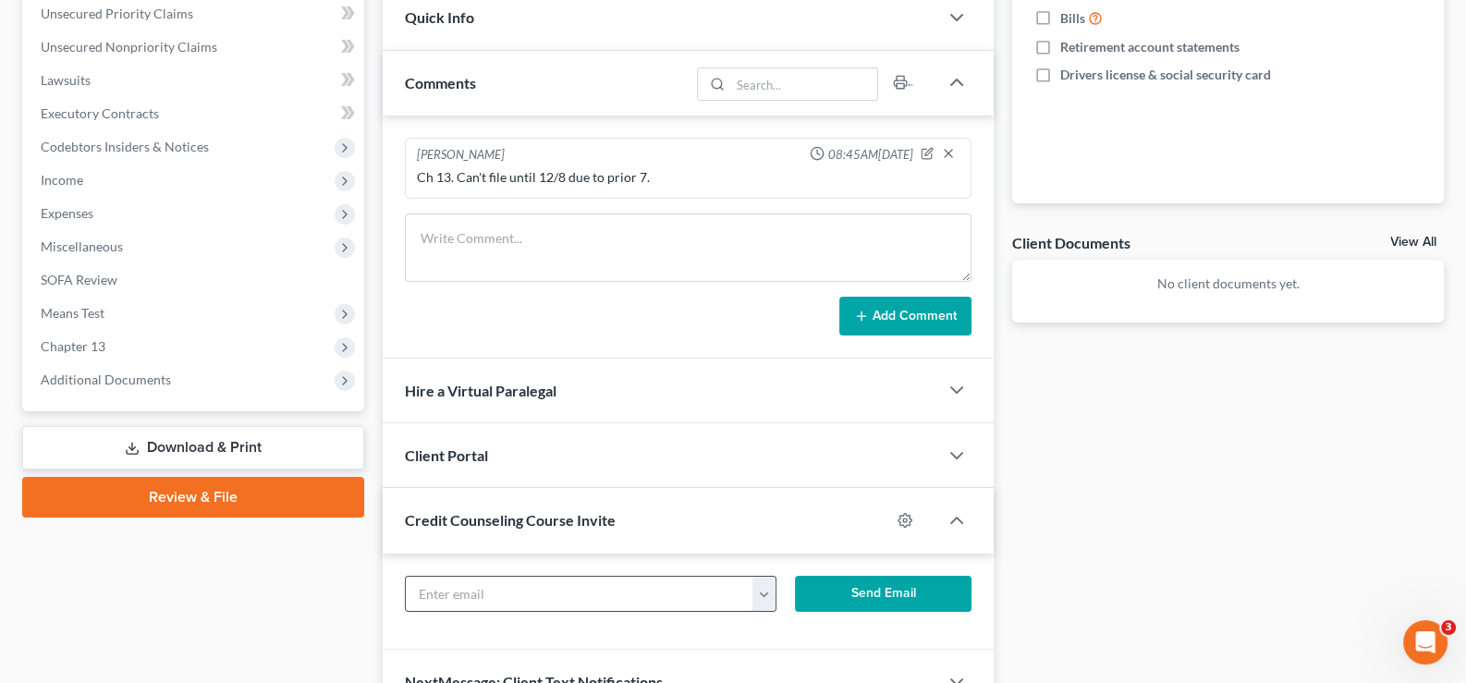
click at [487, 579] on input "text" at bounding box center [580, 594] width 349 height 35
paste input "[EMAIL_ADDRESS][DOMAIN_NAME]"
type input "[EMAIL_ADDRESS][DOMAIN_NAME]"
click at [868, 593] on button "Send Email" at bounding box center [883, 594] width 177 height 37
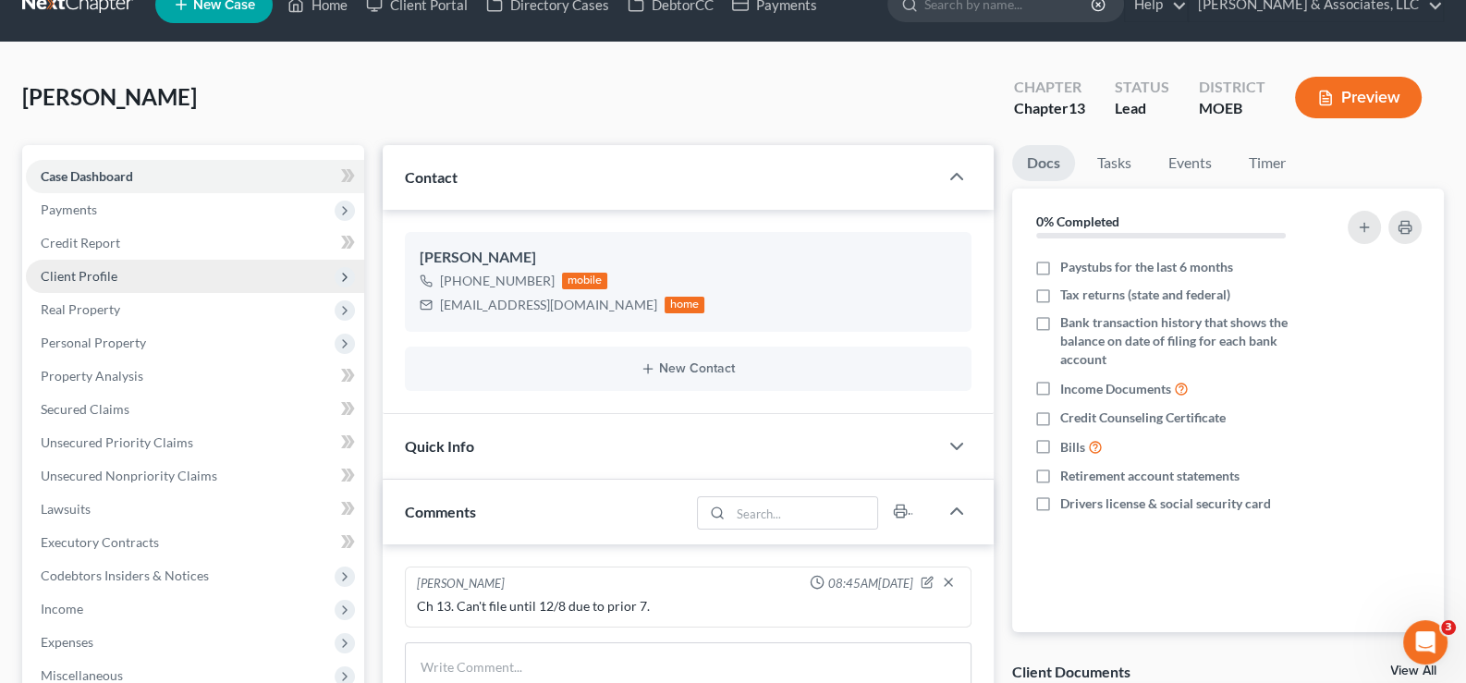
scroll to position [0, 0]
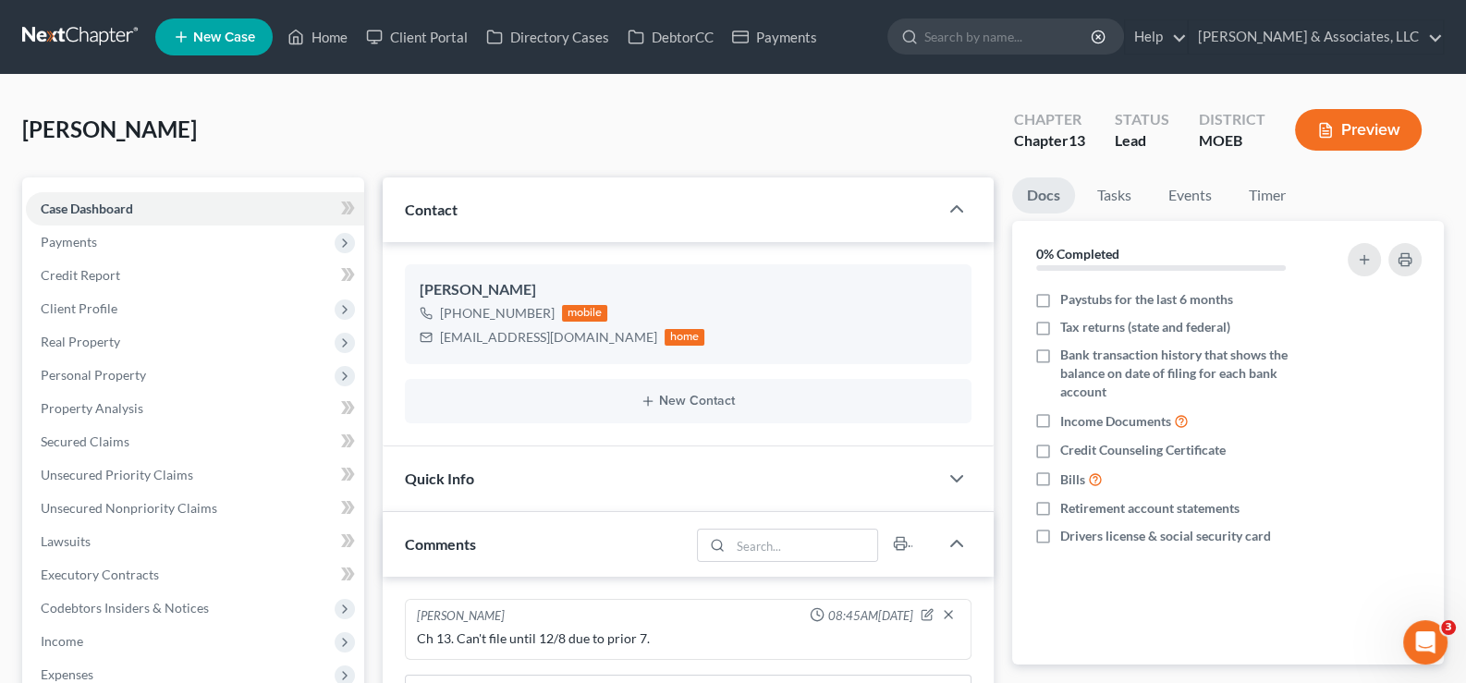
click at [239, 31] on span "New Case" at bounding box center [224, 38] width 62 height 14
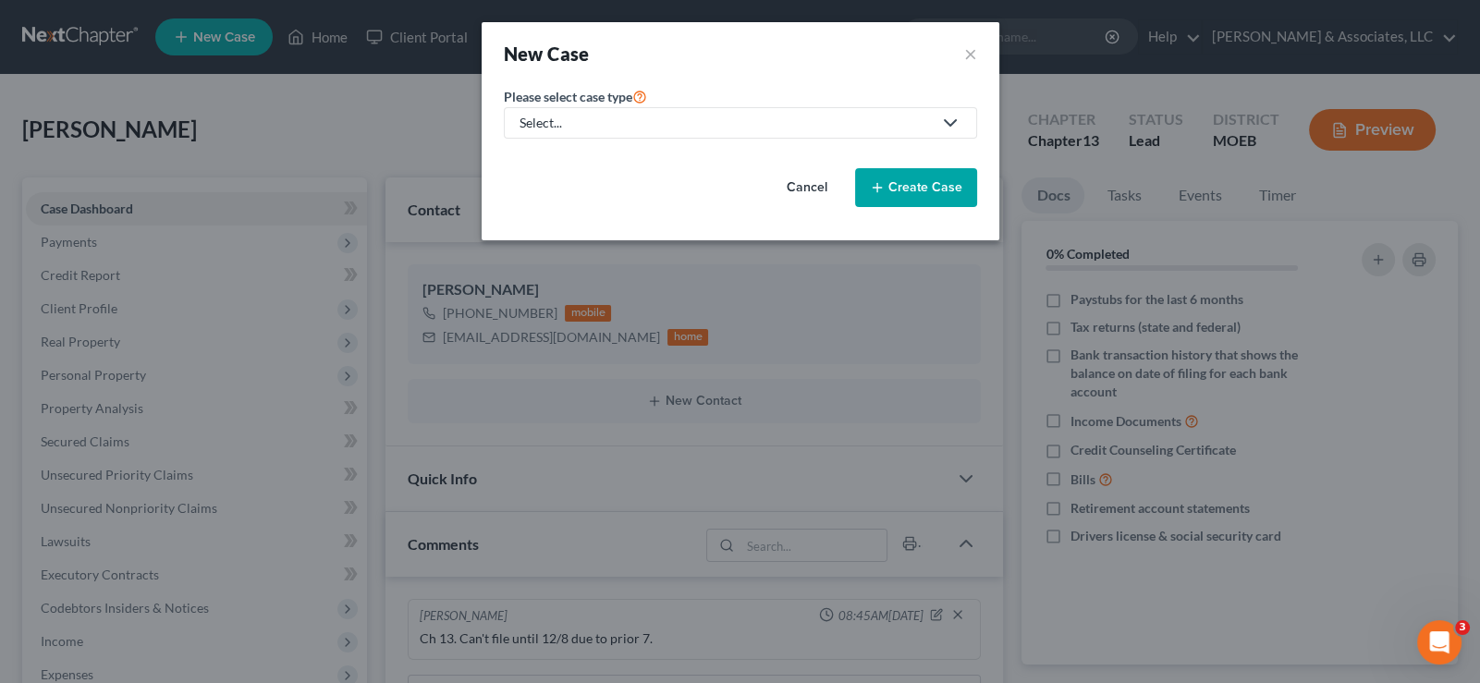
click at [594, 118] on div "Select..." at bounding box center [726, 123] width 412 height 18
click at [583, 161] on div "Bankruptcy" at bounding box center [602, 159] width 162 height 18
select select "45"
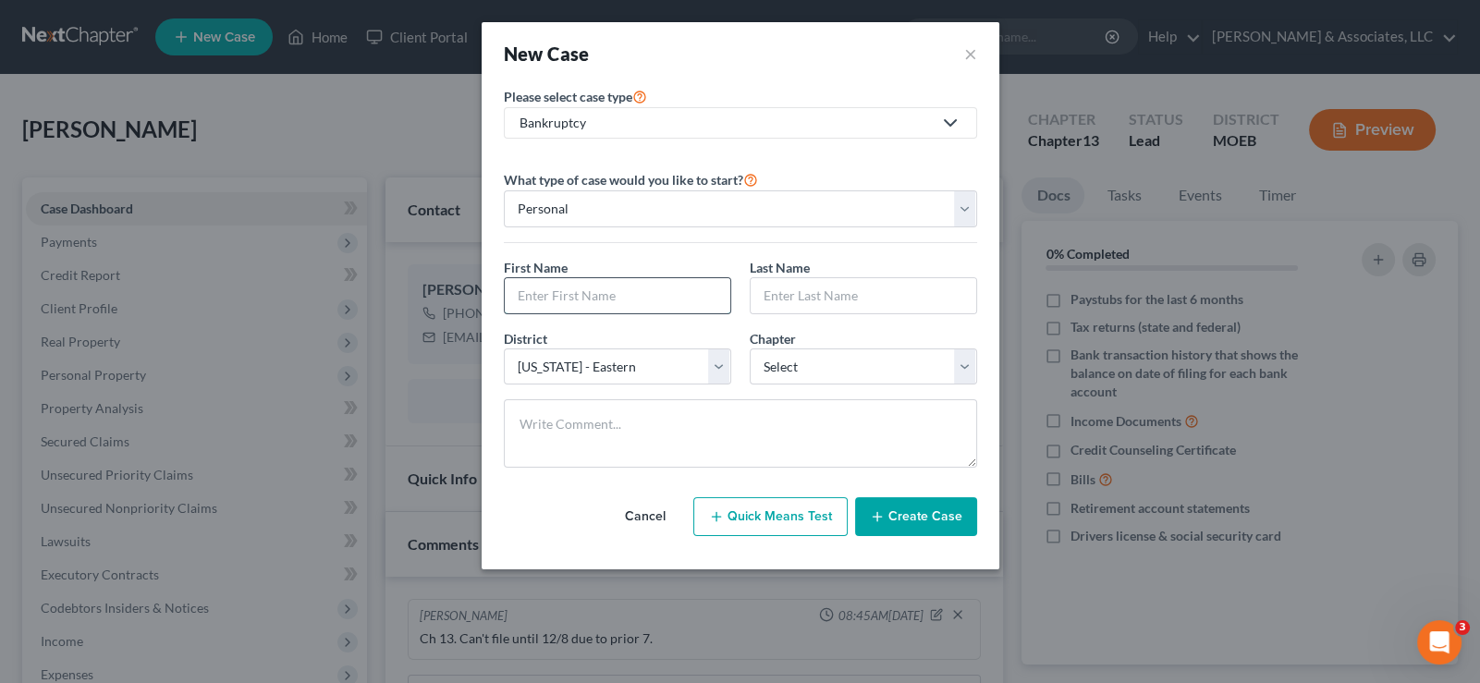
click at [569, 293] on input "text" at bounding box center [618, 295] width 226 height 35
type input "[PERSON_NAME]"
type input "d"
type input "[PERSON_NAME]"
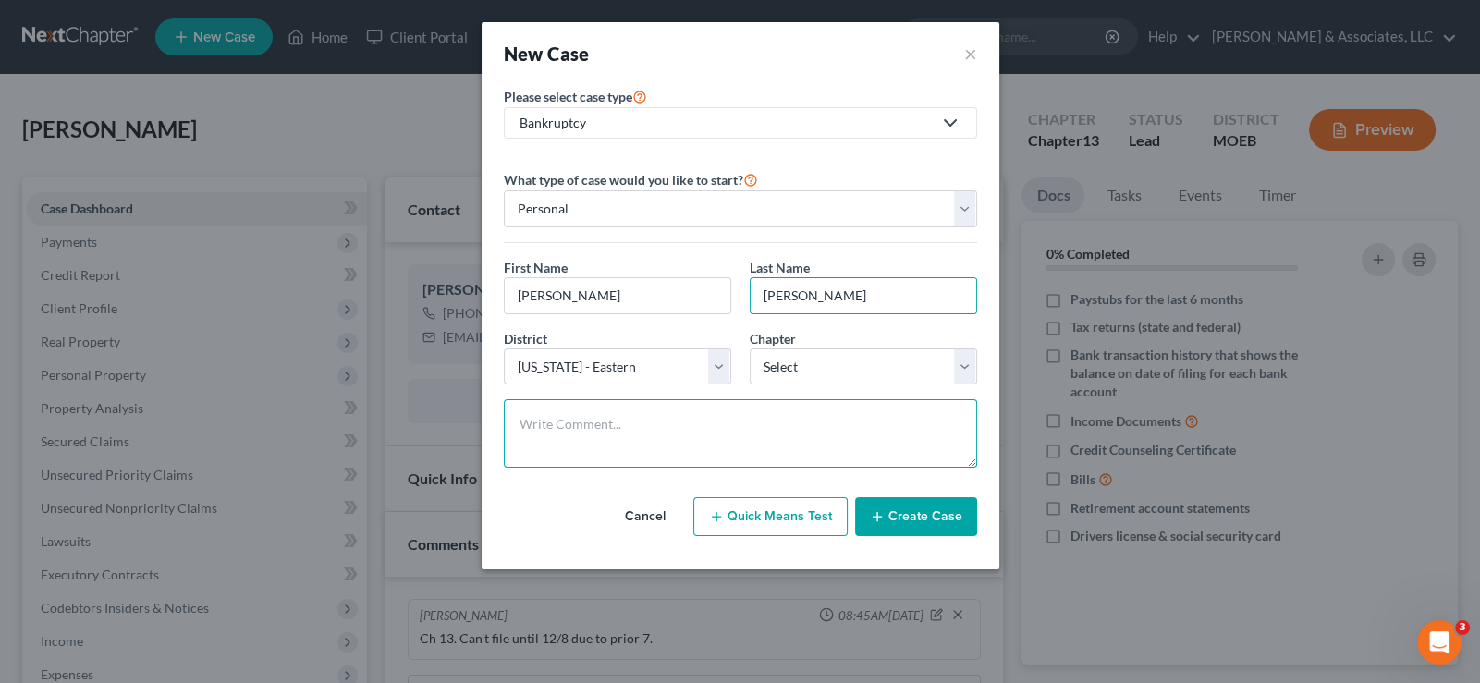
click at [594, 447] on textarea at bounding box center [740, 433] width 473 height 68
paste textarea "Needs means test. Income and equity. [STREET_ADDRESS]."
type textarea "Needs means test. Income and equity. [STREET_ADDRESS]."
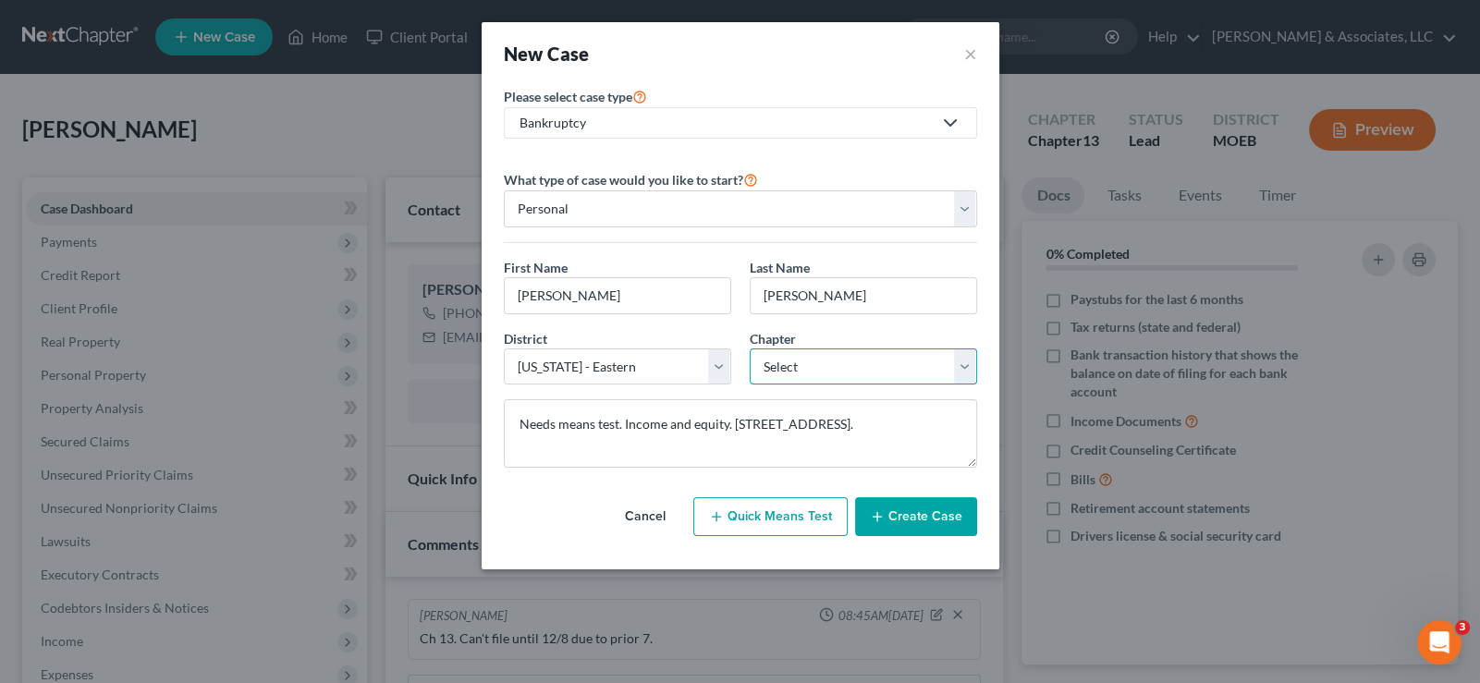
drag, startPoint x: 781, startPoint y: 354, endPoint x: 781, endPoint y: 364, distance: 10.2
click at [781, 354] on select "Select 7 11 12 13" at bounding box center [863, 367] width 227 height 37
select select "0"
click at [750, 349] on select "Select 7 11 12 13" at bounding box center [863, 367] width 227 height 37
click at [912, 524] on button "Create Case" at bounding box center [916, 516] width 122 height 39
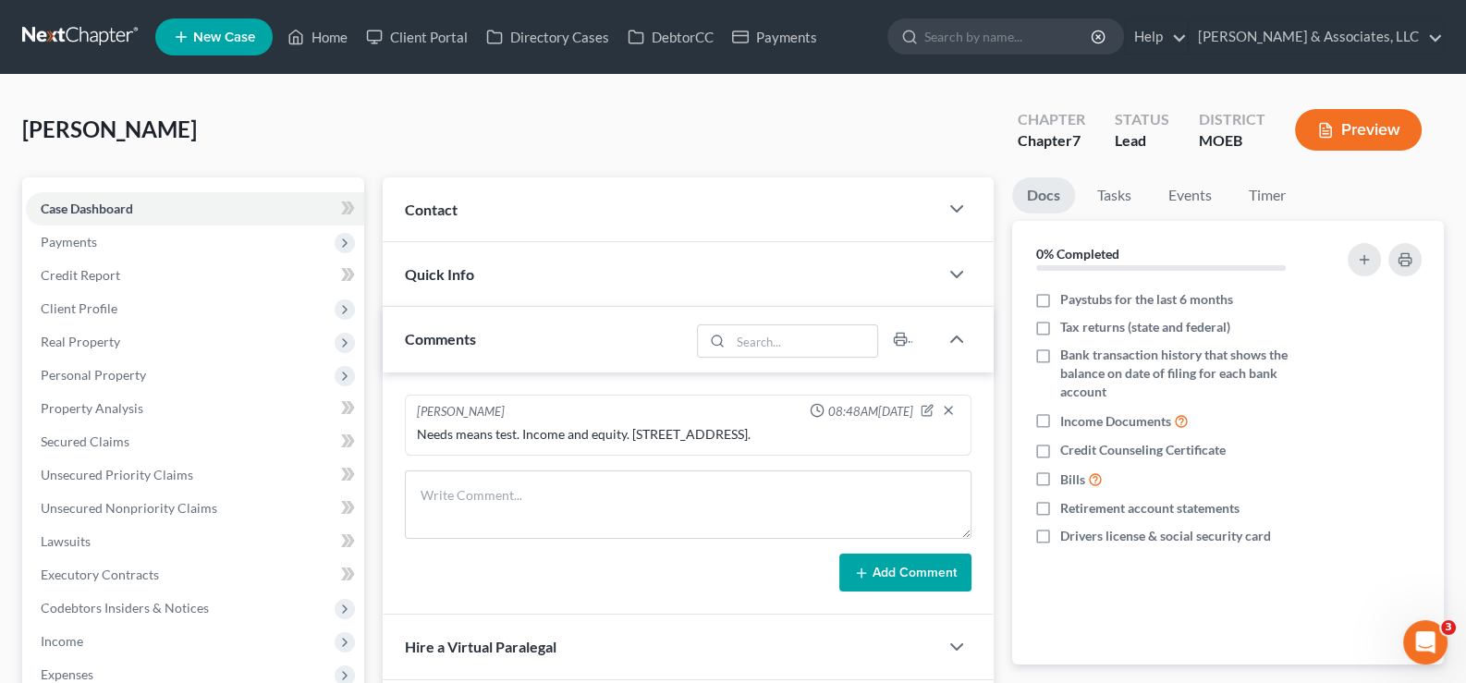
click at [440, 212] on span "Contact" at bounding box center [431, 210] width 53 height 18
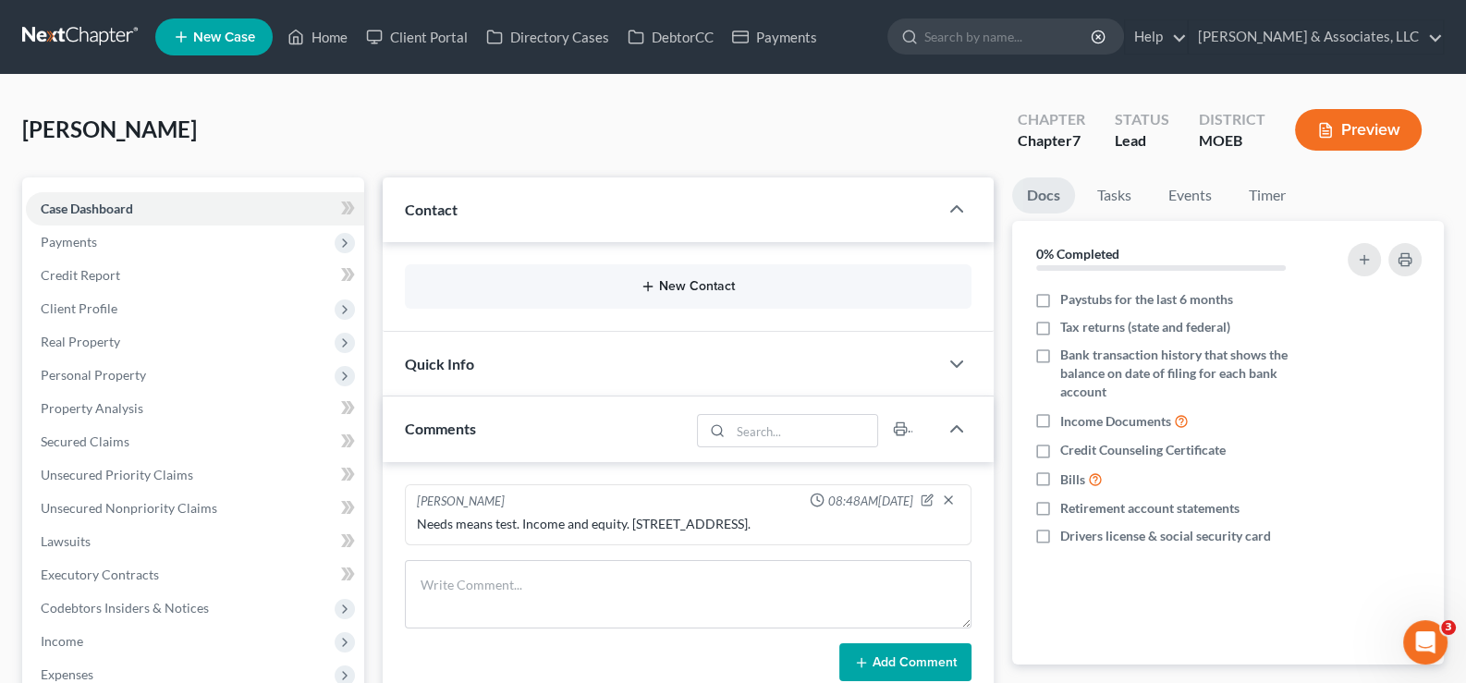
click at [667, 287] on button "New Contact" at bounding box center [689, 286] width 538 height 15
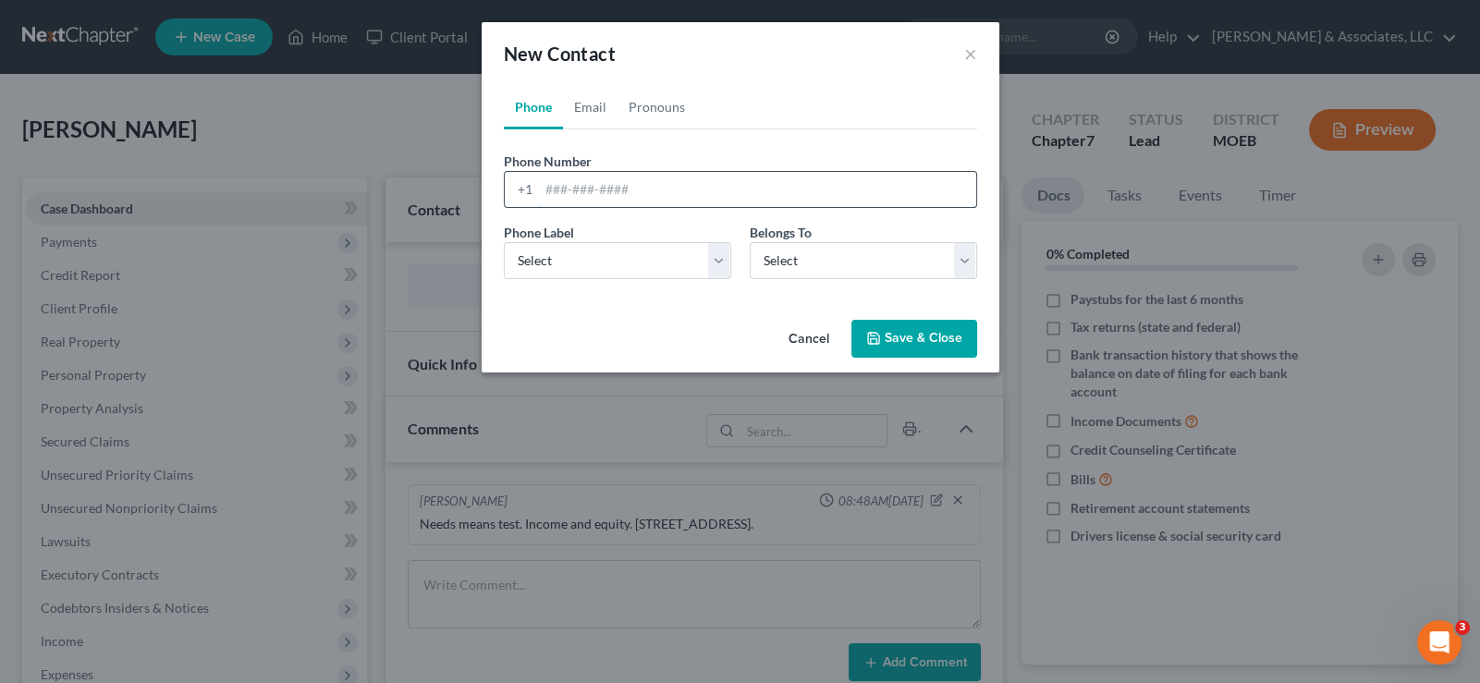
click at [607, 204] on input "tel" at bounding box center [757, 189] width 437 height 35
paste input "[PHONE_NUMBER]"
type input "[PHONE_NUMBER]"
click at [570, 251] on select "Select Mobile Home Work Other" at bounding box center [617, 260] width 227 height 37
select select "0"
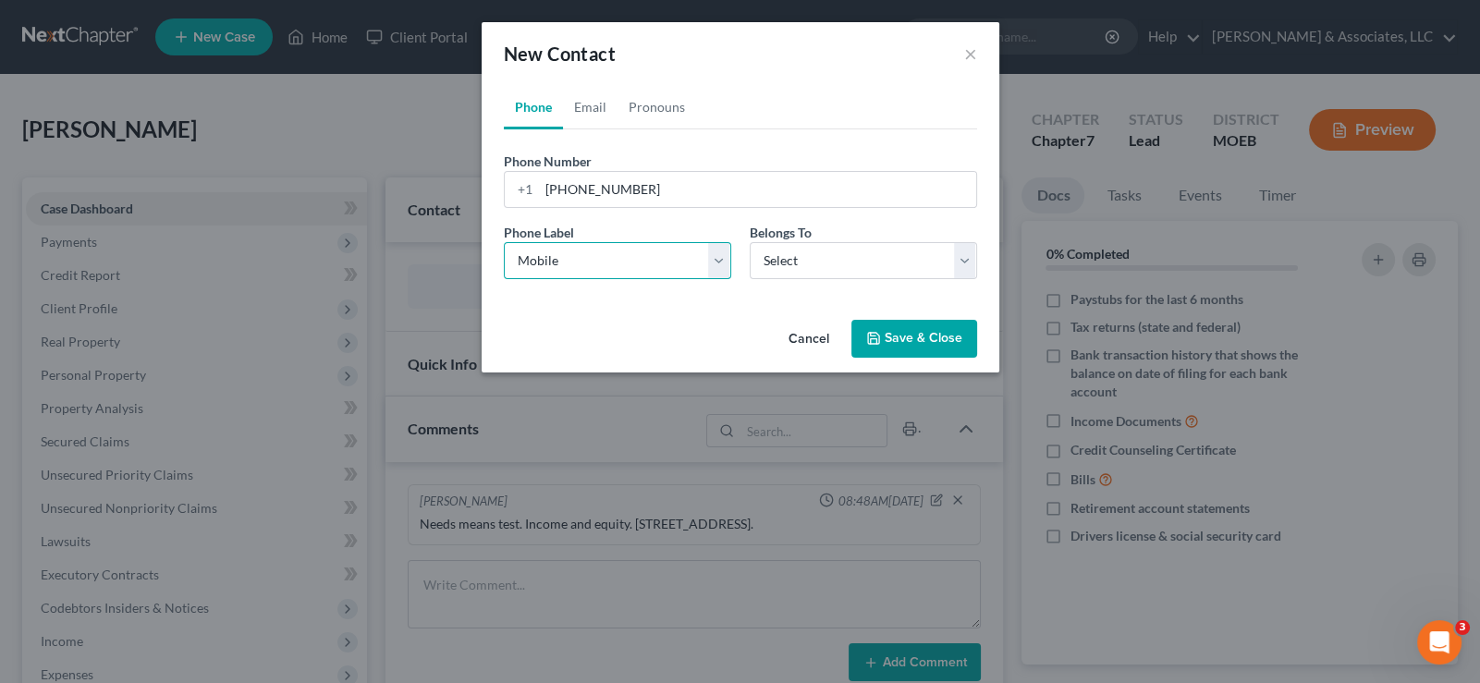
click at [504, 242] on select "Select Mobile Home Work Other" at bounding box center [617, 260] width 227 height 37
click at [783, 263] on select "Select Client Other" at bounding box center [863, 260] width 227 height 37
select select "0"
click at [750, 242] on select "Select Client Other" at bounding box center [863, 260] width 227 height 37
select select "0"
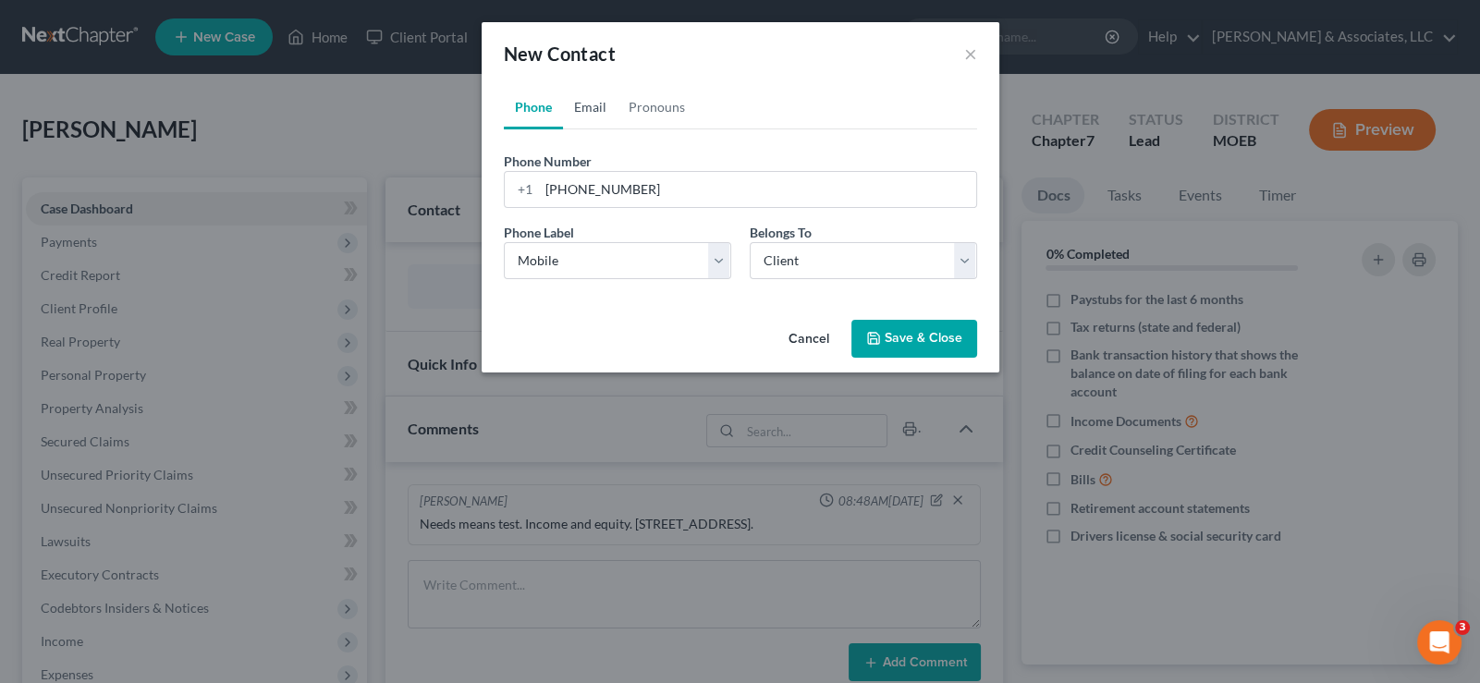
click at [592, 119] on link "Email" at bounding box center [590, 107] width 55 height 44
click at [629, 194] on input "email" at bounding box center [757, 189] width 437 height 35
click at [547, 179] on input "email" at bounding box center [757, 189] width 437 height 35
paste input "[EMAIL_ADDRESS][DOMAIN_NAME]"
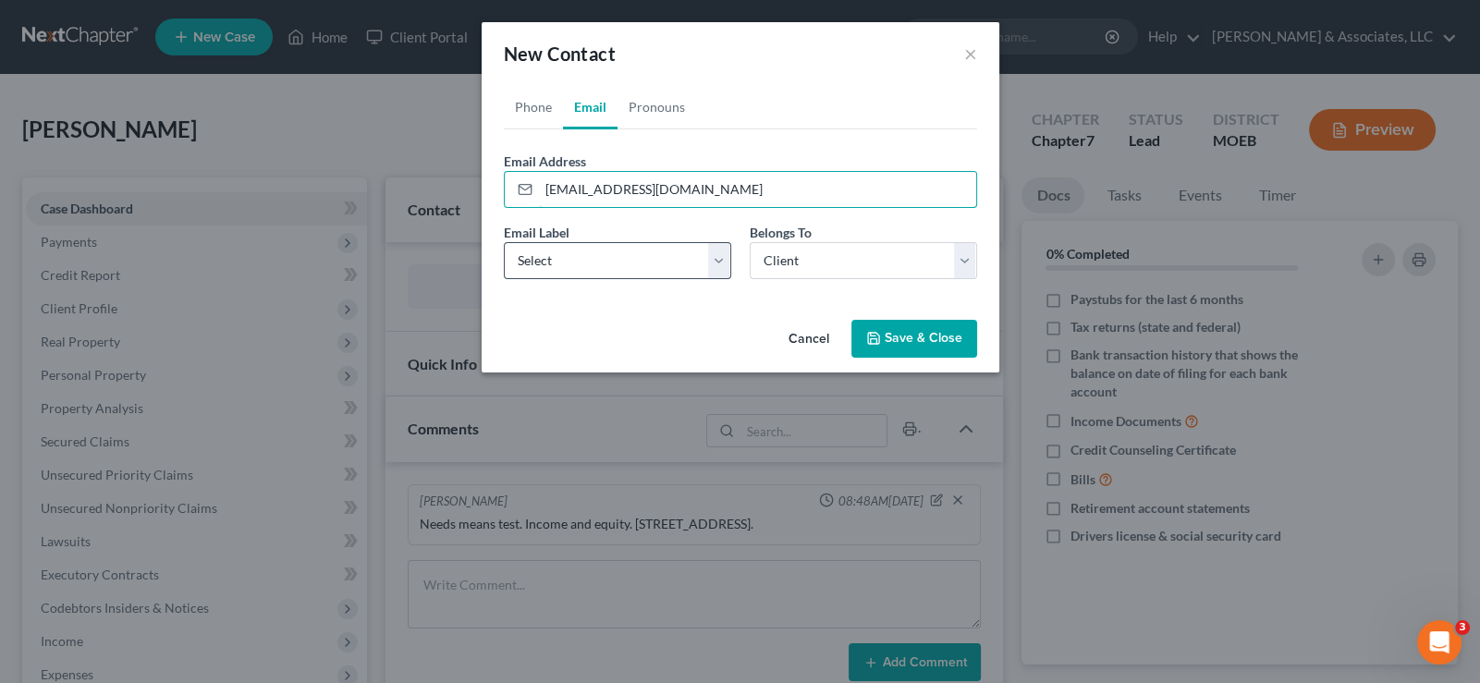
type input "[EMAIL_ADDRESS][DOMAIN_NAME]"
drag, startPoint x: 542, startPoint y: 253, endPoint x: 542, endPoint y: 276, distance: 23.1
click at [542, 253] on select "Select Home Work Other" at bounding box center [617, 260] width 227 height 37
select select "0"
click at [504, 242] on select "Select Home Work Other" at bounding box center [617, 260] width 227 height 37
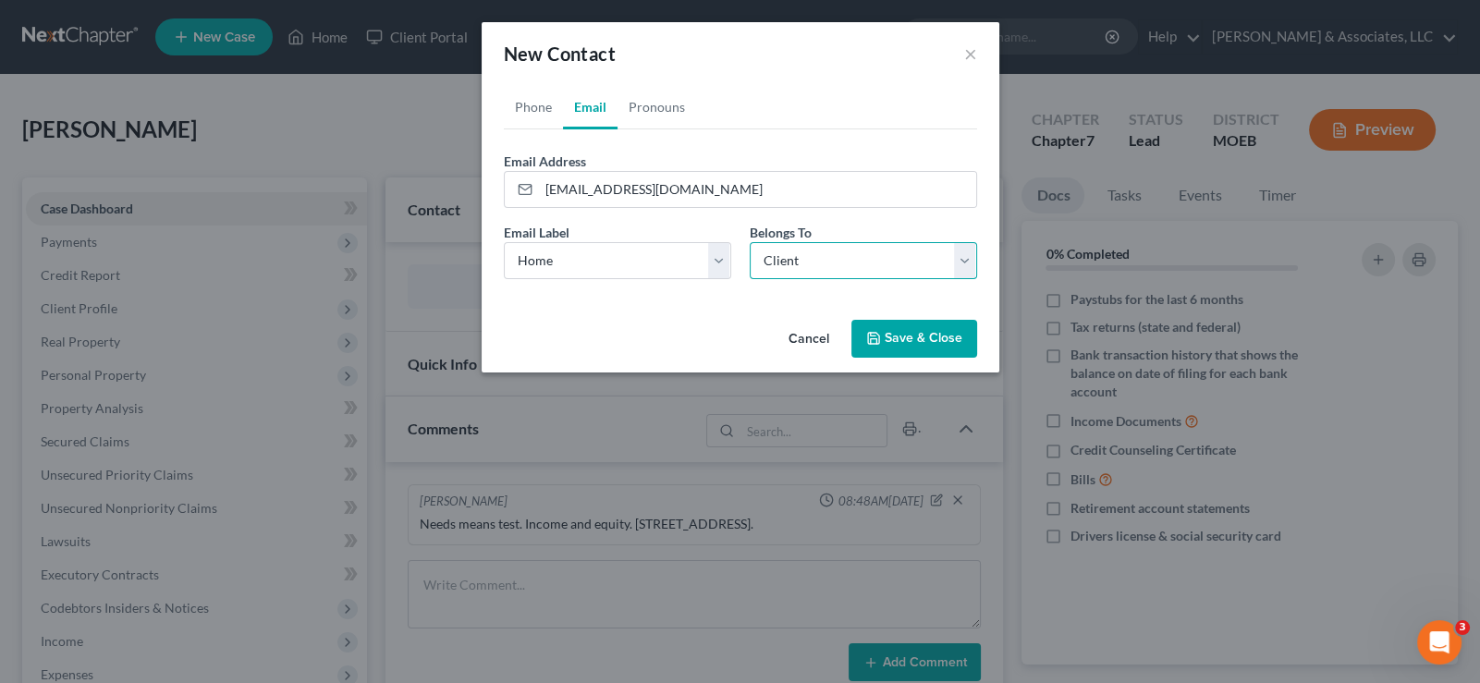
click at [797, 257] on select "Select Client Other" at bounding box center [863, 260] width 227 height 37
click at [750, 242] on select "Select Client Other" at bounding box center [863, 260] width 227 height 37
drag, startPoint x: 899, startPoint y: 337, endPoint x: 697, endPoint y: 338, distance: 201.5
click at [899, 337] on button "Save & Close" at bounding box center [914, 339] width 126 height 39
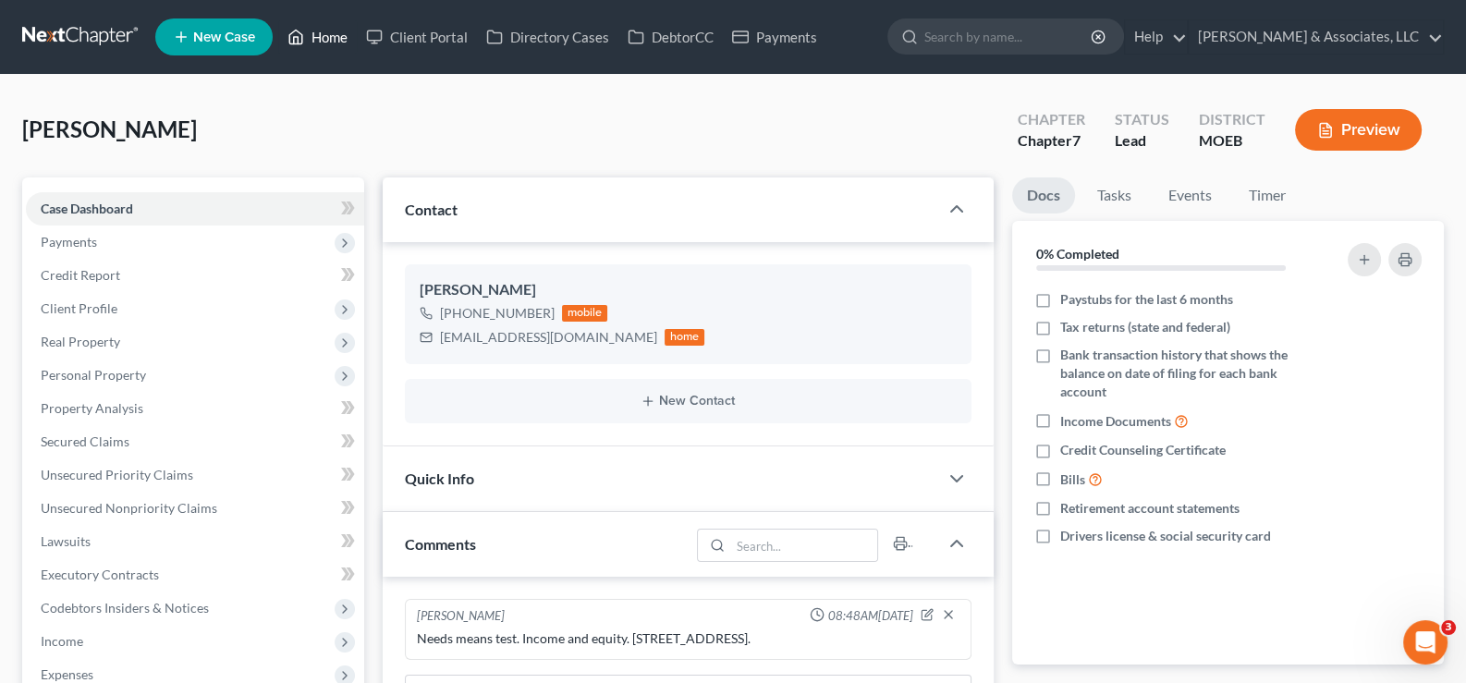
click at [321, 34] on link "Home" at bounding box center [317, 36] width 79 height 33
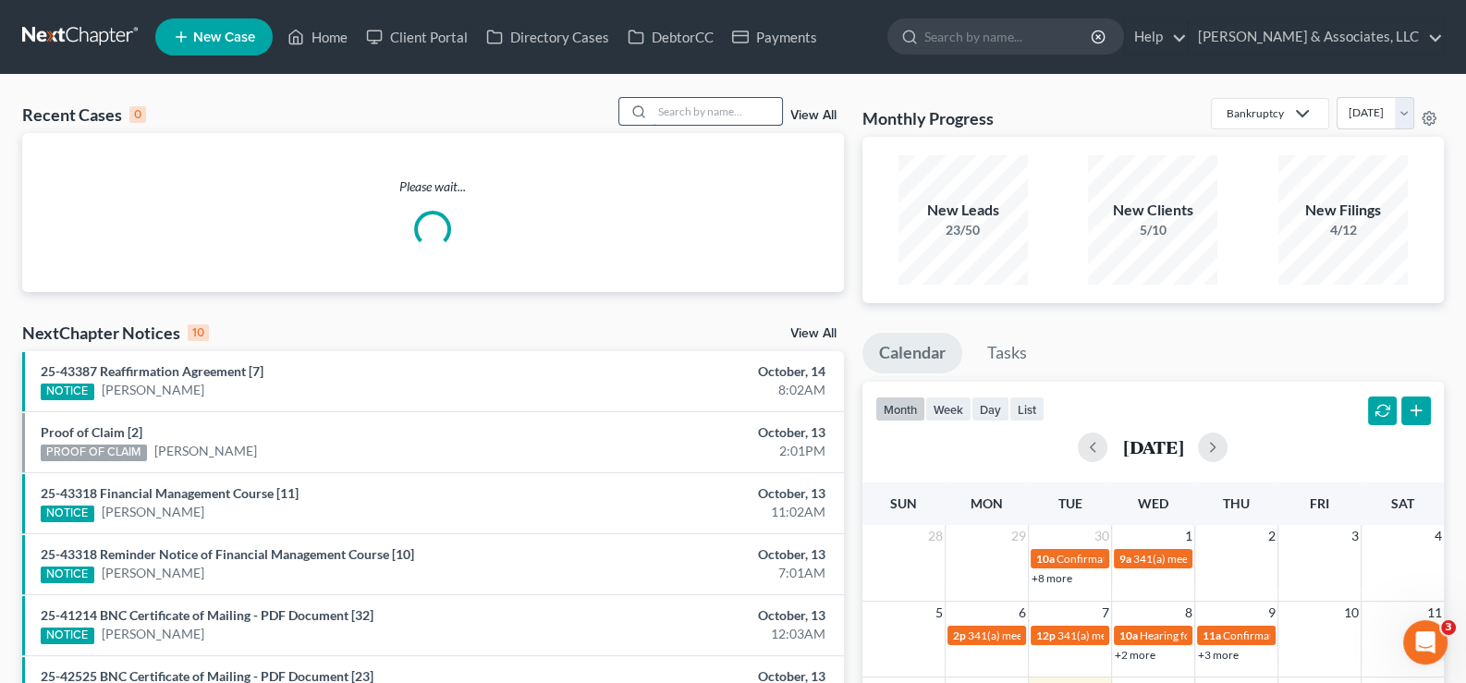
click at [678, 119] on input "search" at bounding box center [717, 111] width 129 height 27
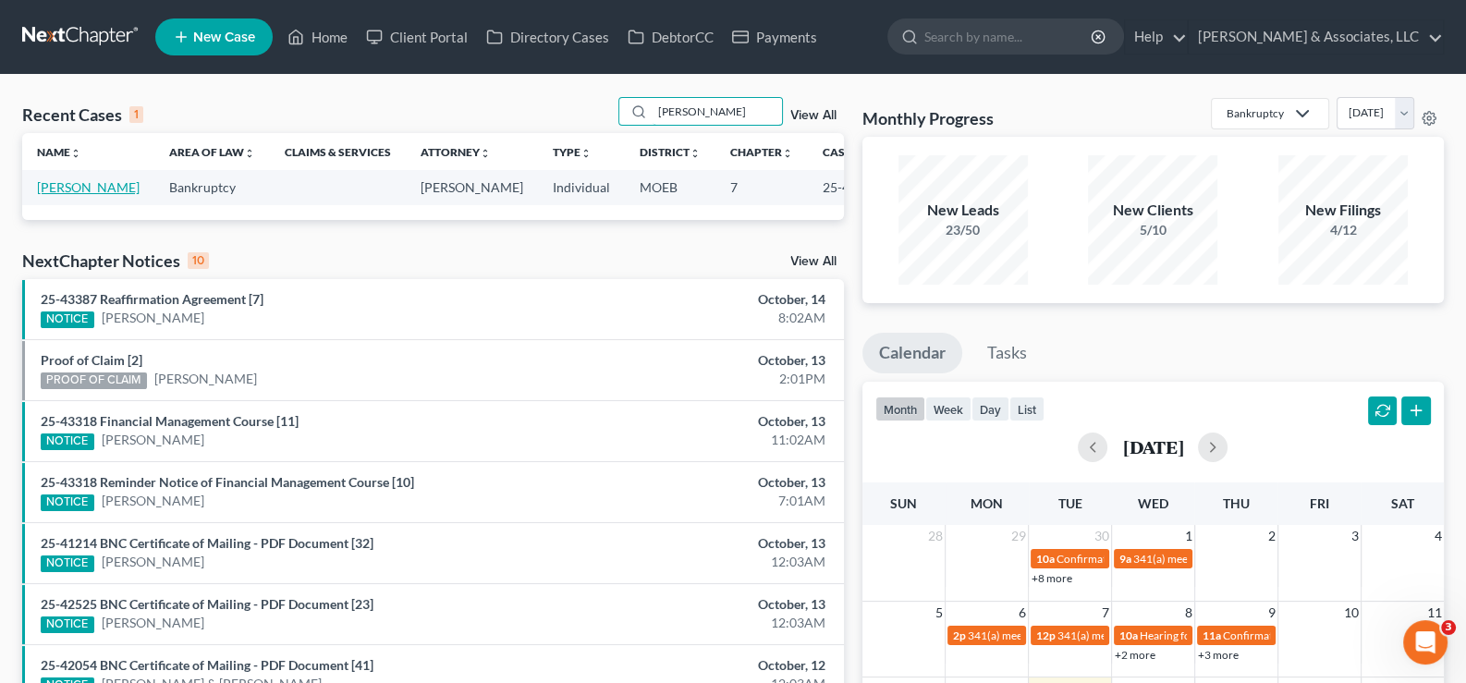
type input "[PERSON_NAME]"
click at [50, 195] on link "[PERSON_NAME]" at bounding box center [88, 187] width 103 height 16
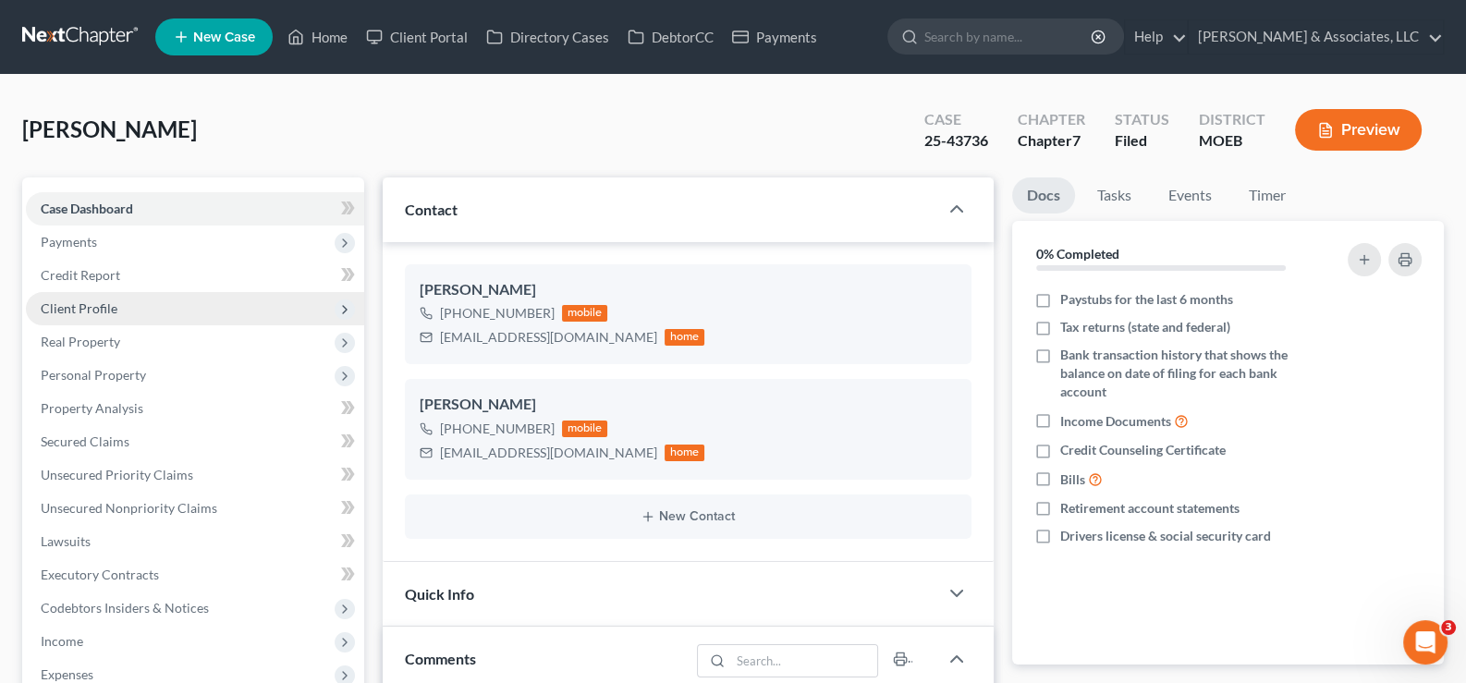
scroll to position [2861, 0]
click at [74, 304] on span "Client Profile" at bounding box center [79, 308] width 77 height 16
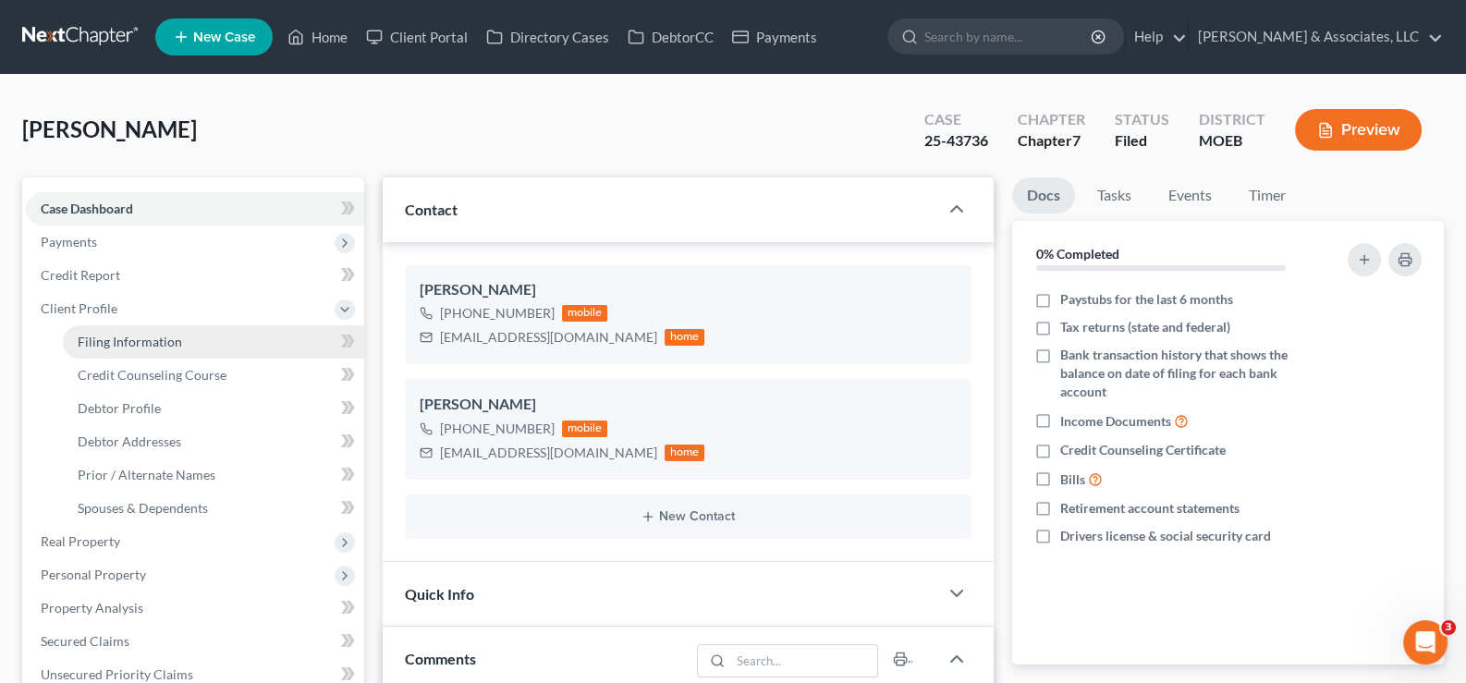
click at [125, 340] on span "Filing Information" at bounding box center [130, 342] width 104 height 16
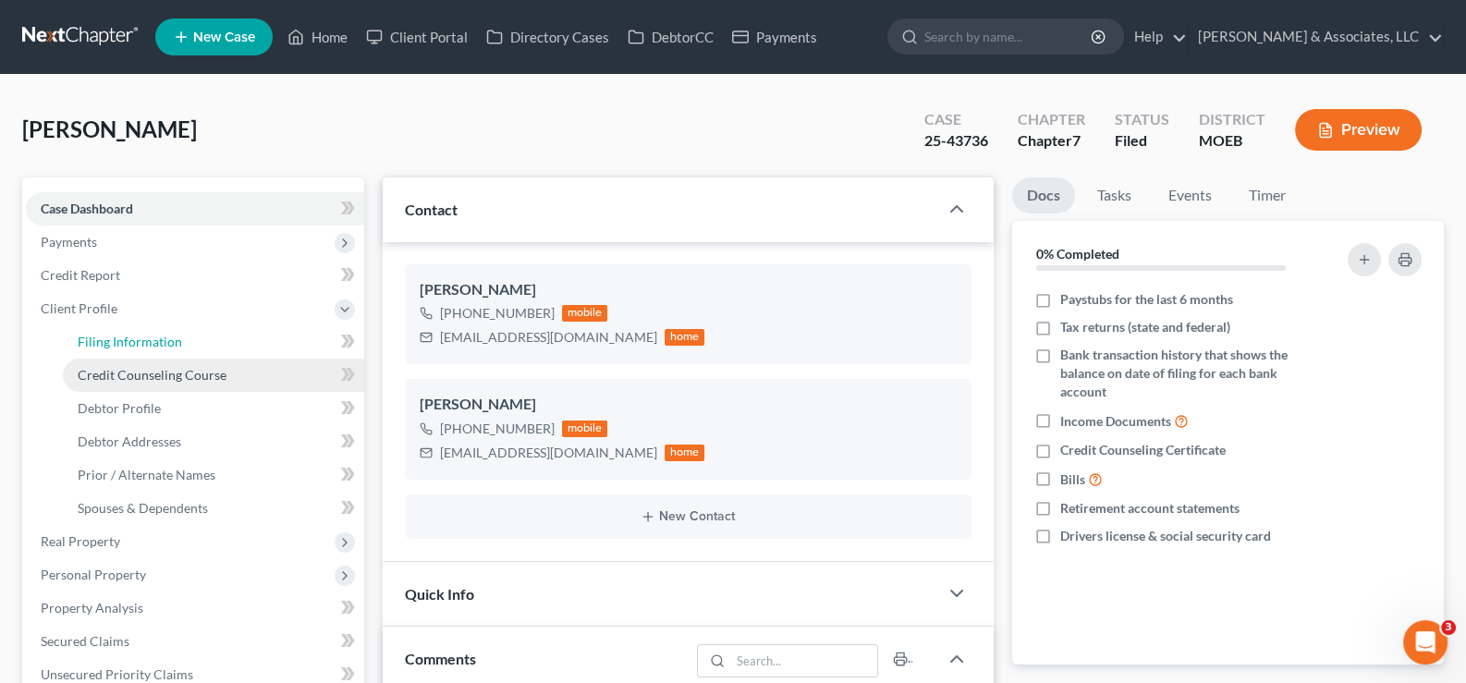
select select "1"
select select "0"
select select "45"
select select "0"
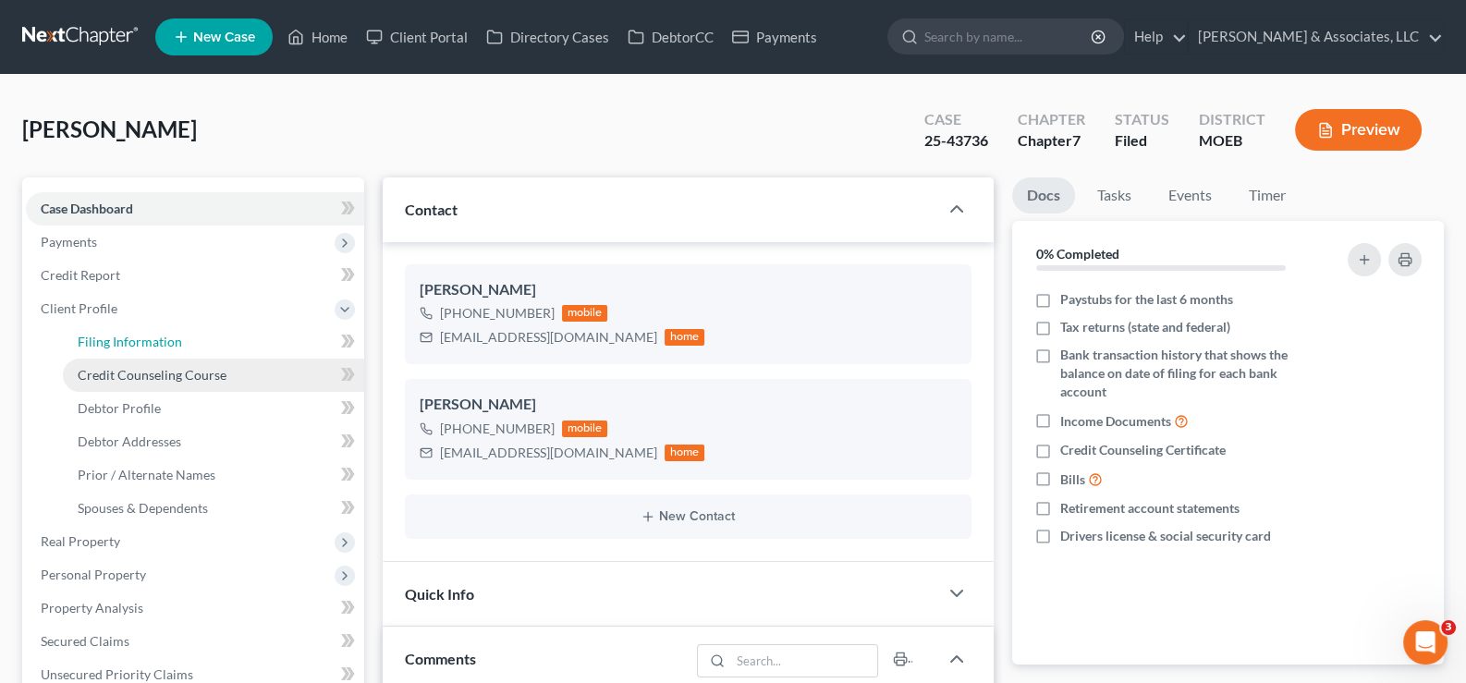
select select "26"
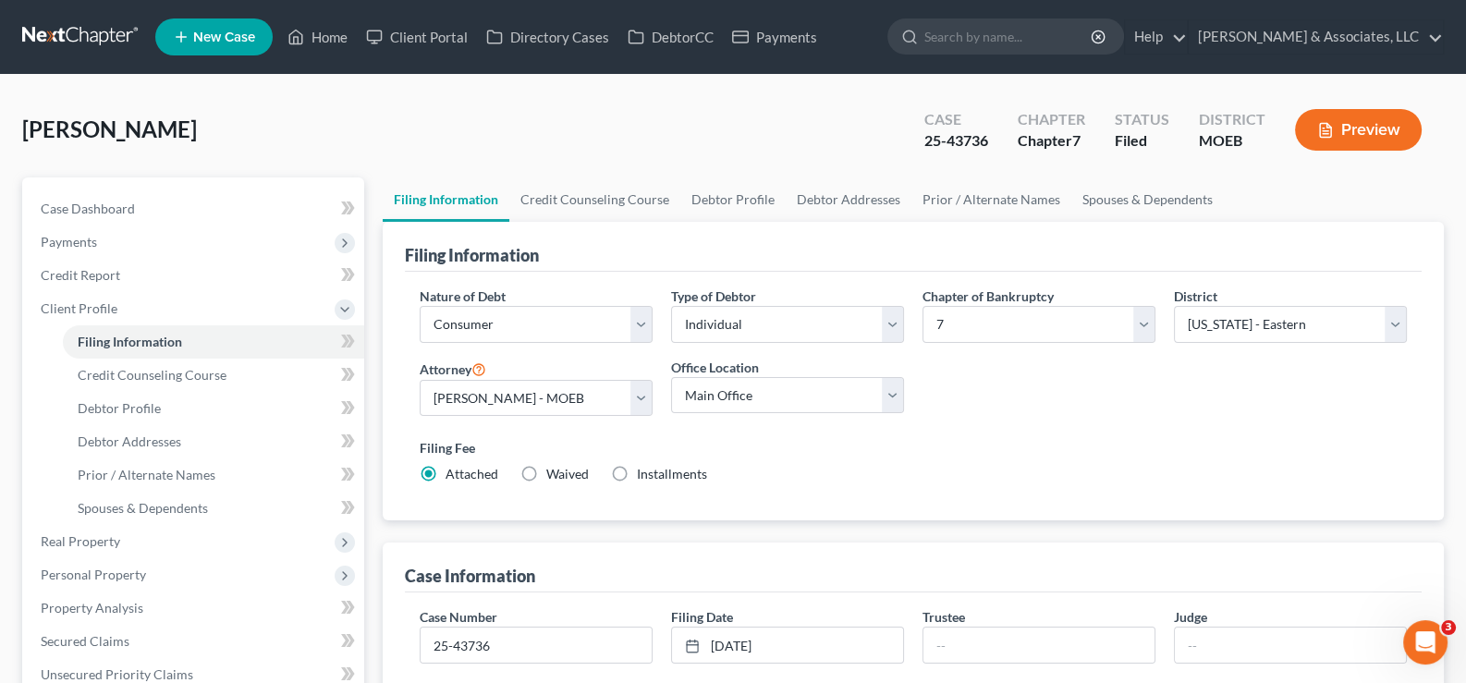
scroll to position [277, 0]
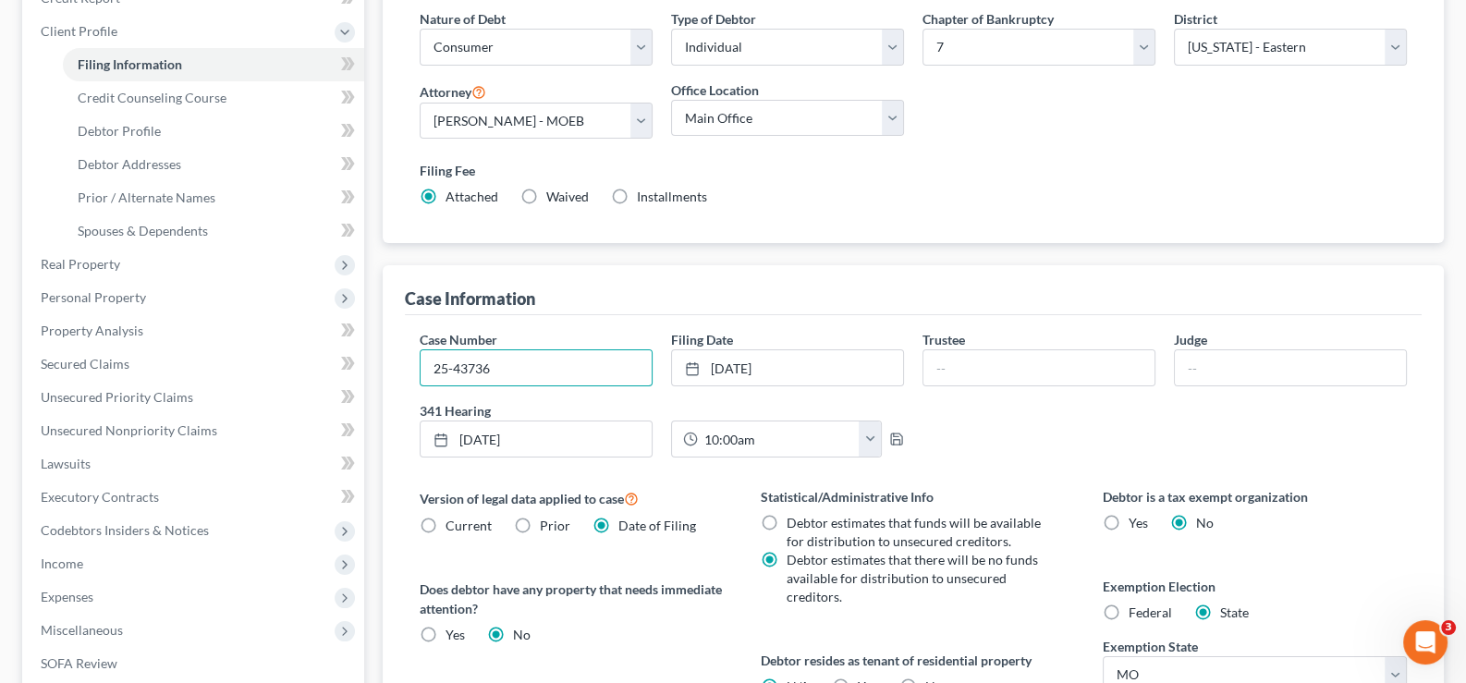
drag, startPoint x: 509, startPoint y: 361, endPoint x: 405, endPoint y: 370, distance: 104.9
click at [405, 370] on div "Case Number 25-43736 Filing Date [DATE] close Date [DATE] Time 12:00 AM chevron…" at bounding box center [914, 581] width 1018 height 533
drag, startPoint x: 135, startPoint y: 285, endPoint x: 129, endPoint y: 298, distance: 14.1
click at [135, 285] on span "Personal Property" at bounding box center [195, 297] width 338 height 33
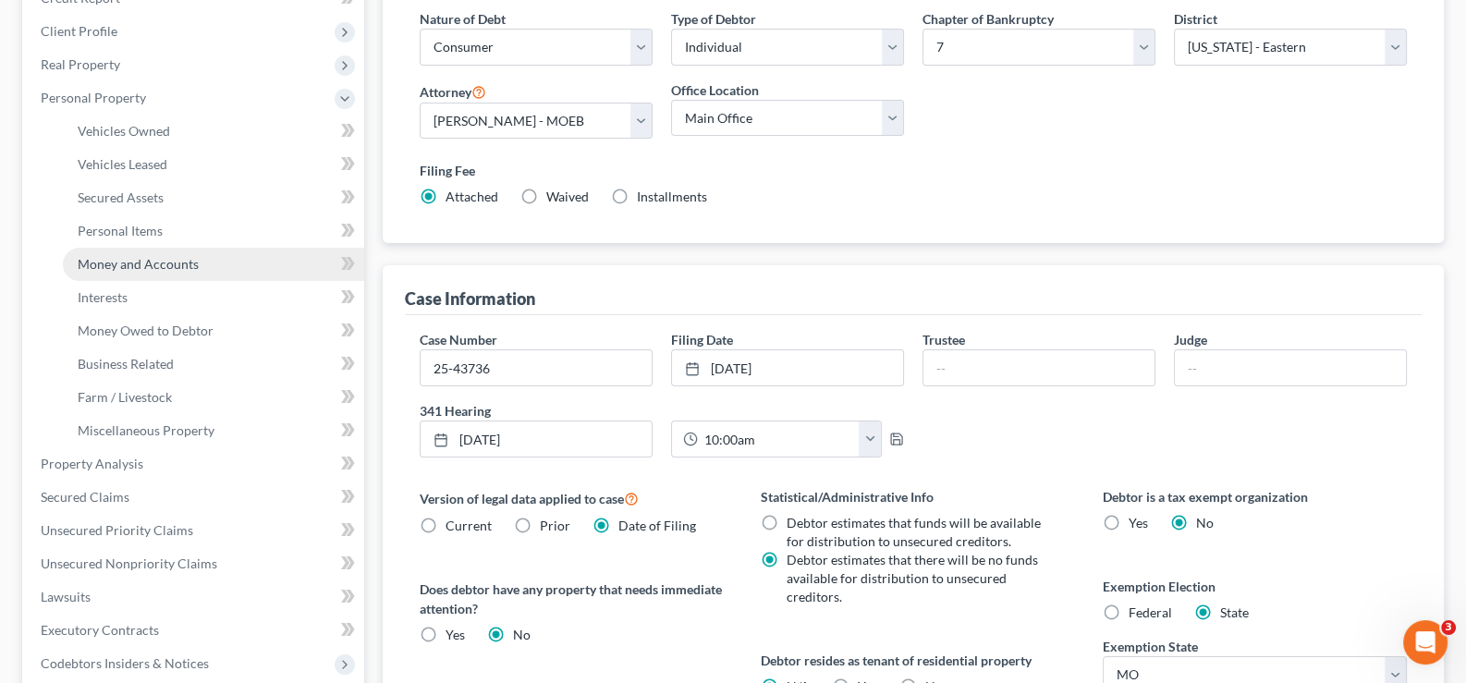
click at [129, 263] on span "Money and Accounts" at bounding box center [138, 264] width 121 height 16
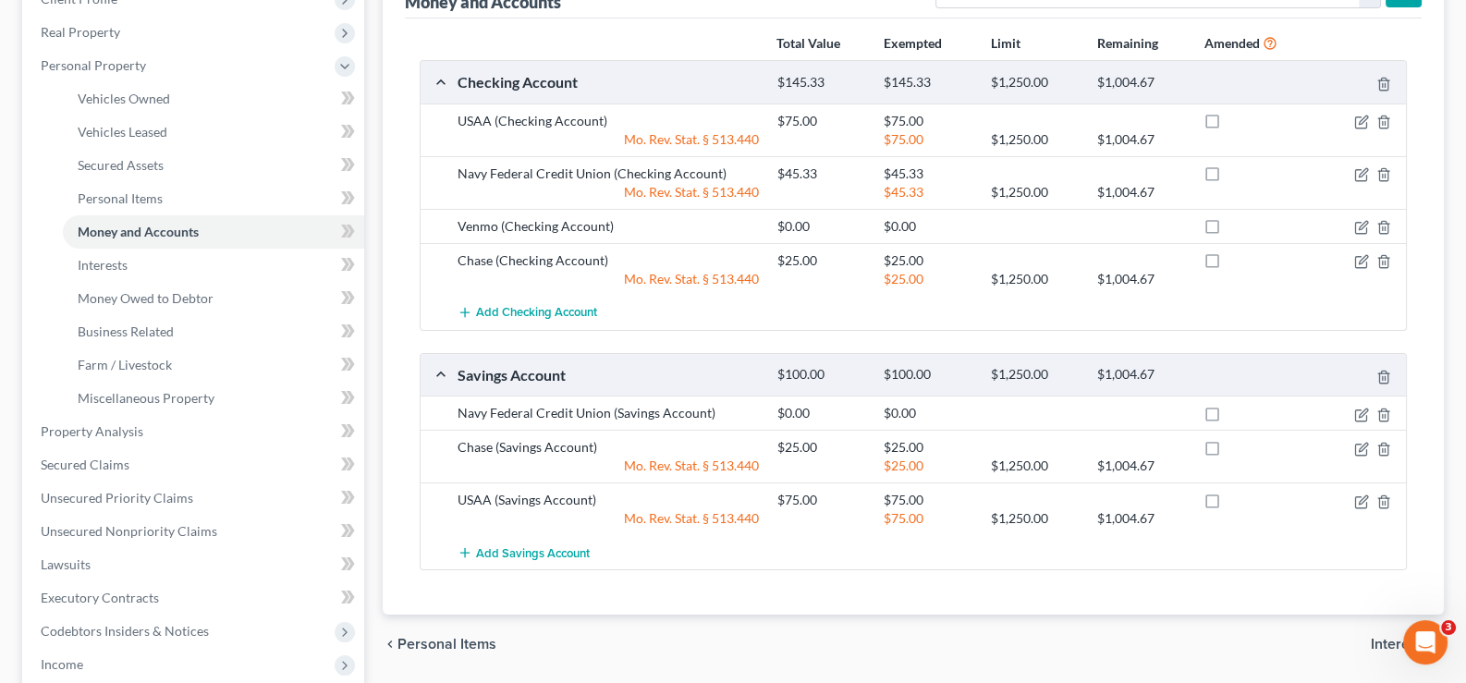
scroll to position [277, 0]
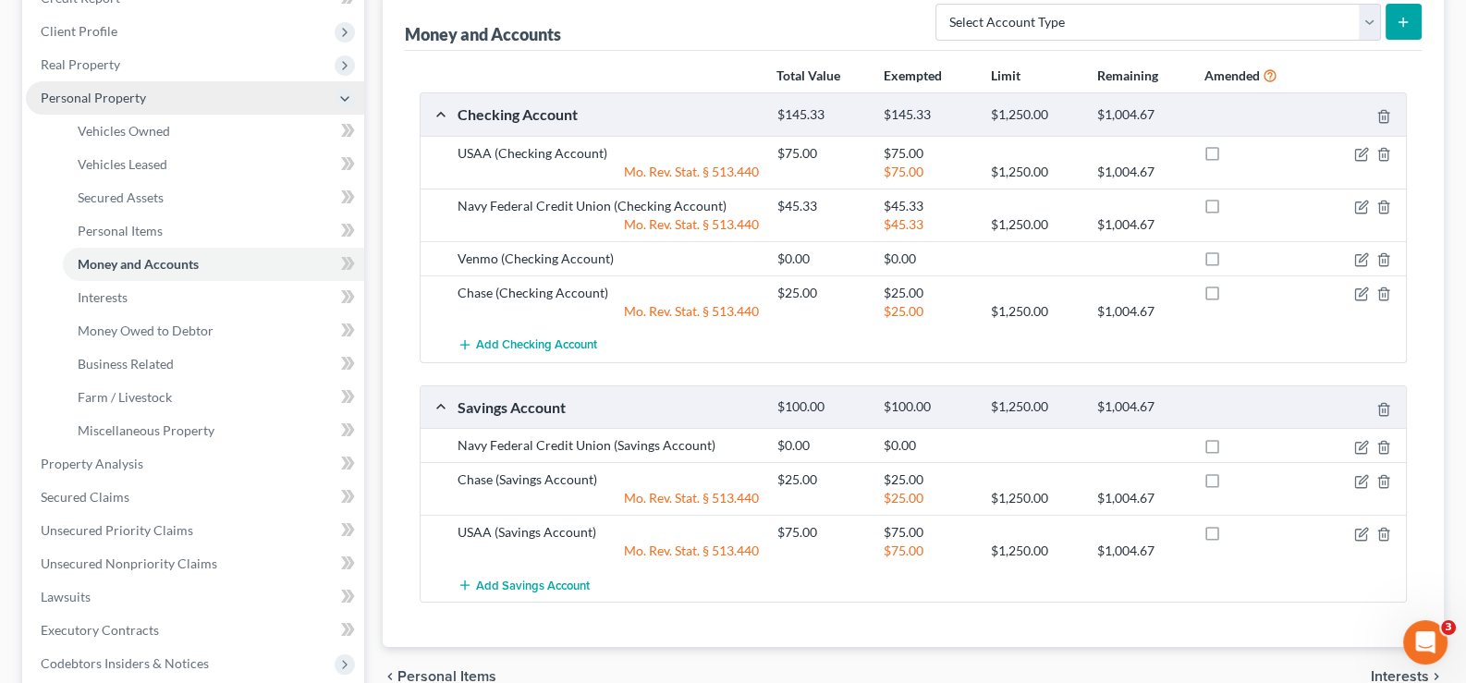
click at [63, 97] on span "Personal Property" at bounding box center [93, 98] width 105 height 16
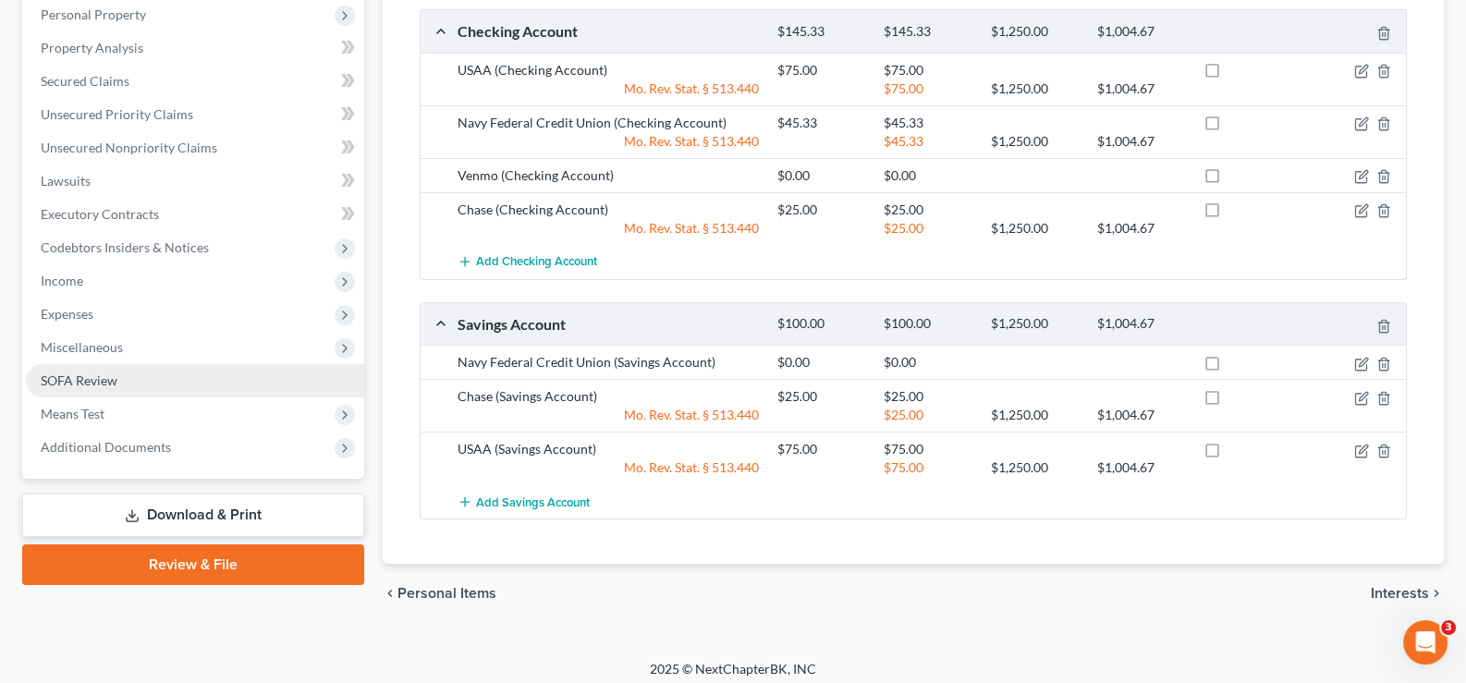
scroll to position [367, 0]
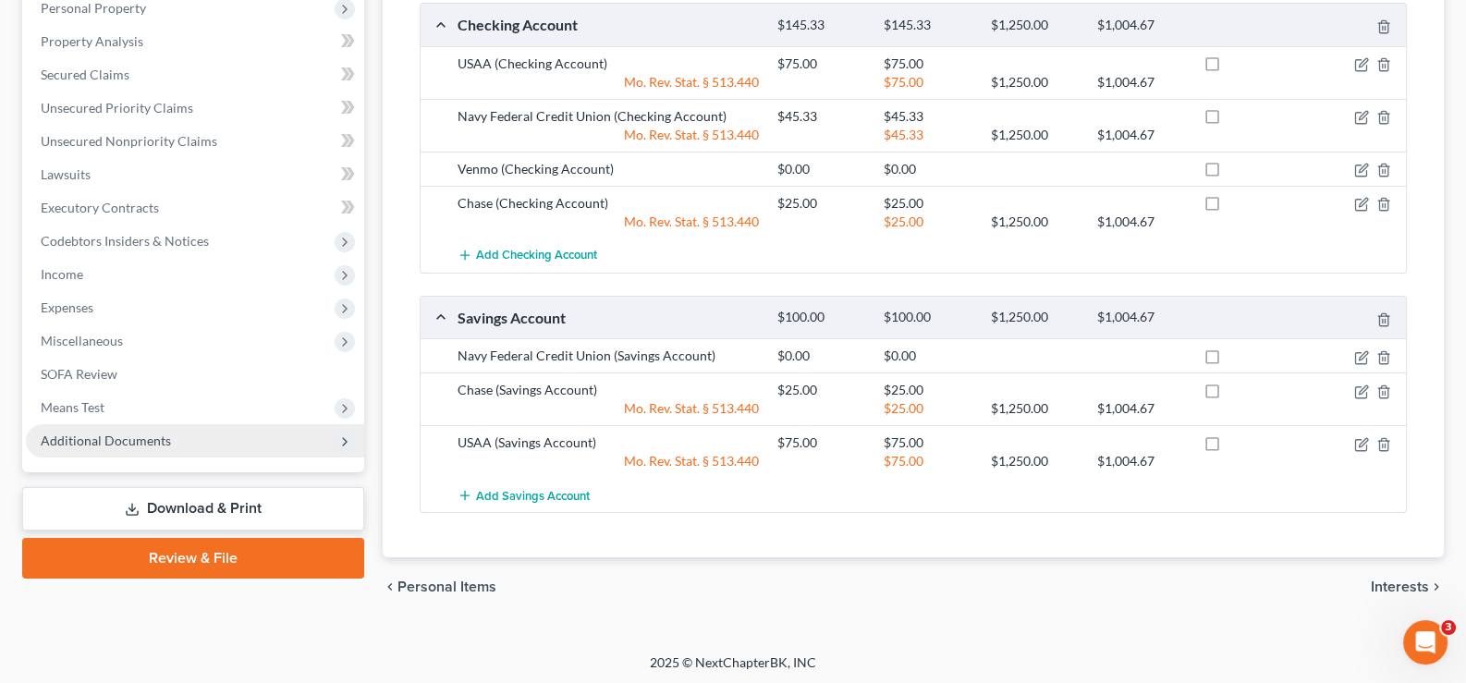
click at [68, 442] on span "Additional Documents" at bounding box center [106, 441] width 130 height 16
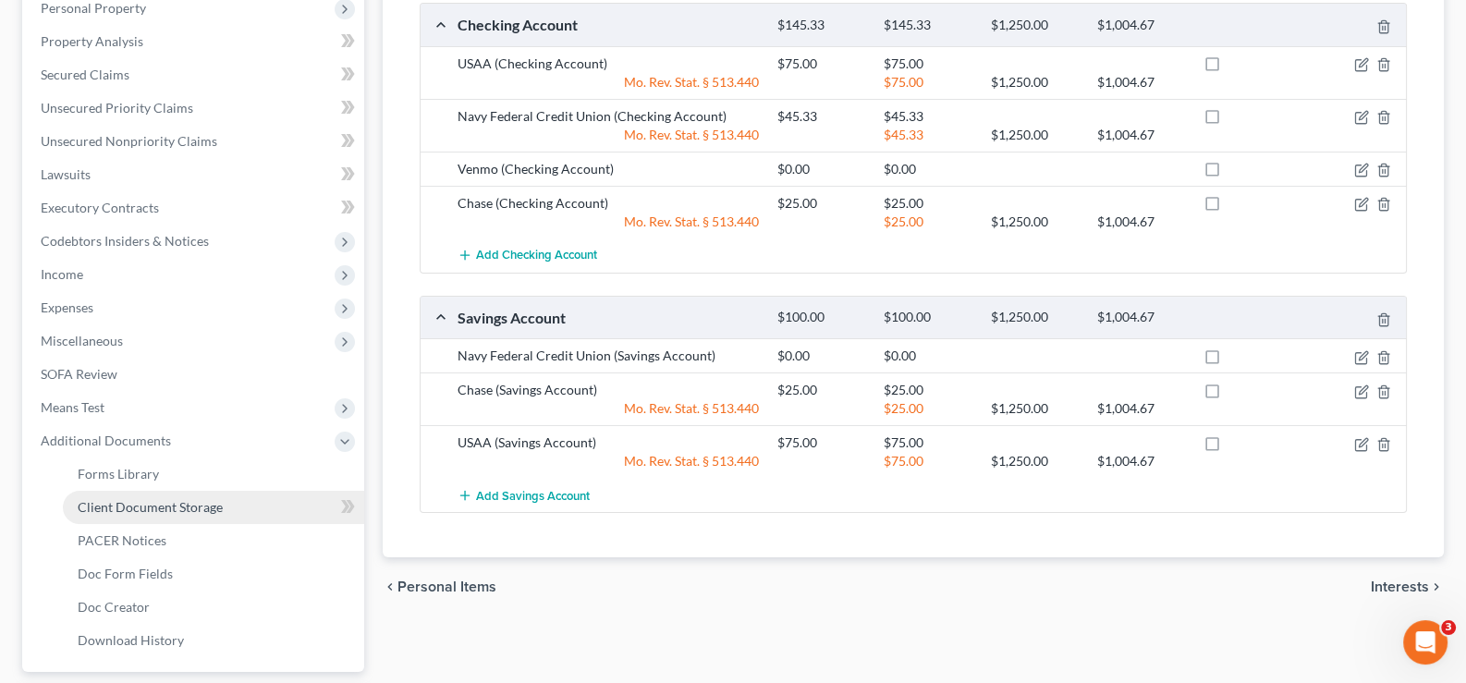
click at [110, 500] on span "Client Document Storage" at bounding box center [150, 507] width 145 height 16
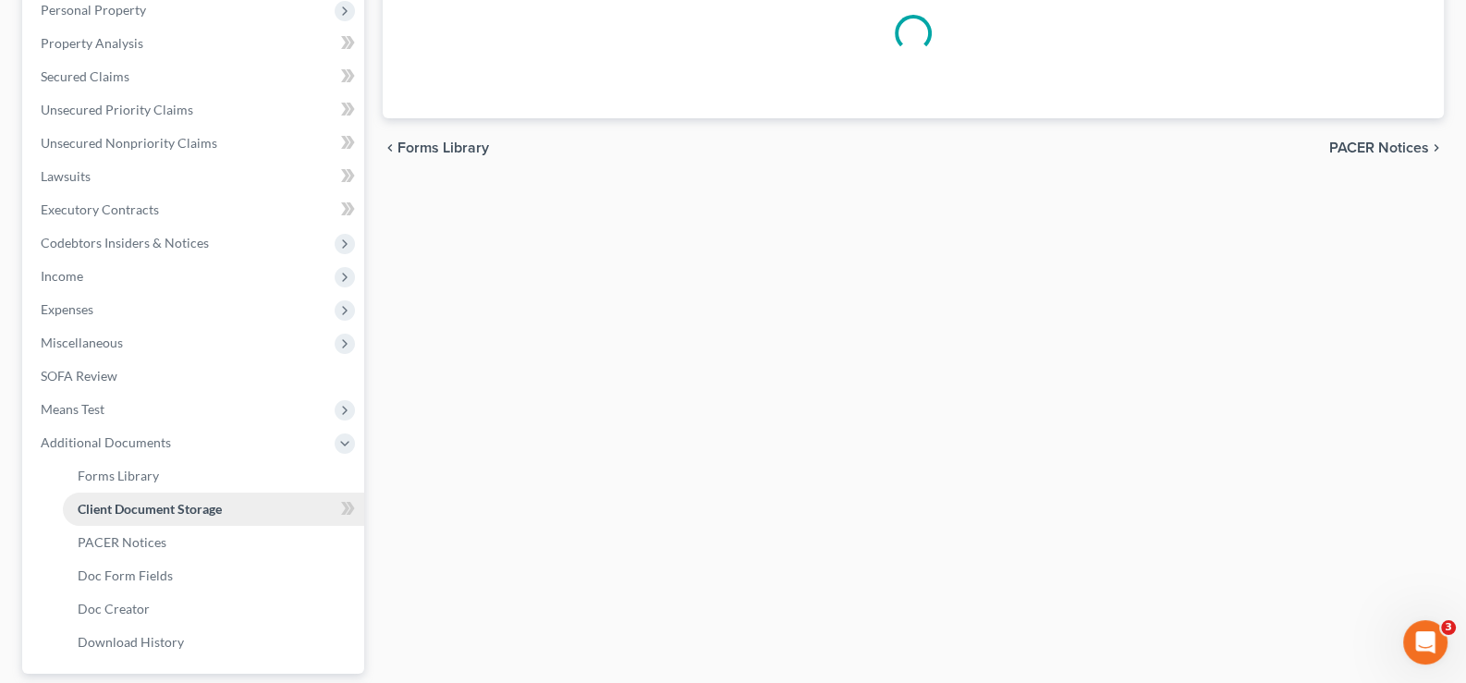
scroll to position [184, 0]
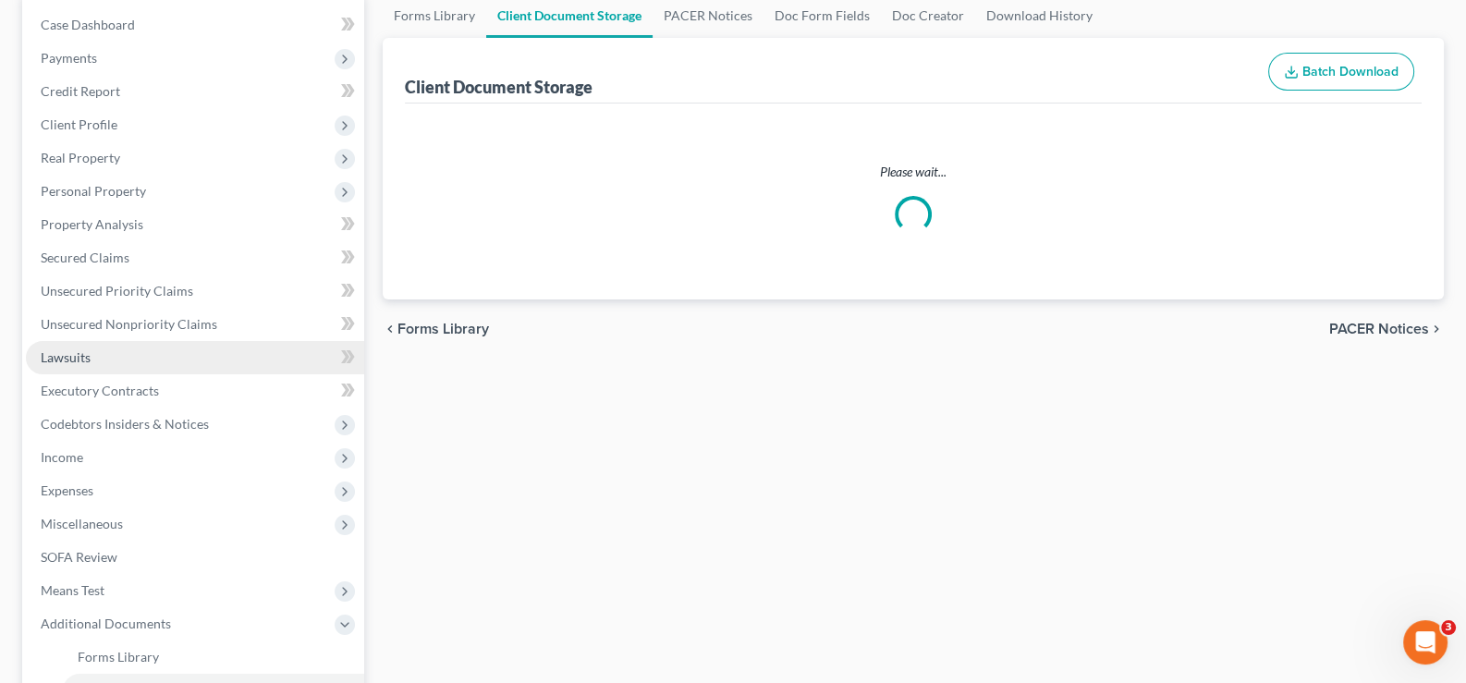
select select "9"
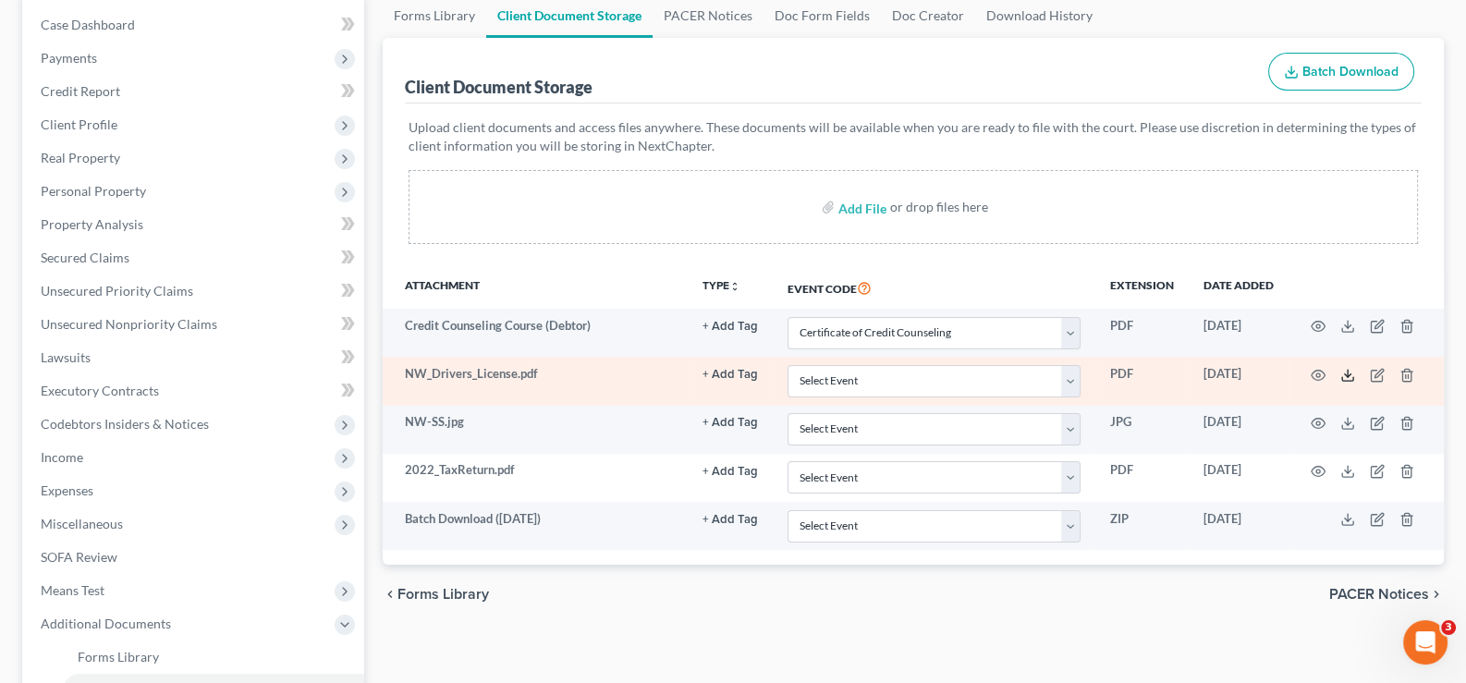
click at [1345, 373] on icon at bounding box center [1347, 375] width 15 height 15
click at [1315, 369] on icon "button" at bounding box center [1318, 375] width 15 height 15
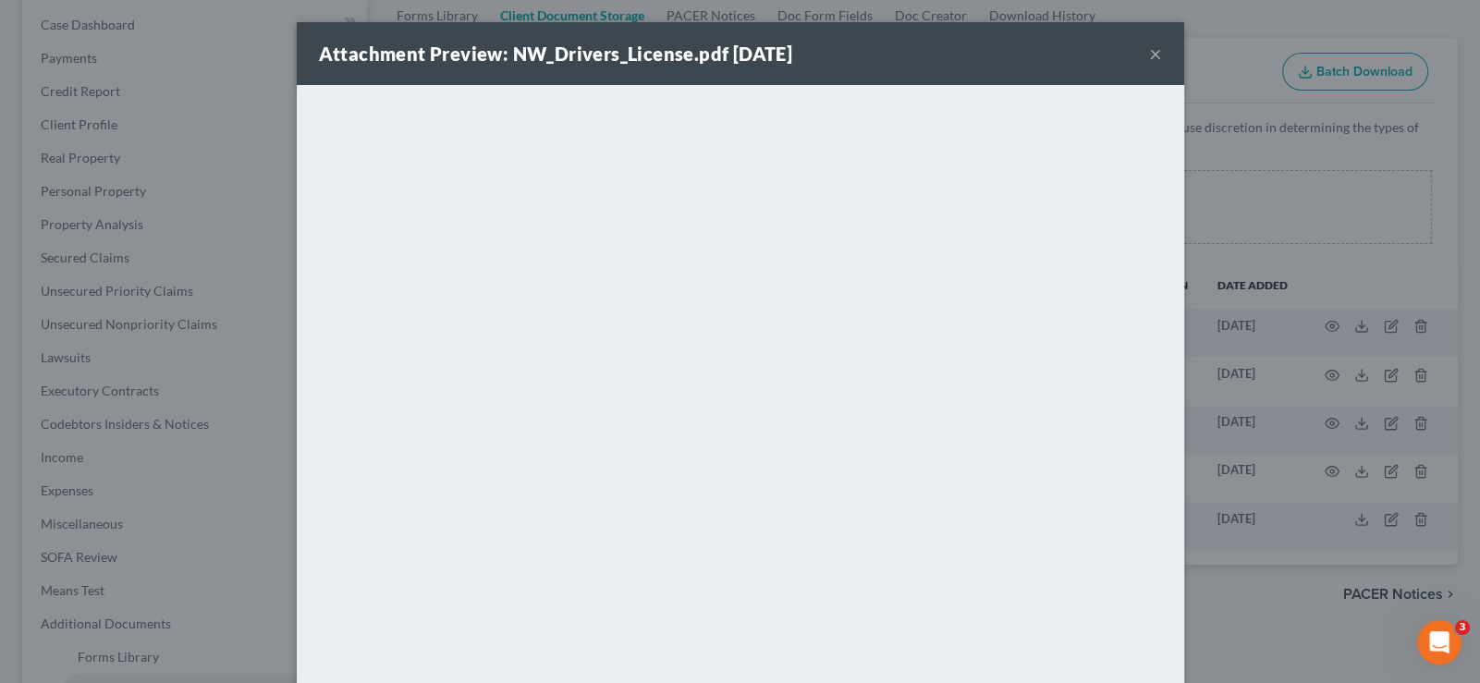
click at [1149, 50] on button "×" at bounding box center [1155, 54] width 13 height 22
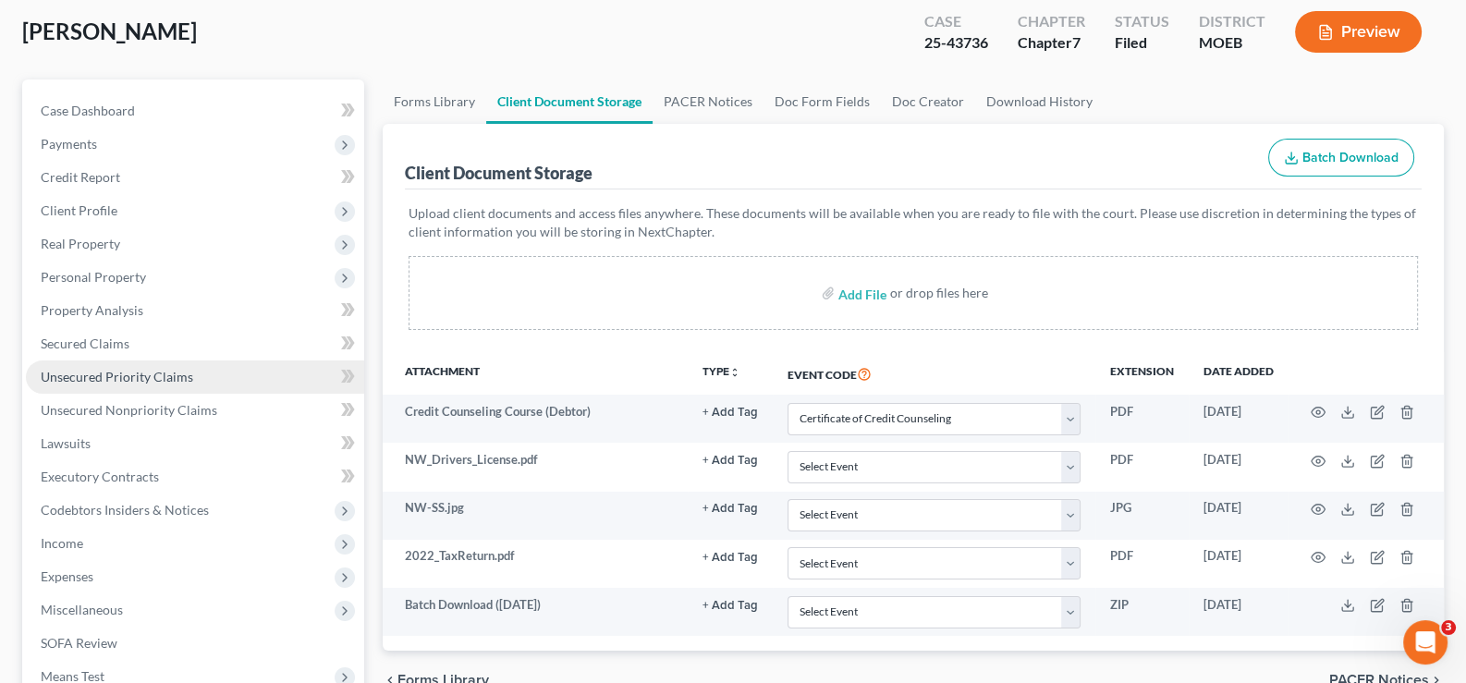
scroll to position [0, 0]
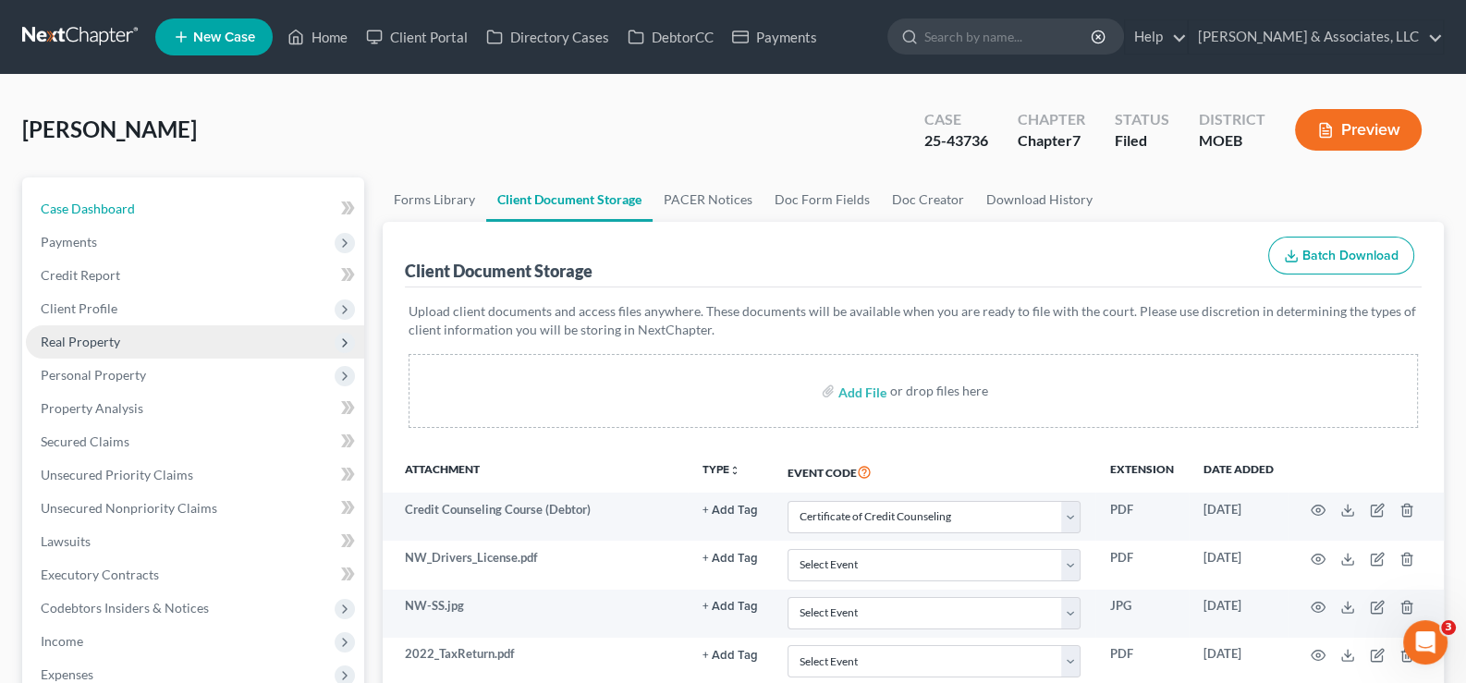
drag, startPoint x: 107, startPoint y: 199, endPoint x: 284, endPoint y: 334, distance: 222.3
click at [107, 201] on span "Case Dashboard" at bounding box center [88, 209] width 94 height 16
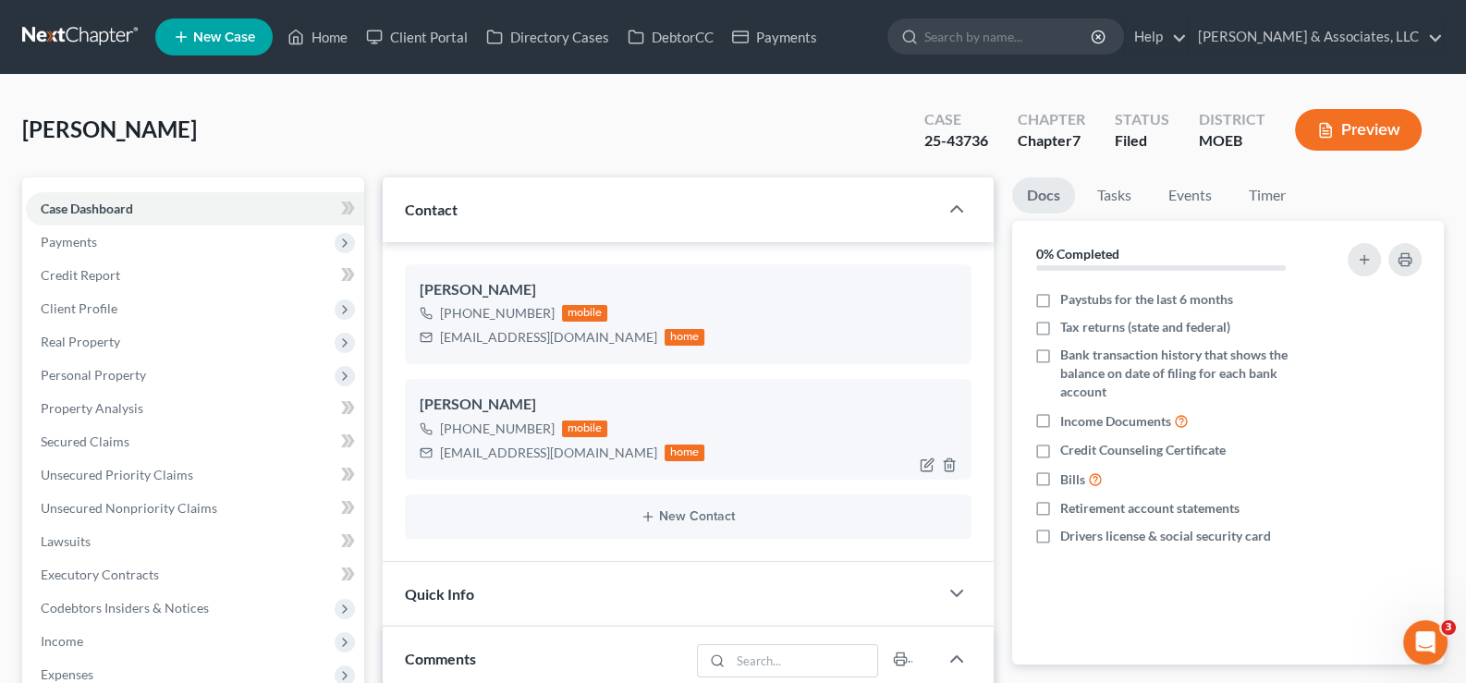
scroll to position [2861, 0]
drag, startPoint x: 577, startPoint y: 453, endPoint x: 442, endPoint y: 458, distance: 135.1
click at [442, 458] on div "[EMAIL_ADDRESS][DOMAIN_NAME]" at bounding box center [548, 453] width 217 height 18
copy div "[EMAIL_ADDRESS][DOMAIN_NAME]"
click at [79, 301] on span "Client Profile" at bounding box center [79, 308] width 77 height 16
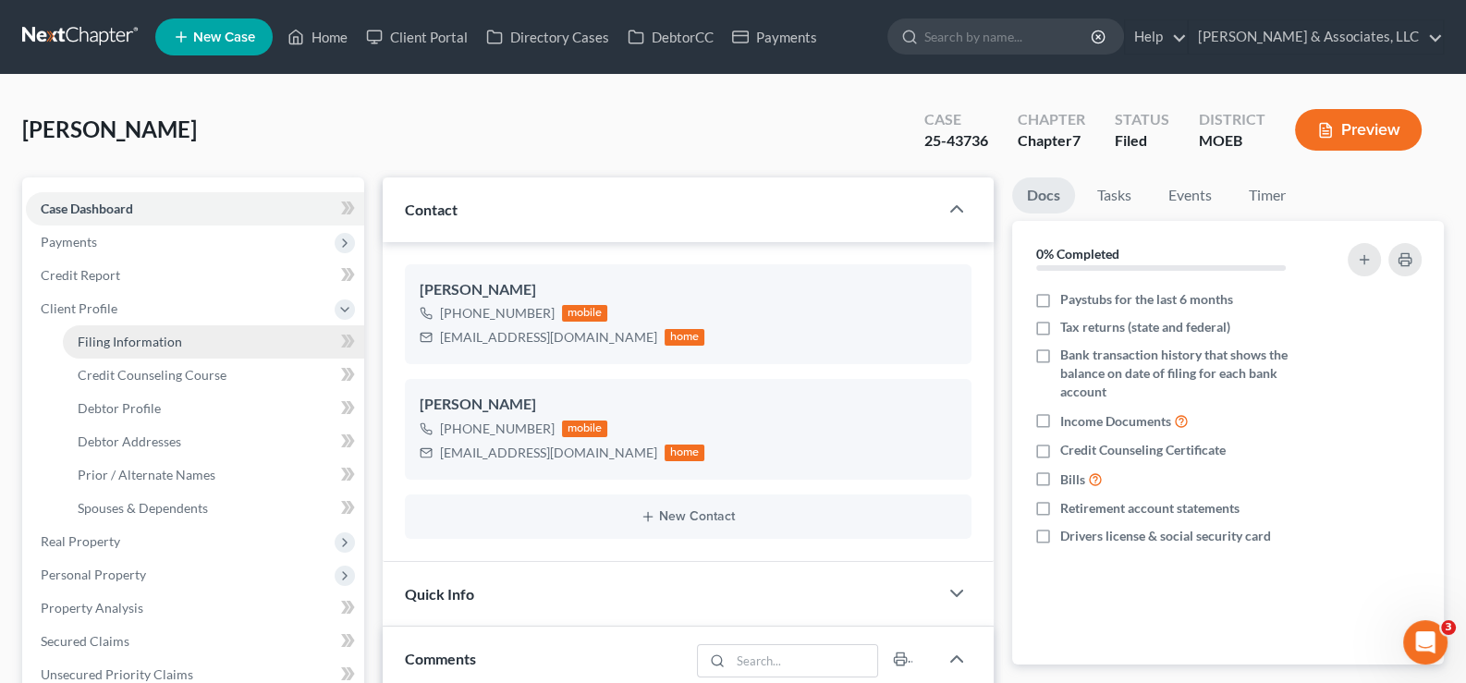
click at [105, 337] on span "Filing Information" at bounding box center [130, 342] width 104 height 16
select select "1"
select select "0"
select select "45"
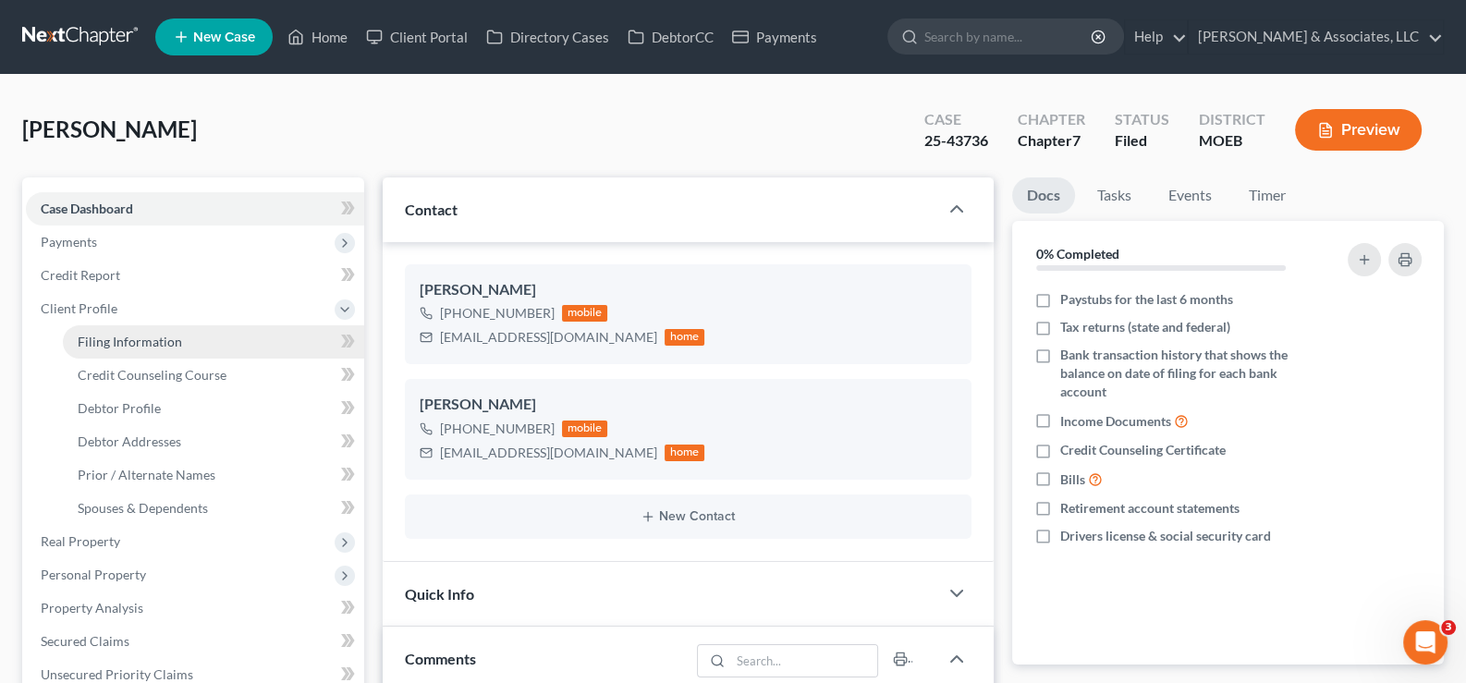
select select "0"
select select "26"
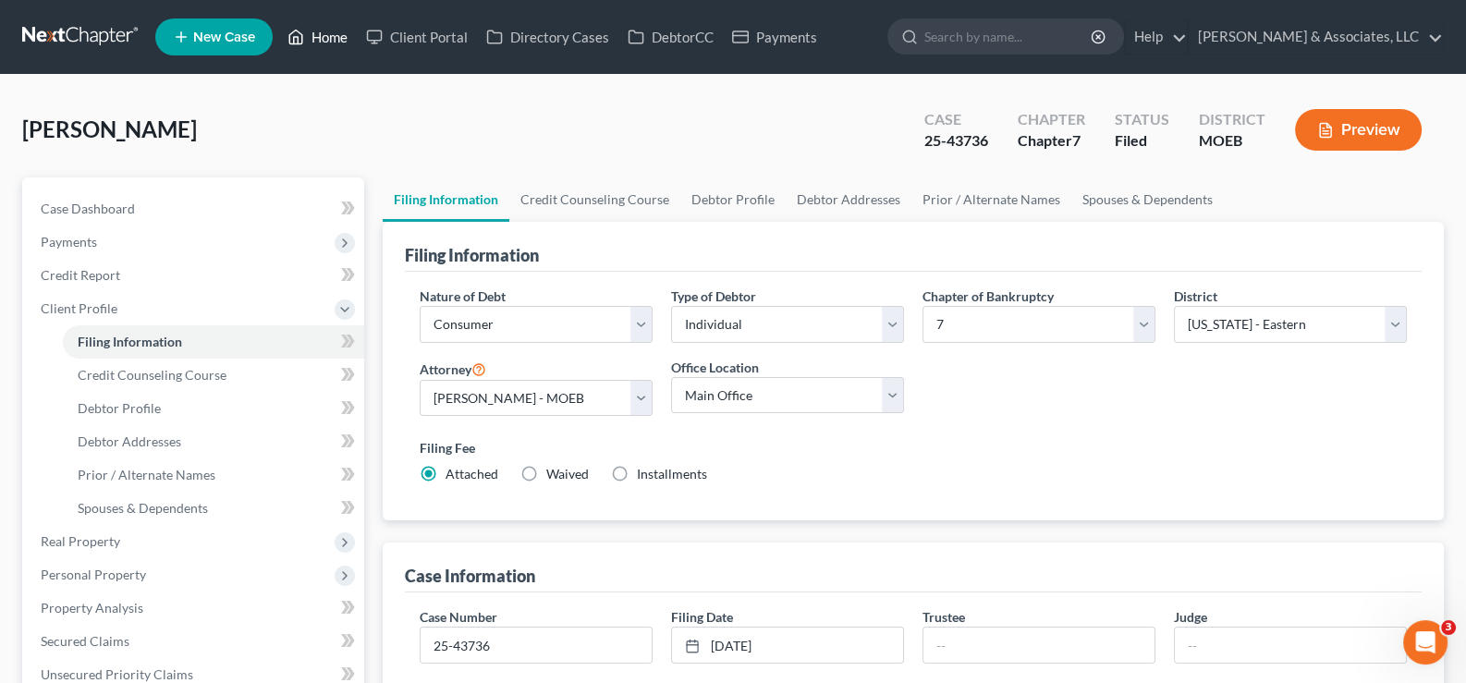
drag, startPoint x: 319, startPoint y: 36, endPoint x: 313, endPoint y: 70, distance: 34.7
click at [319, 36] on link "Home" at bounding box center [317, 36] width 79 height 33
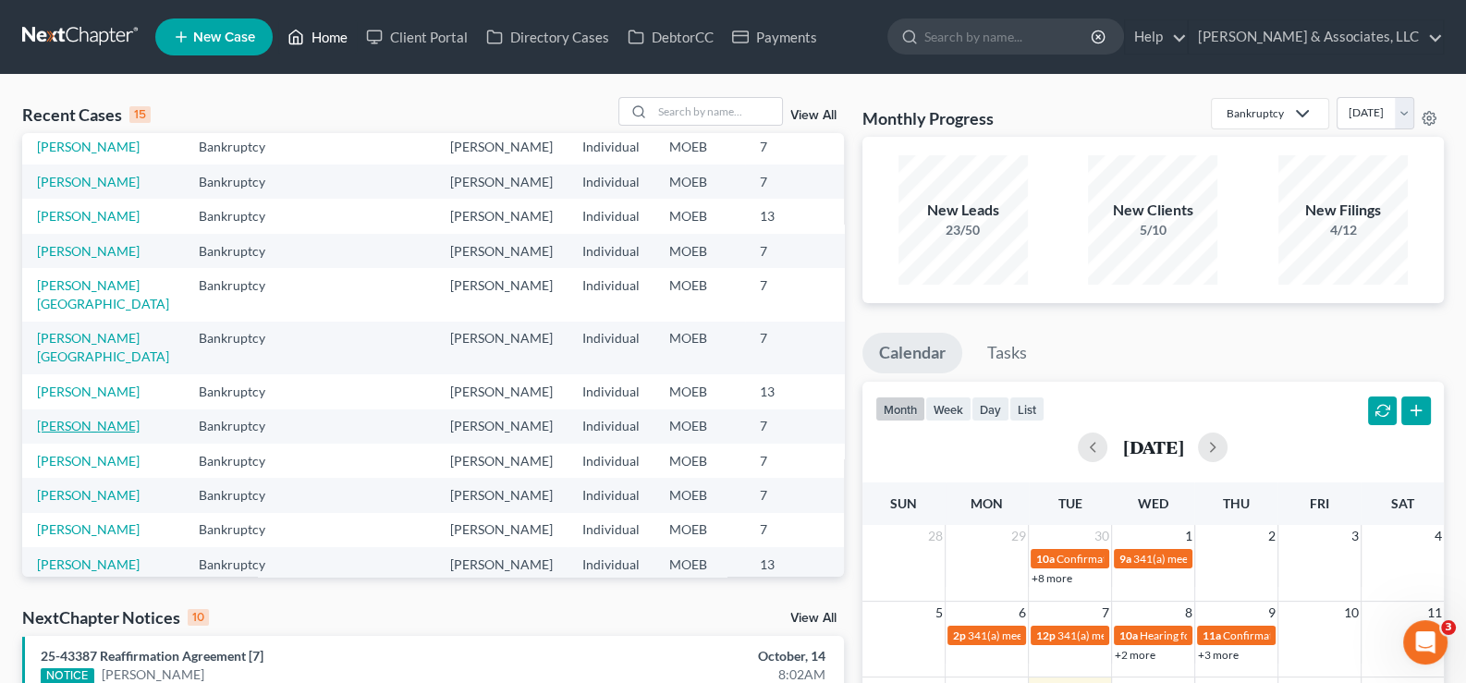
scroll to position [92, 0]
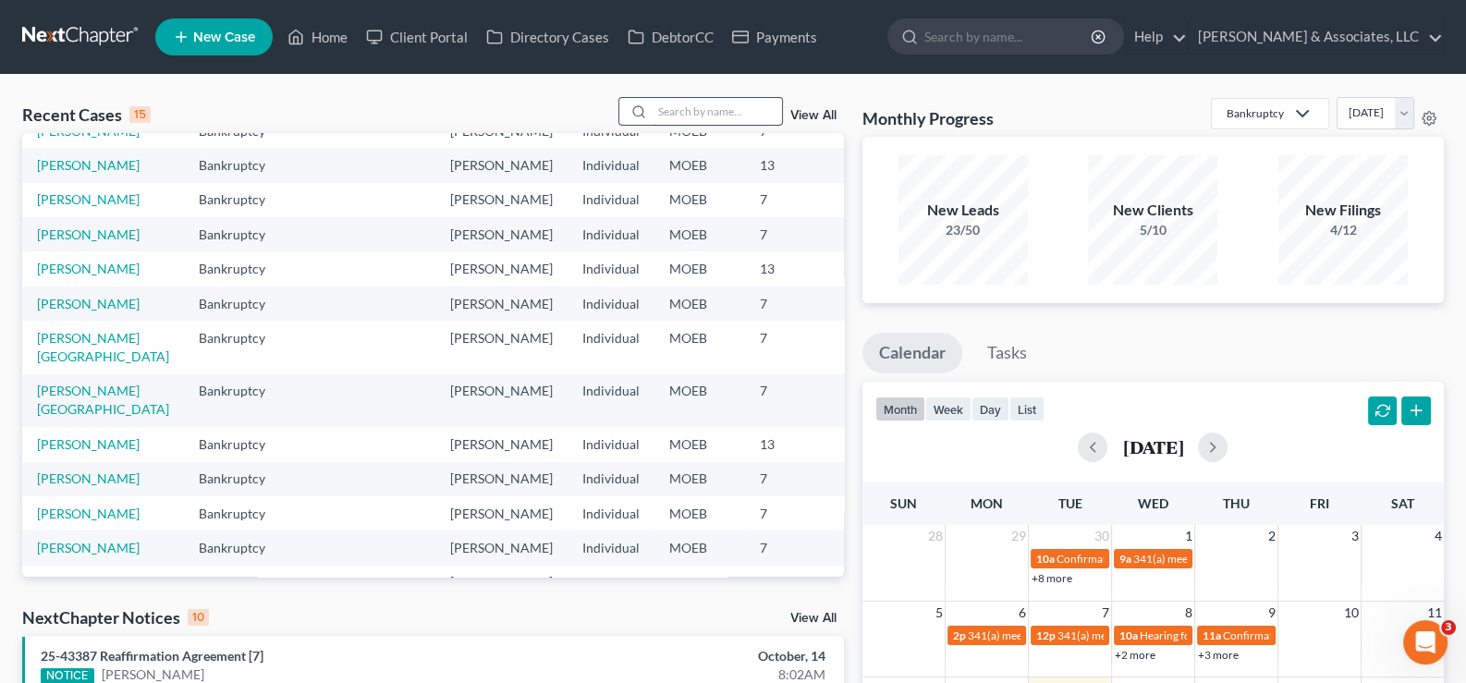
click at [719, 113] on input "search" at bounding box center [717, 111] width 129 height 27
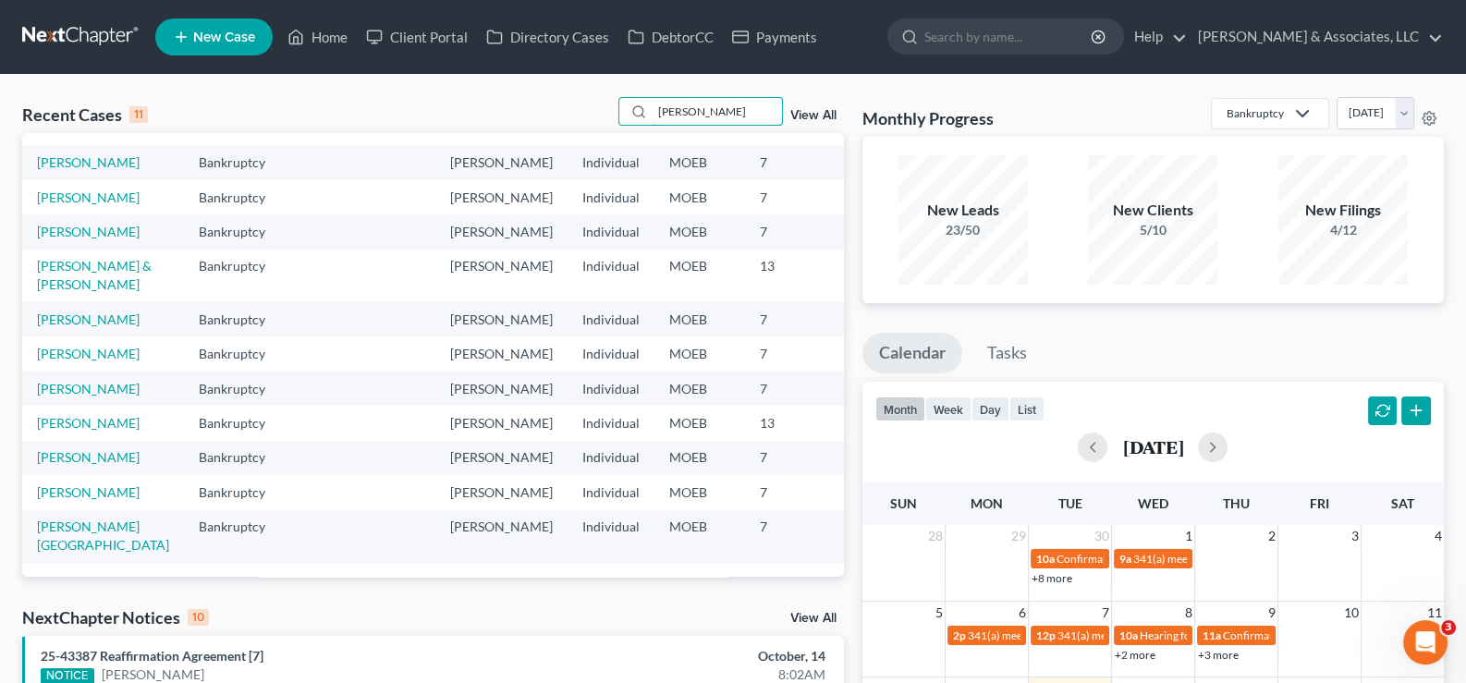
scroll to position [0, 0]
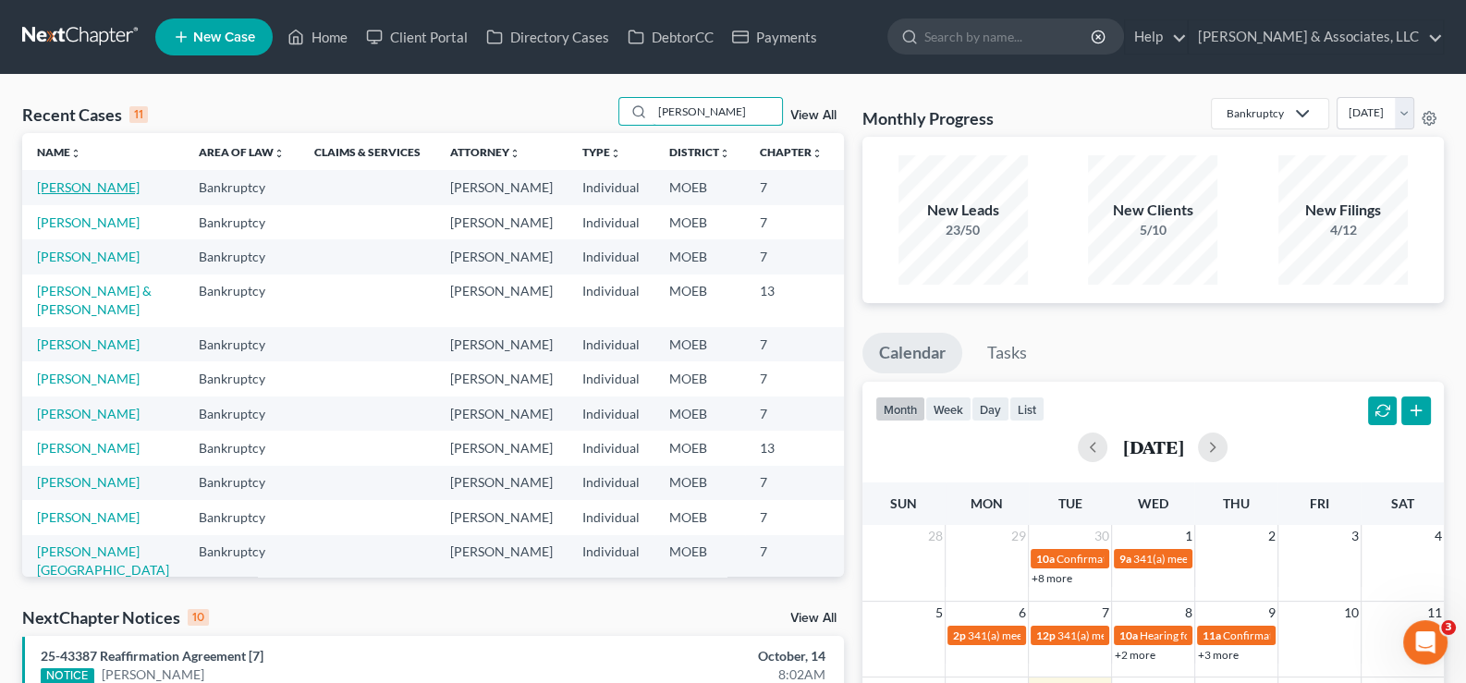
type input "[PERSON_NAME]"
click at [74, 195] on link "[PERSON_NAME]" at bounding box center [88, 187] width 103 height 16
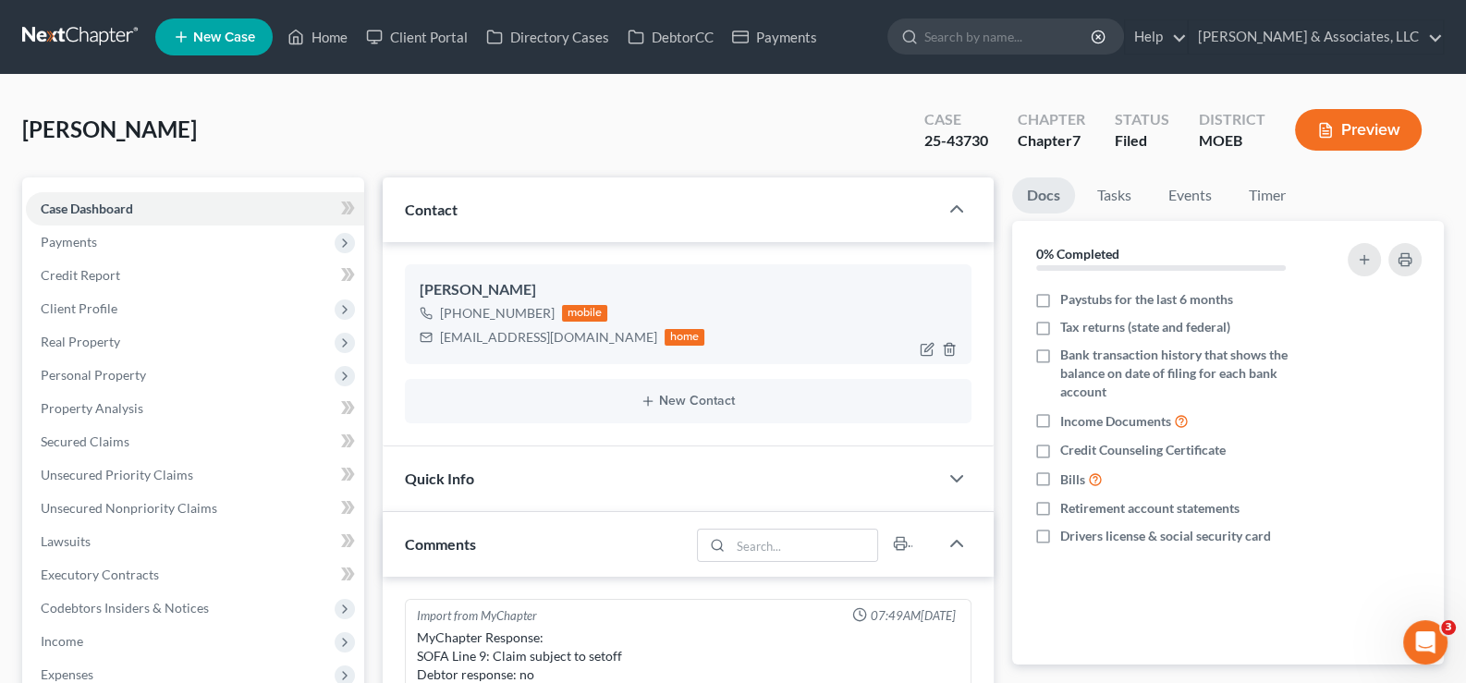
scroll to position [2375, 0]
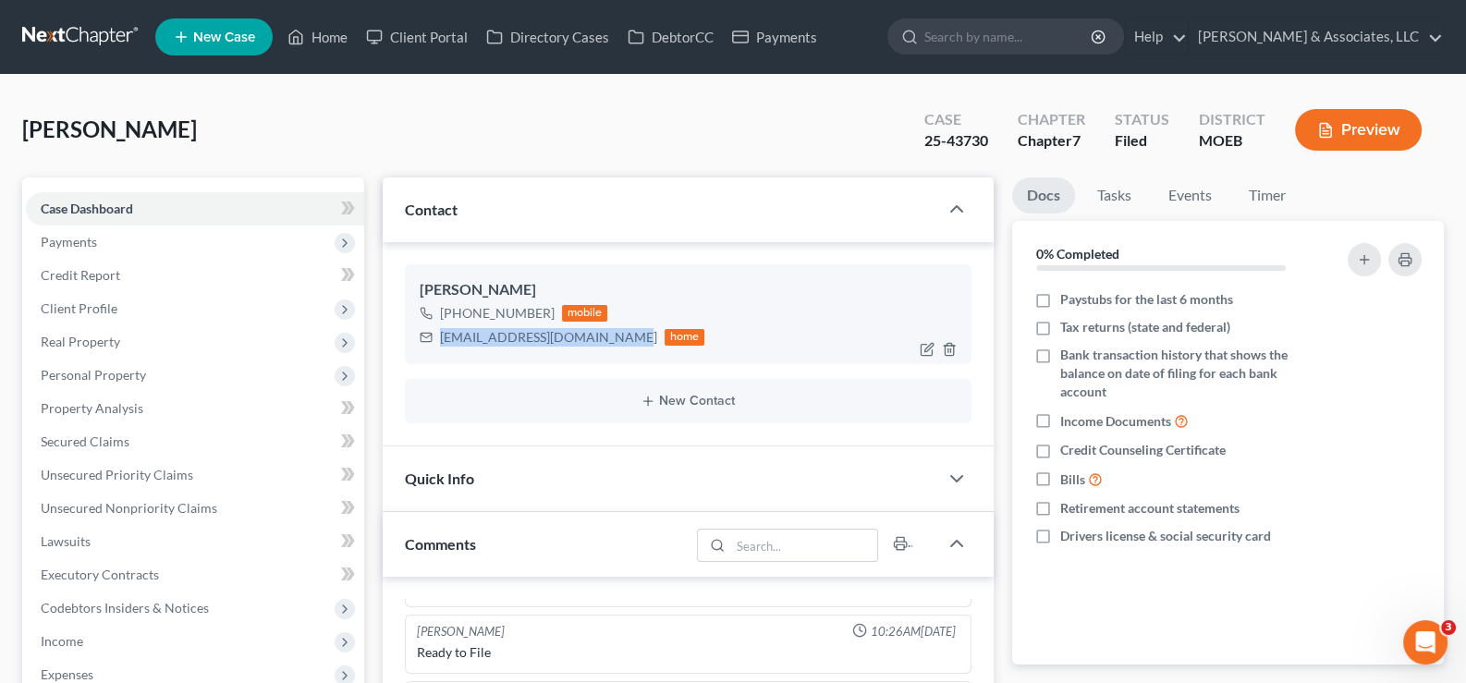
drag, startPoint x: 625, startPoint y: 341, endPoint x: 440, endPoint y: 344, distance: 184.9
click at [440, 344] on div "[EMAIL_ADDRESS][DOMAIN_NAME] home" at bounding box center [563, 337] width 286 height 24
copy div "[EMAIL_ADDRESS][DOMAIN_NAME]"
click at [316, 41] on link "Home" at bounding box center [317, 36] width 79 height 33
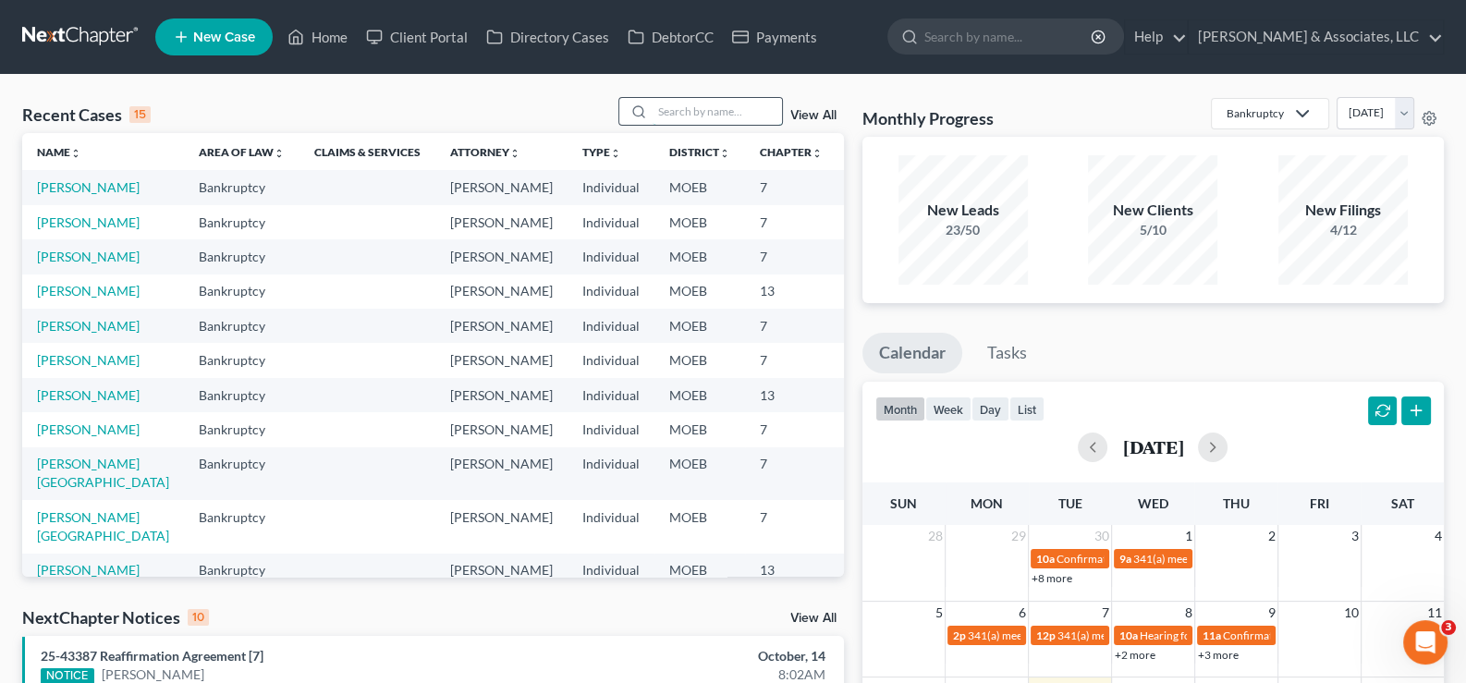
click at [711, 119] on input "search" at bounding box center [717, 111] width 129 height 27
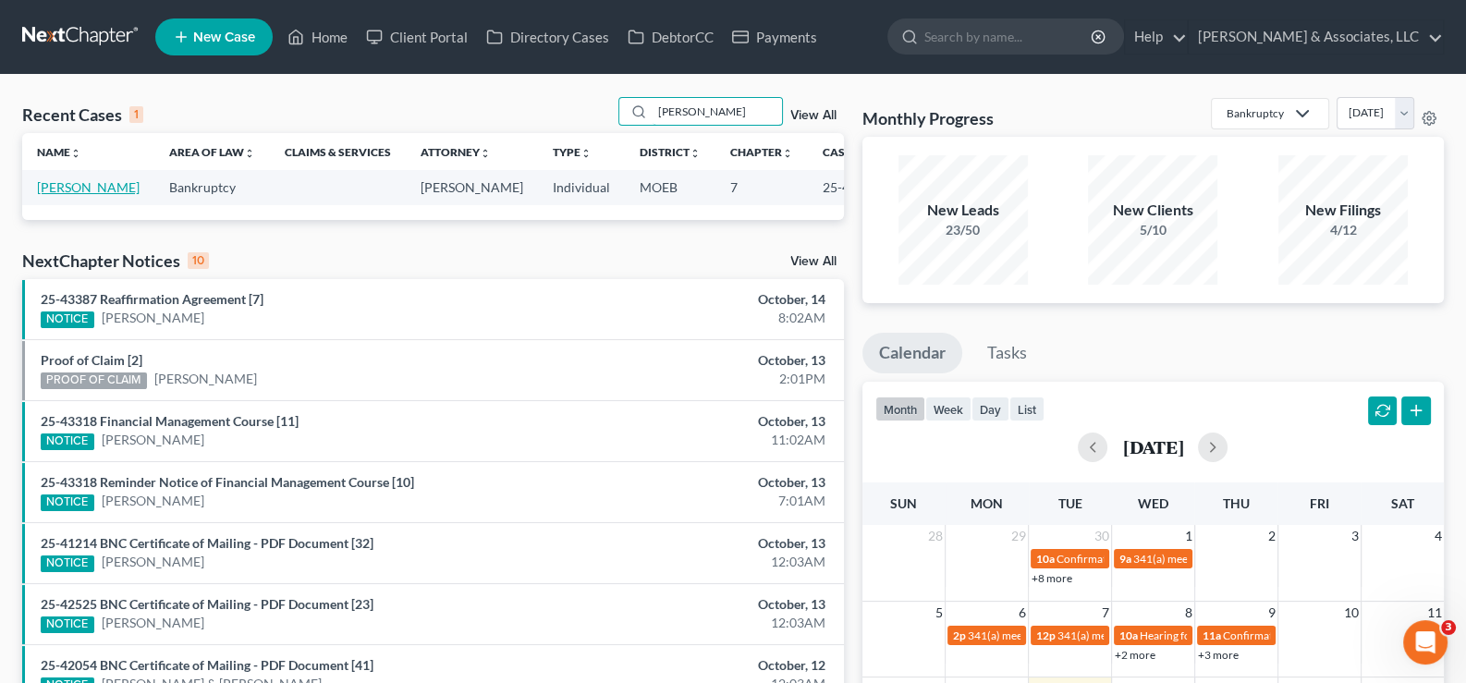
type input "[PERSON_NAME]"
click at [70, 190] on link "[PERSON_NAME]" at bounding box center [88, 187] width 103 height 16
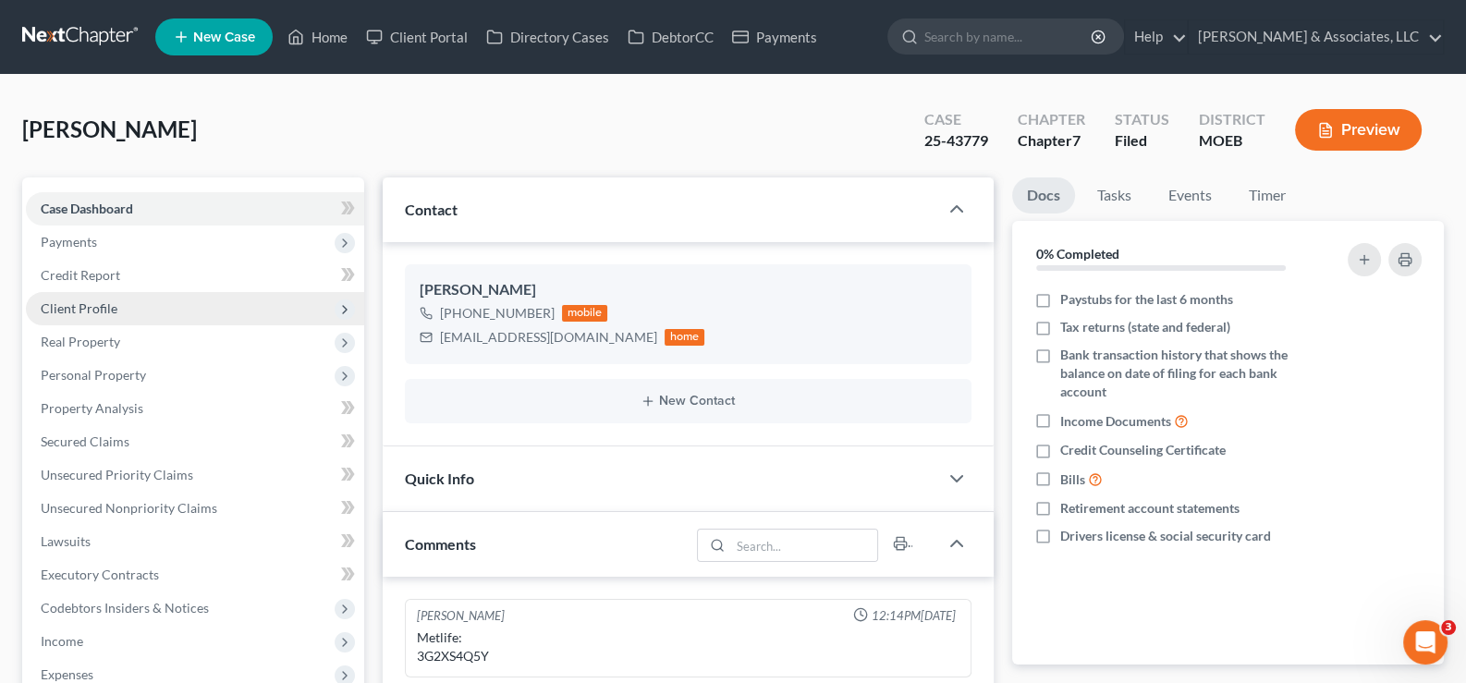
scroll to position [2213, 0]
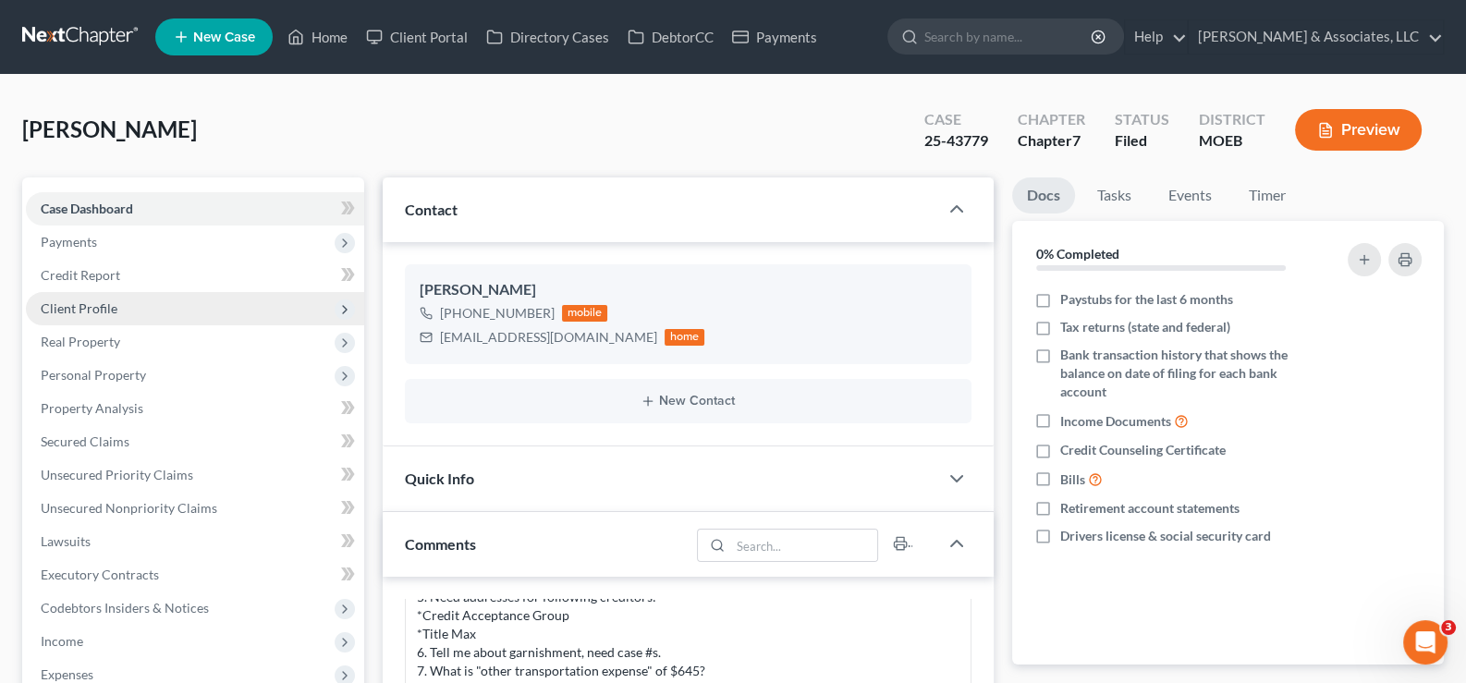
click at [65, 309] on span "Client Profile" at bounding box center [79, 308] width 77 height 16
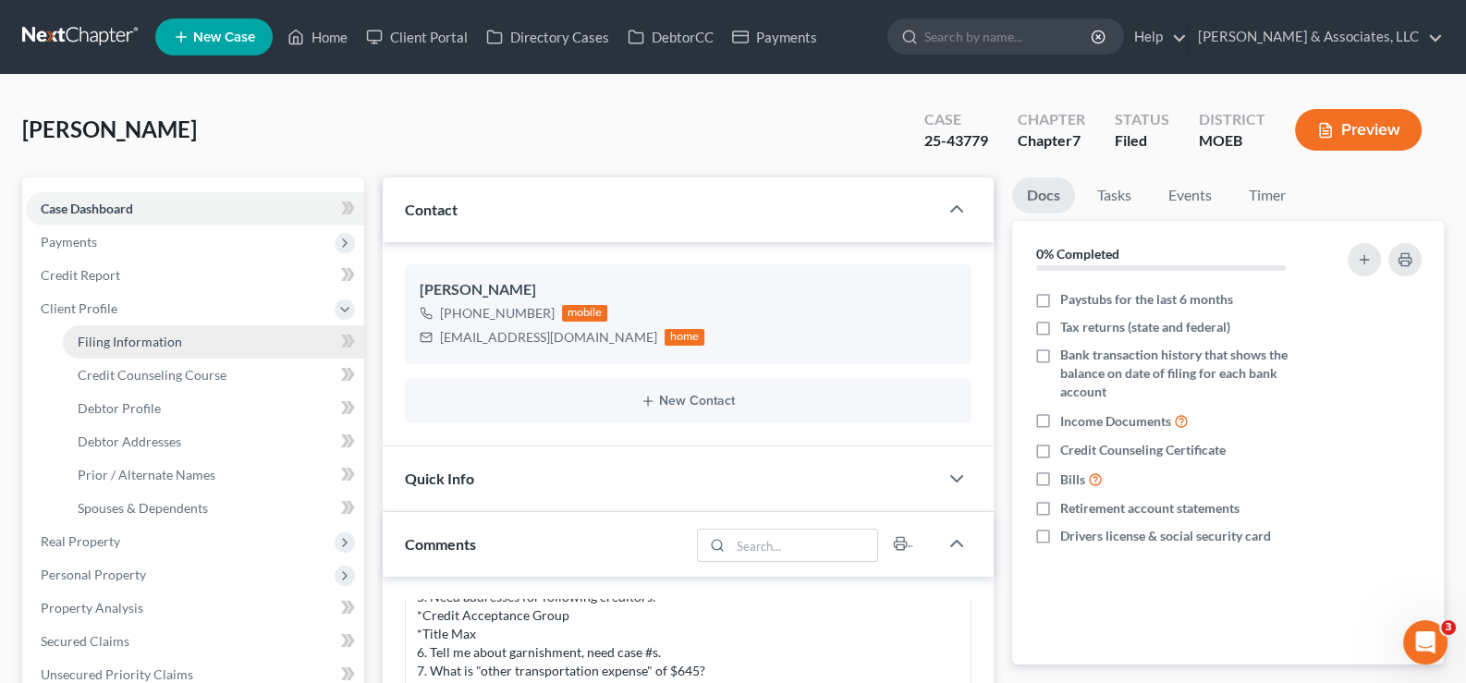
click at [80, 337] on span "Filing Information" at bounding box center [130, 342] width 104 height 16
select select "1"
select select "0"
select select "45"
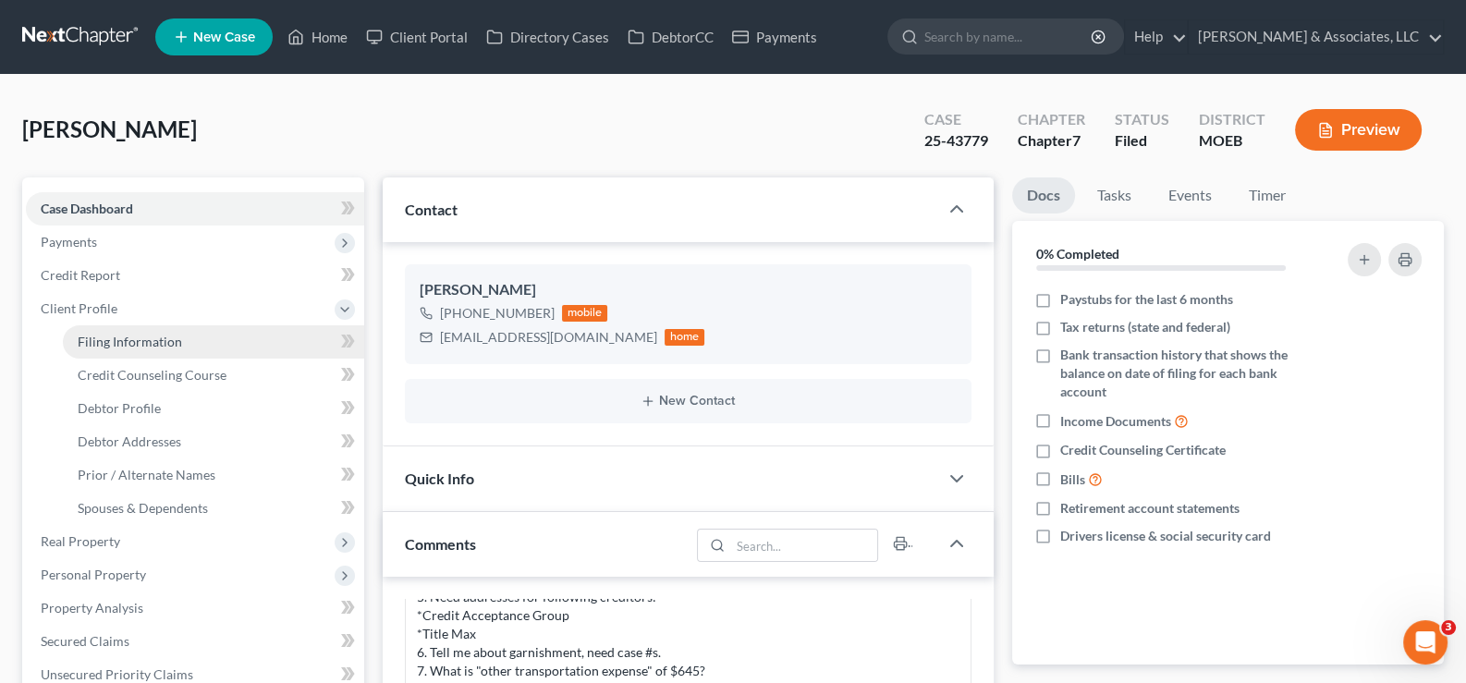
select select "0"
select select "26"
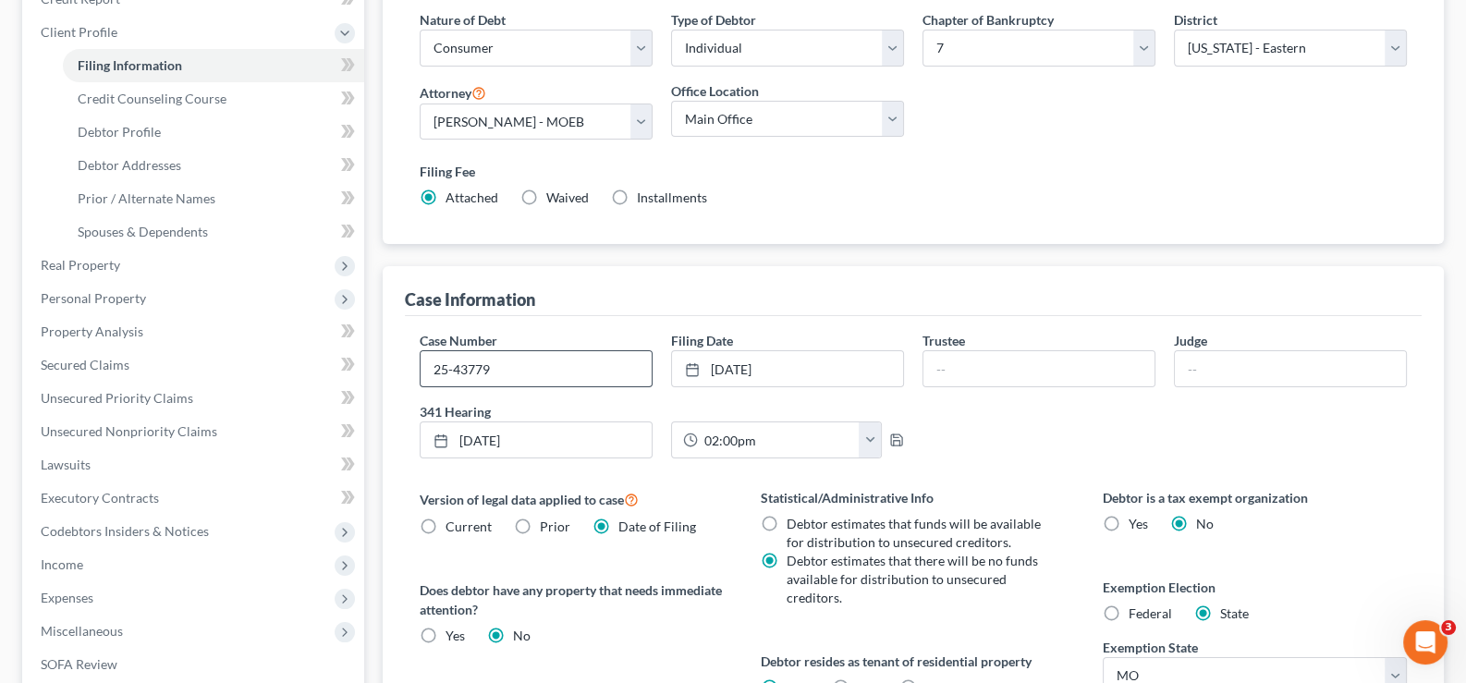
scroll to position [277, 0]
drag, startPoint x: 494, startPoint y: 369, endPoint x: 435, endPoint y: 377, distance: 58.8
click at [435, 377] on input "25-43779" at bounding box center [536, 367] width 231 height 35
click at [74, 289] on span "Personal Property" at bounding box center [93, 297] width 105 height 16
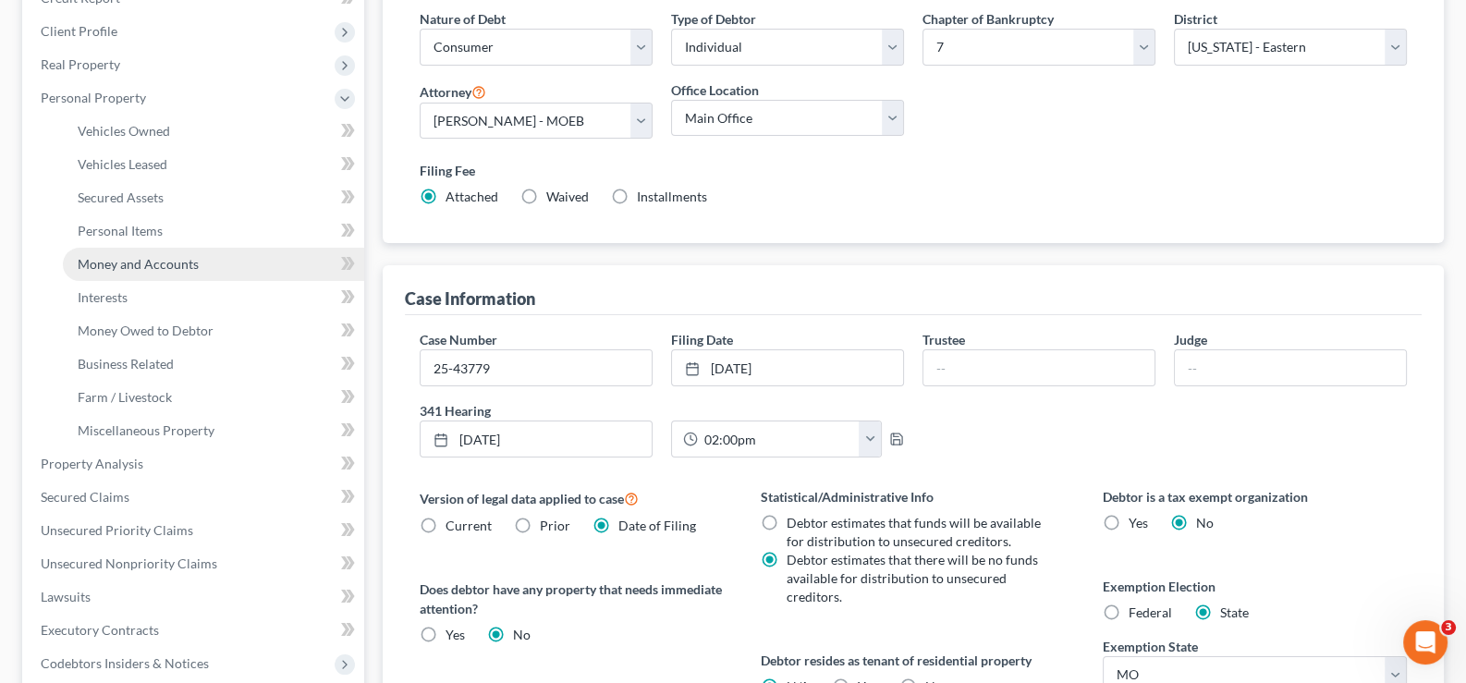
click at [104, 262] on span "Money and Accounts" at bounding box center [138, 264] width 121 height 16
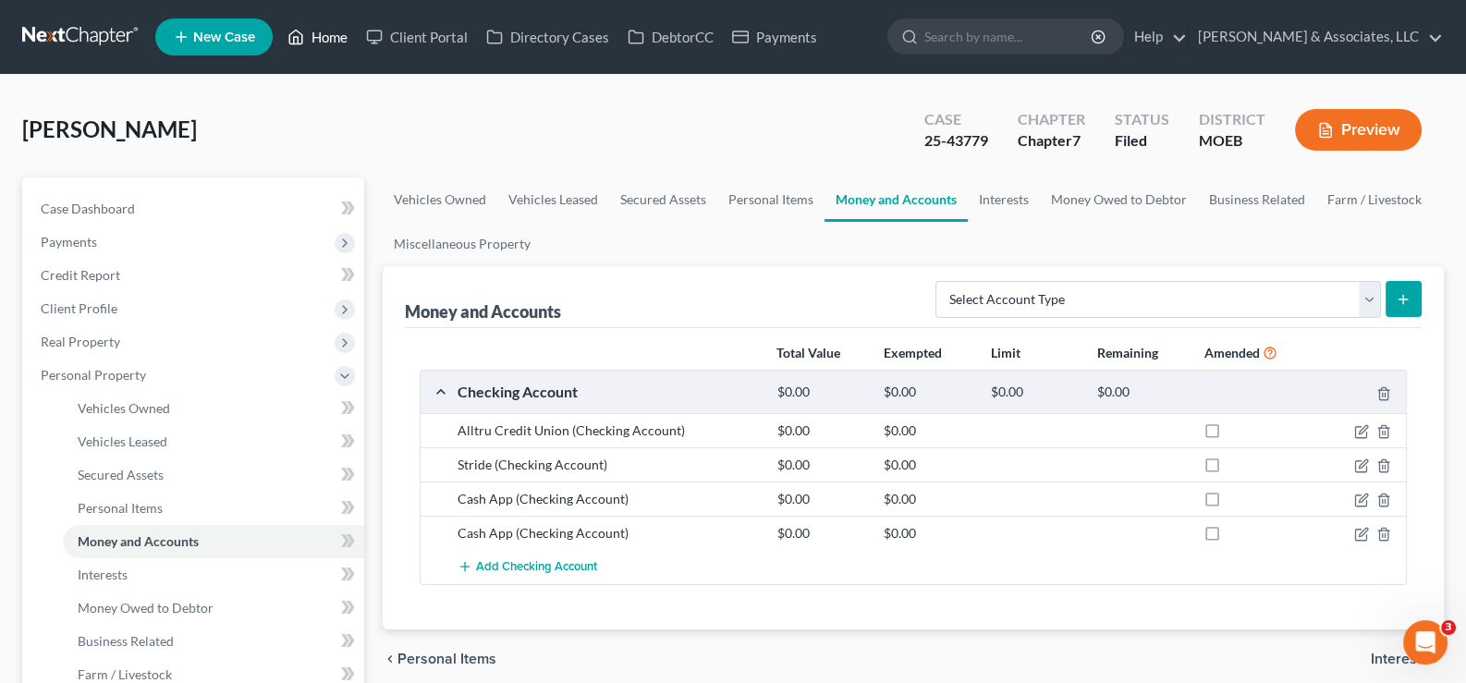
click at [327, 31] on link "Home" at bounding box center [317, 36] width 79 height 33
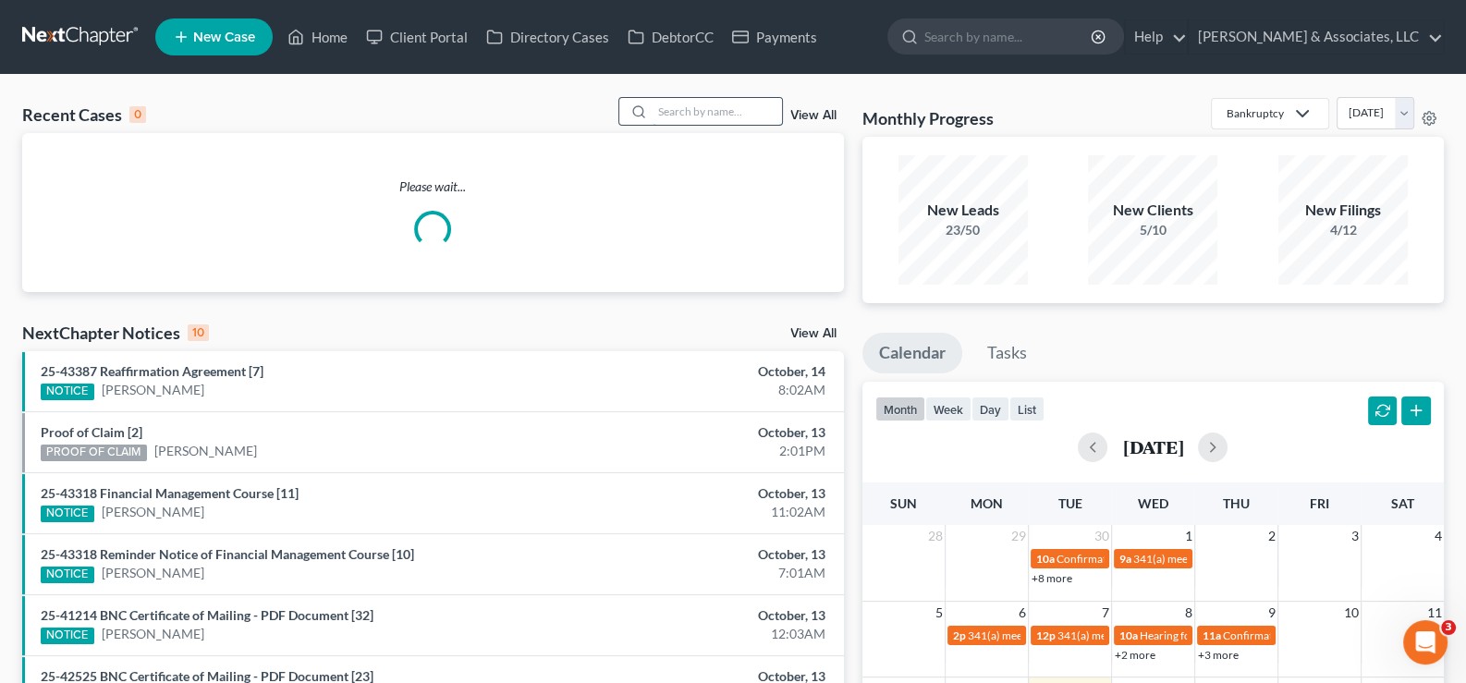
click at [703, 118] on input "search" at bounding box center [717, 111] width 129 height 27
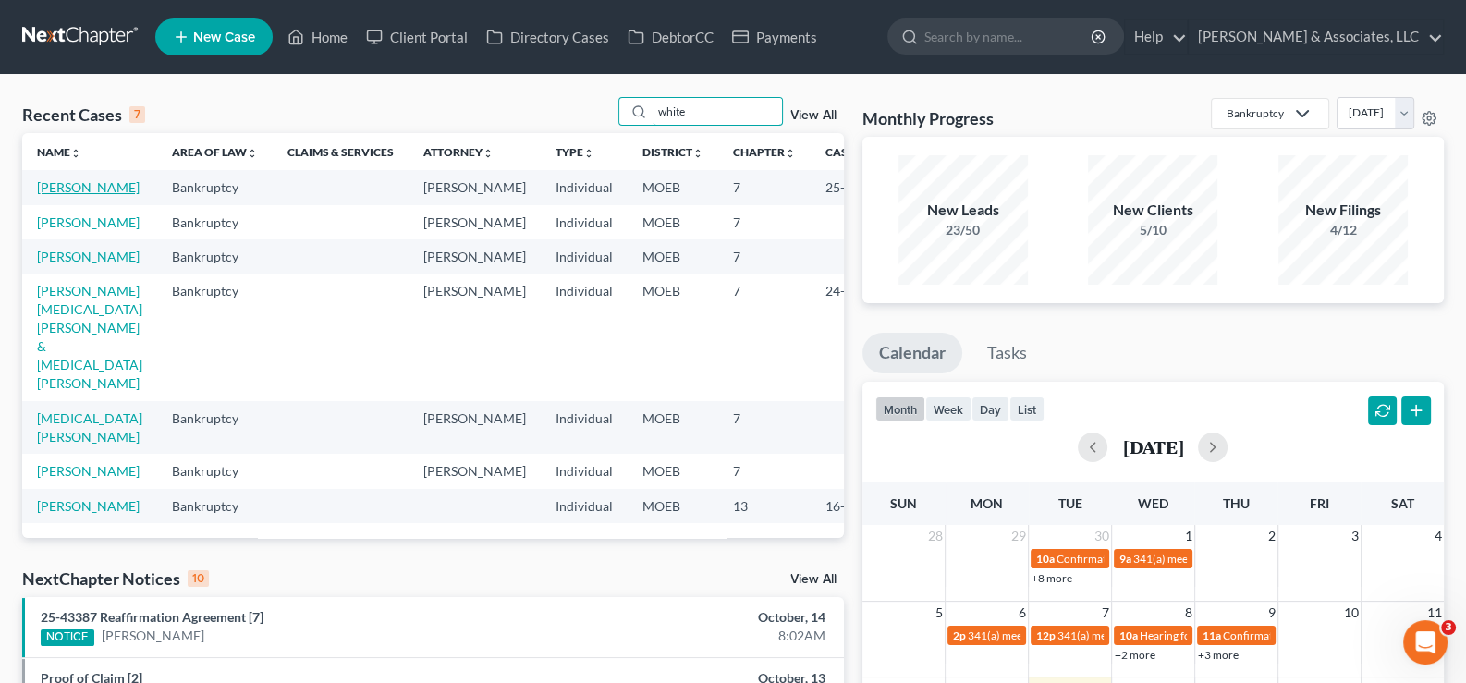
type input "white"
click at [75, 195] on link "[PERSON_NAME]" at bounding box center [88, 187] width 103 height 16
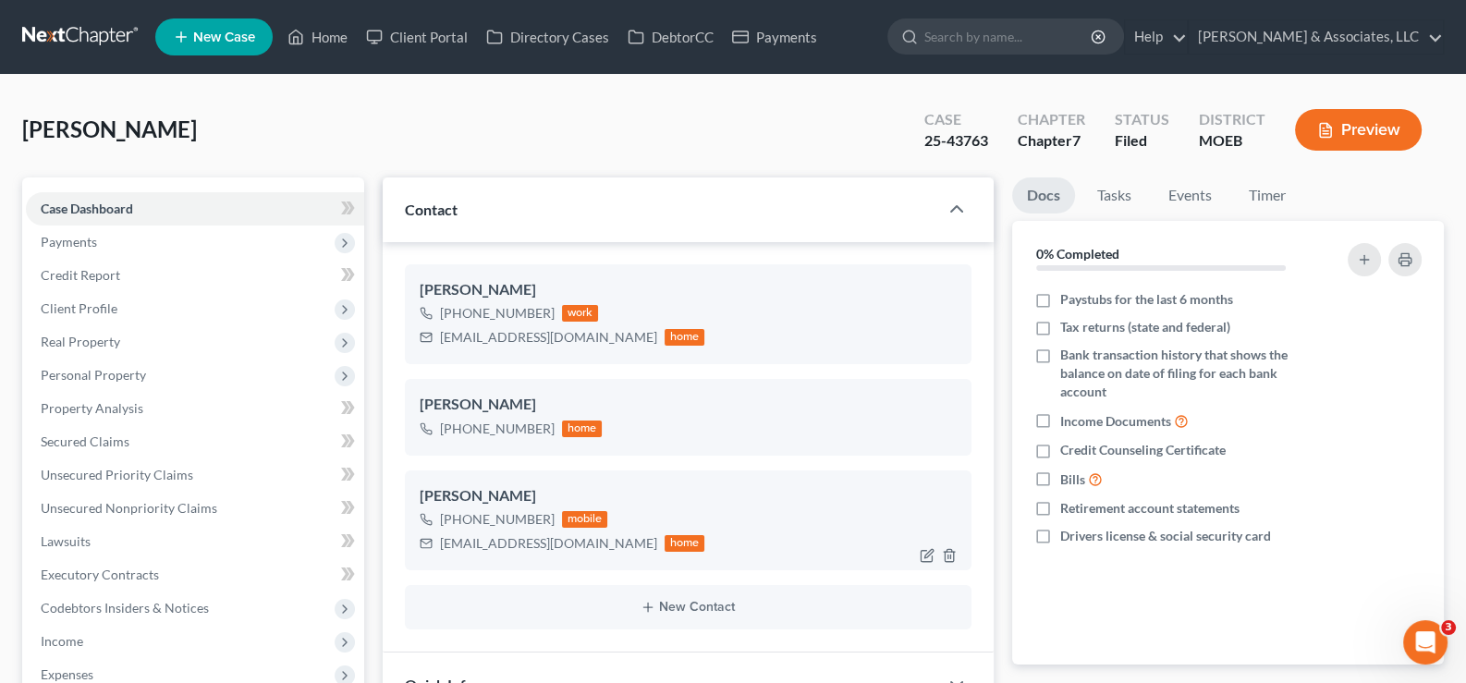
scroll to position [1497, 0]
drag, startPoint x: 67, startPoint y: 303, endPoint x: 101, endPoint y: 355, distance: 61.5
click at [67, 303] on span "Client Profile" at bounding box center [79, 308] width 77 height 16
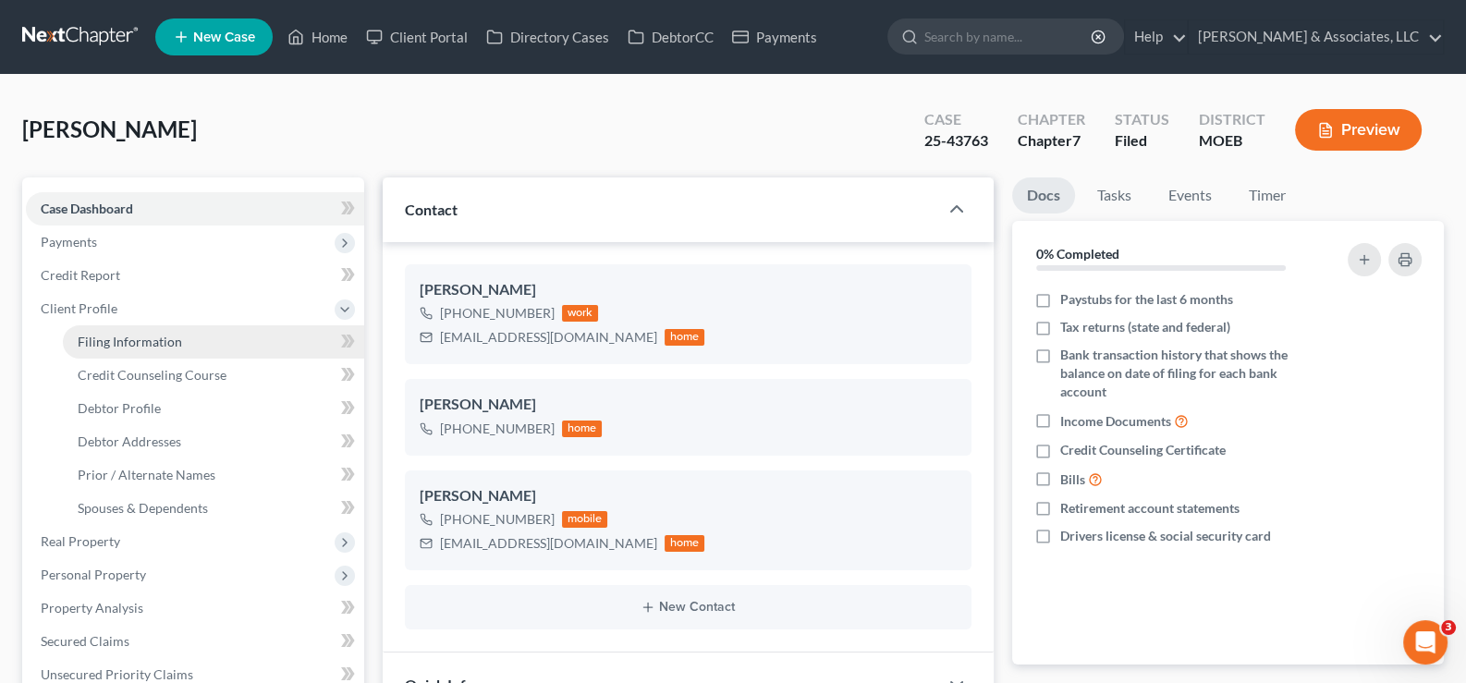
click at [140, 345] on span "Filing Information" at bounding box center [130, 342] width 104 height 16
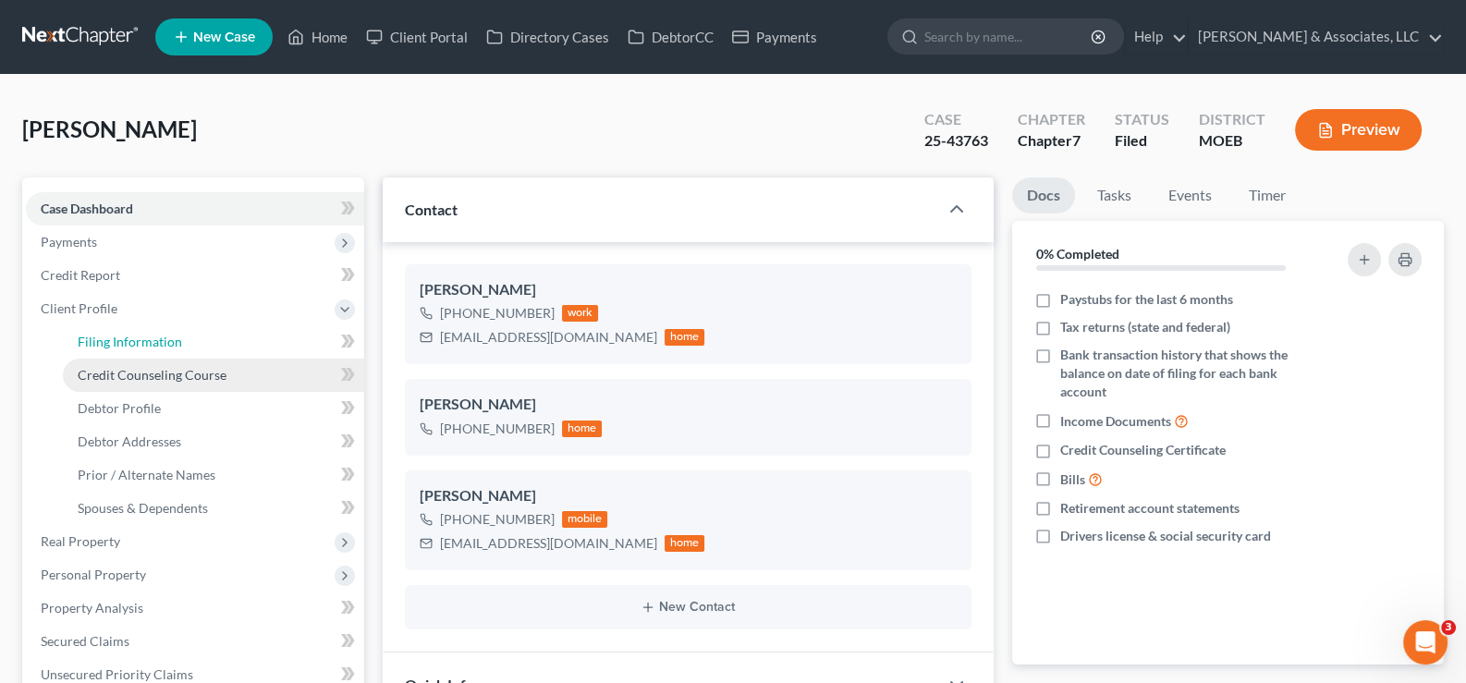
select select "1"
select select "0"
select select "45"
select select "0"
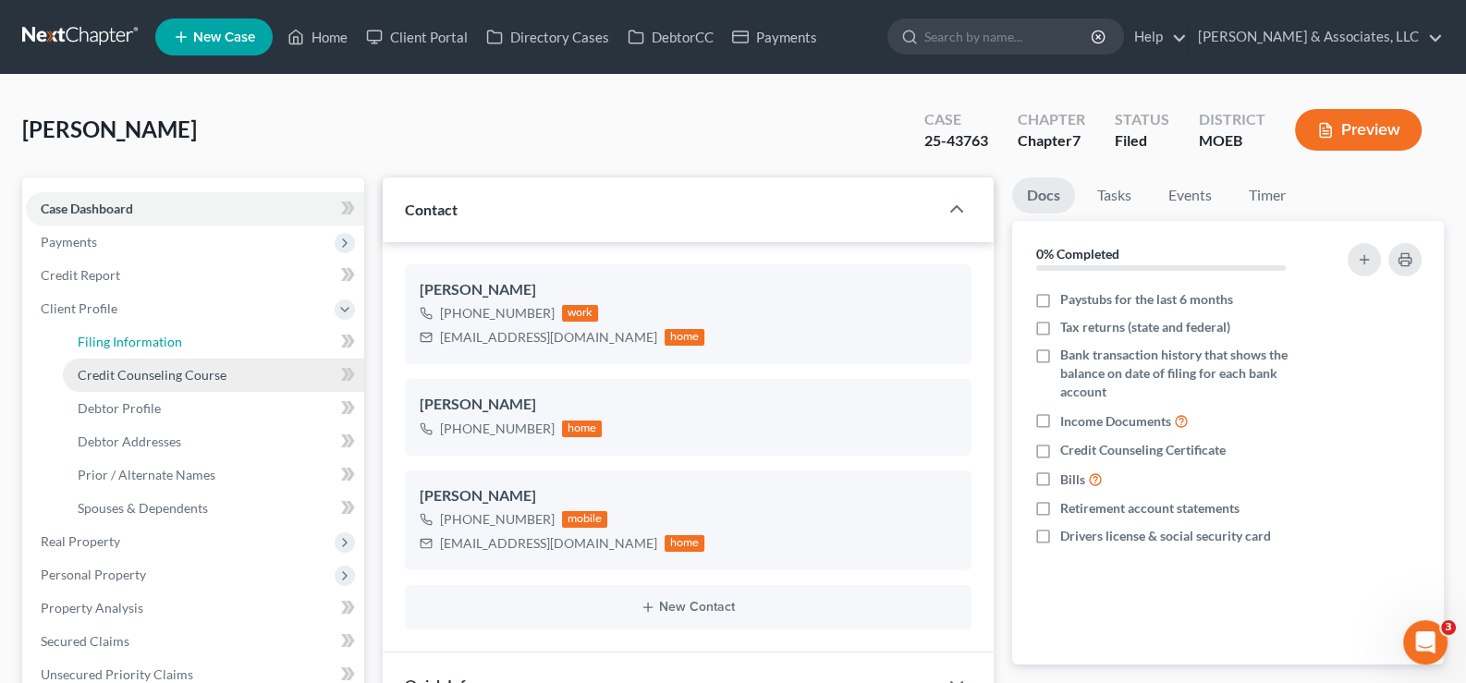
select select "26"
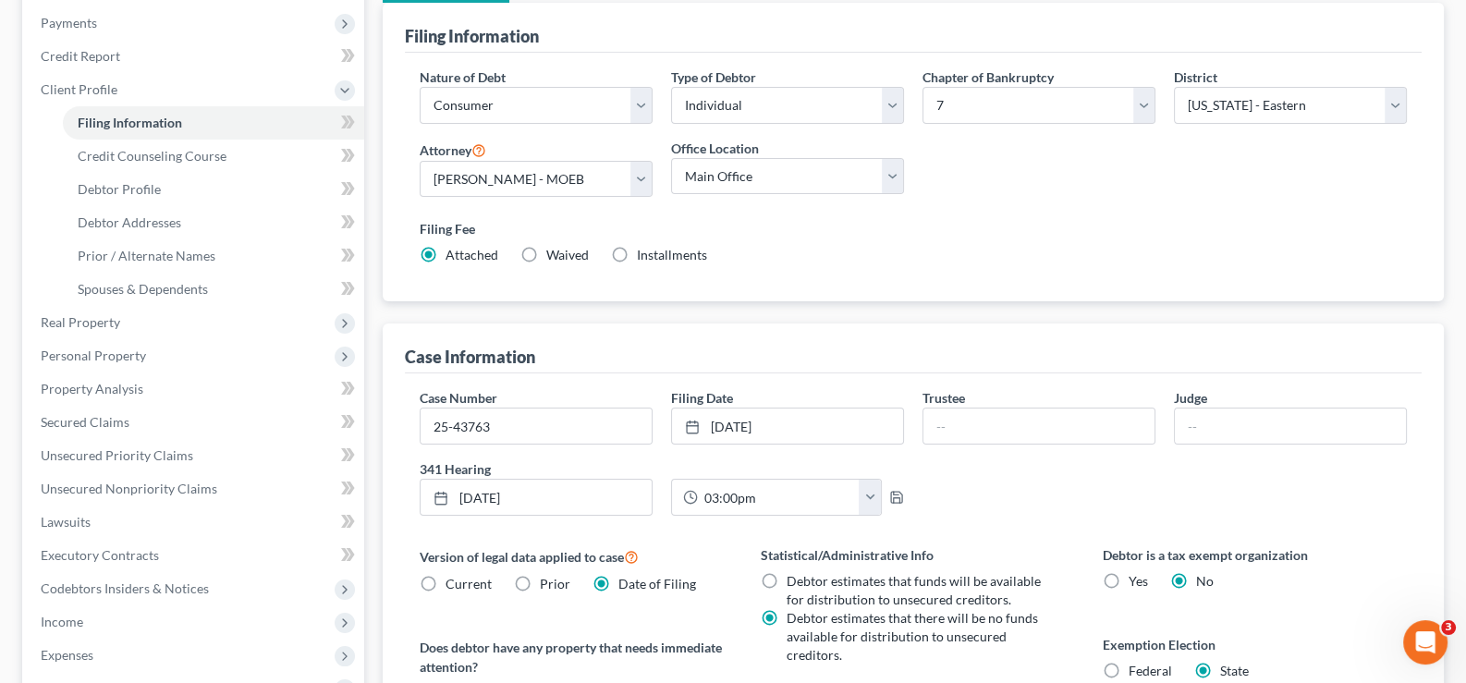
scroll to position [277, 0]
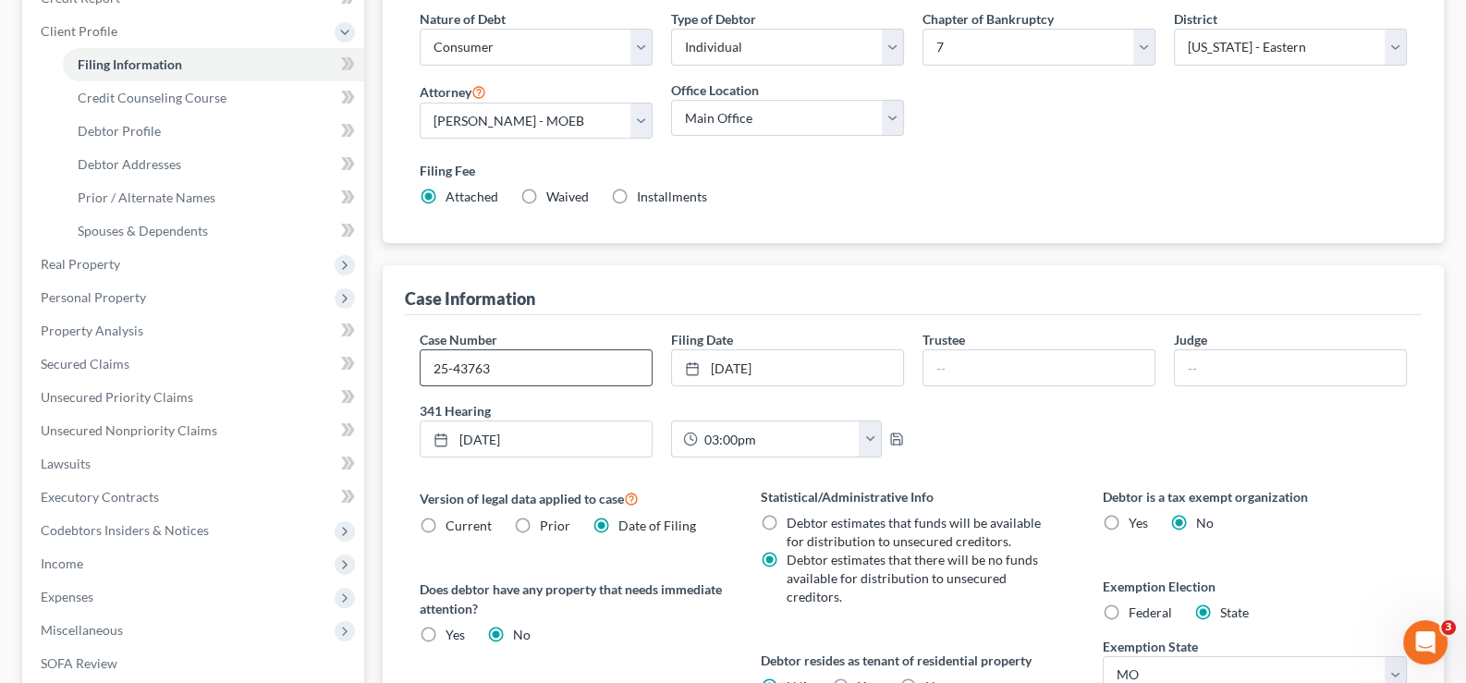
drag, startPoint x: 513, startPoint y: 367, endPoint x: 430, endPoint y: 369, distance: 83.2
click at [430, 369] on input "25-43763" at bounding box center [536, 367] width 231 height 35
click at [56, 40] on span "Client Profile" at bounding box center [195, 31] width 338 height 33
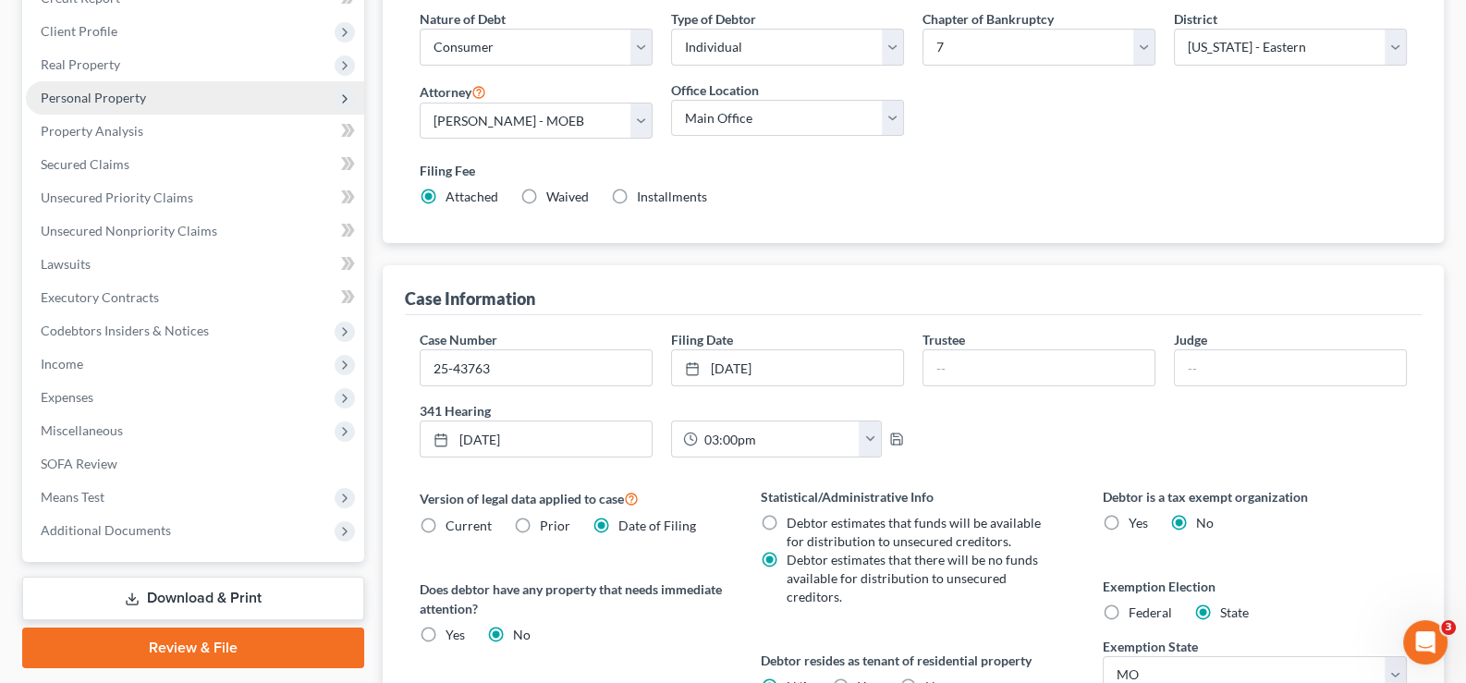
click at [41, 94] on span "Personal Property" at bounding box center [93, 98] width 105 height 16
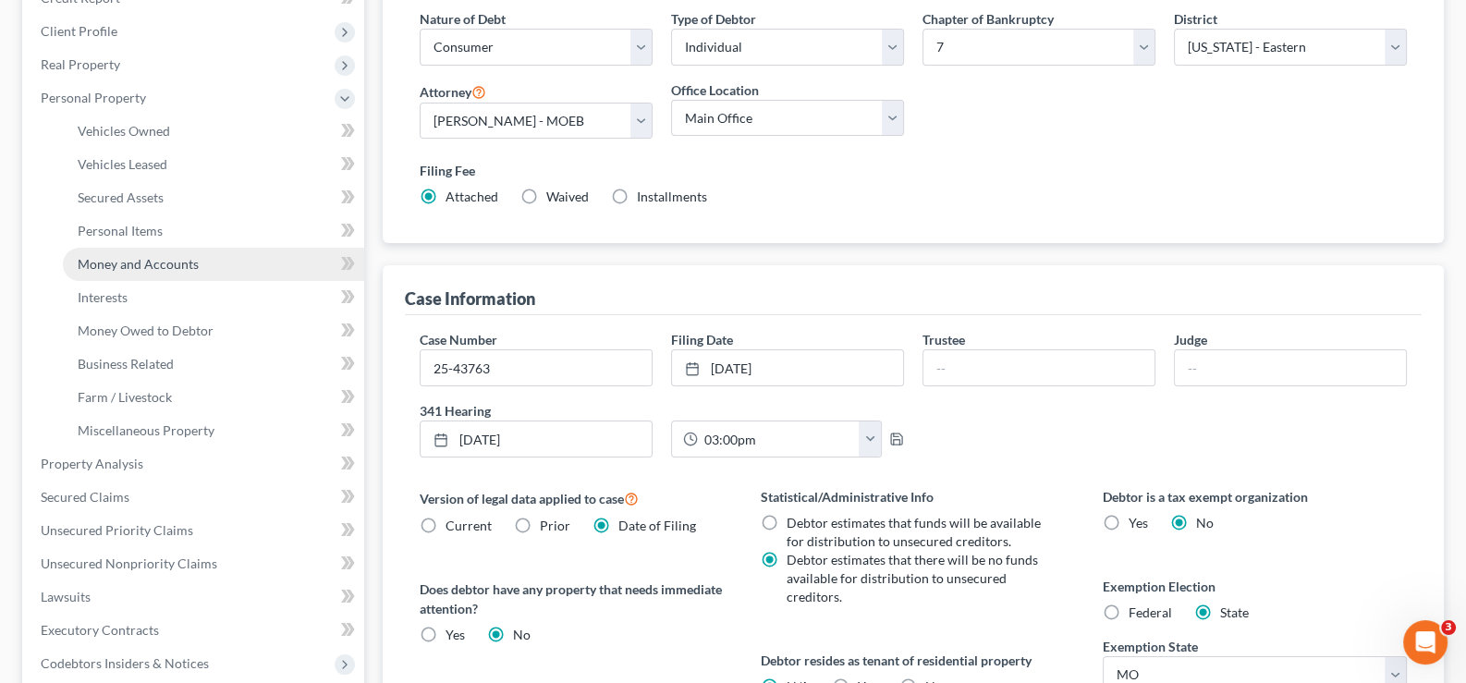
click at [125, 263] on span "Money and Accounts" at bounding box center [138, 264] width 121 height 16
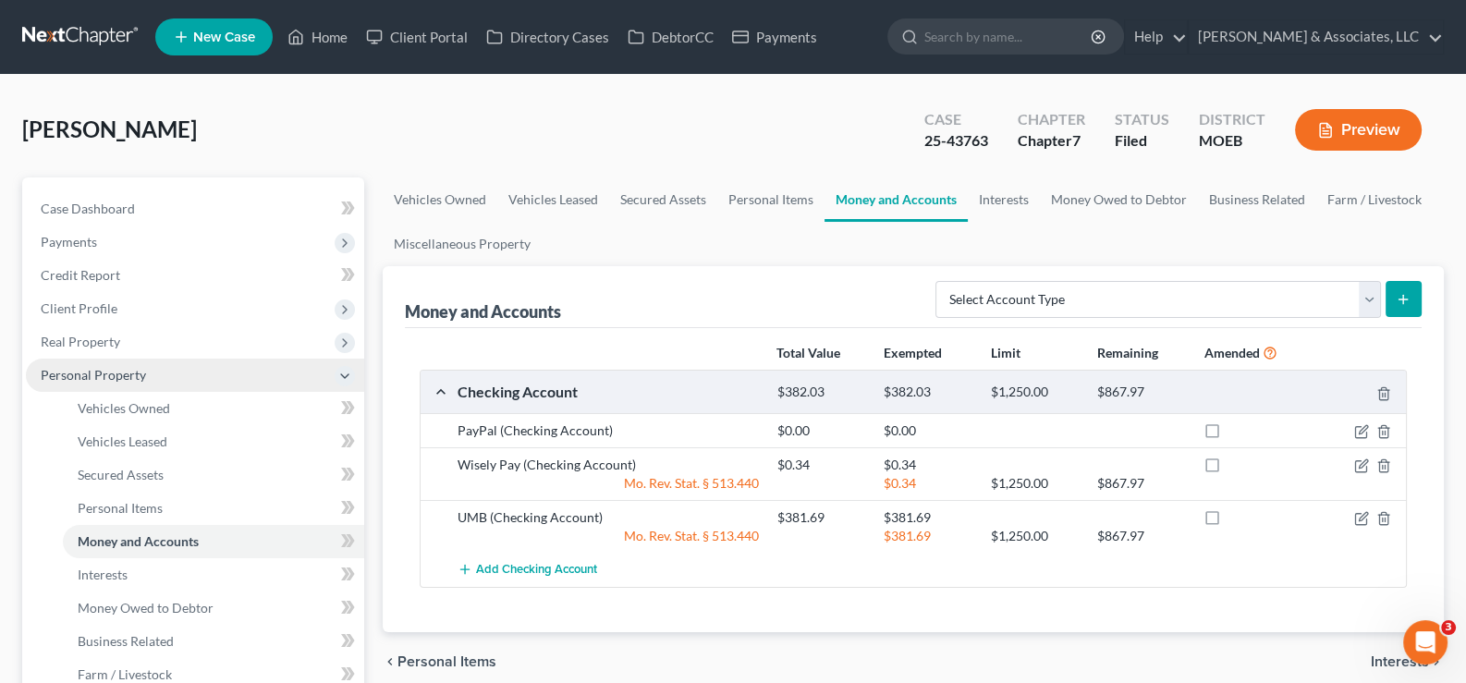
click at [37, 369] on span "Personal Property" at bounding box center [195, 375] width 338 height 33
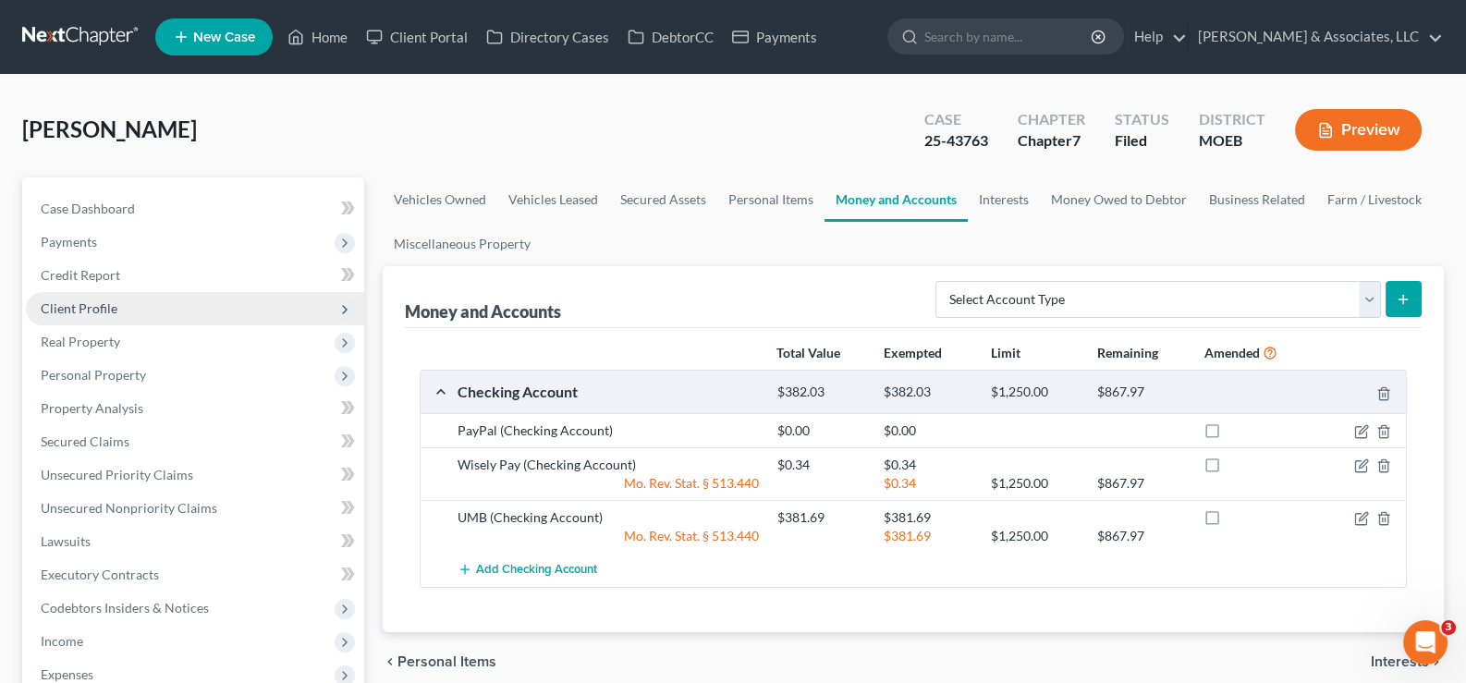
click at [65, 308] on span "Client Profile" at bounding box center [79, 308] width 77 height 16
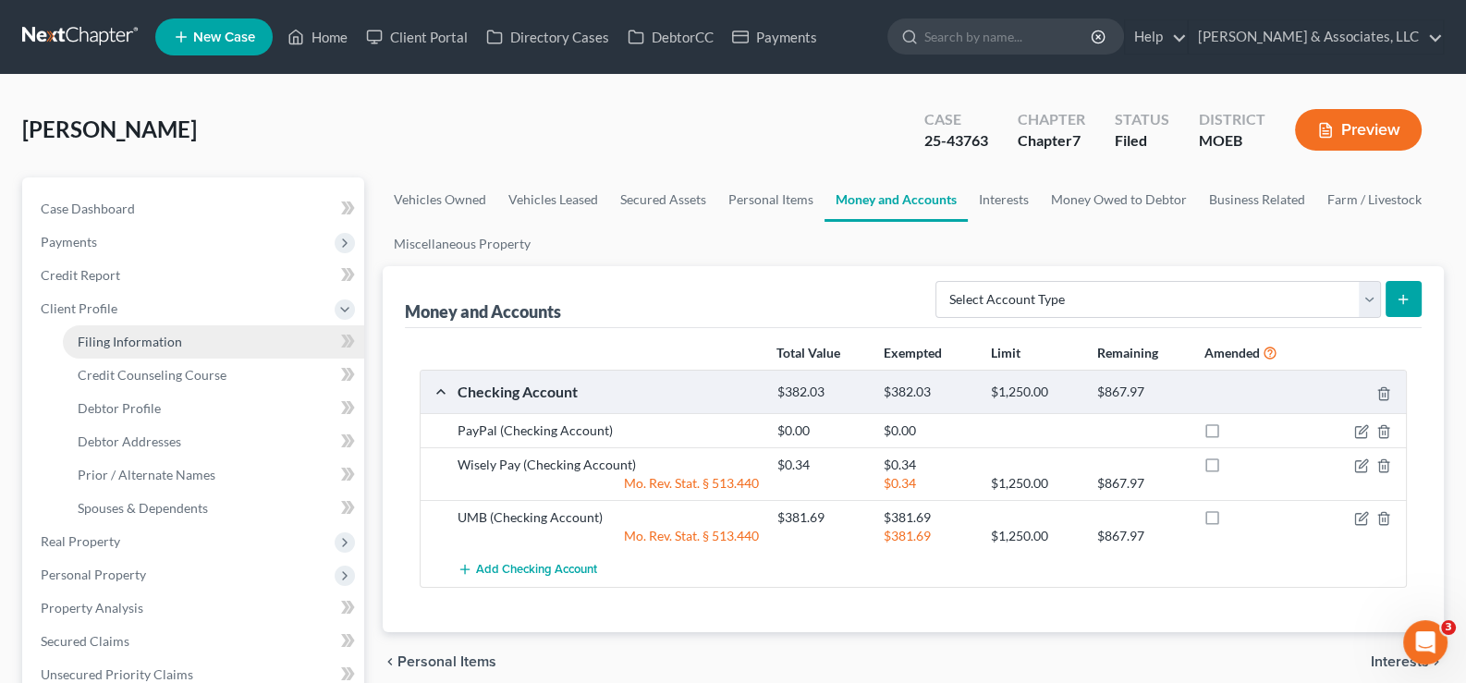
click at [139, 339] on span "Filing Information" at bounding box center [130, 342] width 104 height 16
select select "1"
select select "0"
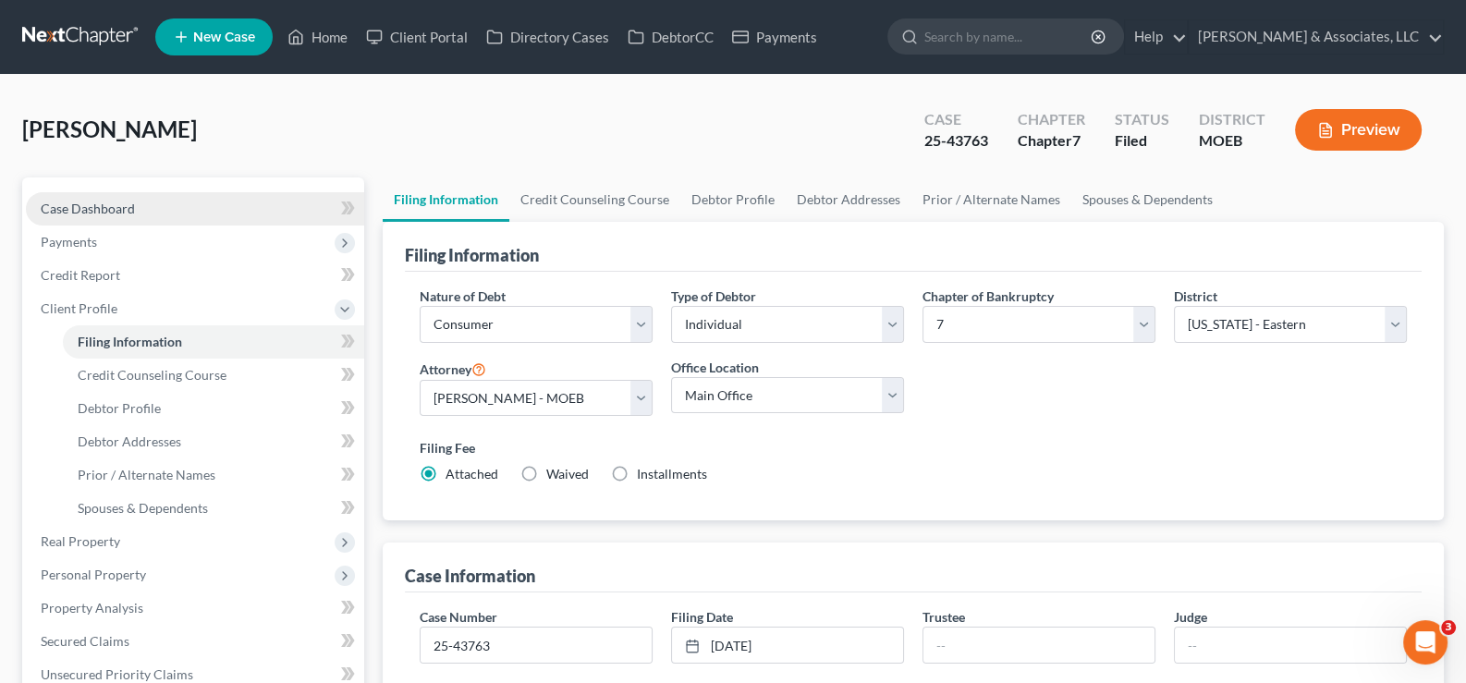
click at [105, 212] on span "Case Dashboard" at bounding box center [88, 209] width 94 height 16
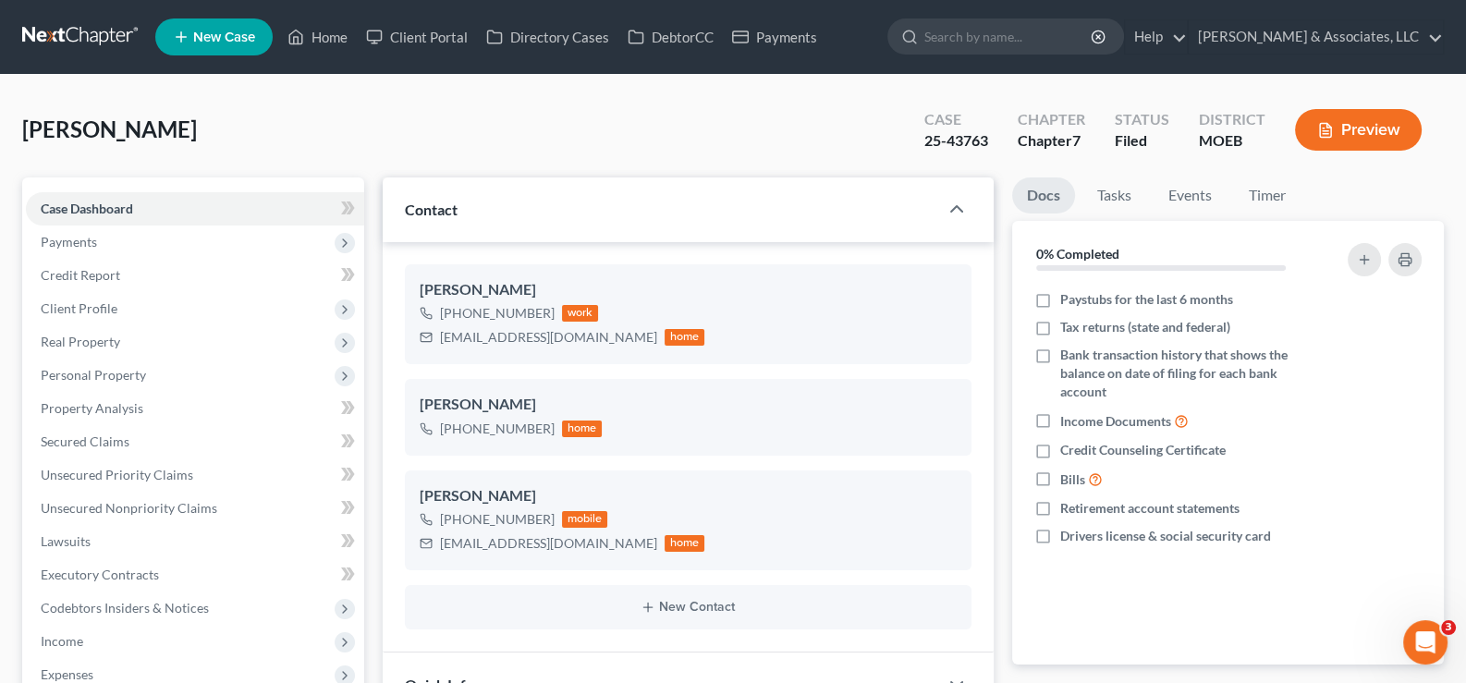
scroll to position [1497, 0]
drag, startPoint x: 579, startPoint y: 335, endPoint x: 438, endPoint y: 345, distance: 140.9
click at [438, 345] on div "[EMAIL_ADDRESS][DOMAIN_NAME] home" at bounding box center [563, 337] width 286 height 24
copy div "[EMAIL_ADDRESS][DOMAIN_NAME]"
drag, startPoint x: 326, startPoint y: 41, endPoint x: 708, endPoint y: 114, distance: 388.7
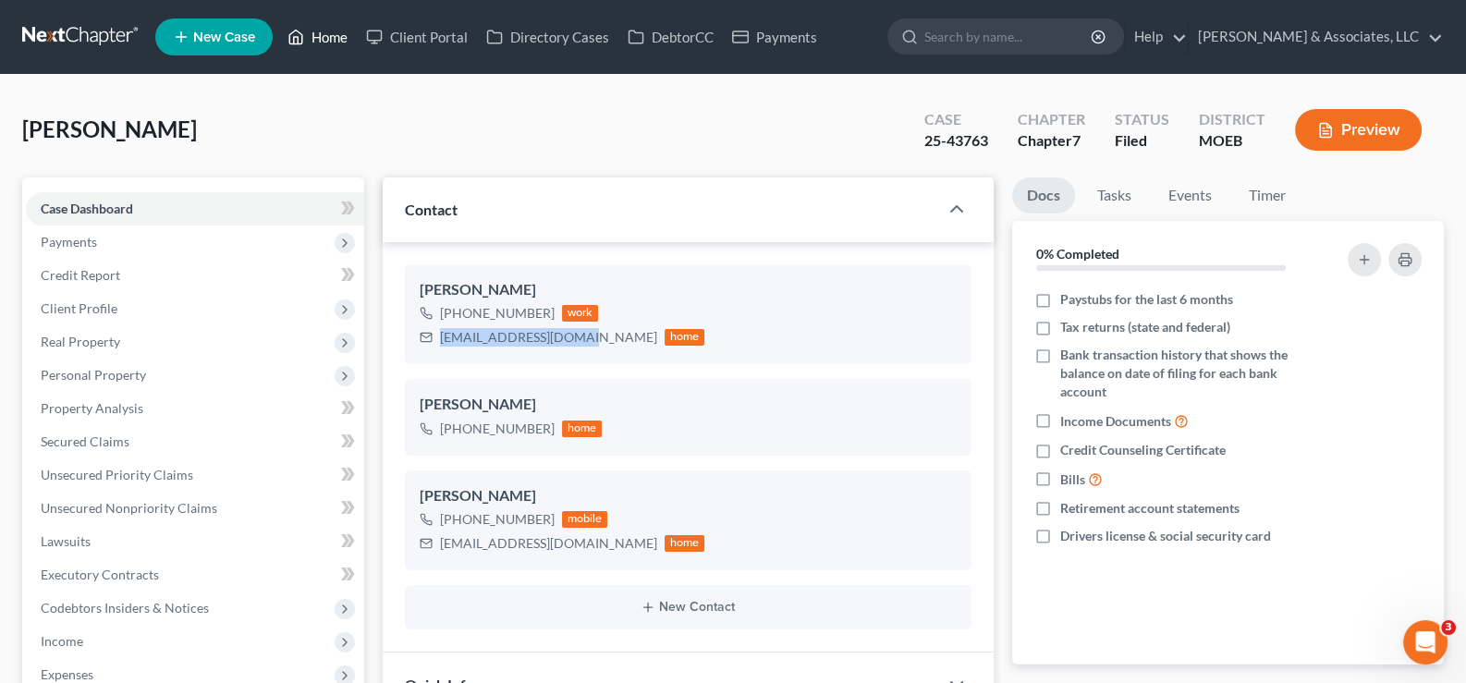
click at [326, 41] on link "Home" at bounding box center [317, 36] width 79 height 33
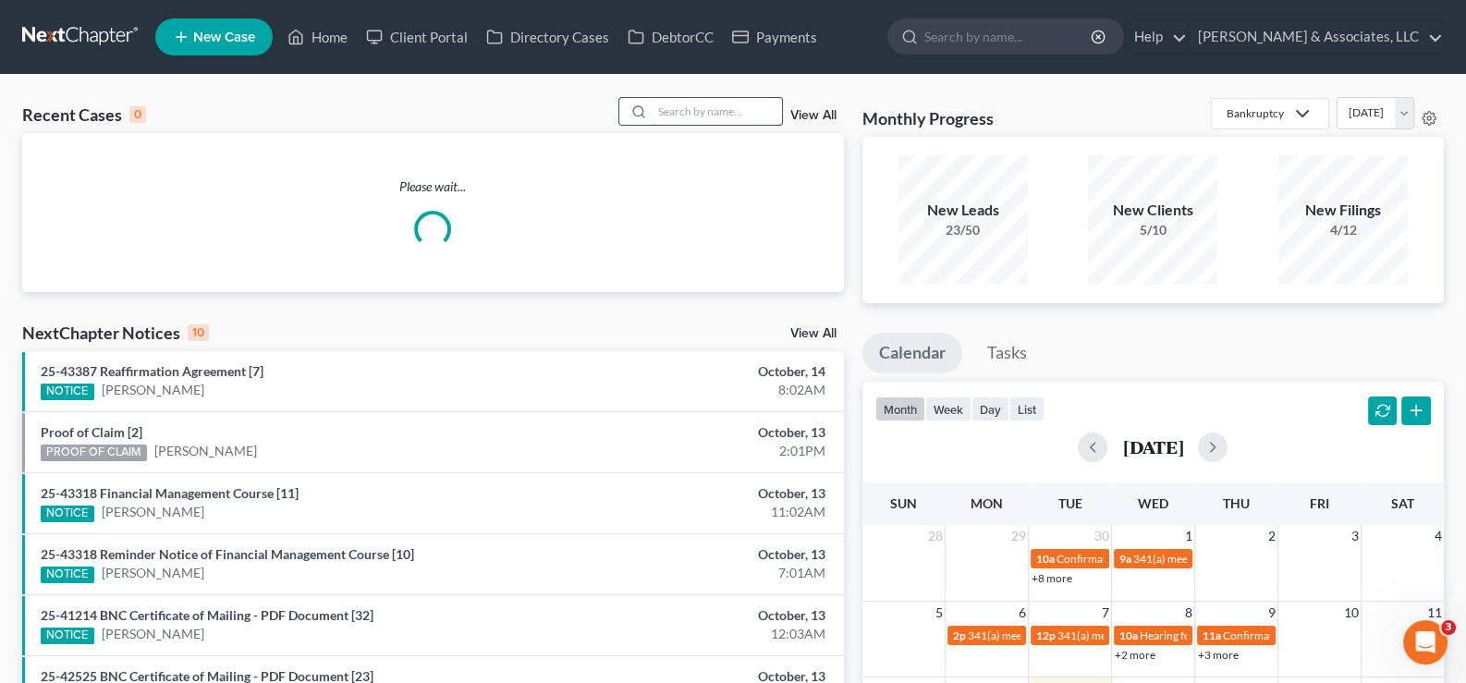
click at [763, 110] on input "search" at bounding box center [717, 111] width 129 height 27
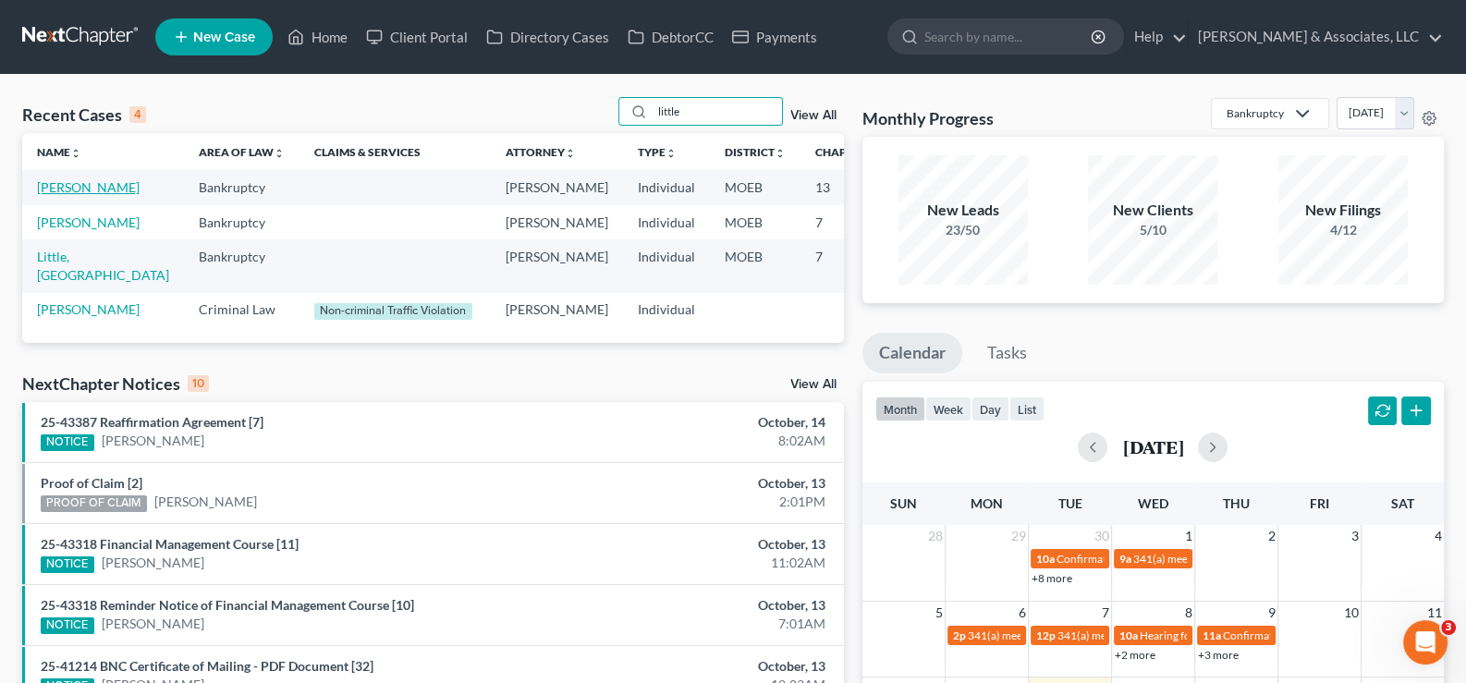
click at [75, 195] on link "[PERSON_NAME]" at bounding box center [88, 187] width 103 height 16
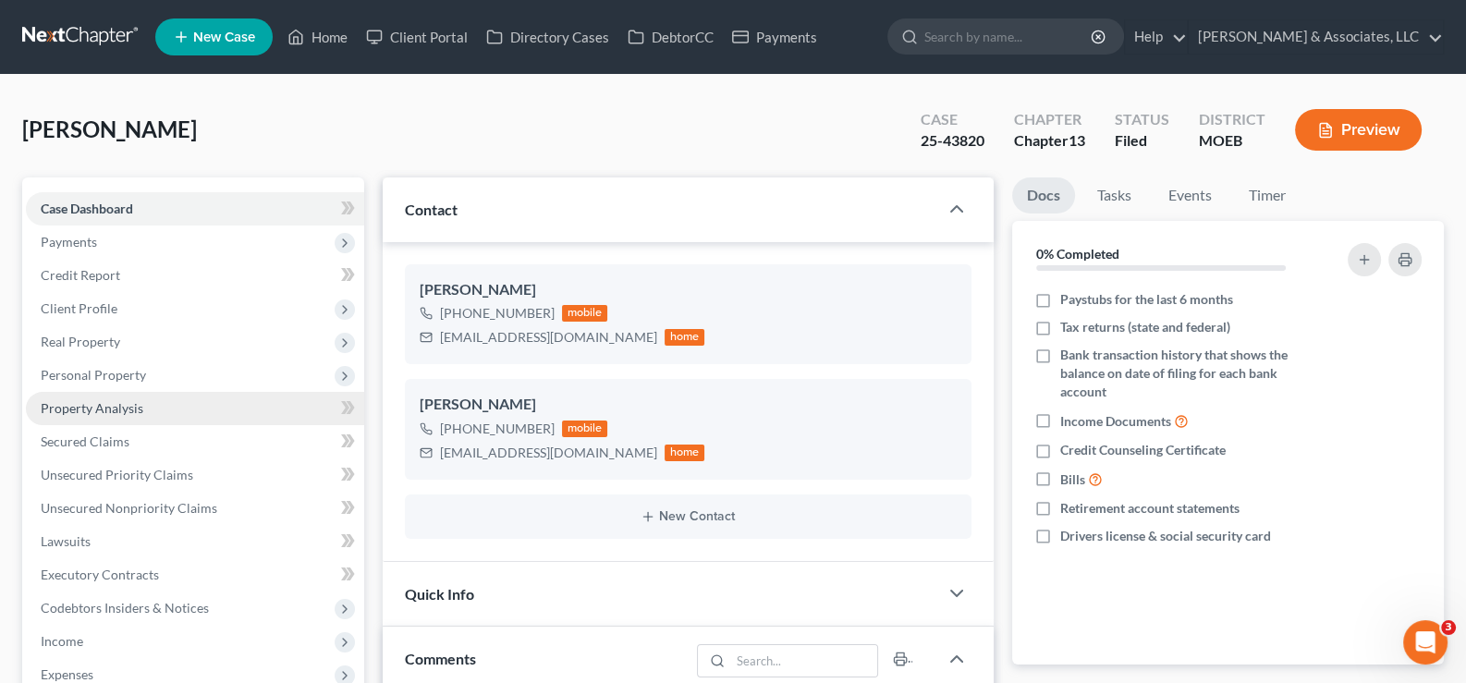
scroll to position [2161, 0]
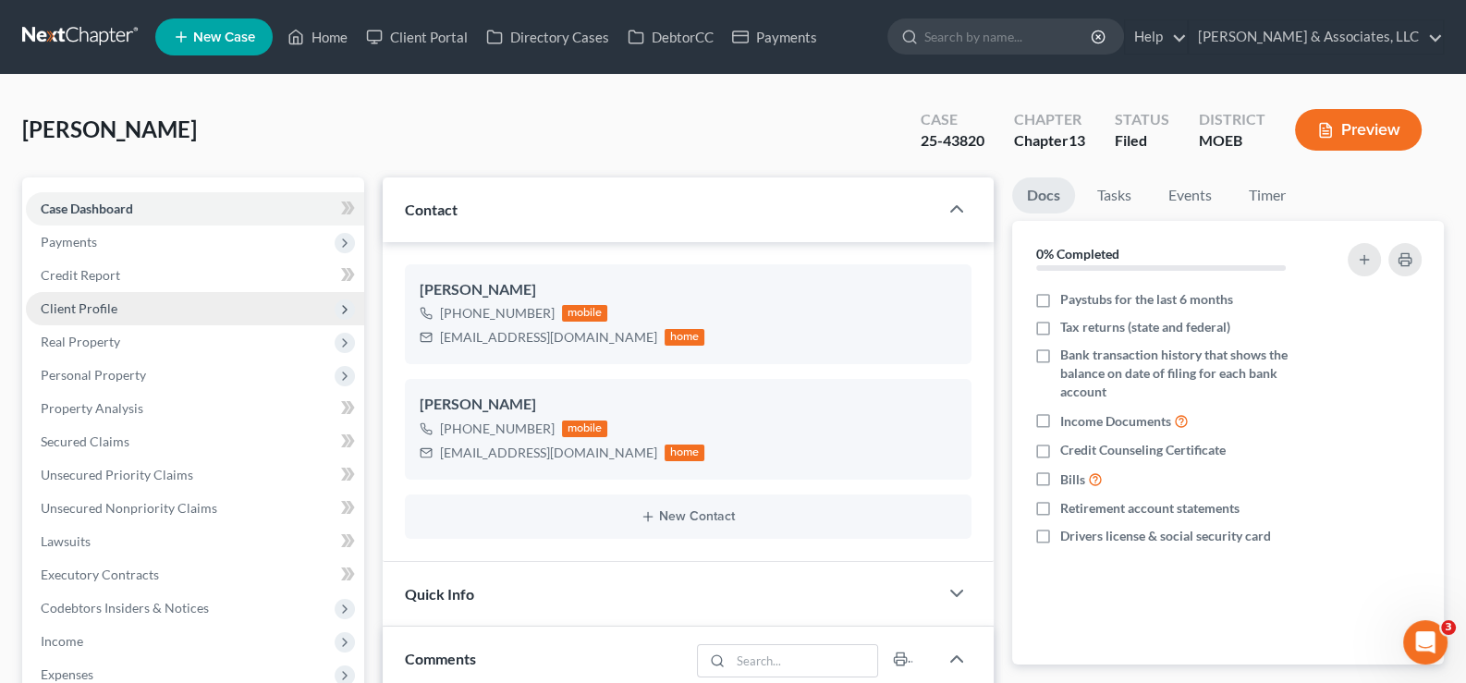
click at [76, 300] on span "Client Profile" at bounding box center [79, 308] width 77 height 16
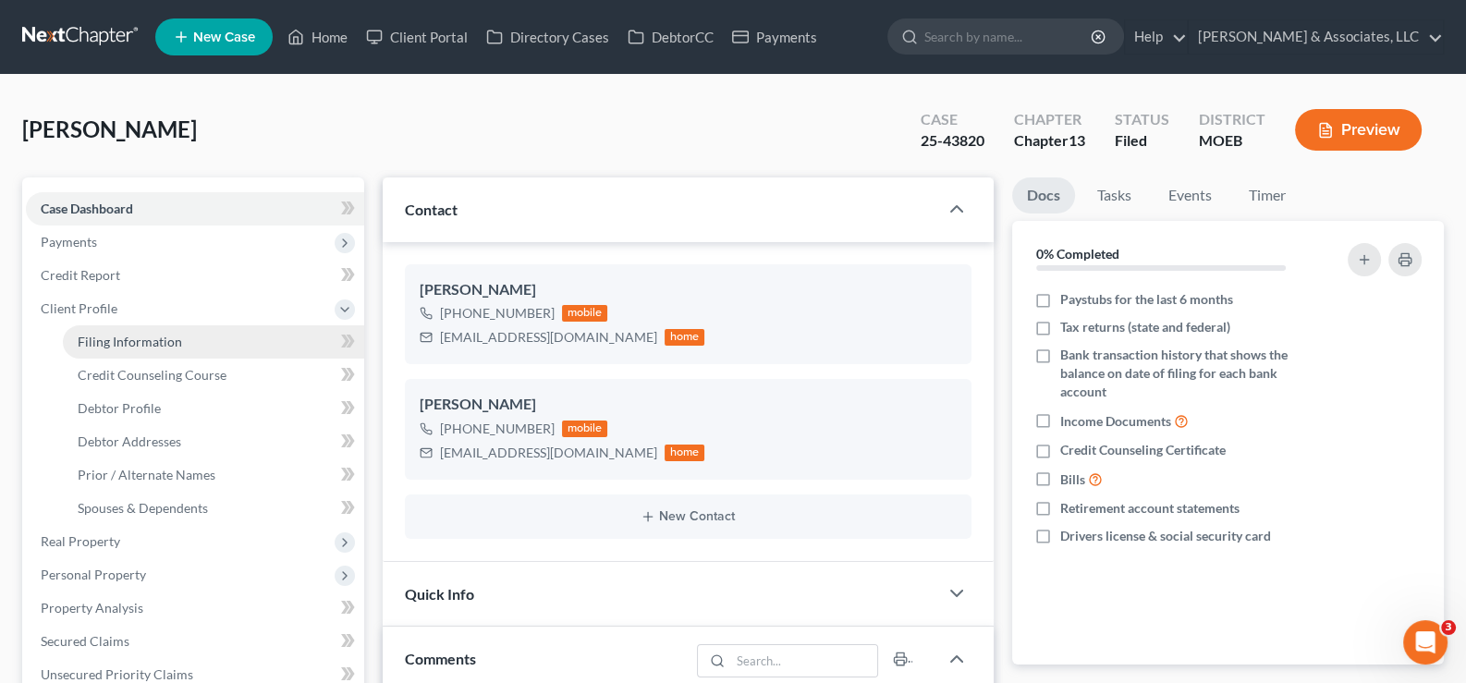
click at [109, 344] on span "Filing Information" at bounding box center [130, 342] width 104 height 16
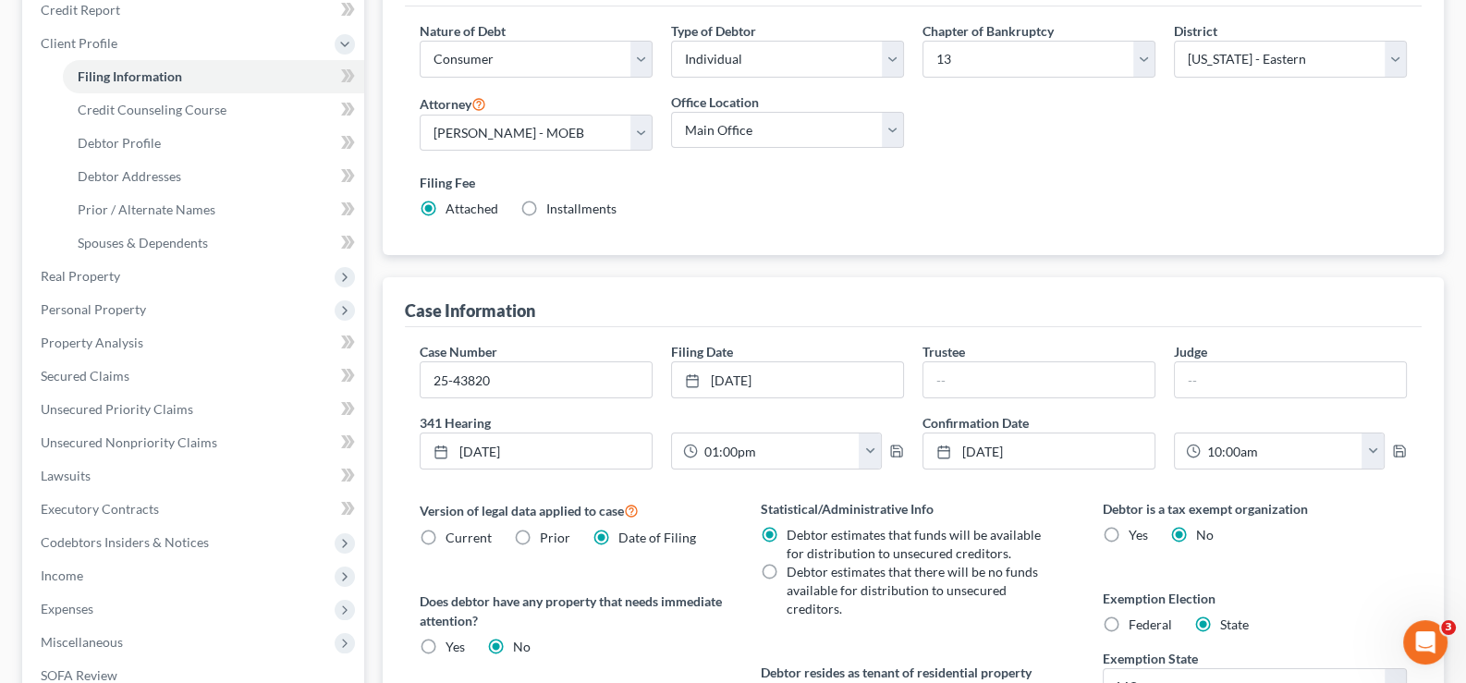
scroll to position [277, 0]
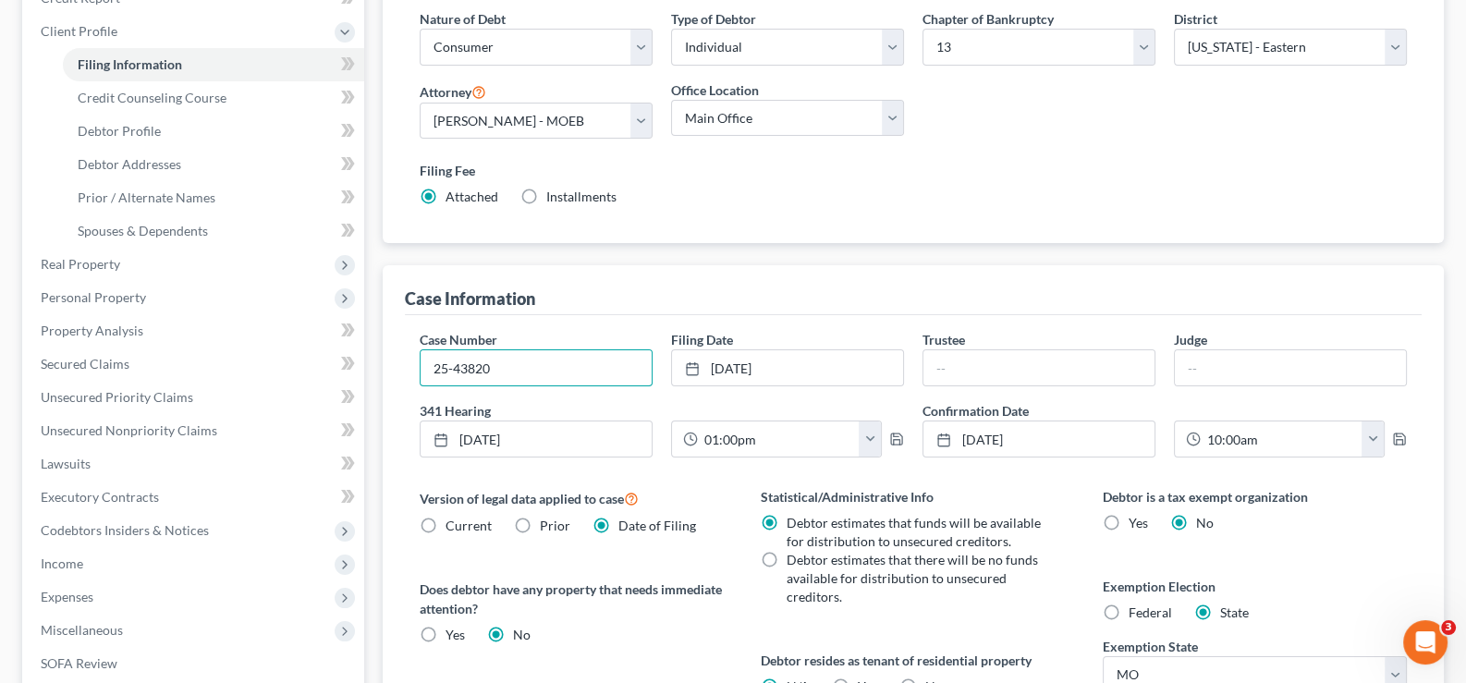
drag, startPoint x: 498, startPoint y: 369, endPoint x: 407, endPoint y: 369, distance: 91.5
click at [407, 369] on div "Case Number 25-43820 Filing Date [DATE] close Date [DATE] Time 12:00 AM chevron…" at bounding box center [914, 581] width 1018 height 533
click at [49, 32] on span "Client Profile" at bounding box center [79, 31] width 77 height 16
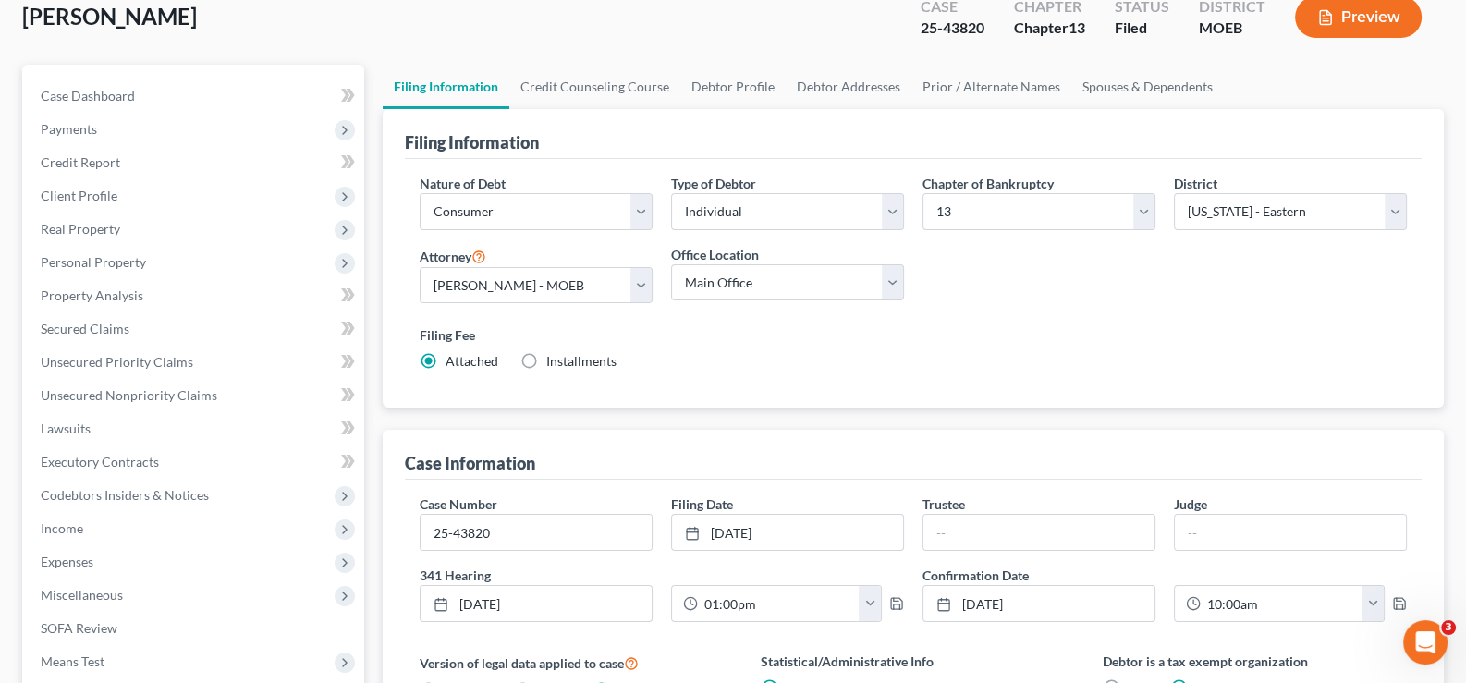
scroll to position [0, 0]
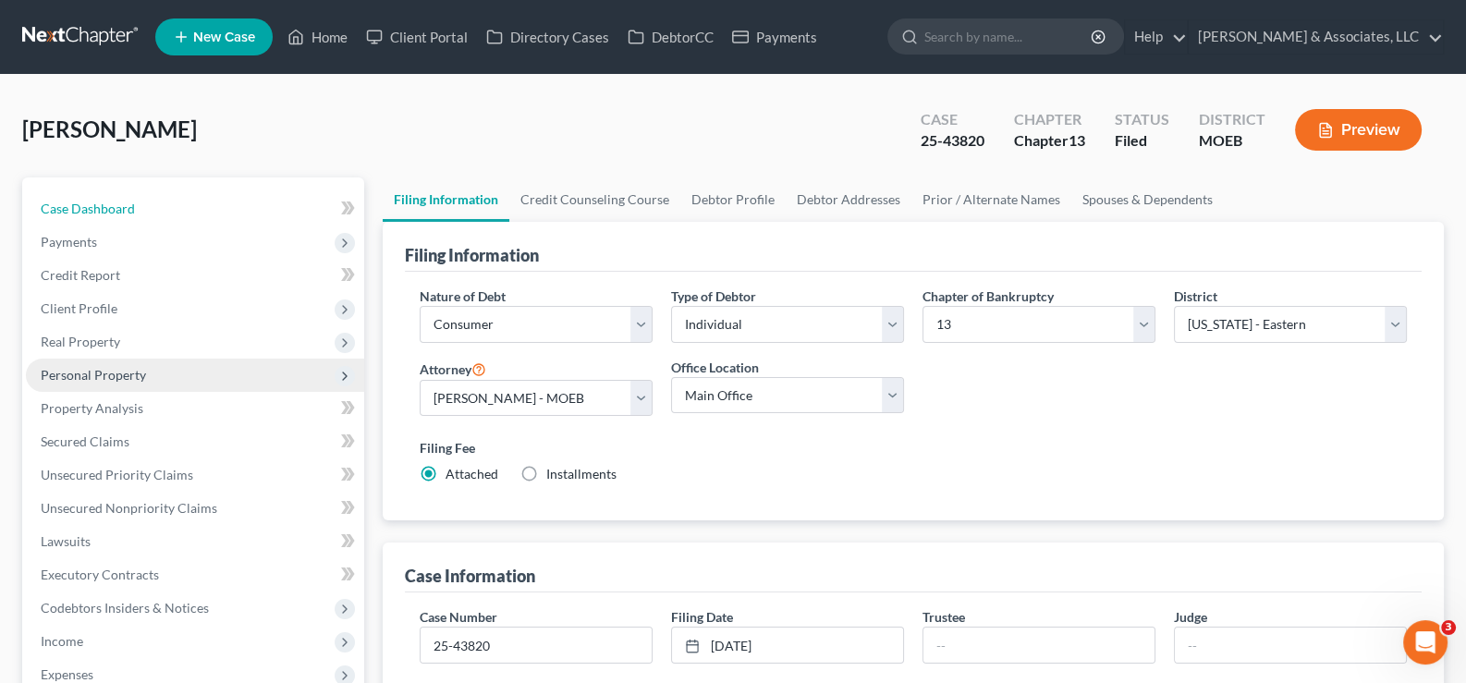
drag, startPoint x: 129, startPoint y: 212, endPoint x: 120, endPoint y: 373, distance: 162.0
click at [129, 212] on span "Case Dashboard" at bounding box center [88, 209] width 94 height 16
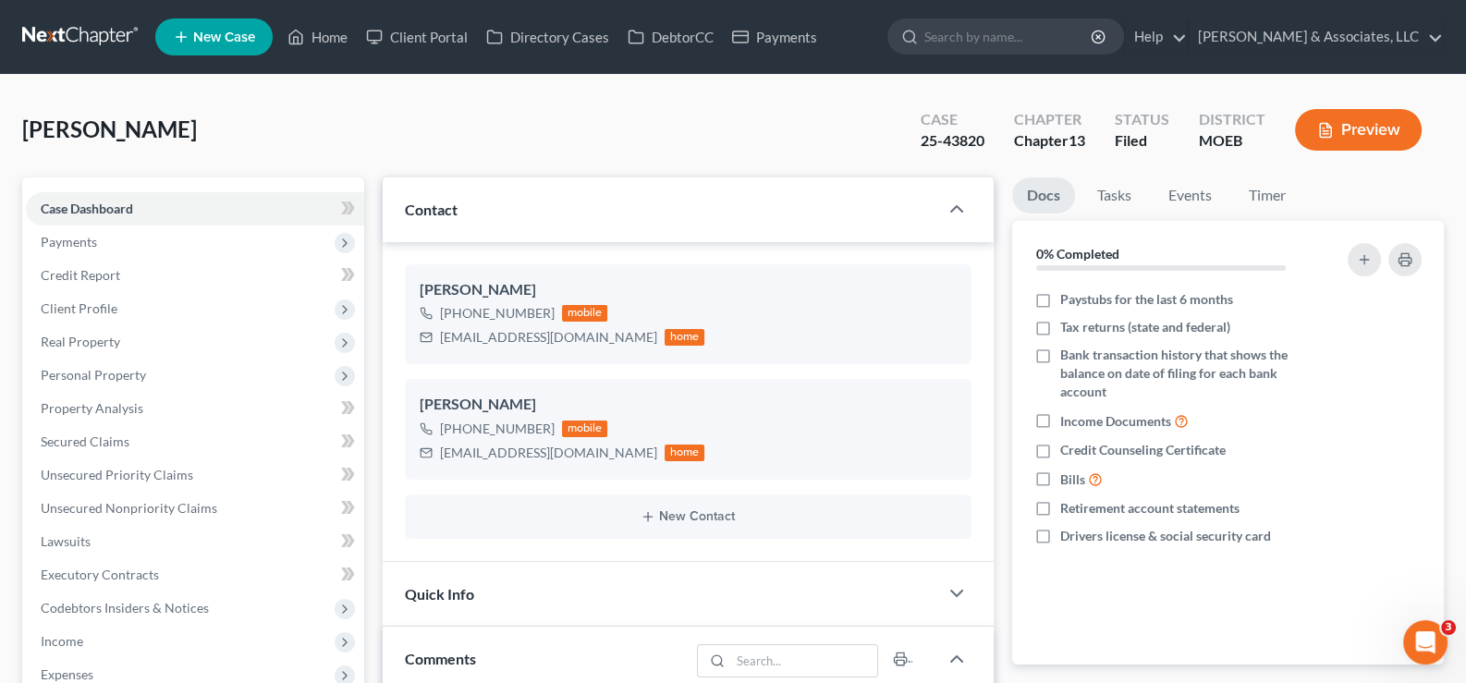
scroll to position [2161, 0]
drag, startPoint x: 239, startPoint y: 96, endPoint x: 571, endPoint y: 346, distance: 416.0
click at [239, 97] on div "[PERSON_NAME] Upgraded Case 25-43820 Chapter Chapter 13 Status Filed District M…" at bounding box center [733, 137] width 1422 height 80
click at [533, 444] on div "[EMAIL_ADDRESS][DOMAIN_NAME]" at bounding box center [548, 453] width 217 height 18
drag, startPoint x: 545, startPoint y: 446, endPoint x: 435, endPoint y: 458, distance: 110.7
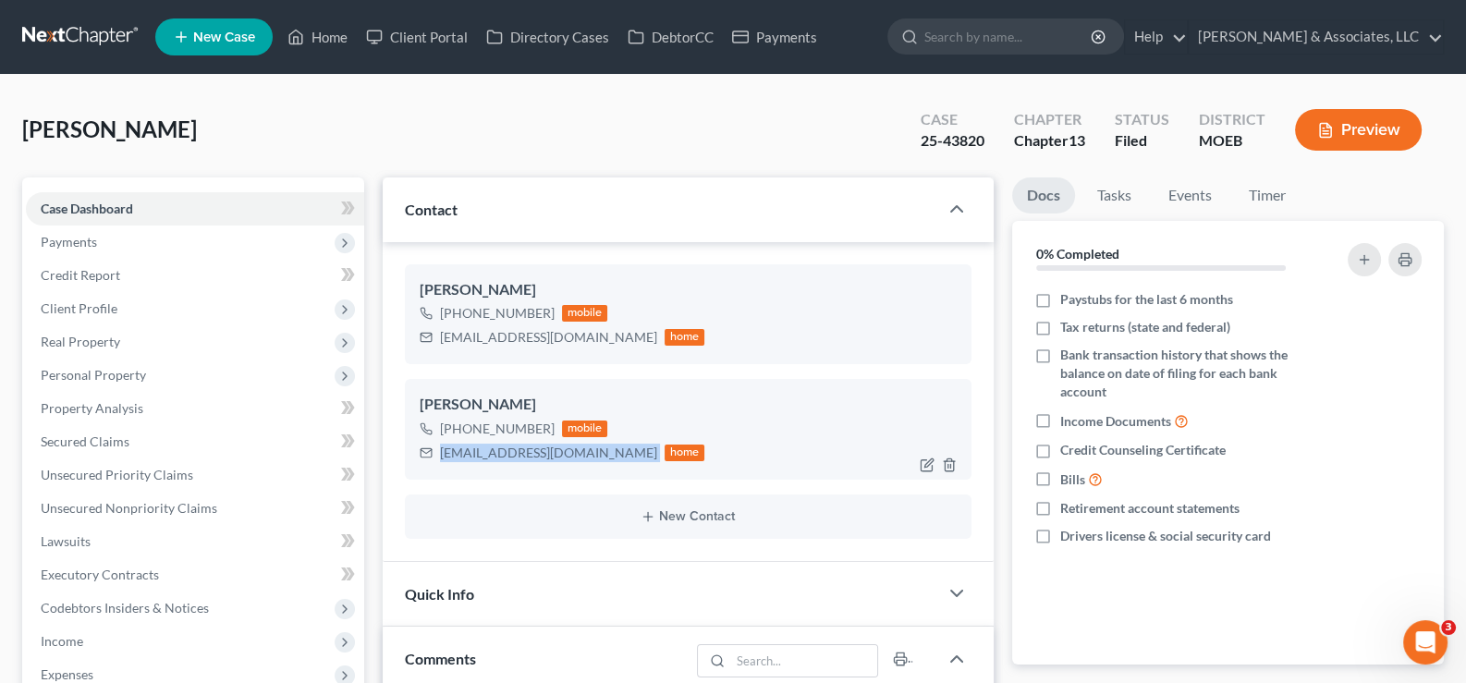
click at [435, 458] on div "[EMAIL_ADDRESS][DOMAIN_NAME] home" at bounding box center [563, 453] width 286 height 24
copy div "[EMAIL_ADDRESS][DOMAIN_NAME]"
